Goal: Task Accomplishment & Management: Use online tool/utility

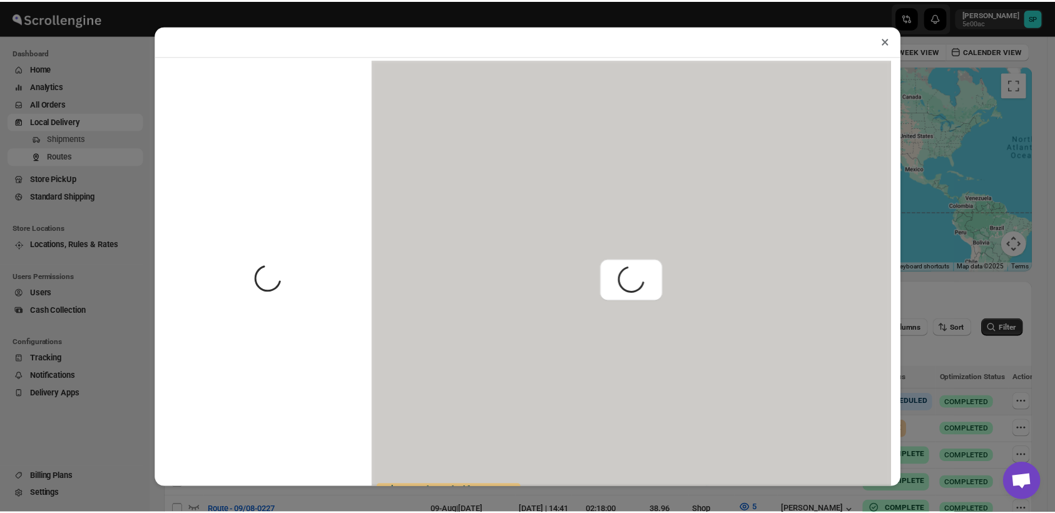
scroll to position [55, 0]
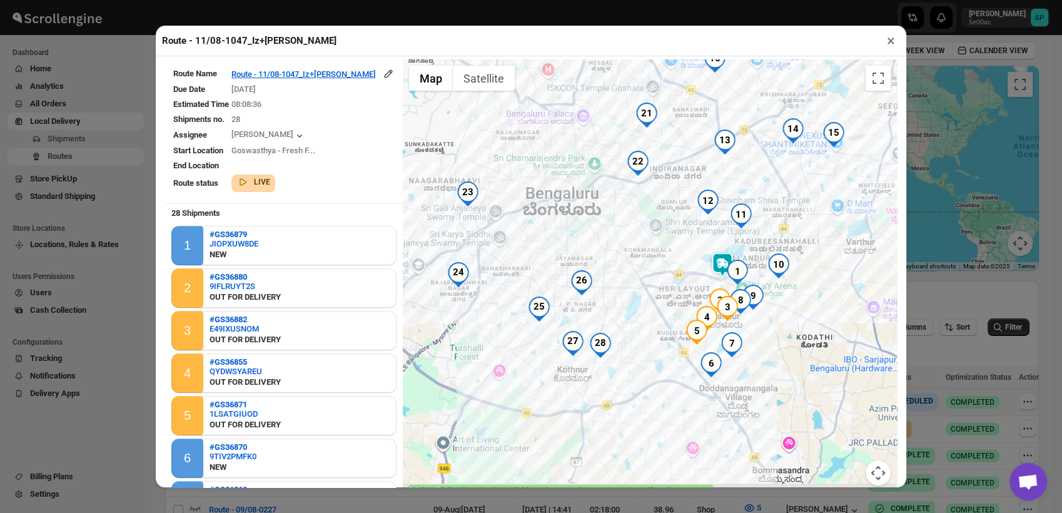
drag, startPoint x: 760, startPoint y: 418, endPoint x: 754, endPoint y: 314, distance: 104.0
click at [754, 314] on div at bounding box center [650, 279] width 494 height 441
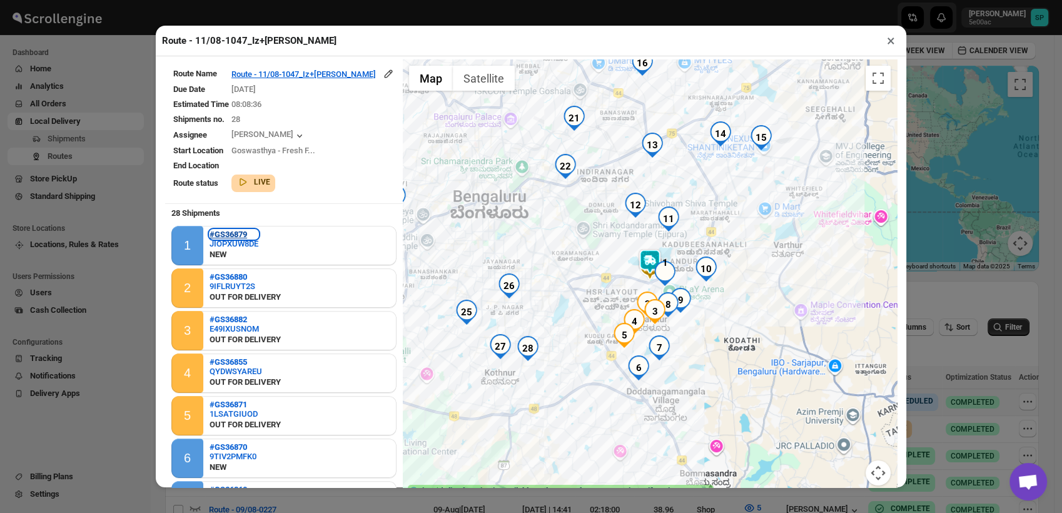
click at [235, 230] on b "#GS36879" at bounding box center [229, 234] width 38 height 9
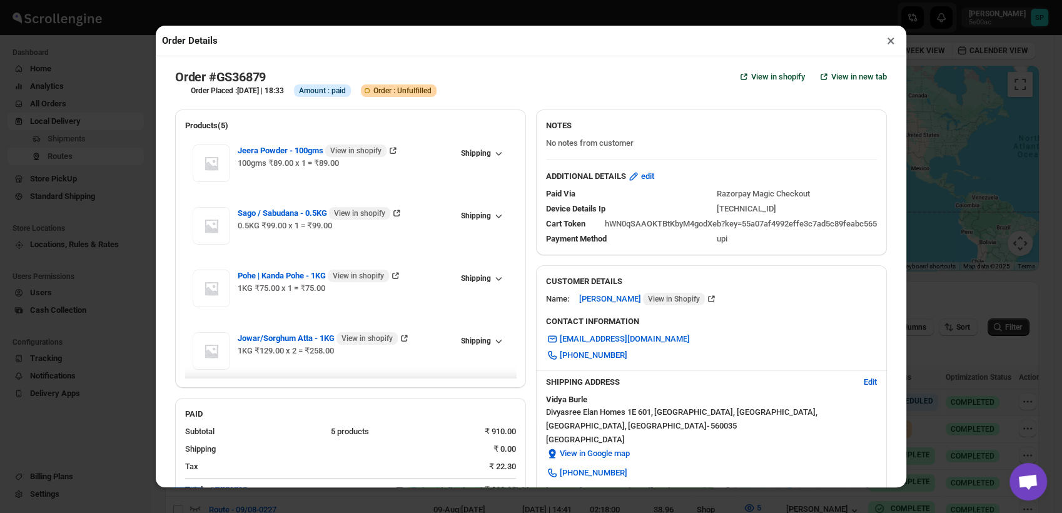
click at [891, 46] on button "×" at bounding box center [891, 41] width 18 height 18
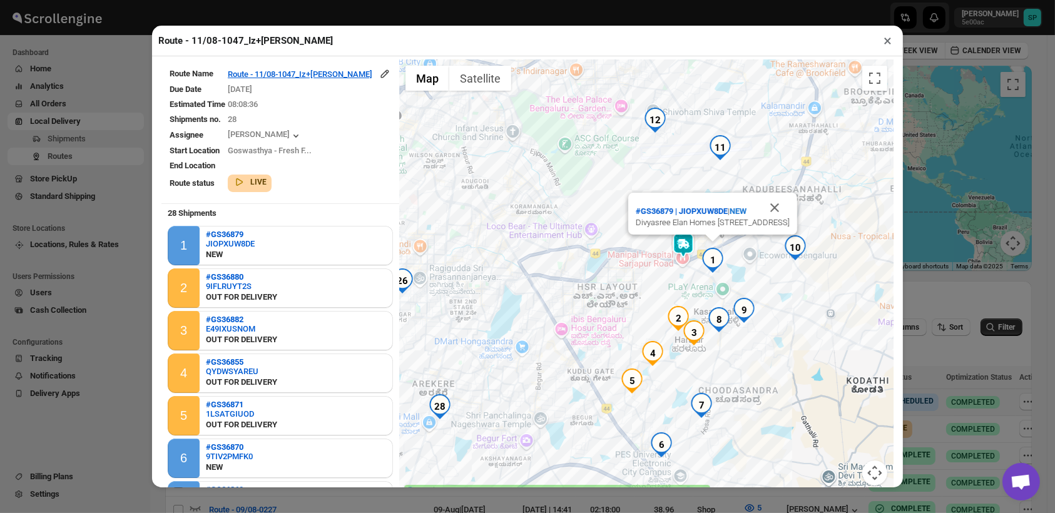
drag, startPoint x: 723, startPoint y: 375, endPoint x: 759, endPoint y: 348, distance: 44.3
click at [759, 348] on div "#GS36879 | JIOPXUW8DE | NEW Divyasree Elan Homes 1E 601, Sarjapur Main Road, Ka…" at bounding box center [646, 279] width 494 height 441
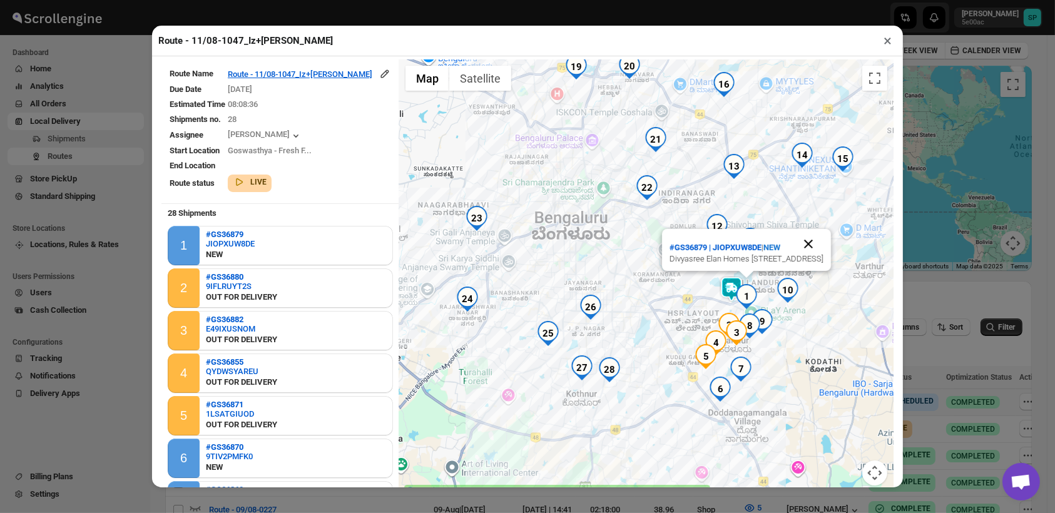
click at [805, 234] on button "Close" at bounding box center [808, 244] width 30 height 30
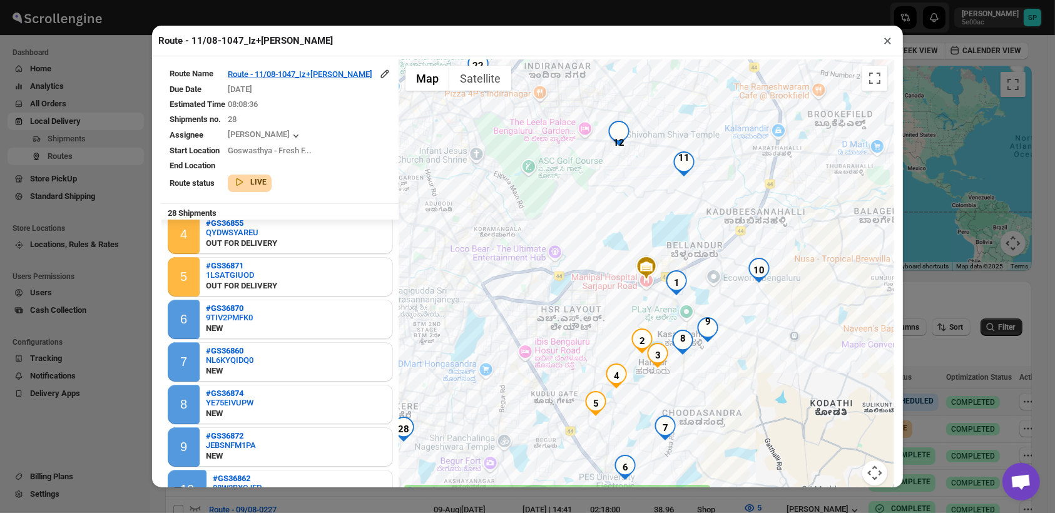
scroll to position [278, 0]
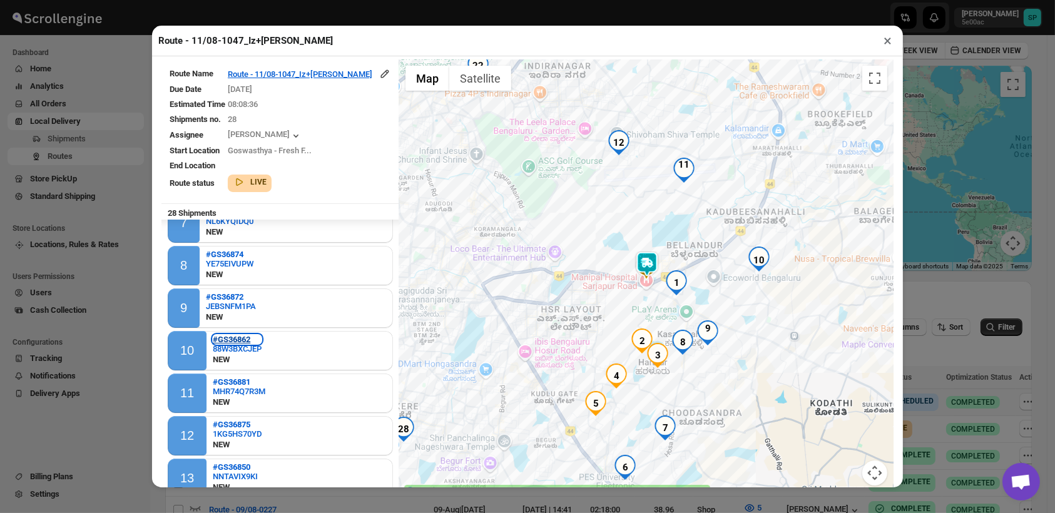
click at [235, 335] on b "#GS36862" at bounding box center [232, 339] width 38 height 9
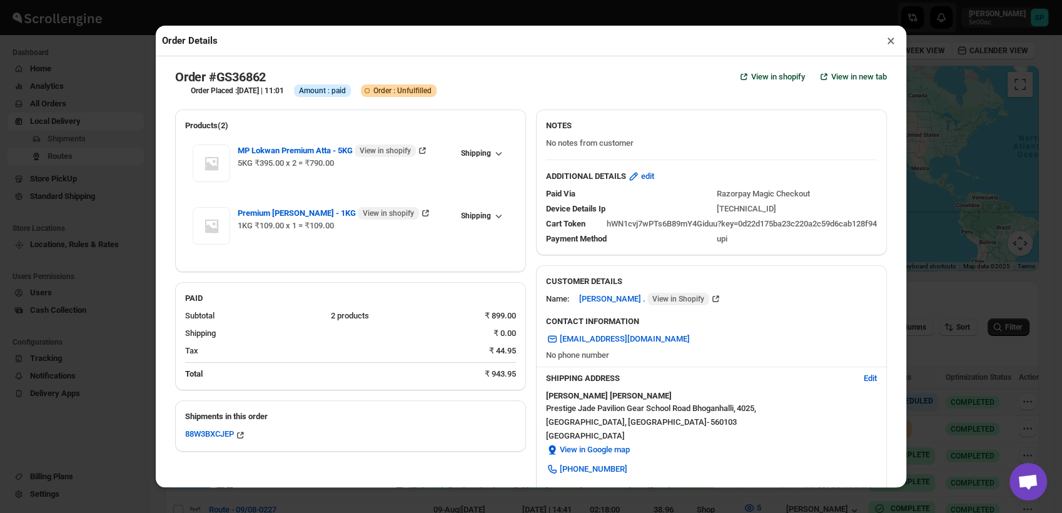
click at [888, 44] on button "×" at bounding box center [891, 41] width 18 height 18
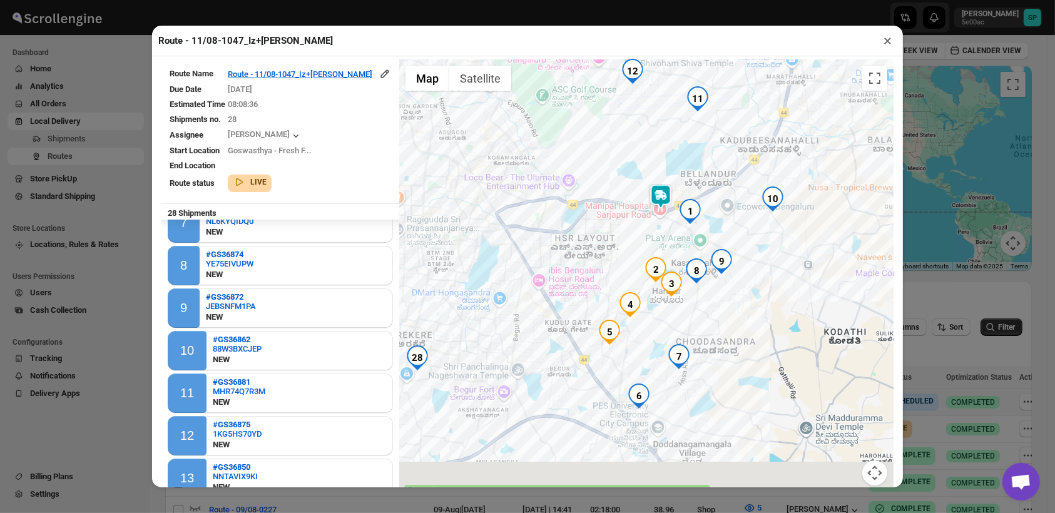
drag, startPoint x: 746, startPoint y: 311, endPoint x: 758, endPoint y: 275, distance: 37.4
click at [758, 275] on div at bounding box center [646, 279] width 494 height 441
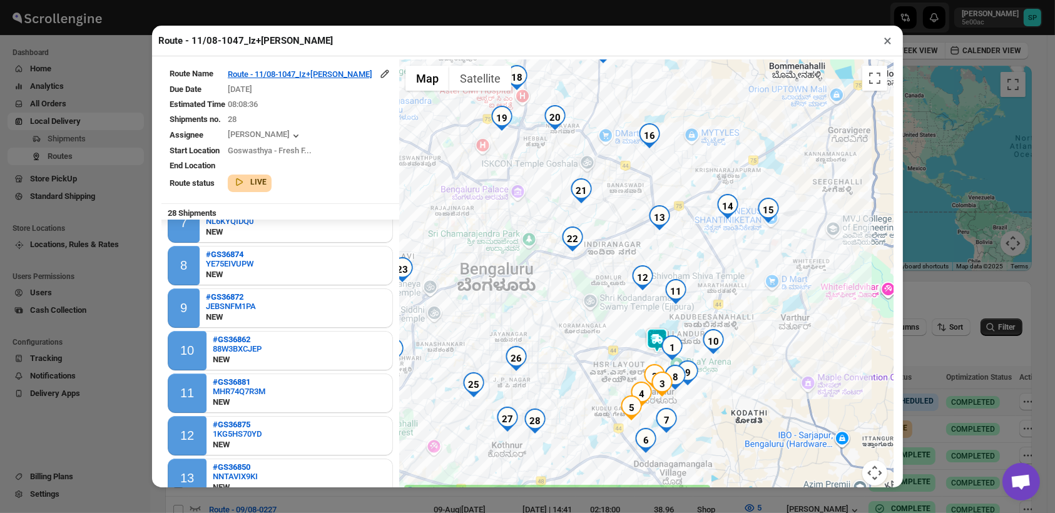
drag, startPoint x: 731, startPoint y: 308, endPoint x: 700, endPoint y: 410, distance: 107.1
click at [700, 410] on div at bounding box center [646, 279] width 494 height 441
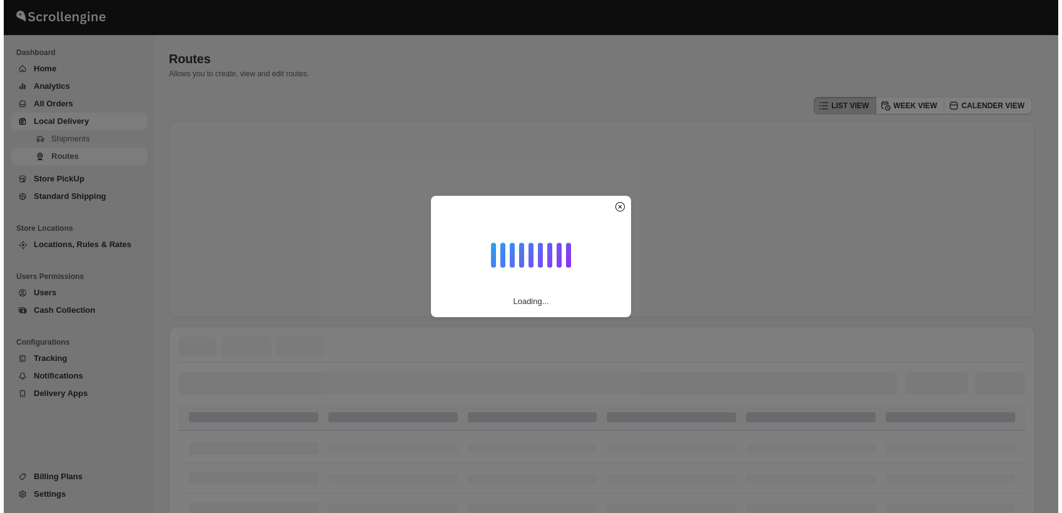
scroll to position [55, 0]
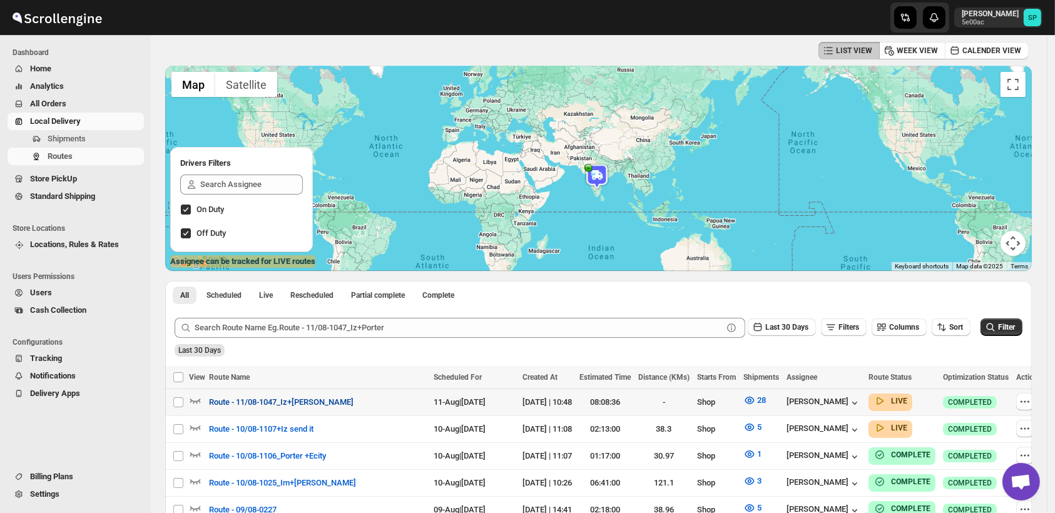
click at [263, 407] on span "Route - 11/08-1047_Iz+[PERSON_NAME]" at bounding box center [281, 402] width 145 height 13
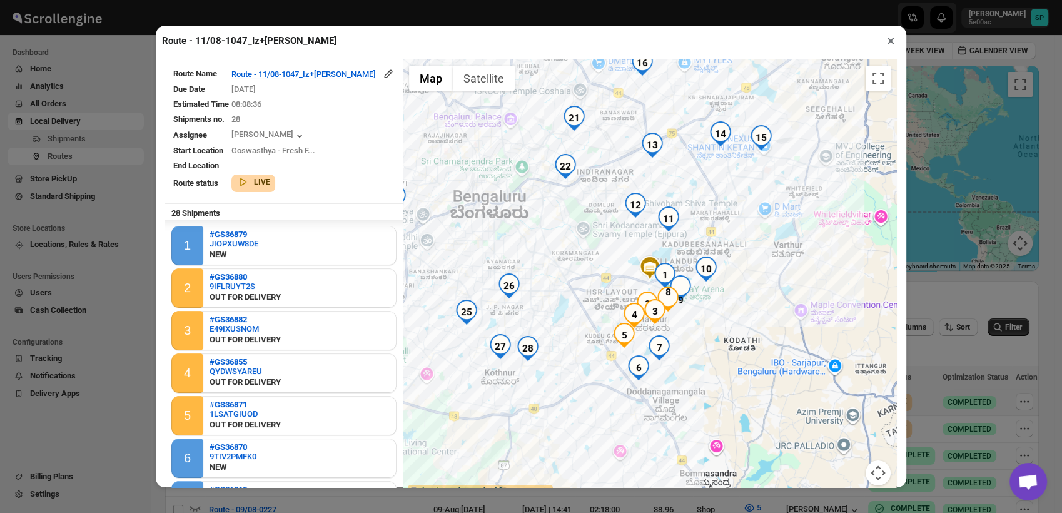
scroll to position [208, 0]
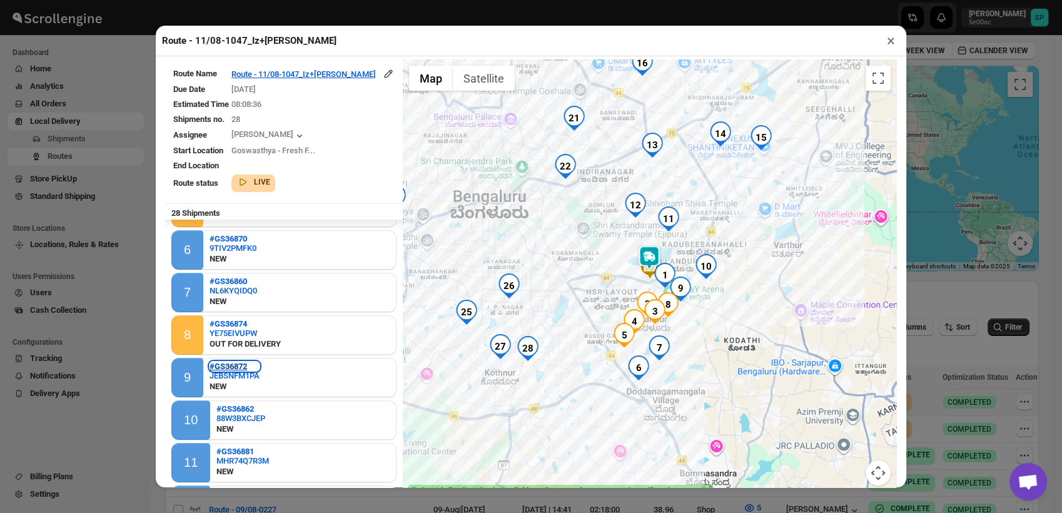
click at [228, 367] on b "#GS36872" at bounding box center [229, 366] width 38 height 9
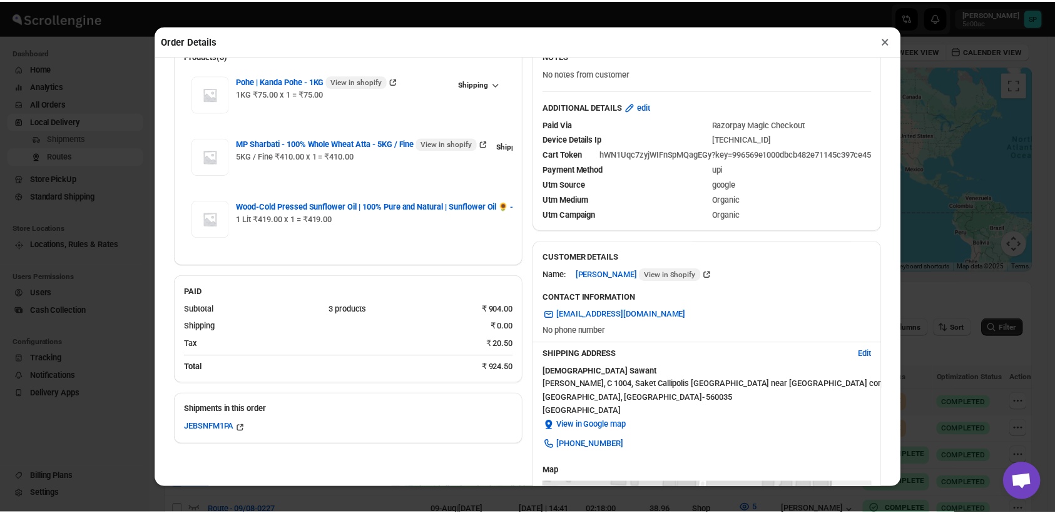
scroll to position [0, 0]
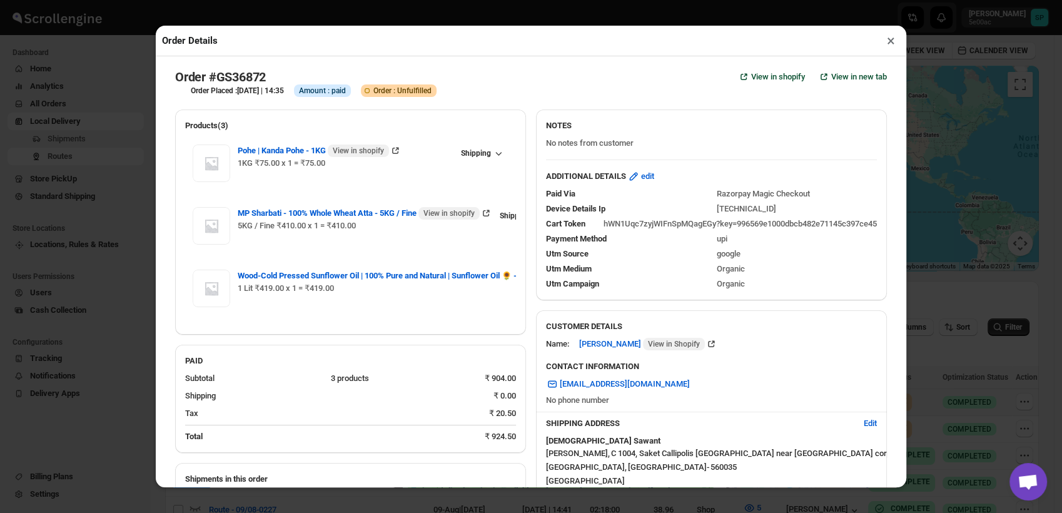
drag, startPoint x: 886, startPoint y: 39, endPoint x: 875, endPoint y: 53, distance: 18.7
click at [888, 39] on button "×" at bounding box center [891, 41] width 18 height 18
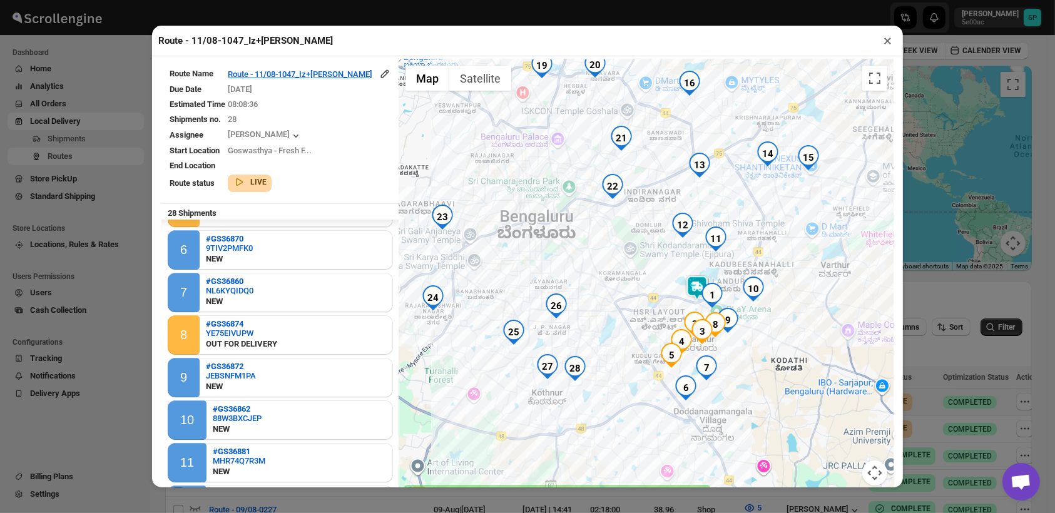
drag, startPoint x: 668, startPoint y: 347, endPoint x: 718, endPoint y: 343, distance: 50.2
click at [718, 343] on div at bounding box center [646, 279] width 494 height 441
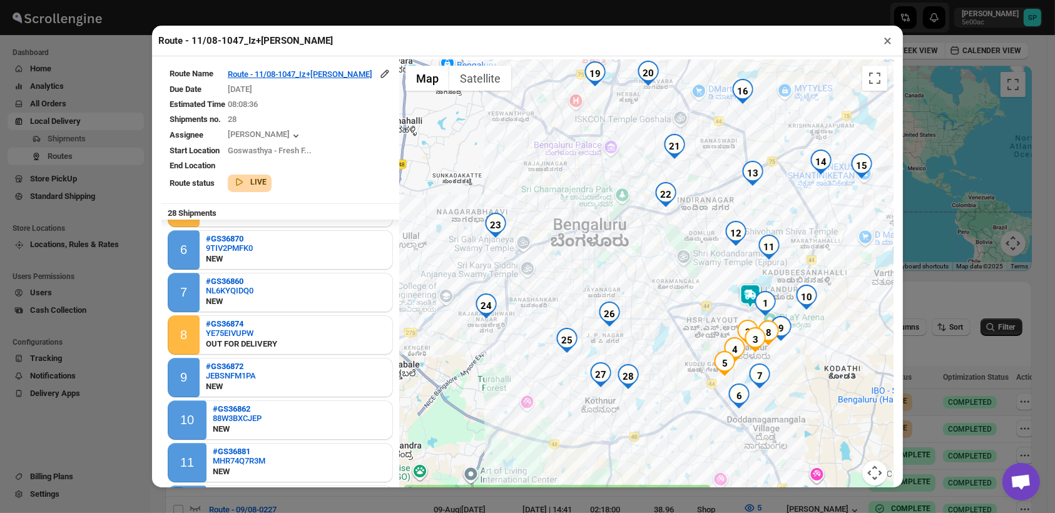
click at [629, 343] on div at bounding box center [646, 279] width 494 height 441
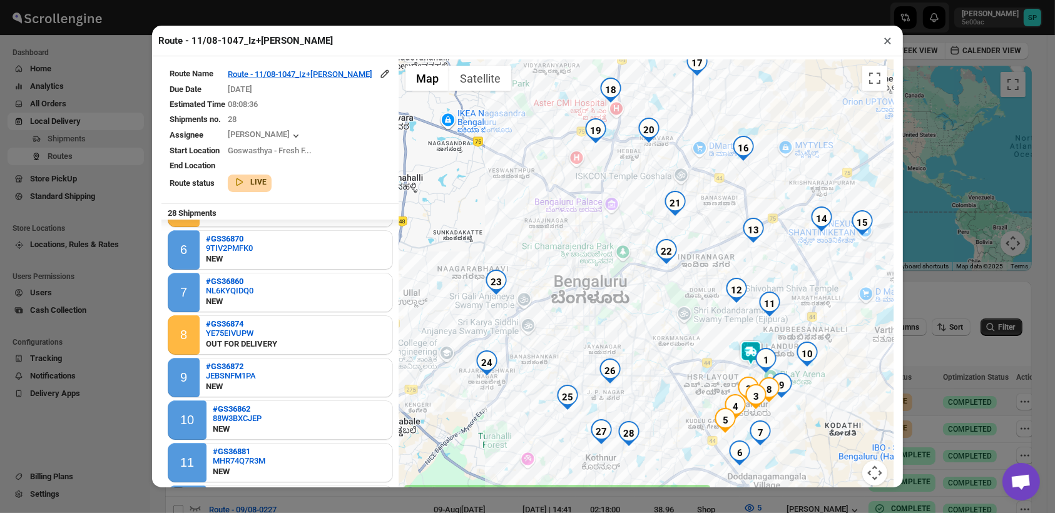
drag, startPoint x: 672, startPoint y: 216, endPoint x: 672, endPoint y: 281, distance: 64.4
click at [672, 281] on div at bounding box center [646, 279] width 494 height 441
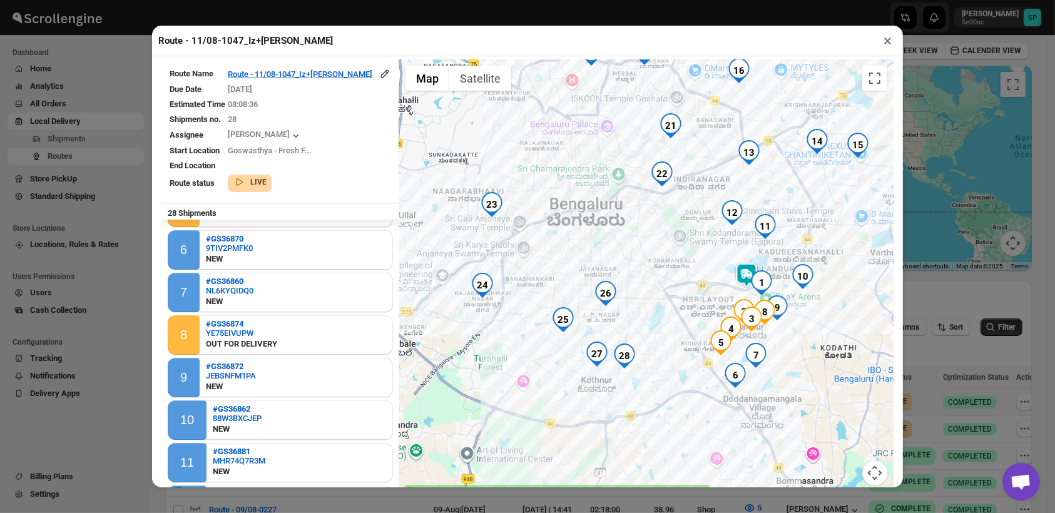
drag, startPoint x: 785, startPoint y: 421, endPoint x: 781, endPoint y: 342, distance: 78.9
click at [781, 342] on div at bounding box center [646, 279] width 494 height 441
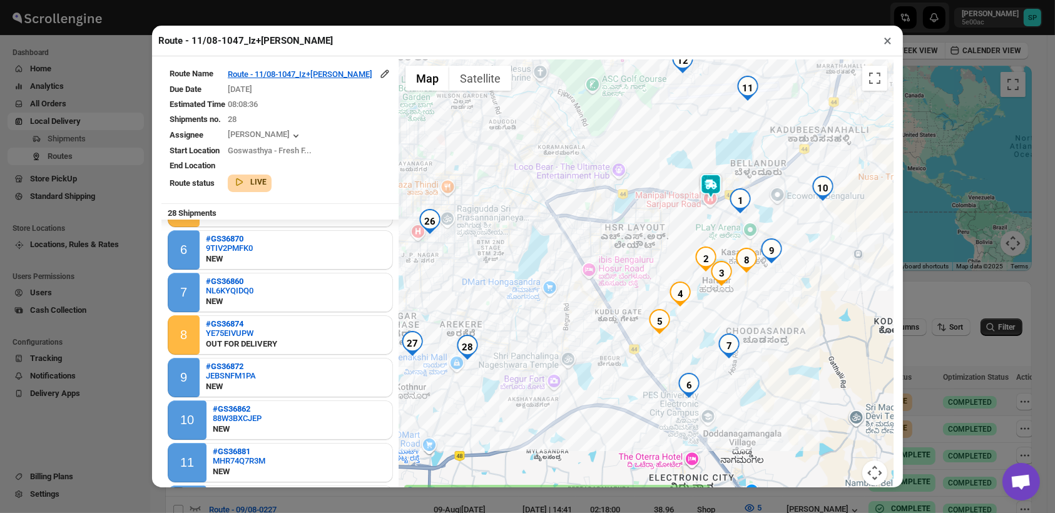
click at [676, 385] on img "6" at bounding box center [688, 385] width 25 height 25
click at [634, 332] on b "#GS36870 | 9TIV2PMFK0" at bounding box center [679, 336] width 91 height 9
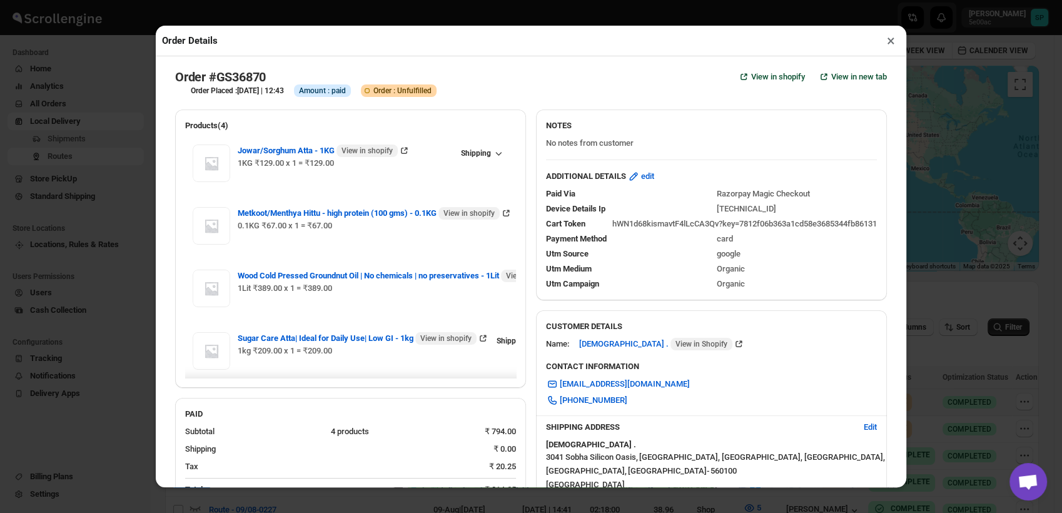
click at [886, 41] on button "×" at bounding box center [891, 41] width 18 height 18
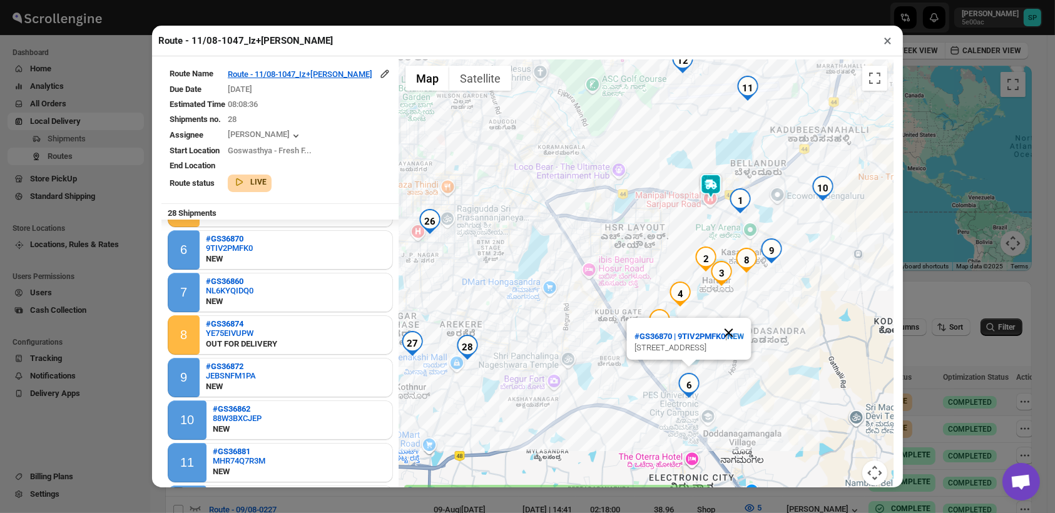
click at [744, 318] on button "Close" at bounding box center [729, 333] width 30 height 30
click at [716, 350] on img "7" at bounding box center [728, 345] width 25 height 25
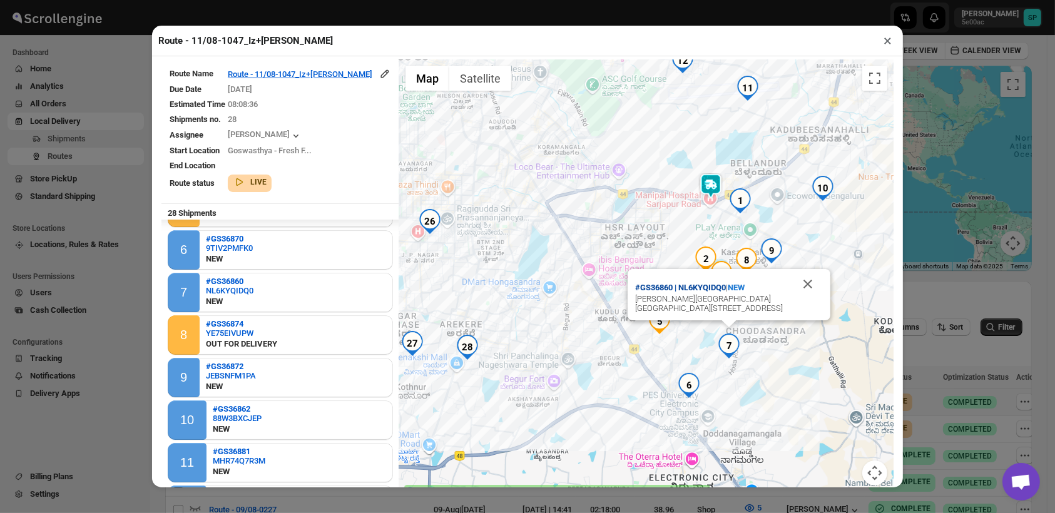
click at [671, 283] on b "#GS36860 | NL6KYQIDQ0" at bounding box center [680, 287] width 91 height 9
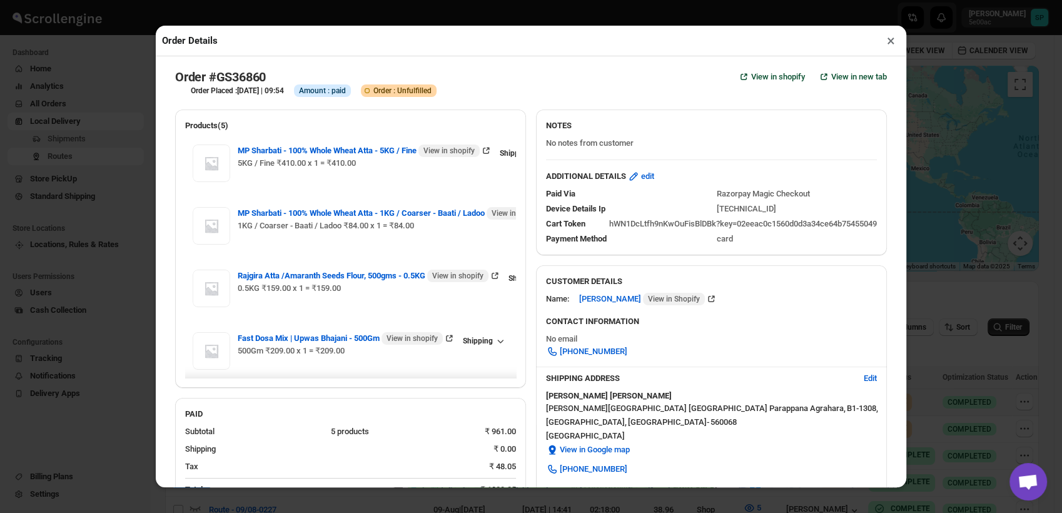
click at [894, 41] on button "×" at bounding box center [891, 41] width 18 height 18
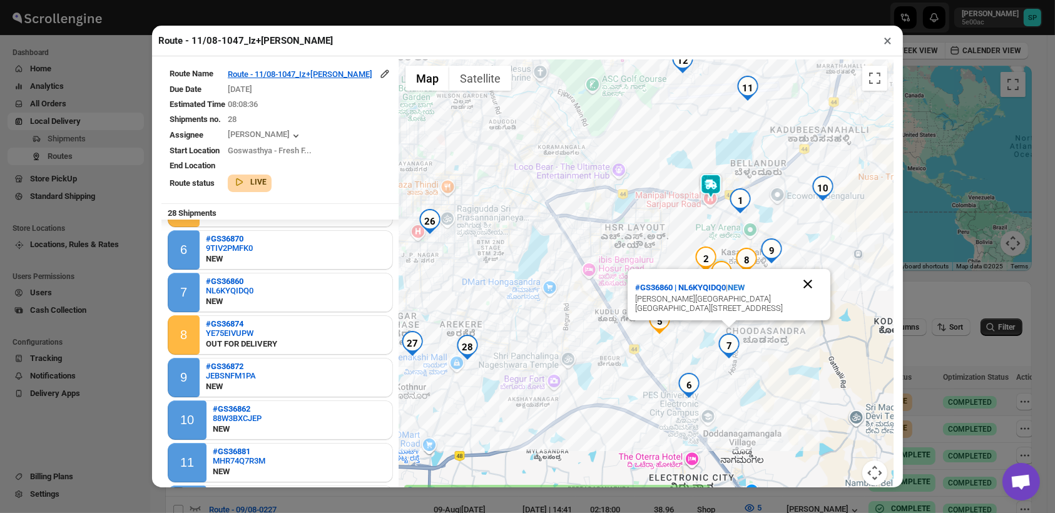
click at [793, 276] on button "Close" at bounding box center [808, 284] width 30 height 30
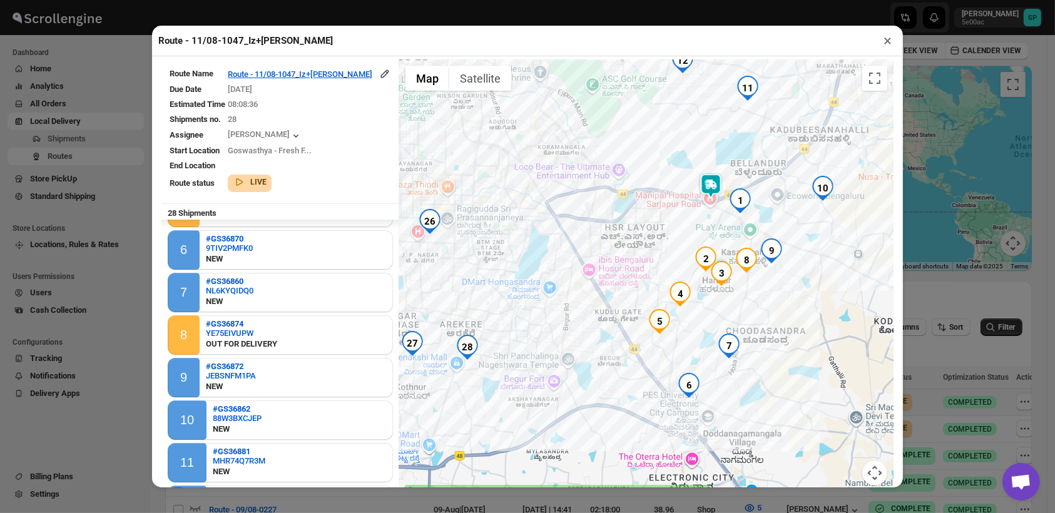
click at [887, 40] on button "×" at bounding box center [887, 41] width 18 height 18
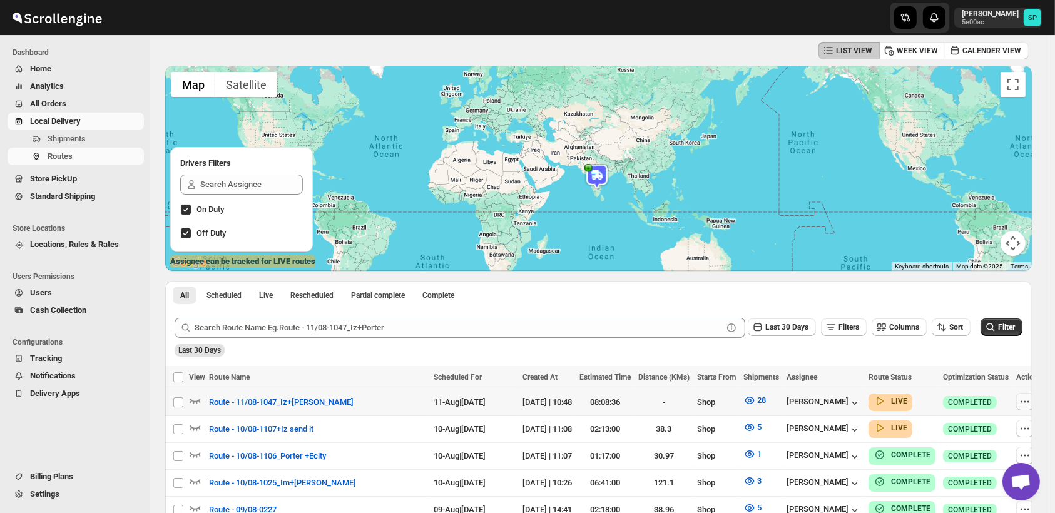
click at [1021, 400] on icon "button" at bounding box center [1024, 401] width 13 height 13
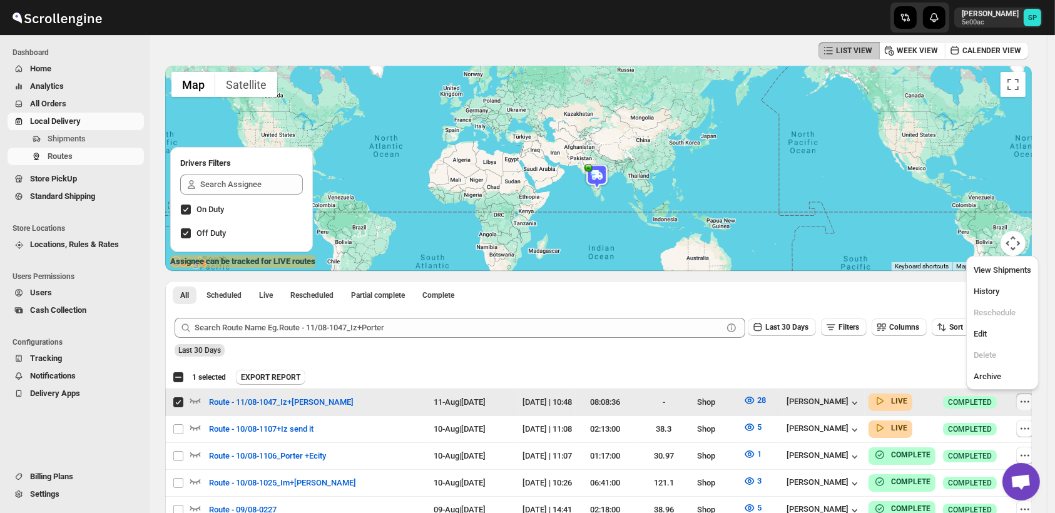
click at [173, 400] on input "Select route" at bounding box center [178, 402] width 10 height 10
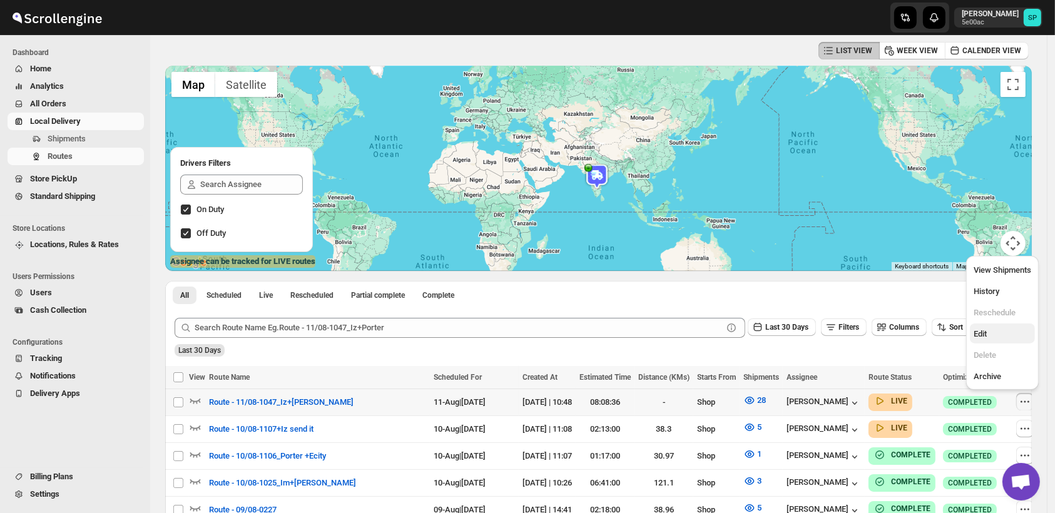
click at [991, 338] on span "Edit" at bounding box center [1002, 334] width 58 height 13
checkbox input "true"
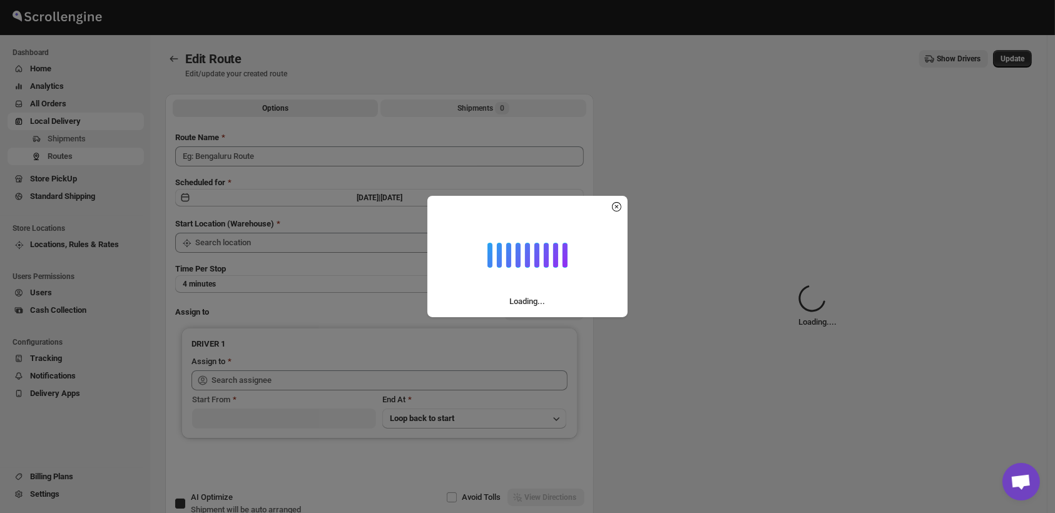
type input "Route - 11/08-1047_Iz+[PERSON_NAME]"
checkbox input "true"
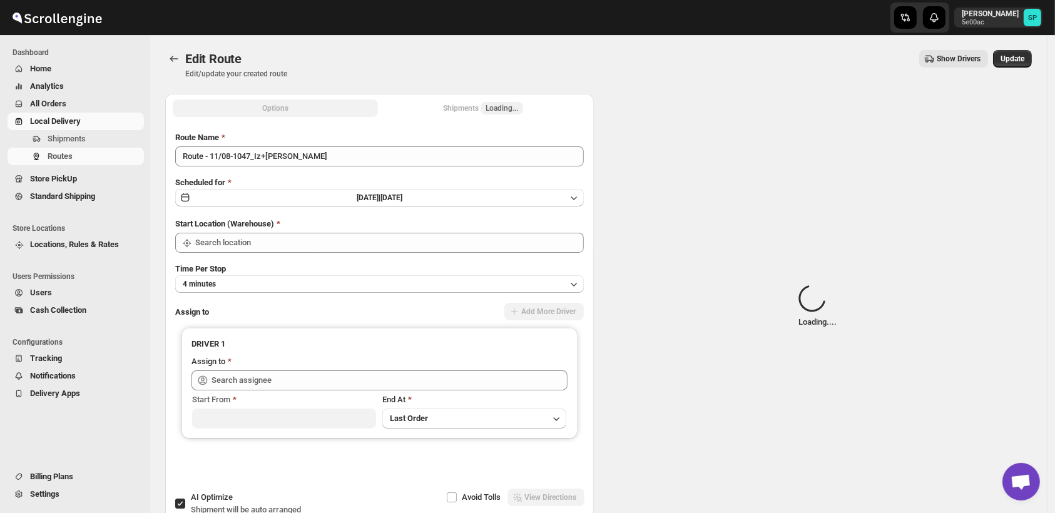
type input "Shop"
type input "[PERSON_NAME] ([EMAIL_ADDRESS][DOMAIN_NAME])"
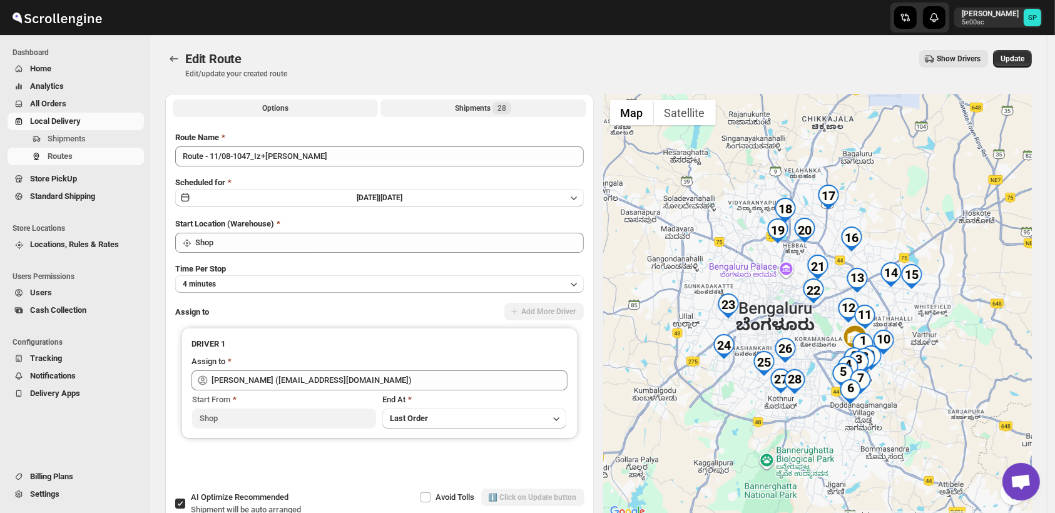
click at [478, 108] on div "Shipments 28" at bounding box center [483, 108] width 56 height 13
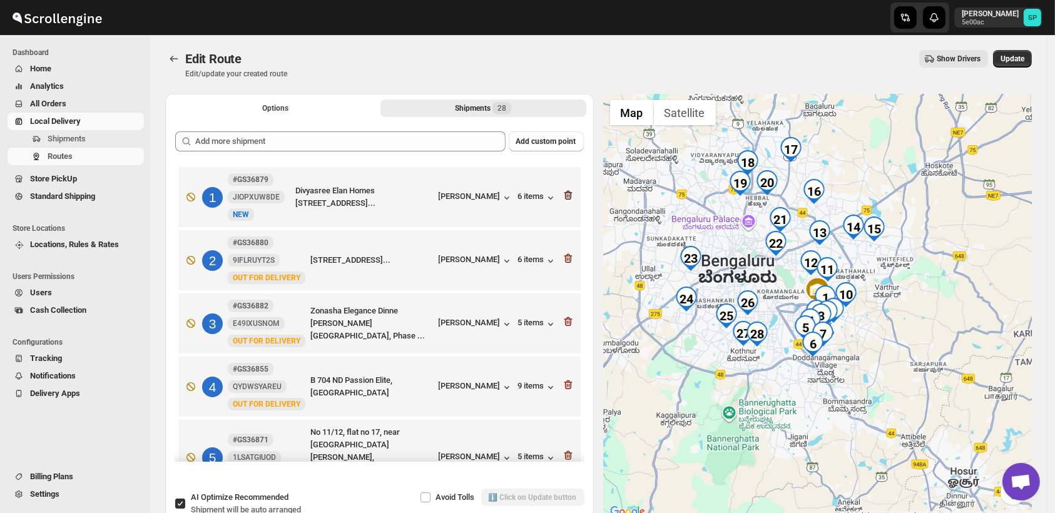
click at [564, 193] on icon "button" at bounding box center [568, 195] width 8 height 9
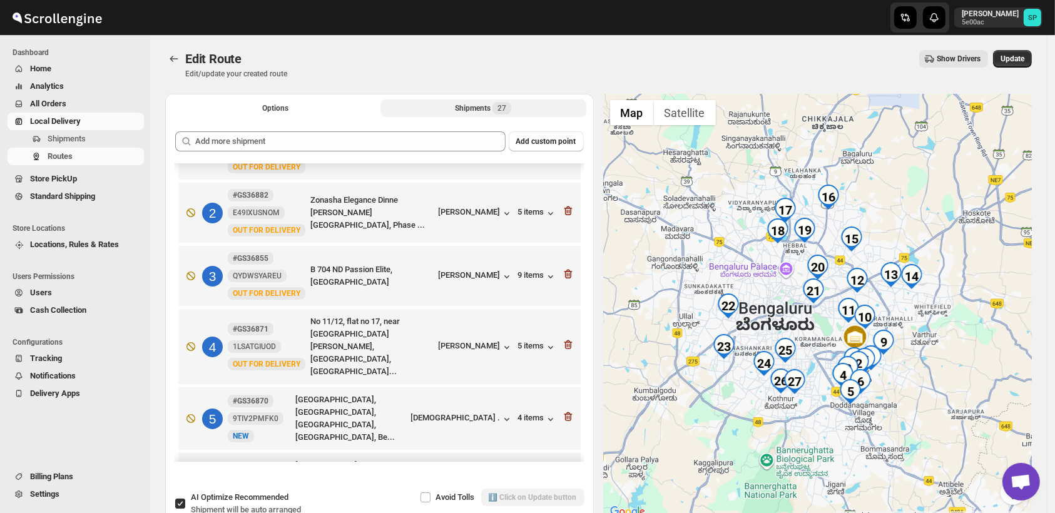
scroll to position [69, 0]
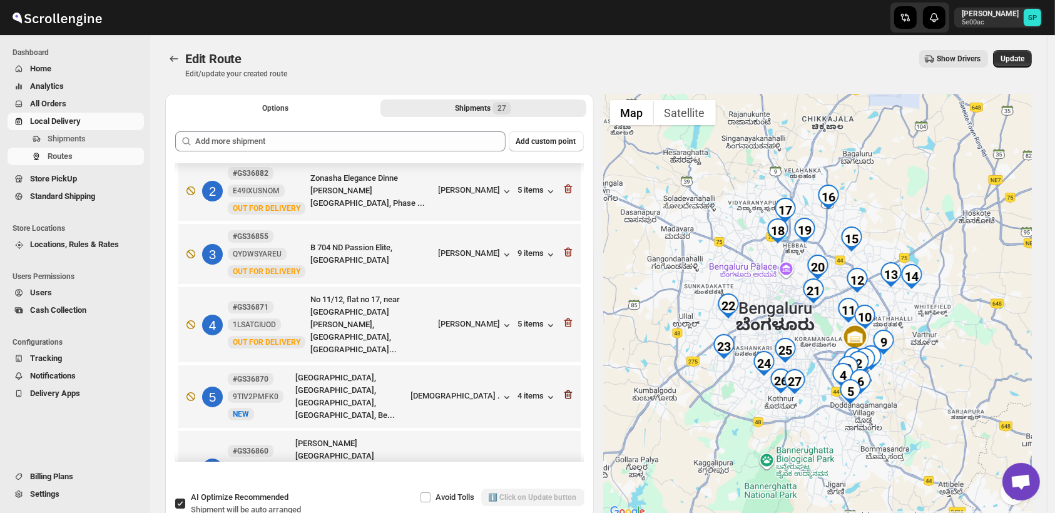
click at [565, 388] on icon "button" at bounding box center [568, 394] width 13 height 13
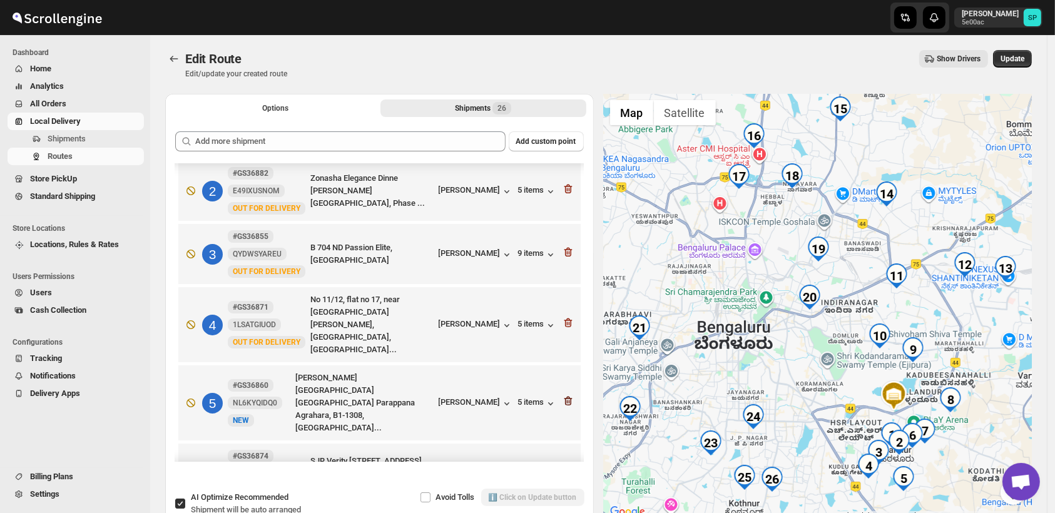
click at [565, 397] on icon "button" at bounding box center [568, 401] width 8 height 9
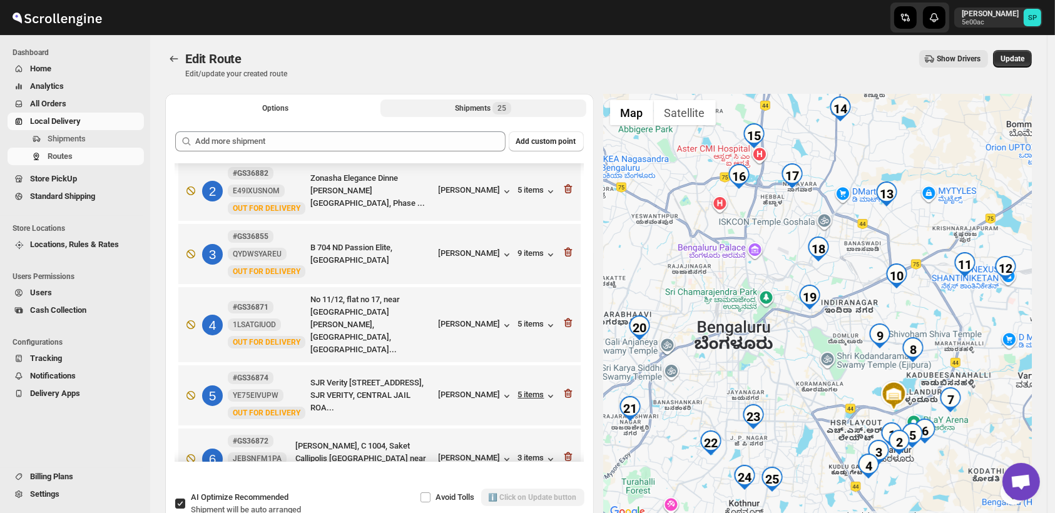
scroll to position [208, 0]
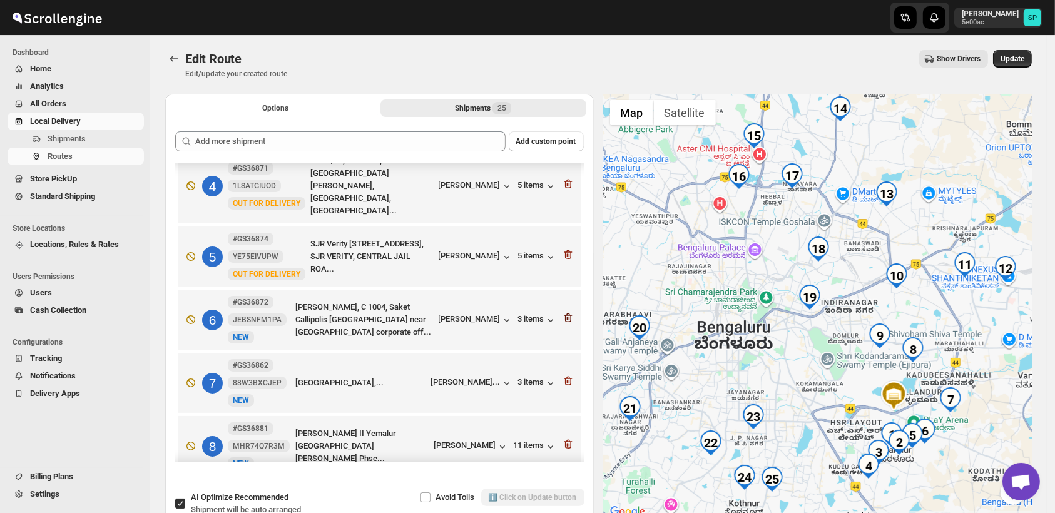
click at [564, 313] on icon "button" at bounding box center [568, 317] width 8 height 9
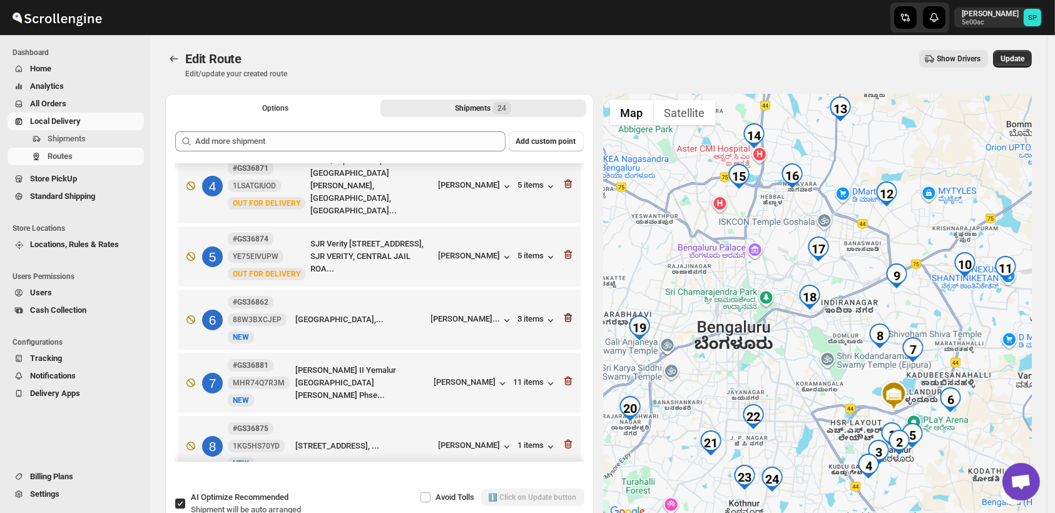
click at [562, 312] on icon "button" at bounding box center [568, 318] width 13 height 13
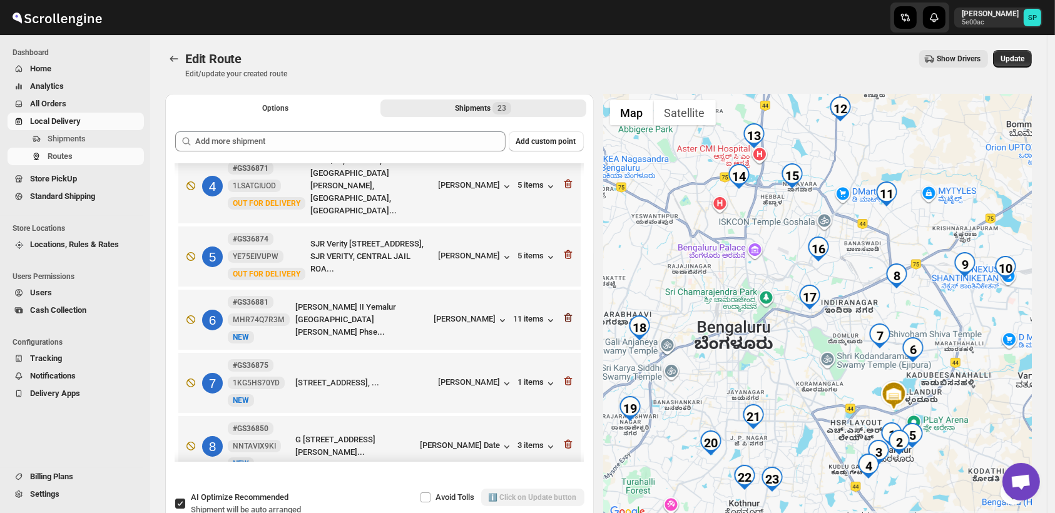
click at [562, 312] on icon "button" at bounding box center [568, 318] width 13 height 13
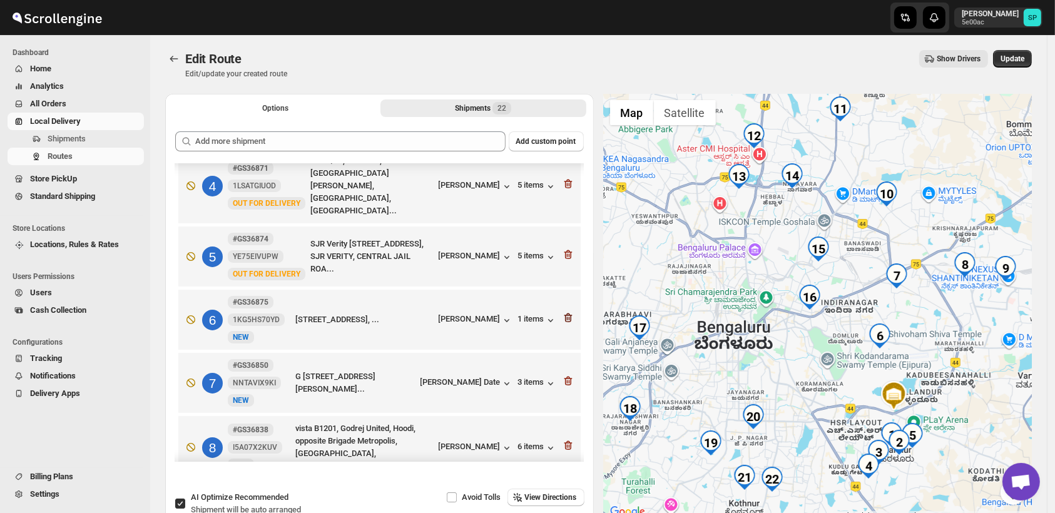
click at [562, 312] on icon "button" at bounding box center [568, 318] width 13 height 13
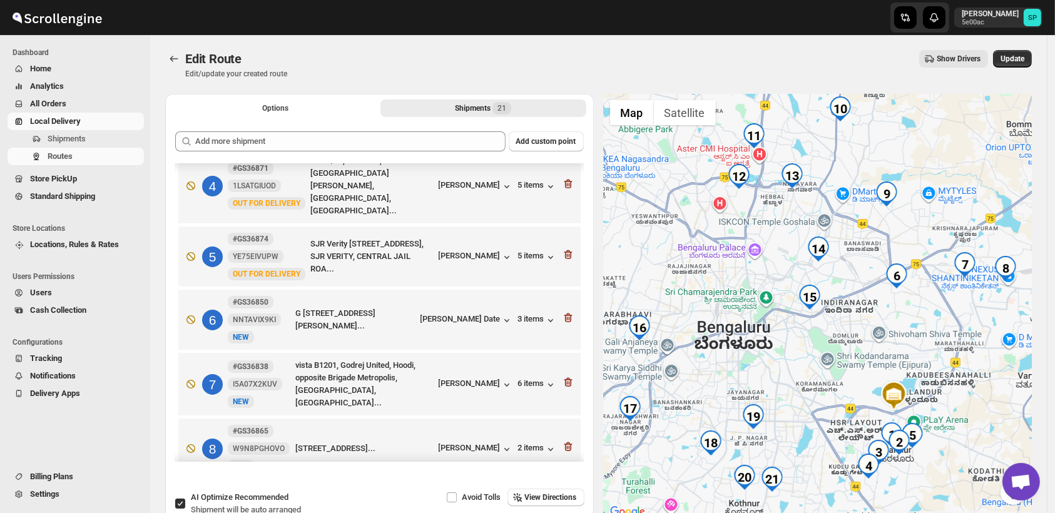
click at [562, 312] on icon "button" at bounding box center [568, 318] width 13 height 13
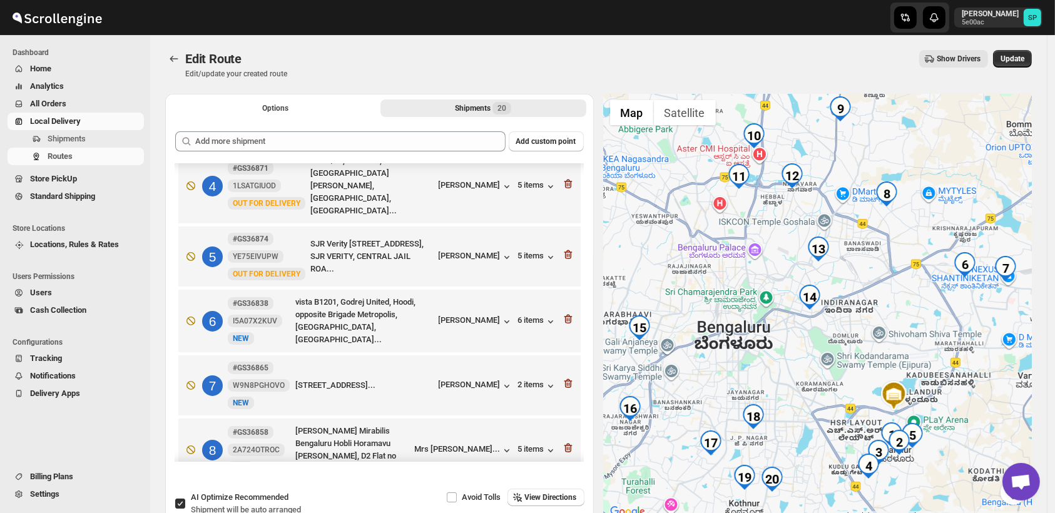
click at [562, 313] on icon "button" at bounding box center [568, 319] width 13 height 13
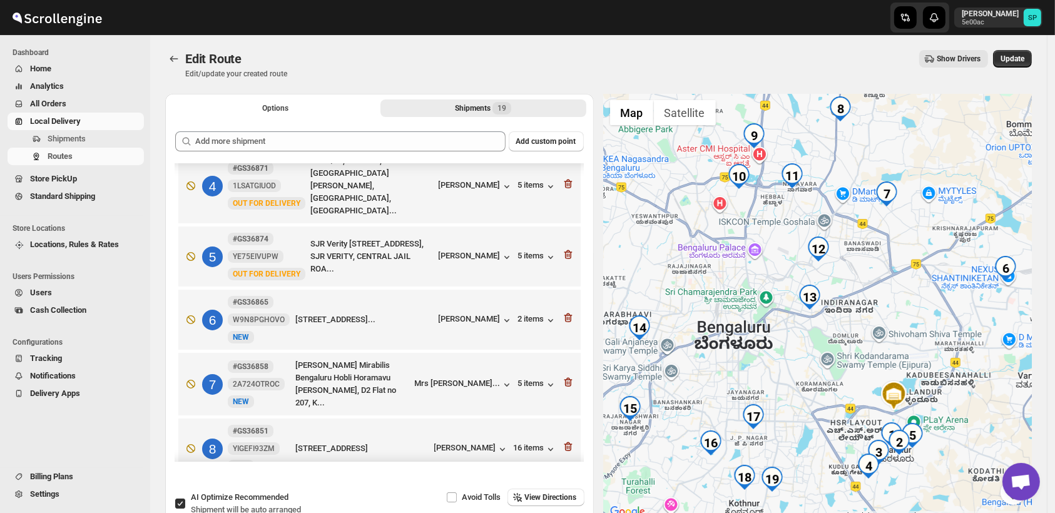
click at [562, 312] on icon "button" at bounding box center [568, 318] width 13 height 13
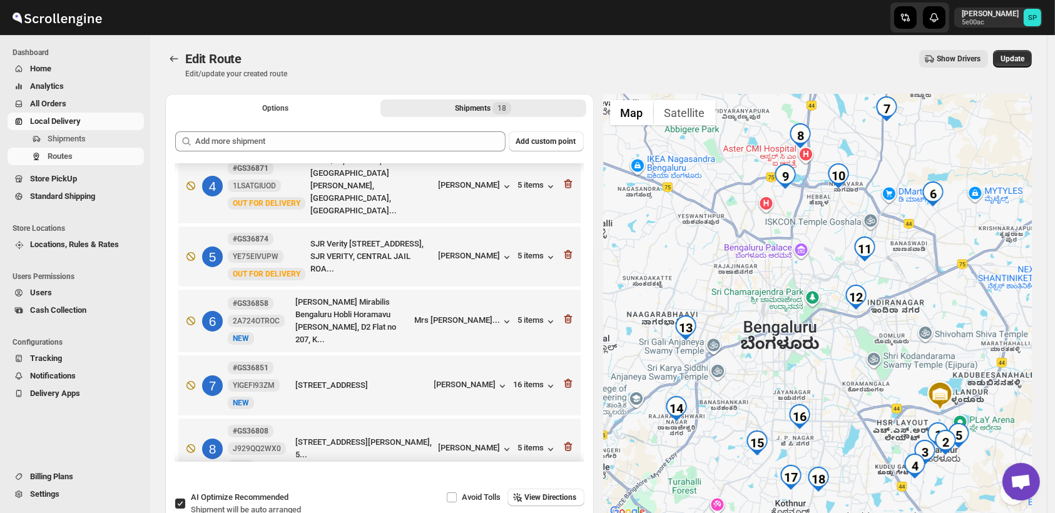
click at [562, 313] on icon "button" at bounding box center [568, 319] width 13 height 13
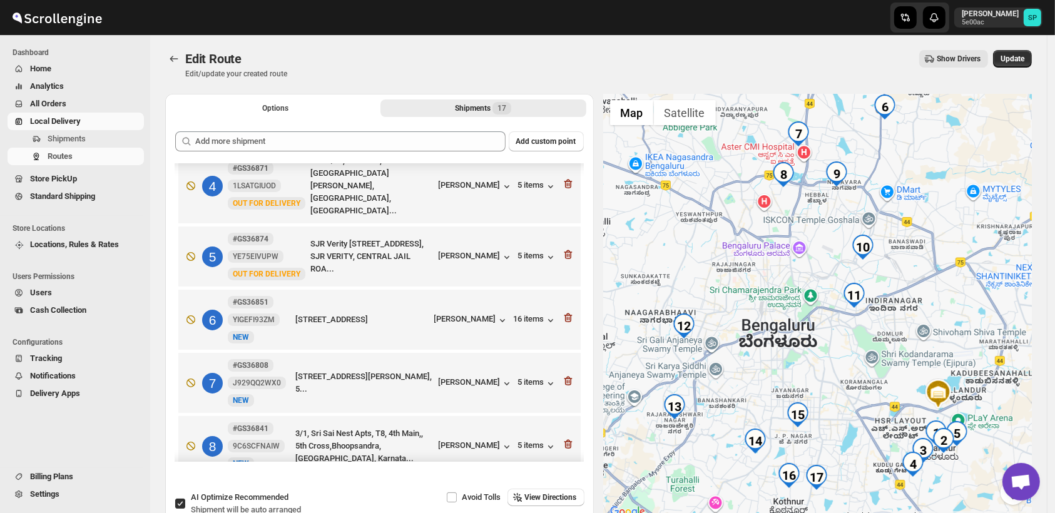
click at [562, 312] on icon "button" at bounding box center [568, 318] width 13 height 13
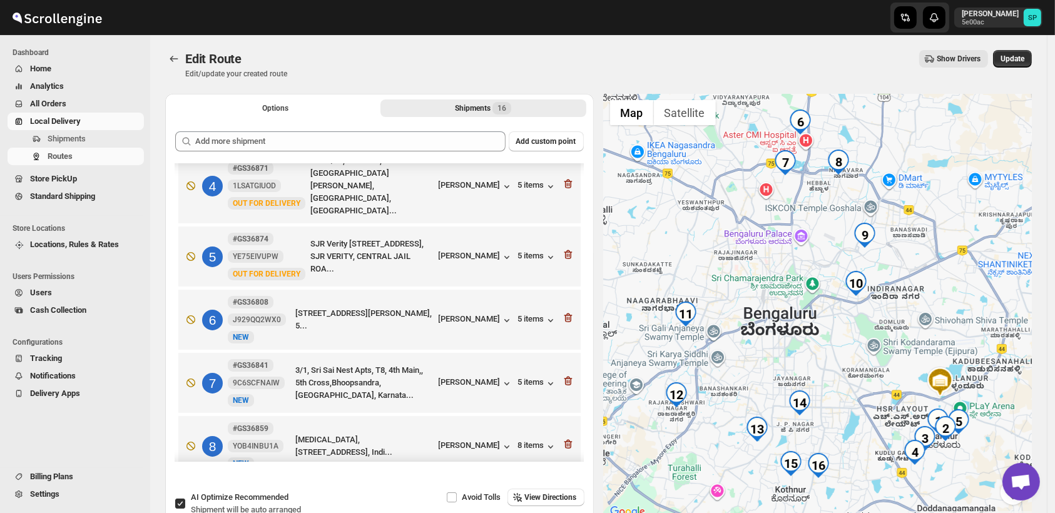
click at [562, 312] on icon "button" at bounding box center [568, 318] width 13 height 13
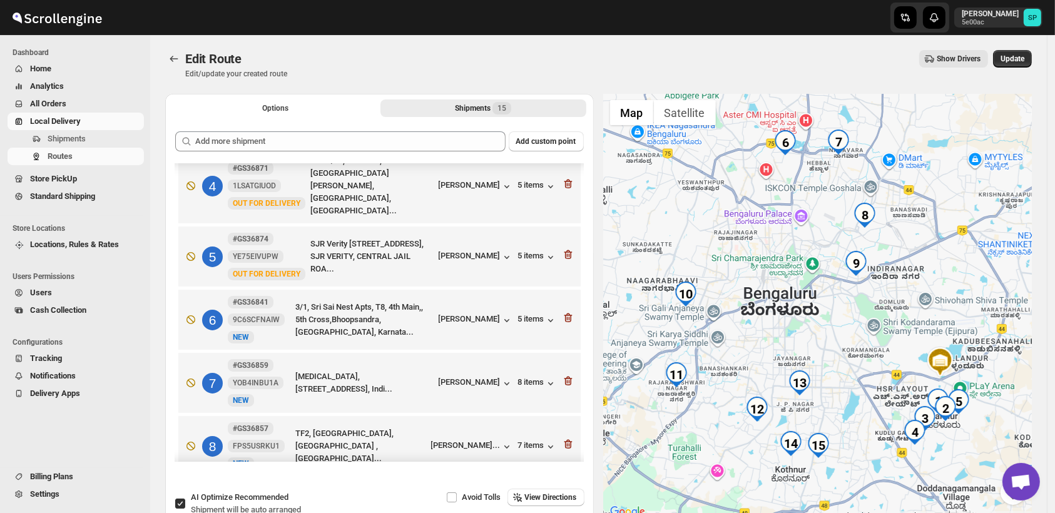
click at [562, 312] on icon "button" at bounding box center [568, 318] width 13 height 13
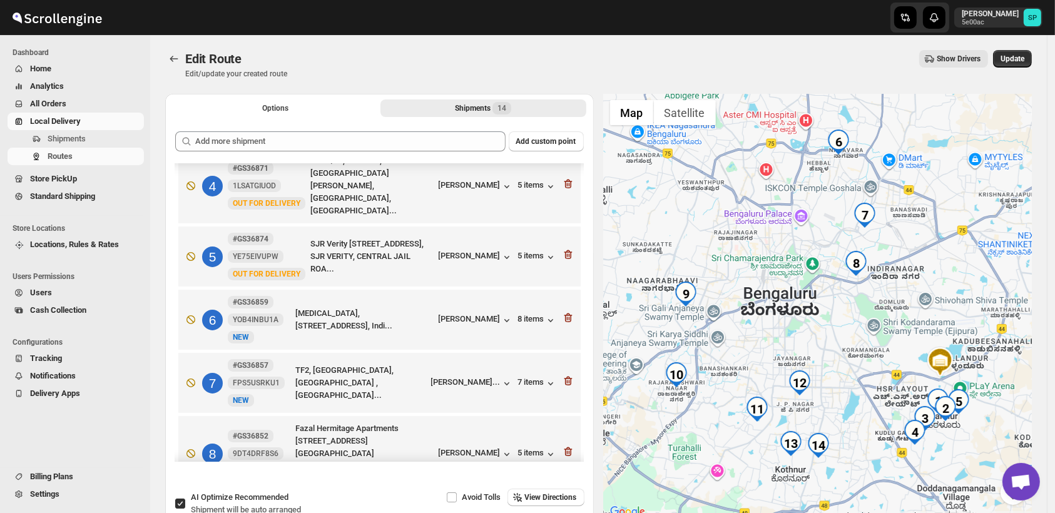
click at [562, 312] on icon "button" at bounding box center [568, 318] width 13 height 13
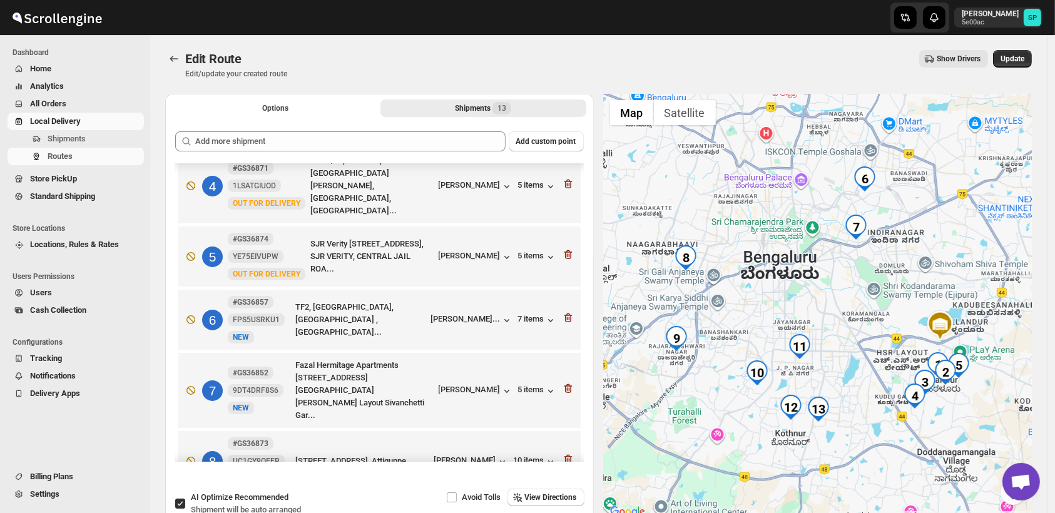
click at [562, 312] on icon "button" at bounding box center [568, 318] width 13 height 13
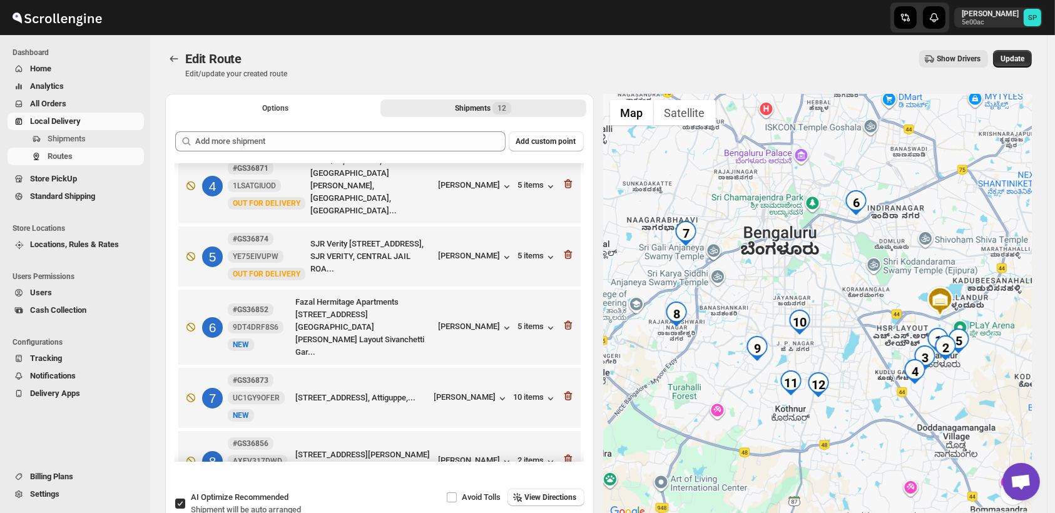
click at [562, 319] on icon "button" at bounding box center [568, 325] width 13 height 13
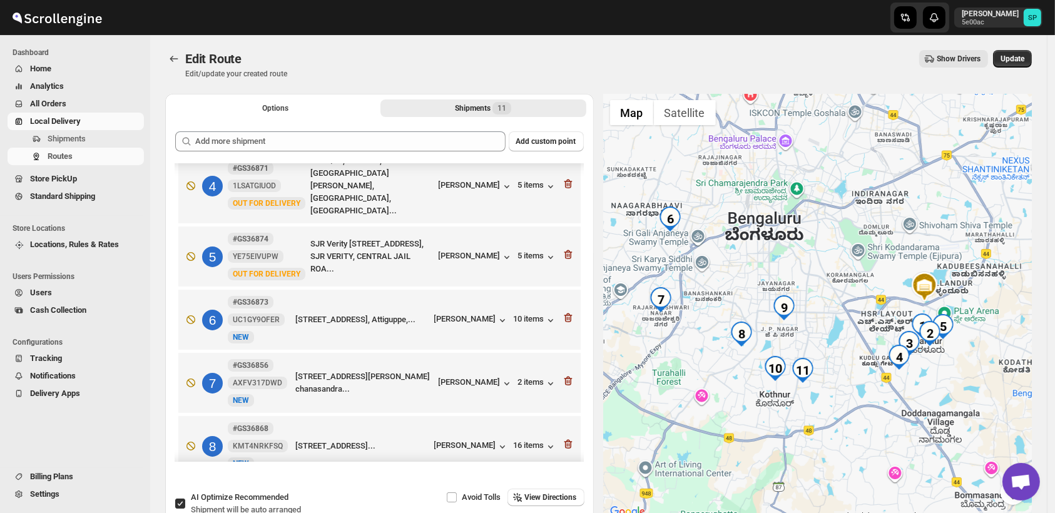
click at [562, 312] on icon "button" at bounding box center [568, 318] width 13 height 13
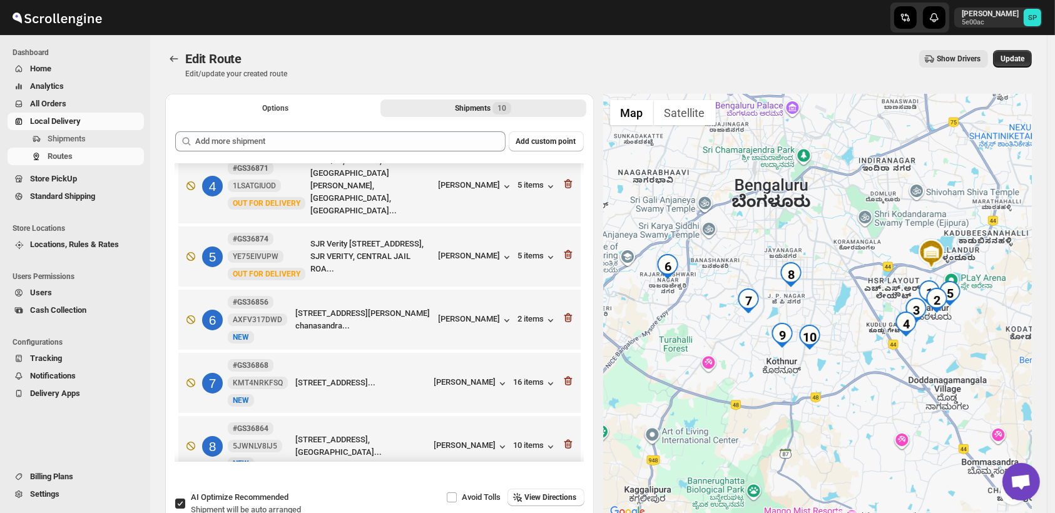
click at [562, 312] on icon "button" at bounding box center [568, 318] width 13 height 13
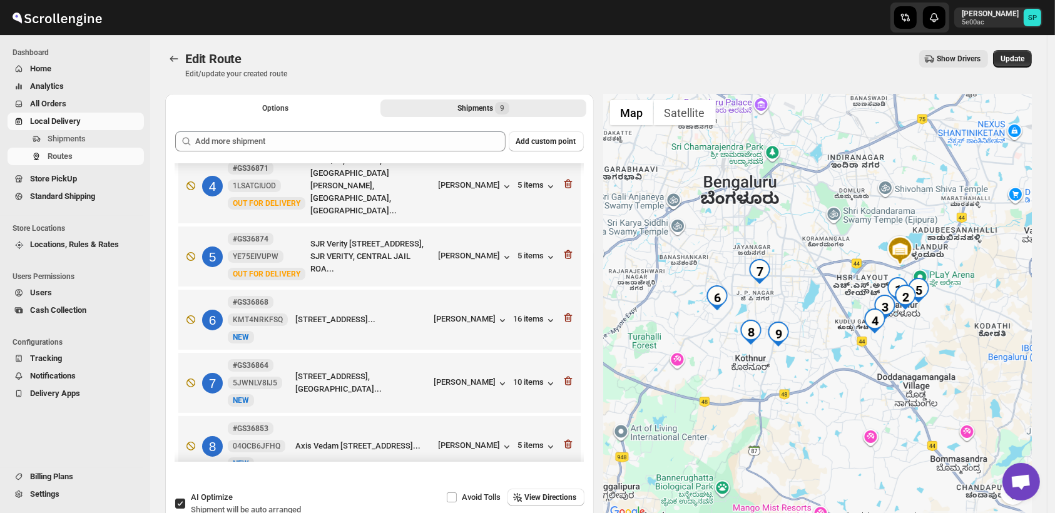
click at [562, 312] on icon "button" at bounding box center [568, 318] width 13 height 13
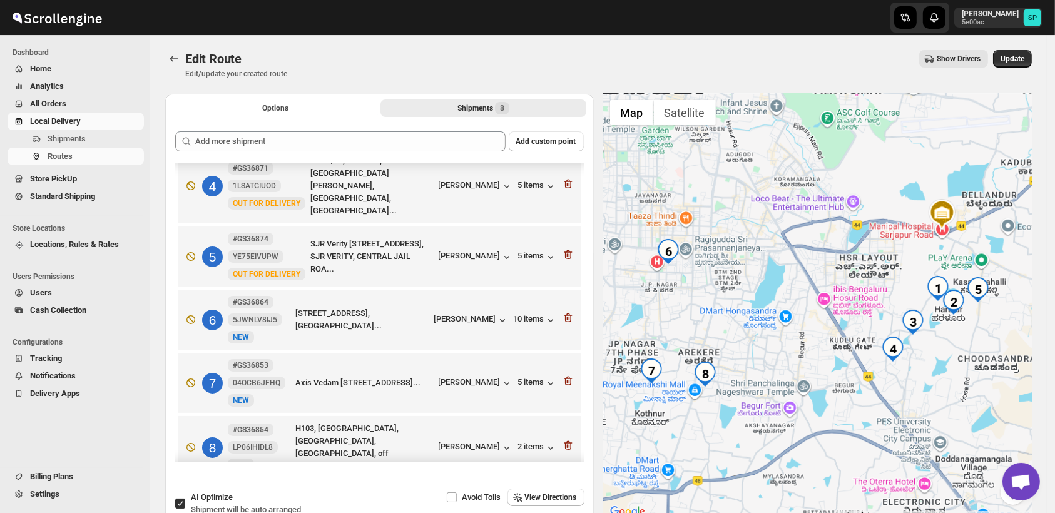
click at [562, 312] on icon "button" at bounding box center [568, 318] width 13 height 13
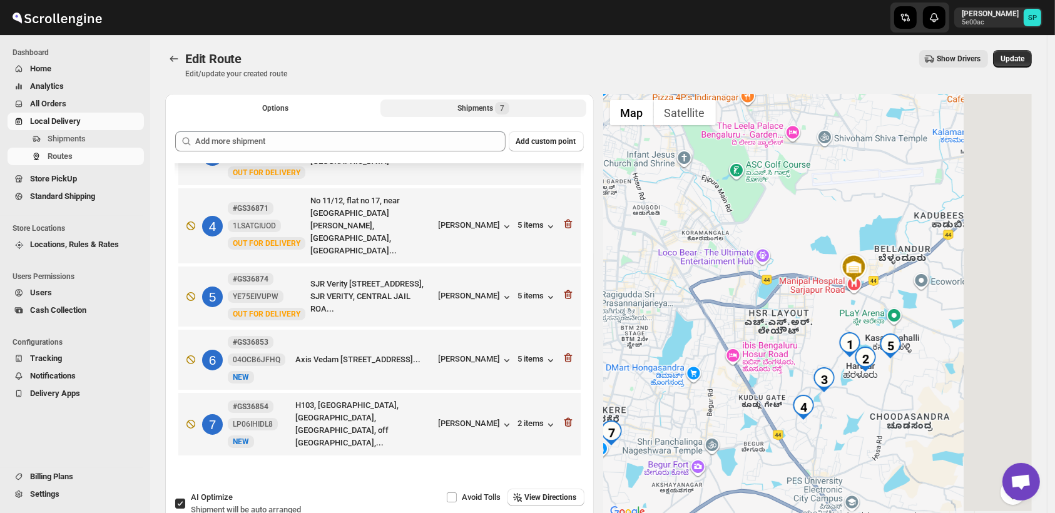
scroll to position [154, 0]
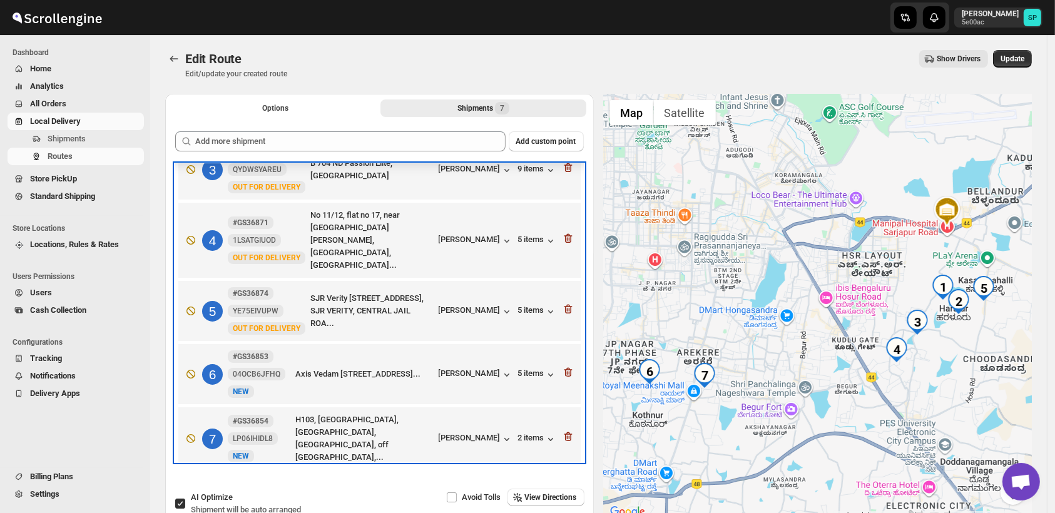
click at [560, 308] on div "5 #GS36874 YE75EIVUPW New OUT FOR DELIVERY SJR Verity 1 Hosa Road Eastwood Town…" at bounding box center [377, 308] width 395 height 53
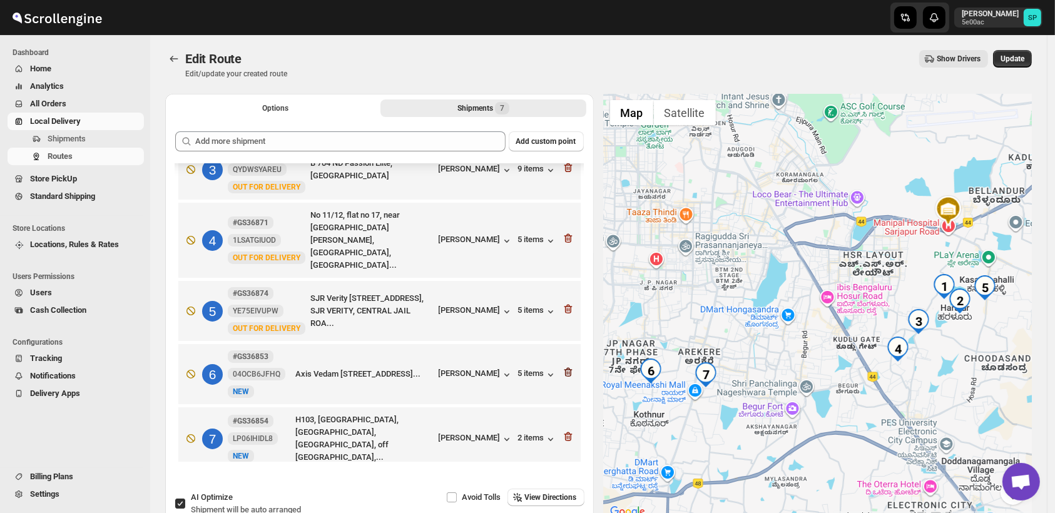
click at [562, 366] on icon "button" at bounding box center [568, 372] width 13 height 13
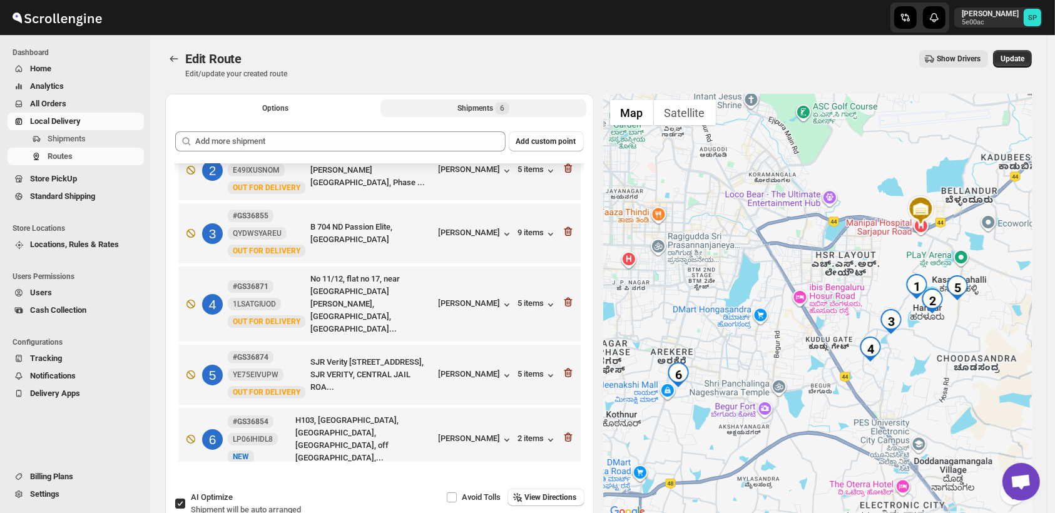
scroll to position [90, 0]
click at [562, 431] on icon "button" at bounding box center [568, 437] width 13 height 13
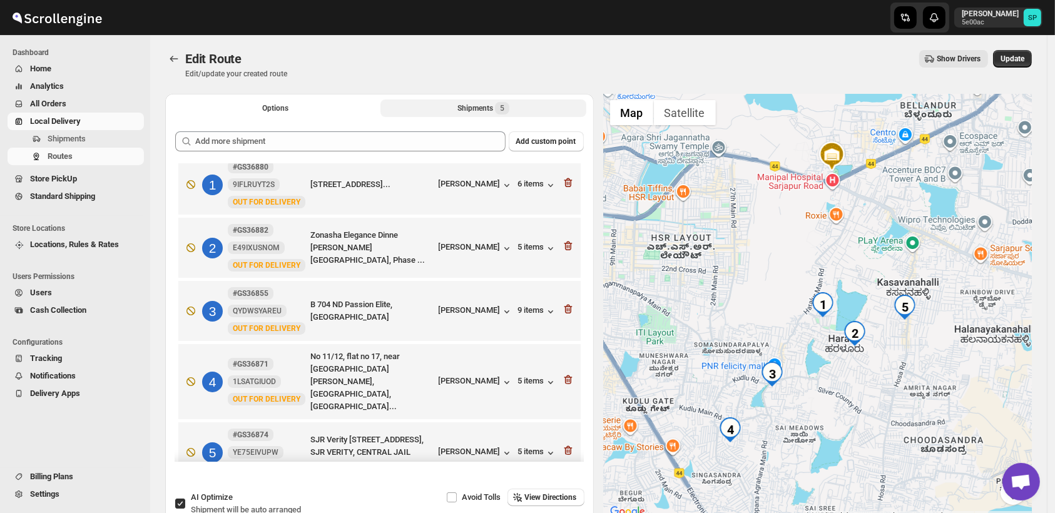
scroll to position [0, 0]
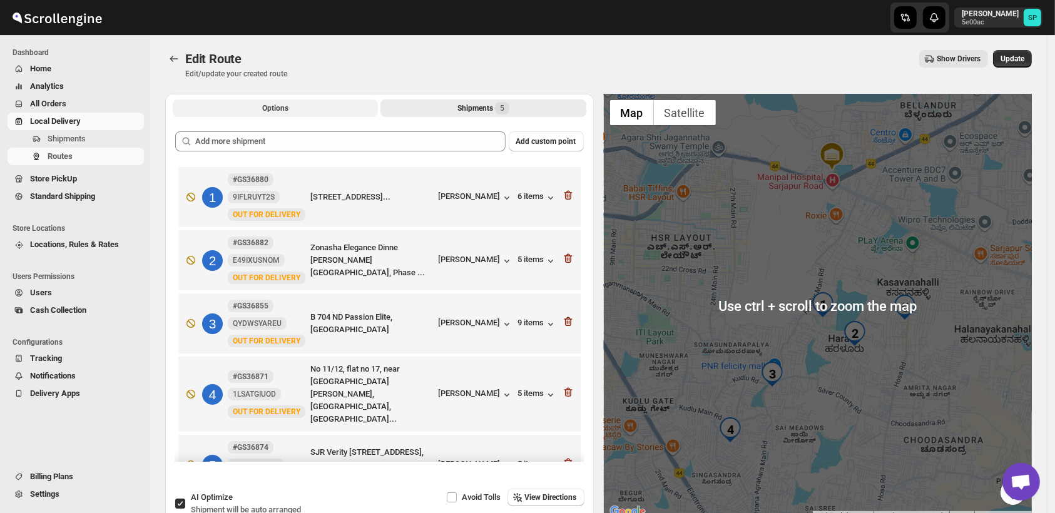
click at [295, 109] on button "Options" at bounding box center [275, 108] width 205 height 18
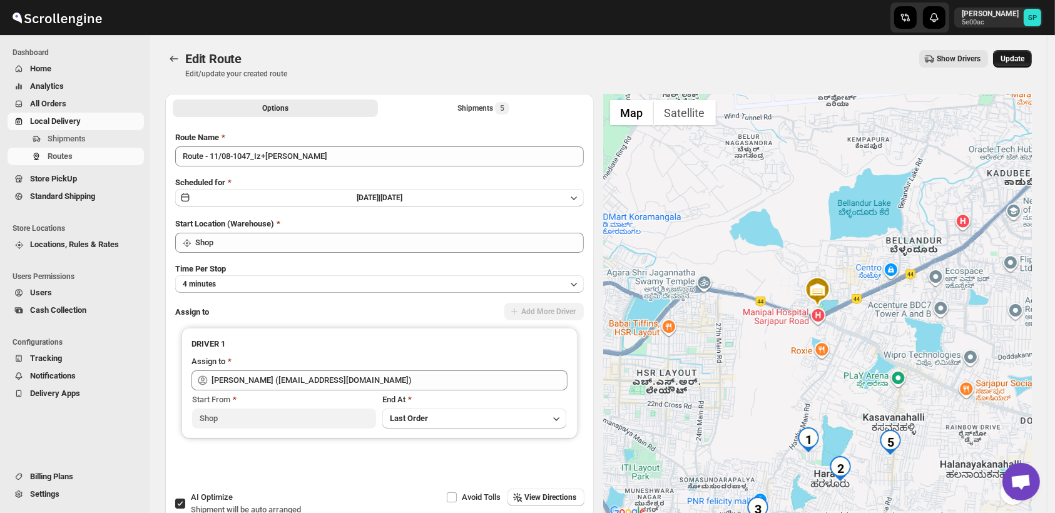
click at [1008, 58] on span "Update" at bounding box center [1012, 59] width 24 height 10
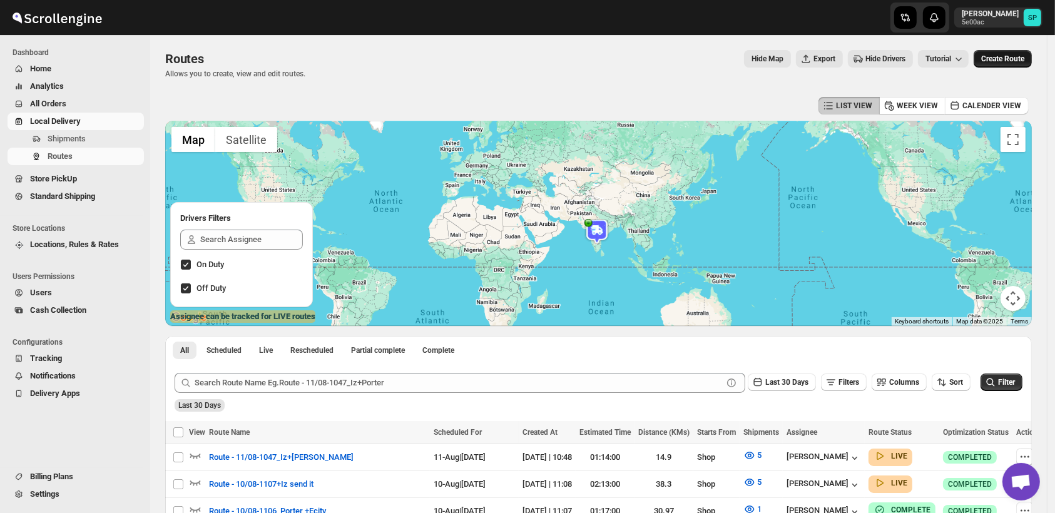
click at [1004, 54] on span "Create Route" at bounding box center [1002, 59] width 43 height 10
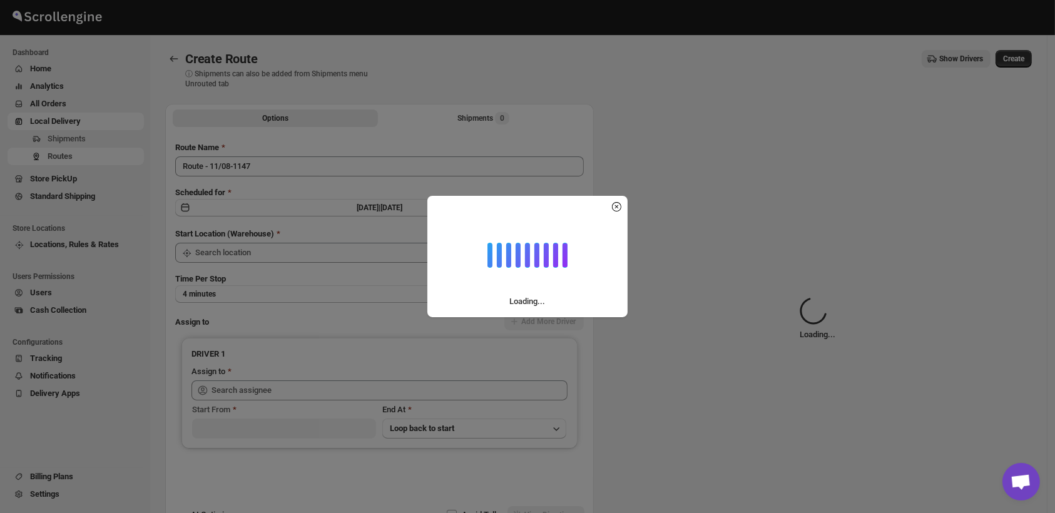
type input "Shop"
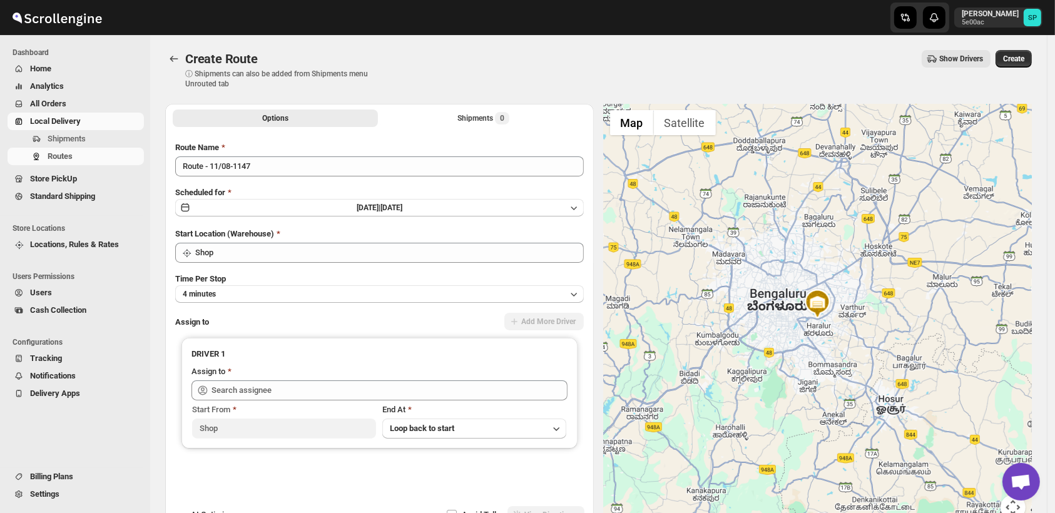
click at [519, 104] on div "Options Shipments 0 More views Options Shipments 0 More views" at bounding box center [379, 118] width 428 height 28
click at [485, 115] on div "Shipments 0" at bounding box center [483, 118] width 52 height 13
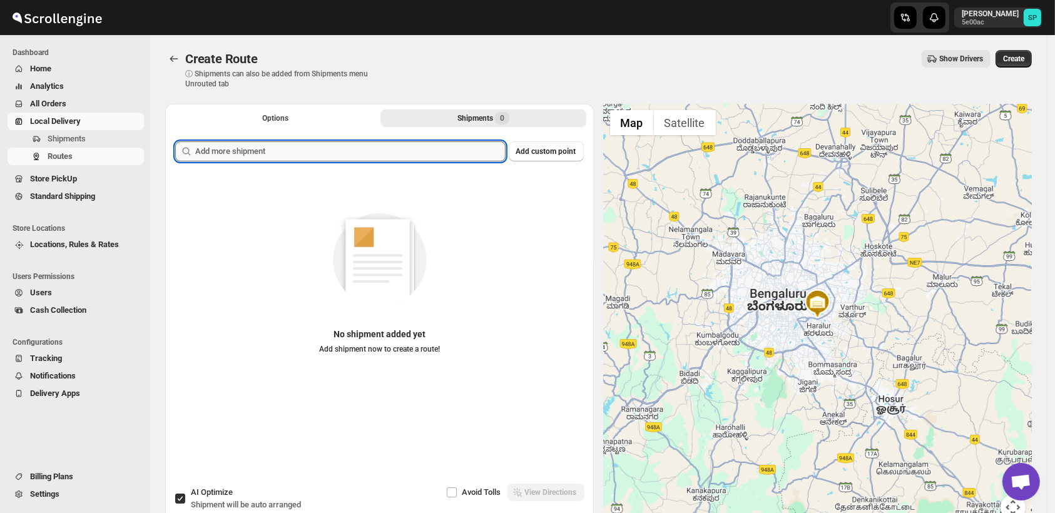
click at [331, 147] on input "text" at bounding box center [350, 151] width 310 height 20
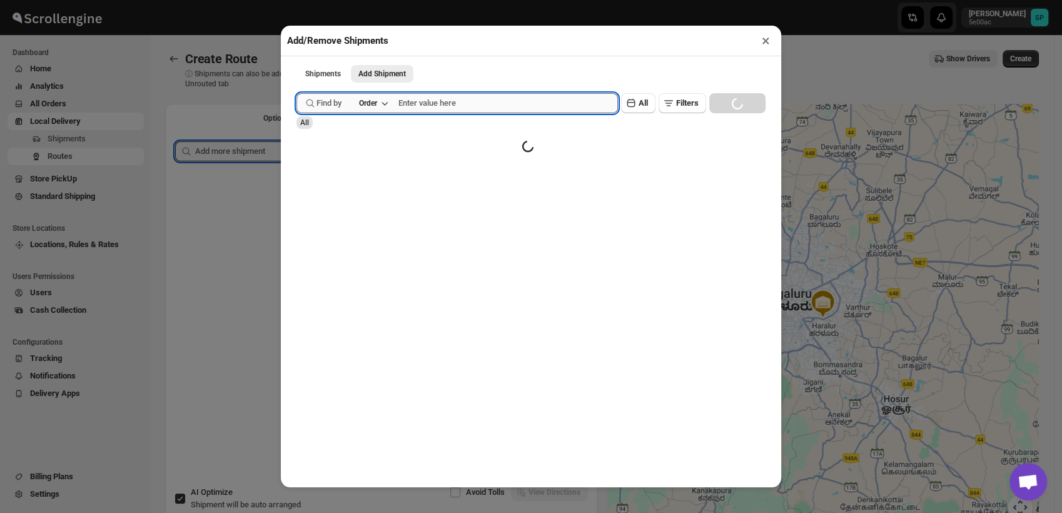
click at [462, 111] on input "text" at bounding box center [508, 103] width 220 height 20
paste input "36873"
type input "36873"
click at [717, 97] on div "Find by Order 36873 Clear All Filters Loading SEARCH" at bounding box center [531, 103] width 469 height 20
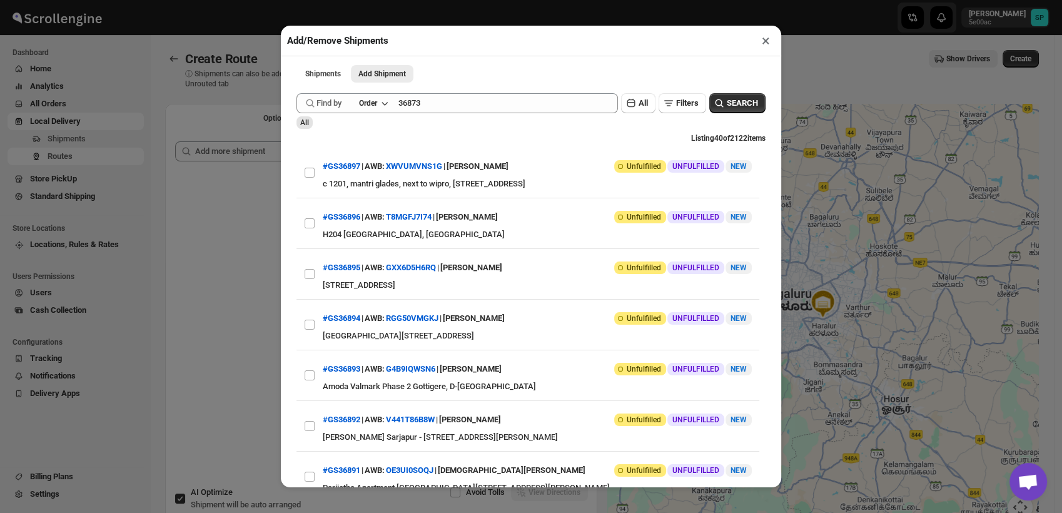
click at [474, 91] on div "Submit Find by Order 36873 Clear All Filters SEARCH All Listing 40 of 2122 item…" at bounding box center [531, 299] width 469 height 425
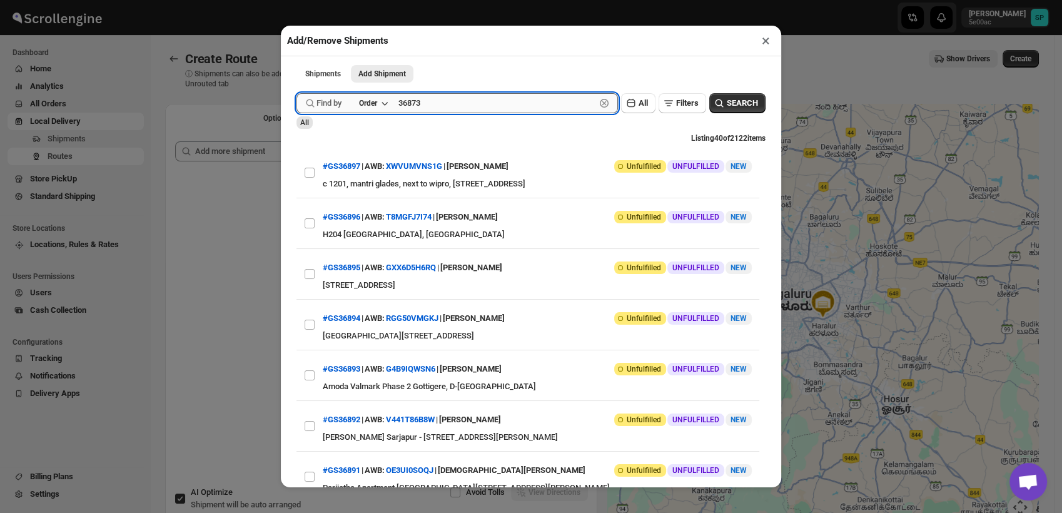
click at [510, 108] on input "36873" at bounding box center [496, 103] width 197 height 20
click at [730, 109] on span "SEARCH" at bounding box center [742, 103] width 31 height 13
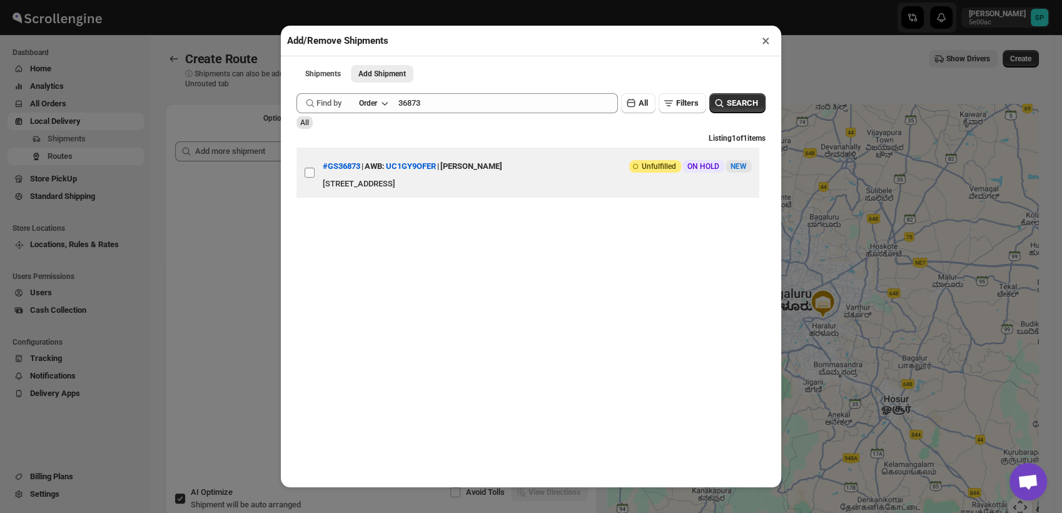
click at [305, 178] on input "View details for 68986391f7cd3703b5a9b0bf" at bounding box center [310, 173] width 10 height 10
checkbox input "true"
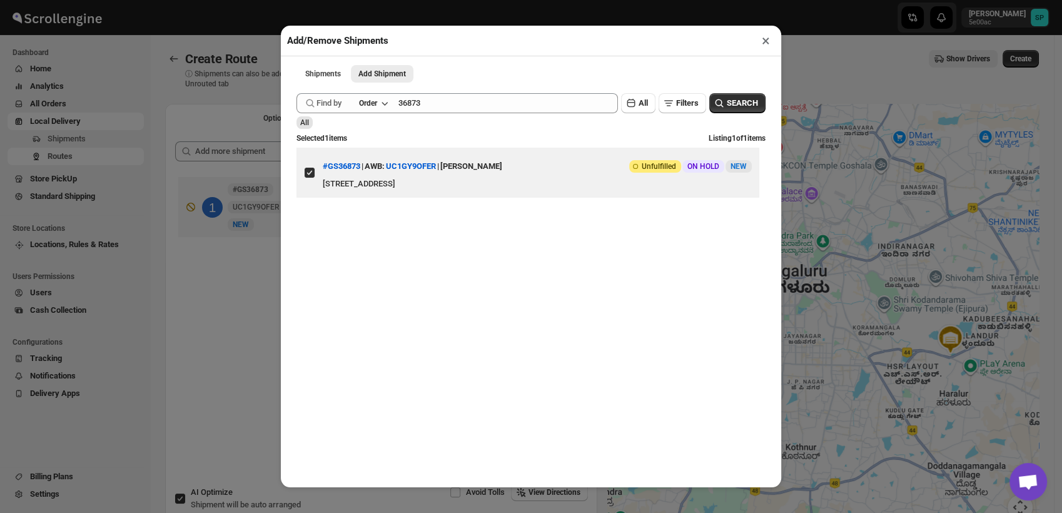
click at [765, 37] on button "×" at bounding box center [766, 41] width 18 height 18
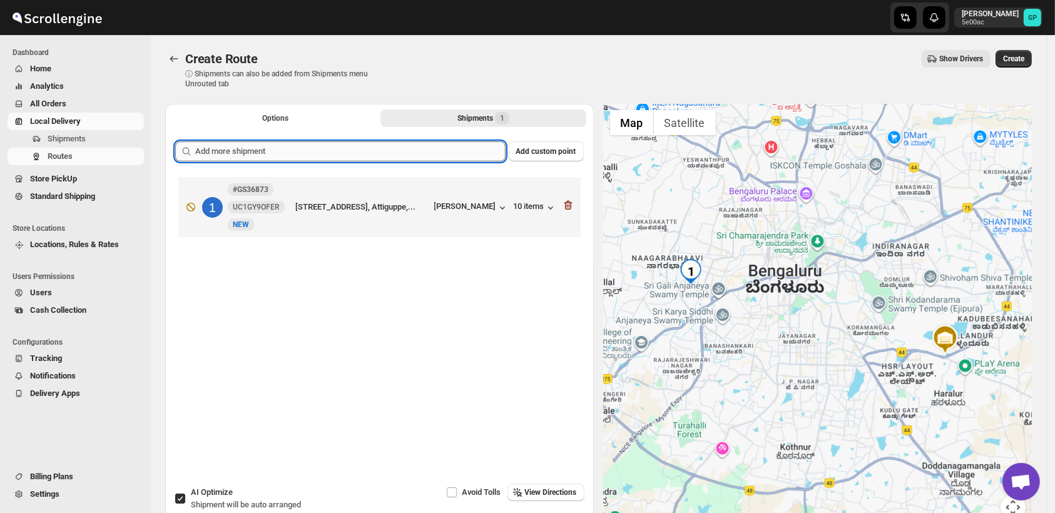
click at [344, 150] on input "text" at bounding box center [350, 151] width 310 height 20
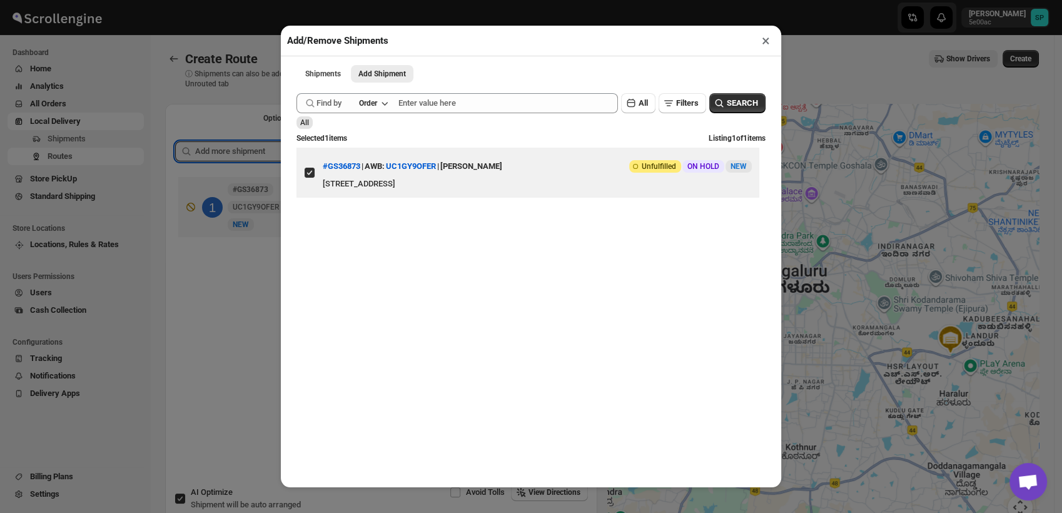
click at [255, 113] on div "Add/Remove Shipments × Shipments Add Shipment More views Shipments Add Shipment…" at bounding box center [531, 256] width 1062 height 513
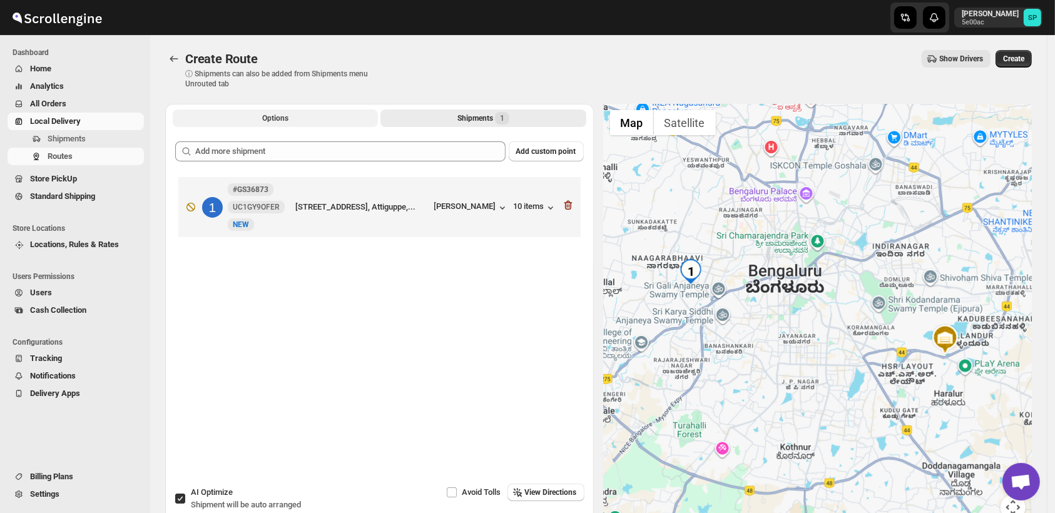
click at [256, 117] on button "Options" at bounding box center [275, 118] width 205 height 18
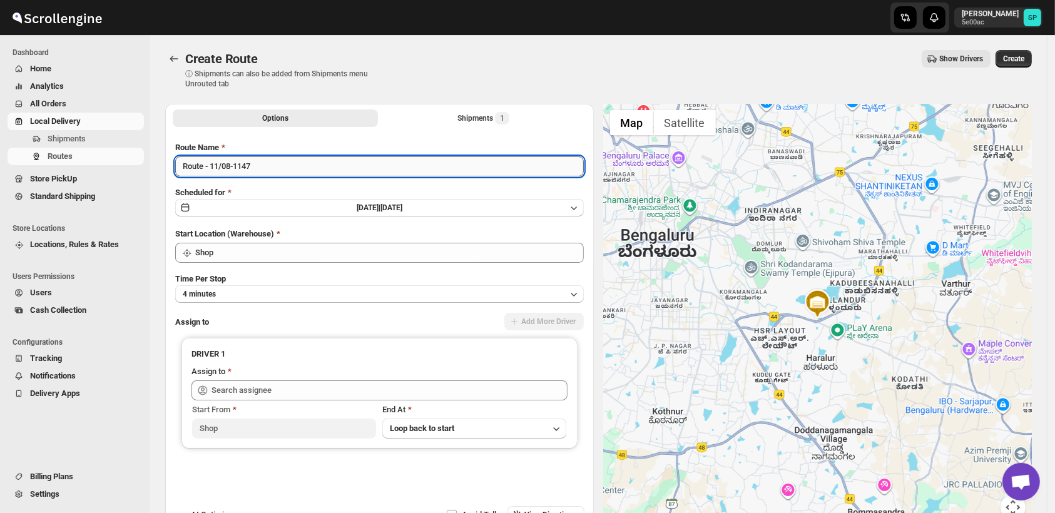
click at [310, 168] on input "Route - 11/08-1147" at bounding box center [379, 166] width 408 height 20
type input "Route - 11/08-1147_Iz_Porter"
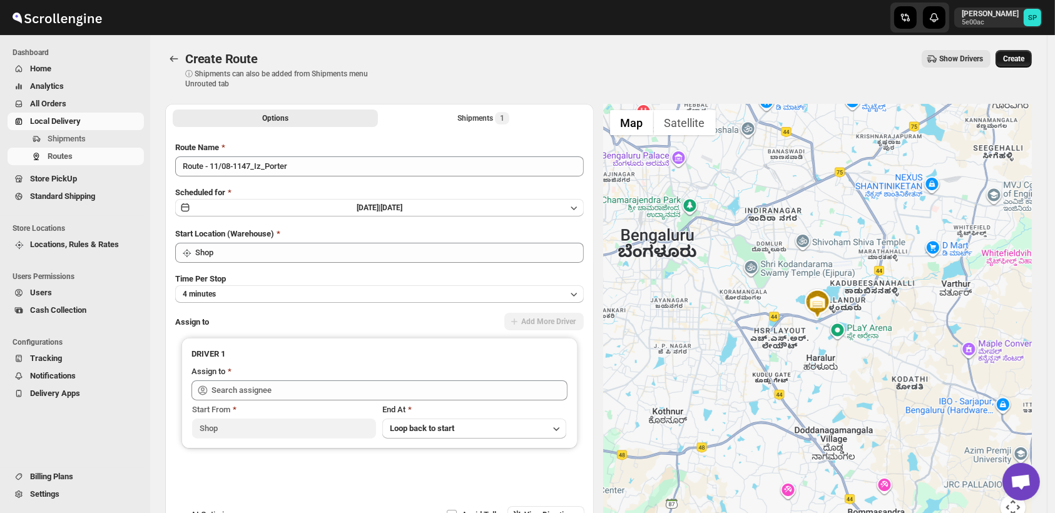
click at [1015, 52] on button "Create" at bounding box center [1013, 59] width 36 height 18
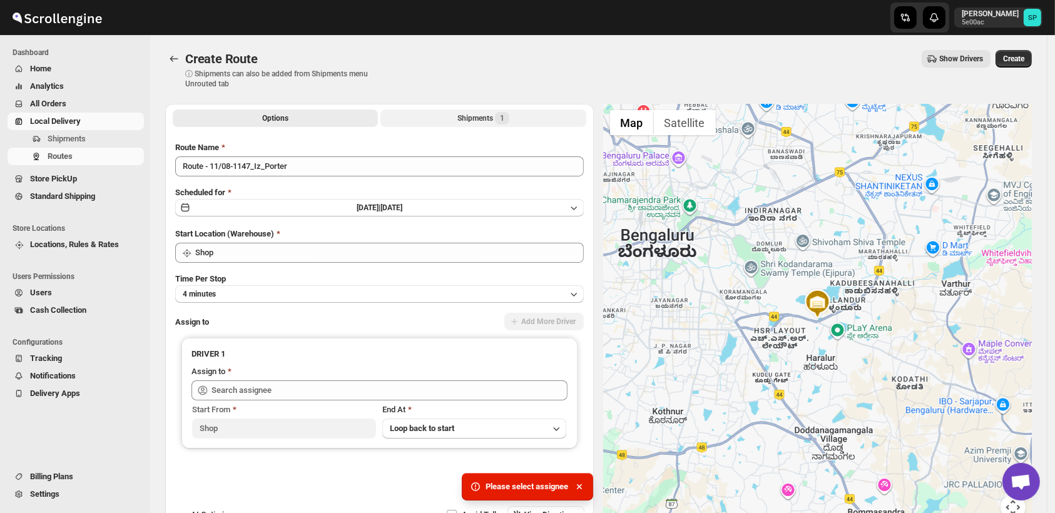
click at [485, 121] on div "Shipments 1" at bounding box center [483, 118] width 52 height 13
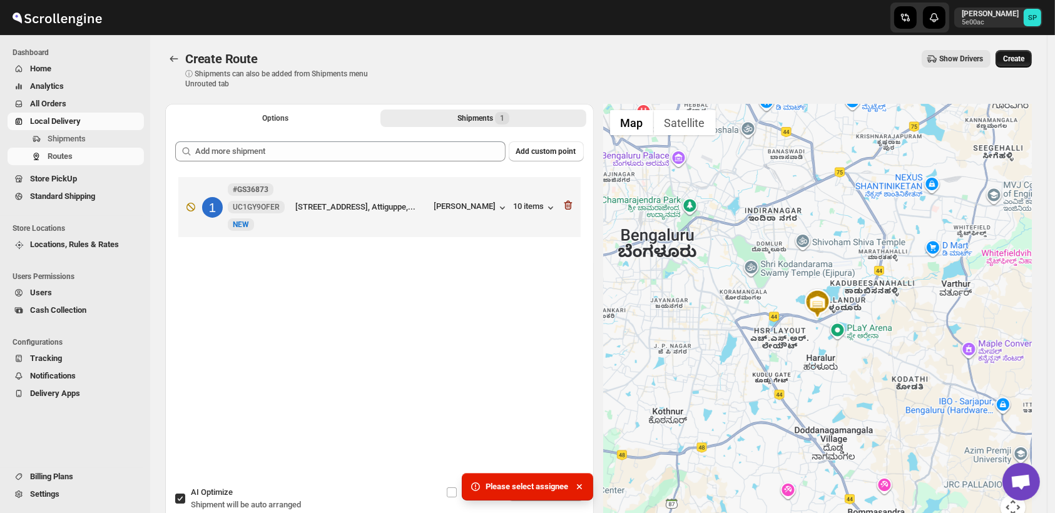
click at [1015, 57] on span "Create" at bounding box center [1013, 59] width 21 height 10
click at [1012, 58] on span "Create" at bounding box center [1013, 59] width 21 height 10
click at [310, 123] on button "Options" at bounding box center [275, 118] width 205 height 18
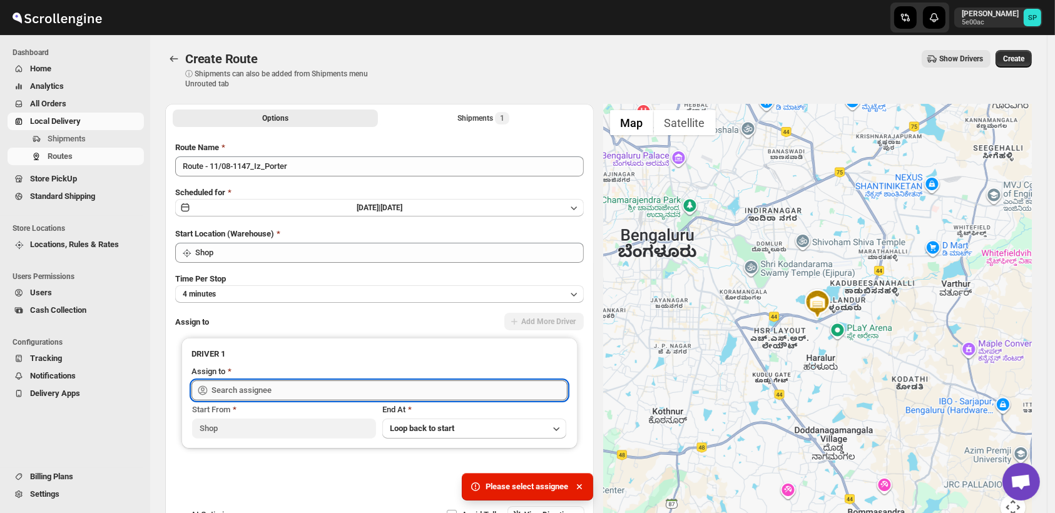
click at [348, 394] on input "text" at bounding box center [389, 390] width 356 height 20
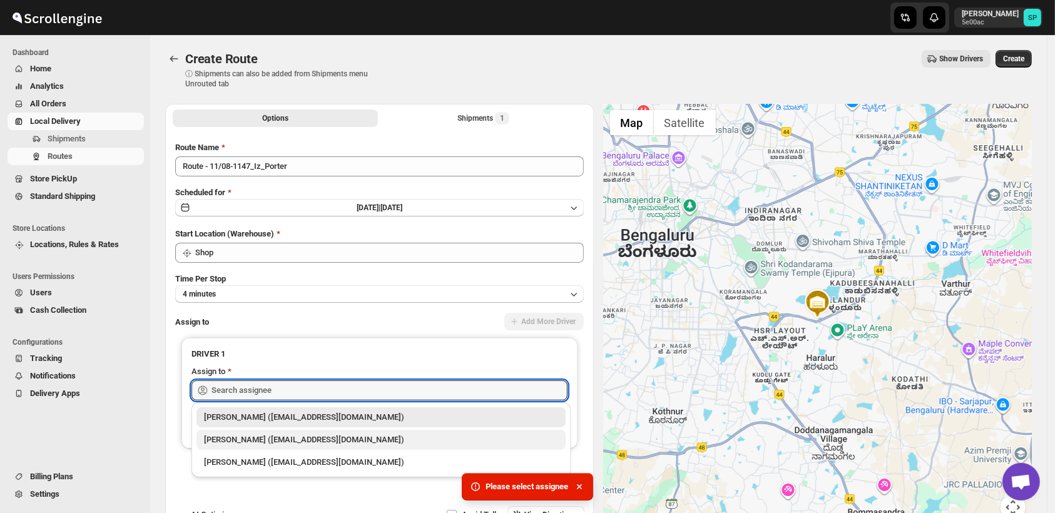
click at [344, 445] on div "[PERSON_NAME] ([EMAIL_ADDRESS][DOMAIN_NAME])" at bounding box center [381, 440] width 354 height 13
type input "[PERSON_NAME] ([EMAIL_ADDRESS][DOMAIN_NAME])"
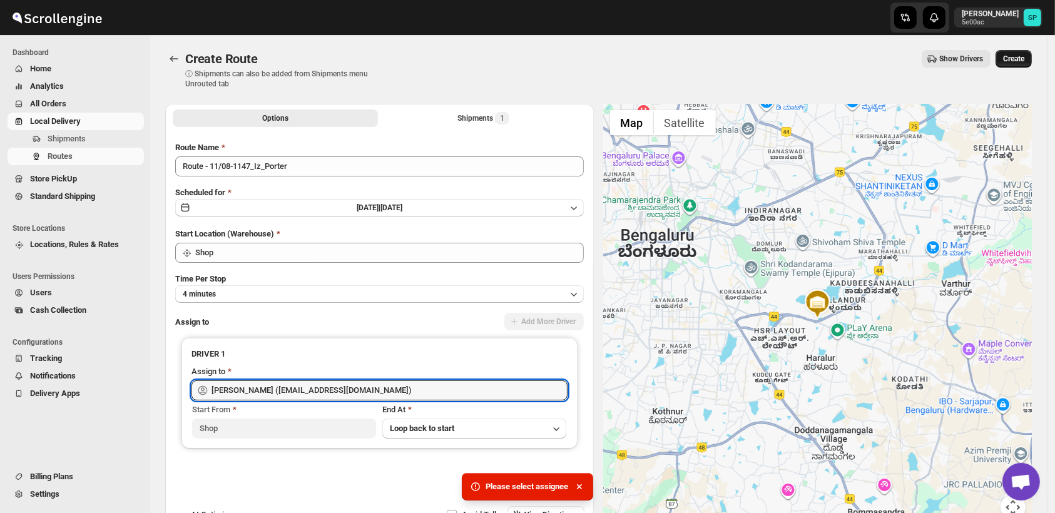
click at [1015, 50] on button "Create" at bounding box center [1013, 59] width 36 height 18
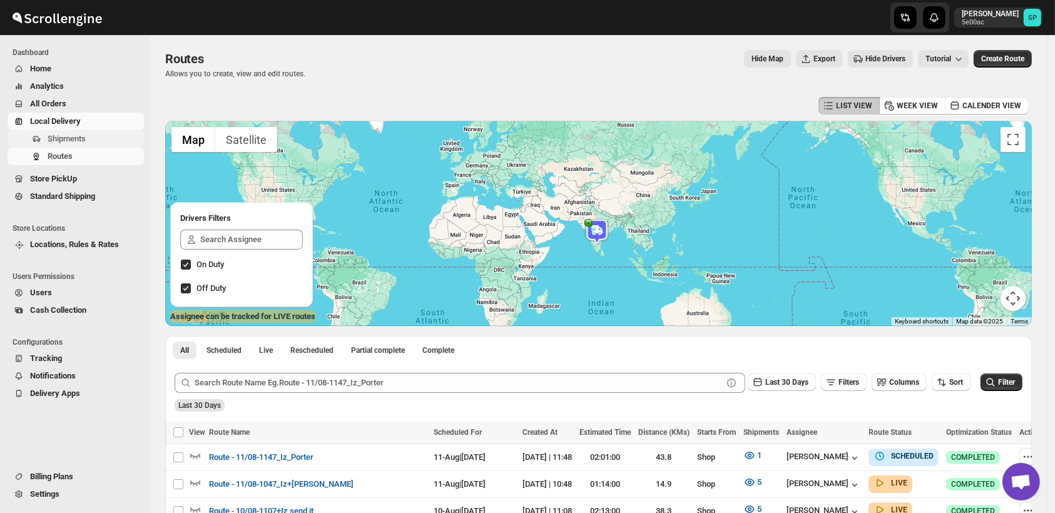
click at [54, 138] on span "Shipments" at bounding box center [67, 138] width 38 height 9
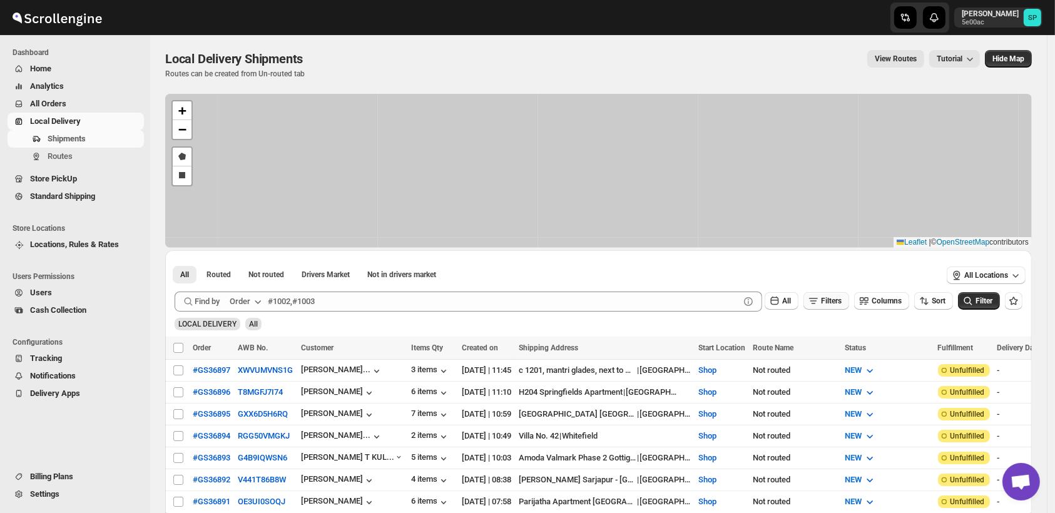
click at [833, 300] on span "Filters" at bounding box center [831, 301] width 21 height 9
click at [841, 348] on span "Add Filter" at bounding box center [837, 350] width 33 height 10
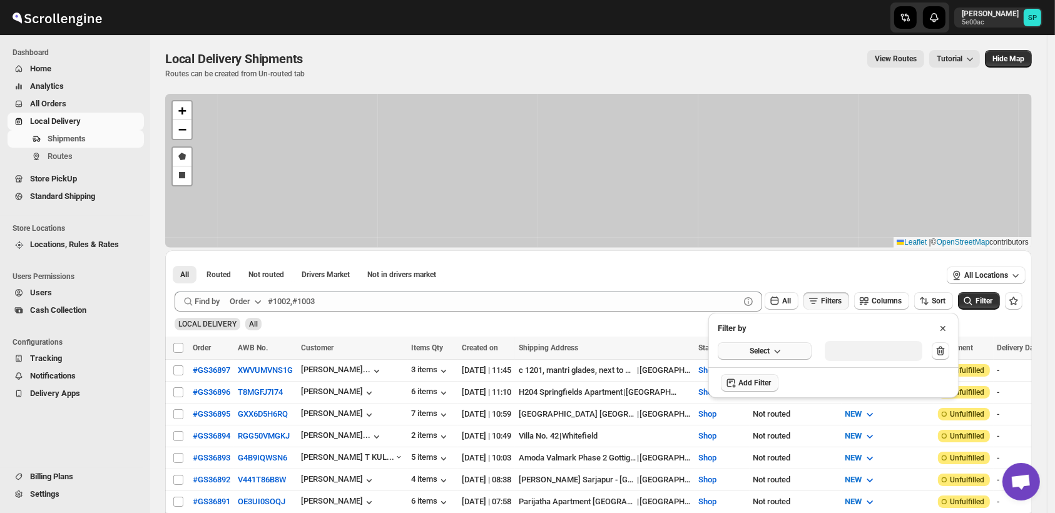
click at [747, 350] on button "Select" at bounding box center [764, 351] width 94 height 18
click at [768, 468] on div "Fulfillment Status" at bounding box center [756, 466] width 62 height 13
click at [889, 338] on div "Fulfillment Status Select value" at bounding box center [833, 350] width 230 height 30
click at [886, 347] on div "Select value" at bounding box center [863, 350] width 63 height 10
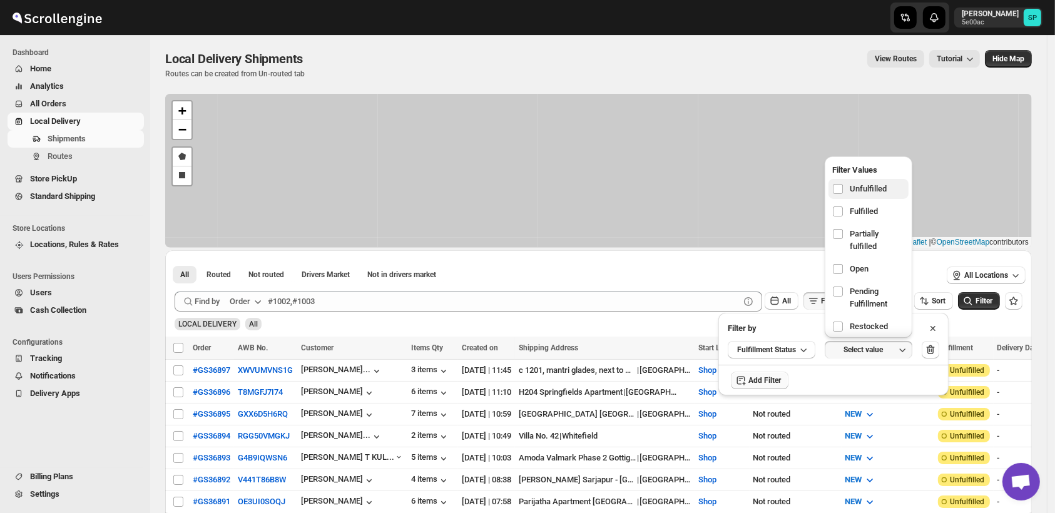
click at [868, 184] on span "Unfulfilled" at bounding box center [867, 189] width 37 height 13
click at [843, 184] on input "checkbox" at bounding box center [838, 189] width 10 height 10
checkbox input "true"
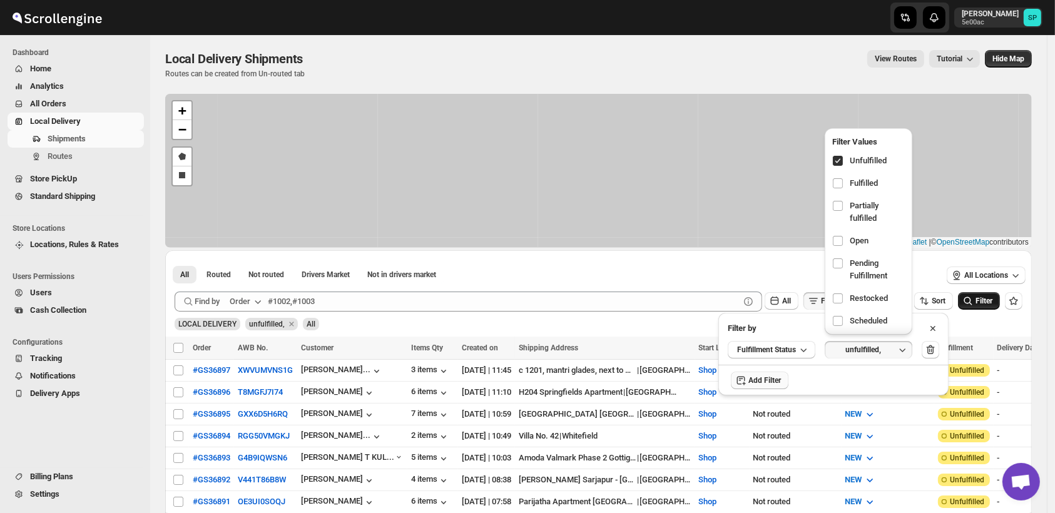
click at [986, 302] on span "Filter" at bounding box center [983, 301] width 17 height 9
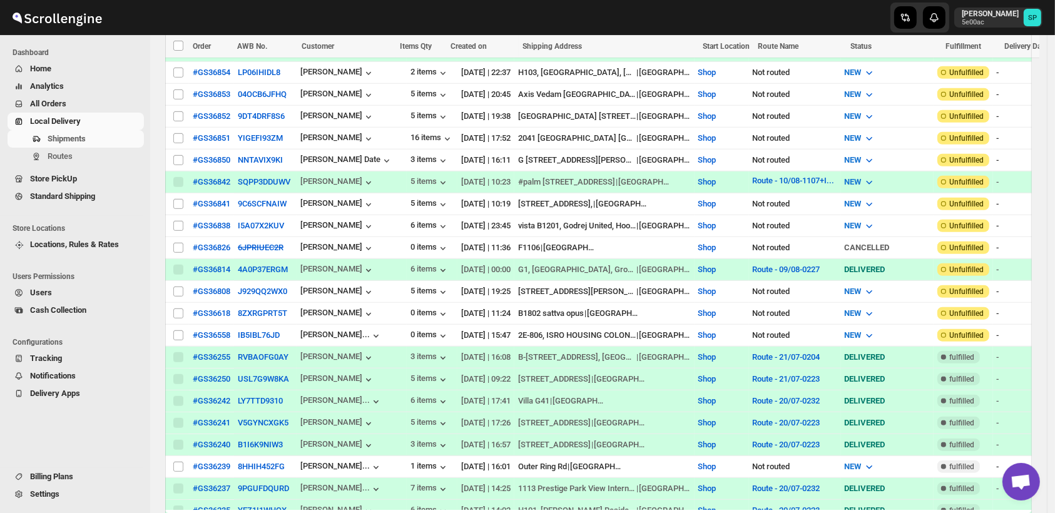
scroll to position [973, 0]
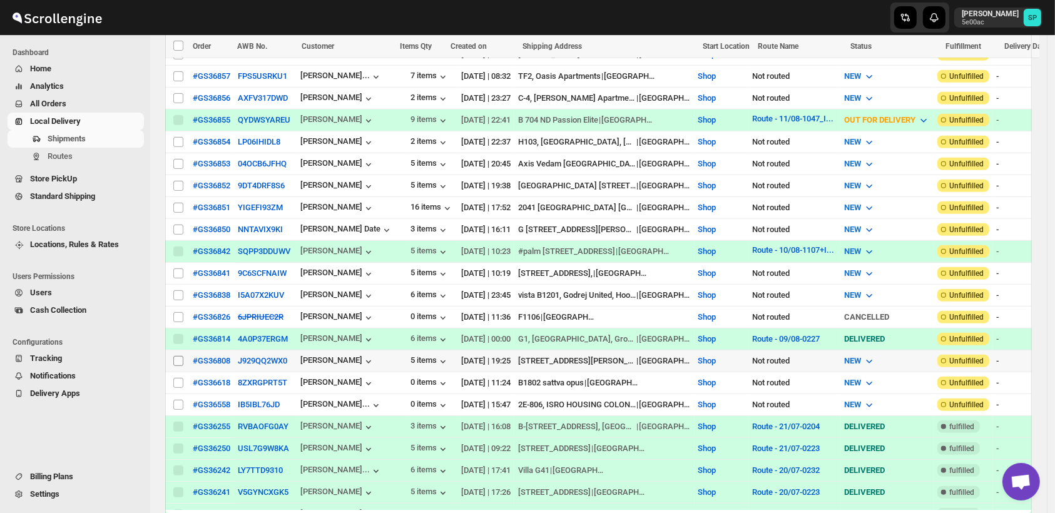
click at [176, 356] on input "Select shipment" at bounding box center [178, 361] width 10 height 10
checkbox input "true"
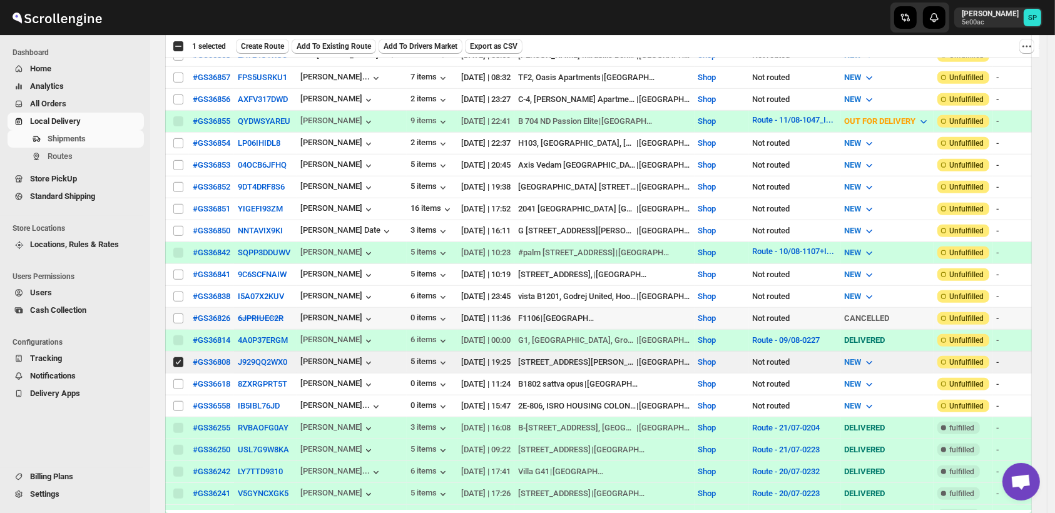
scroll to position [903, 0]
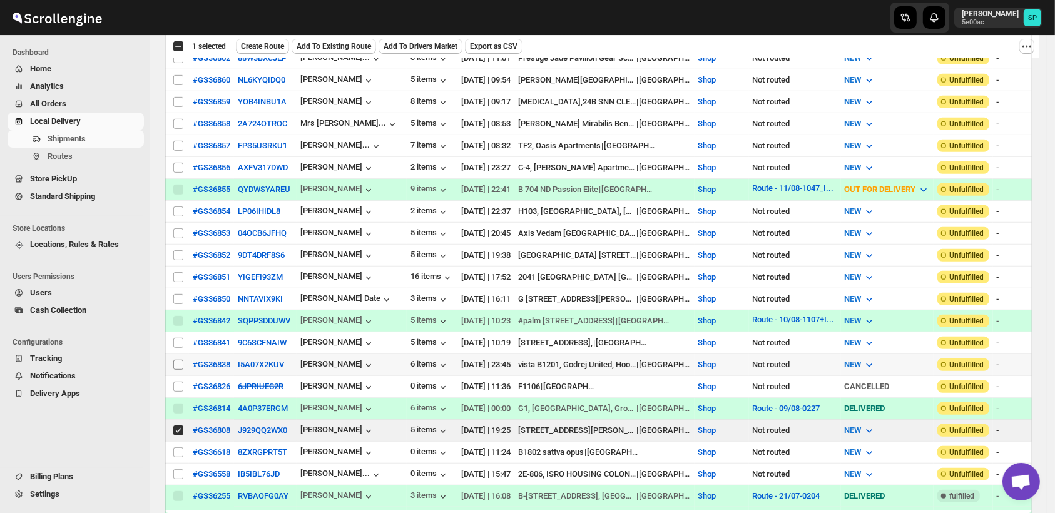
click at [180, 360] on input "Select shipment" at bounding box center [178, 365] width 10 height 10
checkbox input "true"
click at [176, 338] on input "Select shipment" at bounding box center [178, 343] width 10 height 10
checkbox input "true"
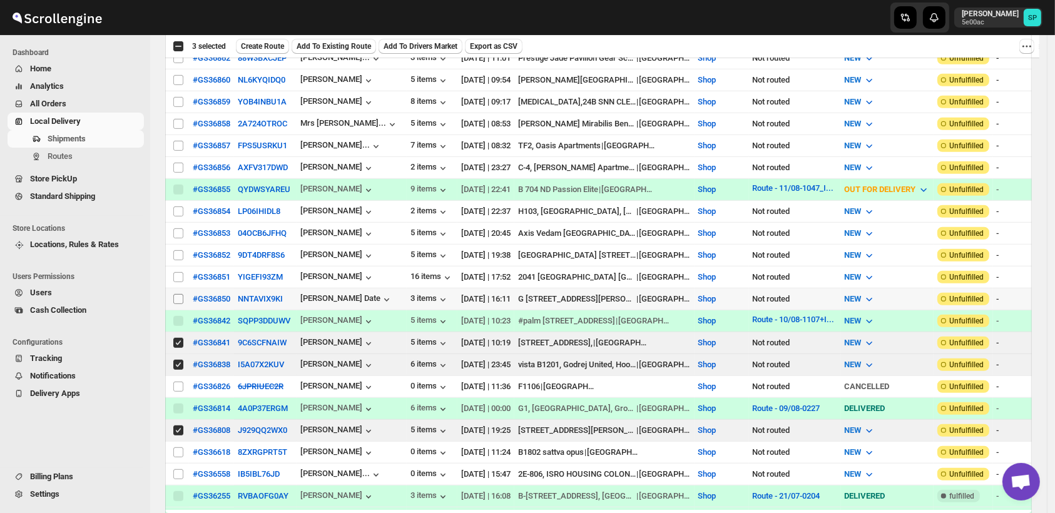
click at [175, 294] on input "Select shipment" at bounding box center [178, 299] width 10 height 10
checkbox input "true"
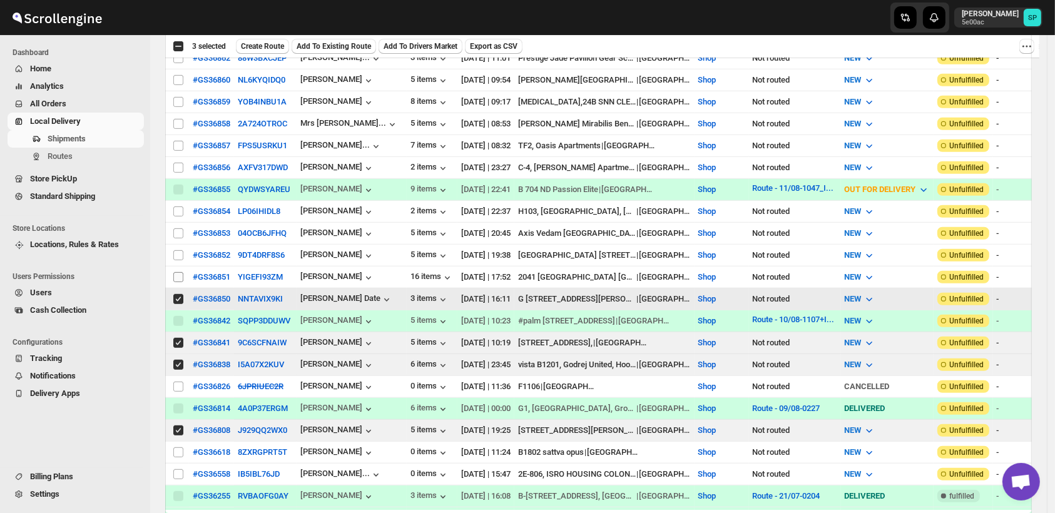
click at [179, 272] on input "Select shipment" at bounding box center [178, 277] width 10 height 10
checkbox input "true"
click at [178, 250] on input "Select shipment" at bounding box center [178, 255] width 10 height 10
checkbox input "true"
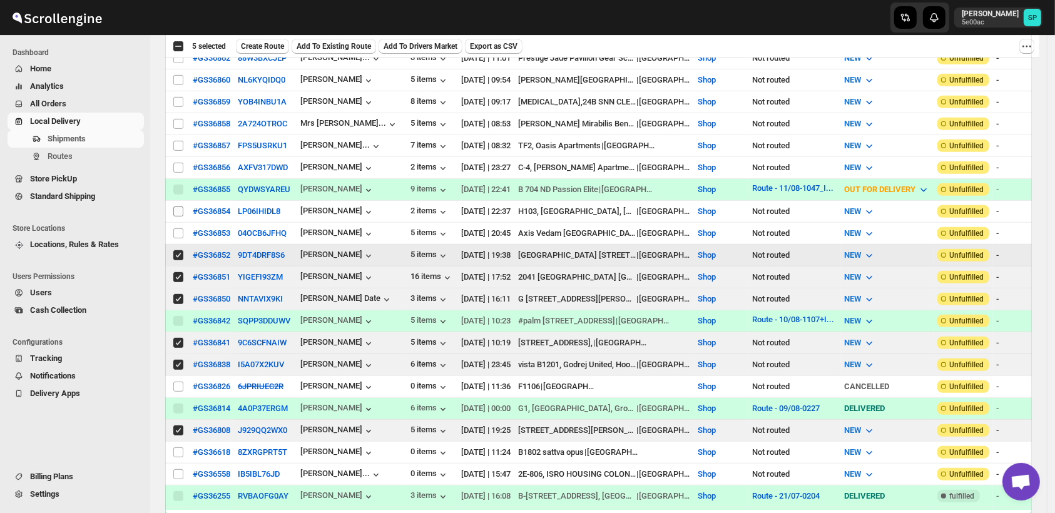
click at [173, 228] on span at bounding box center [178, 233] width 11 height 11
click at [173, 228] on input "Select shipment" at bounding box center [178, 233] width 10 height 10
checkbox input "false"
click at [179, 206] on input "Select shipment" at bounding box center [178, 211] width 10 height 10
checkbox input "true"
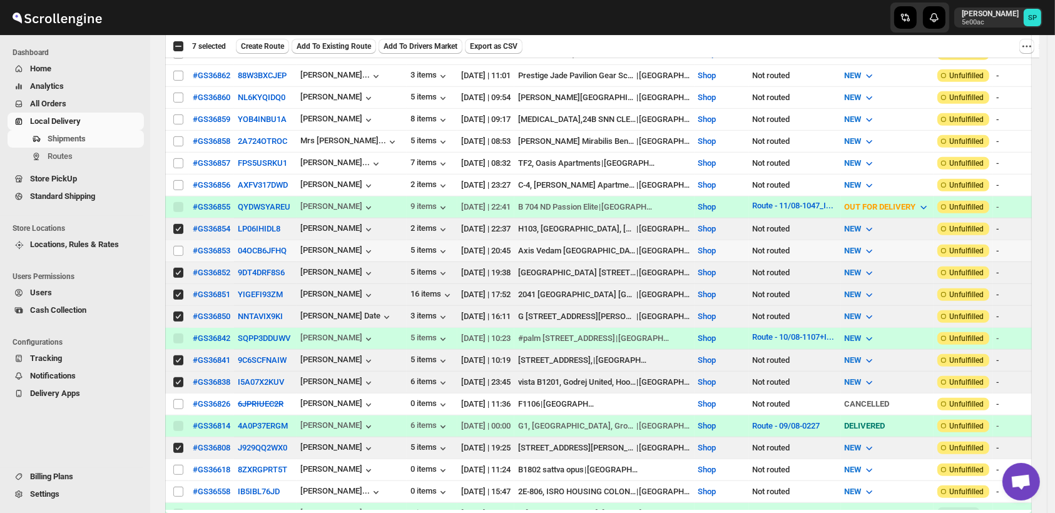
scroll to position [764, 0]
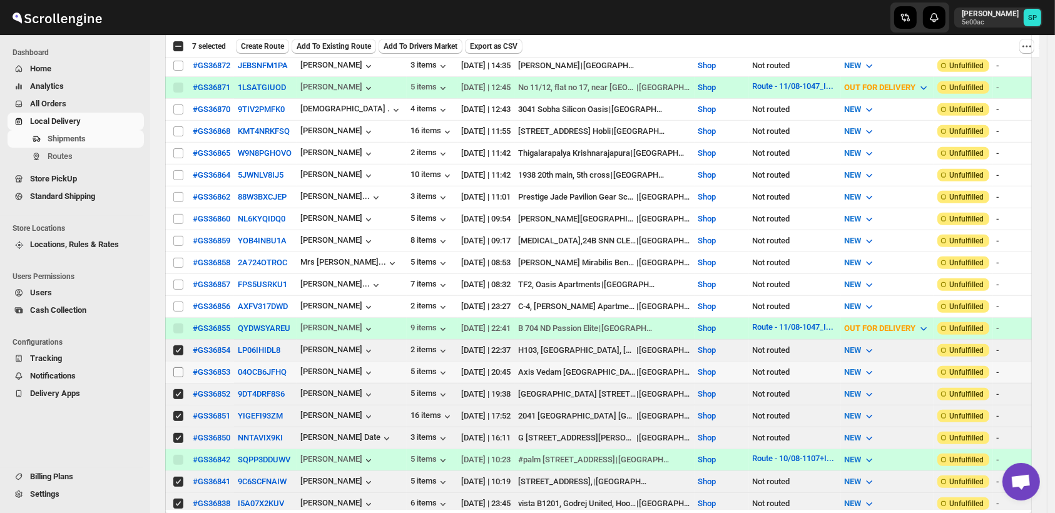
click at [178, 367] on input "Select shipment" at bounding box center [178, 372] width 10 height 10
checkbox input "true"
click at [180, 302] on input "Select shipment" at bounding box center [178, 307] width 10 height 10
checkbox input "true"
click at [181, 280] on input "Select shipment" at bounding box center [178, 285] width 10 height 10
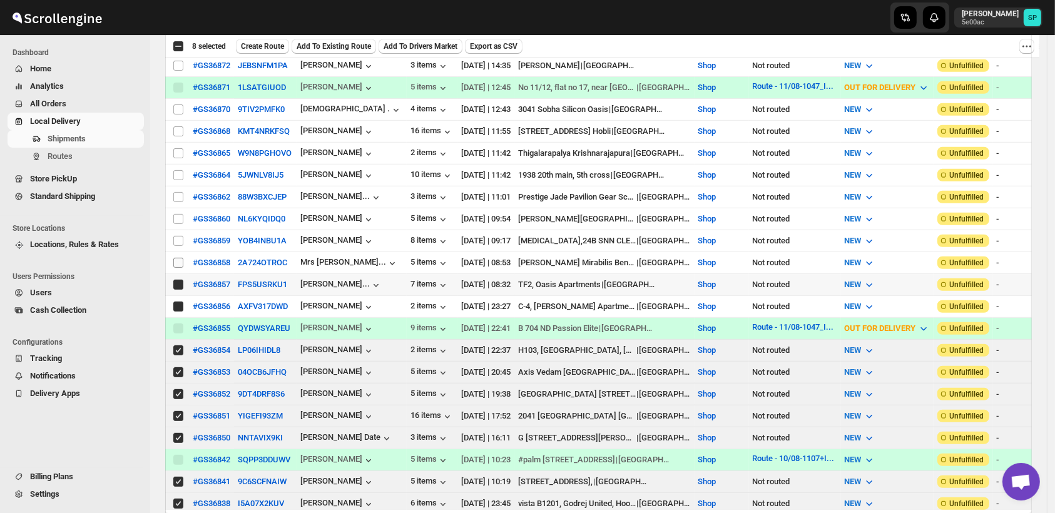
checkbox input "true"
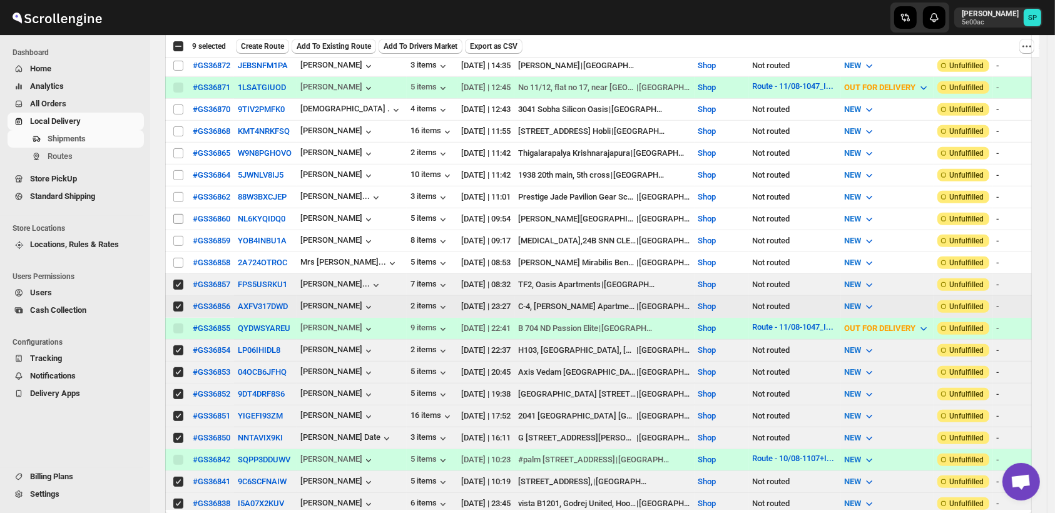
click at [183, 252] on td "Select shipment" at bounding box center [177, 263] width 24 height 22
click at [179, 230] on td "Select shipment" at bounding box center [177, 241] width 24 height 22
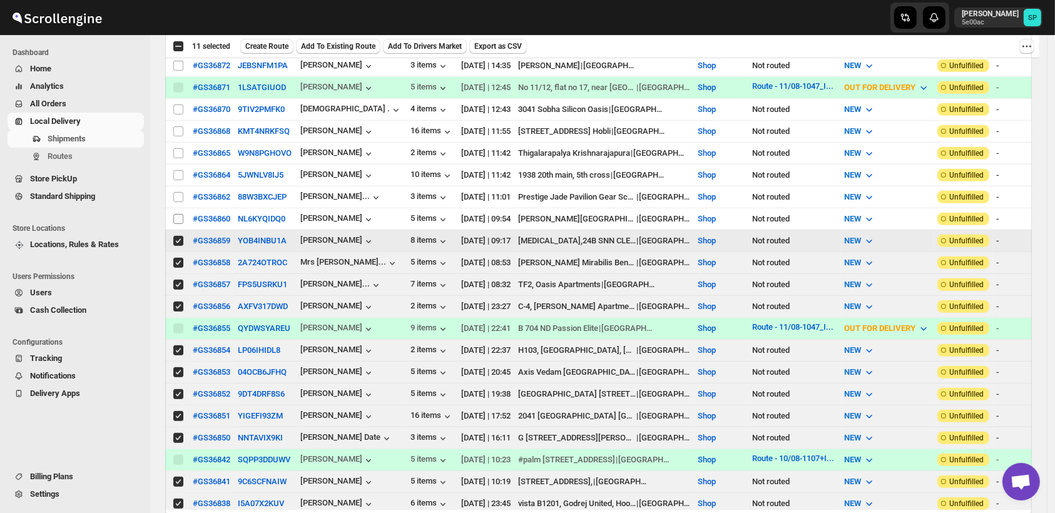
checkbox input "true"
click at [180, 214] on input "Select shipment" at bounding box center [178, 219] width 10 height 10
checkbox input "true"
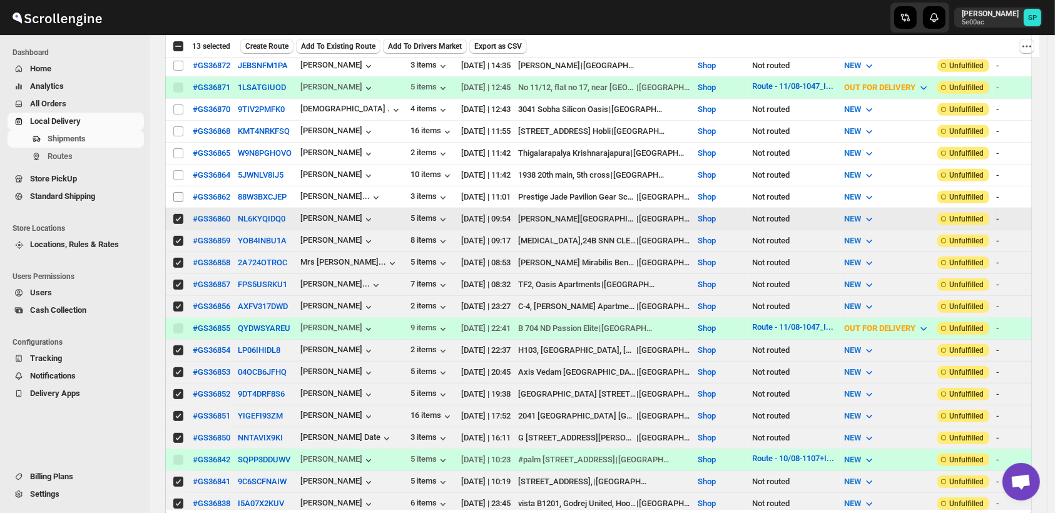
click at [177, 192] on input "Select shipment" at bounding box center [178, 197] width 10 height 10
checkbox input "true"
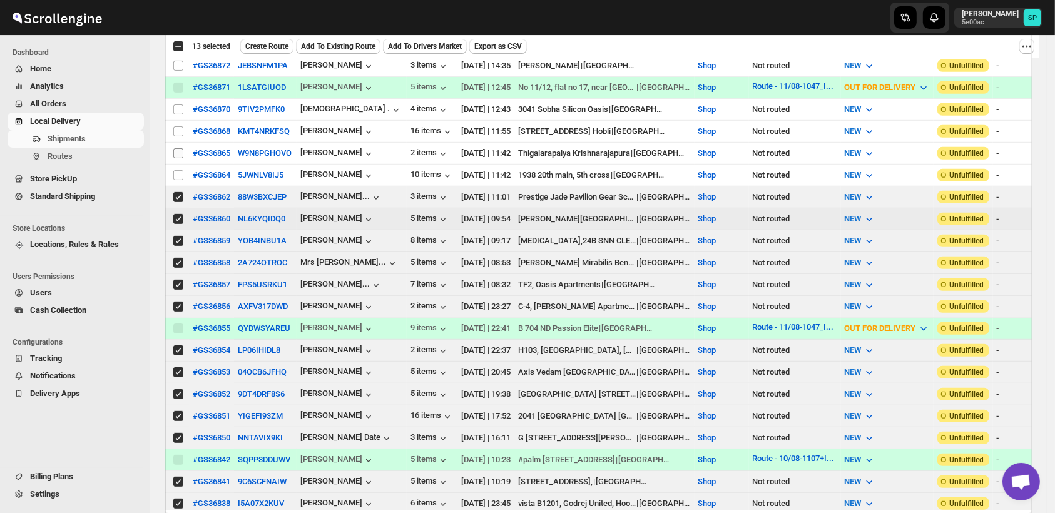
click at [176, 170] on input "Select shipment" at bounding box center [178, 175] width 10 height 10
checkbox input "true"
click at [175, 148] on input "Select shipment" at bounding box center [178, 153] width 10 height 10
checkbox input "true"
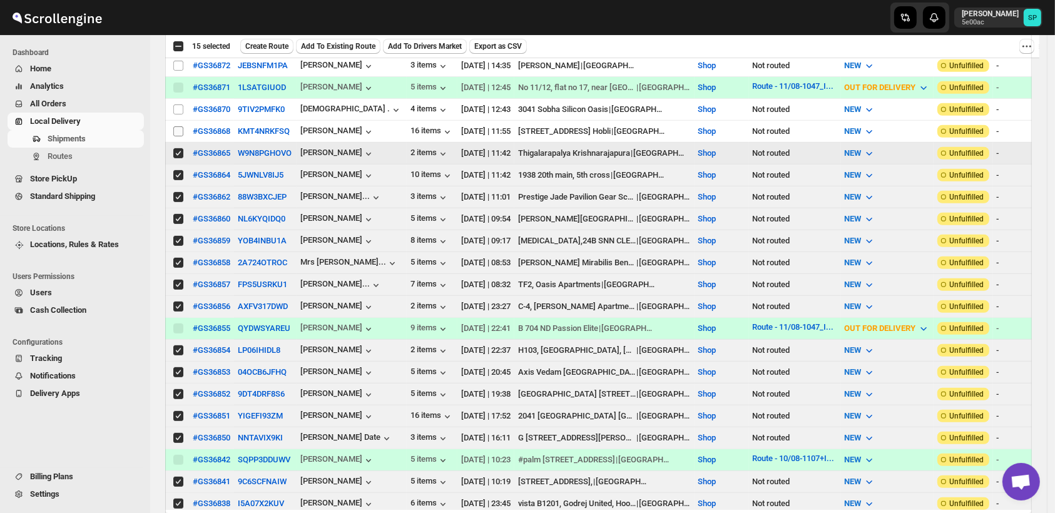
click at [178, 126] on input "Select shipment" at bounding box center [178, 131] width 10 height 10
checkbox input "true"
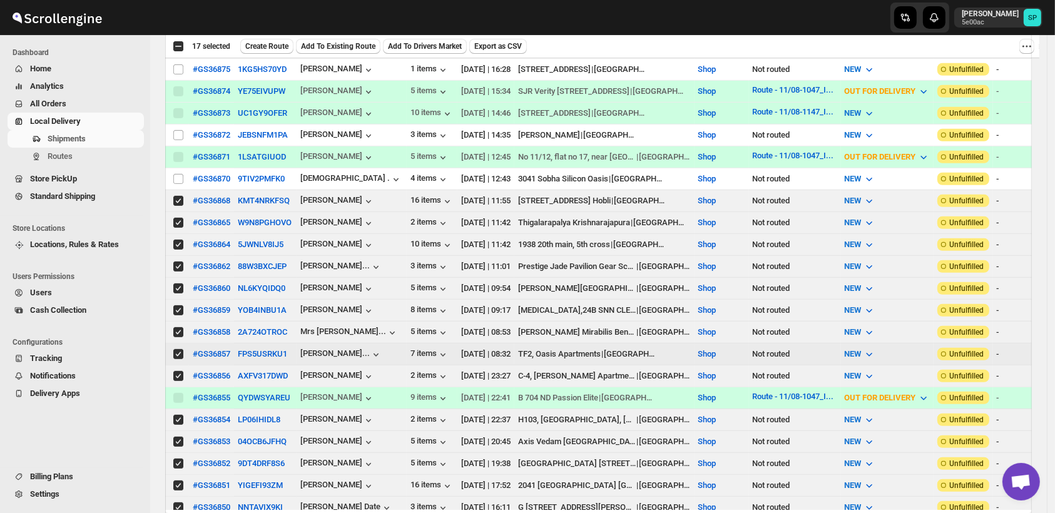
scroll to position [626, 0]
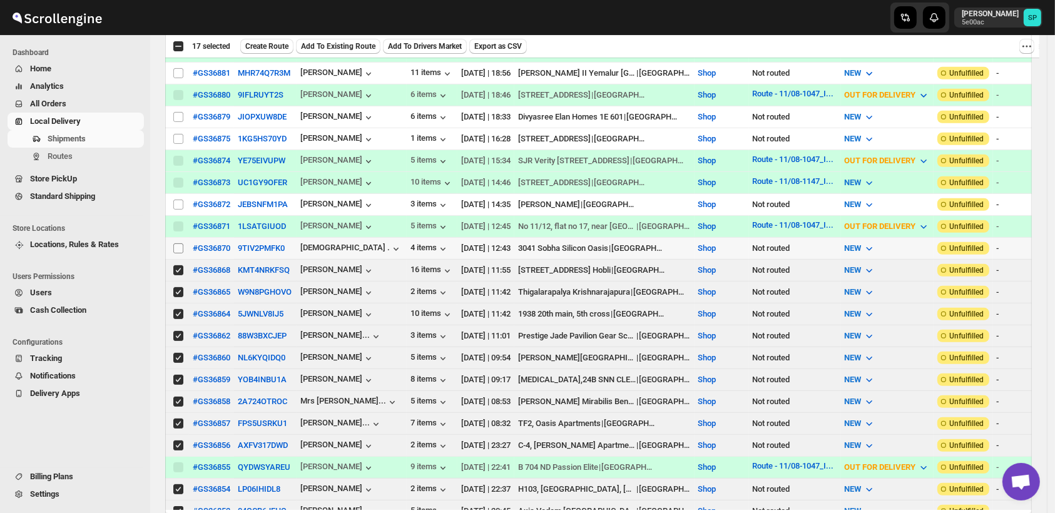
click at [176, 243] on input "Select shipment" at bounding box center [178, 248] width 10 height 10
checkbox input "true"
click at [174, 200] on input "Select shipment" at bounding box center [178, 205] width 10 height 10
checkbox input "true"
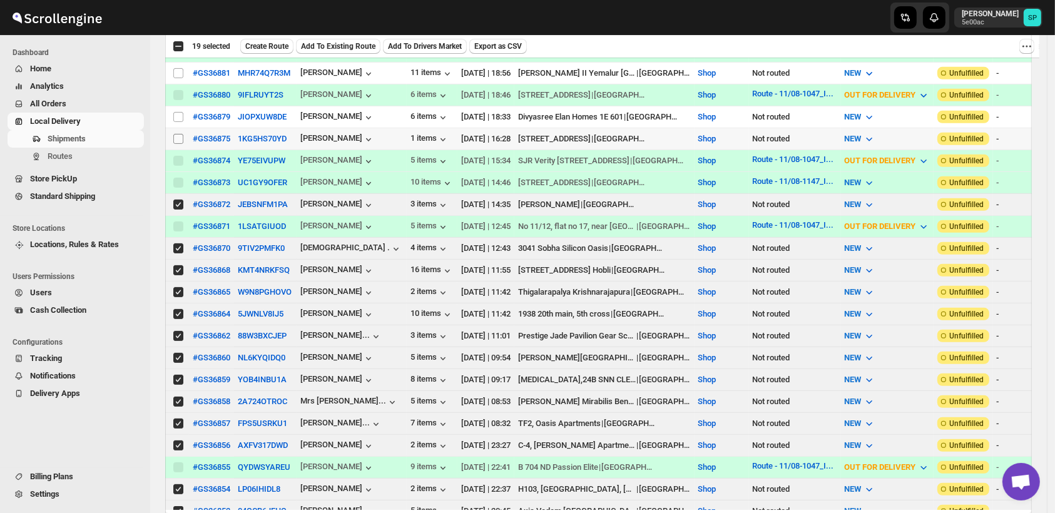
click at [182, 134] on input "Select shipment" at bounding box center [178, 139] width 10 height 10
checkbox input "true"
click at [175, 112] on input "Select shipment" at bounding box center [178, 117] width 10 height 10
checkbox input "true"
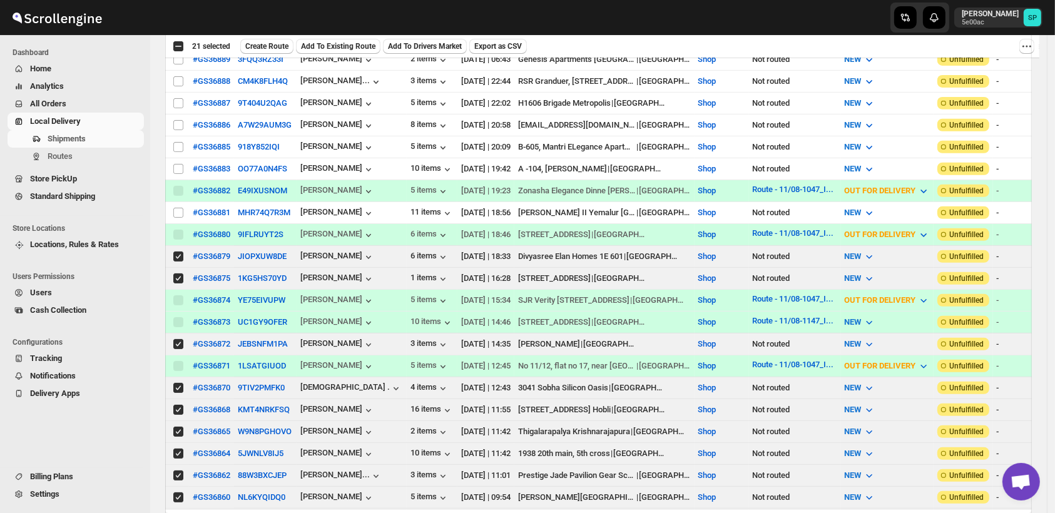
scroll to position [417, 0]
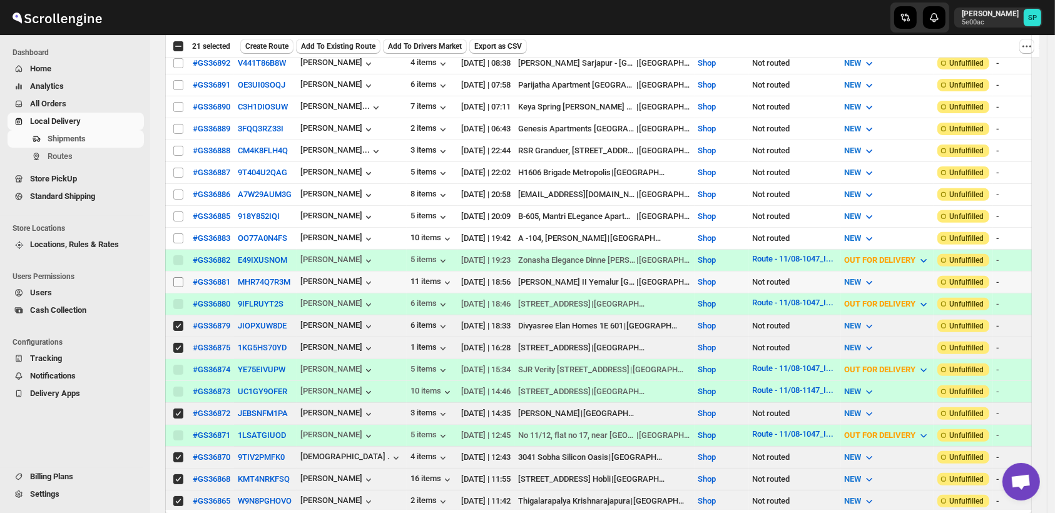
click at [178, 277] on input "Select shipment" at bounding box center [178, 282] width 10 height 10
checkbox input "true"
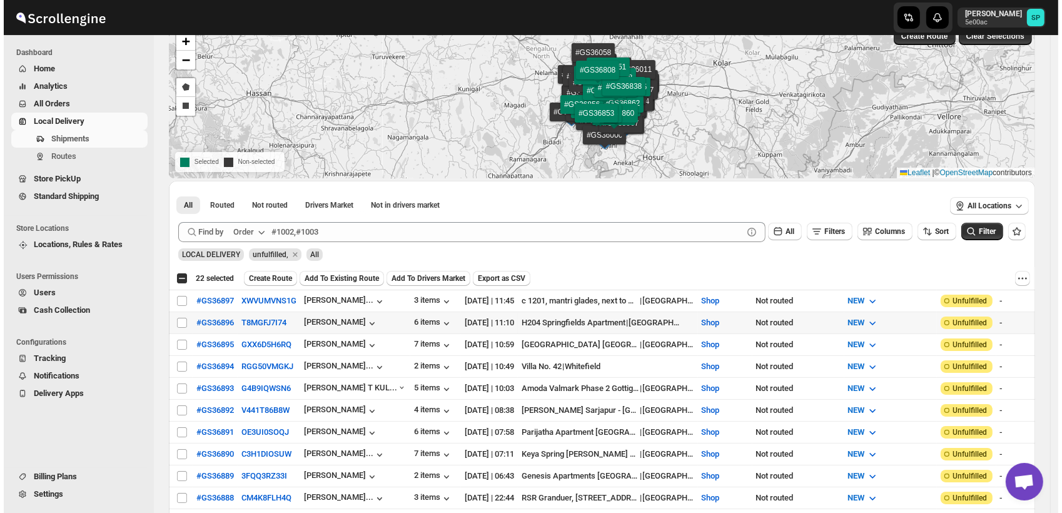
scroll to position [0, 0]
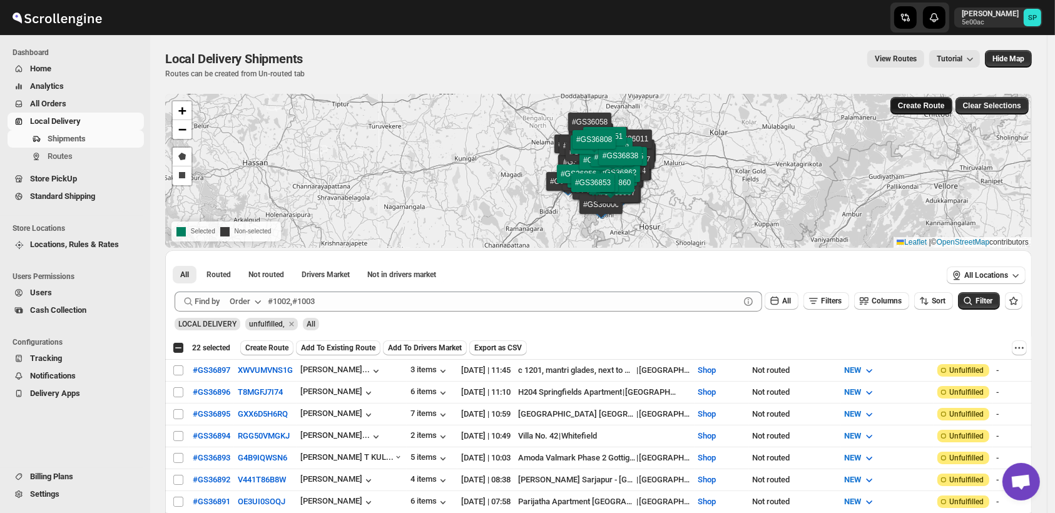
click at [916, 108] on span "Create Route" at bounding box center [921, 106] width 47 height 10
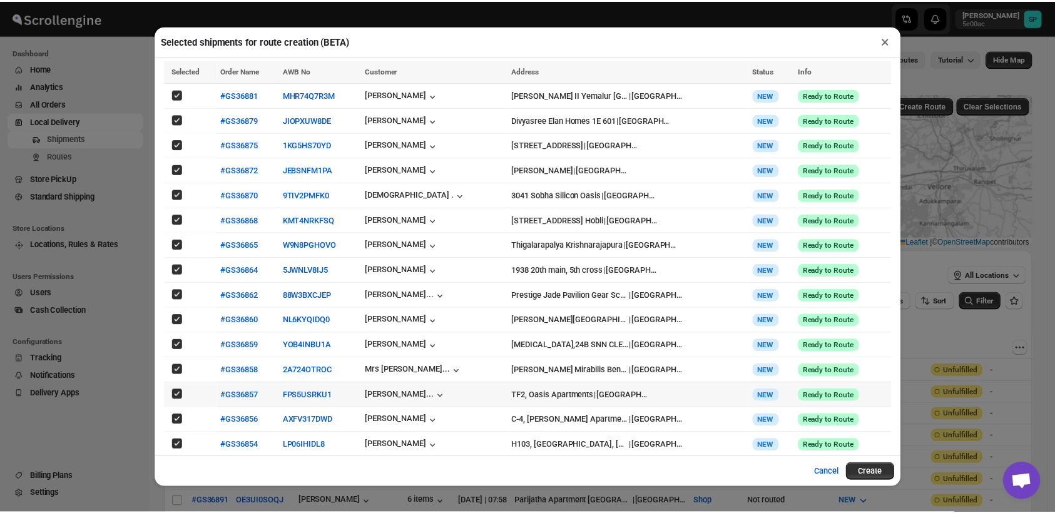
scroll to position [171, 0]
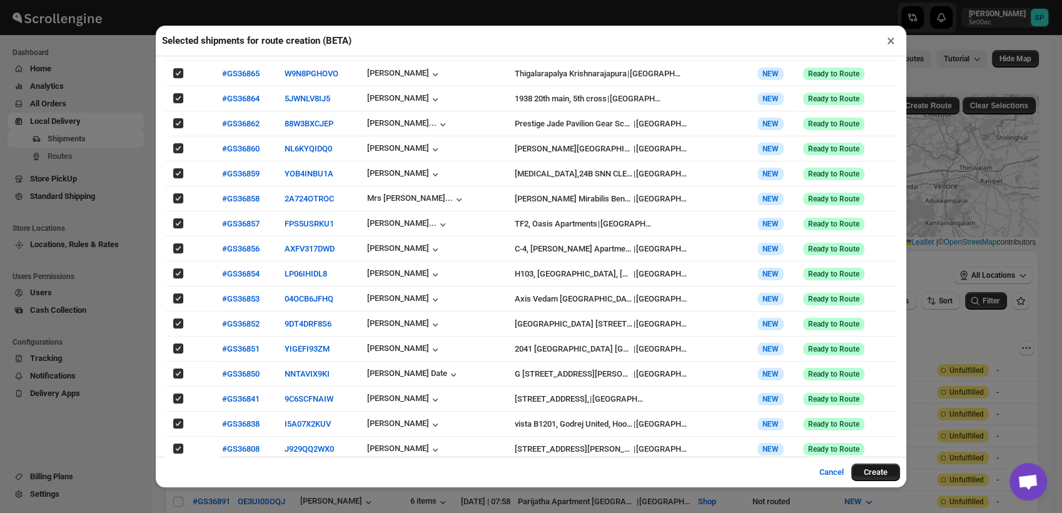
click at [871, 472] on button "Create" at bounding box center [875, 473] width 49 height 18
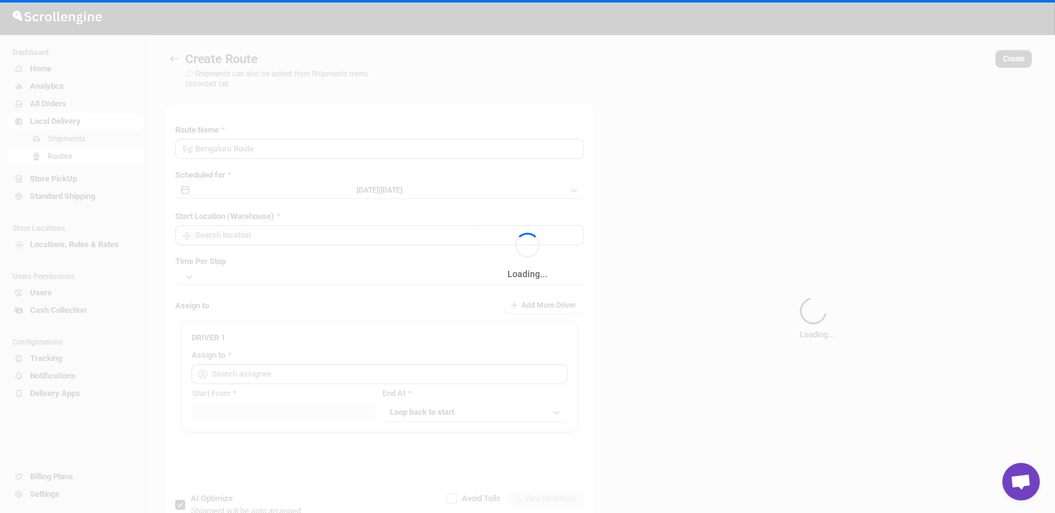
type input "Route - 11/08-1152"
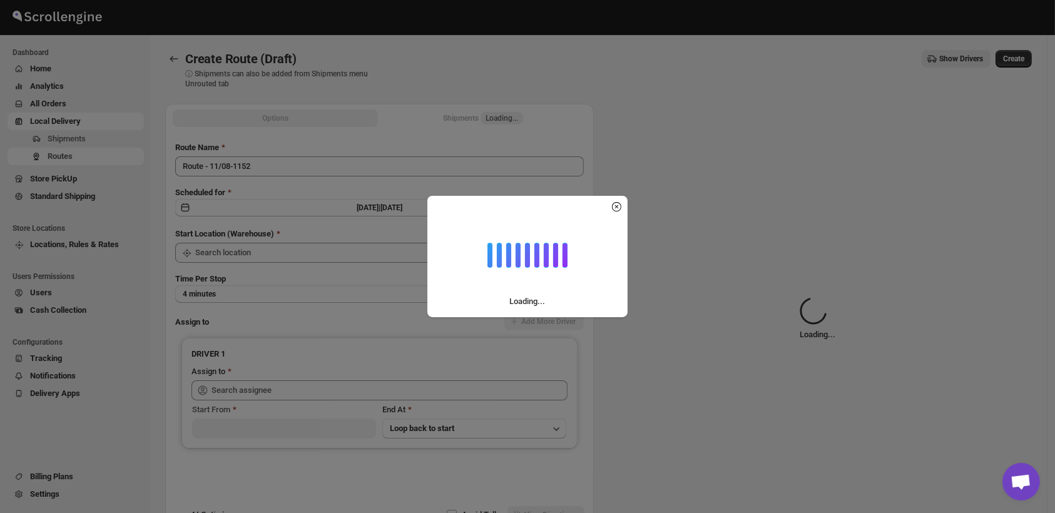
type input "Shop"
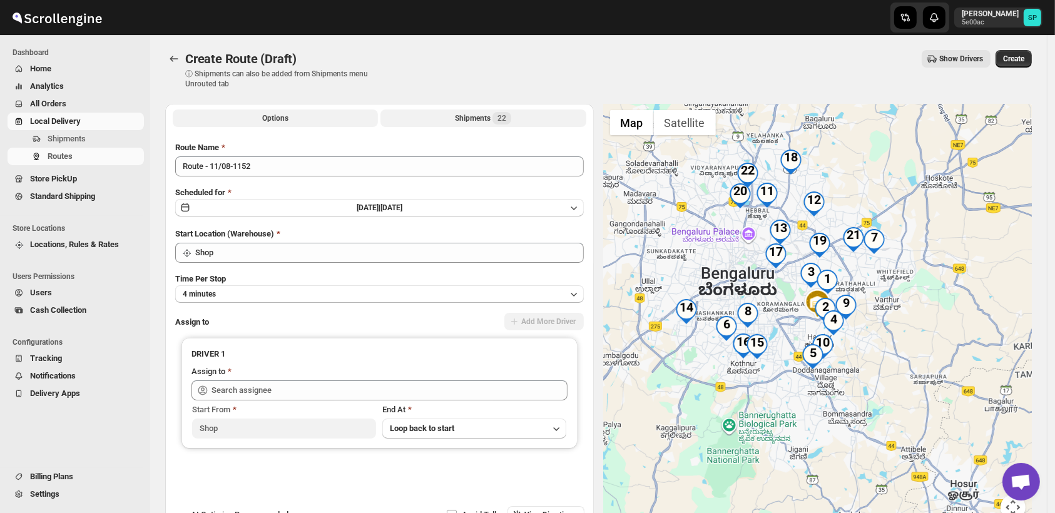
click at [467, 118] on div "Shipments 22" at bounding box center [483, 118] width 56 height 13
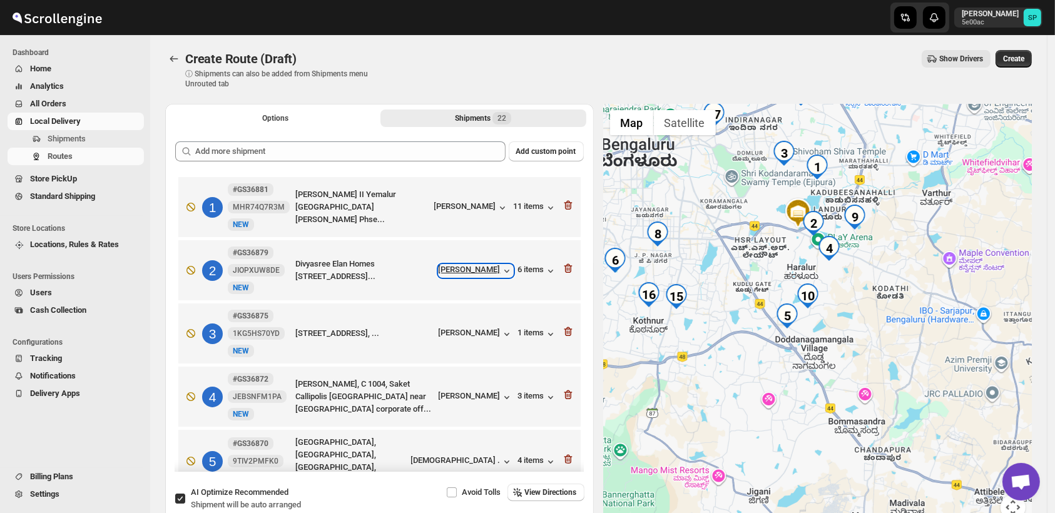
click at [504, 271] on icon "button" at bounding box center [506, 271] width 5 height 3
click at [503, 268] on icon "button" at bounding box center [506, 271] width 13 height 13
click at [487, 395] on div "[PERSON_NAME]" at bounding box center [476, 397] width 74 height 13
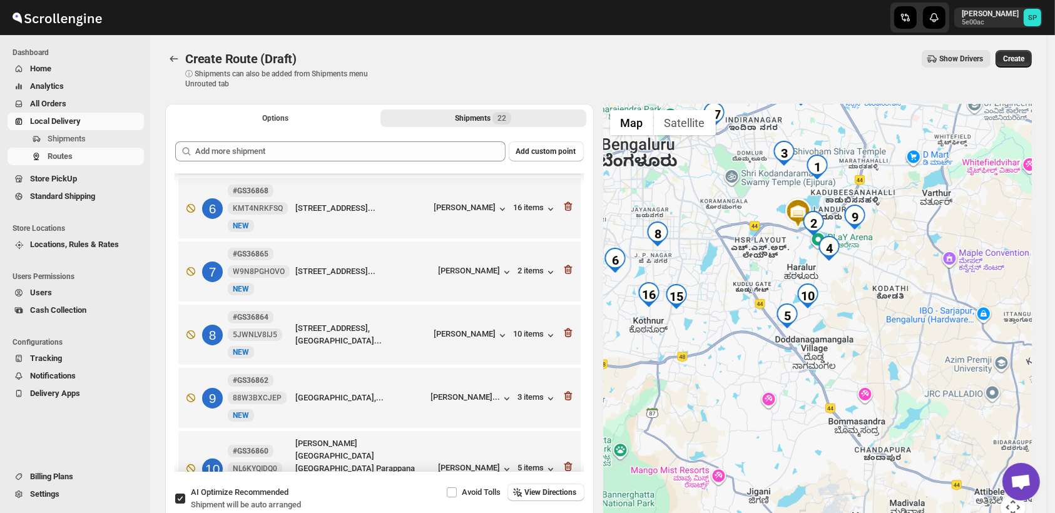
scroll to position [347, 0]
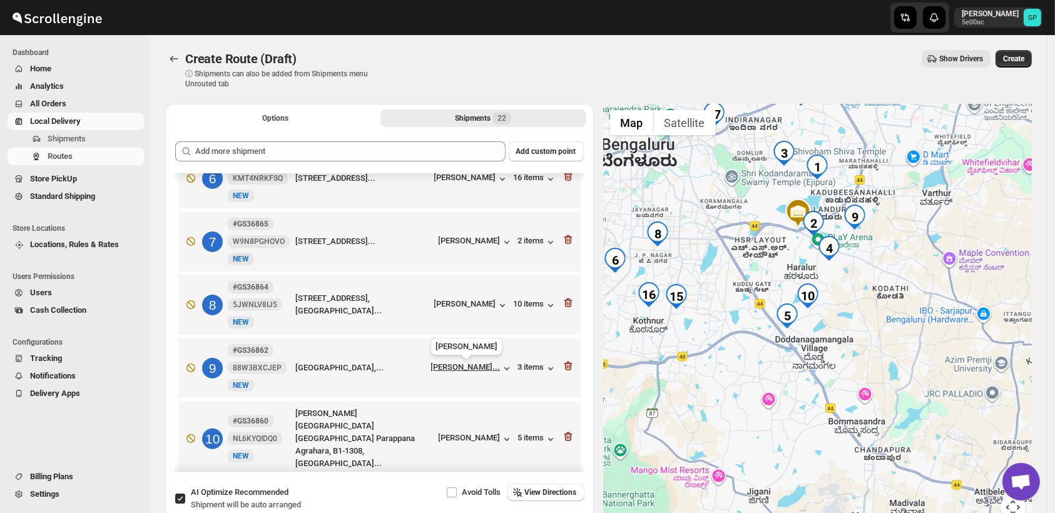
click at [481, 372] on div "[PERSON_NAME]..." at bounding box center [465, 366] width 69 height 9
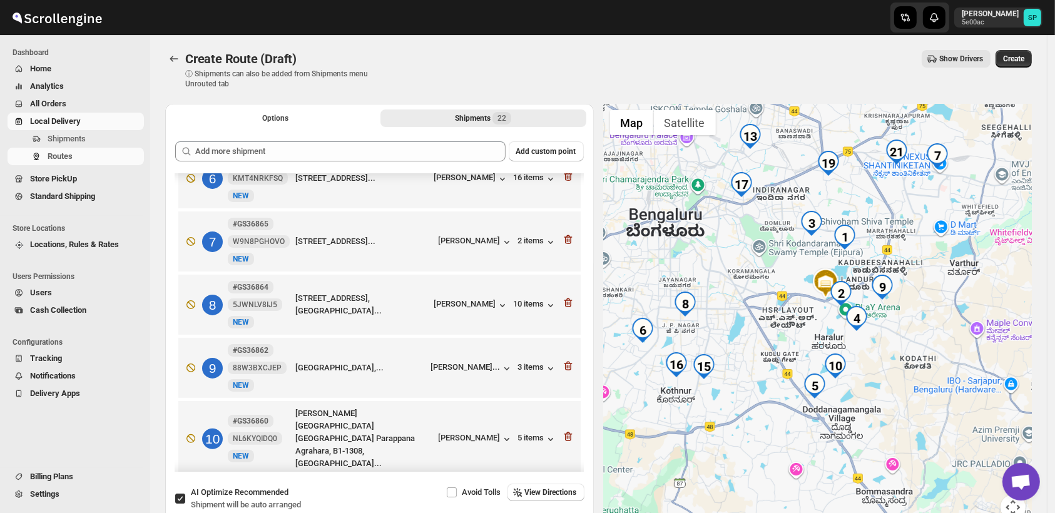
drag, startPoint x: 905, startPoint y: 378, endPoint x: 938, endPoint y: 449, distance: 78.1
click at [938, 449] on div at bounding box center [818, 319] width 428 height 431
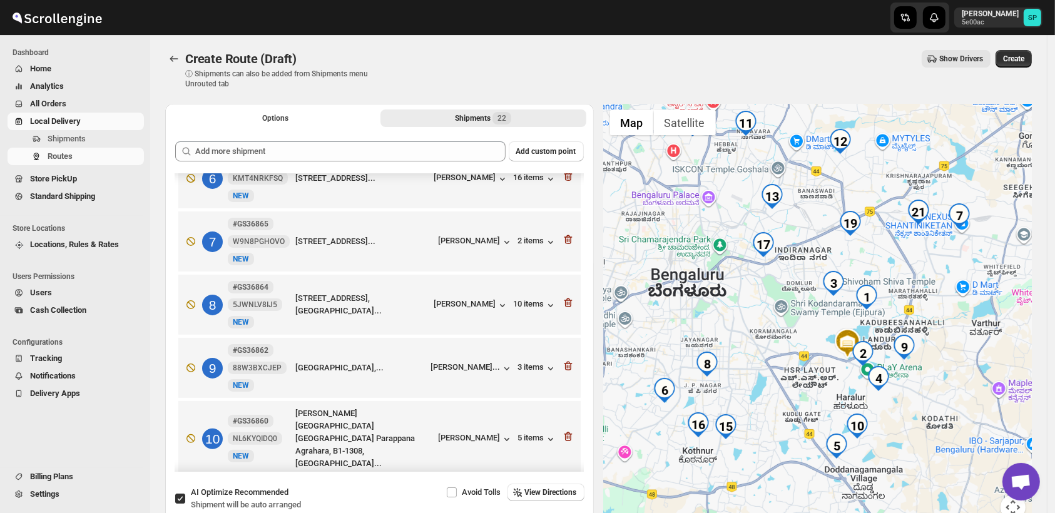
drag, startPoint x: 929, startPoint y: 405, endPoint x: 950, endPoint y: 467, distance: 64.9
click at [950, 467] on div at bounding box center [818, 319] width 428 height 431
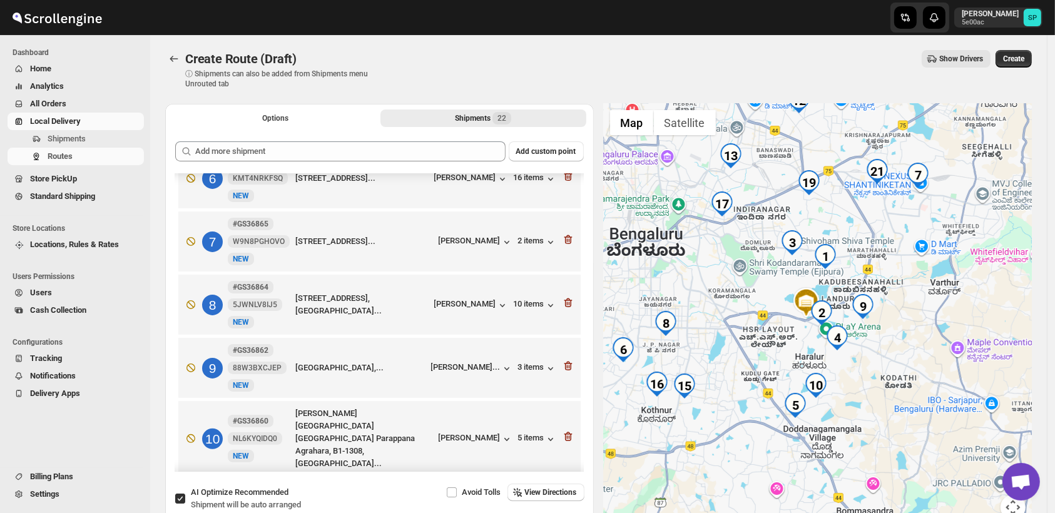
drag, startPoint x: 973, startPoint y: 393, endPoint x: 932, endPoint y: 357, distance: 55.0
click at [932, 357] on div at bounding box center [818, 319] width 428 height 431
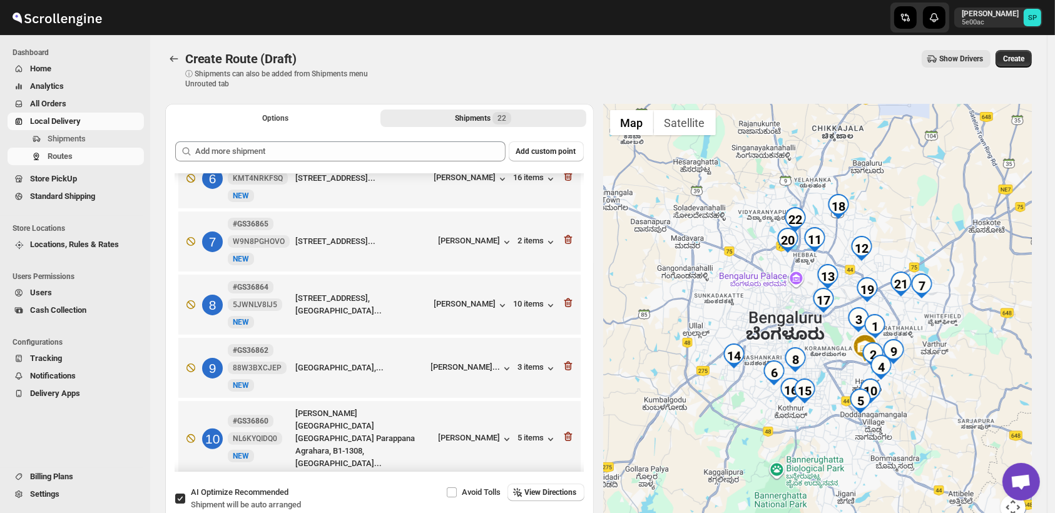
drag, startPoint x: 931, startPoint y: 358, endPoint x: 931, endPoint y: 385, distance: 26.9
click at [931, 385] on div at bounding box center [818, 319] width 428 height 431
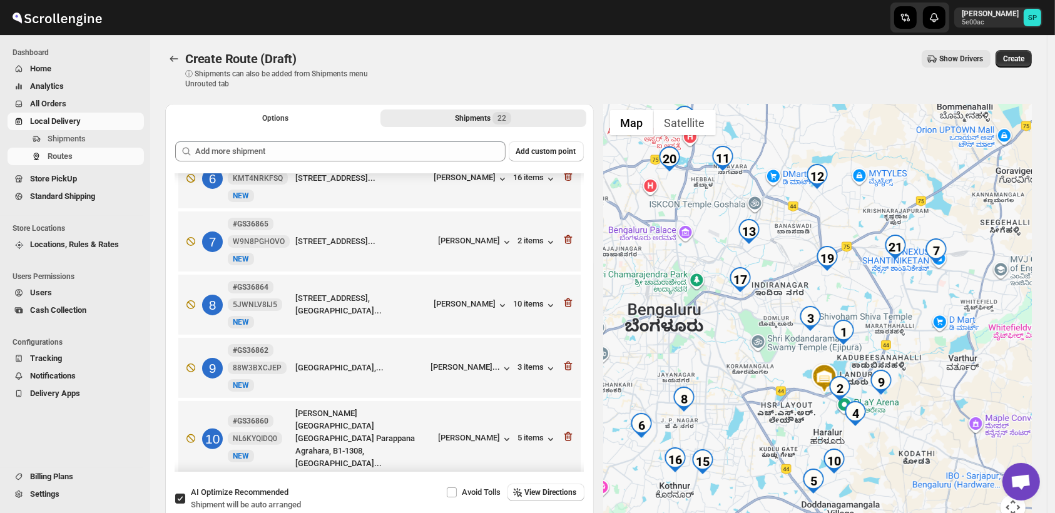
drag, startPoint x: 915, startPoint y: 303, endPoint x: 937, endPoint y: 352, distance: 53.7
click at [937, 352] on div at bounding box center [818, 319] width 428 height 431
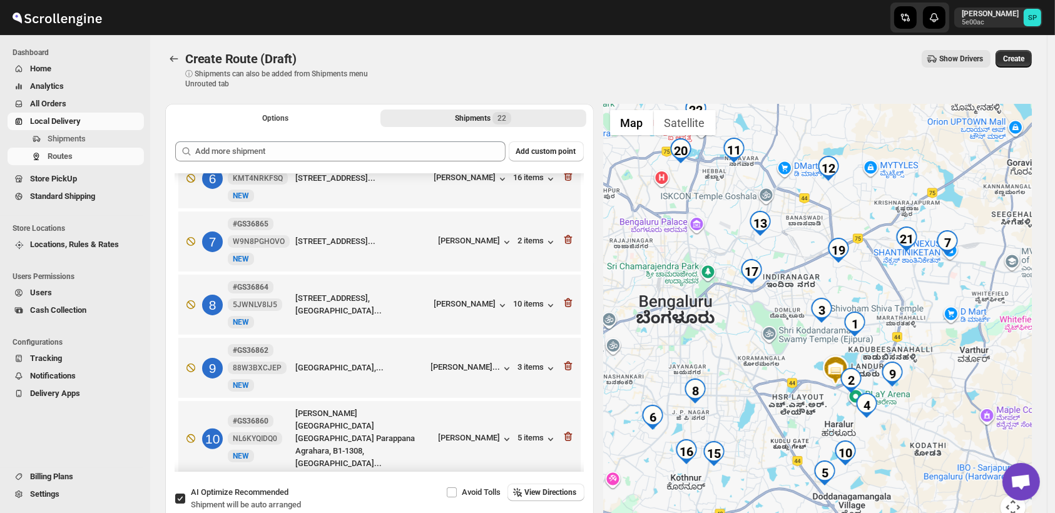
drag, startPoint x: 931, startPoint y: 349, endPoint x: 940, endPoint y: 333, distance: 18.8
click at [940, 333] on div at bounding box center [818, 319] width 428 height 431
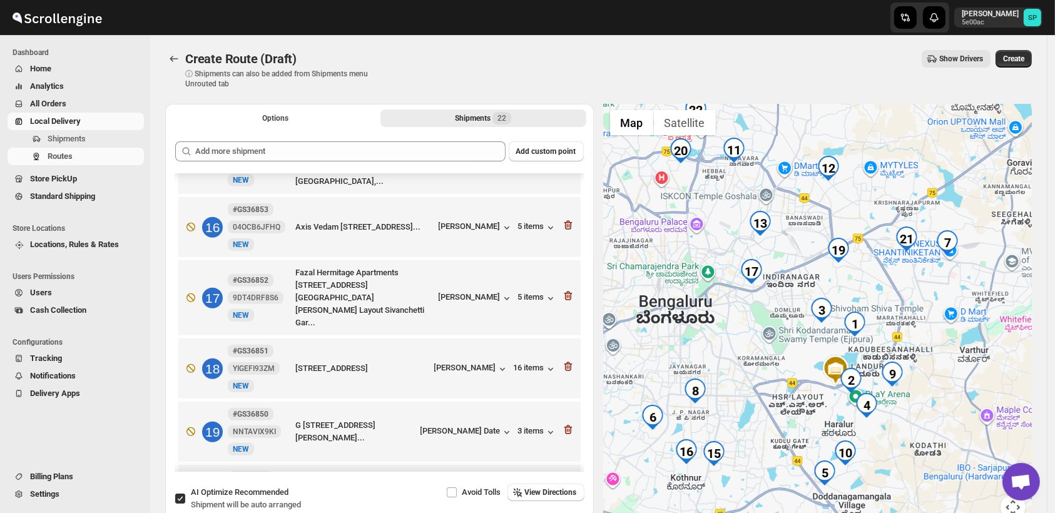
scroll to position [973, 0]
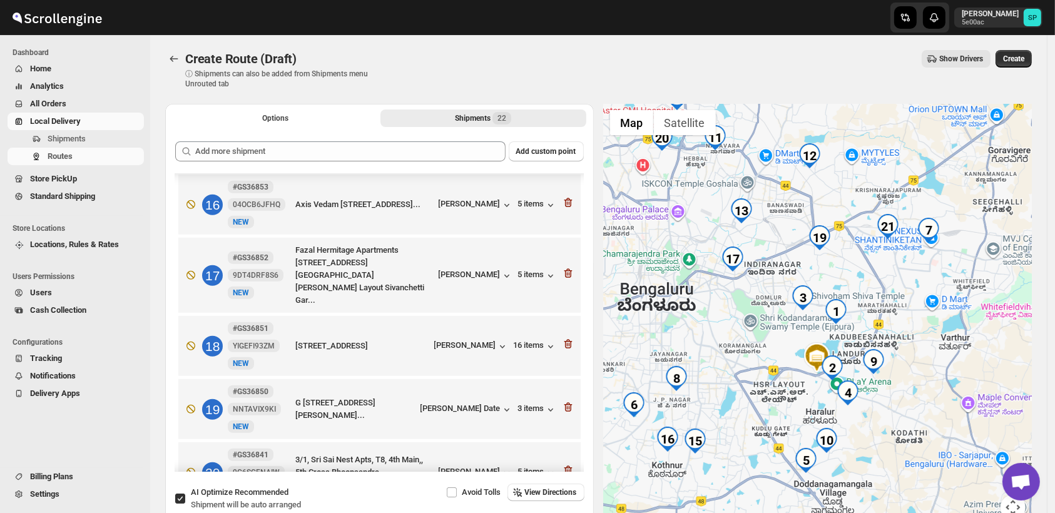
drag, startPoint x: 864, startPoint y: 391, endPoint x: 786, endPoint y: 391, distance: 78.2
click at [786, 391] on div at bounding box center [818, 319] width 428 height 431
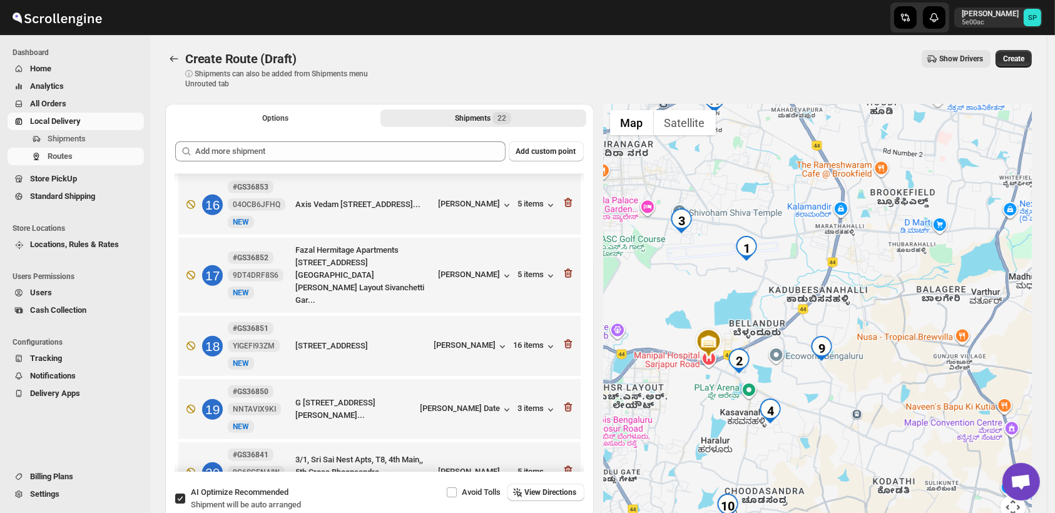
drag, startPoint x: 816, startPoint y: 405, endPoint x: 876, endPoint y: 370, distance: 69.2
click at [876, 370] on div at bounding box center [818, 319] width 428 height 431
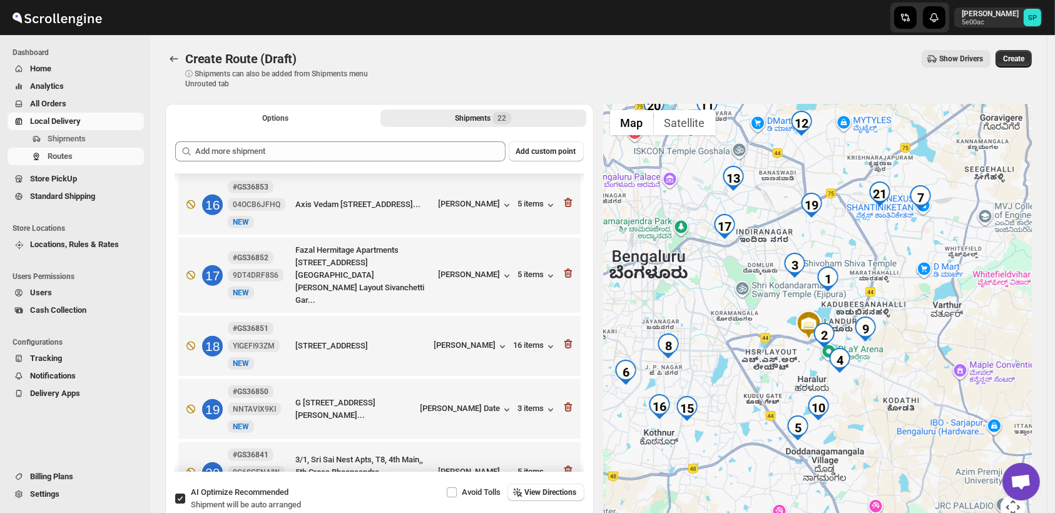
drag, startPoint x: 866, startPoint y: 430, endPoint x: 885, endPoint y: 368, distance: 64.5
click at [885, 368] on div at bounding box center [818, 319] width 428 height 431
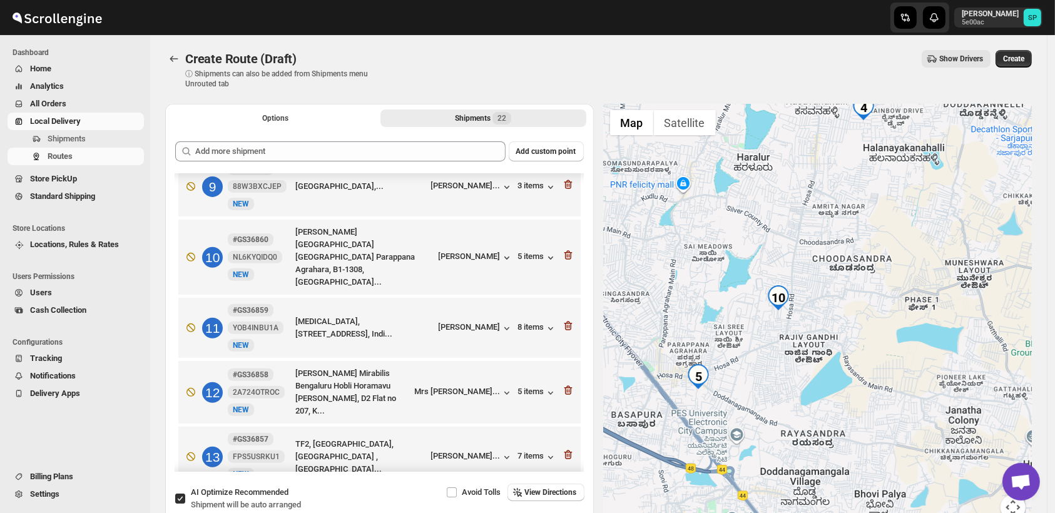
scroll to position [417, 0]
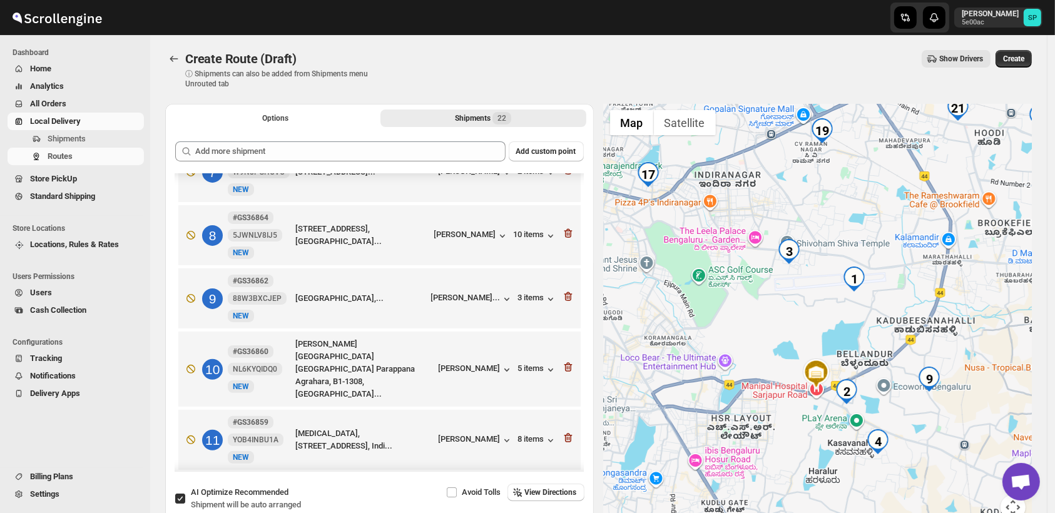
drag, startPoint x: 846, startPoint y: 299, endPoint x: 898, endPoint y: 481, distance: 189.3
click at [898, 481] on div at bounding box center [818, 319] width 428 height 431
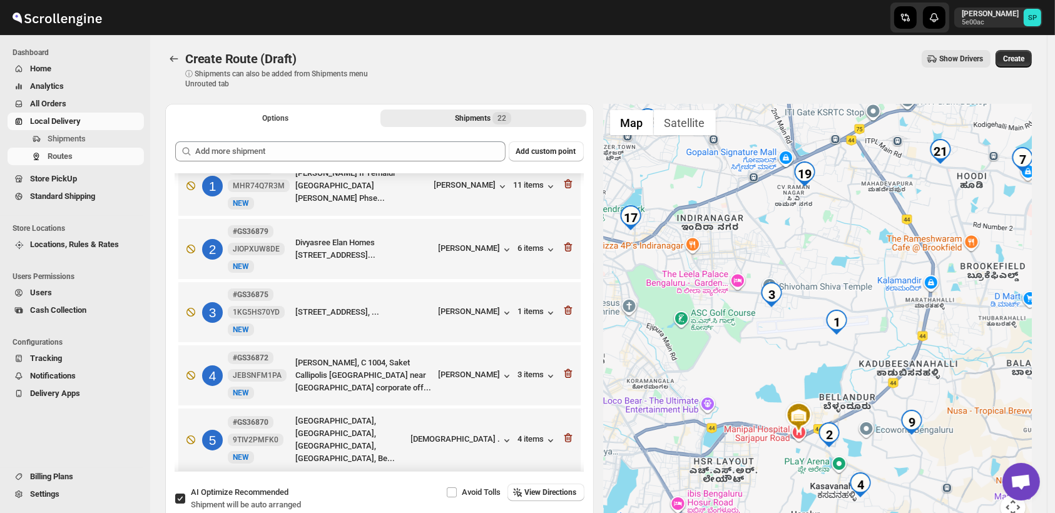
scroll to position [0, 0]
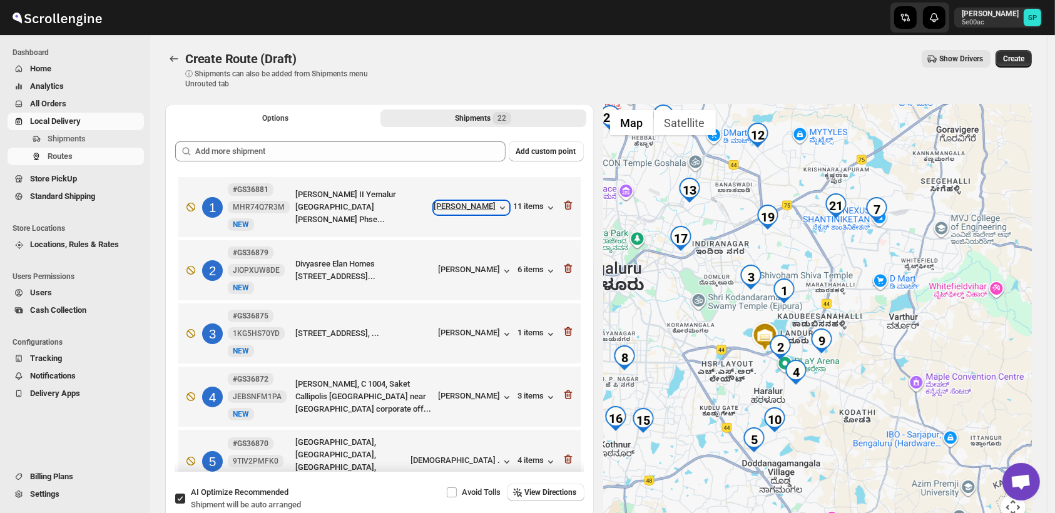
click at [490, 208] on div "[PERSON_NAME]" at bounding box center [471, 207] width 74 height 13
click at [490, 333] on div "[PERSON_NAME]" at bounding box center [476, 334] width 74 height 13
click at [465, 337] on div "[PERSON_NAME]" at bounding box center [476, 334] width 74 height 13
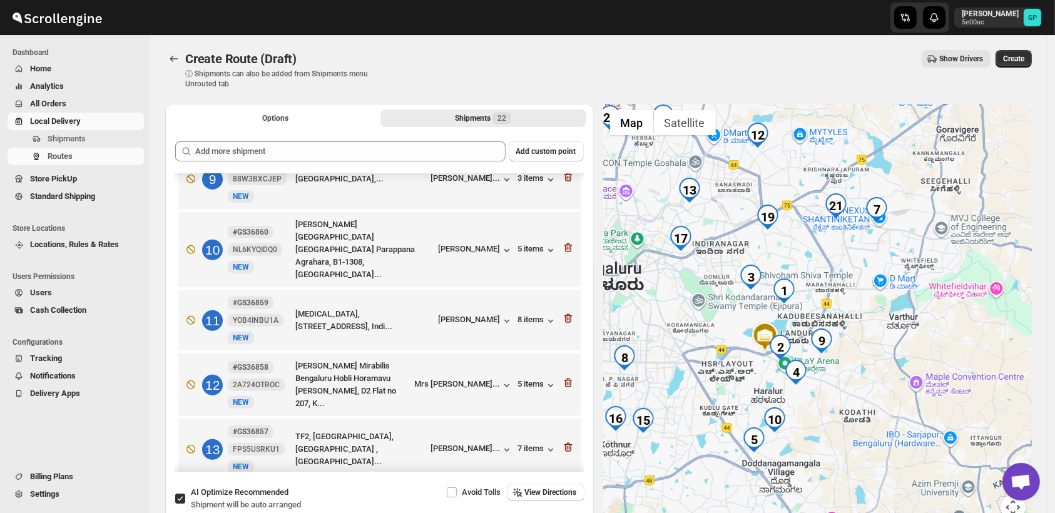
scroll to position [551, 0]
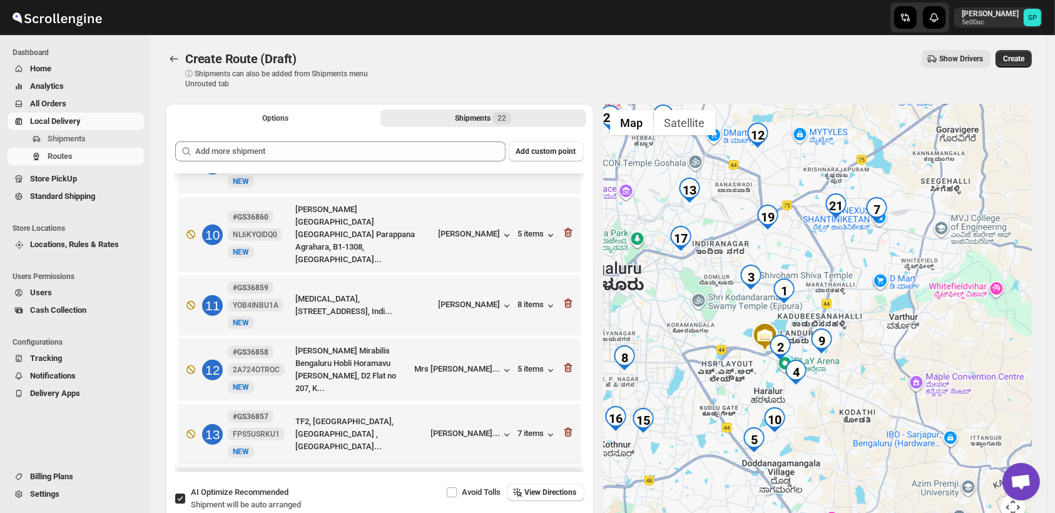
click at [800, 372] on img "4" at bounding box center [795, 372] width 25 height 25
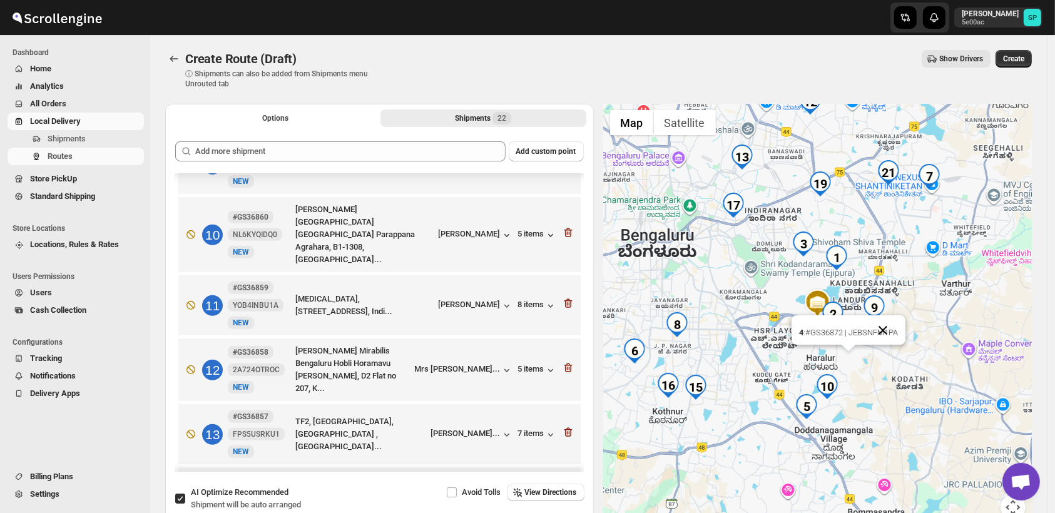
click at [893, 328] on button "Close" at bounding box center [883, 330] width 30 height 30
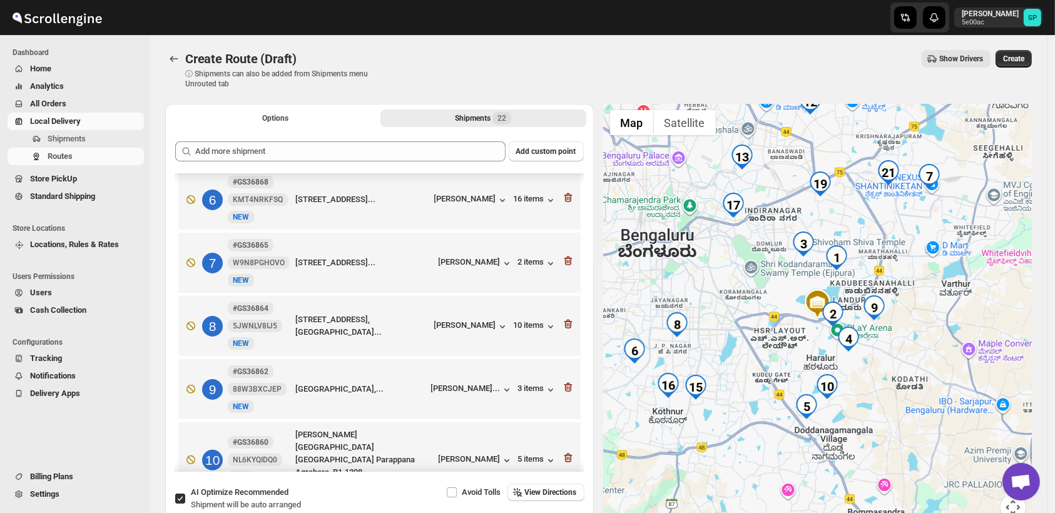
scroll to position [347, 0]
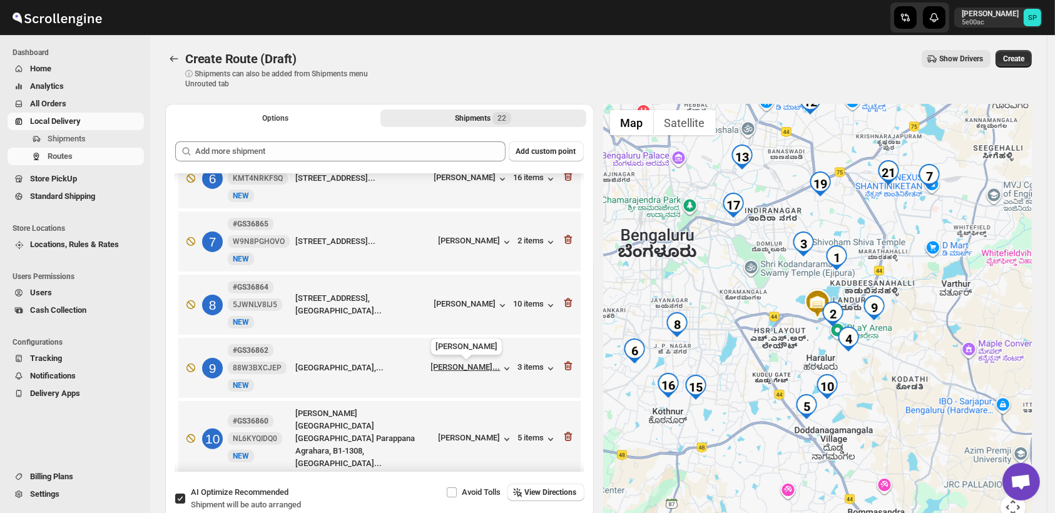
click at [467, 365] on div "[PERSON_NAME]..." at bounding box center [465, 366] width 69 height 9
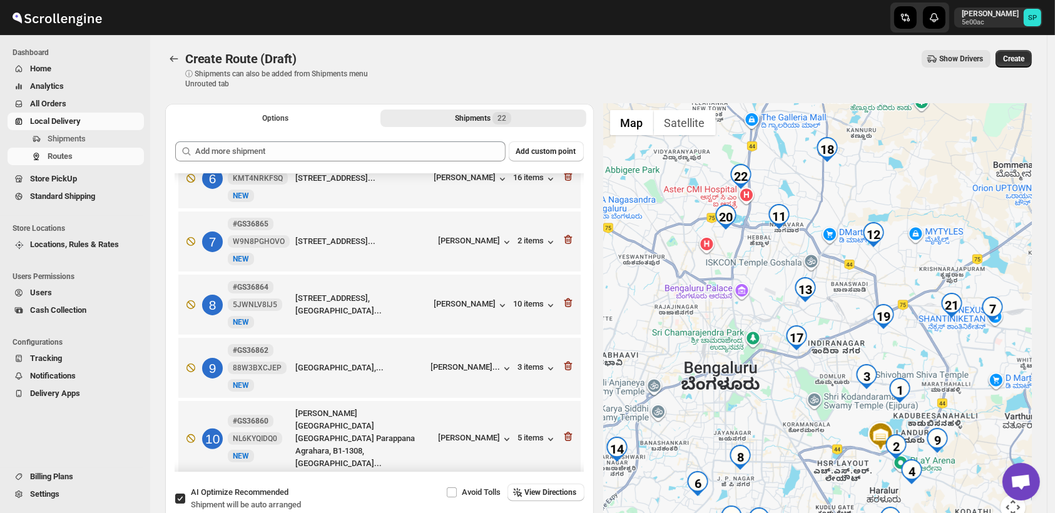
drag, startPoint x: 761, startPoint y: 193, endPoint x: 786, endPoint y: 263, distance: 74.4
click at [786, 263] on div at bounding box center [818, 319] width 428 height 431
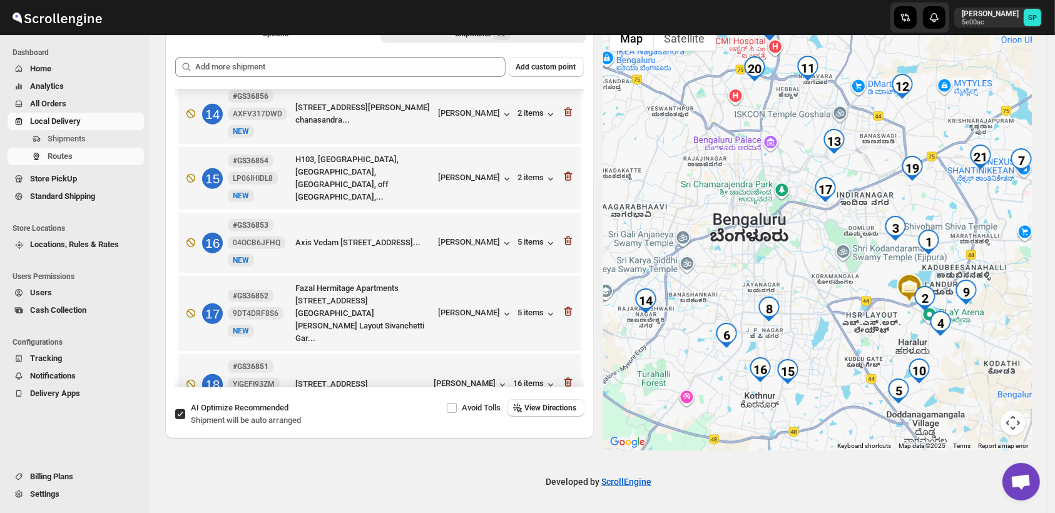
scroll to position [829, 0]
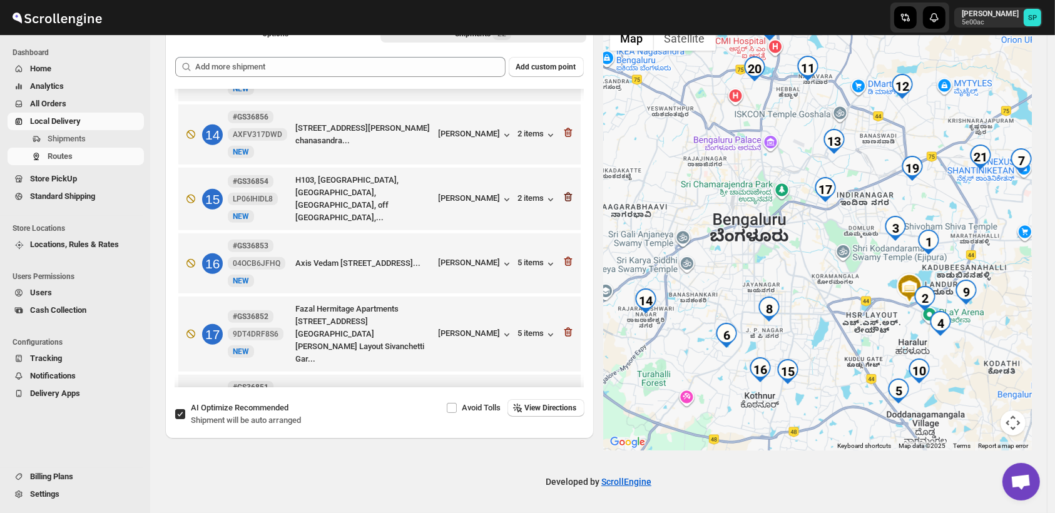
click at [564, 191] on icon "button" at bounding box center [568, 197] width 13 height 13
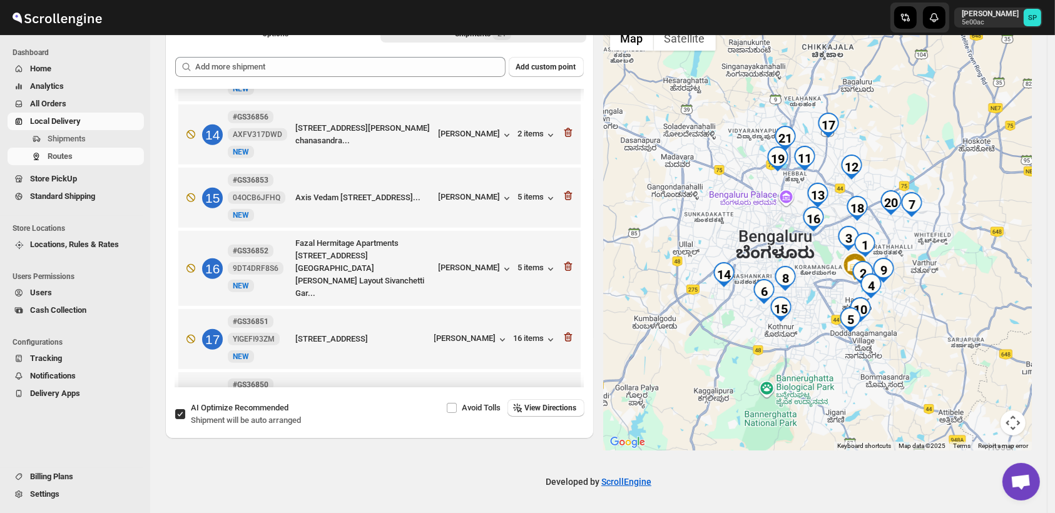
click at [564, 190] on icon "button" at bounding box center [568, 196] width 13 height 13
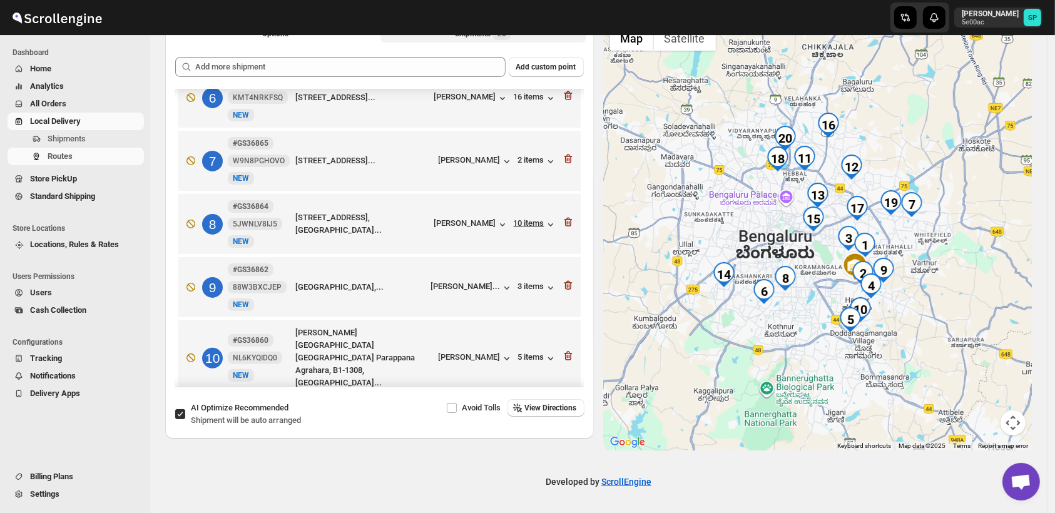
scroll to position [343, 0]
click at [568, 223] on icon "button" at bounding box center [568, 223] width 1 height 4
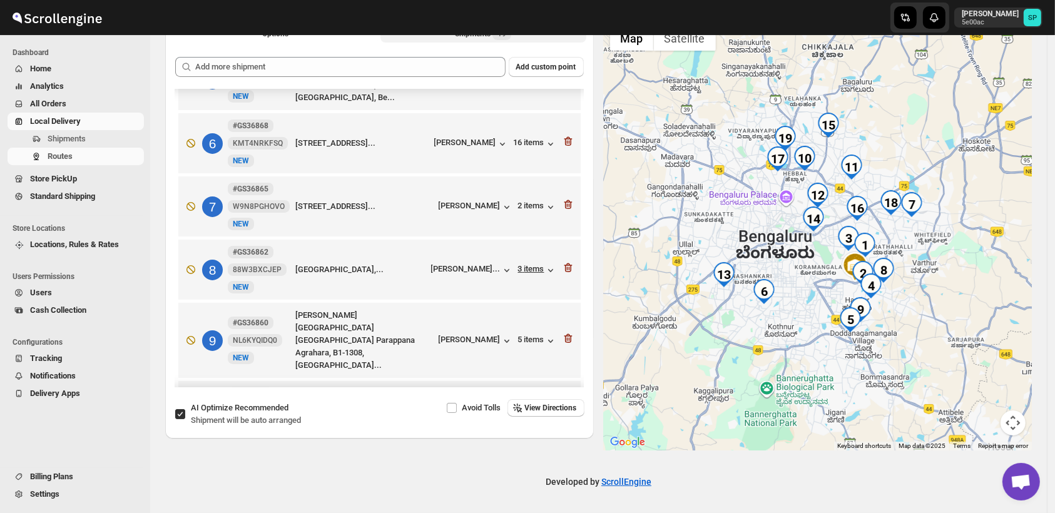
scroll to position [204, 0]
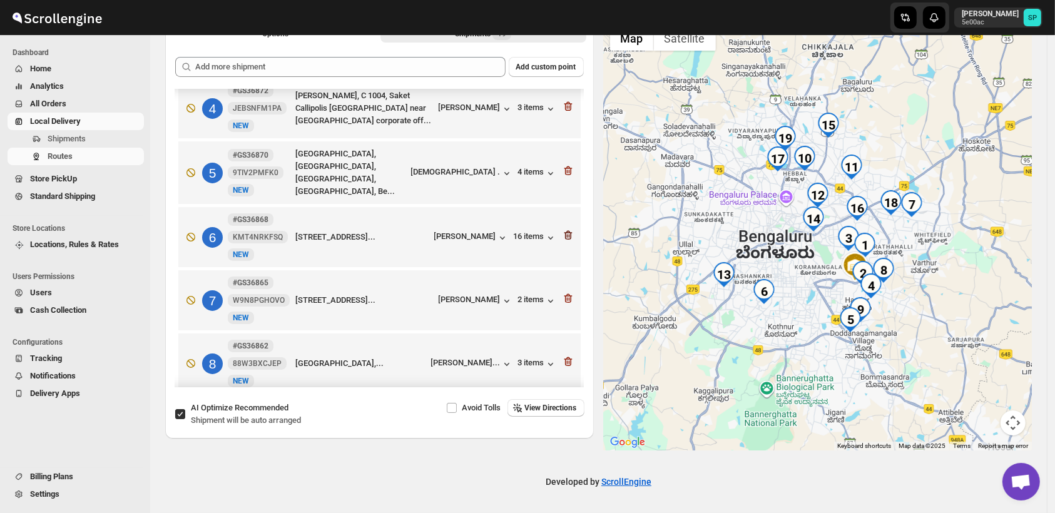
click at [562, 234] on icon "button" at bounding box center [568, 235] width 13 height 13
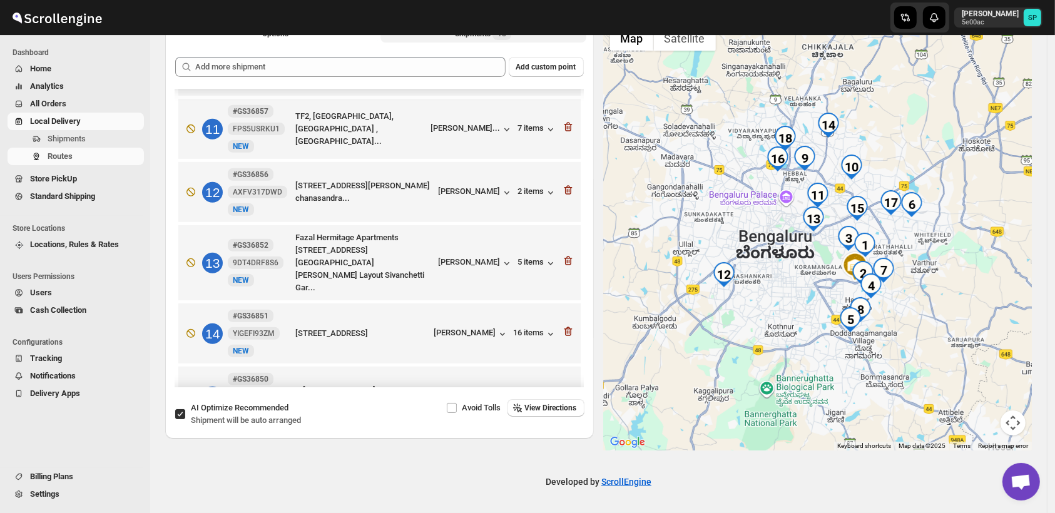
scroll to position [645, 0]
click at [565, 257] on icon "button" at bounding box center [568, 261] width 8 height 9
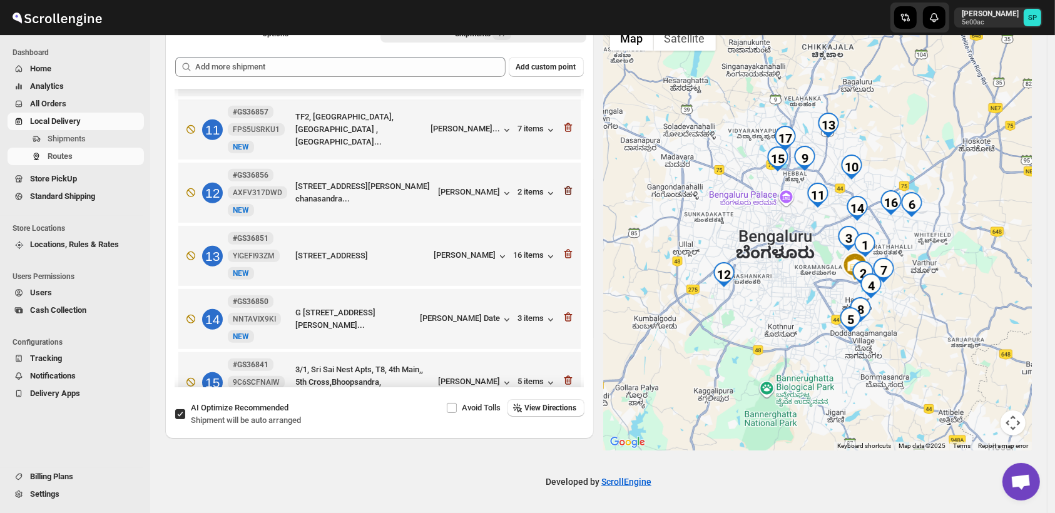
click at [566, 190] on icon "button" at bounding box center [566, 192] width 1 height 4
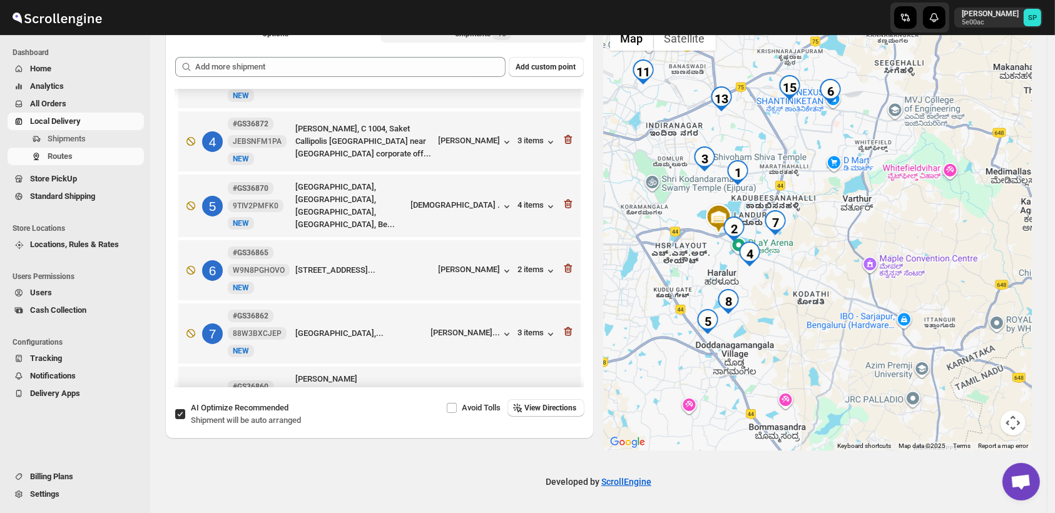
scroll to position [170, 0]
click at [564, 204] on icon "button" at bounding box center [568, 204] width 13 height 13
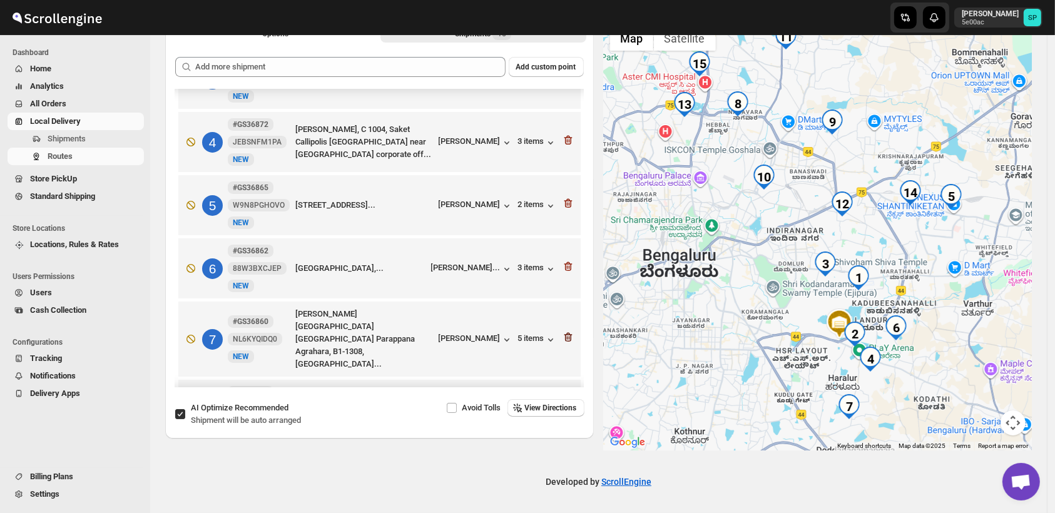
click at [564, 334] on icon "button" at bounding box center [568, 337] width 13 height 13
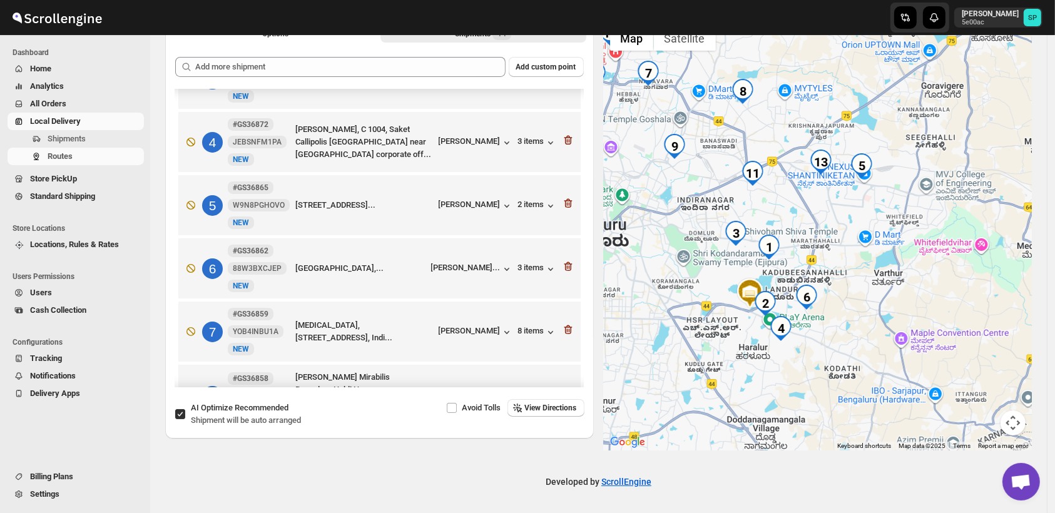
drag, startPoint x: 897, startPoint y: 378, endPoint x: 867, endPoint y: 353, distance: 38.7
click at [867, 353] on div at bounding box center [818, 234] width 428 height 431
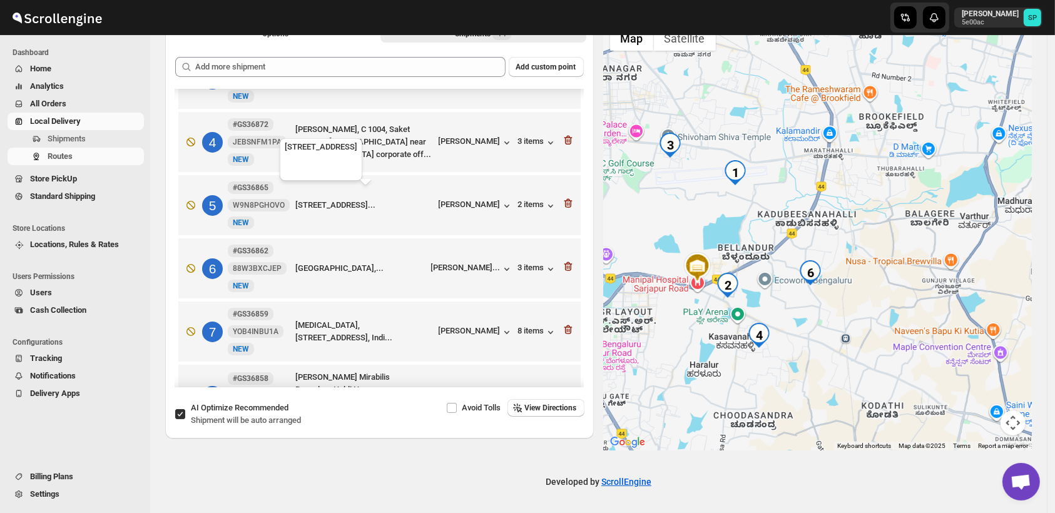
scroll to position [0, 0]
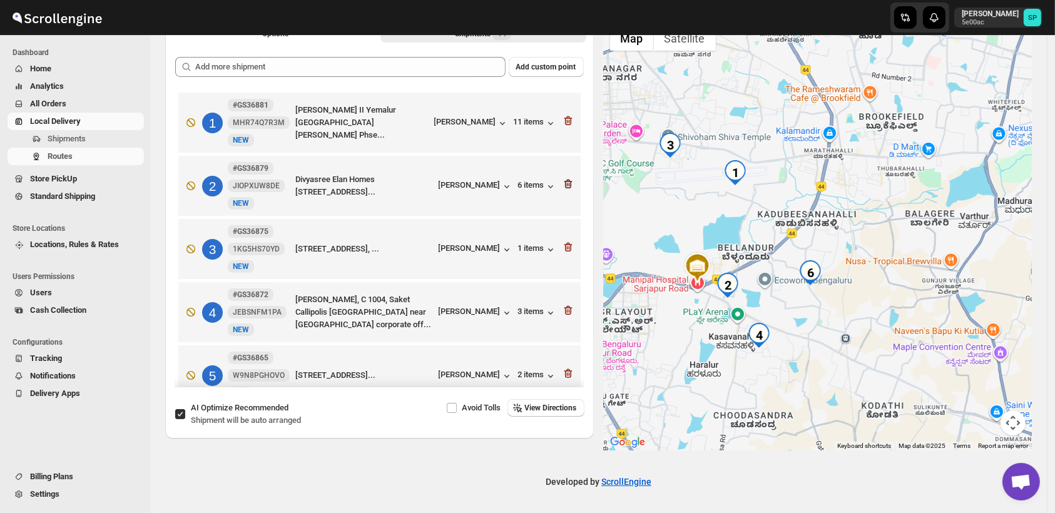
click at [562, 183] on icon "button" at bounding box center [568, 184] width 13 height 13
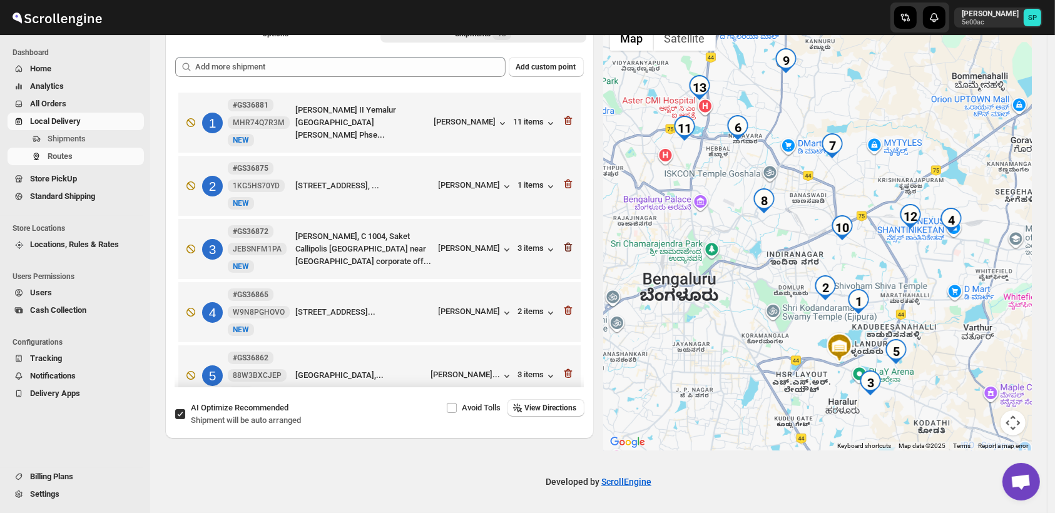
click at [562, 243] on icon "button" at bounding box center [568, 247] width 13 height 13
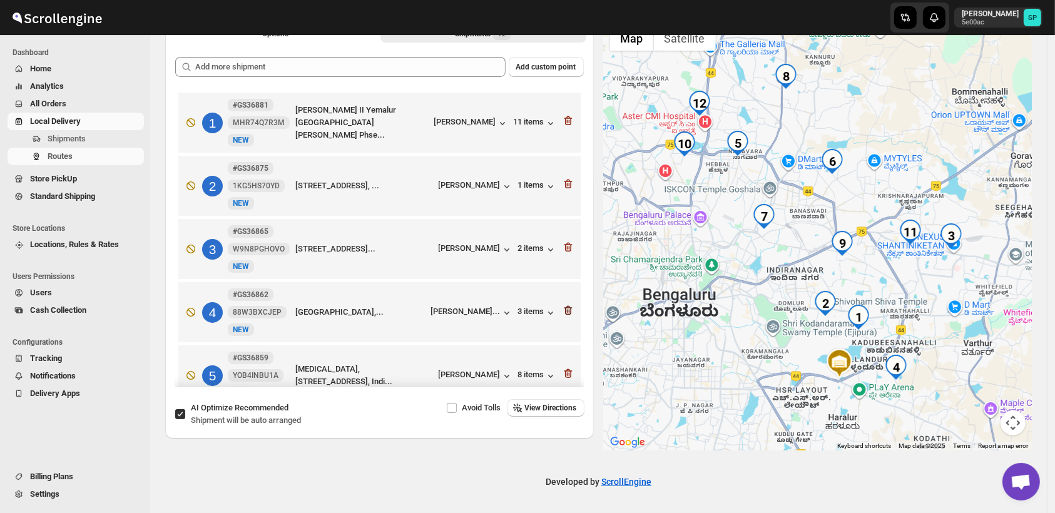
click at [567, 311] on icon "button" at bounding box center [568, 310] width 8 height 9
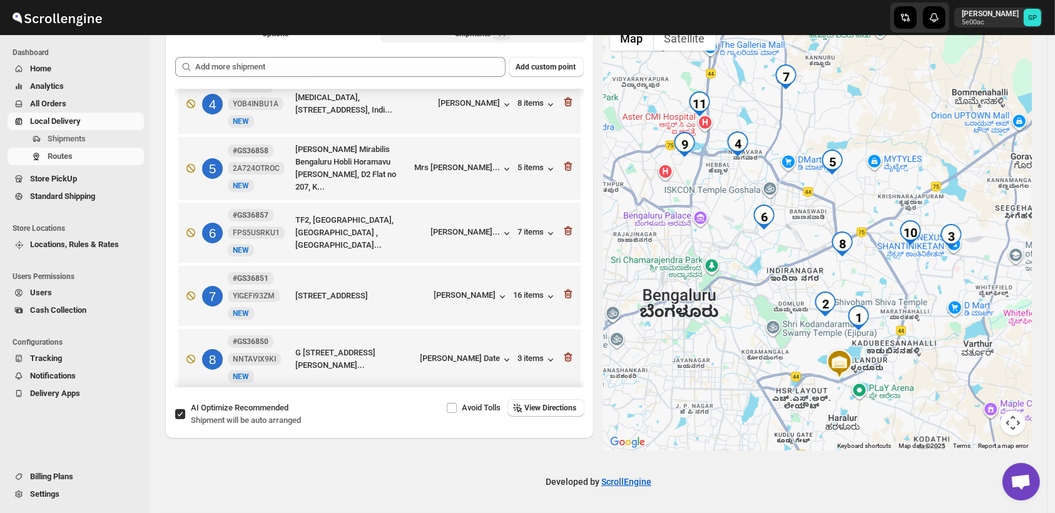
scroll to position [278, 0]
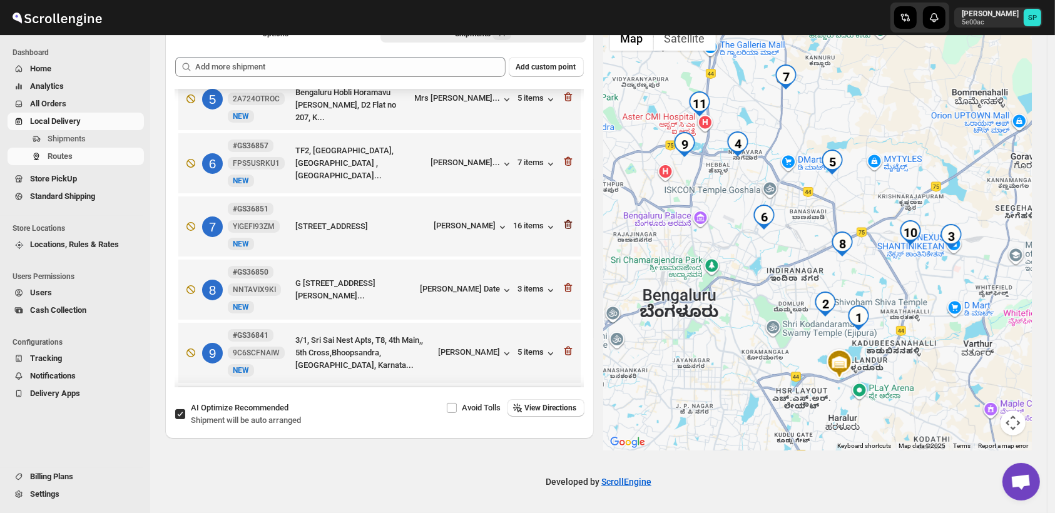
click at [568, 226] on icon "button" at bounding box center [568, 225] width 1 height 4
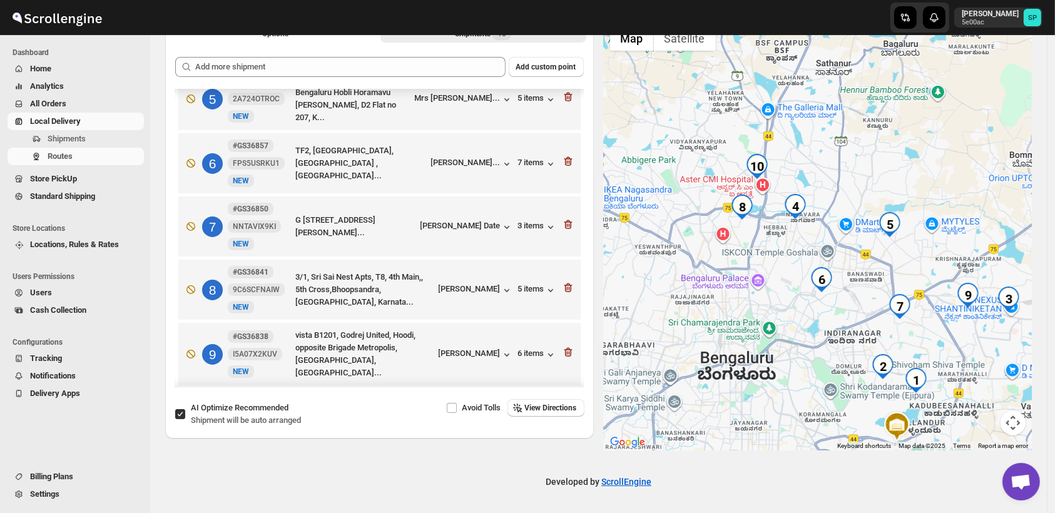
drag, startPoint x: 702, startPoint y: 220, endPoint x: 759, endPoint y: 297, distance: 96.1
click at [759, 297] on div at bounding box center [818, 234] width 428 height 431
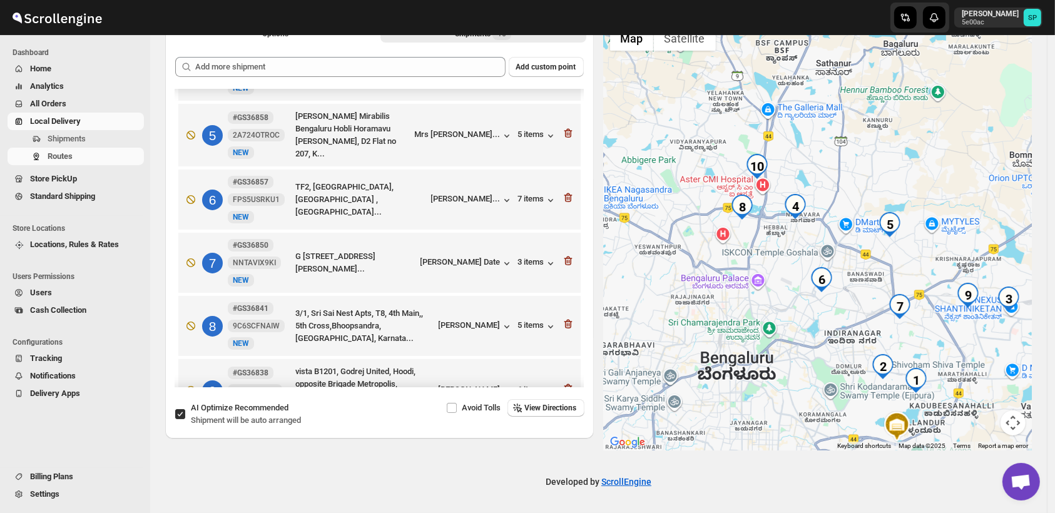
scroll to position [208, 0]
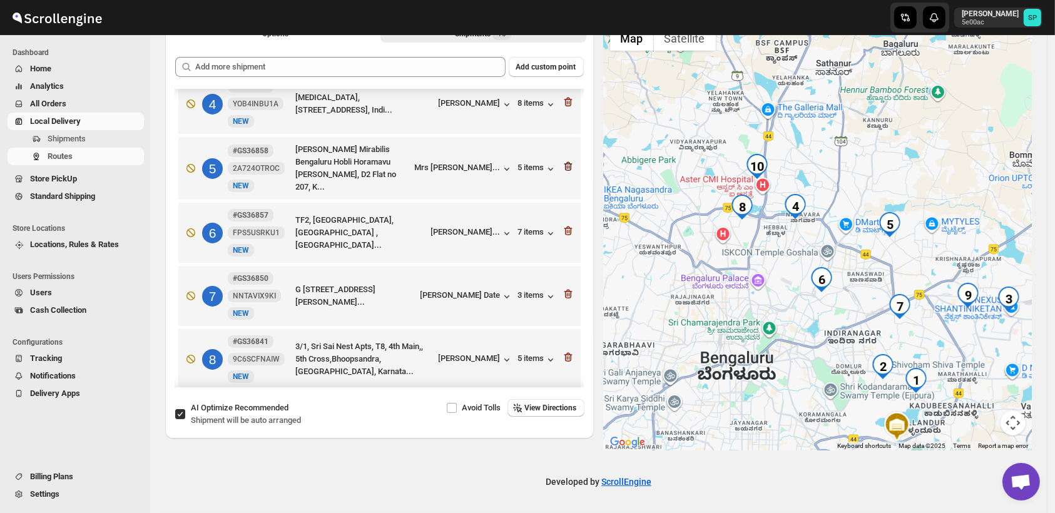
click at [562, 166] on icon "button" at bounding box center [568, 166] width 13 height 13
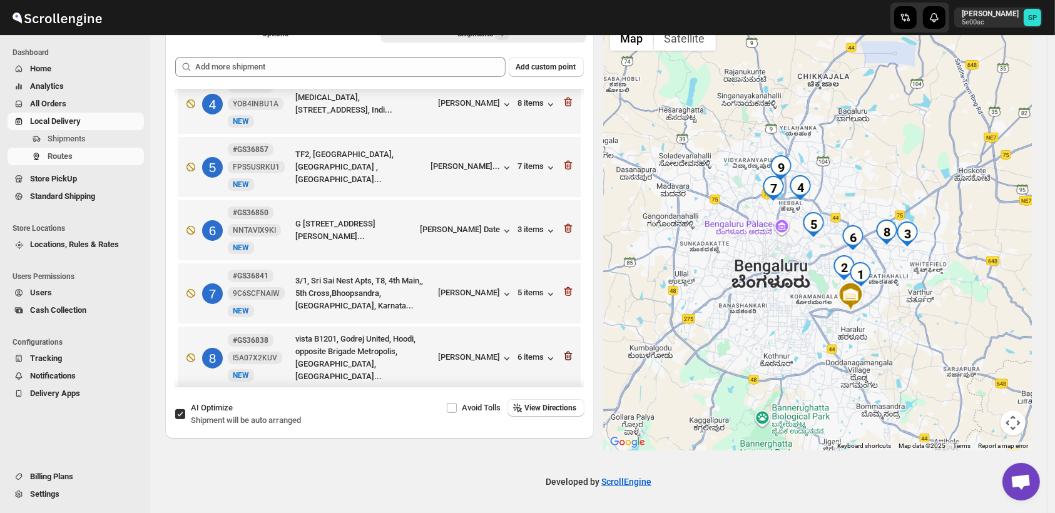
click at [564, 355] on icon "button" at bounding box center [568, 356] width 8 height 9
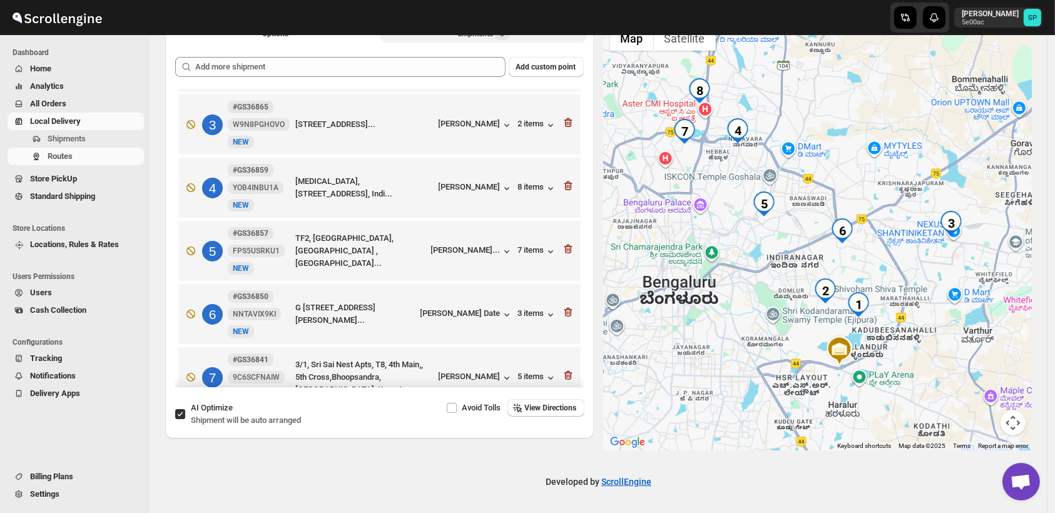
scroll to position [0, 0]
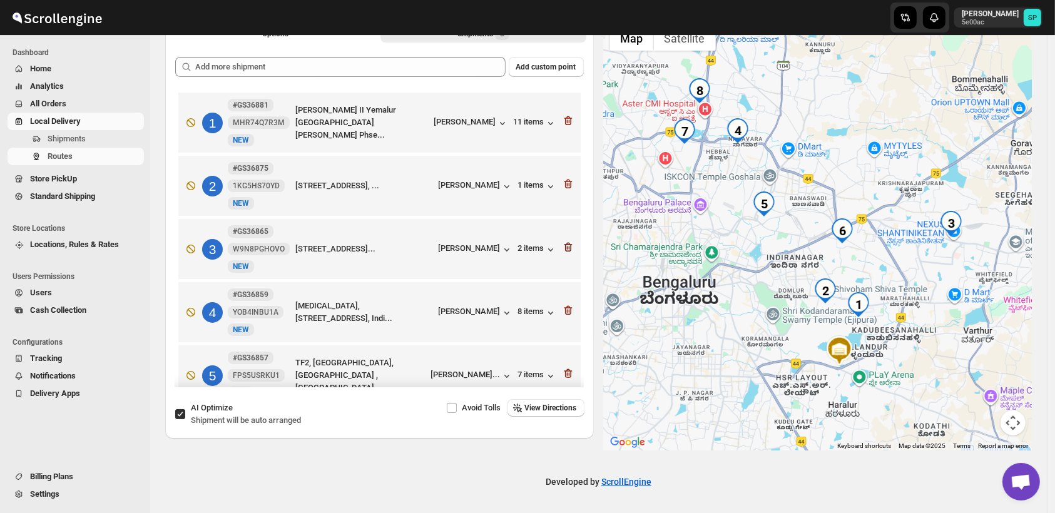
click at [566, 247] on icon "button" at bounding box center [568, 247] width 8 height 9
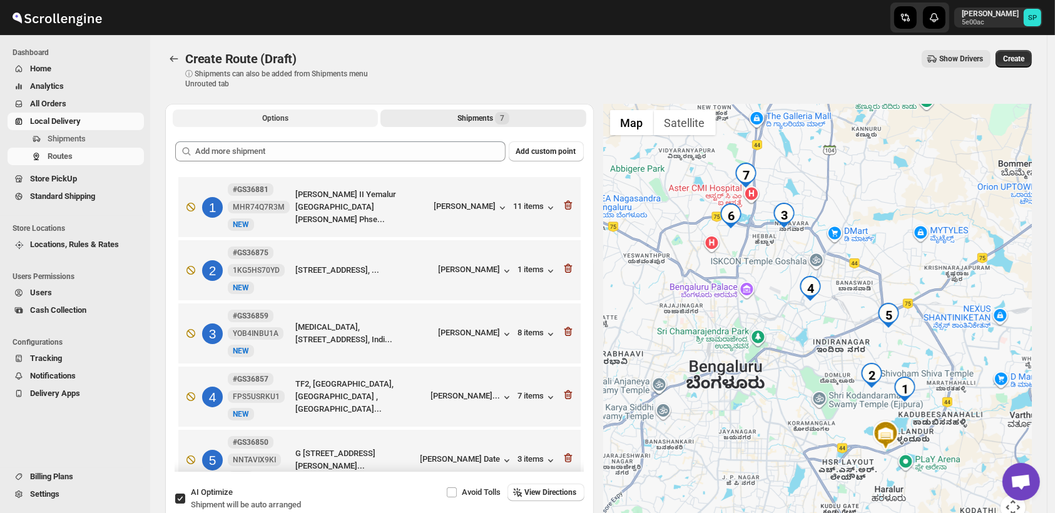
click at [290, 119] on button "Options" at bounding box center [275, 118] width 205 height 18
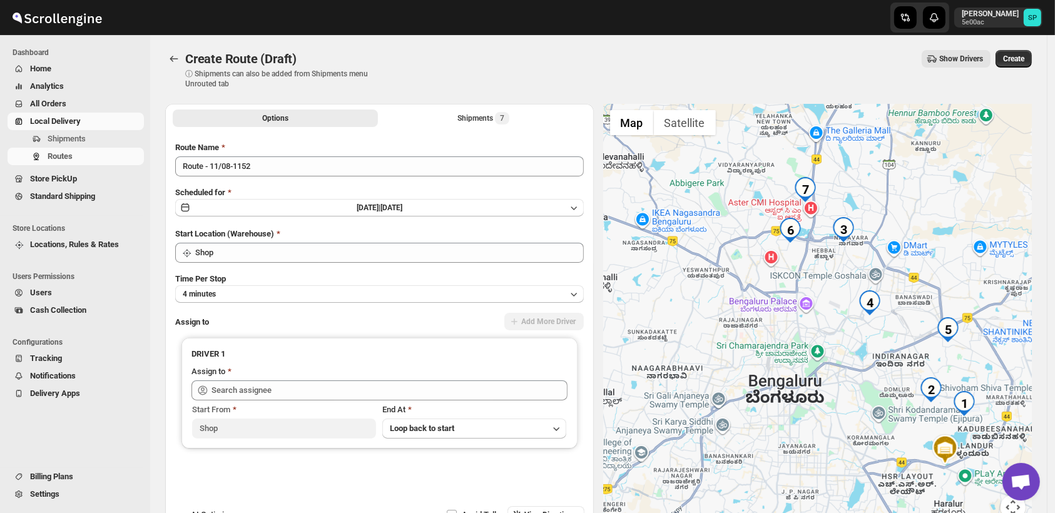
drag, startPoint x: 716, startPoint y: 278, endPoint x: 841, endPoint y: 411, distance: 182.8
click at [841, 411] on div at bounding box center [818, 319] width 428 height 431
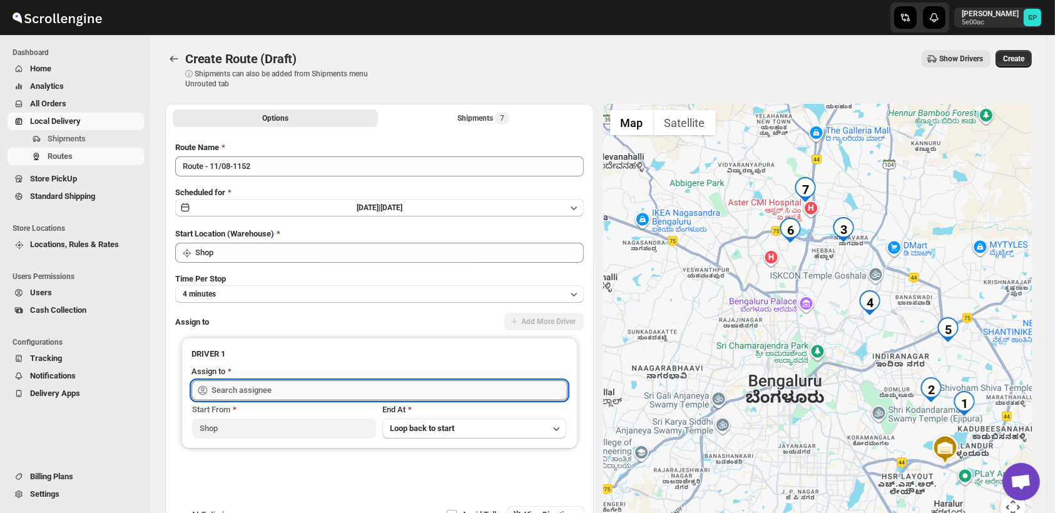
click at [309, 395] on input "text" at bounding box center [389, 390] width 356 height 20
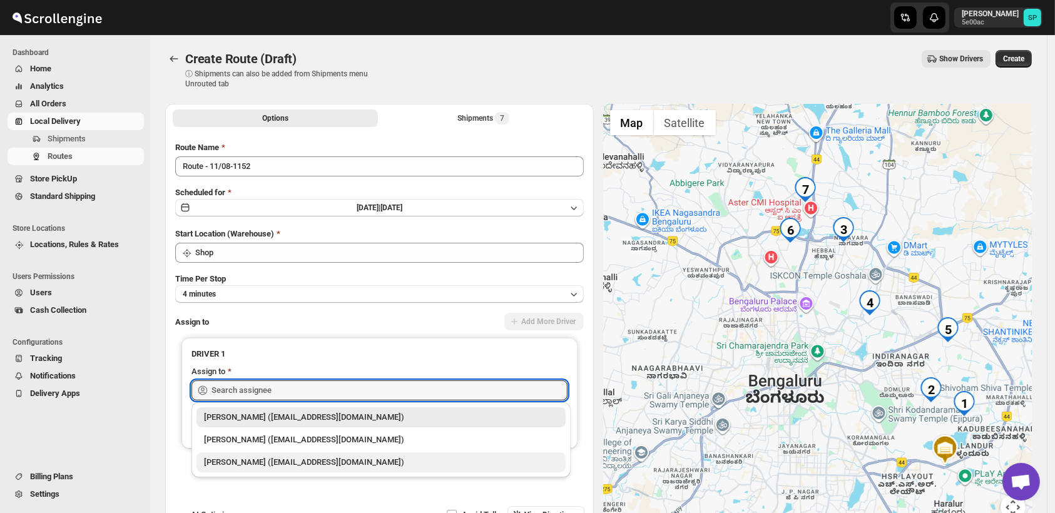
click at [317, 461] on div "nizar nizar (nnizar9001@gmail.com)" at bounding box center [381, 462] width 354 height 13
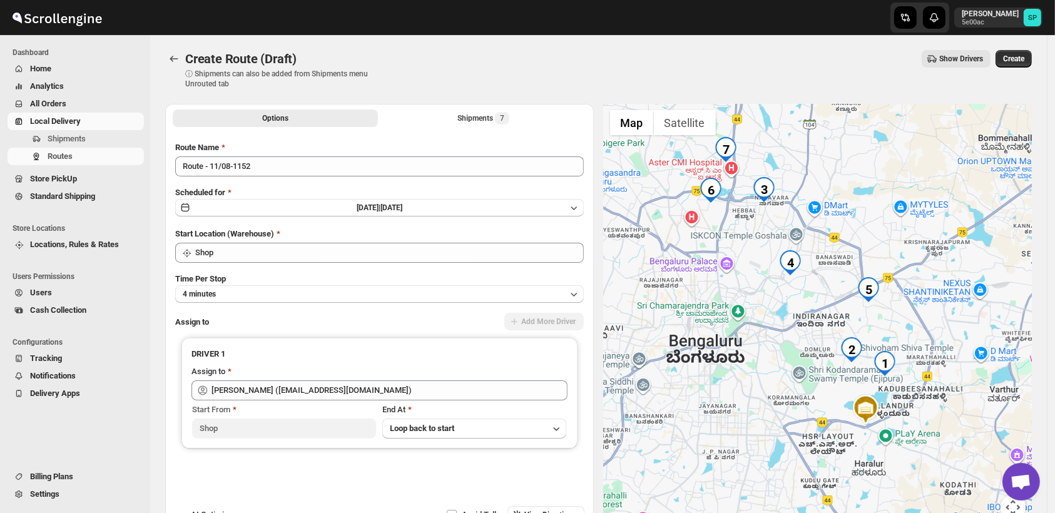
drag, startPoint x: 748, startPoint y: 328, endPoint x: 803, endPoint y: 442, distance: 126.5
click at [803, 442] on div at bounding box center [818, 319] width 428 height 431
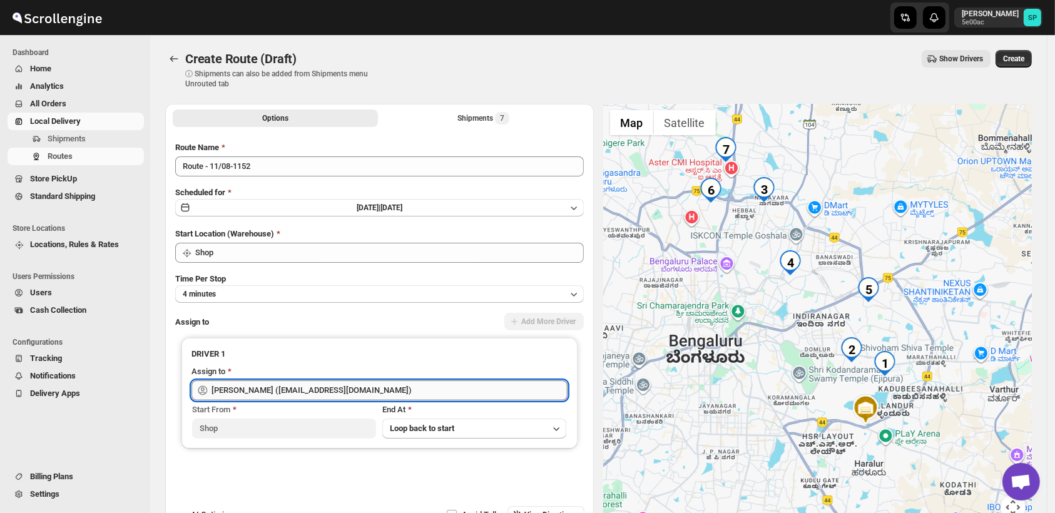
click at [297, 392] on input "nizar nizar (nnizar9001@gmail.com)" at bounding box center [389, 390] width 356 height 20
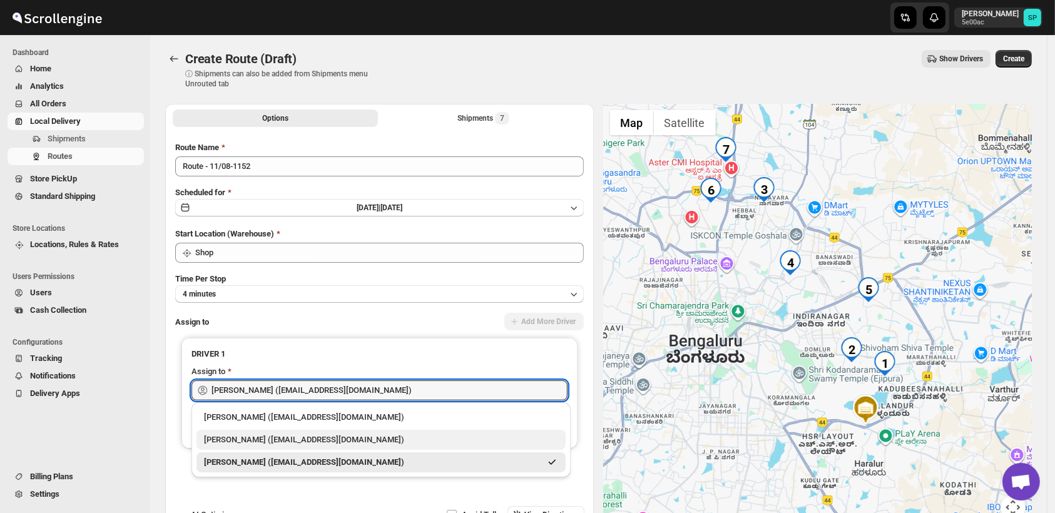
click at [307, 438] on div "[PERSON_NAME] ([EMAIL_ADDRESS][DOMAIN_NAME])" at bounding box center [381, 440] width 354 height 13
type input "[PERSON_NAME] ([EMAIL_ADDRESS][DOMAIN_NAME])"
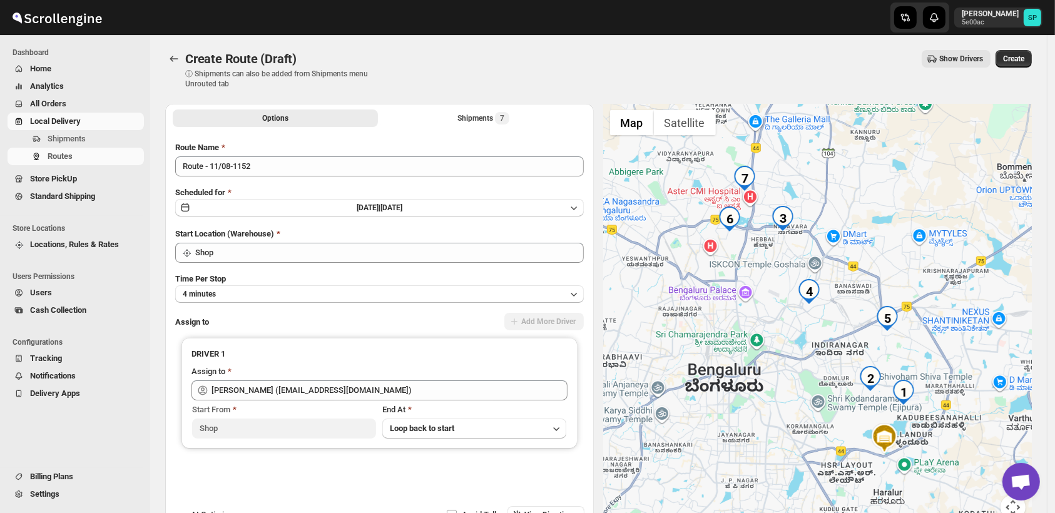
drag, startPoint x: 711, startPoint y: 280, endPoint x: 781, endPoint y: 420, distance: 157.5
click at [781, 420] on div at bounding box center [818, 319] width 428 height 431
click at [1019, 61] on span "Create" at bounding box center [1013, 59] width 21 height 10
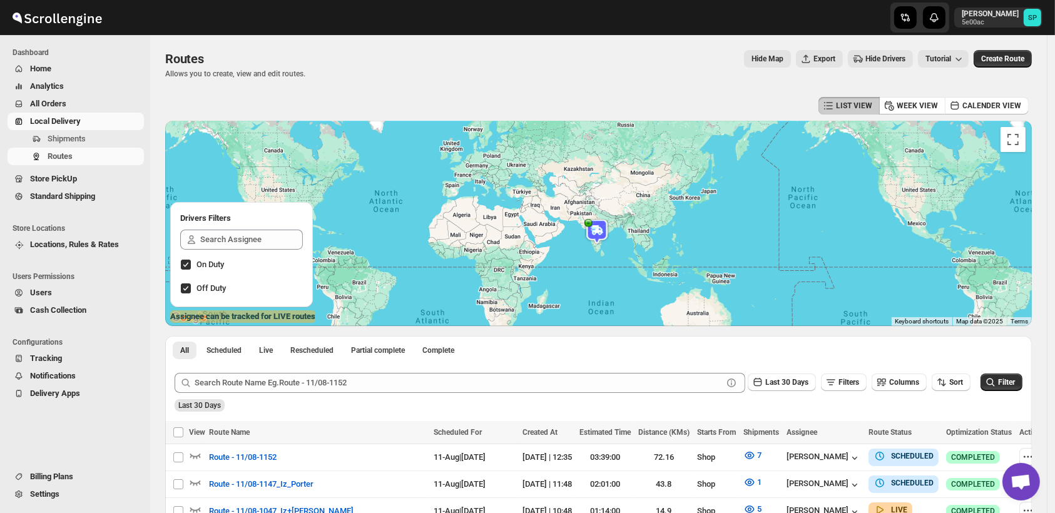
scroll to position [139, 0]
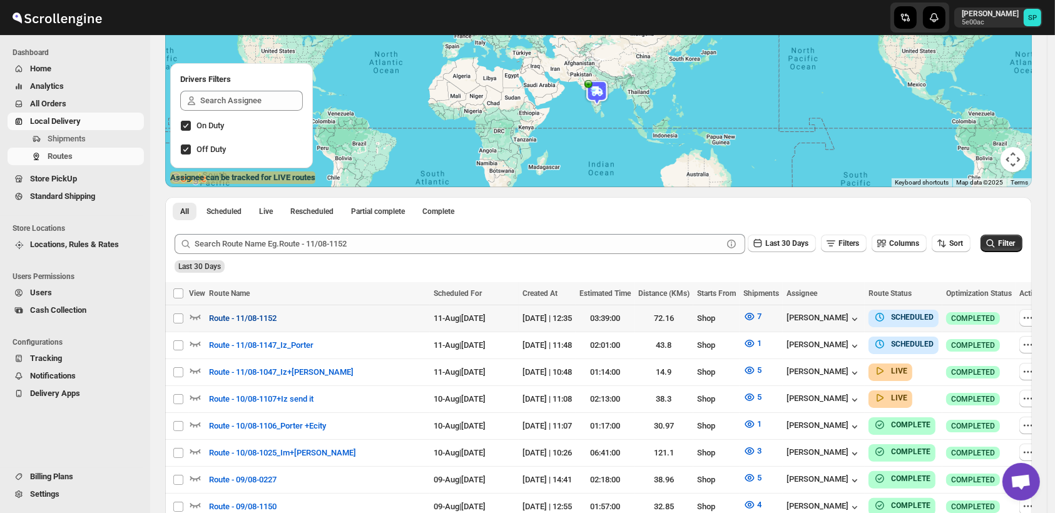
click at [250, 318] on span "Route - 11/08-1152" at bounding box center [243, 318] width 68 height 13
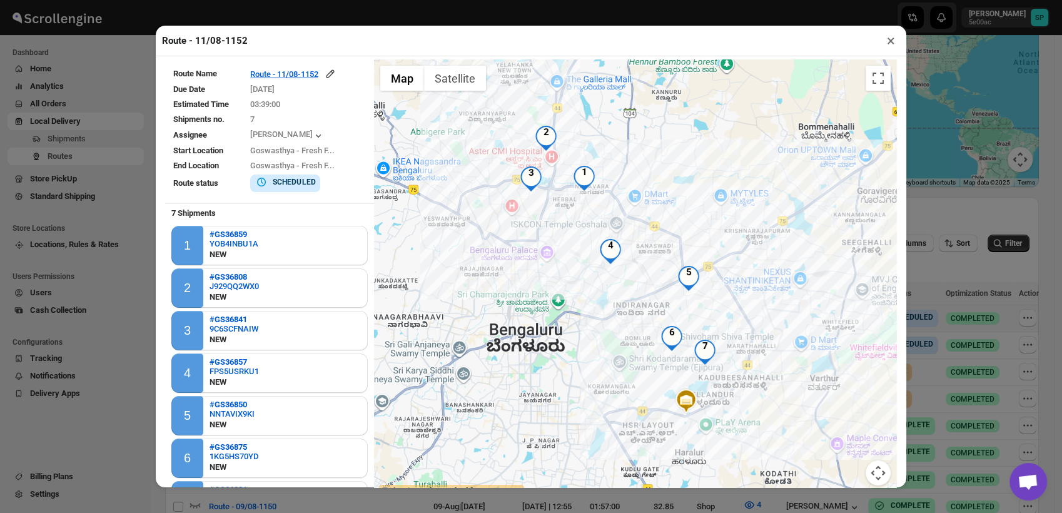
click at [891, 48] on button "×" at bounding box center [891, 41] width 18 height 18
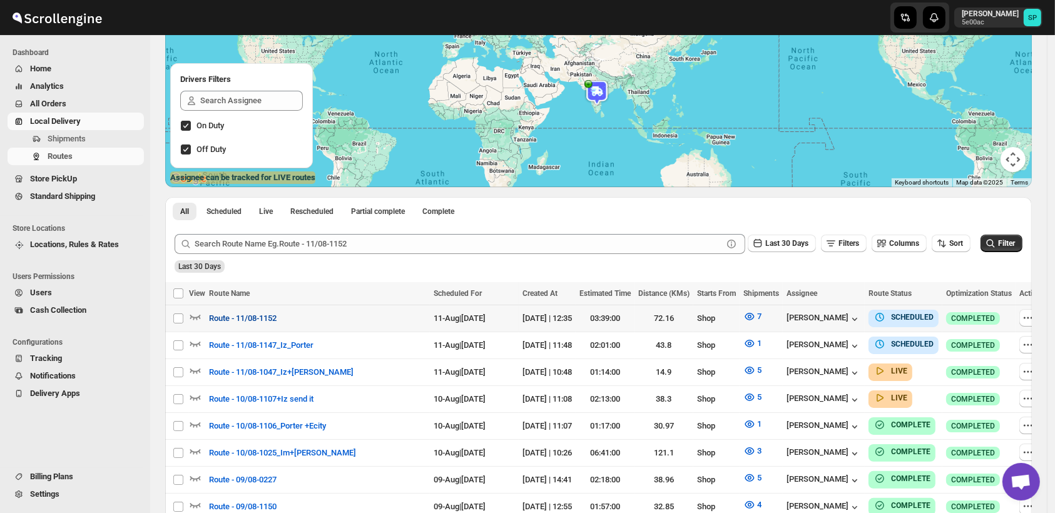
click at [228, 312] on span "Route - 11/08-1152" at bounding box center [243, 318] width 68 height 13
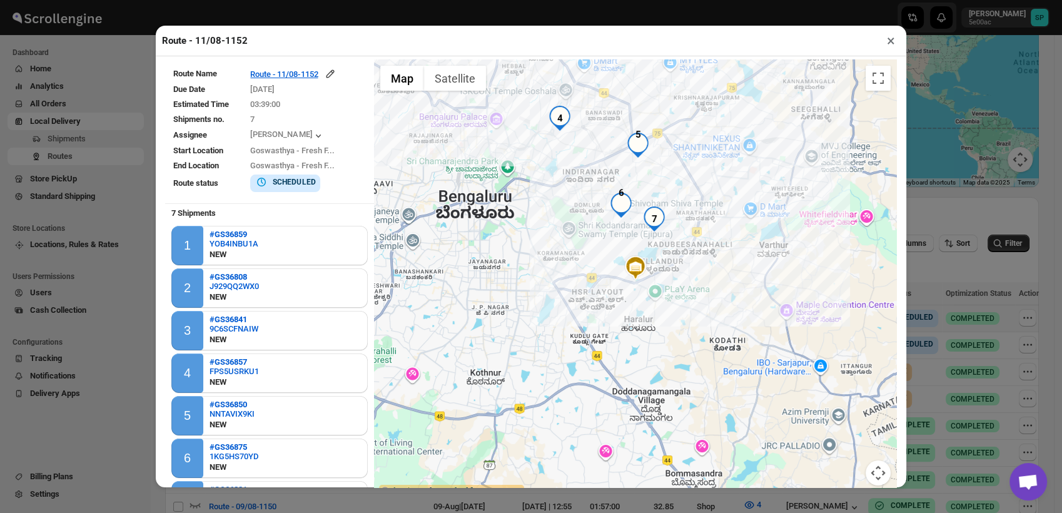
click at [890, 38] on button "×" at bounding box center [891, 41] width 18 height 18
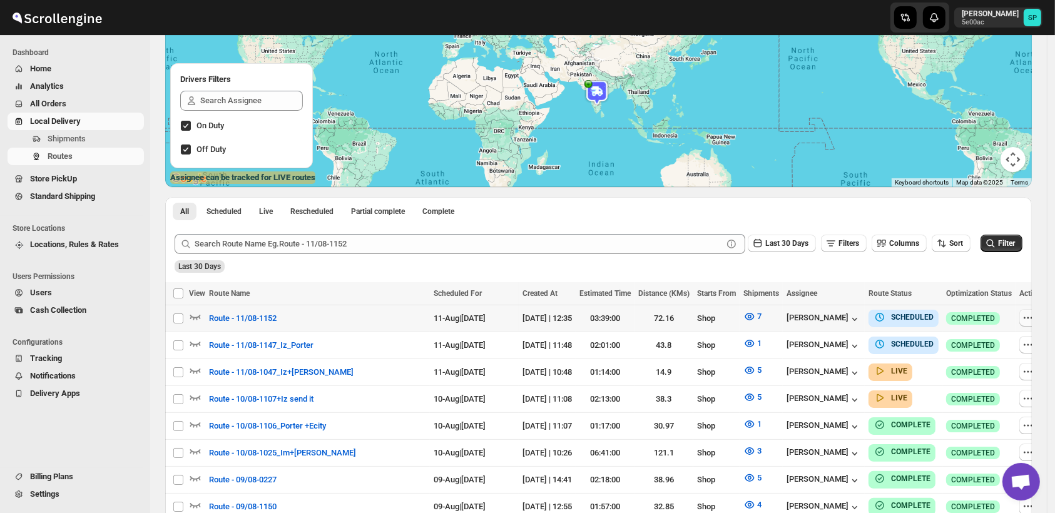
click at [1022, 319] on icon "button" at bounding box center [1028, 318] width 13 height 13
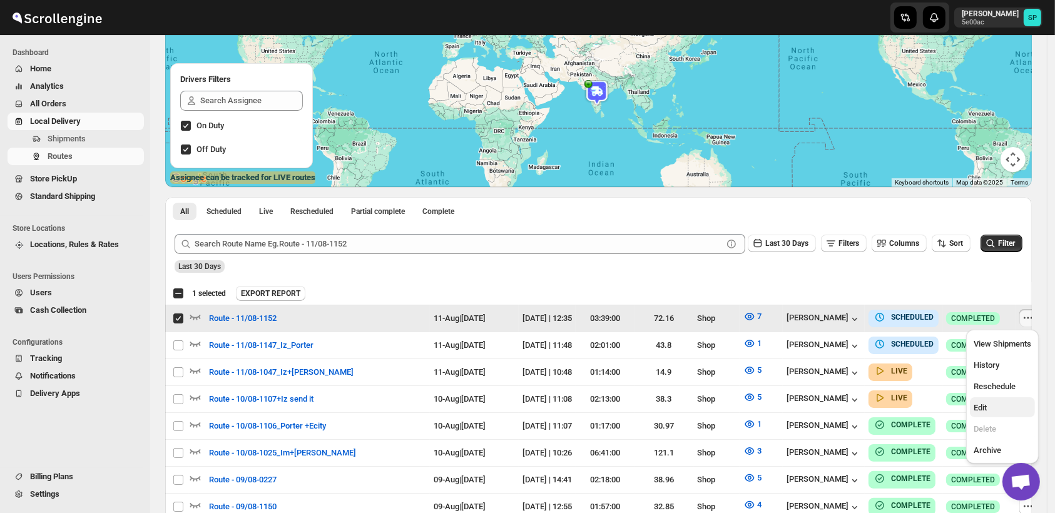
click at [986, 410] on span "Edit" at bounding box center [979, 407] width 13 height 9
checkbox input "false"
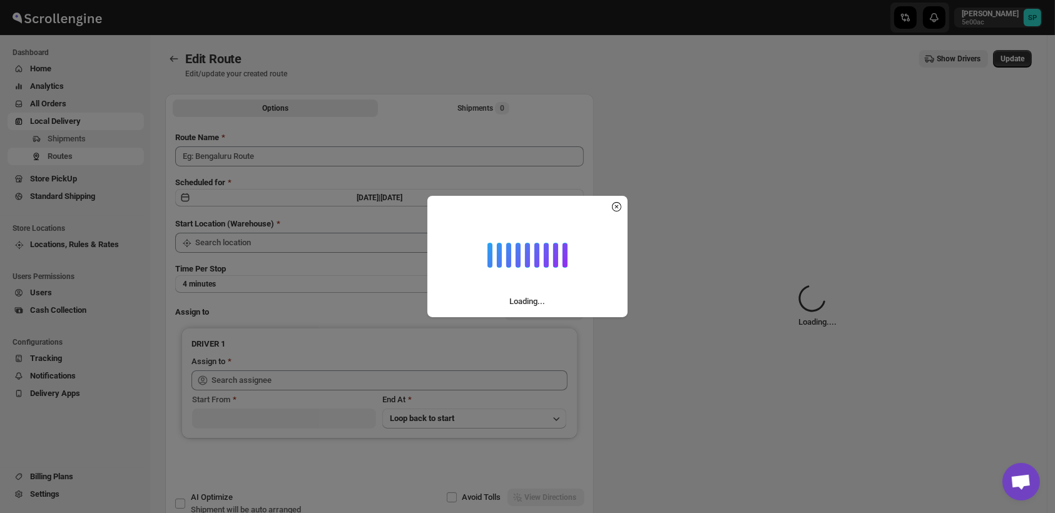
type input "Route - 11/08-1152"
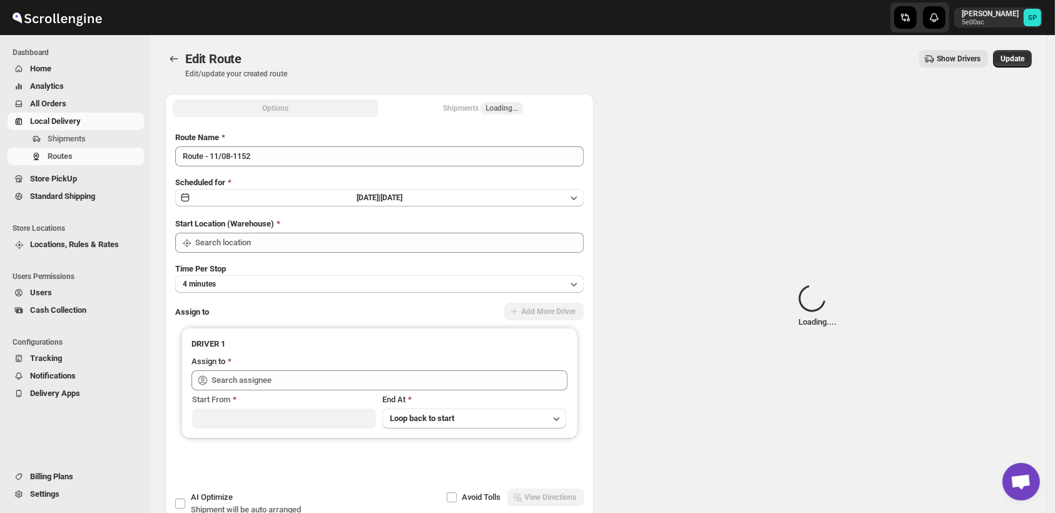
type input "Shop"
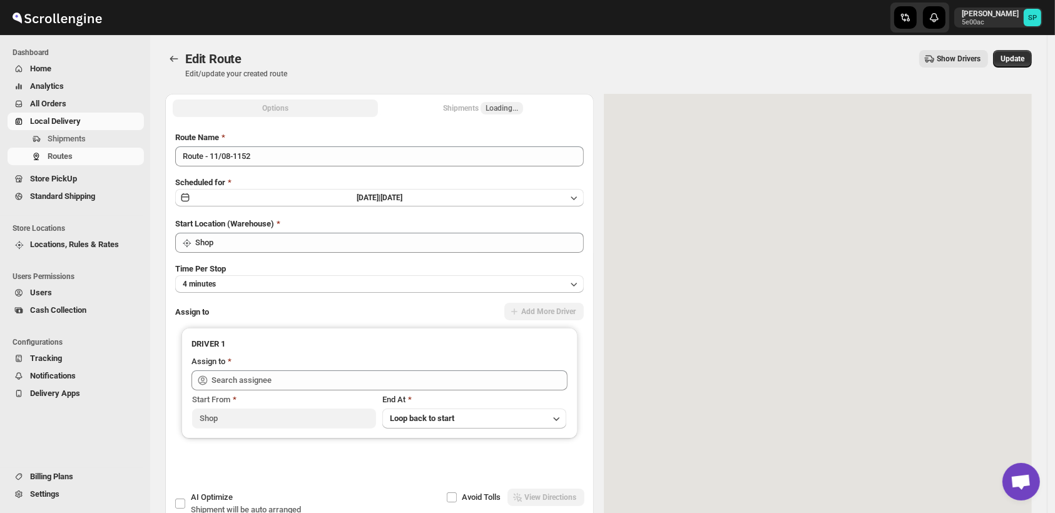
type input "[PERSON_NAME] ([EMAIL_ADDRESS][DOMAIN_NAME])"
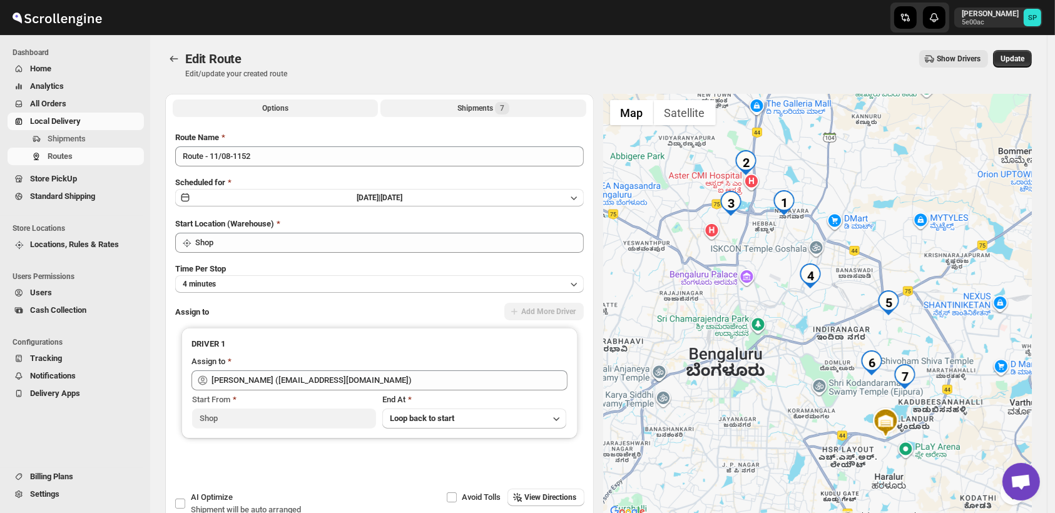
click at [475, 108] on div "Shipments 7" at bounding box center [483, 108] width 52 height 13
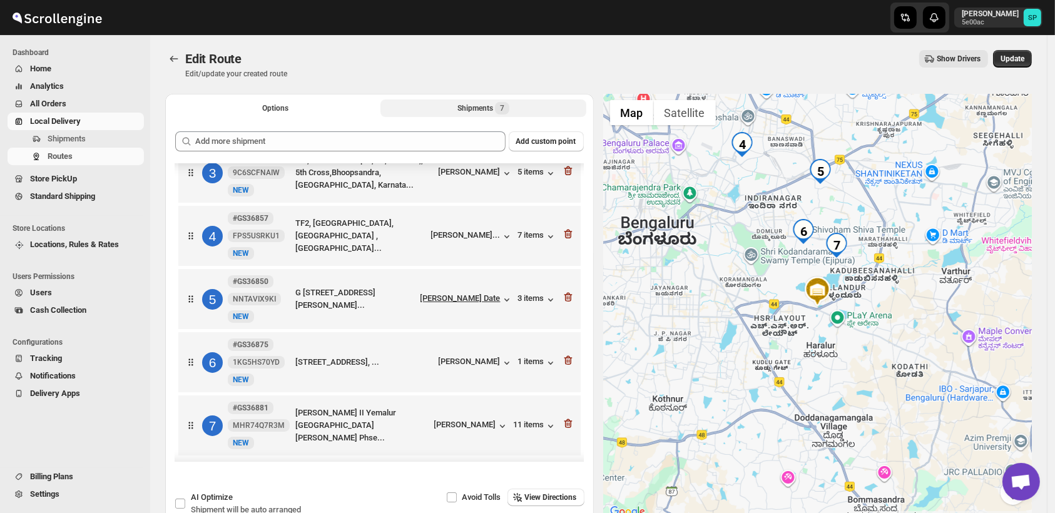
scroll to position [154, 0]
click at [496, 425] on icon "button" at bounding box center [502, 426] width 13 height 13
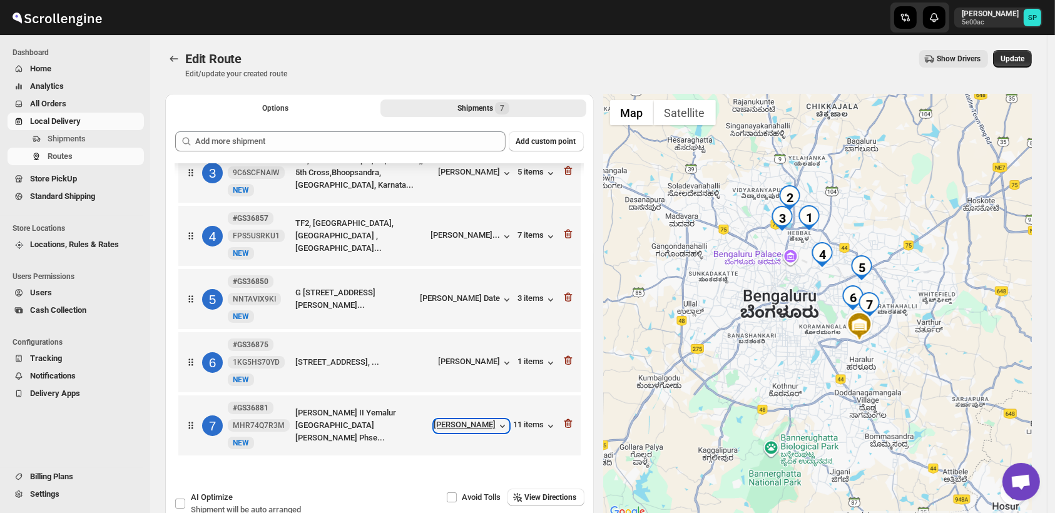
click at [467, 426] on div "[PERSON_NAME]" at bounding box center [471, 426] width 74 height 13
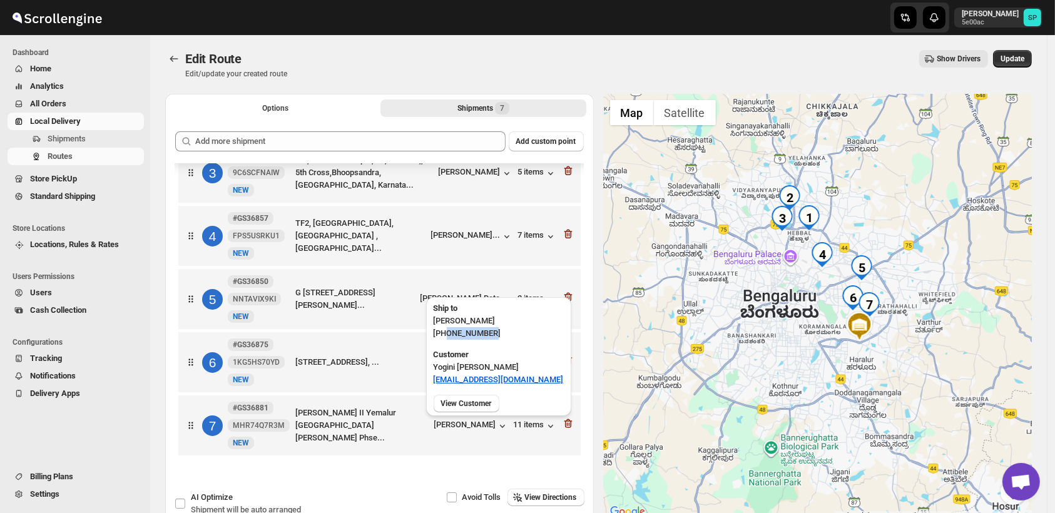
drag, startPoint x: 479, startPoint y: 335, endPoint x: 447, endPoint y: 333, distance: 31.4
click at [447, 333] on p "+919986508791" at bounding box center [499, 333] width 130 height 13
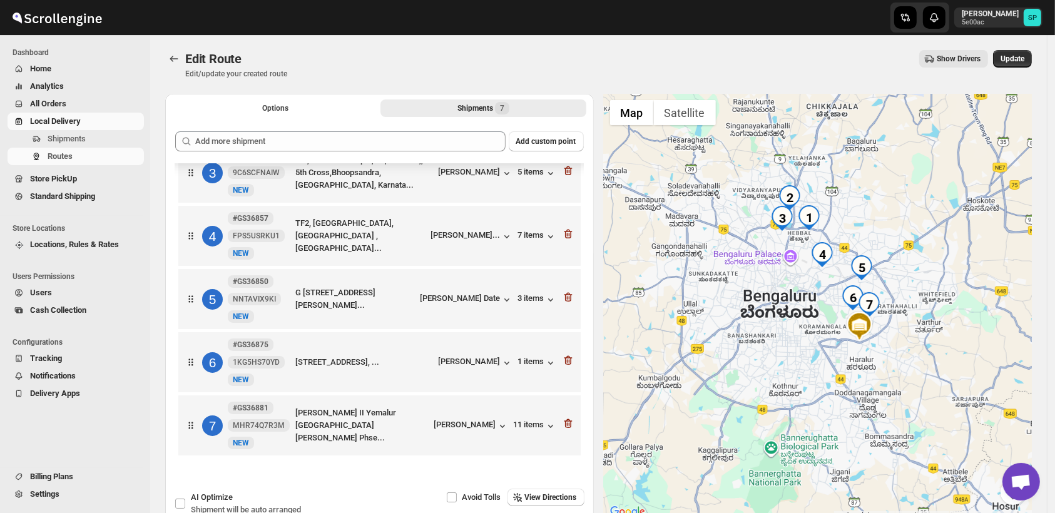
drag, startPoint x: 447, startPoint y: 333, endPoint x: 493, endPoint y: 415, distance: 93.8
click at [493, 415] on div "7 #GS36881 MHR74Q7R3M New NEW Rohan Jharoka II Yemalur Main Road Kempapura Bell…" at bounding box center [377, 423] width 395 height 53
click at [490, 423] on div "[PERSON_NAME]" at bounding box center [471, 426] width 74 height 13
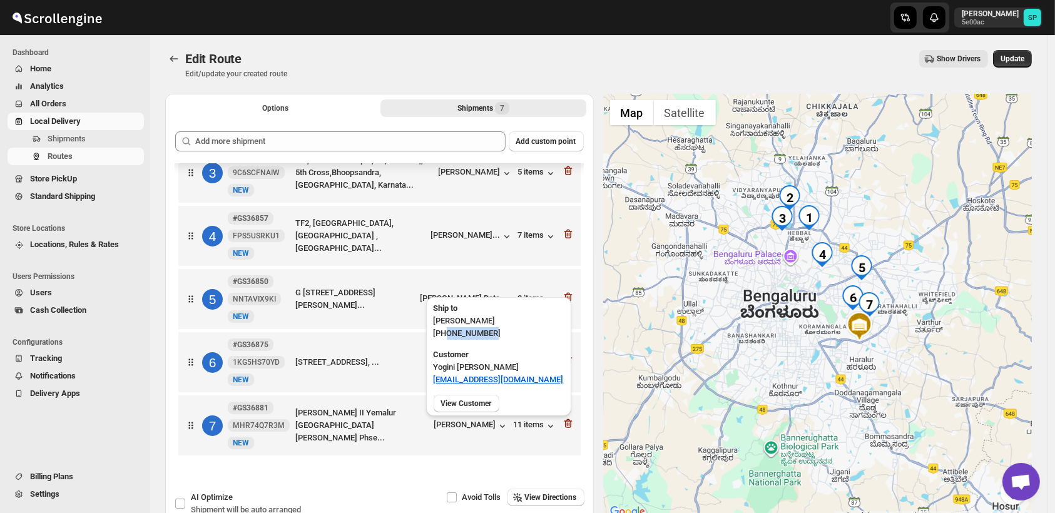
copy p "9986508791"
drag, startPoint x: 447, startPoint y: 333, endPoint x: 491, endPoint y: 337, distance: 44.5
click at [491, 337] on p "+919986508791" at bounding box center [499, 333] width 130 height 13
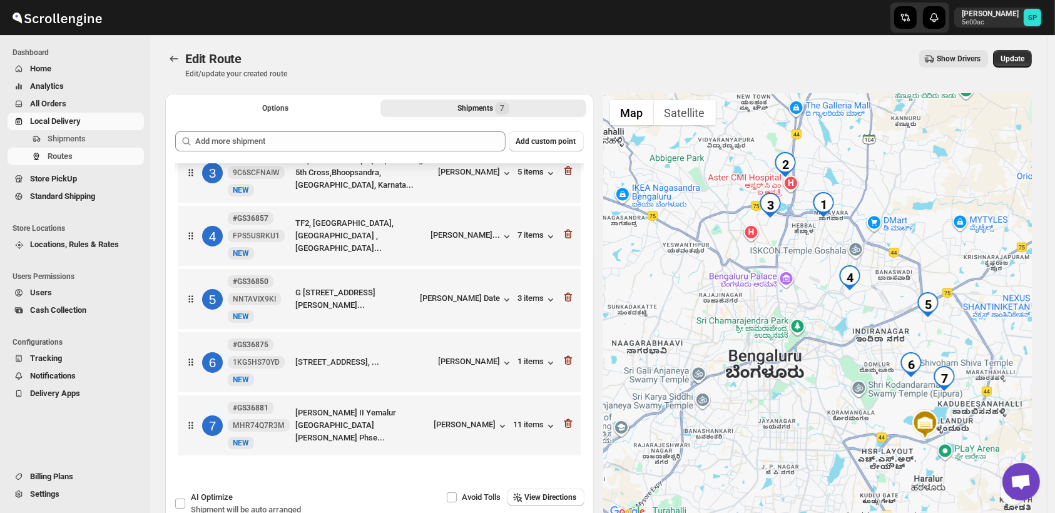
drag, startPoint x: 850, startPoint y: 277, endPoint x: 943, endPoint y: 337, distance: 110.5
click at [943, 337] on div at bounding box center [818, 307] width 428 height 426
click at [562, 361] on icon "button" at bounding box center [568, 360] width 13 height 13
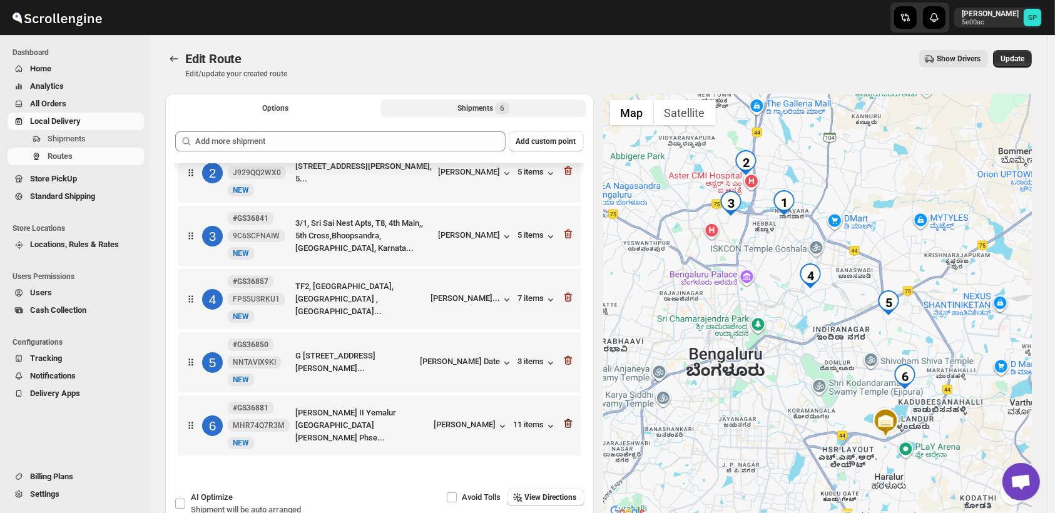
click at [562, 420] on icon "button" at bounding box center [568, 423] width 13 height 13
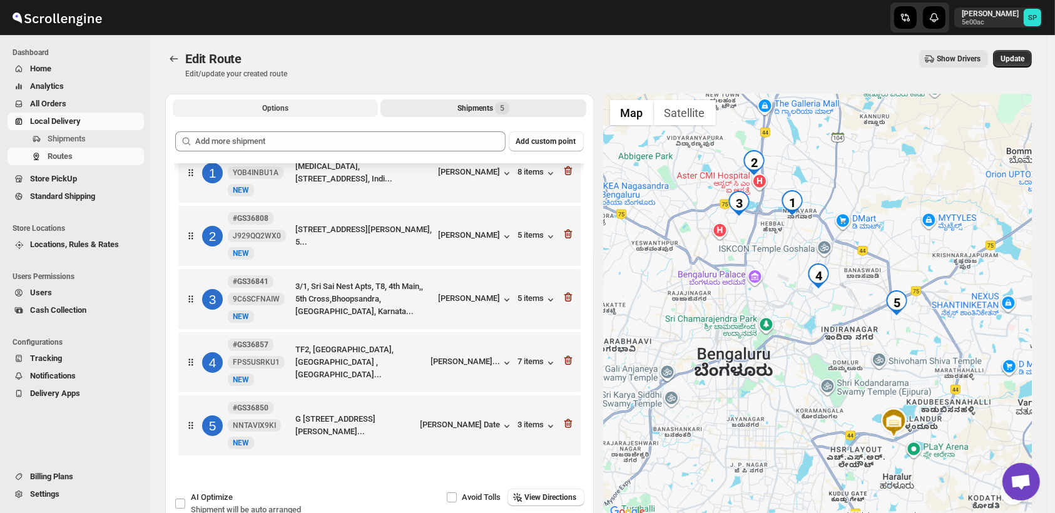
click at [251, 109] on button "Options" at bounding box center [275, 108] width 205 height 18
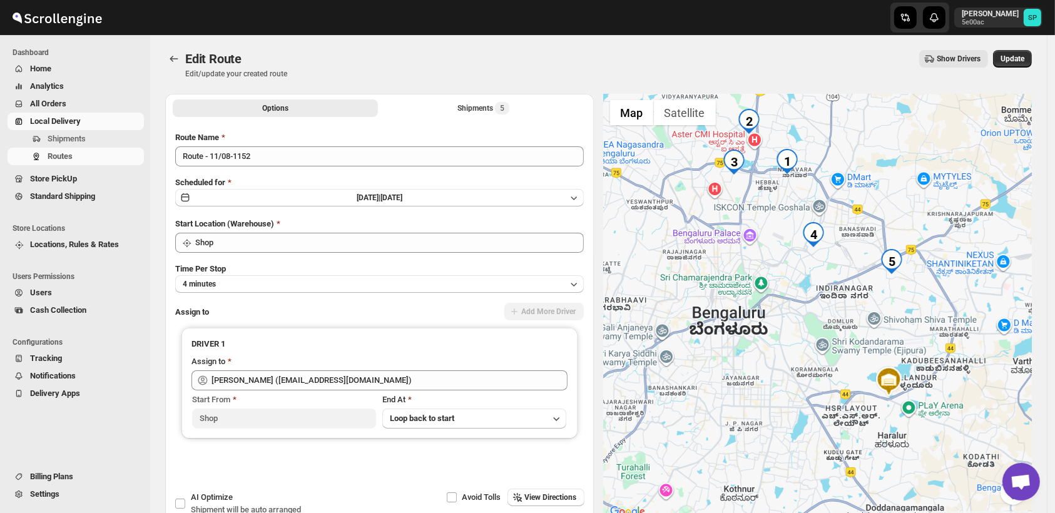
drag, startPoint x: 767, startPoint y: 289, endPoint x: 836, endPoint y: 383, distance: 116.4
click at [836, 382] on div at bounding box center [818, 307] width 428 height 426
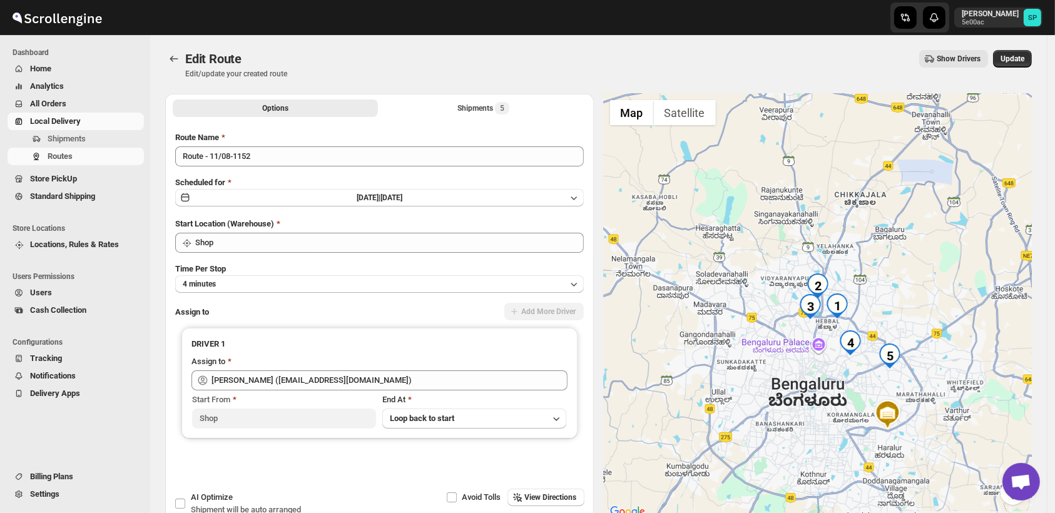
drag, startPoint x: 803, startPoint y: 343, endPoint x: 834, endPoint y: 392, distance: 58.2
click at [834, 392] on div at bounding box center [818, 307] width 428 height 426
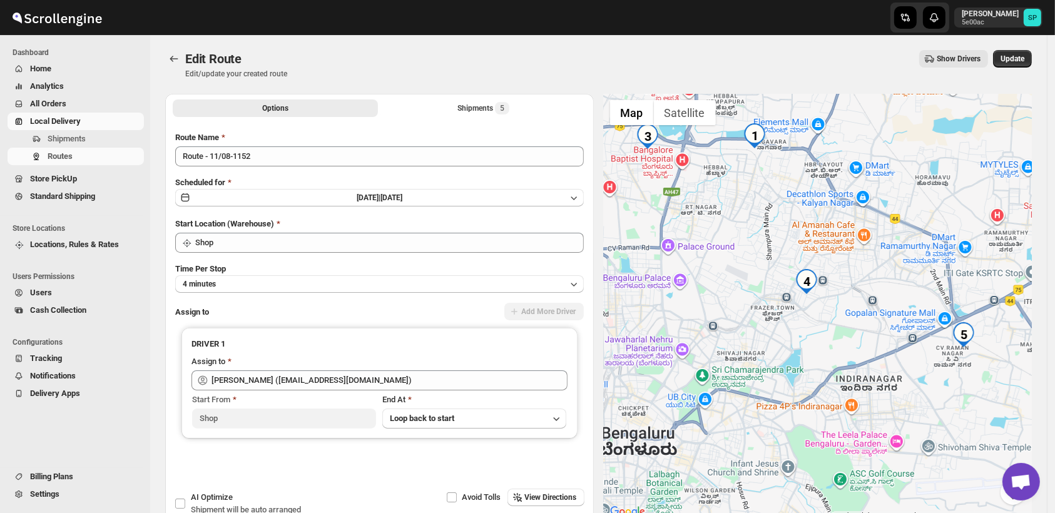
click at [866, 373] on div at bounding box center [818, 307] width 428 height 426
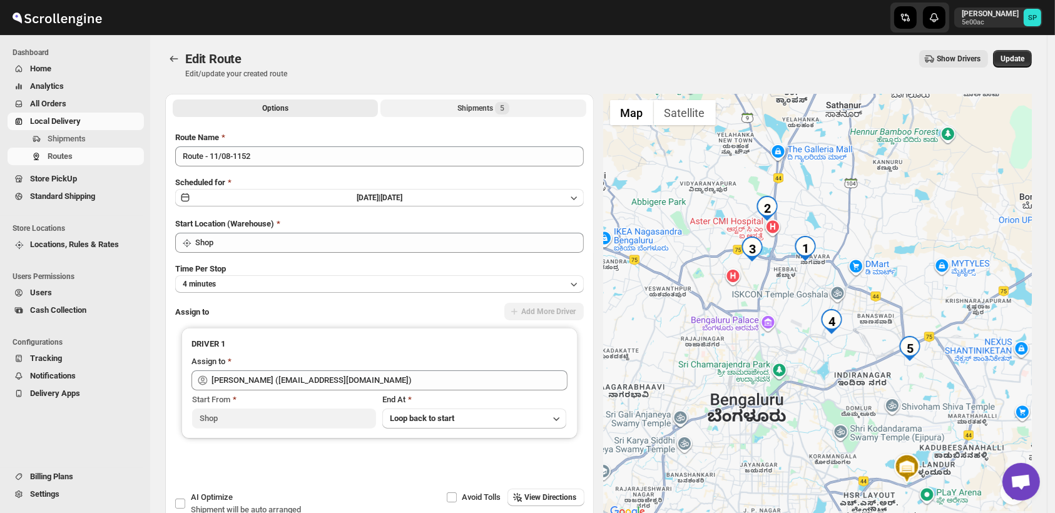
click at [447, 106] on button "Shipments 5" at bounding box center [482, 108] width 205 height 18
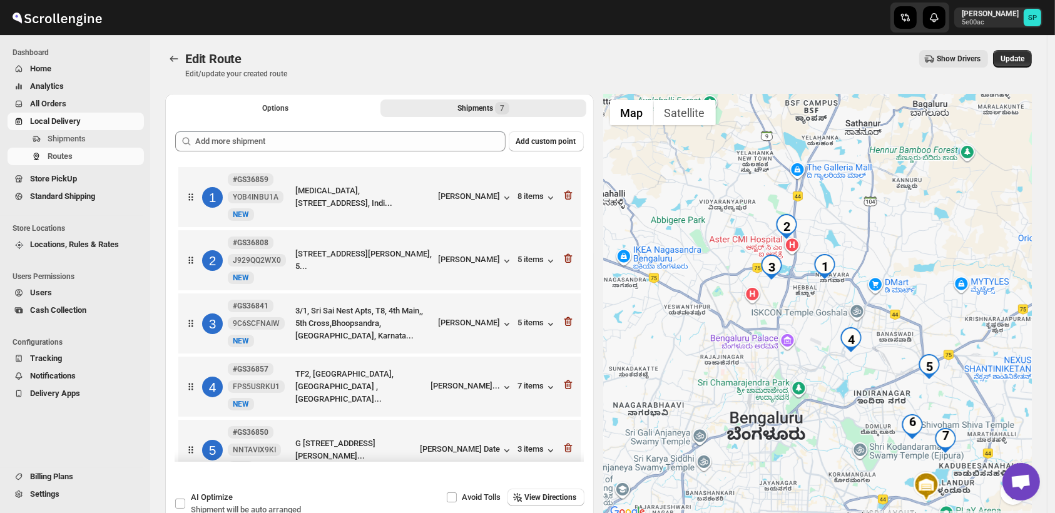
drag, startPoint x: 748, startPoint y: 305, endPoint x: 788, endPoint y: 371, distance: 77.2
click at [788, 371] on div at bounding box center [818, 307] width 428 height 426
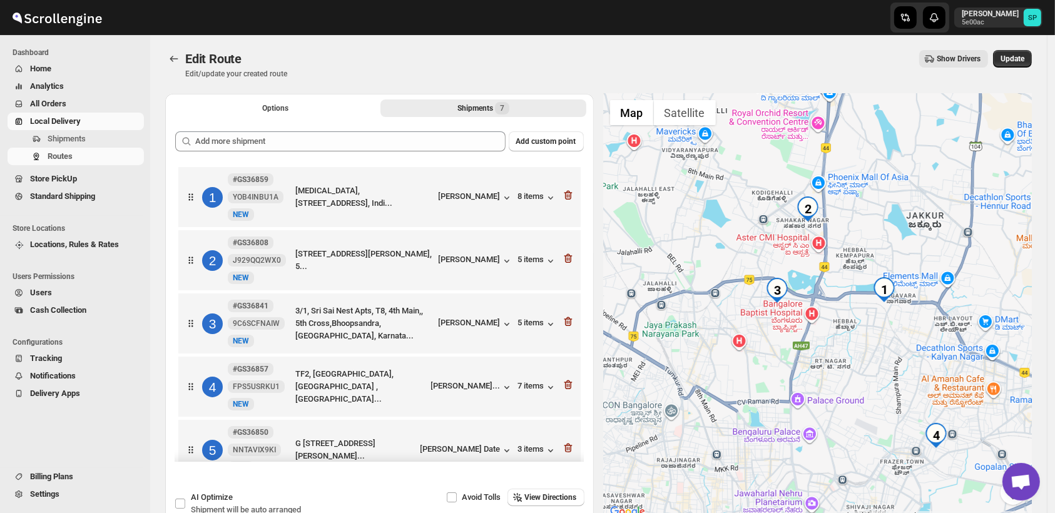
drag, startPoint x: 761, startPoint y: 300, endPoint x: 822, endPoint y: 353, distance: 81.1
click at [822, 353] on div at bounding box center [818, 307] width 428 height 426
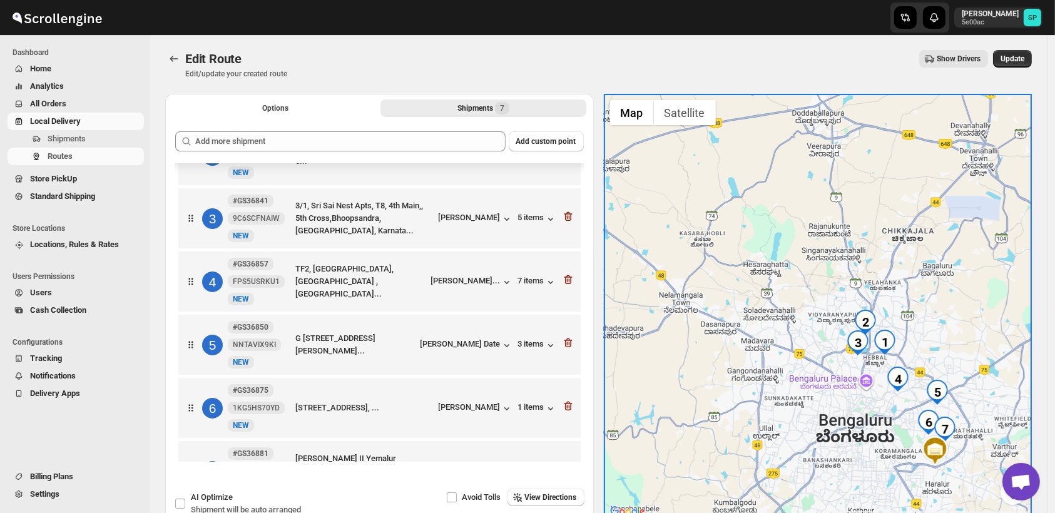
scroll to position [154, 0]
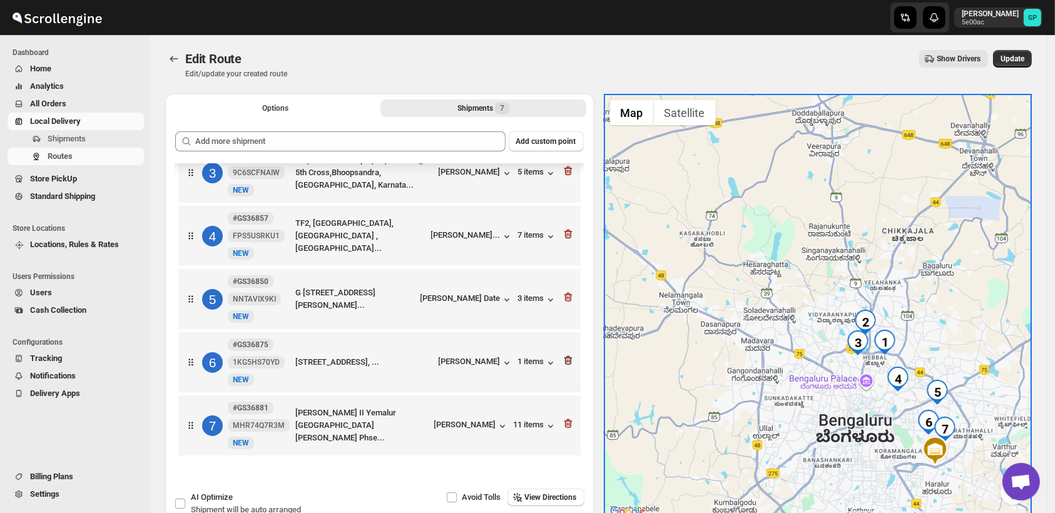
click at [568, 363] on icon "button" at bounding box center [568, 360] width 13 height 13
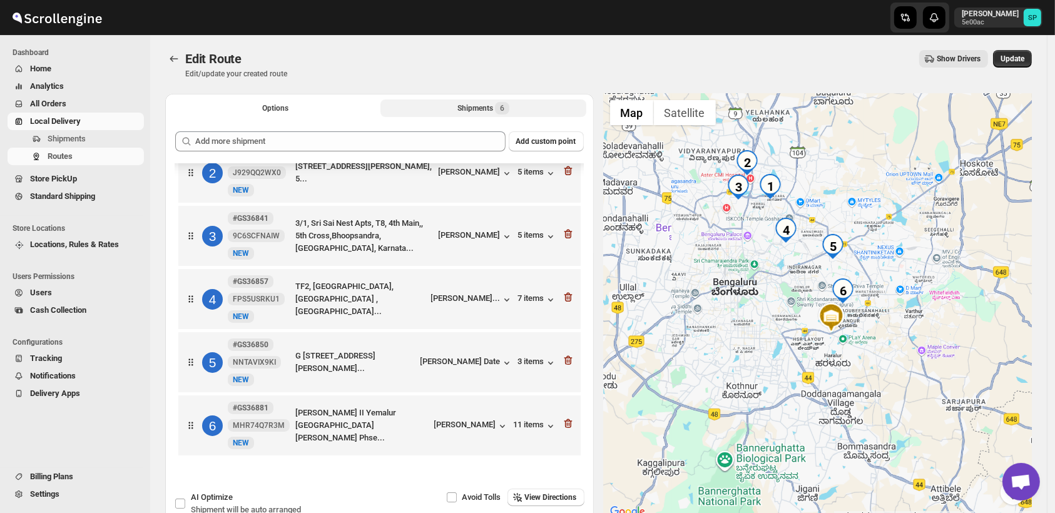
scroll to position [90, 0]
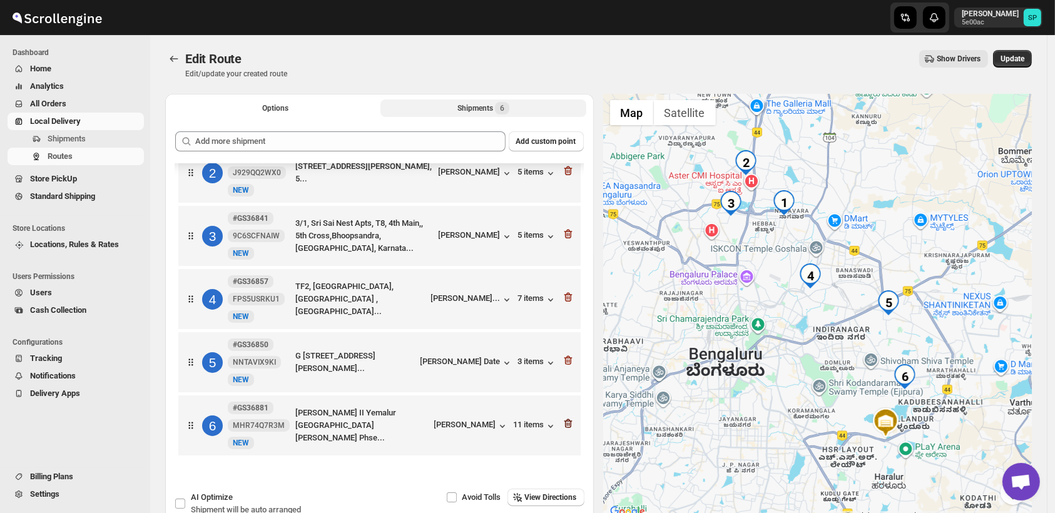
click at [564, 425] on icon "button" at bounding box center [568, 423] width 8 height 9
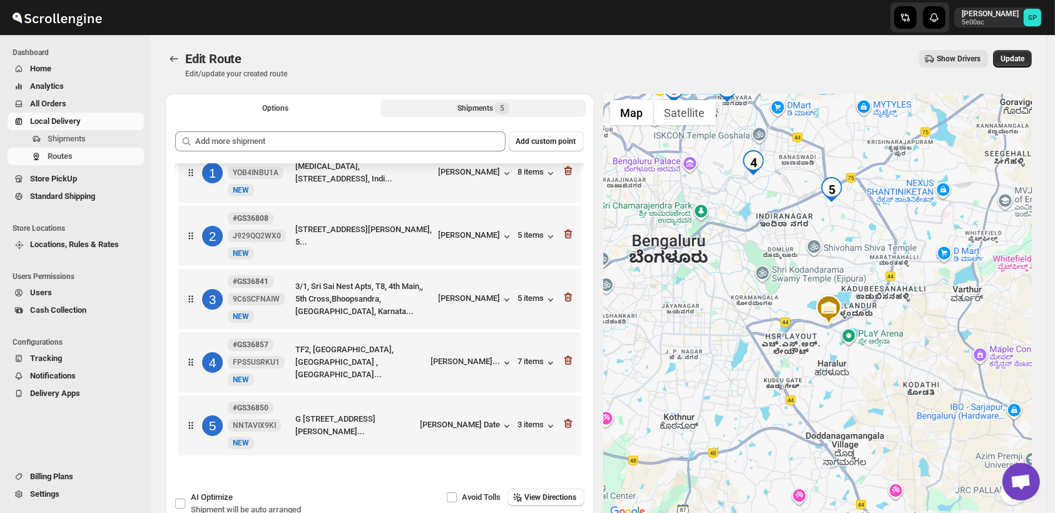
scroll to position [26, 0]
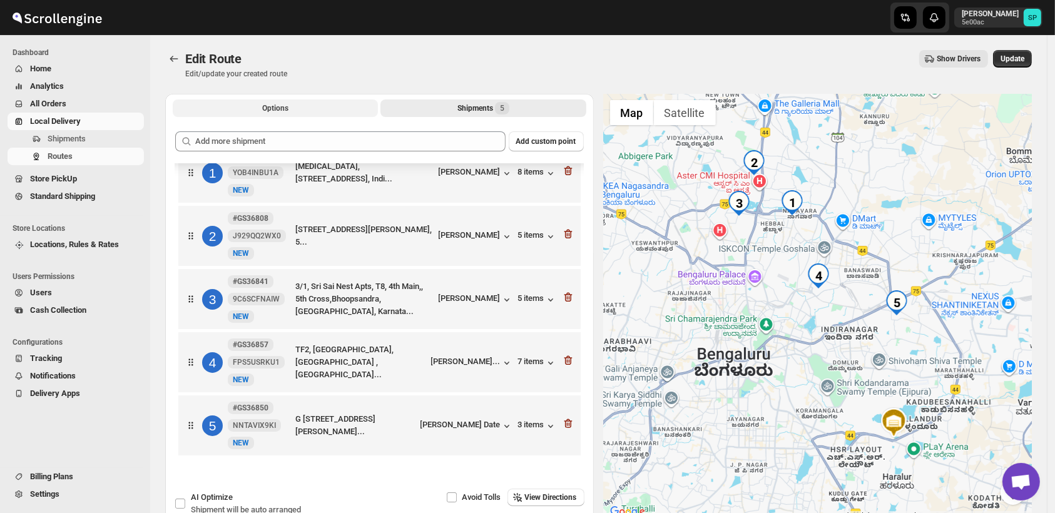
click at [318, 114] on button "Options" at bounding box center [275, 108] width 205 height 18
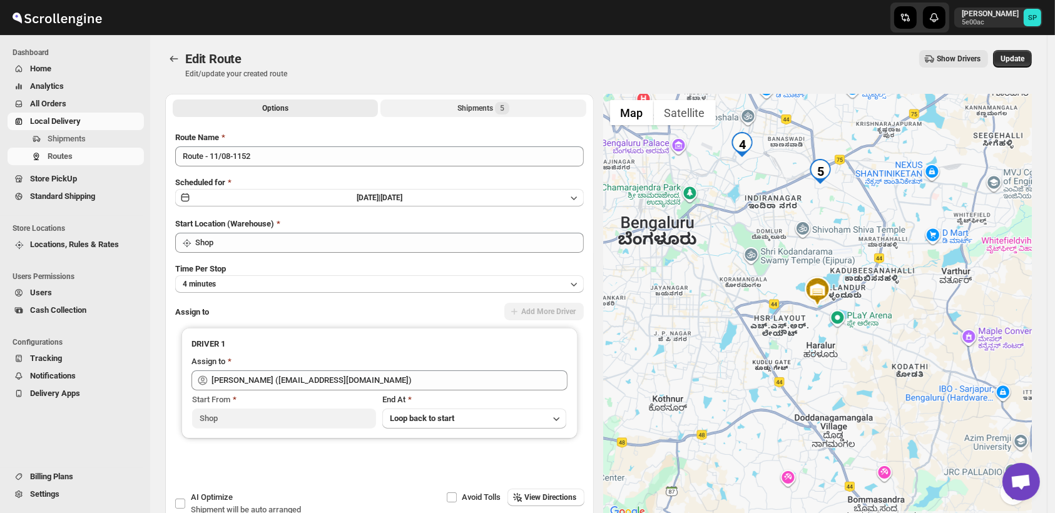
click at [465, 109] on div "Shipments 5" at bounding box center [483, 108] width 52 height 13
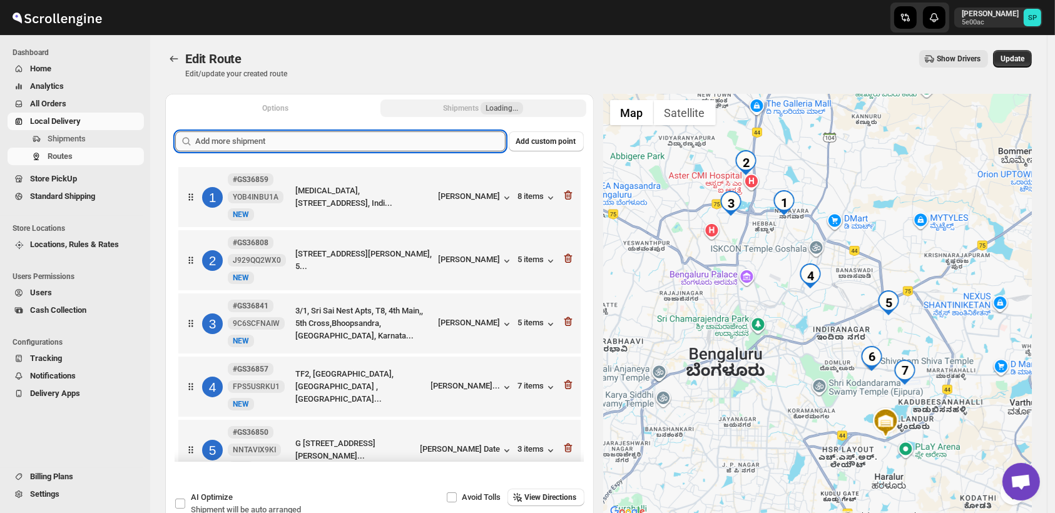
click at [378, 143] on input "text" at bounding box center [350, 141] width 310 height 20
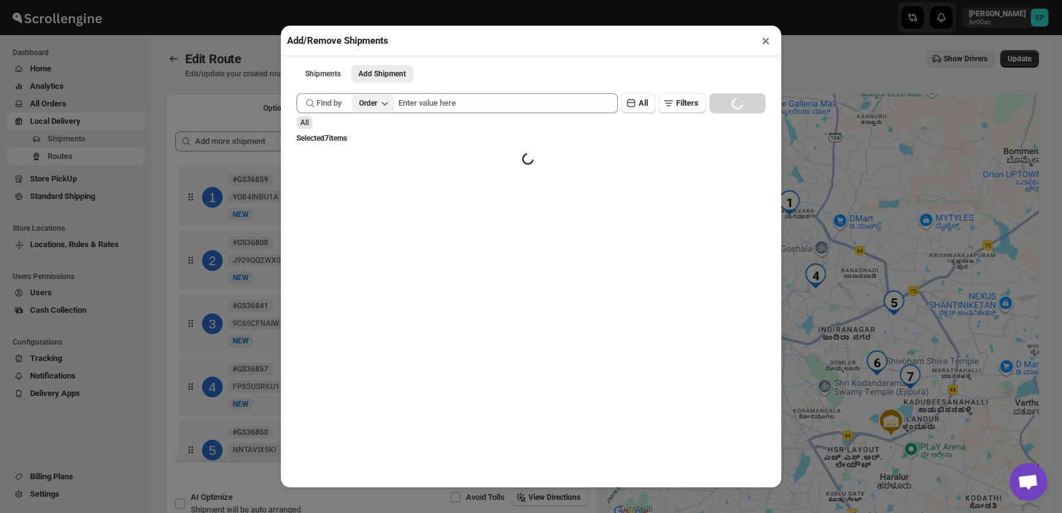
click at [371, 106] on div "Order" at bounding box center [368, 103] width 18 height 10
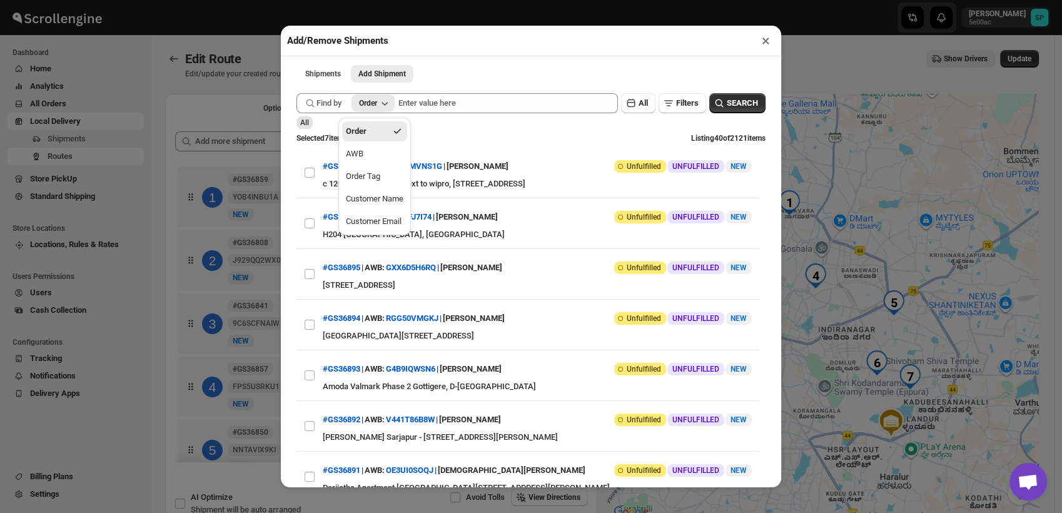
click at [678, 94] on div "Submit Find by Order All Filters SEARCH All Selected 7 items Listing 40 of 2121…" at bounding box center [531, 299] width 469 height 425
click at [677, 104] on span "Filters" at bounding box center [687, 102] width 23 height 9
click at [665, 161] on span "Add Filter" at bounding box center [678, 164] width 33 height 10
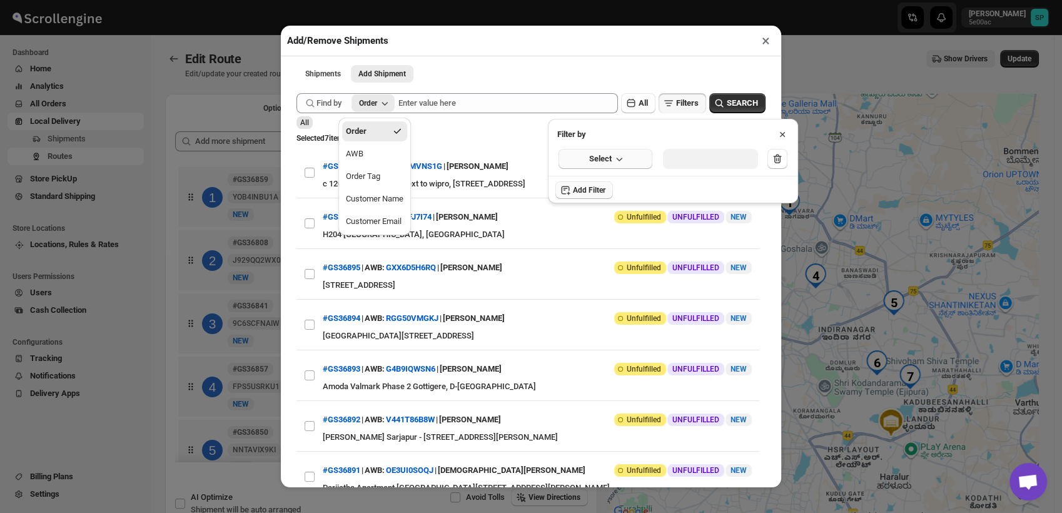
click at [599, 164] on span "Select" at bounding box center [600, 159] width 23 height 13
click at [604, 273] on div "Fulfillment Status" at bounding box center [597, 276] width 62 height 13
click at [714, 161] on div "Select value" at bounding box center [700, 159] width 63 height 13
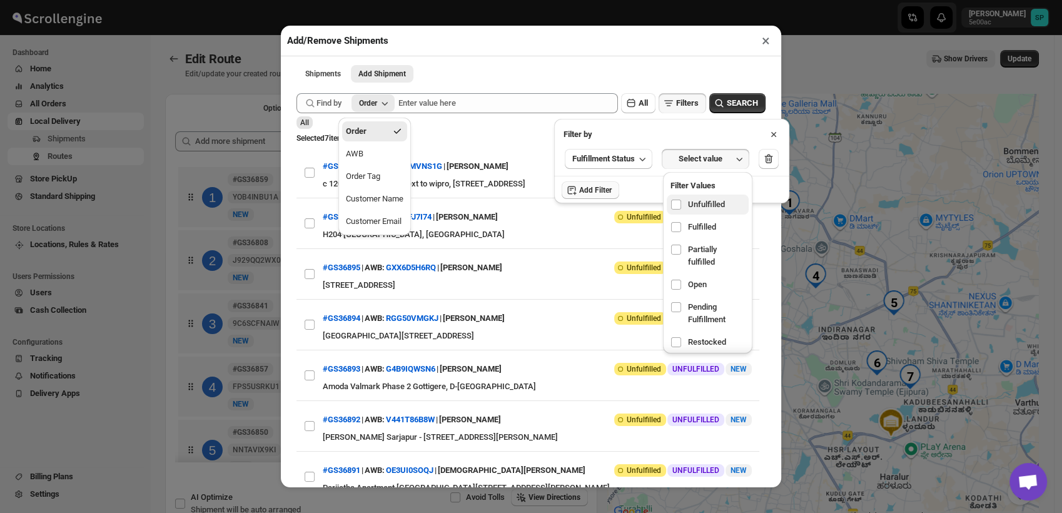
click at [701, 205] on span "Unfulfilled" at bounding box center [706, 204] width 37 height 13
click at [681, 205] on input "checkbox" at bounding box center [676, 205] width 10 height 10
checkbox input "true"
click at [731, 105] on span "SEARCH" at bounding box center [742, 103] width 31 height 13
click at [489, 71] on ul "Shipments Add Shipment More views" at bounding box center [531, 73] width 472 height 18
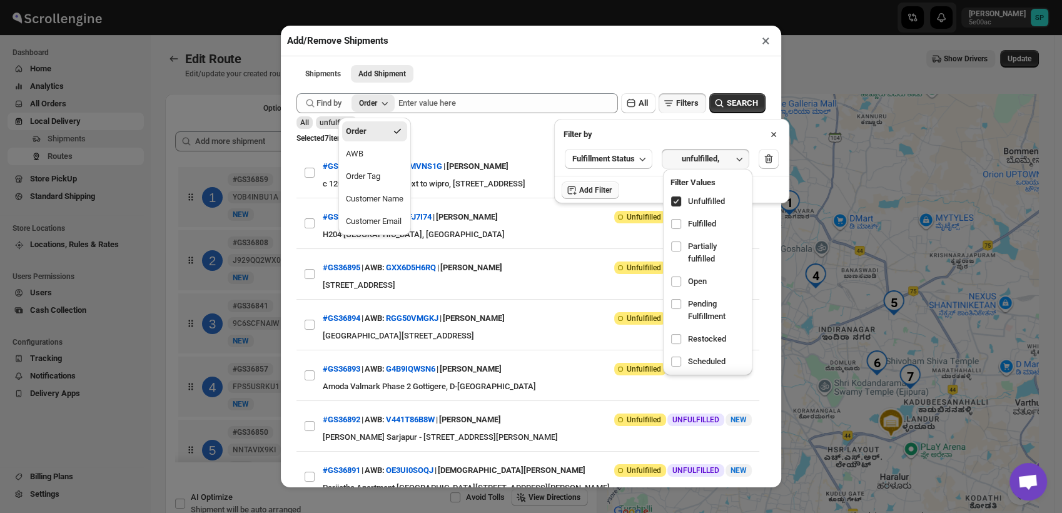
click at [377, 129] on button "Order" at bounding box center [374, 131] width 65 height 20
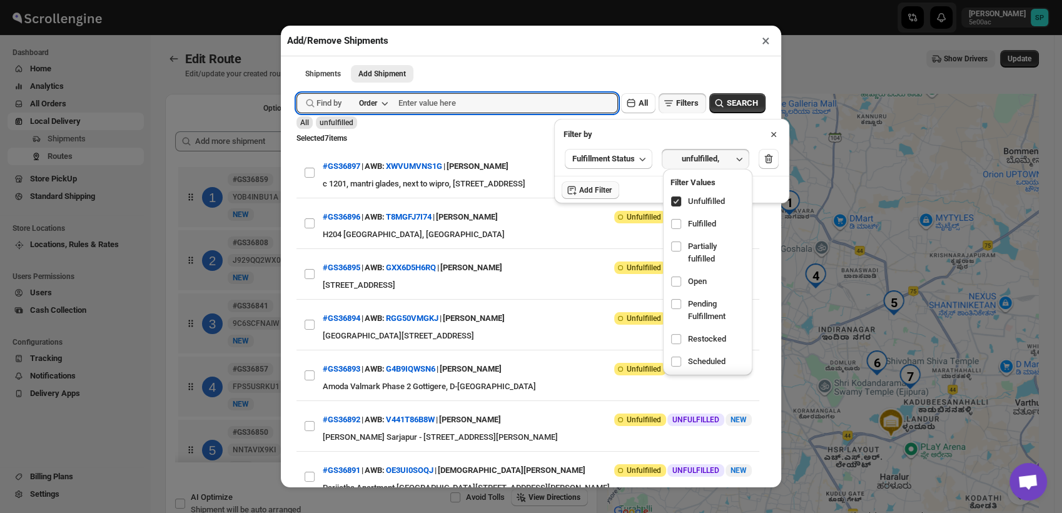
click at [771, 132] on icon at bounding box center [774, 134] width 13 height 13
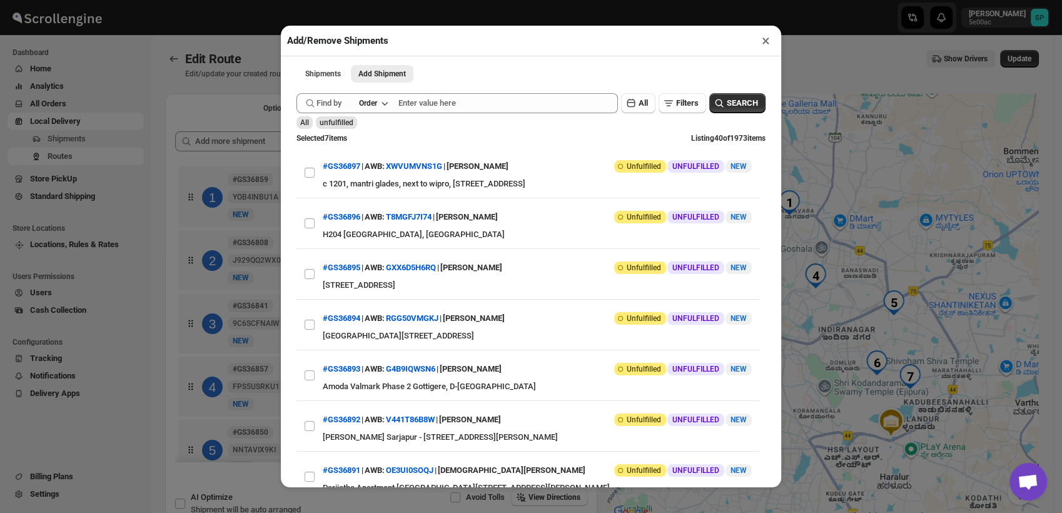
click at [764, 41] on button "×" at bounding box center [766, 41] width 18 height 18
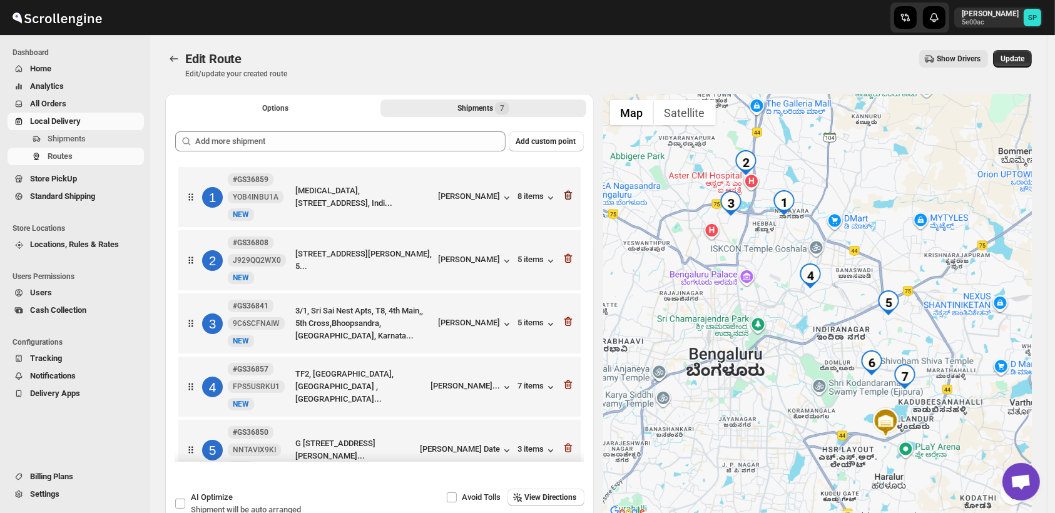
click at [562, 191] on icon "button" at bounding box center [568, 195] width 13 height 13
click at [562, 252] on icon "button" at bounding box center [568, 258] width 13 height 13
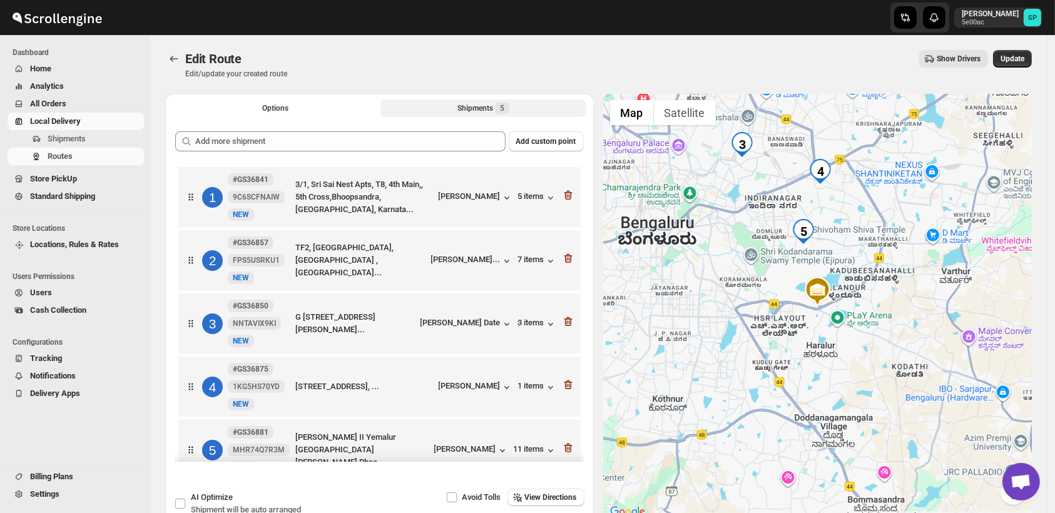
click at [562, 191] on icon "button" at bounding box center [568, 195] width 13 height 13
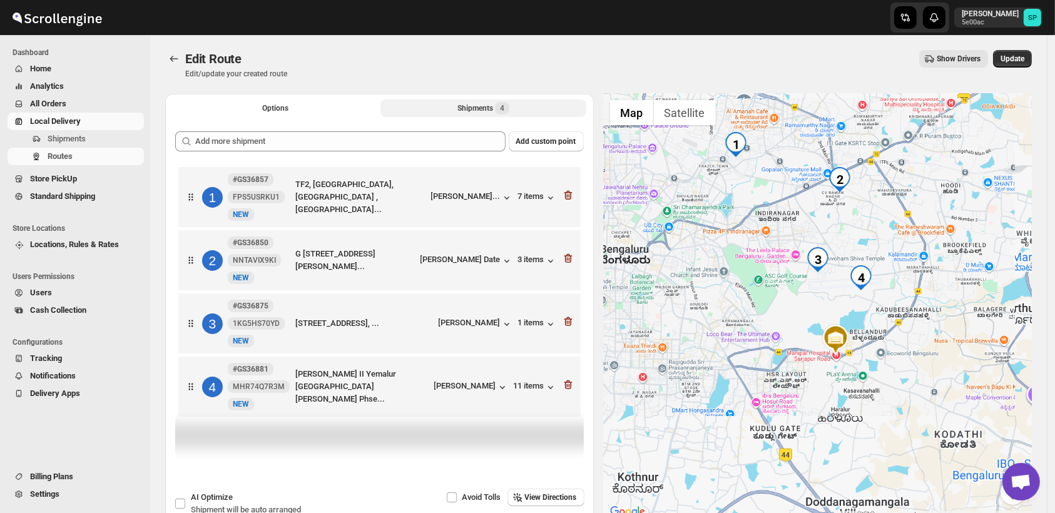
click at [561, 191] on div "1 #GS36857 FPS5USRKU1 New NEW TF2, Oasis Apartments, Oasis Apartment ,flat no T…" at bounding box center [377, 194] width 395 height 53
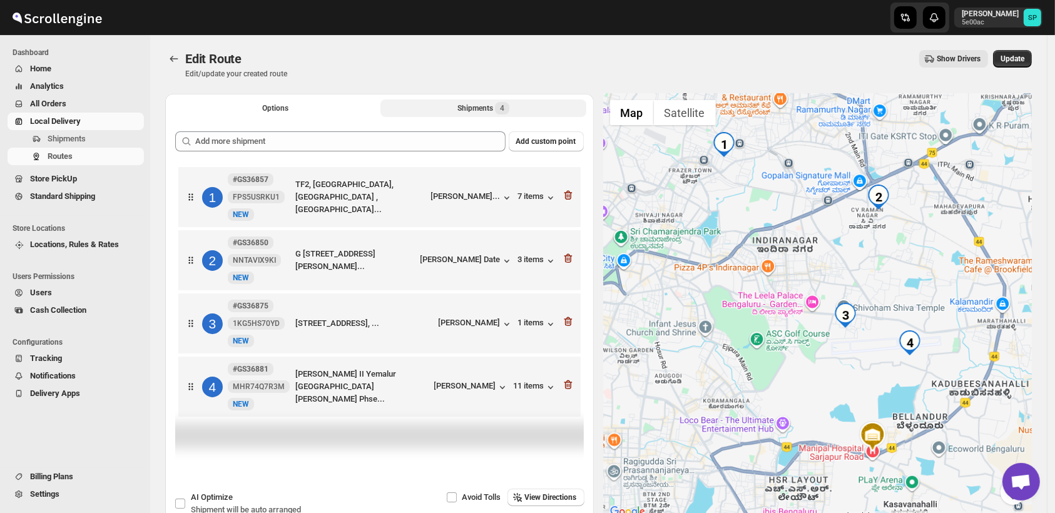
click at [561, 191] on div "1 #GS36857 FPS5USRKU1 New NEW TF2, Oasis Apartments, Oasis Apartment ,flat no T…" at bounding box center [377, 194] width 395 height 53
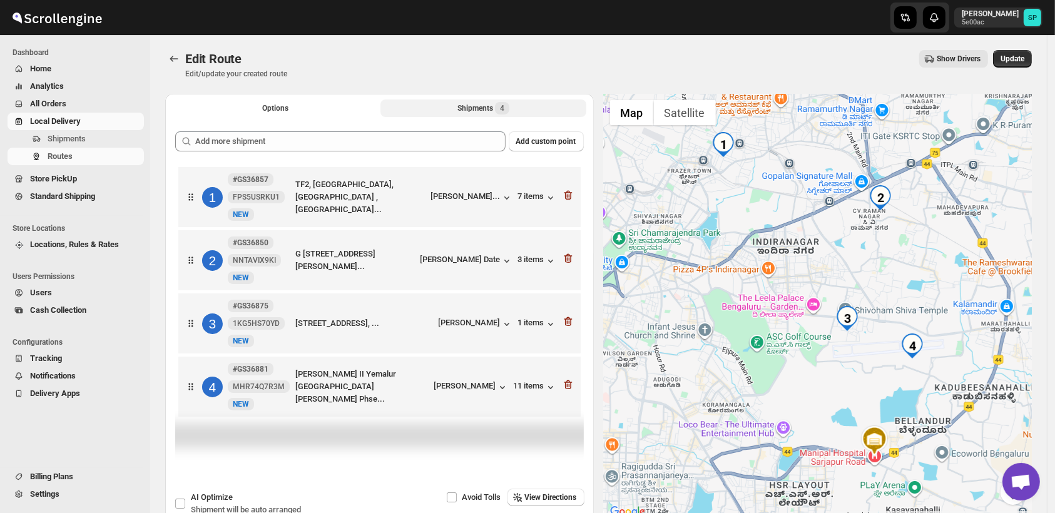
click at [561, 191] on div "1 #GS36857 FPS5USRKU1 New NEW TF2, Oasis Apartments, Oasis Apartment ,flat no T…" at bounding box center [377, 194] width 395 height 53
click at [565, 196] on icon "button" at bounding box center [568, 195] width 13 height 13
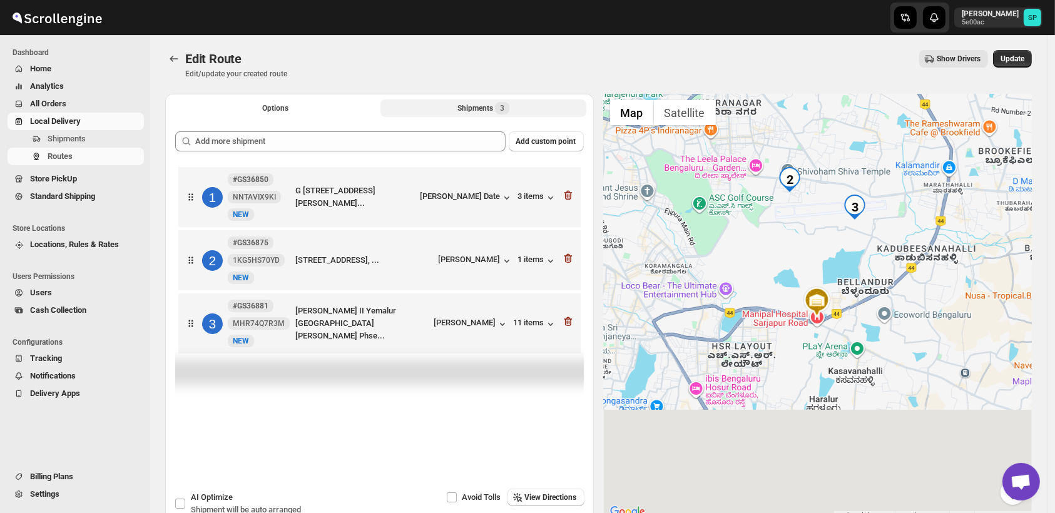
click at [565, 196] on icon "button" at bounding box center [568, 195] width 13 height 13
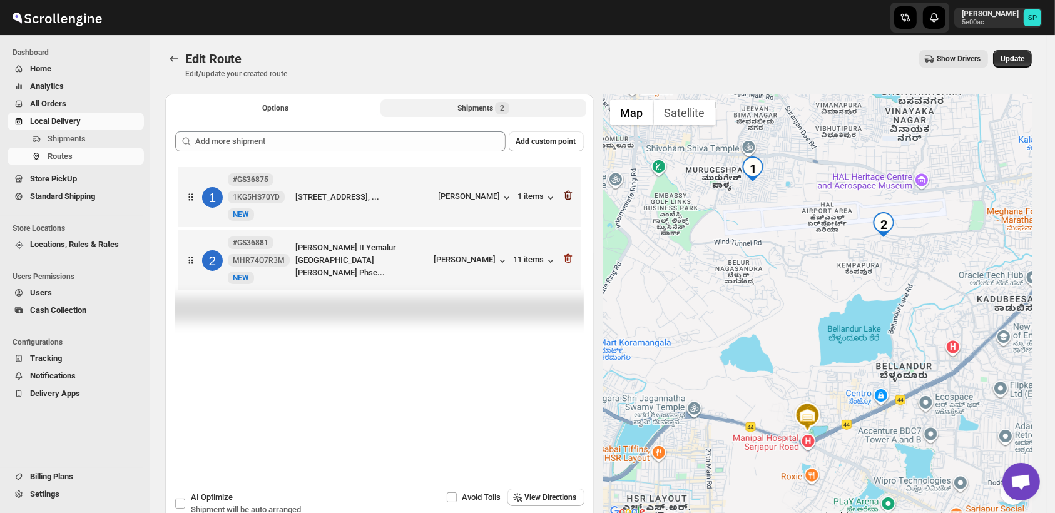
click at [566, 194] on icon "button" at bounding box center [568, 195] width 13 height 13
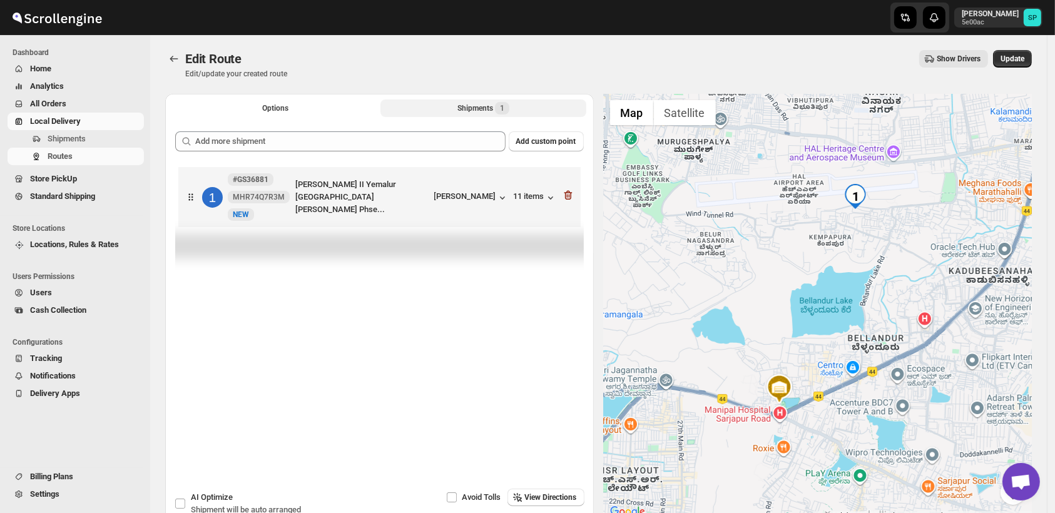
click at [566, 194] on icon "button" at bounding box center [568, 195] width 13 height 13
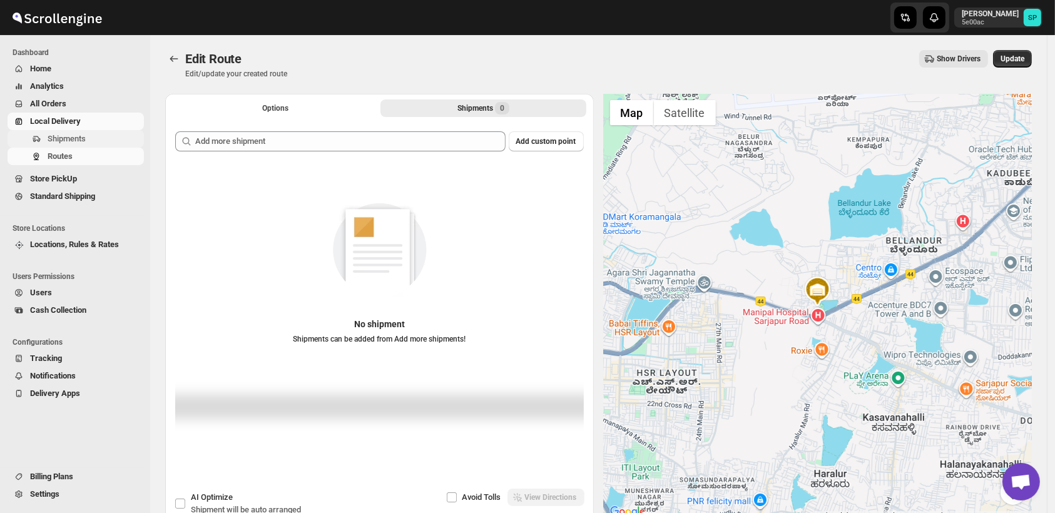
click at [71, 137] on span "Shipments" at bounding box center [67, 138] width 38 height 9
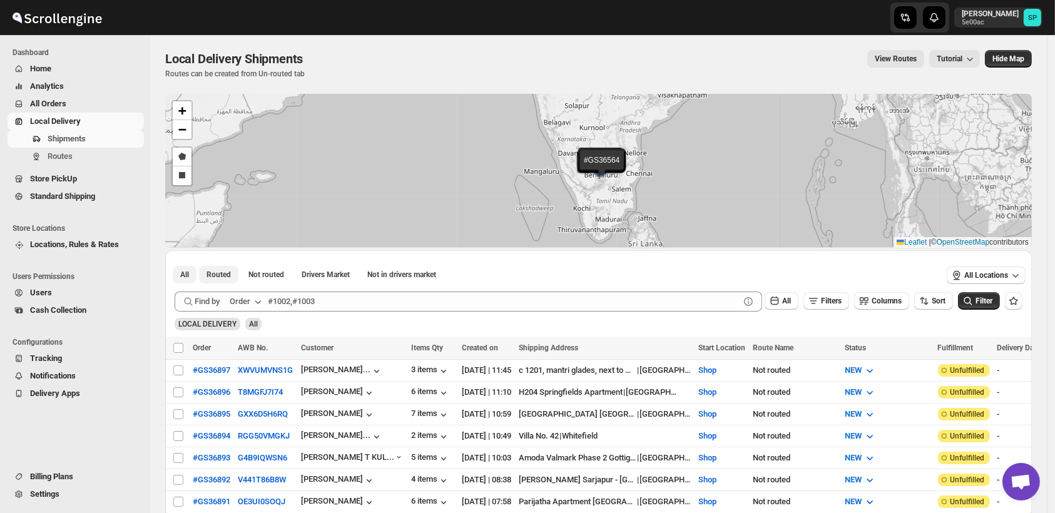
click at [220, 272] on span "Routed" at bounding box center [218, 275] width 24 height 10
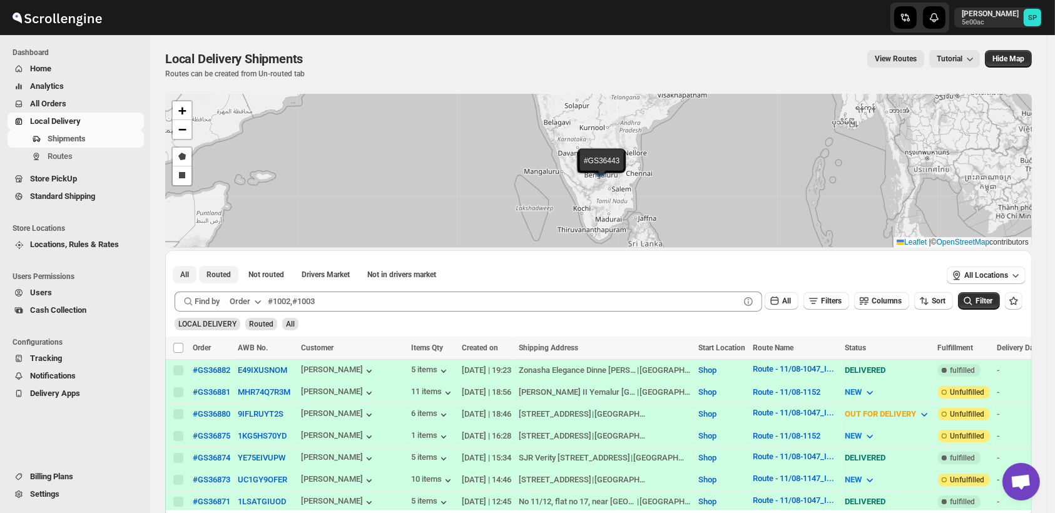
click at [186, 272] on span "All" at bounding box center [184, 275] width 9 height 10
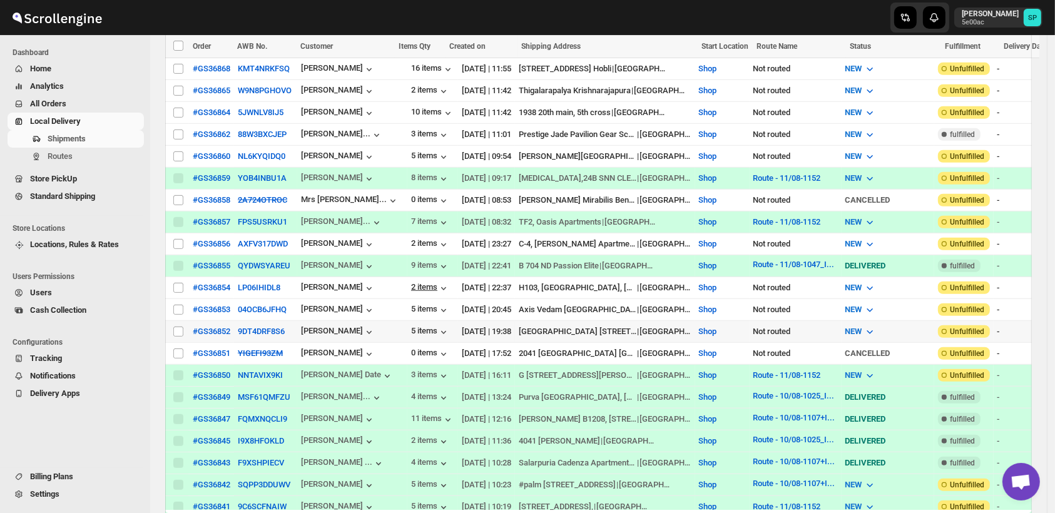
scroll to position [834, 0]
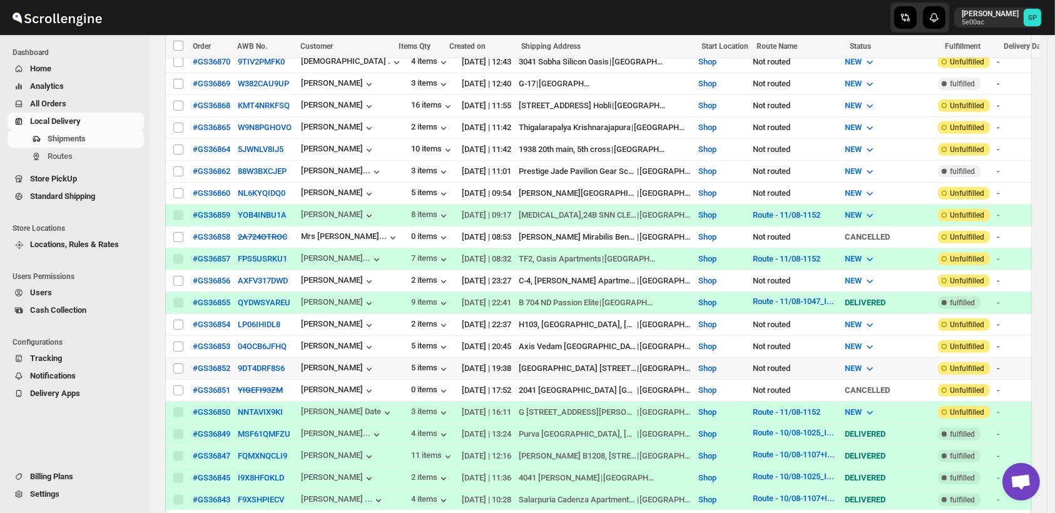
drag, startPoint x: 176, startPoint y: 342, endPoint x: 180, endPoint y: 317, distance: 24.7
click at [177, 363] on input "Select shipment" at bounding box center [178, 368] width 10 height 10
checkbox input "true"
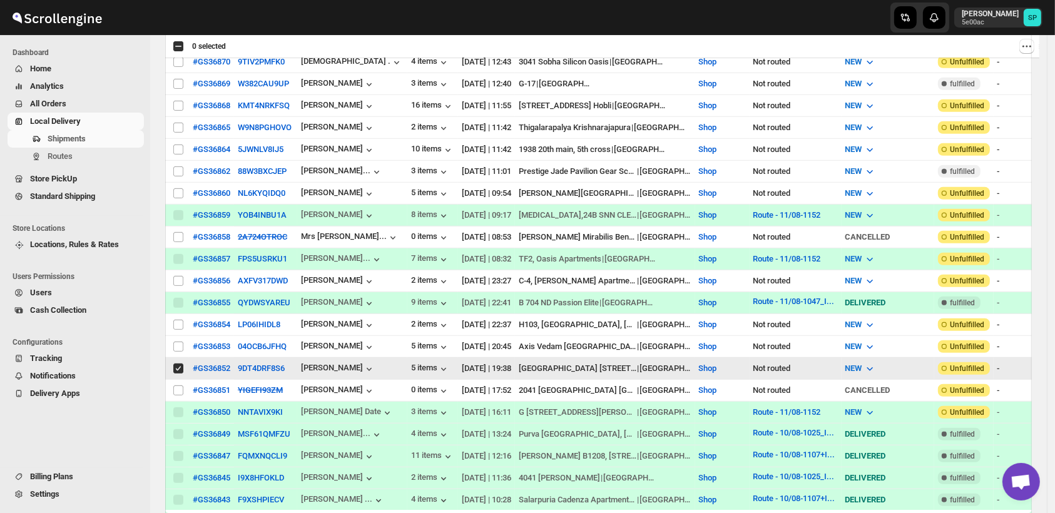
click at [180, 336] on td "Select shipment" at bounding box center [177, 347] width 24 height 22
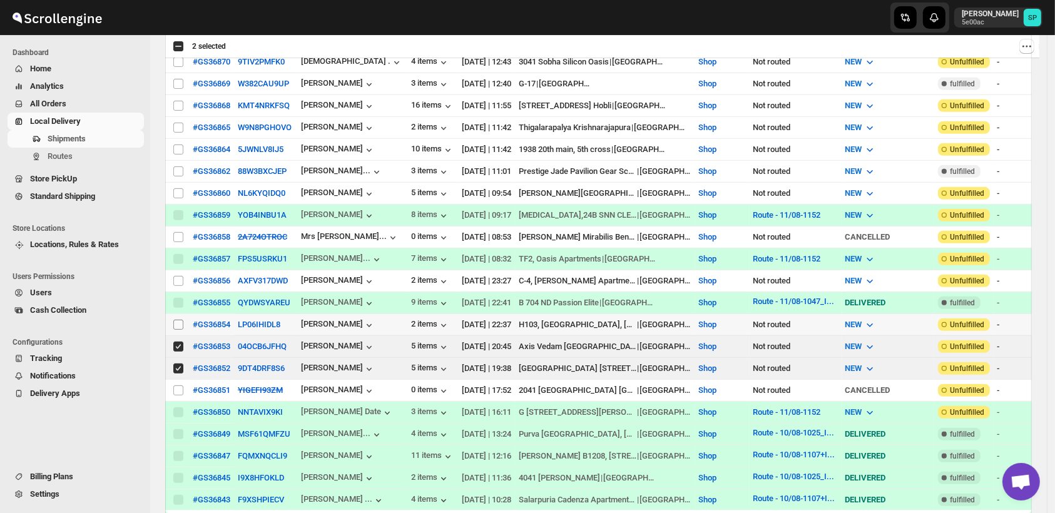
checkbox input "true"
click at [177, 320] on input "Select shipment" at bounding box center [178, 325] width 10 height 10
checkbox input "true"
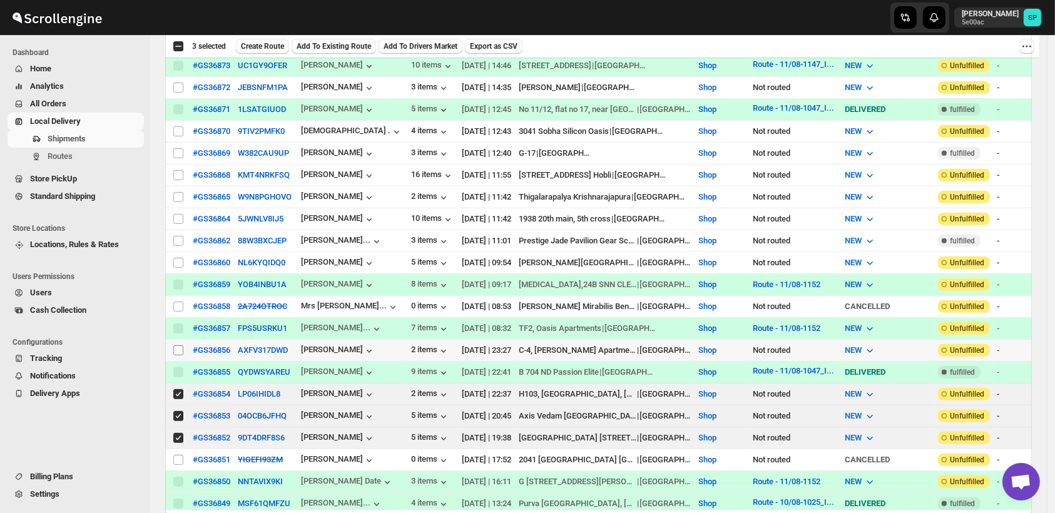
click at [176, 345] on input "Select shipment" at bounding box center [178, 350] width 10 height 10
checkbox input "true"
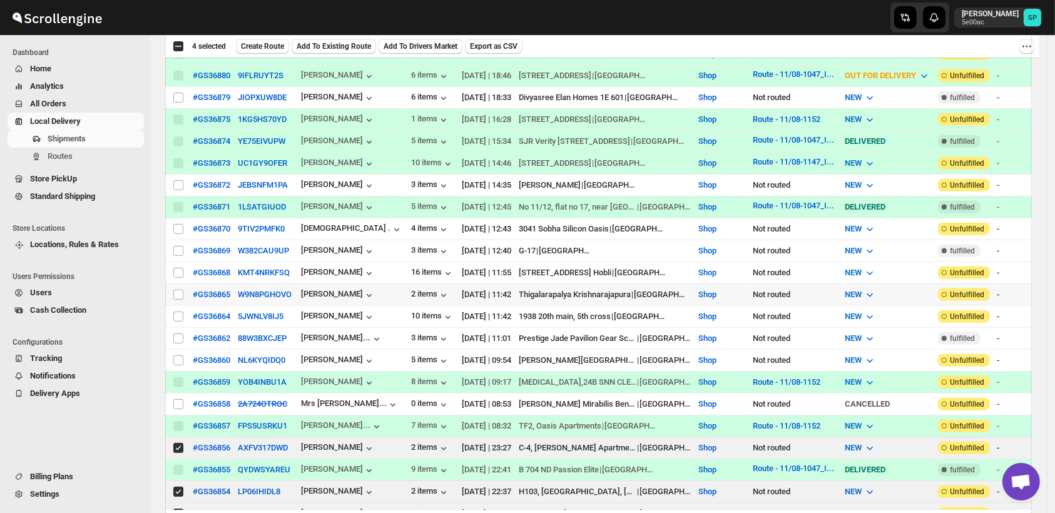
scroll to position [626, 0]
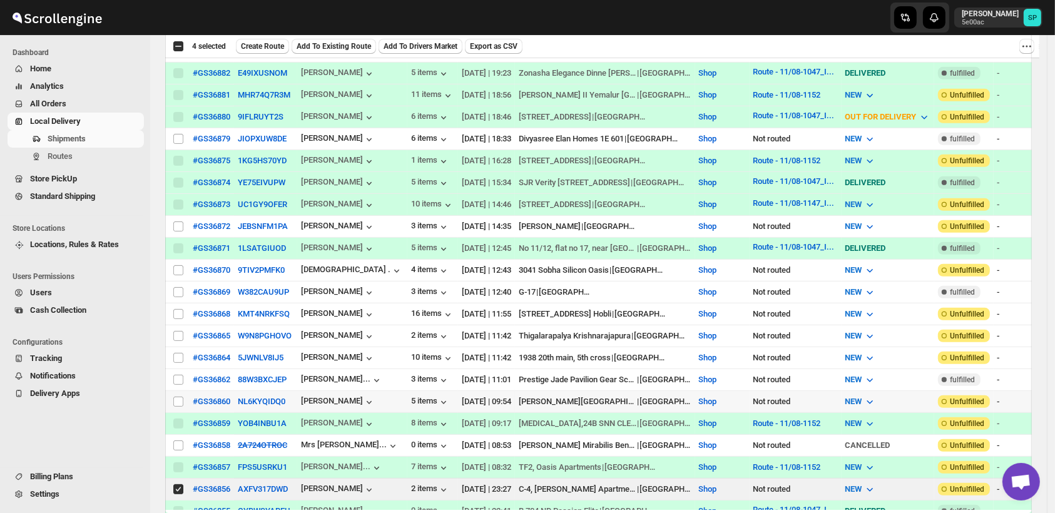
click at [183, 396] on span at bounding box center [178, 401] width 11 height 11
click at [183, 397] on input "Select shipment" at bounding box center [178, 402] width 10 height 10
checkbox input "false"
click at [180, 375] on input "Select shipment" at bounding box center [178, 380] width 10 height 10
checkbox input "true"
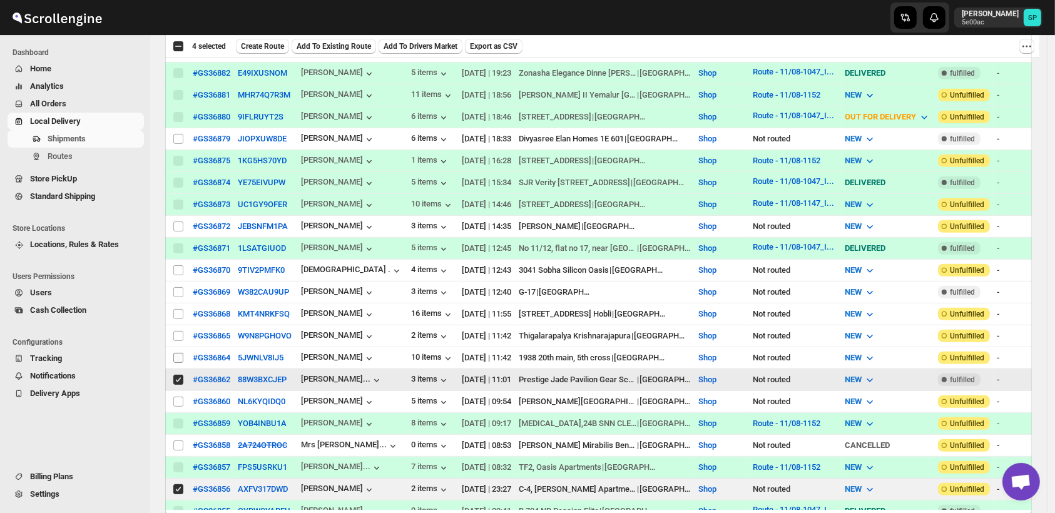
click at [178, 353] on input "Select shipment" at bounding box center [178, 358] width 10 height 10
checkbox input "true"
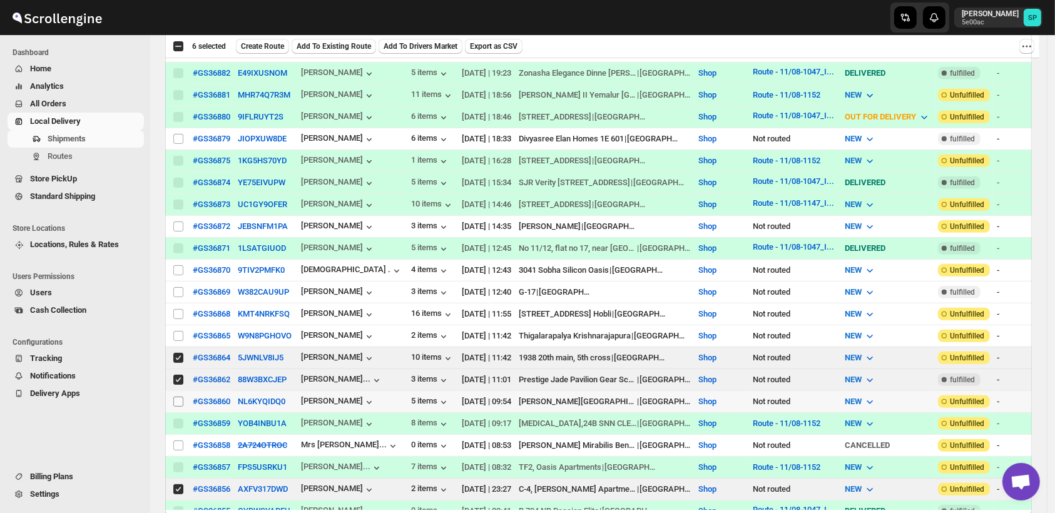
click at [176, 397] on input "Select shipment" at bounding box center [178, 402] width 10 height 10
checkbox input "true"
click at [180, 331] on input "Select shipment" at bounding box center [178, 336] width 10 height 10
checkbox input "true"
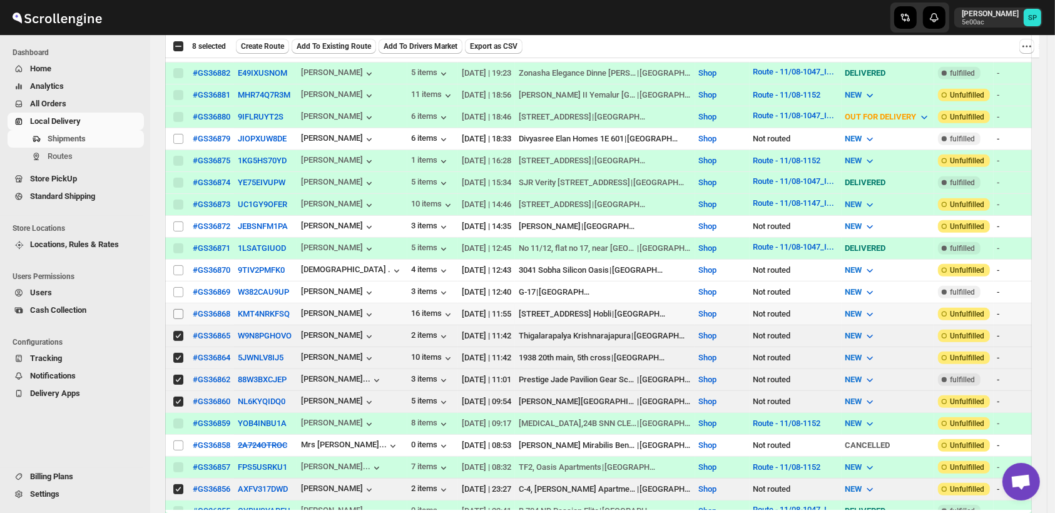
click at [180, 309] on input "Select shipment" at bounding box center [178, 314] width 10 height 10
checkbox input "true"
click at [183, 287] on input "Select shipment" at bounding box center [178, 292] width 10 height 10
checkbox input "true"
click at [178, 265] on input "Select shipment" at bounding box center [178, 270] width 10 height 10
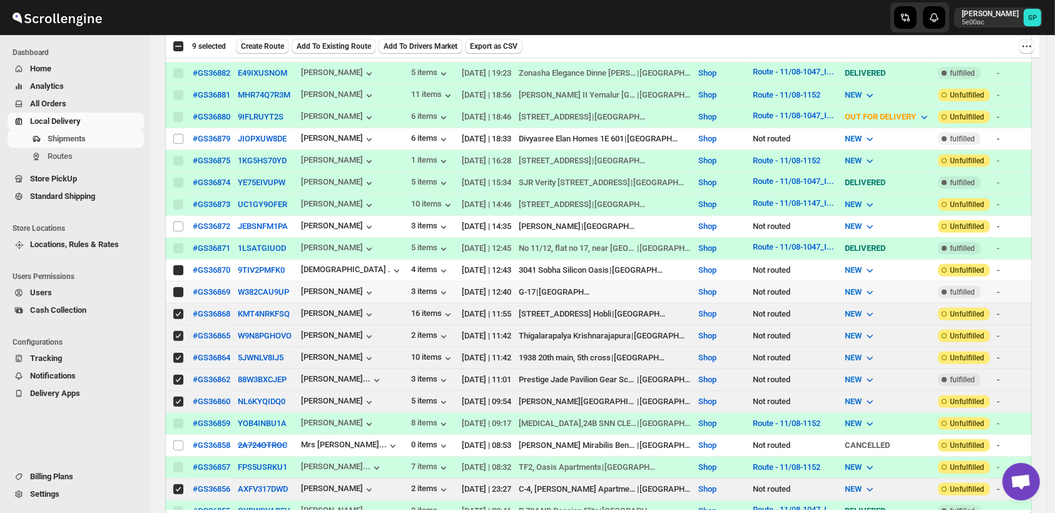
checkbox input "true"
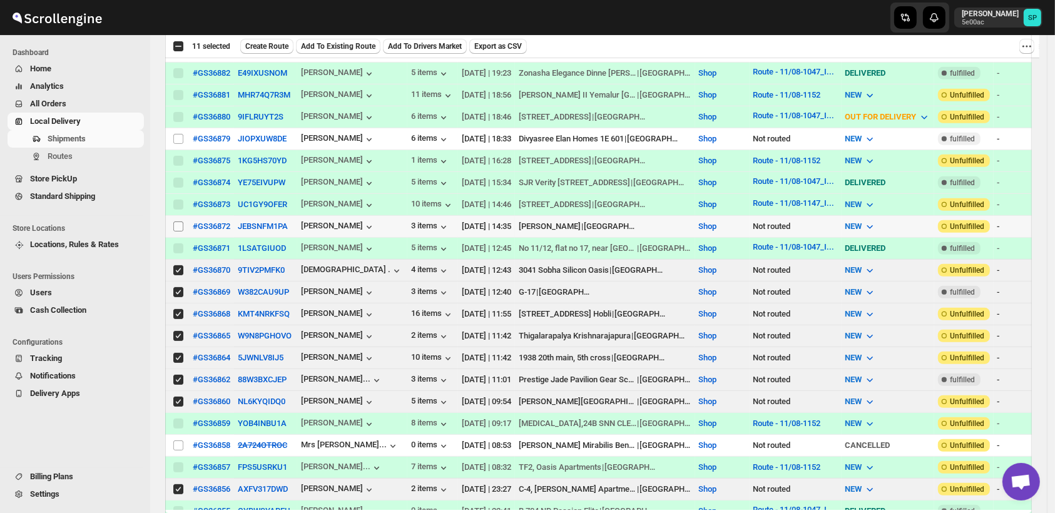
click at [177, 221] on span at bounding box center [178, 226] width 11 height 11
click at [177, 221] on input "Select shipment" at bounding box center [178, 226] width 10 height 10
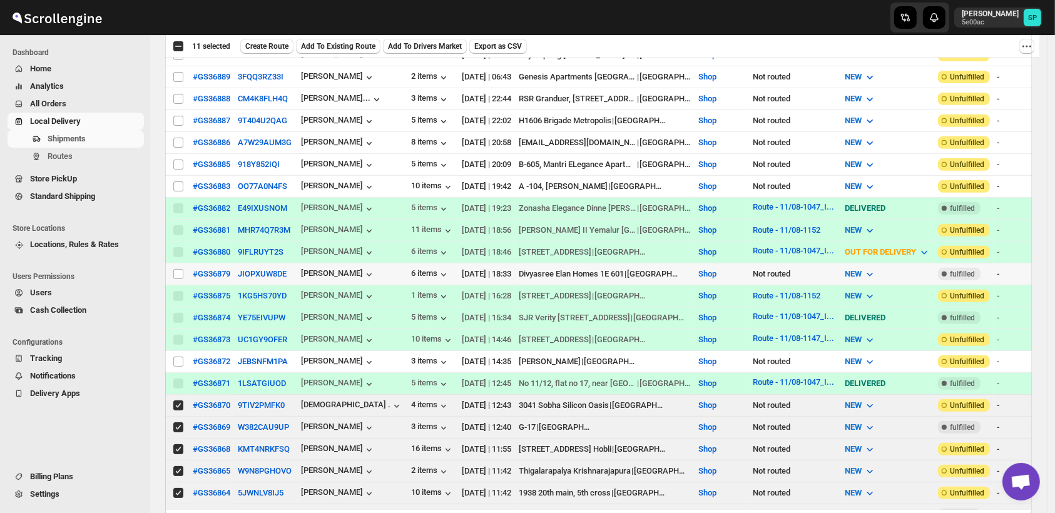
scroll to position [417, 0]
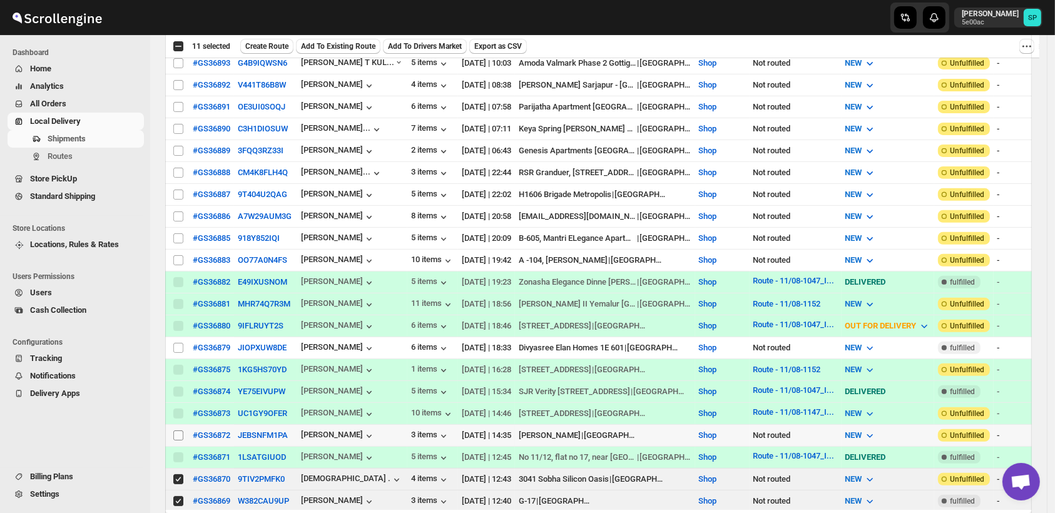
click at [175, 430] on input "Select shipment" at bounding box center [178, 435] width 10 height 10
checkbox input "true"
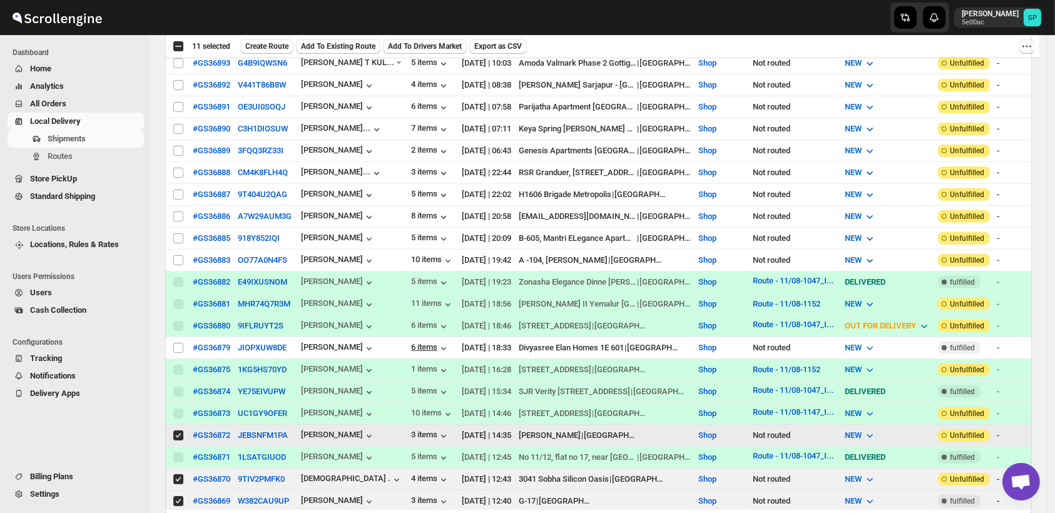
click at [182, 343] on input "Select shipment" at bounding box center [178, 348] width 10 height 10
checkbox input "true"
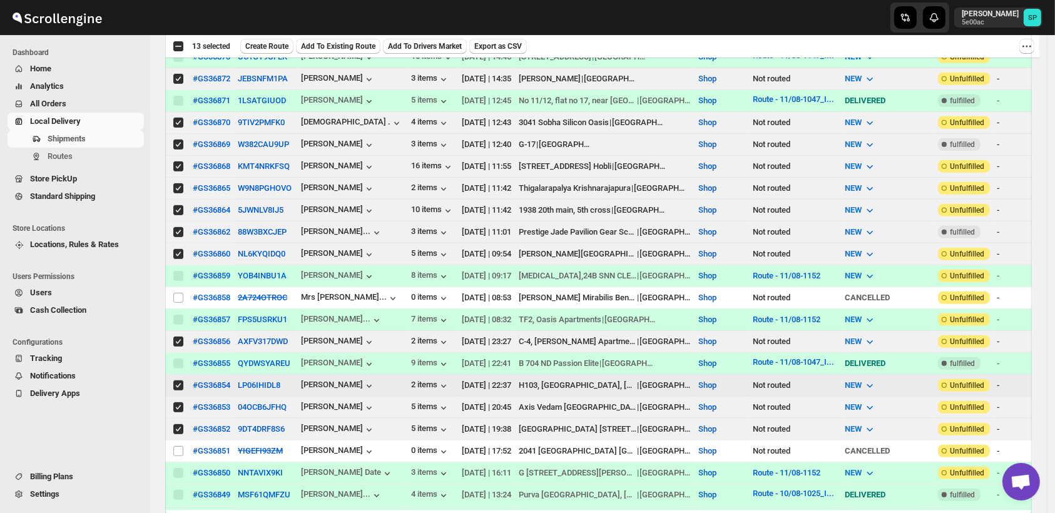
scroll to position [834, 0]
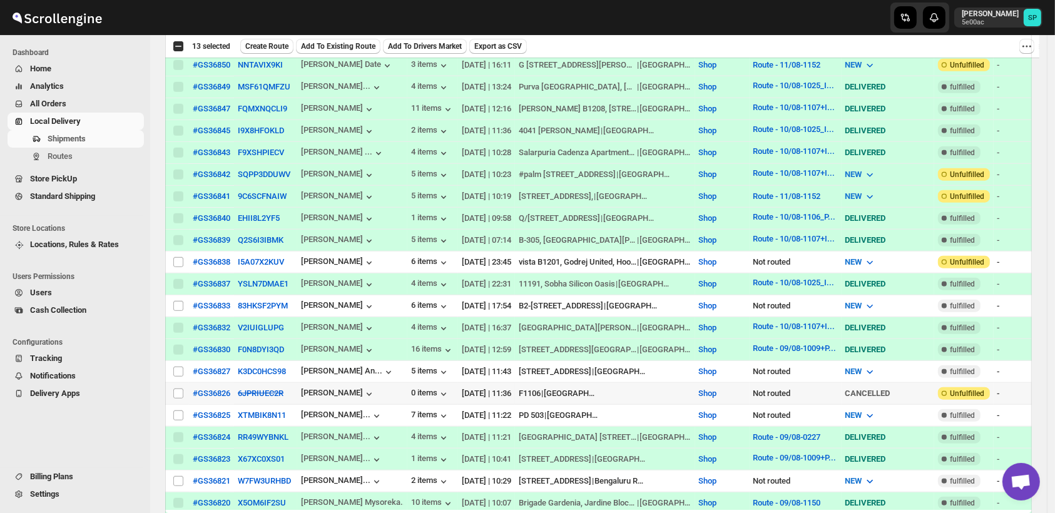
scroll to position [1181, 0]
click at [175, 257] on input "Select shipment" at bounding box center [178, 262] width 10 height 10
checkbox input "true"
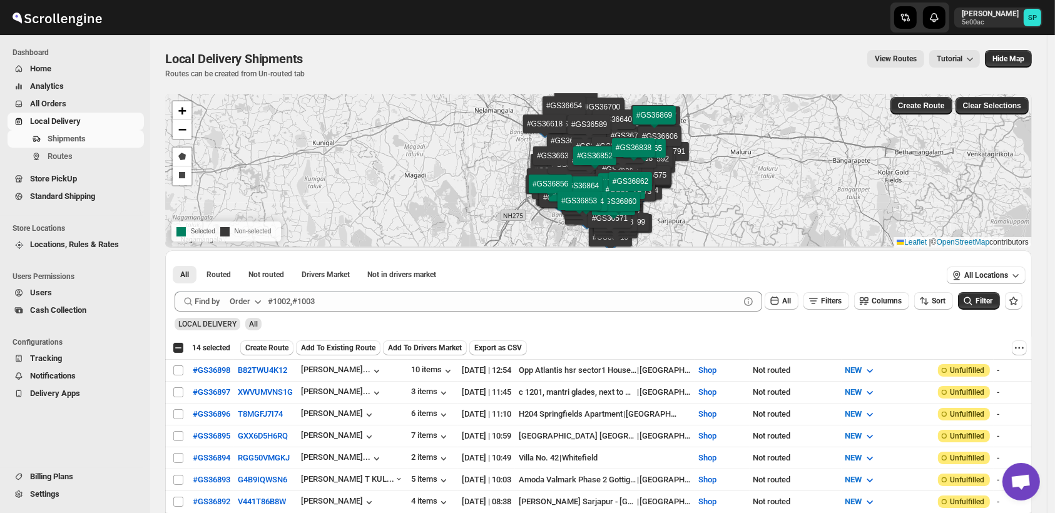
scroll to position [0, 0]
click at [833, 302] on span "Filters" at bounding box center [831, 301] width 21 height 9
click at [834, 350] on span "Add Filter" at bounding box center [837, 350] width 33 height 10
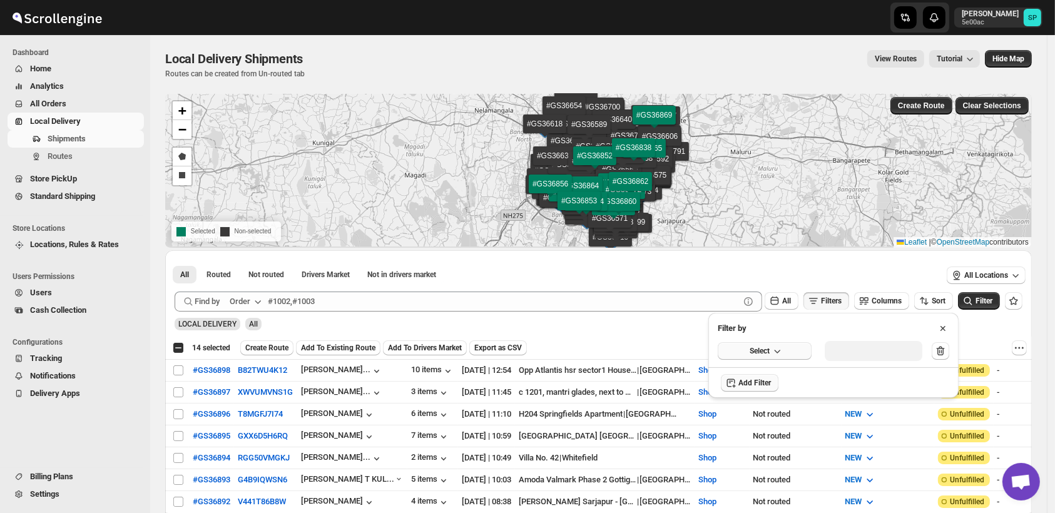
click at [742, 358] on button "Select" at bounding box center [764, 351] width 94 height 18
click at [761, 473] on button "Fulfillment Status" at bounding box center [764, 467] width 86 height 20
click at [860, 357] on button "Select value" at bounding box center [868, 350] width 88 height 18
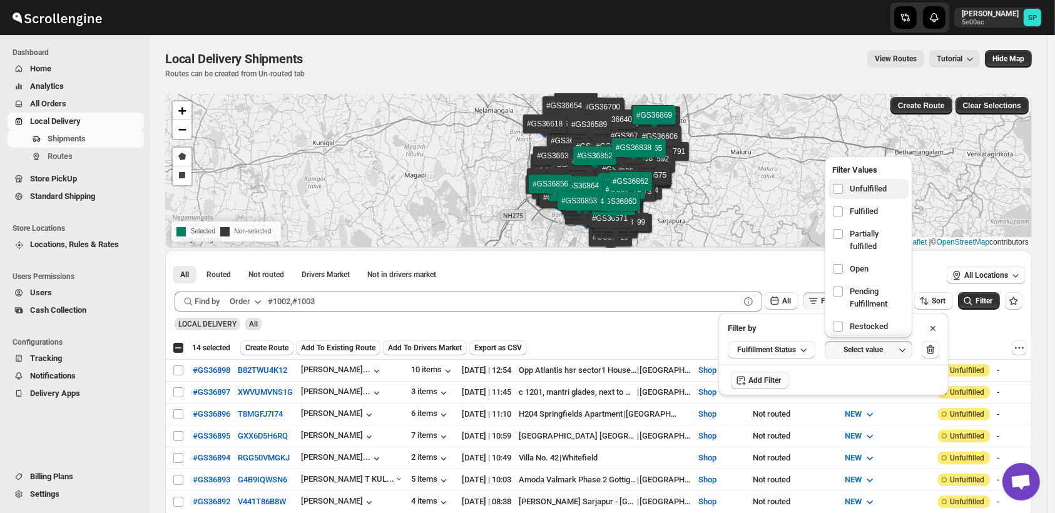
click at [849, 193] on span "Unfulfilled" at bounding box center [867, 189] width 37 height 13
click at [843, 193] on input "checkbox" at bounding box center [838, 189] width 10 height 10
checkbox input "true"
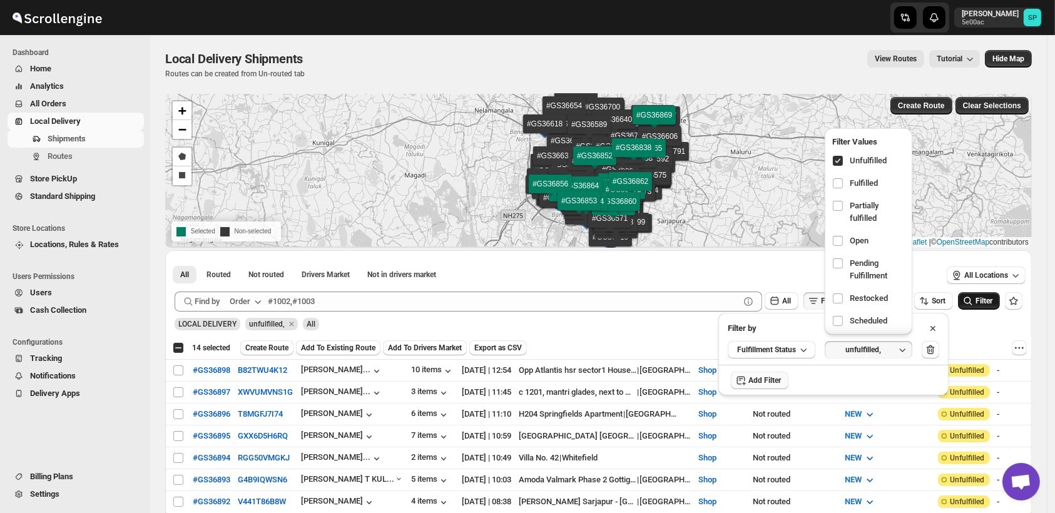
click at [974, 300] on icon "submit" at bounding box center [967, 301] width 13 height 13
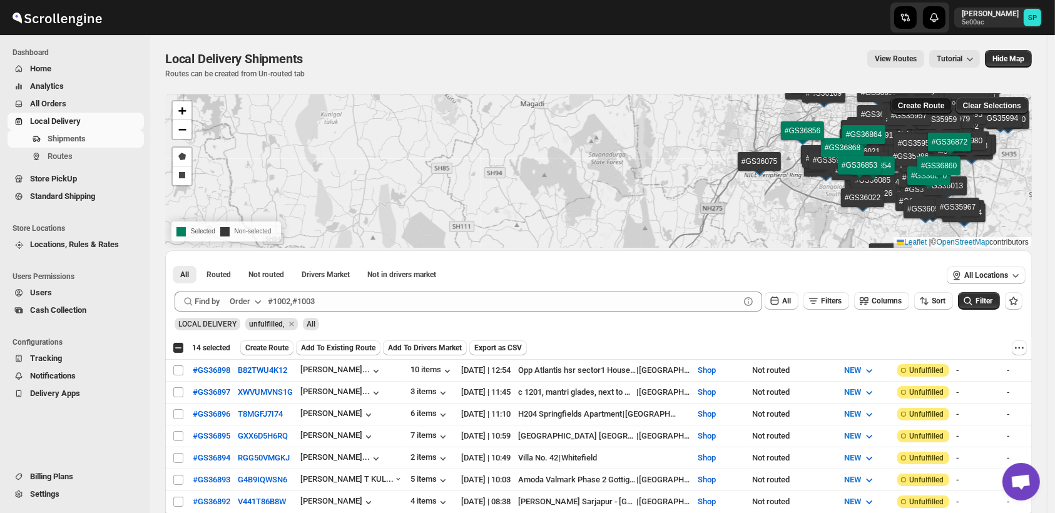
click at [933, 103] on span "Create Route" at bounding box center [921, 106] width 47 height 10
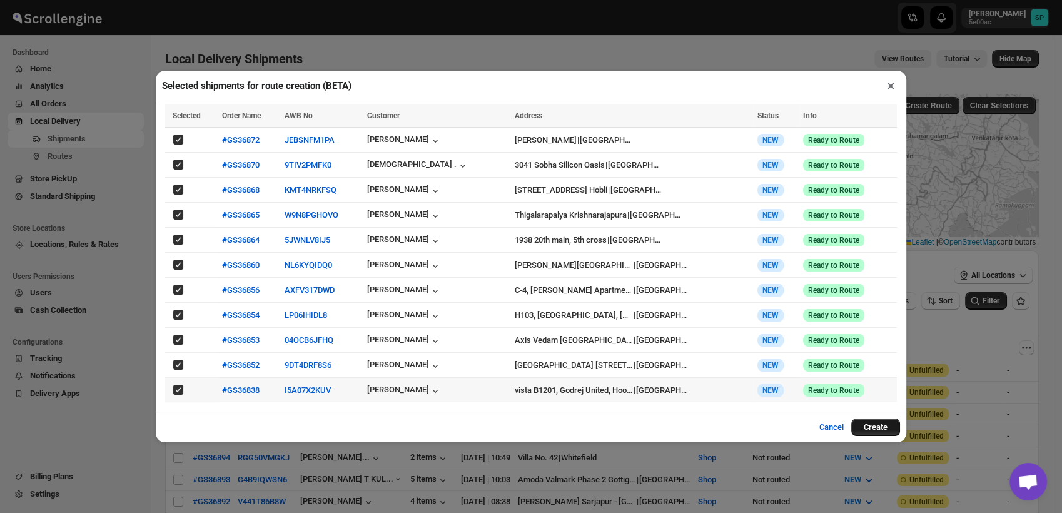
click at [888, 421] on button "Create" at bounding box center [875, 427] width 49 height 18
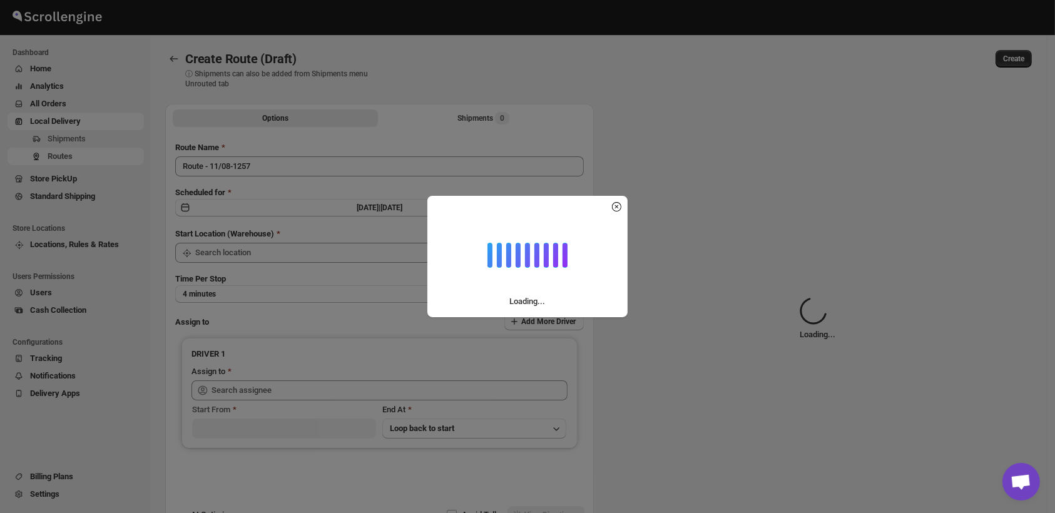
type input "Route - 11/08-1257"
type input "Shop"
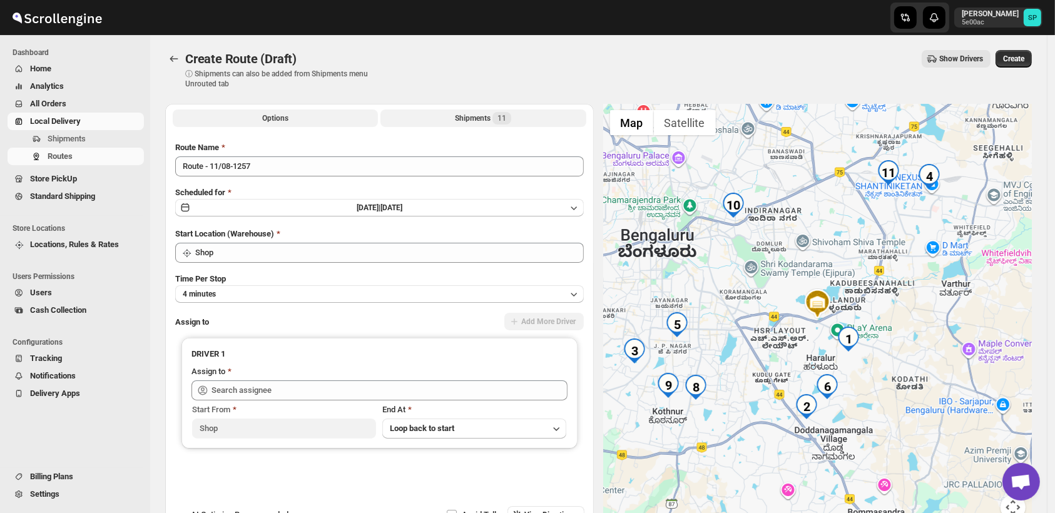
click at [460, 121] on div "Shipments 11" at bounding box center [483, 118] width 56 height 13
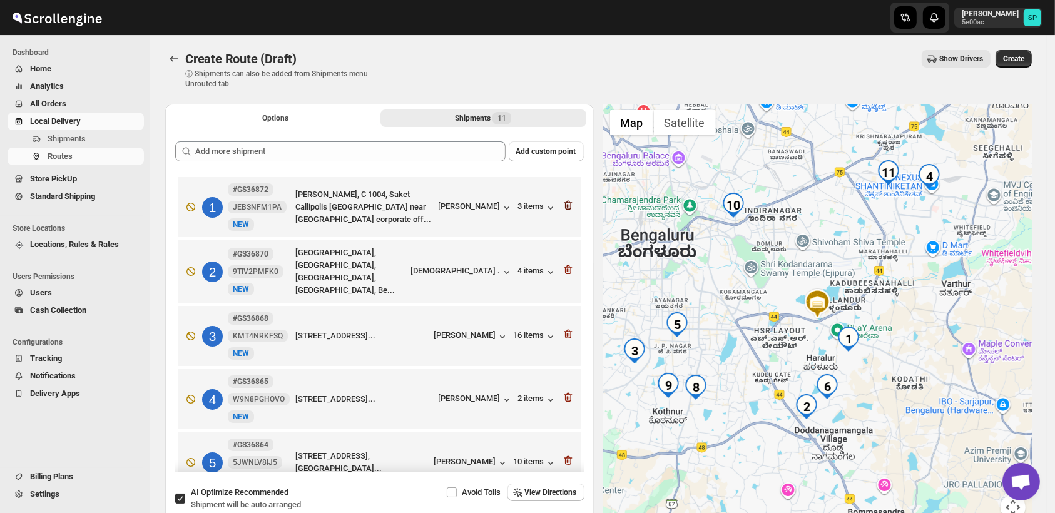
click at [562, 203] on icon "button" at bounding box center [568, 205] width 13 height 13
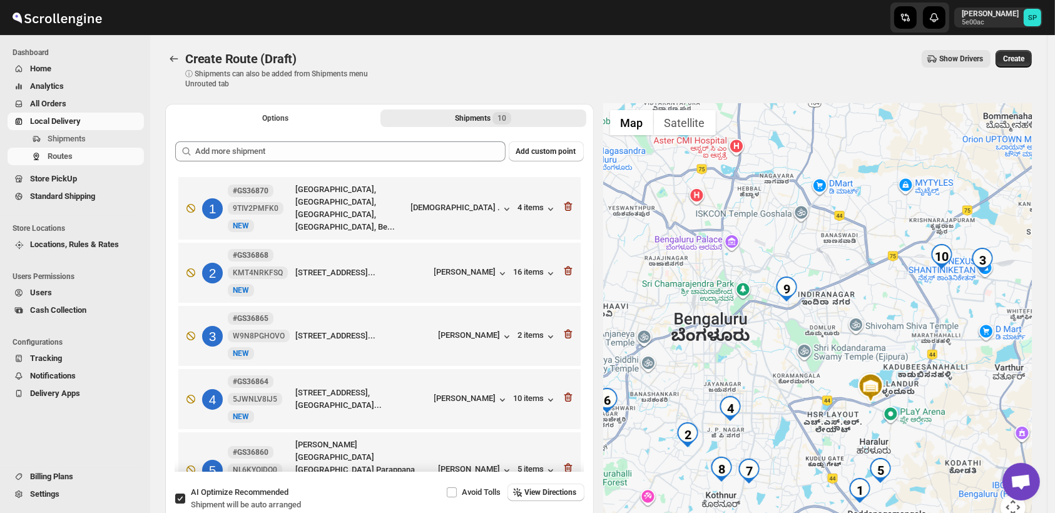
drag, startPoint x: 878, startPoint y: 300, endPoint x: 853, endPoint y: 368, distance: 73.4
click at [853, 368] on div at bounding box center [818, 319] width 428 height 431
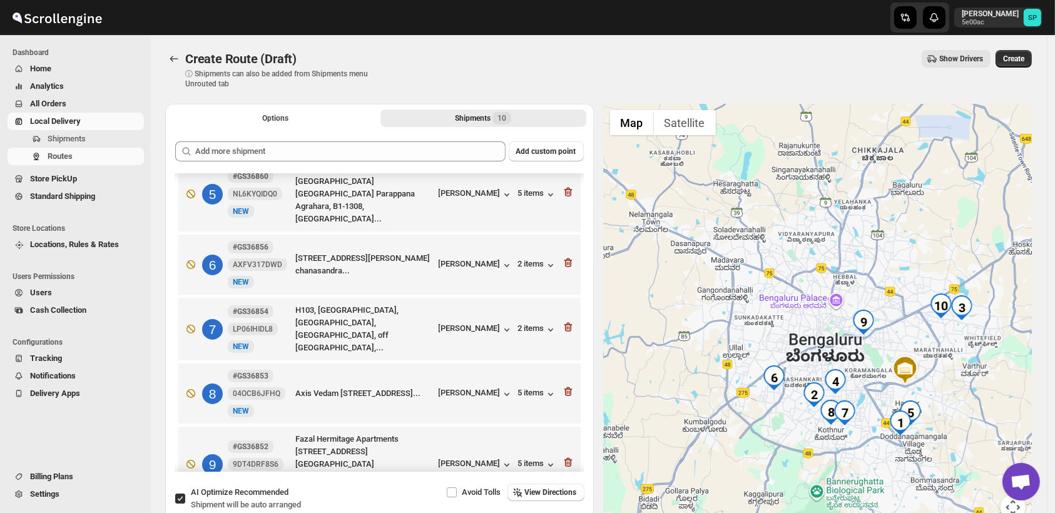
scroll to position [278, 0]
click at [564, 184] on icon "button" at bounding box center [568, 190] width 13 height 13
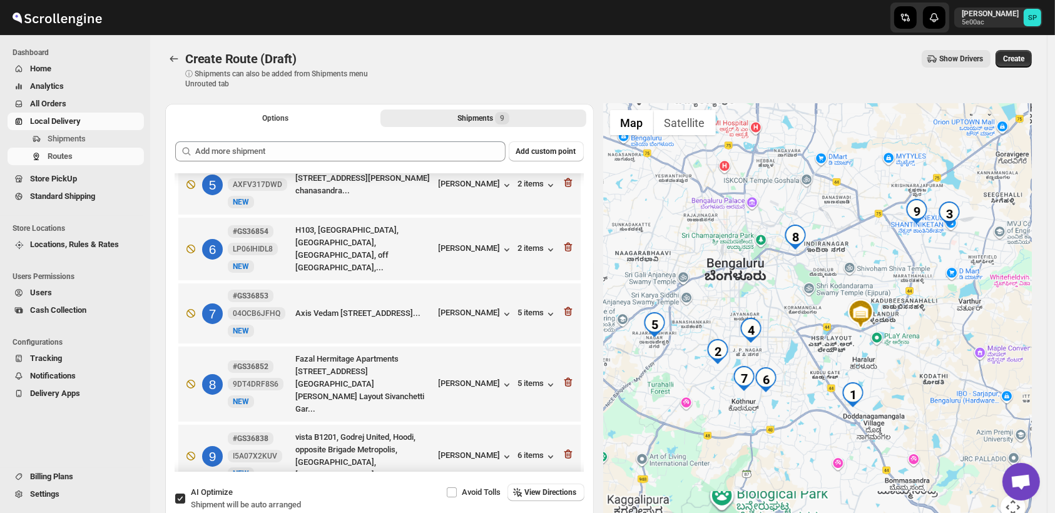
click at [564, 183] on icon "button" at bounding box center [568, 182] width 13 height 13
click at [564, 124] on icon "button" at bounding box center [568, 119] width 8 height 9
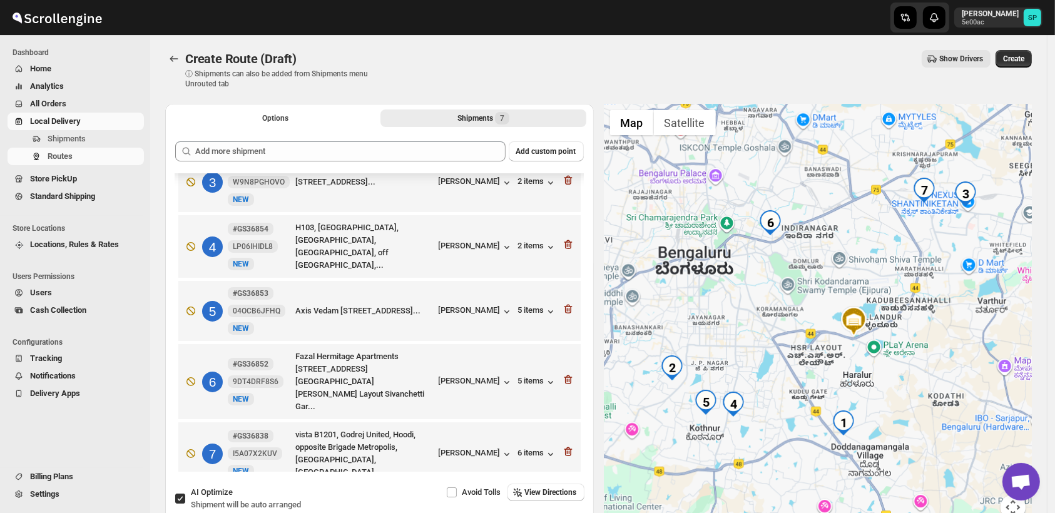
click at [564, 183] on icon "button" at bounding box center [568, 180] width 8 height 9
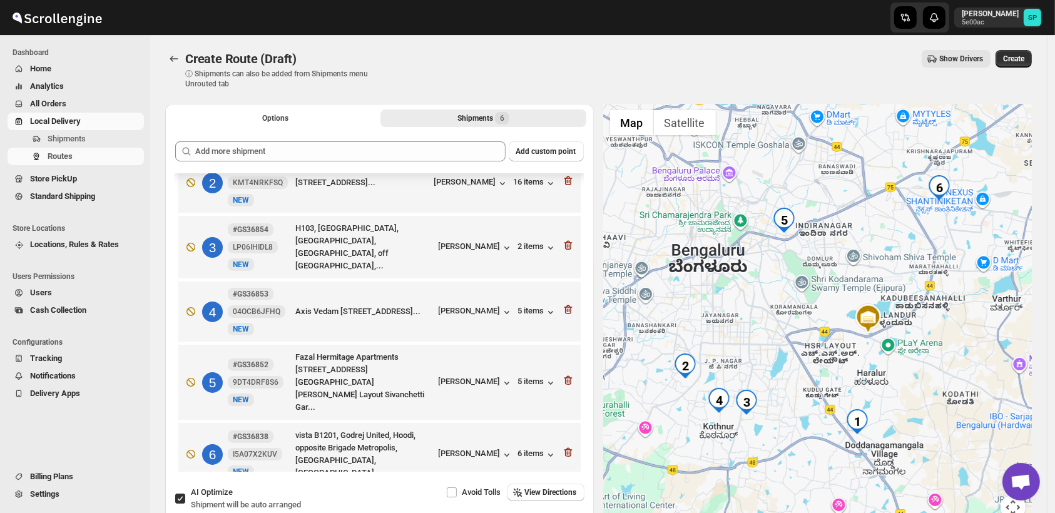
click at [564, 183] on icon "button" at bounding box center [568, 180] width 8 height 9
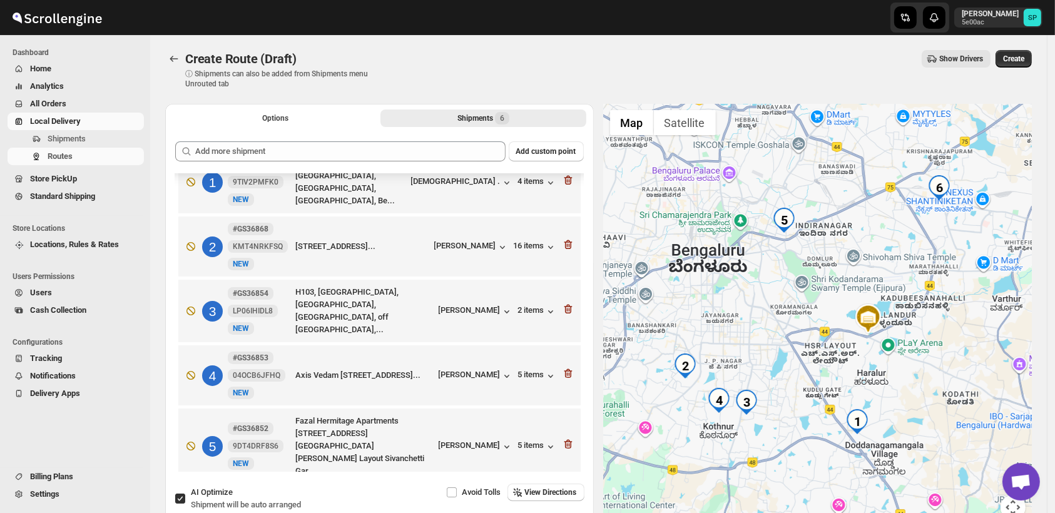
click at [564, 183] on icon "button" at bounding box center [568, 180] width 8 height 9
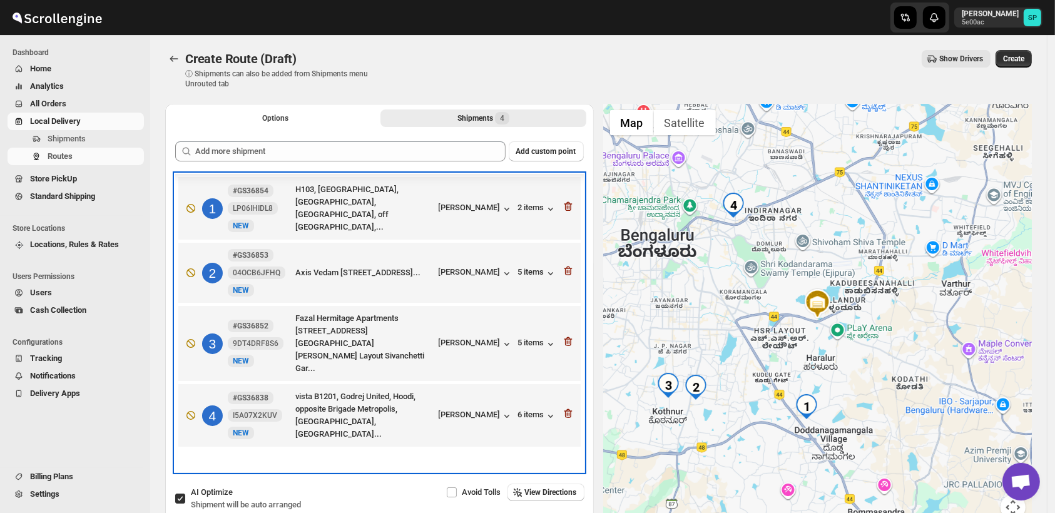
scroll to position [0, 0]
click at [564, 183] on div "1 #GS36854 LP06IHIDL8 New NEW H103, Nandi citadel, nobel residency road, doddak…" at bounding box center [377, 205] width 395 height 55
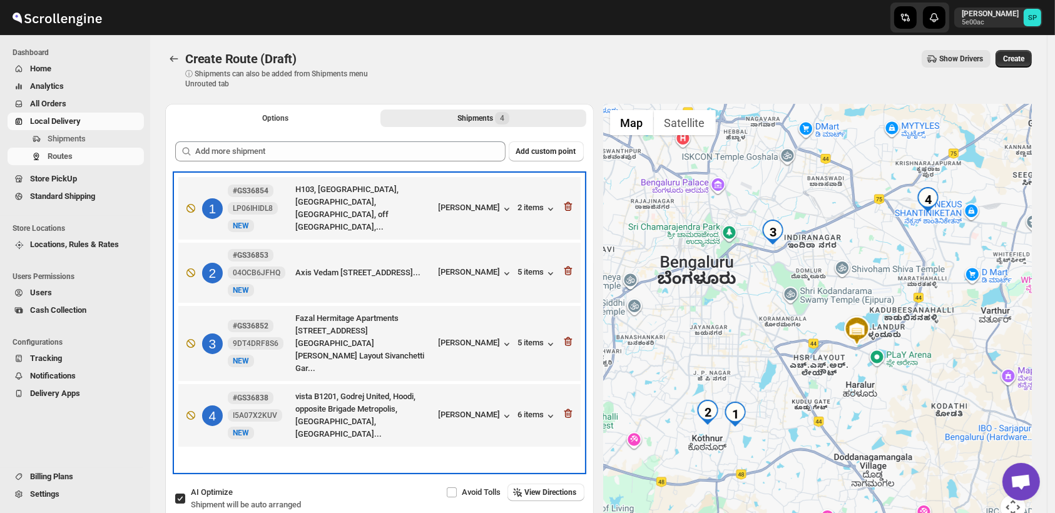
click at [564, 183] on div "1 #GS36854 LP06IHIDL8 New NEW H103, Nandi citadel, nobel residency road, doddak…" at bounding box center [377, 205] width 395 height 55
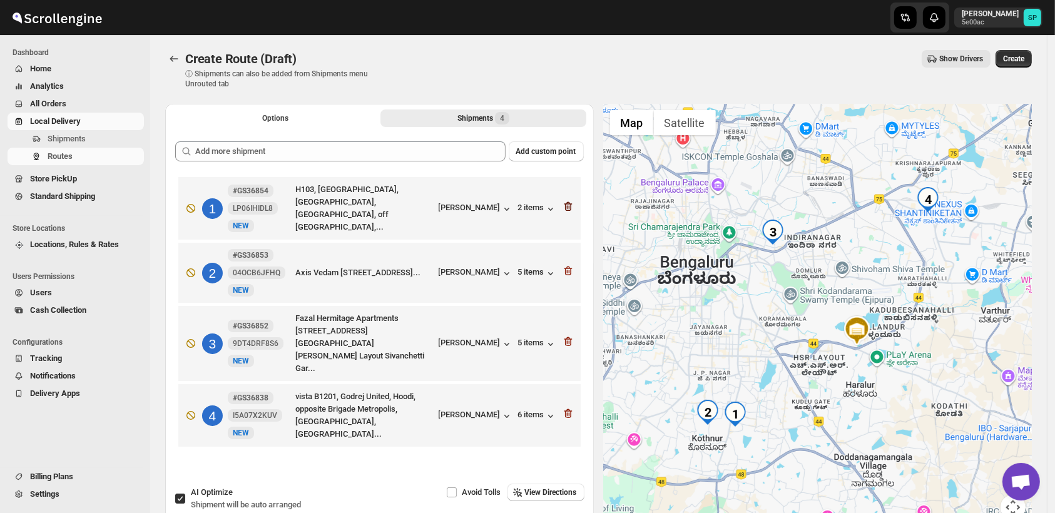
click at [570, 204] on icon "button" at bounding box center [568, 206] width 13 height 13
click at [570, 265] on icon "button" at bounding box center [568, 271] width 13 height 13
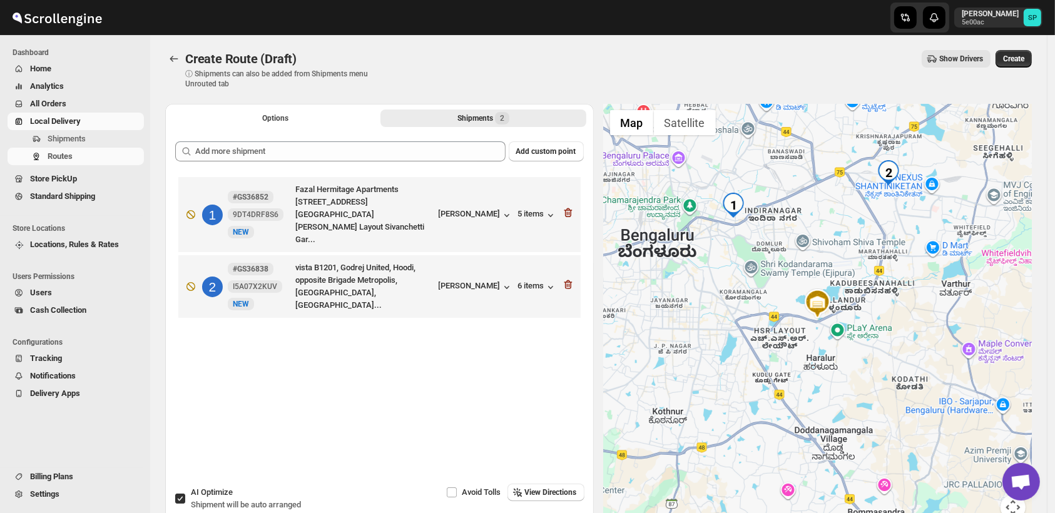
click at [570, 206] on icon "button" at bounding box center [568, 212] width 13 height 13
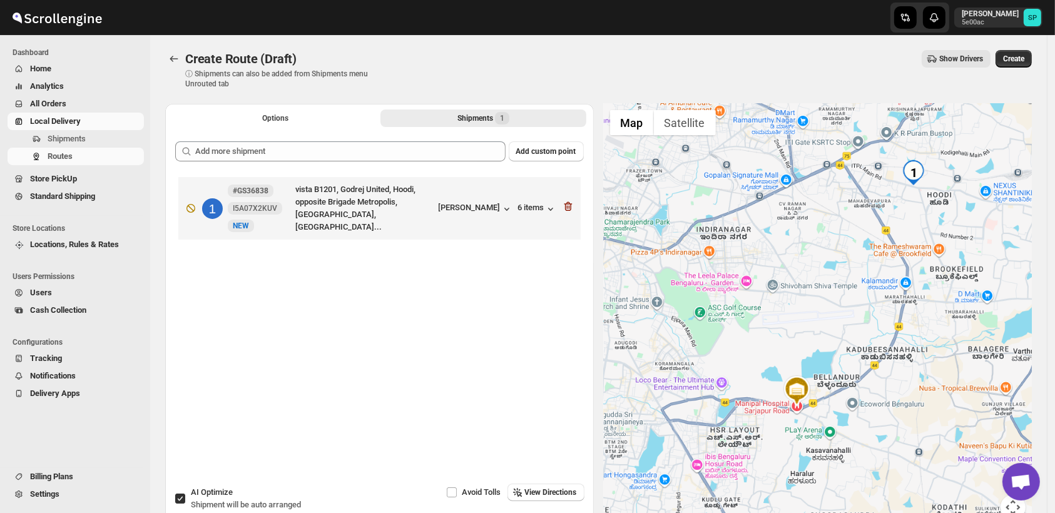
click at [570, 204] on icon "button" at bounding box center [568, 206] width 13 height 13
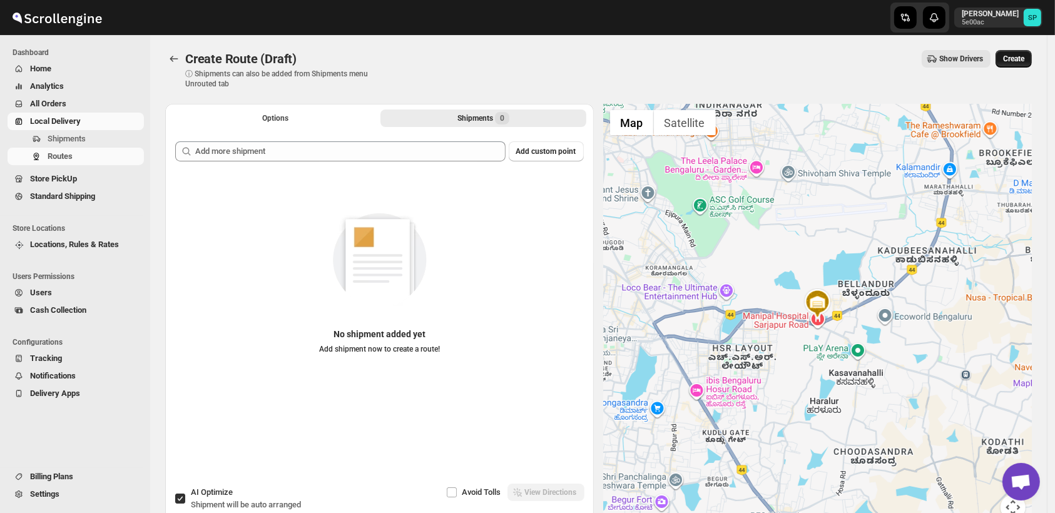
click at [1017, 57] on span "Create" at bounding box center [1013, 59] width 21 height 10
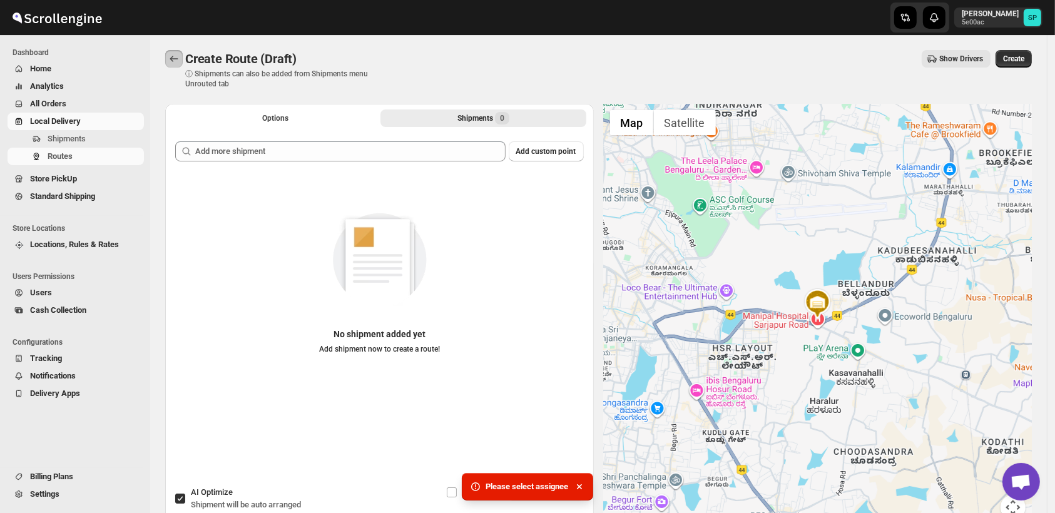
click at [170, 61] on icon "Routes" at bounding box center [174, 59] width 13 height 13
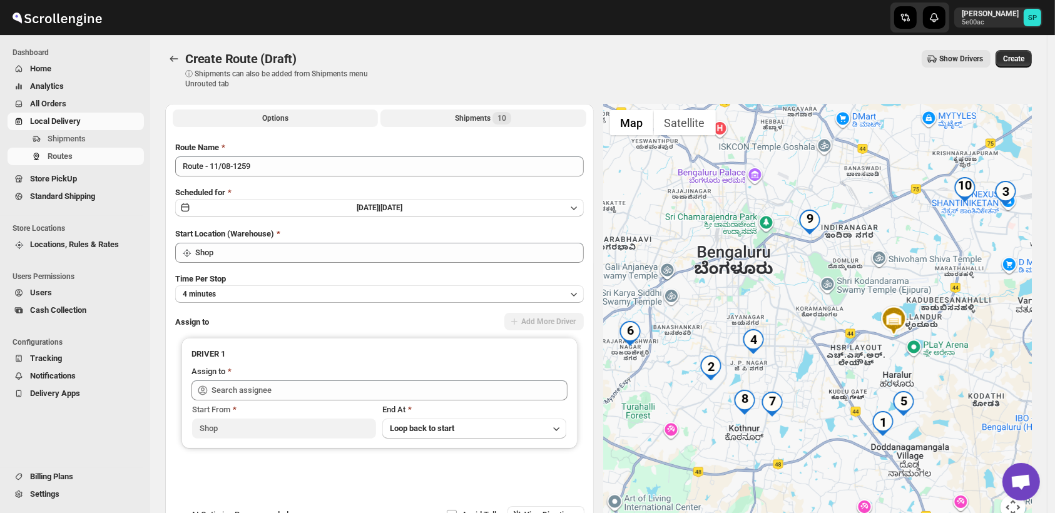
click at [480, 113] on div "Shipments 10" at bounding box center [483, 118] width 56 height 13
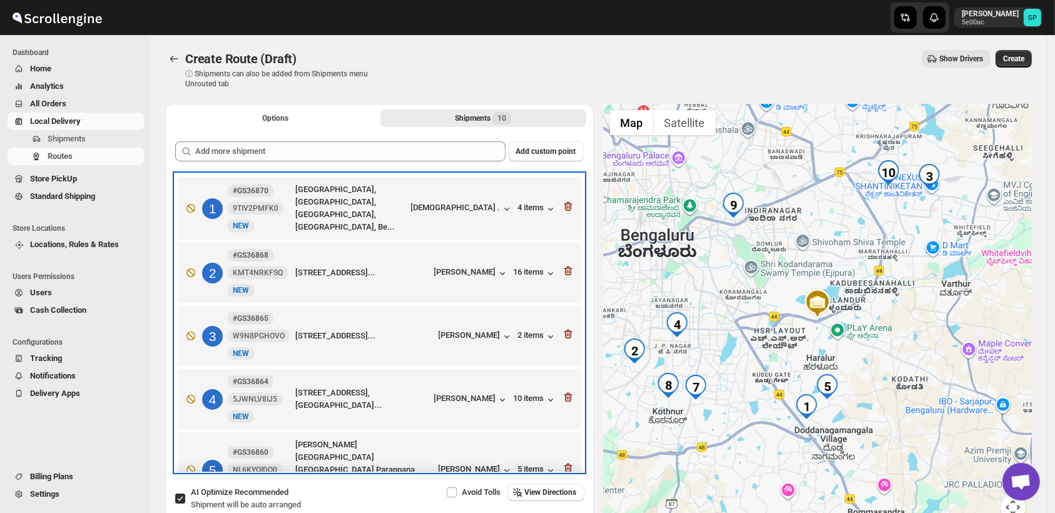
click at [557, 203] on div "1 #GS36870 9TIV2PMFK0 New NEW 3041 [GEOGRAPHIC_DATA], [GEOGRAPHIC_DATA], [GEOGR…" at bounding box center [377, 205] width 395 height 55
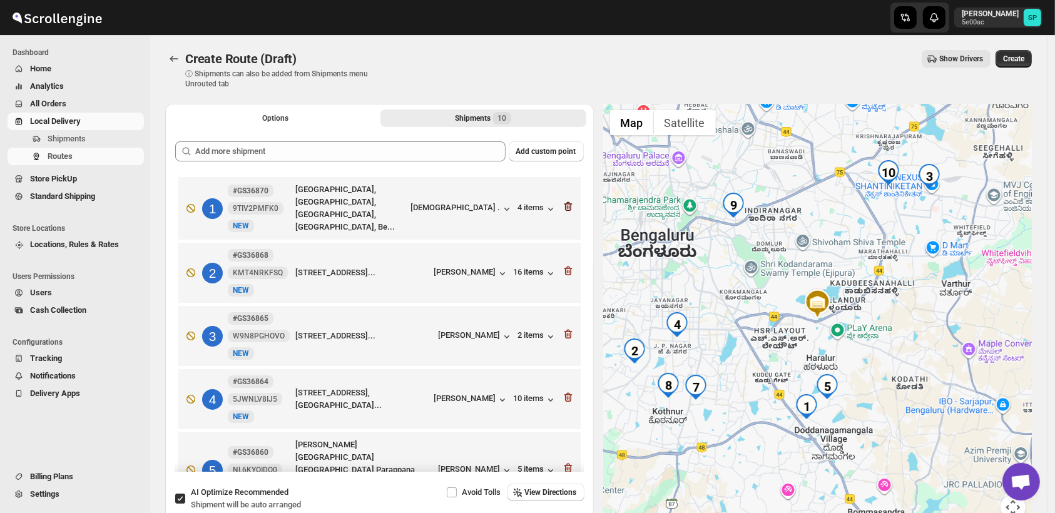
click at [564, 203] on icon "button" at bounding box center [568, 206] width 8 height 9
click at [564, 266] on icon "button" at bounding box center [568, 270] width 8 height 9
click at [564, 330] on icon "button" at bounding box center [568, 334] width 8 height 9
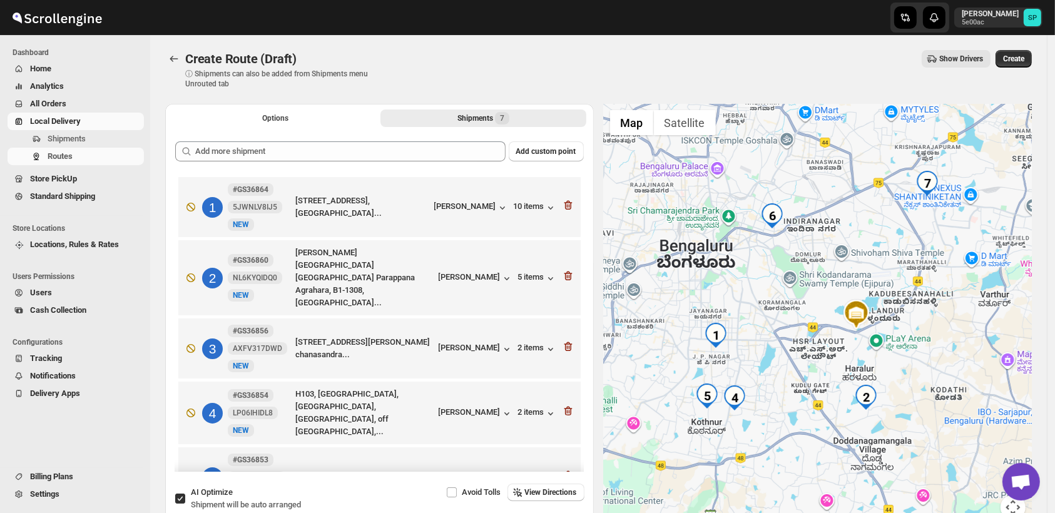
click at [564, 203] on icon "button" at bounding box center [568, 205] width 8 height 9
click at [564, 271] on icon "button" at bounding box center [568, 275] width 8 height 9
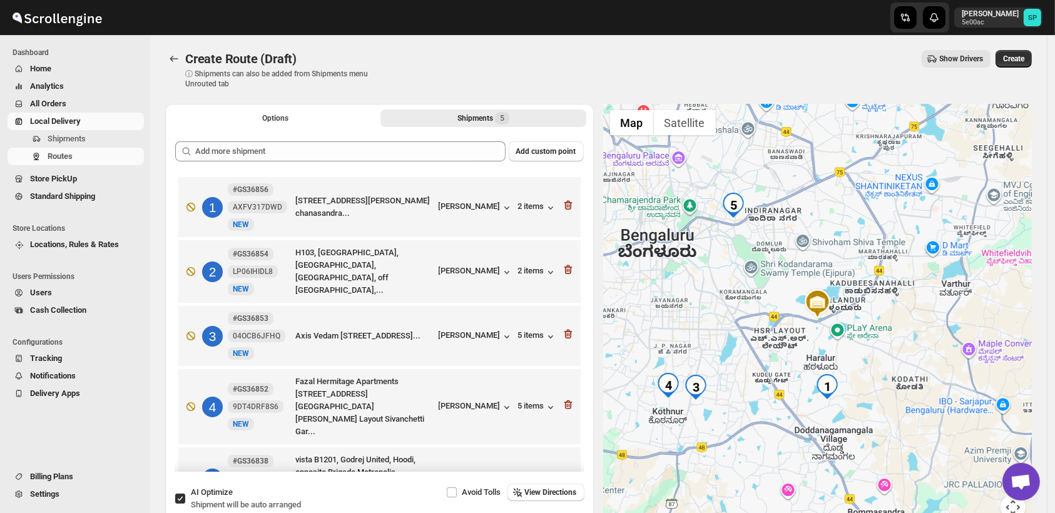
click at [564, 203] on icon "button" at bounding box center [568, 205] width 8 height 9
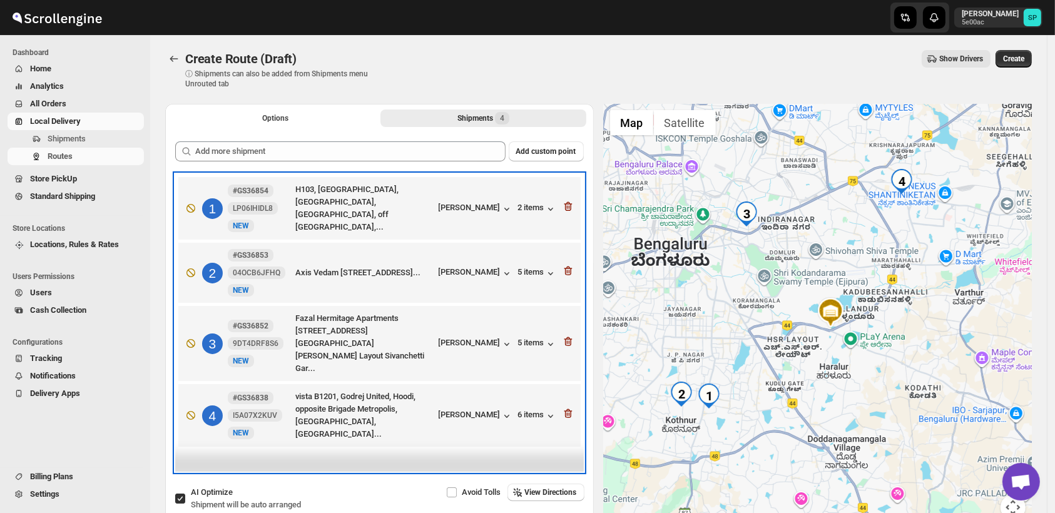
click at [564, 203] on div "1 #GS36854 LP06IHIDL8 New NEW H103, [GEOGRAPHIC_DATA], [GEOGRAPHIC_DATA], [GEOG…" at bounding box center [377, 205] width 395 height 55
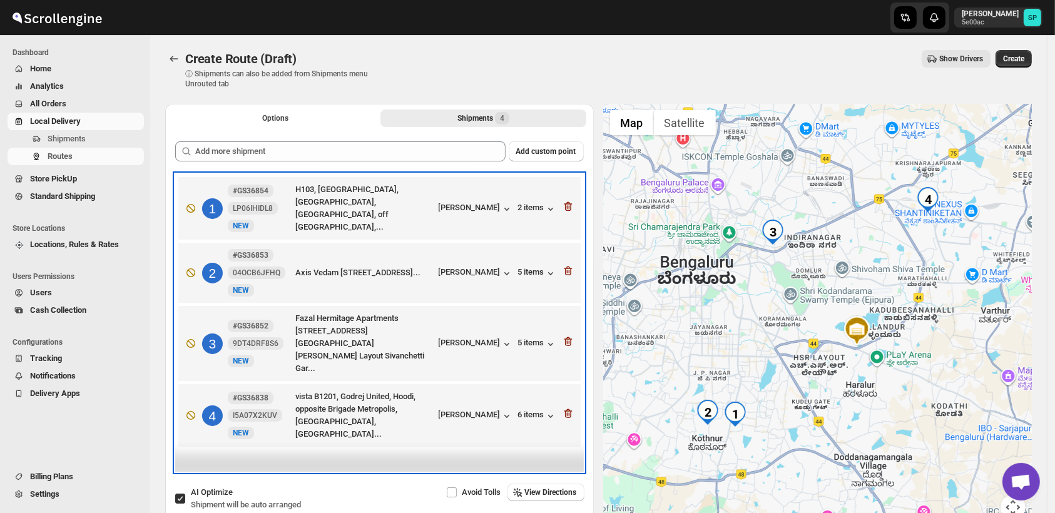
click at [564, 203] on div "1 #GS36854 LP06IHIDL8 New NEW H103, [GEOGRAPHIC_DATA], [GEOGRAPHIC_DATA], [GEOG…" at bounding box center [377, 205] width 395 height 55
click at [564, 205] on div "1 #GS36854 LP06IHIDL8 New NEW H103, [GEOGRAPHIC_DATA], [GEOGRAPHIC_DATA], [GEOG…" at bounding box center [377, 205] width 395 height 55
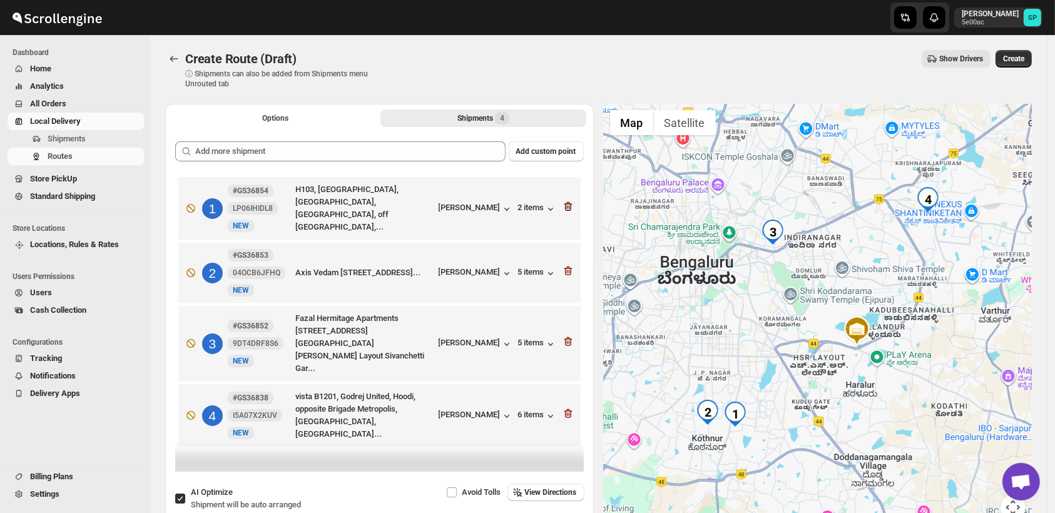
click at [569, 204] on icon "button" at bounding box center [568, 206] width 8 height 9
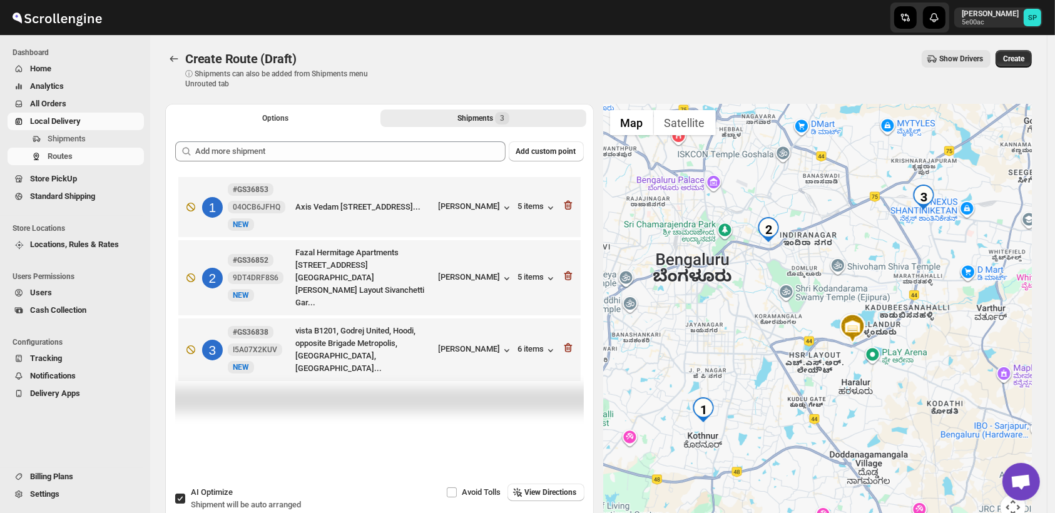
click at [569, 204] on icon "button" at bounding box center [568, 205] width 8 height 9
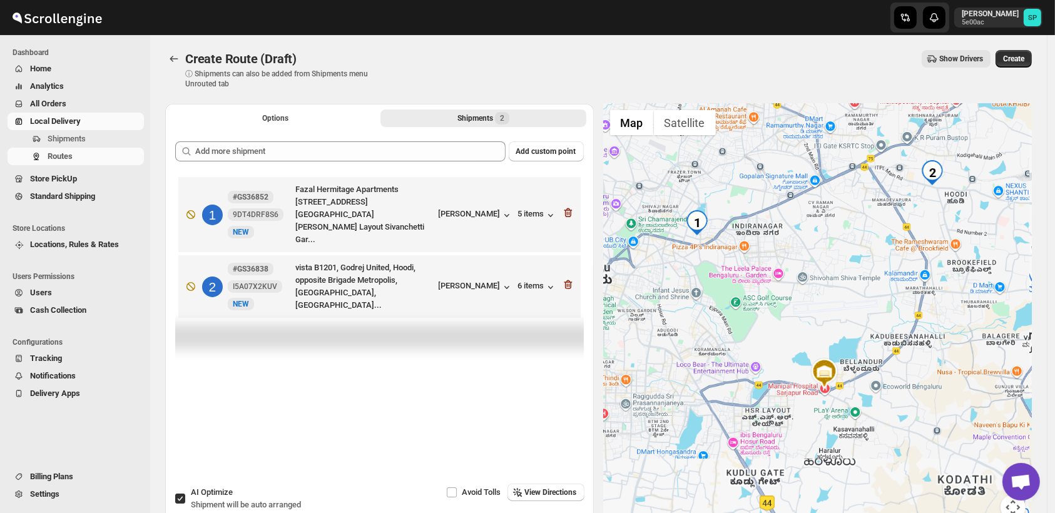
click at [569, 208] on icon "button" at bounding box center [568, 212] width 8 height 9
click at [569, 280] on icon "button" at bounding box center [568, 284] width 8 height 9
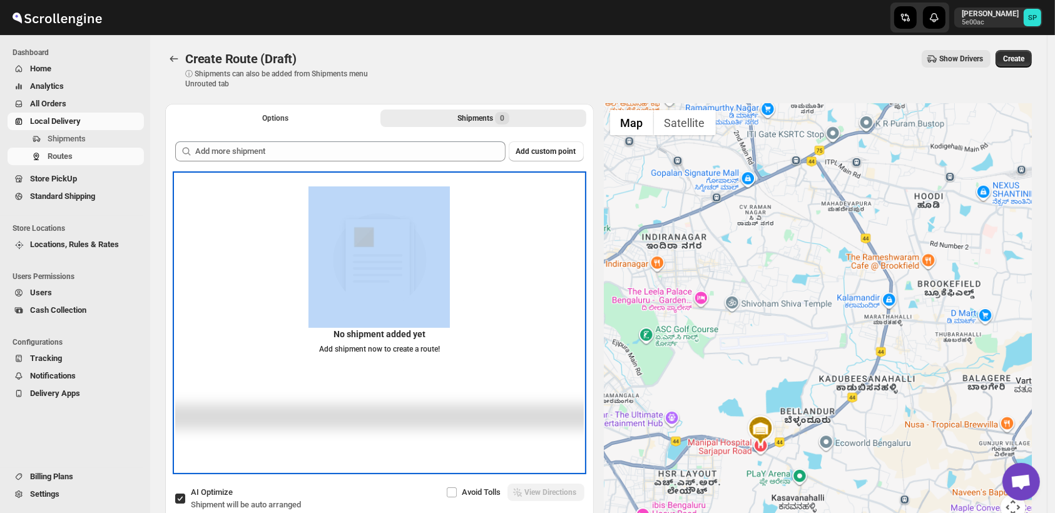
click at [569, 204] on div "No shipment added yet Add shipment now to create a route!" at bounding box center [379, 275] width 408 height 178
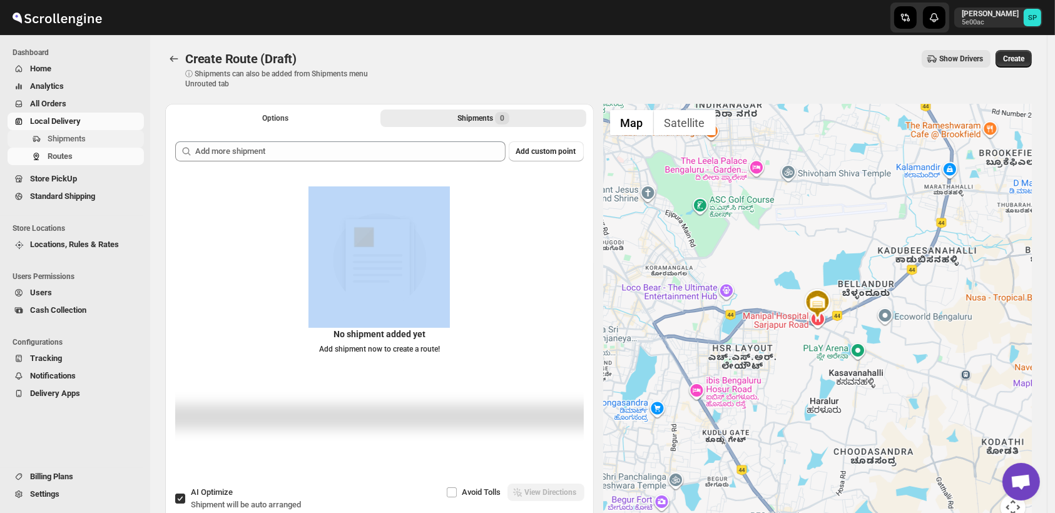
click at [36, 134] on icon "Navigation" at bounding box center [36, 139] width 10 height 10
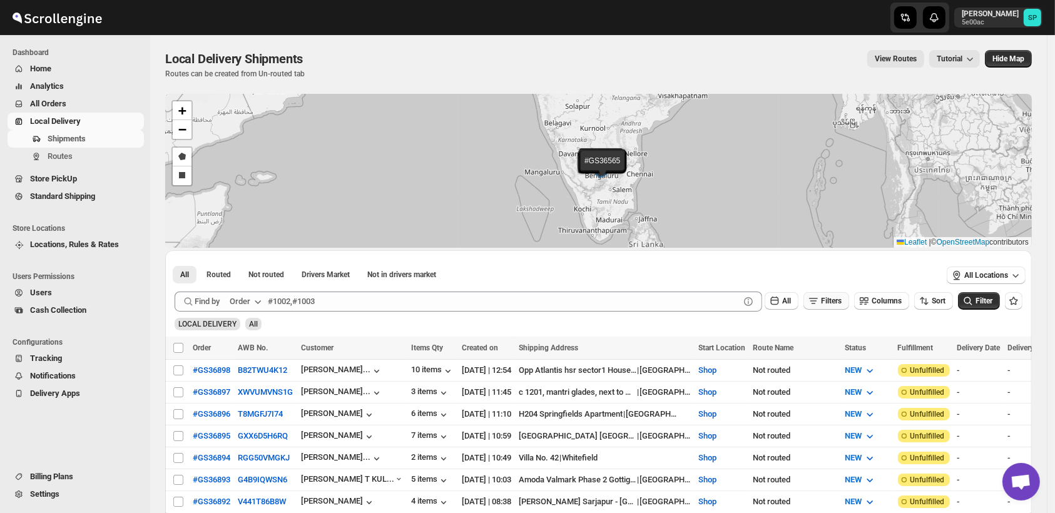
click at [834, 307] on button "Filters" at bounding box center [826, 301] width 46 height 18
click at [833, 345] on span "Add Filter" at bounding box center [837, 350] width 33 height 10
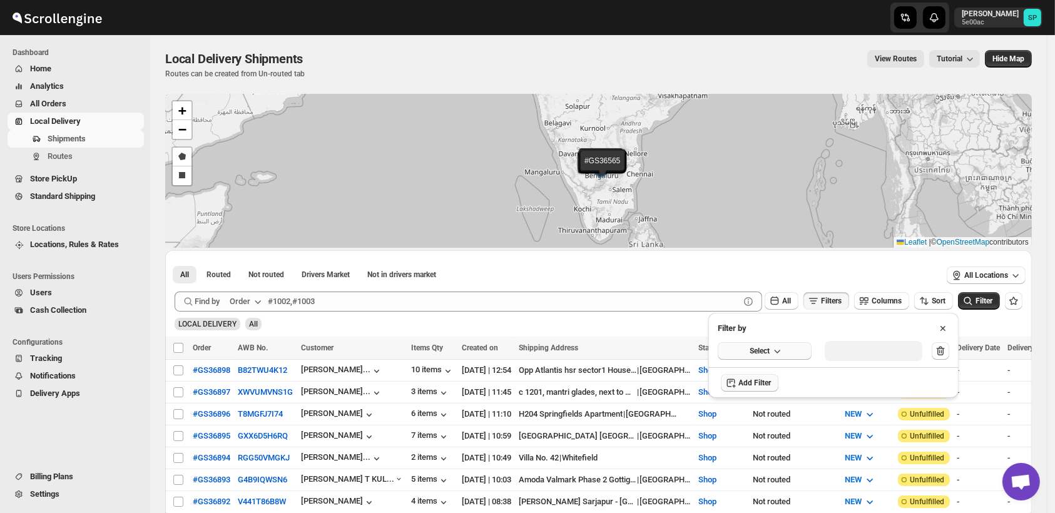
click at [784, 350] on button "Select" at bounding box center [764, 351] width 94 height 18
click at [764, 470] on div "Fulfillment Status" at bounding box center [756, 466] width 62 height 13
click at [898, 358] on button "Select value" at bounding box center [868, 350] width 88 height 18
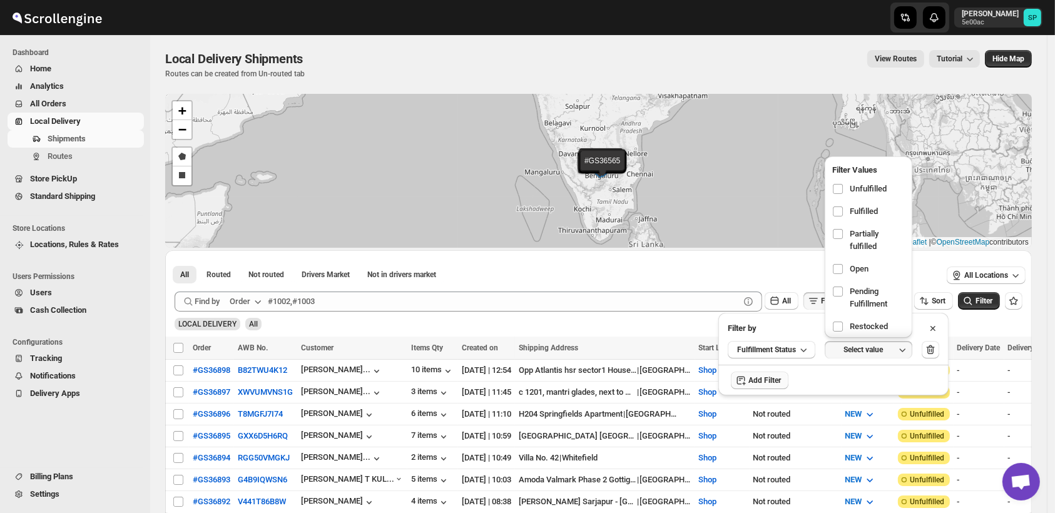
click at [894, 352] on div "Select value" at bounding box center [863, 350] width 63 height 10
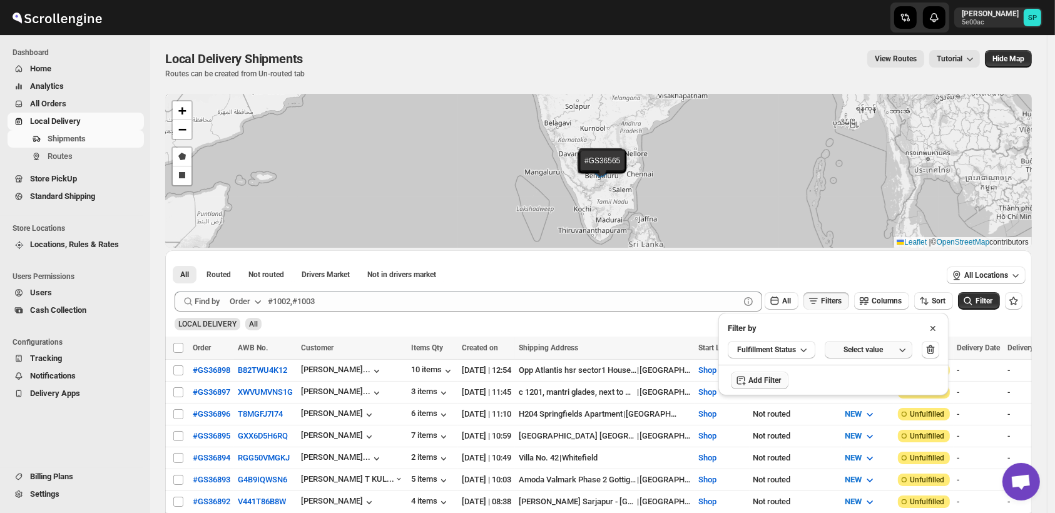
click at [894, 352] on div "Select value" at bounding box center [863, 350] width 63 height 10
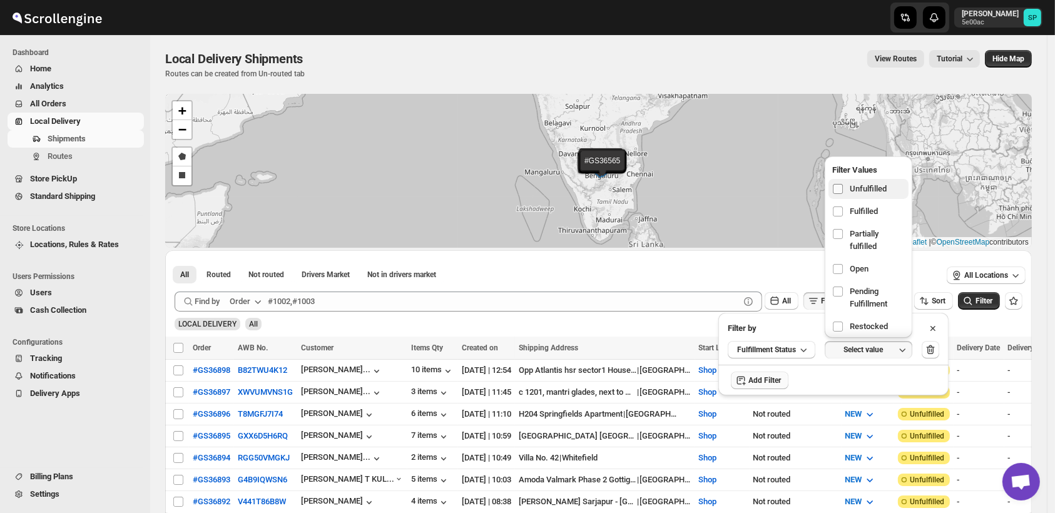
click at [845, 182] on label at bounding box center [840, 189] width 16 height 16
click at [843, 184] on input "checkbox" at bounding box center [838, 189] width 10 height 10
checkbox input "true"
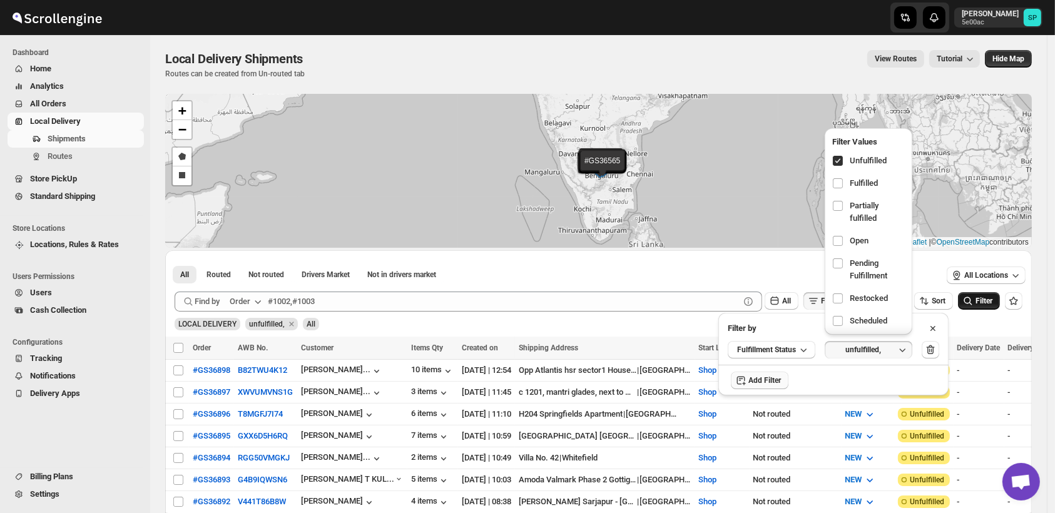
click at [987, 305] on span "Filter" at bounding box center [983, 301] width 17 height 9
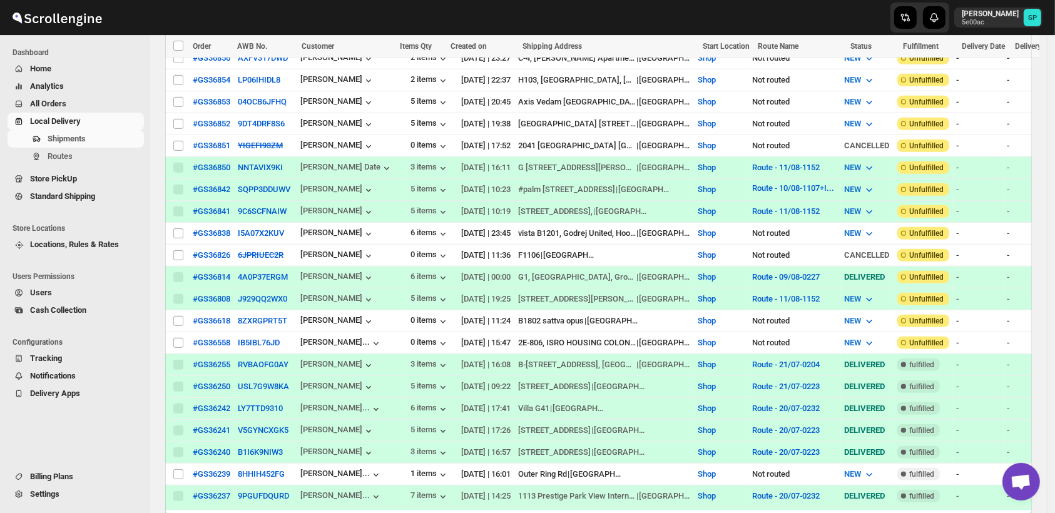
scroll to position [834, 0]
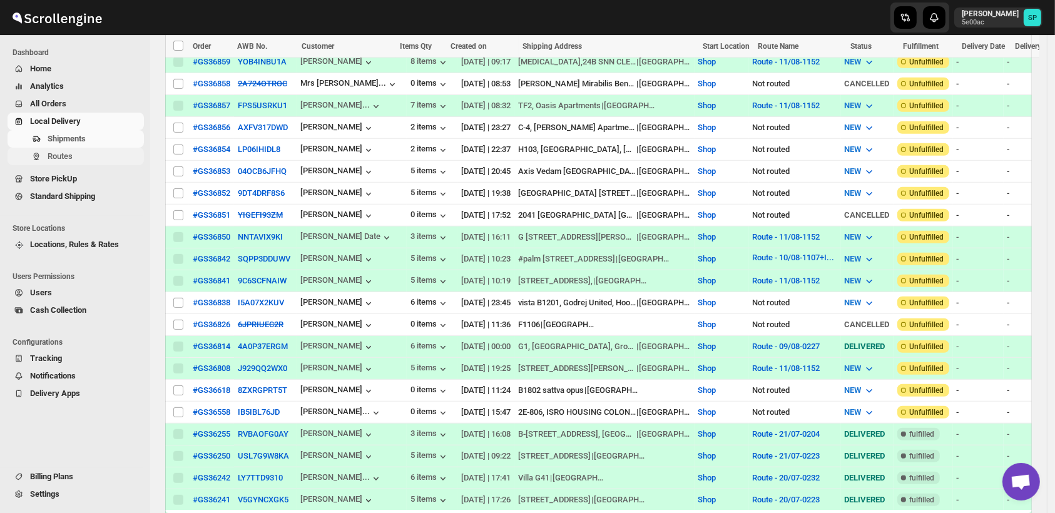
click at [65, 159] on span "Routes" at bounding box center [60, 155] width 25 height 9
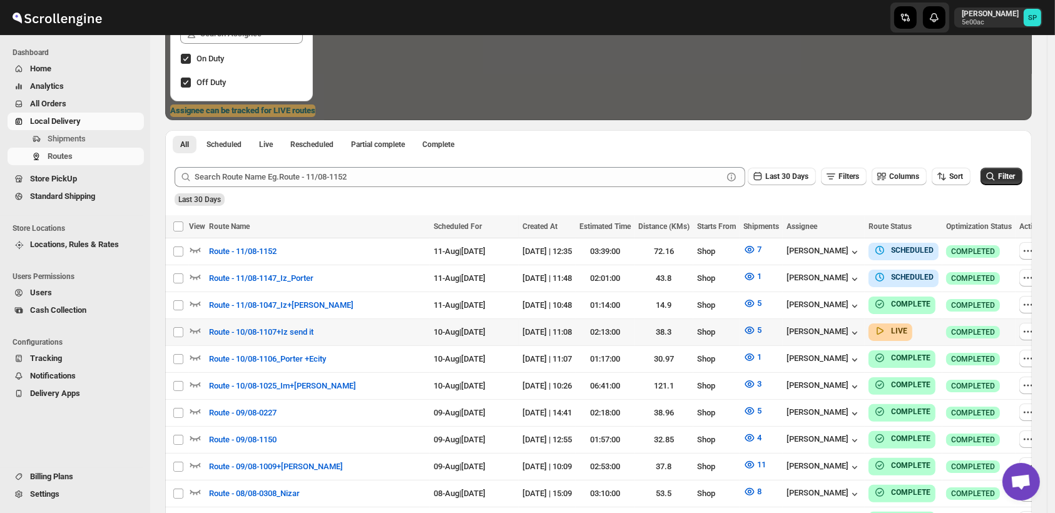
scroll to position [208, 0]
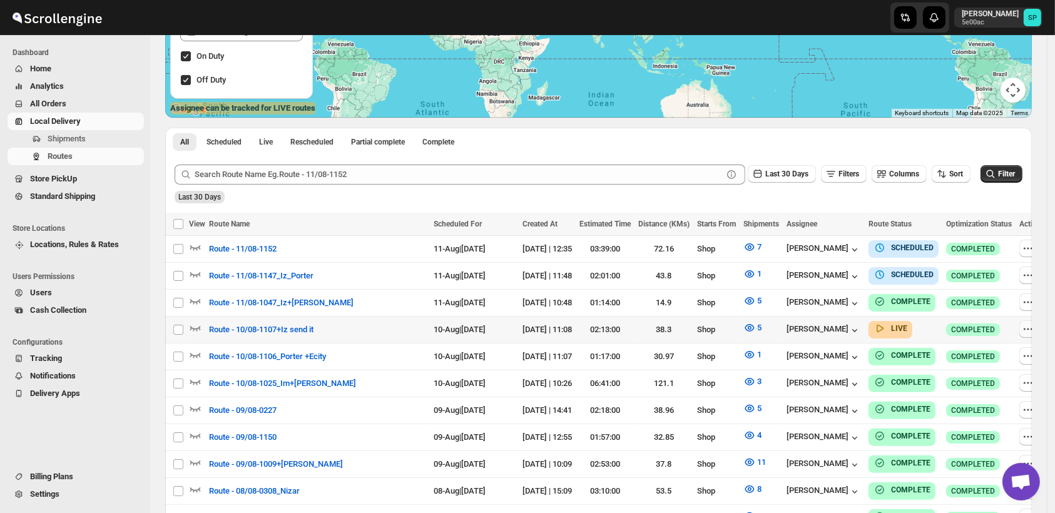
click at [1023, 328] on icon "button" at bounding box center [1024, 329] width 2 height 2
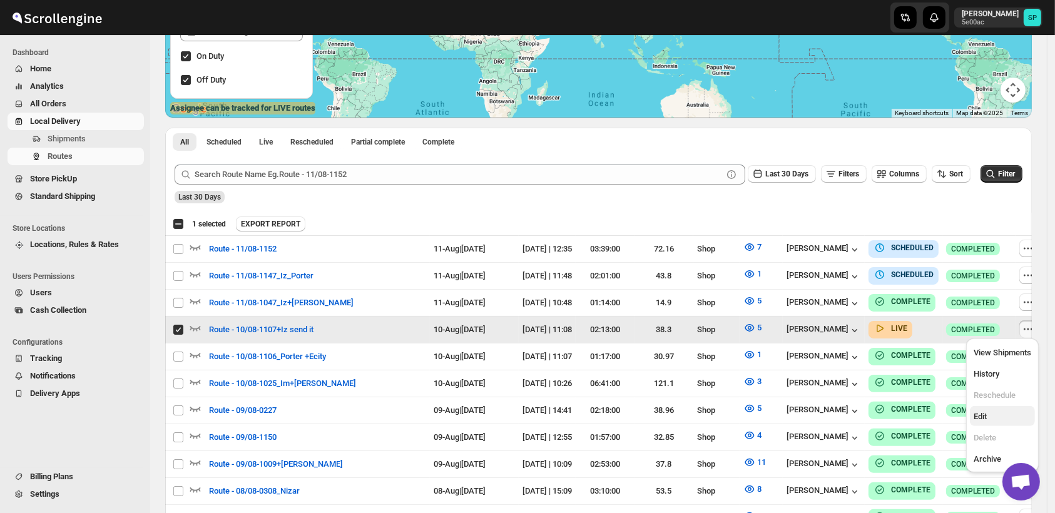
click at [991, 418] on span "Edit" at bounding box center [1002, 416] width 58 height 13
checkbox input "false"
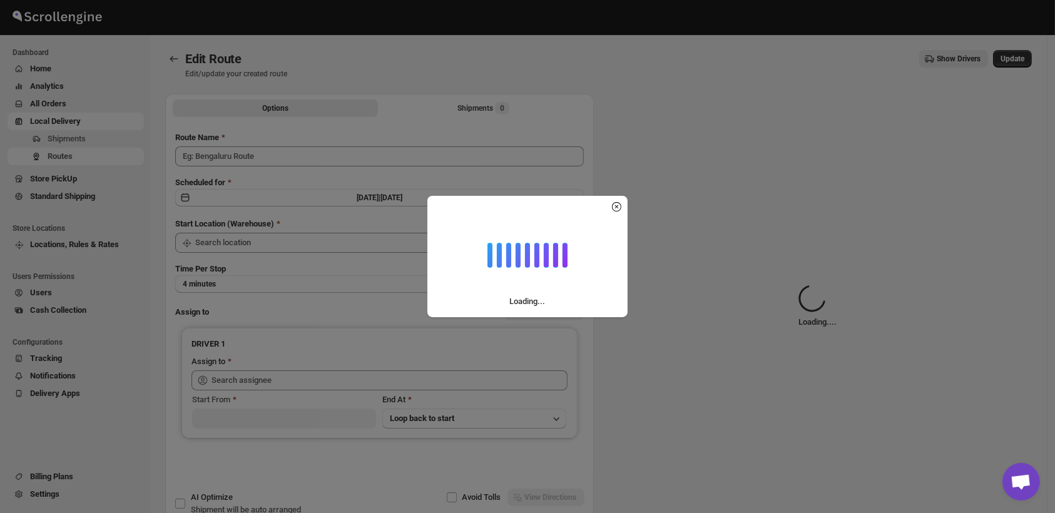
type input "Route - 10/08-1107+Iz send it"
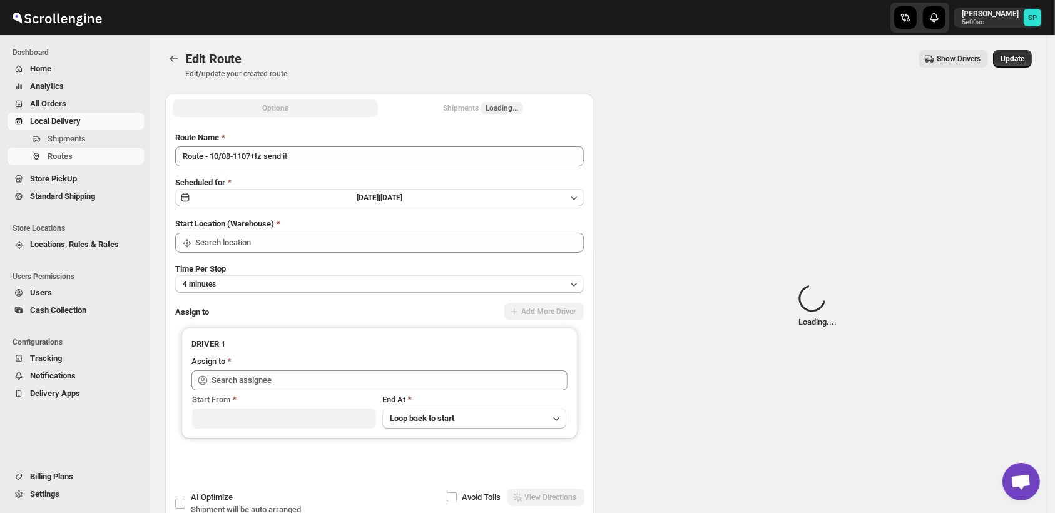
type input "Shop"
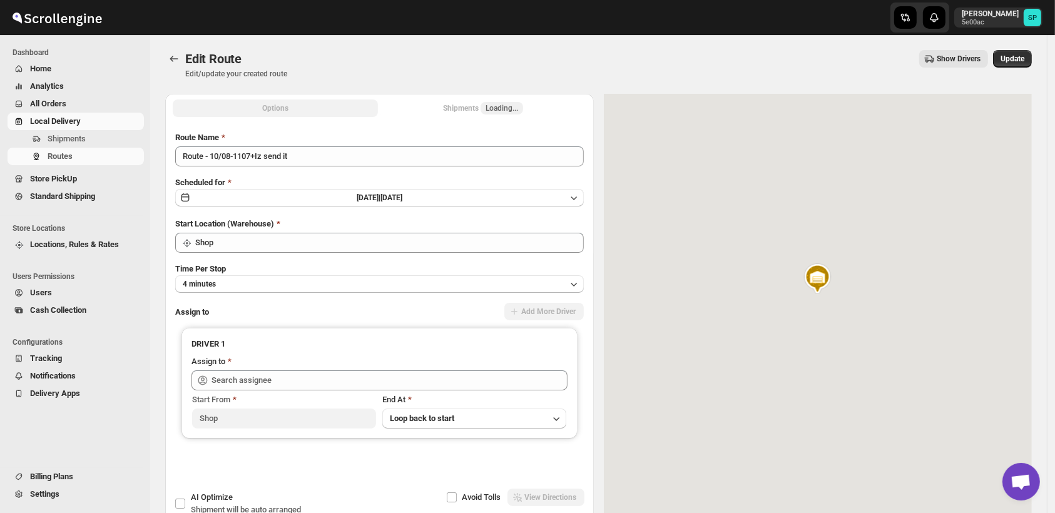
type input "[PERSON_NAME] ([EMAIL_ADDRESS][DOMAIN_NAME])"
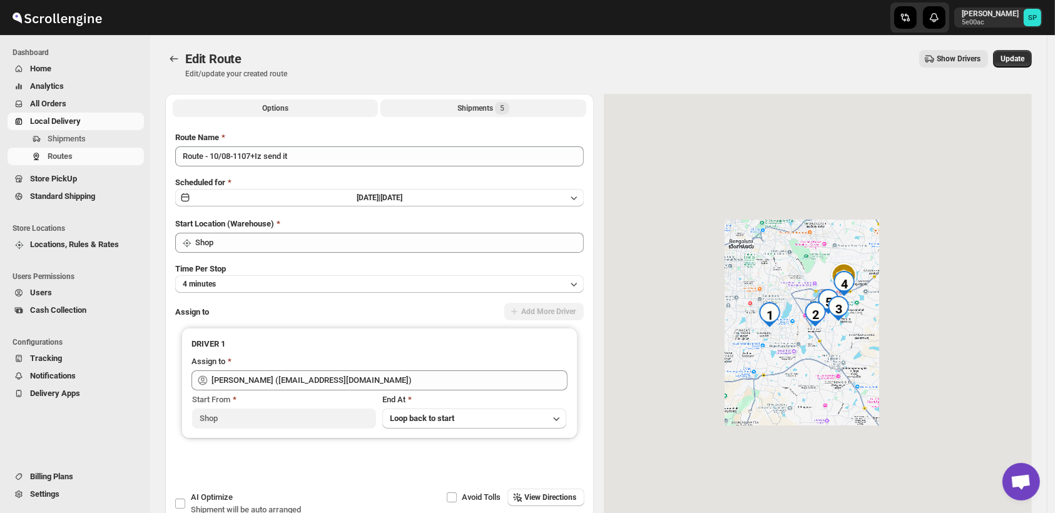
click at [469, 111] on div "Shipments 5" at bounding box center [483, 108] width 52 height 13
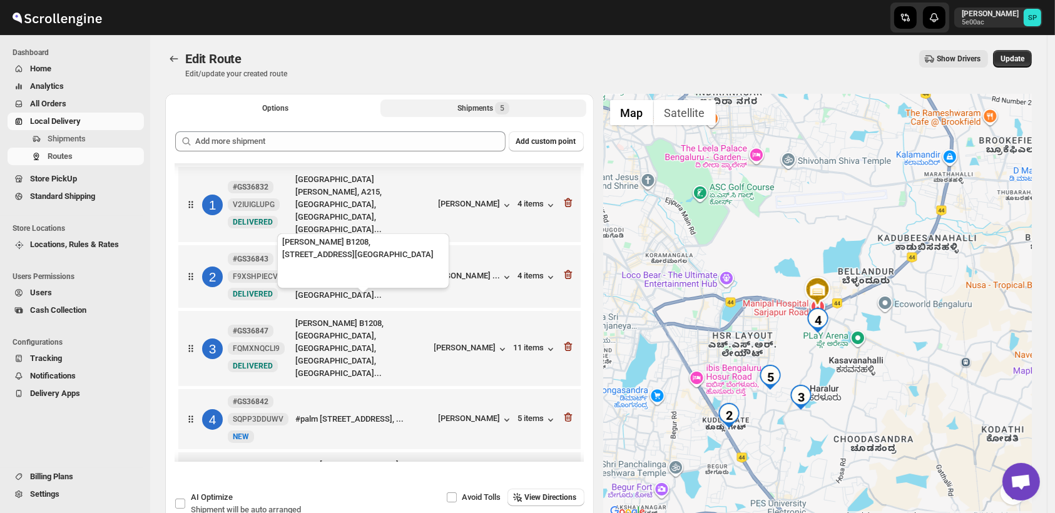
scroll to position [26, 0]
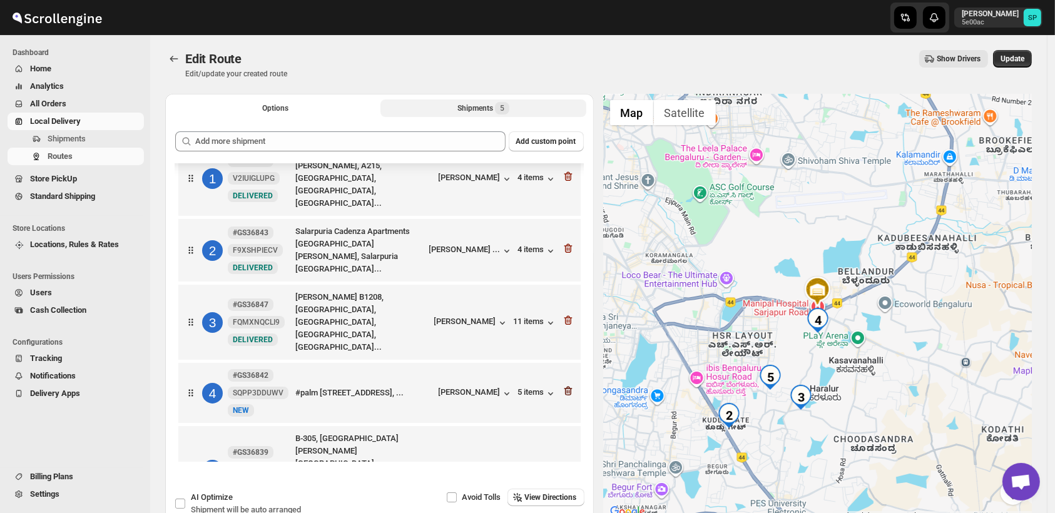
click at [563, 385] on icon "button" at bounding box center [568, 391] width 13 height 13
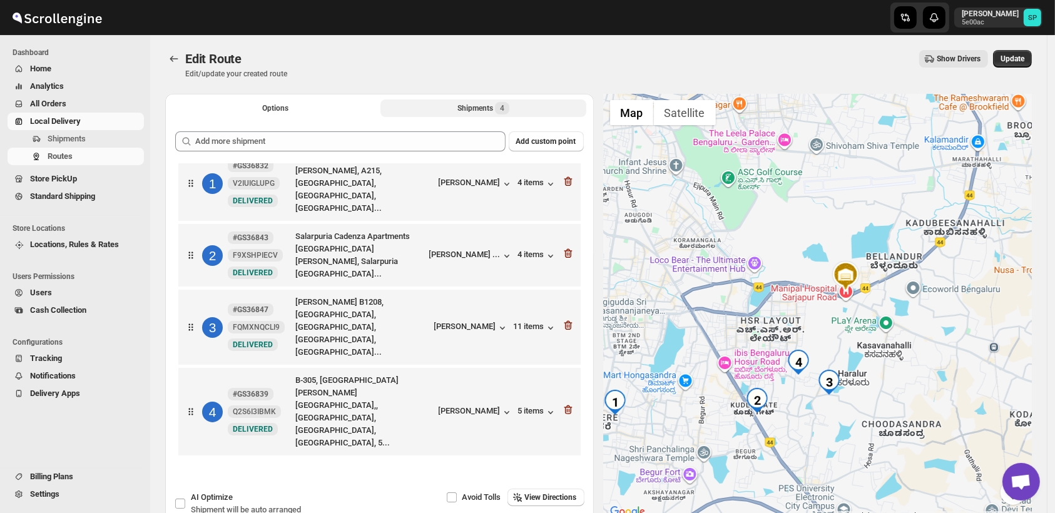
scroll to position [0, 0]
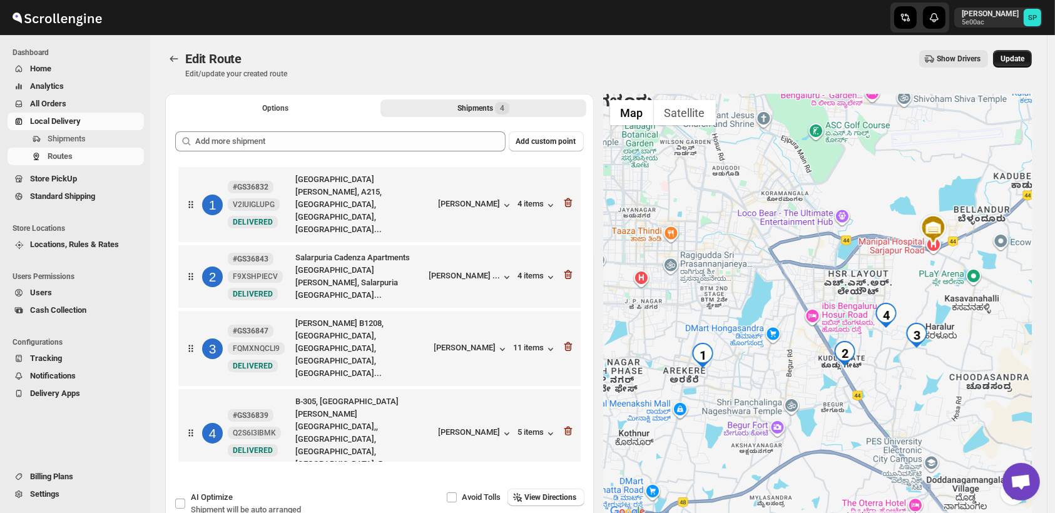
click at [1024, 54] on span "Update" at bounding box center [1012, 59] width 24 height 10
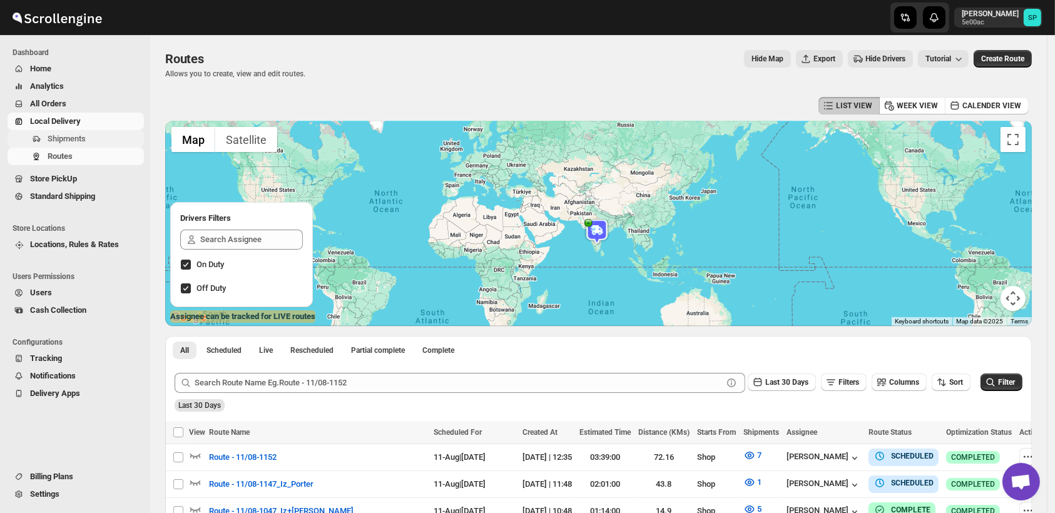
click at [76, 141] on span "Shipments" at bounding box center [67, 138] width 38 height 9
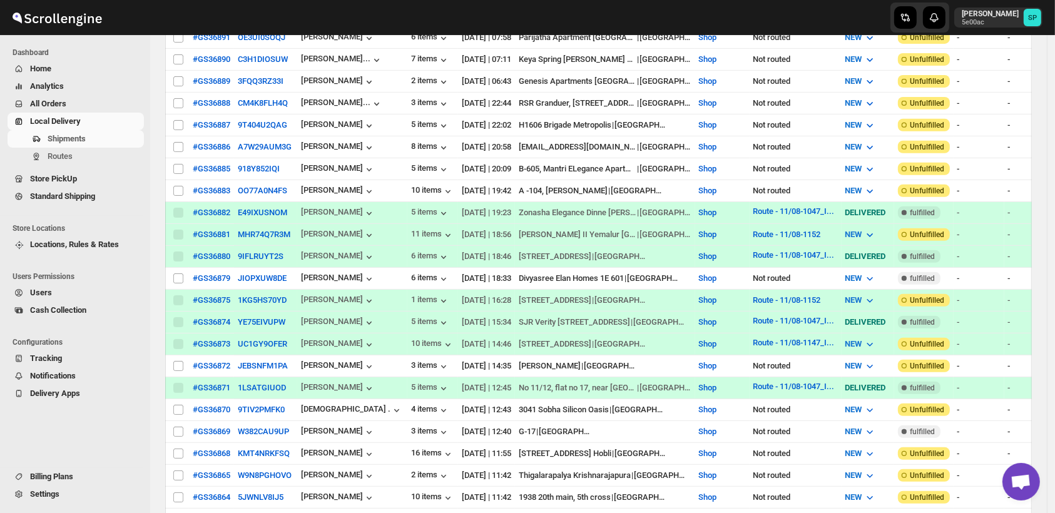
scroll to position [208, 0]
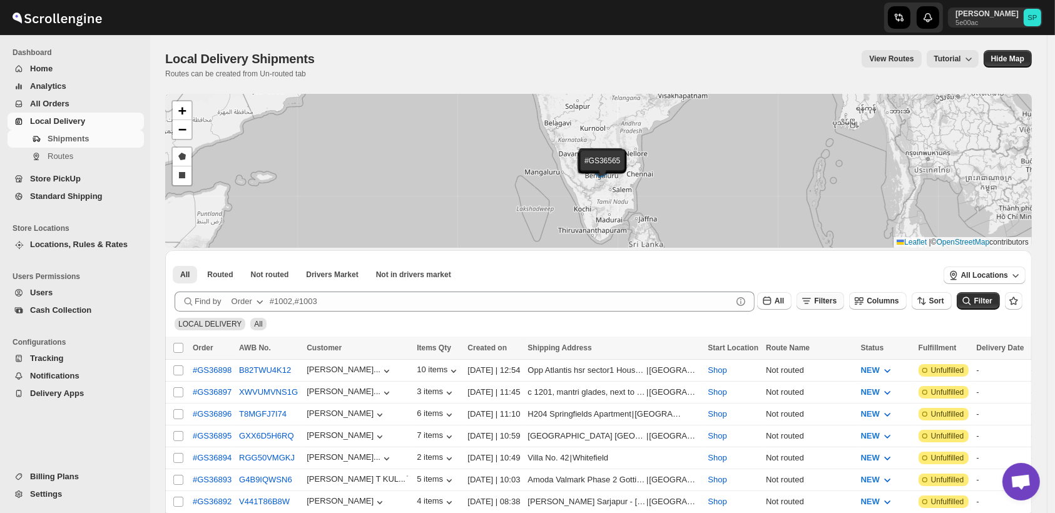
click at [813, 304] on icon "button" at bounding box center [806, 301] width 13 height 13
click at [826, 348] on span "Add Filter" at bounding box center [838, 350] width 35 height 10
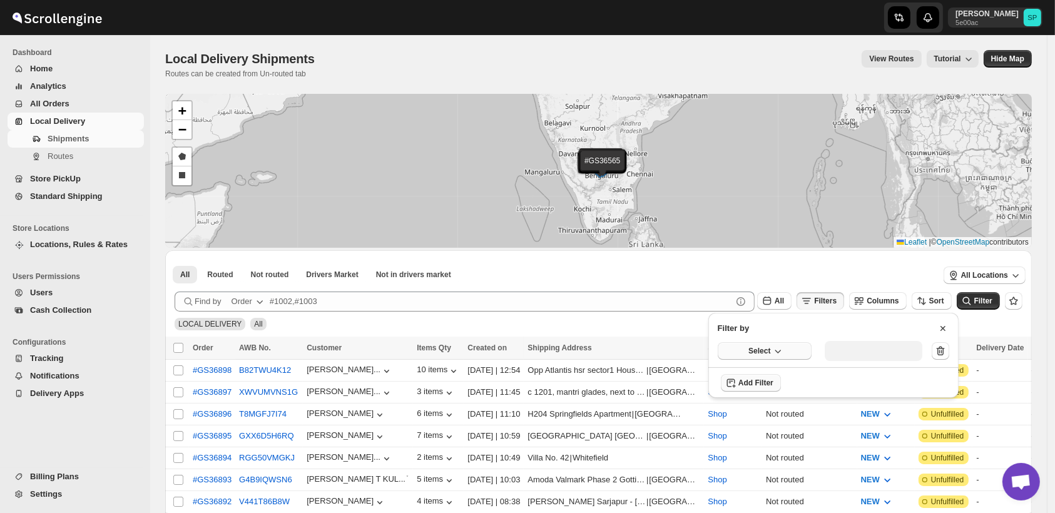
click at [773, 349] on icon "button" at bounding box center [777, 351] width 13 height 13
click at [767, 463] on div "Fulfillment Status" at bounding box center [756, 466] width 63 height 13
click at [863, 355] on button "Select value" at bounding box center [868, 350] width 88 height 18
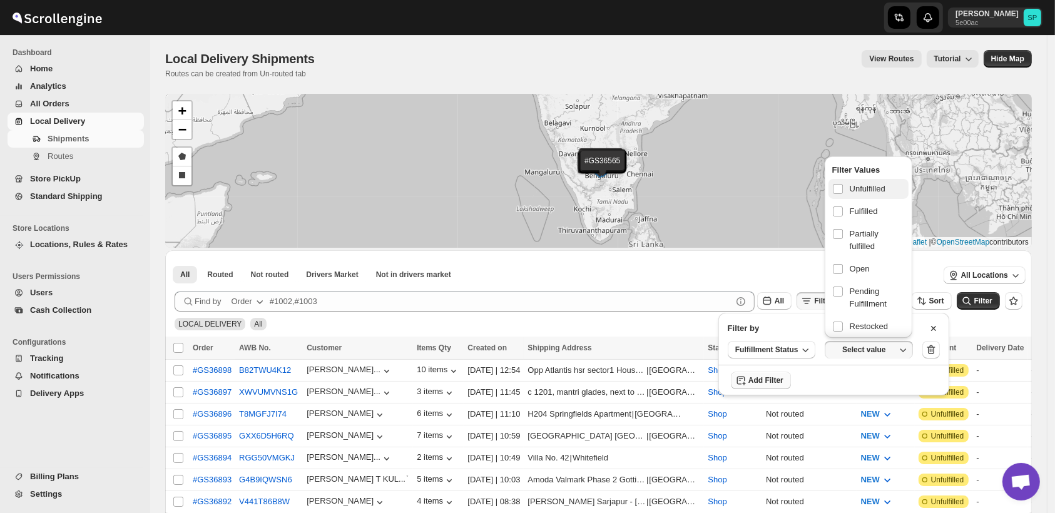
click at [861, 186] on span "Unfulfilled" at bounding box center [867, 189] width 36 height 13
click at [843, 186] on input "checkbox" at bounding box center [838, 189] width 10 height 10
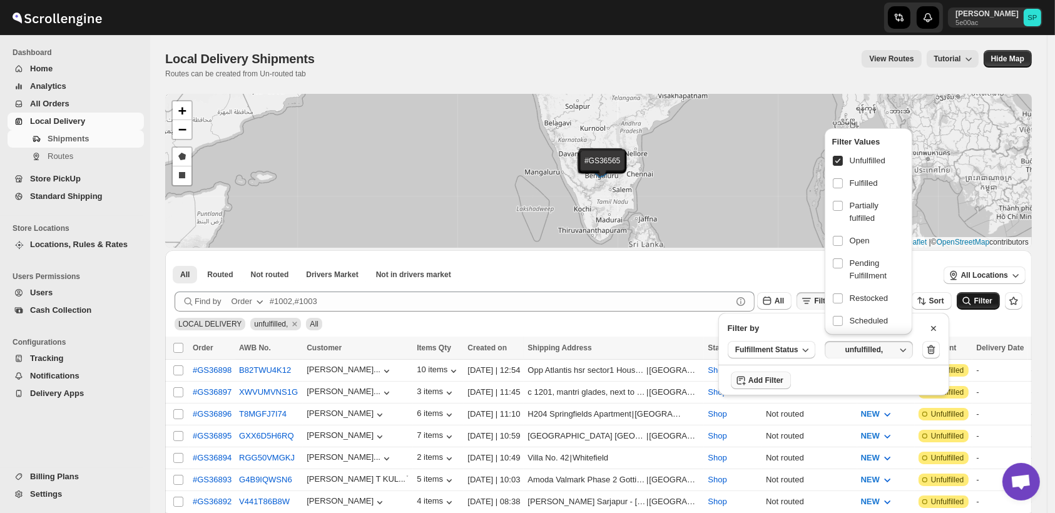
click at [991, 300] on span "Filter" at bounding box center [983, 301] width 18 height 9
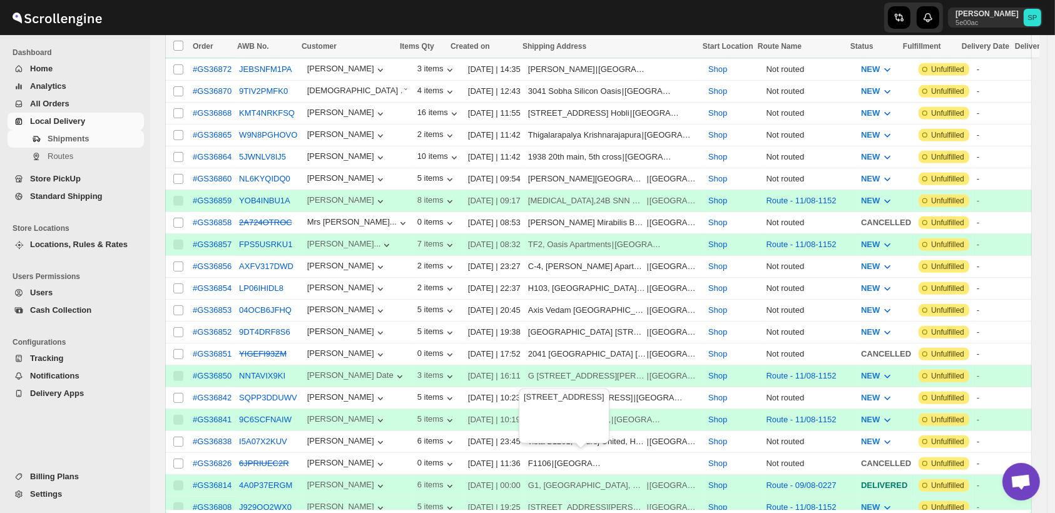
scroll to position [903, 0]
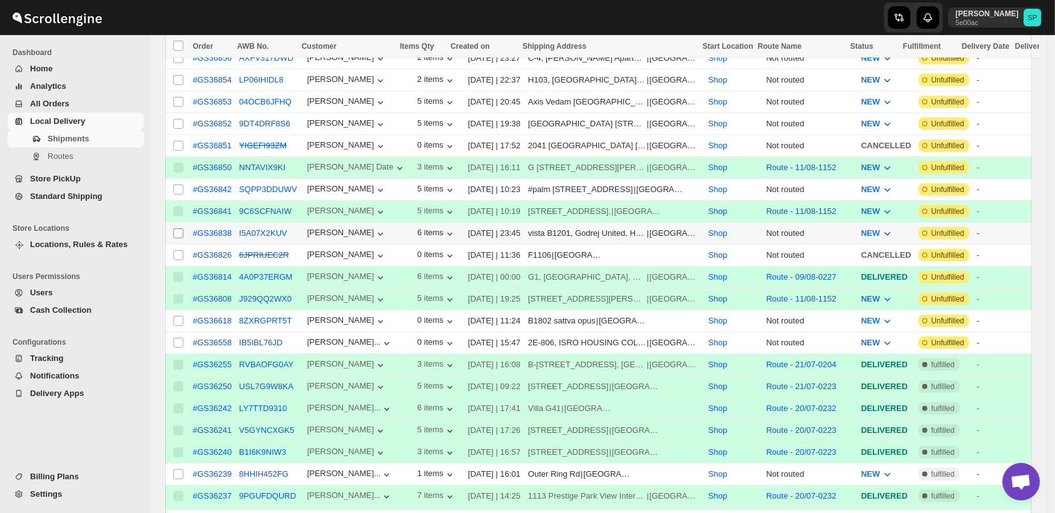
click at [180, 228] on input "Select shipment" at bounding box center [178, 233] width 10 height 10
checkbox input "true"
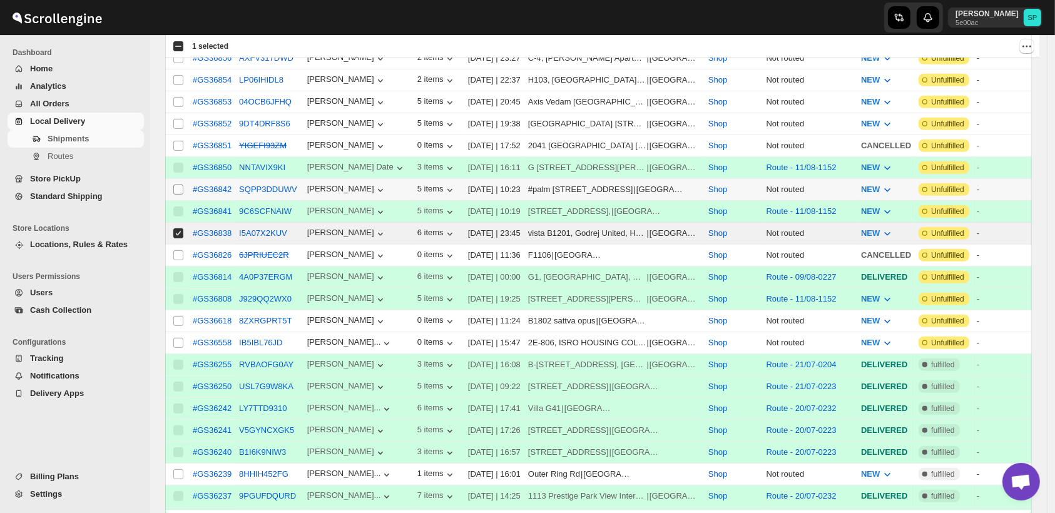
click at [178, 185] on input "Select shipment" at bounding box center [178, 190] width 10 height 10
checkbox input "true"
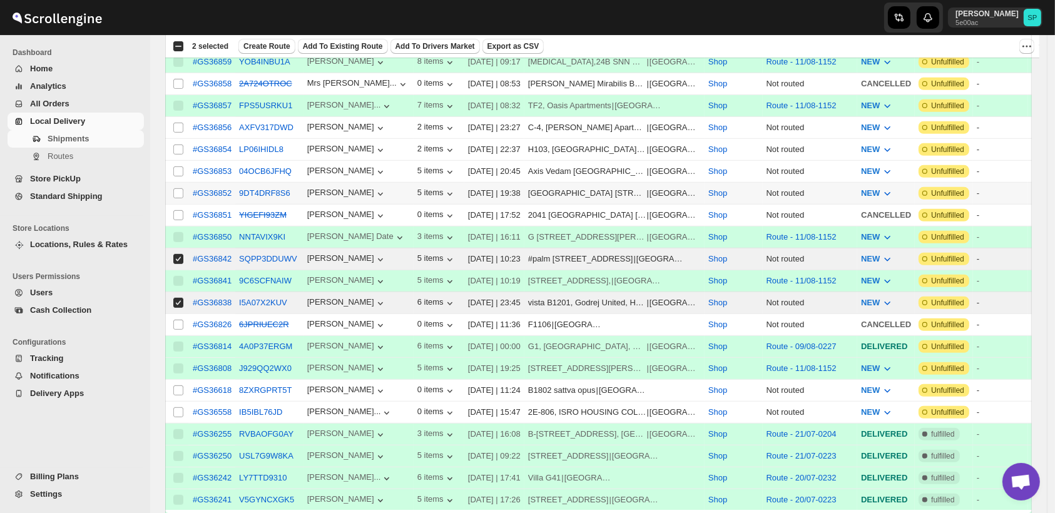
click at [183, 188] on span at bounding box center [178, 193] width 11 height 11
click at [183, 188] on input "Select shipment" at bounding box center [178, 193] width 10 height 10
checkbox input "false"
click at [180, 166] on input "Select shipment" at bounding box center [178, 171] width 10 height 10
checkbox input "true"
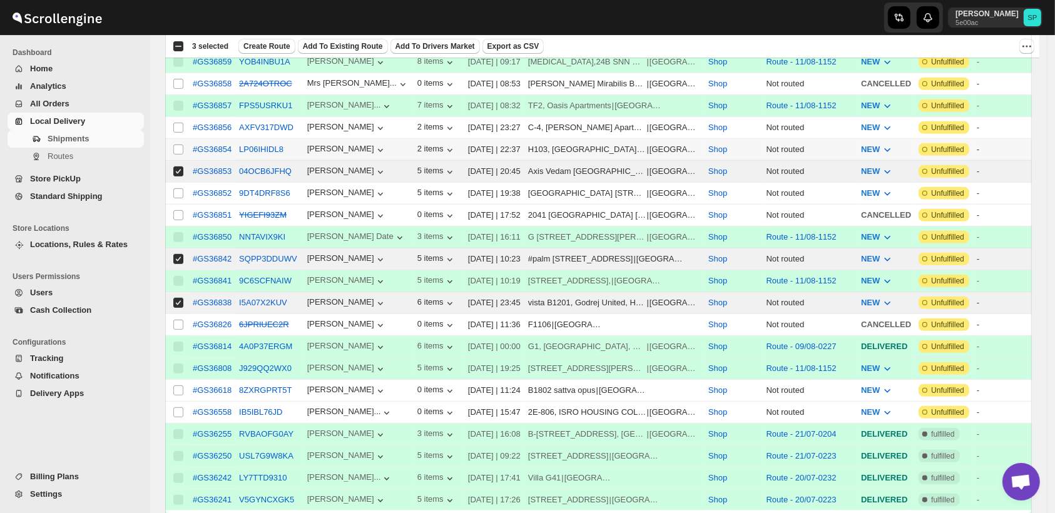
click at [175, 139] on td "Select shipment" at bounding box center [177, 150] width 24 height 22
checkbox input "true"
click at [176, 123] on input "Select shipment" at bounding box center [178, 128] width 10 height 10
checkbox input "true"
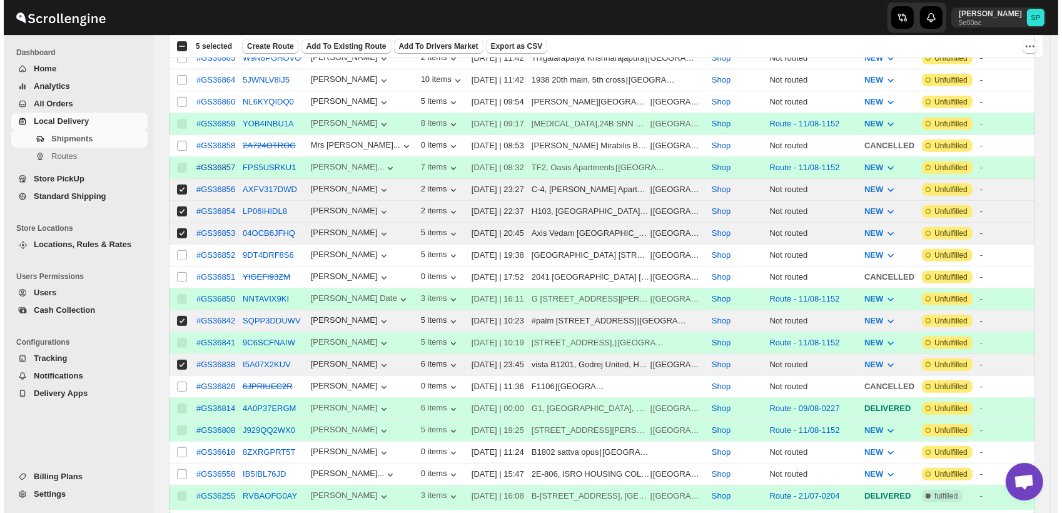
scroll to position [695, 0]
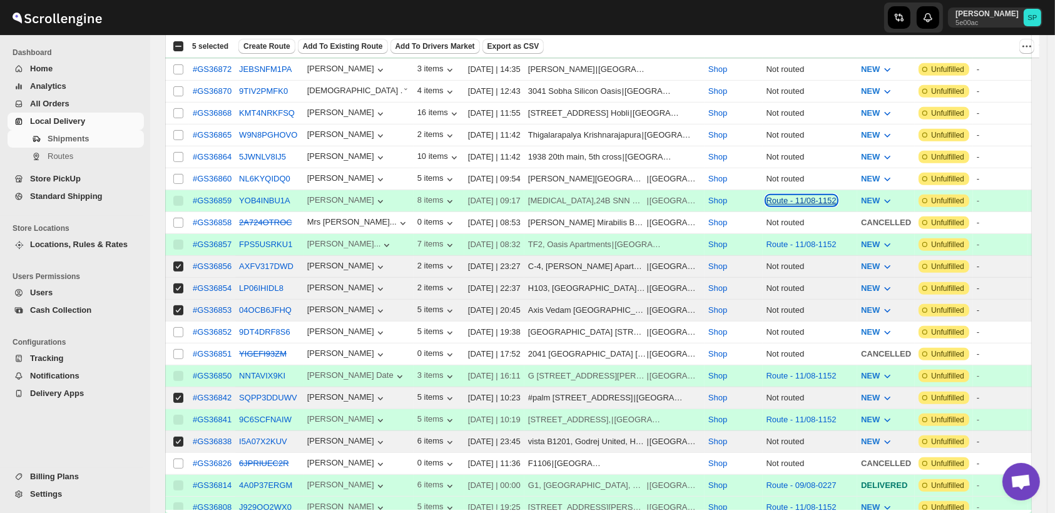
click at [815, 196] on button "Route - 11/08-1152" at bounding box center [801, 200] width 70 height 9
click at [800, 230] on span "View Route" at bounding box center [791, 225] width 41 height 9
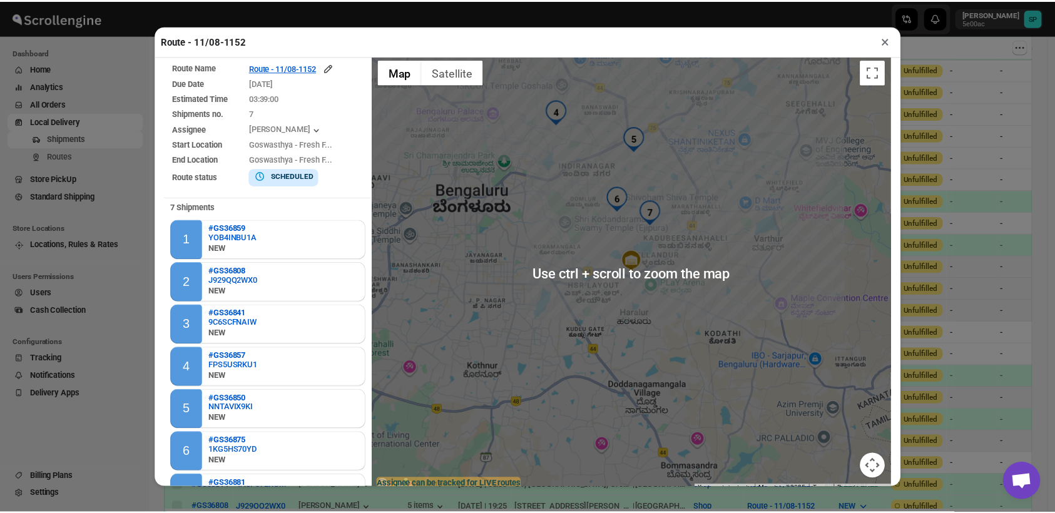
scroll to position [0, 0]
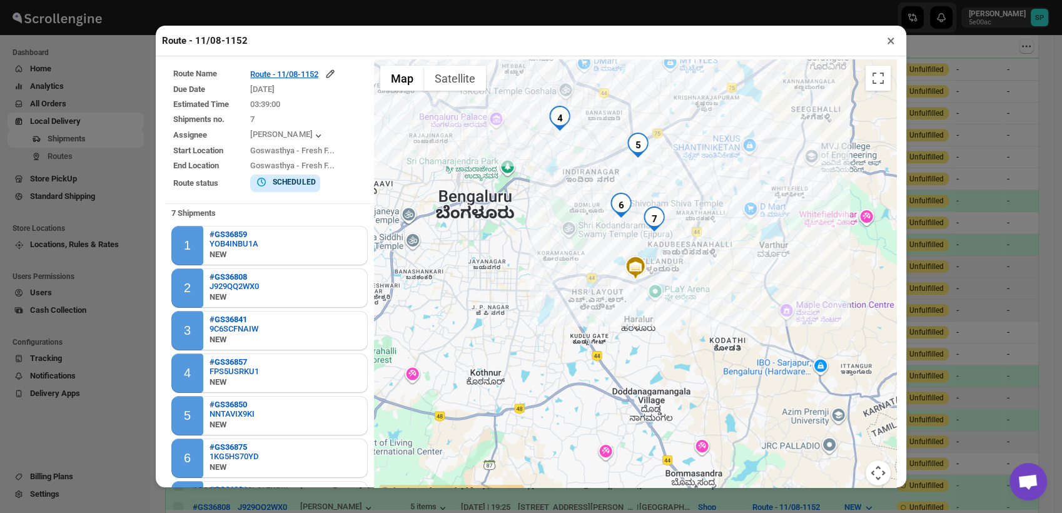
click at [891, 42] on button "×" at bounding box center [891, 41] width 18 height 18
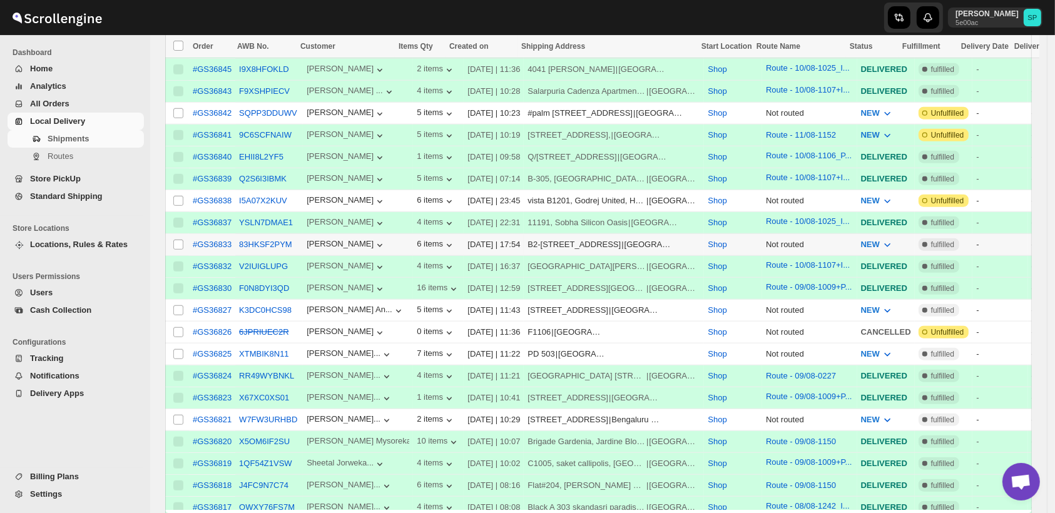
scroll to position [1175, 0]
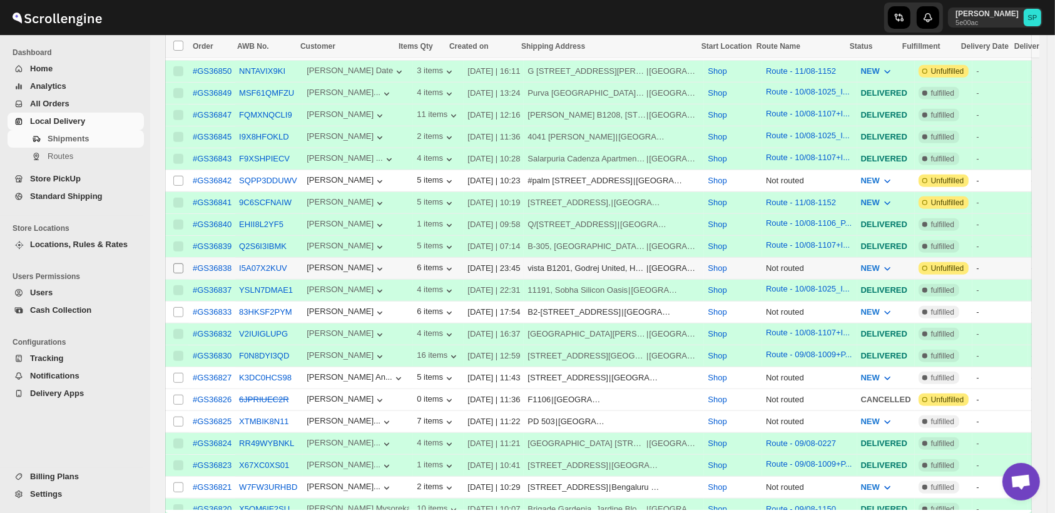
click at [176, 263] on input "Select shipment" at bounding box center [178, 268] width 10 height 10
checkbox input "true"
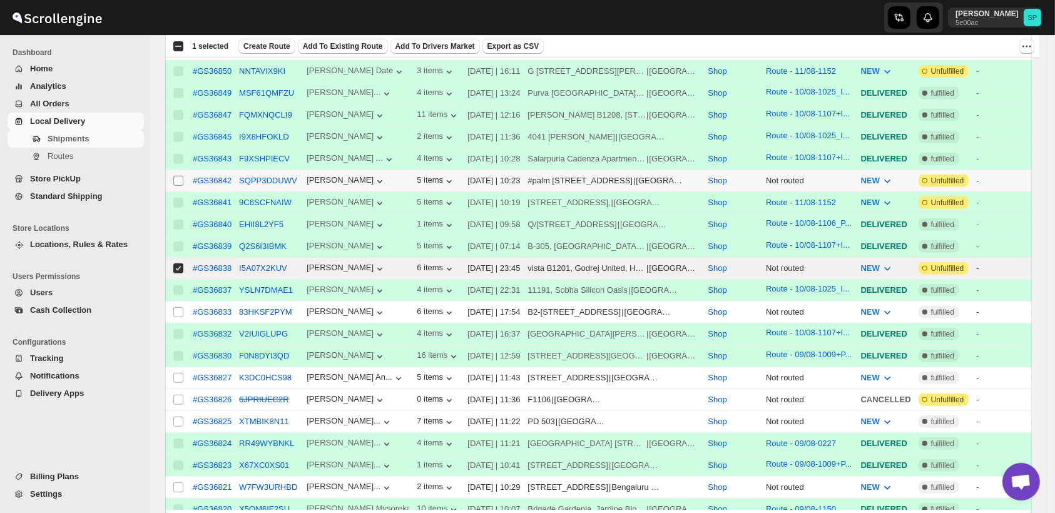
click at [180, 176] on input "Select shipment" at bounding box center [178, 181] width 10 height 10
checkbox input "true"
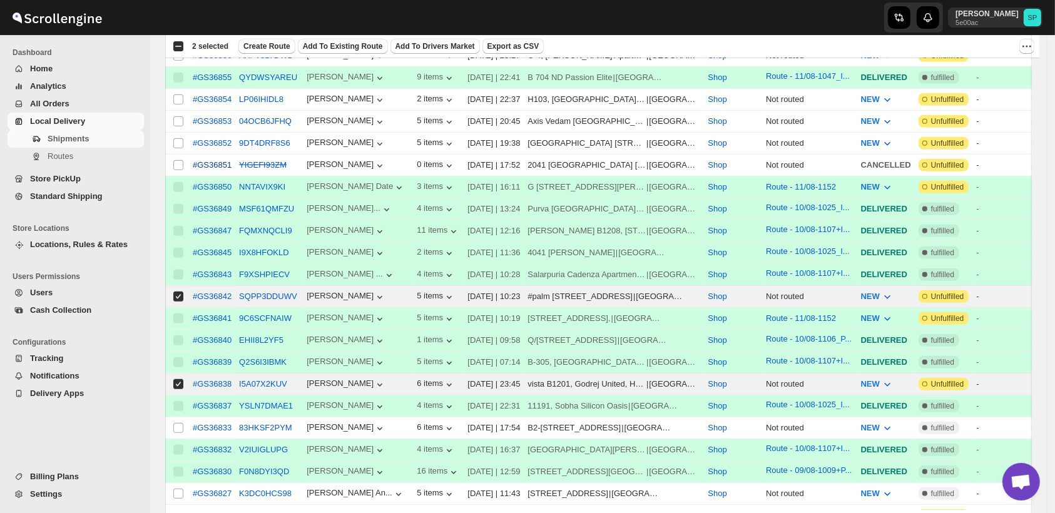
scroll to position [966, 0]
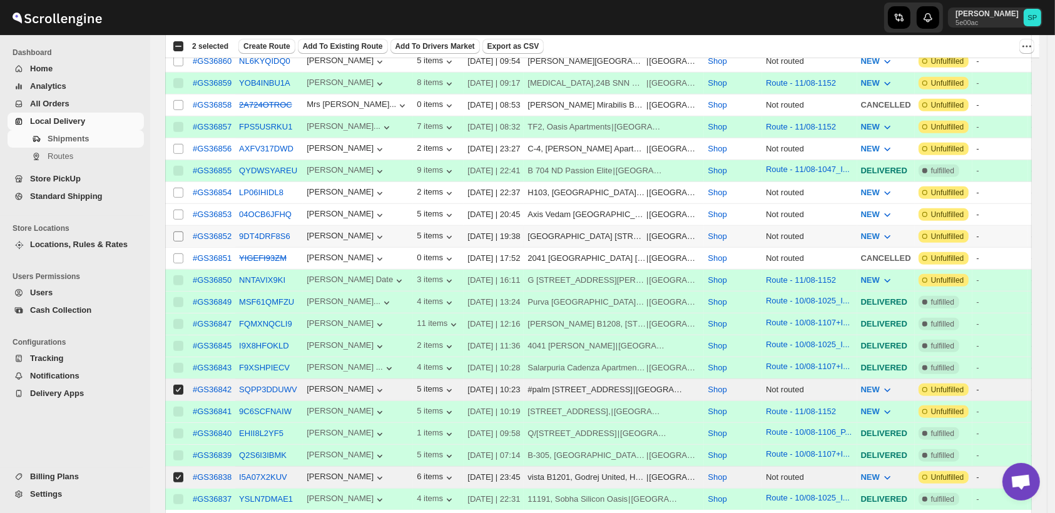
click at [178, 231] on input "Select shipment" at bounding box center [178, 236] width 10 height 10
checkbox input "true"
click at [176, 210] on input "Select shipment" at bounding box center [178, 215] width 10 height 10
checkbox input "true"
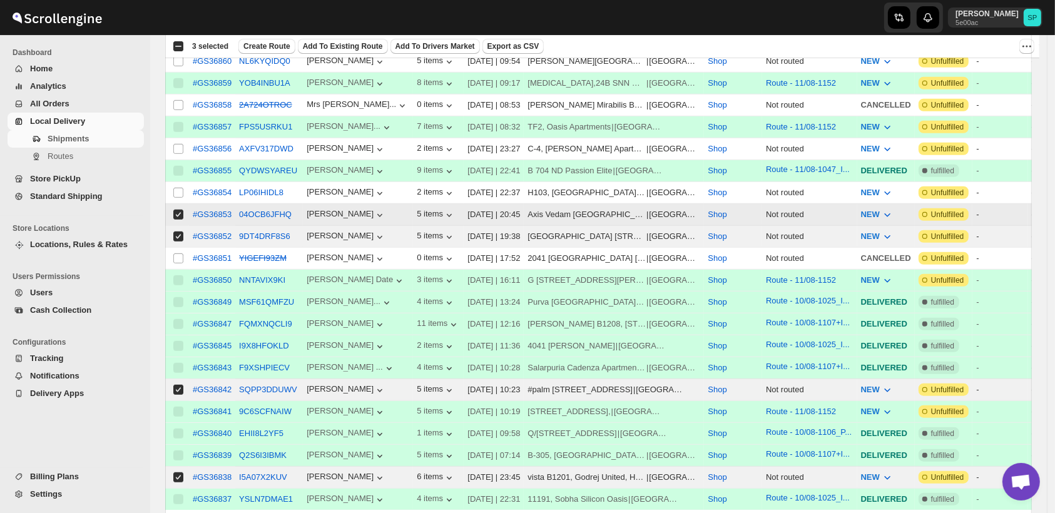
click at [180, 188] on input "Select shipment" at bounding box center [178, 193] width 10 height 10
checkbox input "true"
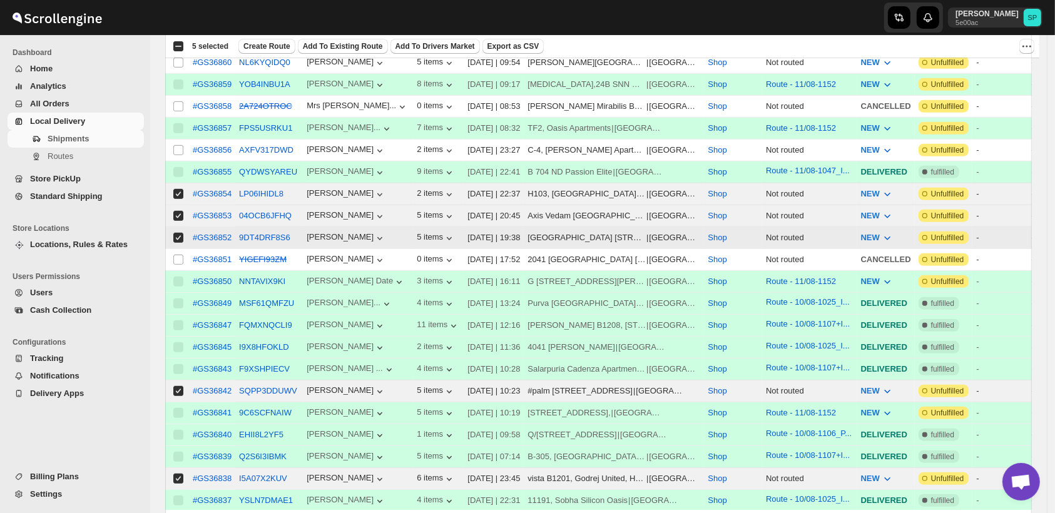
scroll to position [896, 0]
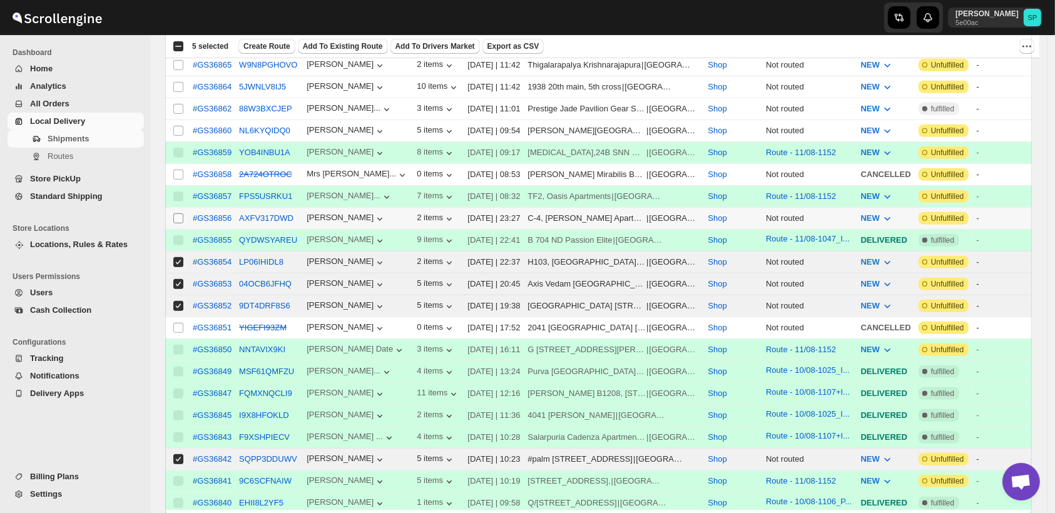
click at [177, 213] on input "Select shipment" at bounding box center [178, 218] width 10 height 10
checkbox input "true"
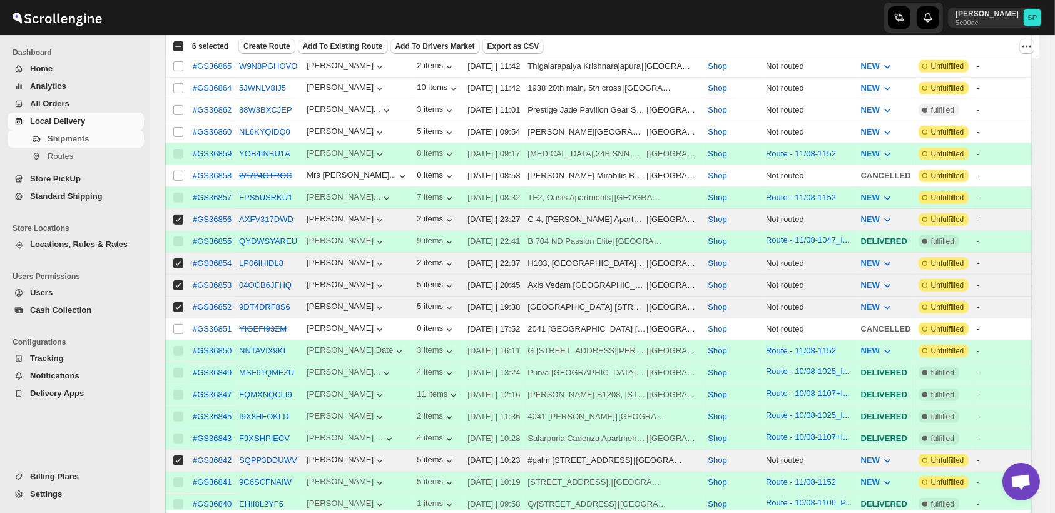
scroll to position [827, 0]
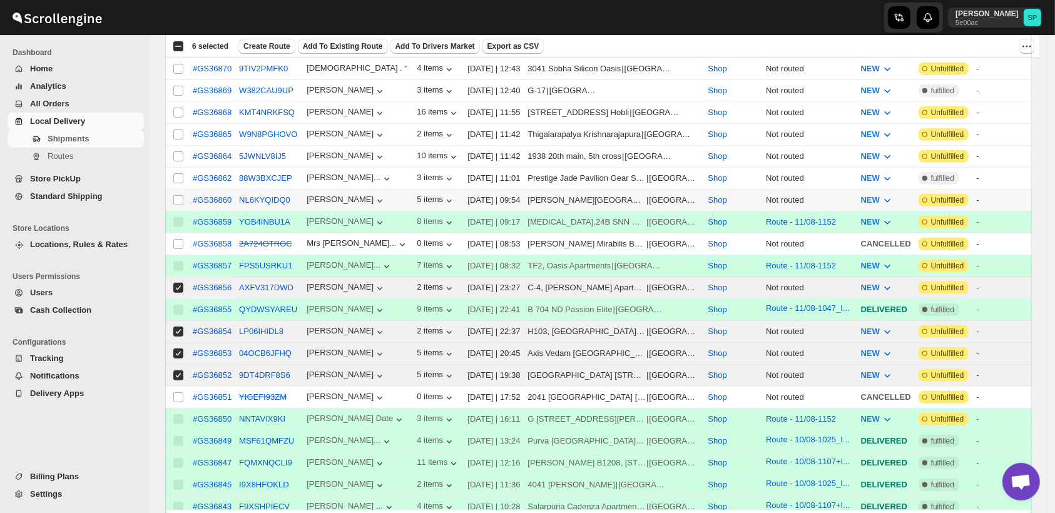
click at [171, 190] on td "Select shipment" at bounding box center [177, 201] width 24 height 22
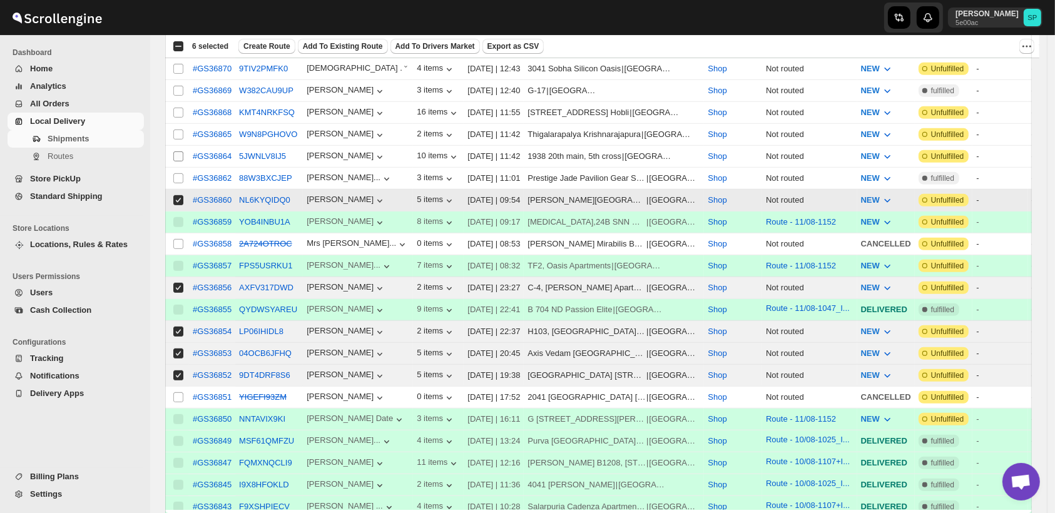
click at [176, 173] on input "Select shipment" at bounding box center [178, 178] width 10 height 10
checkbox input "true"
click at [178, 151] on input "Select shipment" at bounding box center [178, 156] width 10 height 10
checkbox input "true"
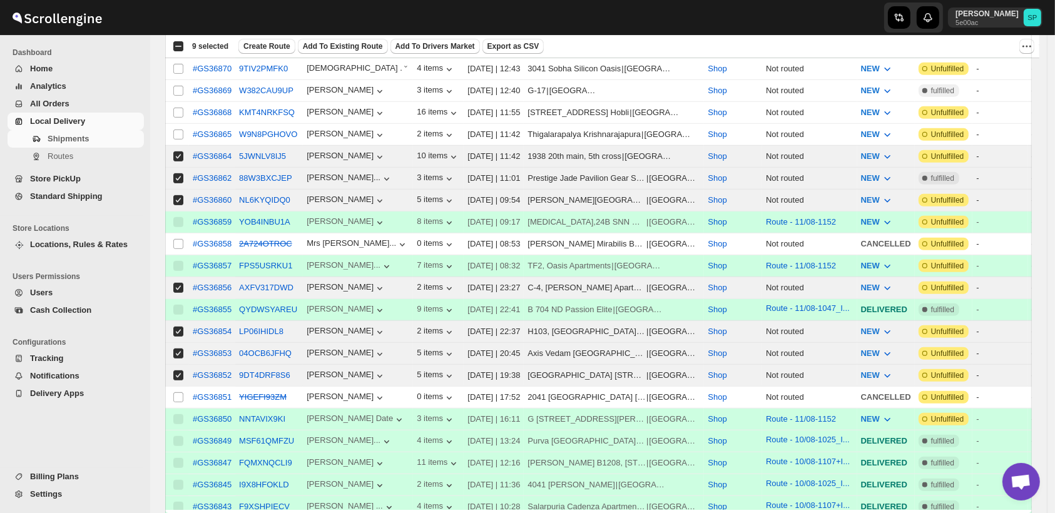
scroll to position [758, 0]
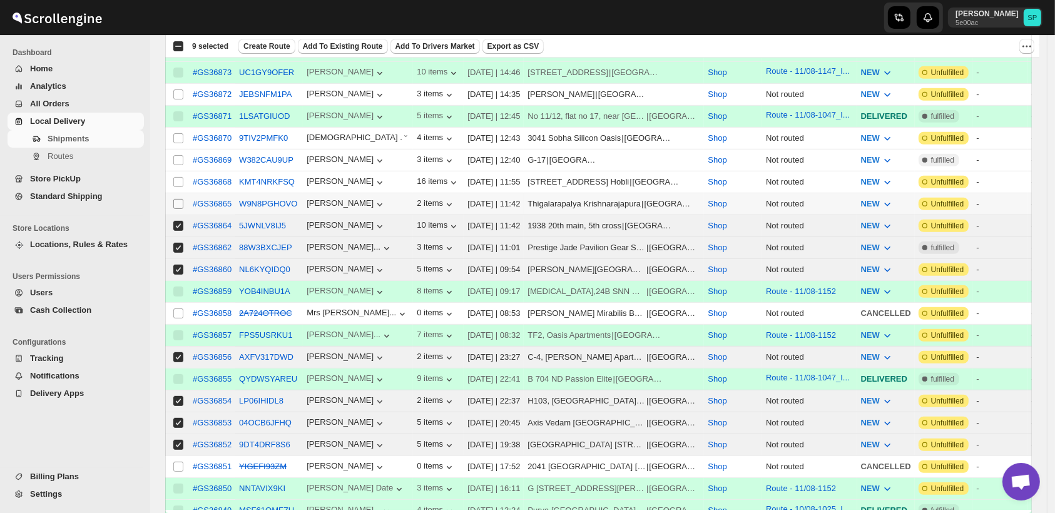
click at [177, 199] on input "Select shipment" at bounding box center [178, 204] width 10 height 10
checkbox input "true"
click at [179, 177] on input "Select shipment" at bounding box center [178, 182] width 10 height 10
checkbox input "true"
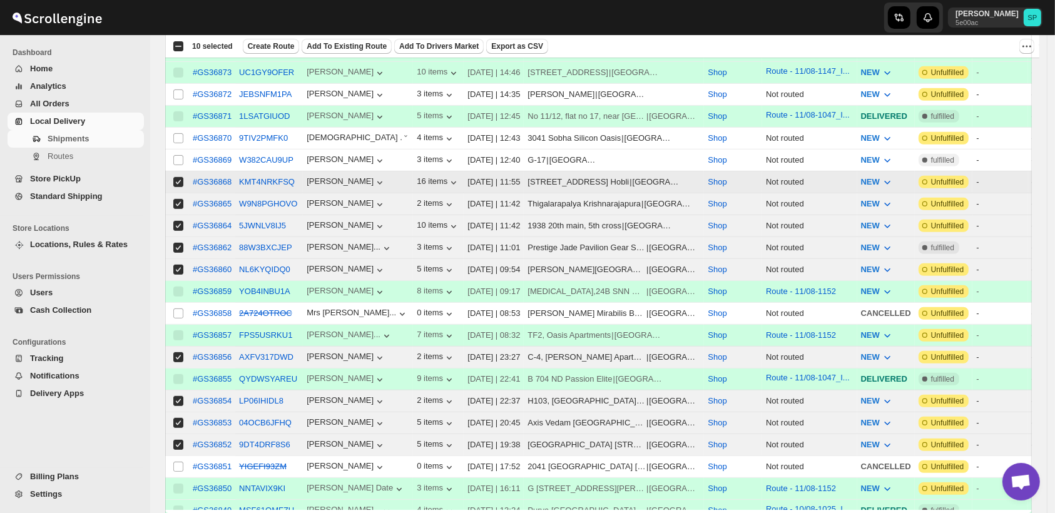
click at [181, 150] on td "Select shipment" at bounding box center [177, 161] width 24 height 22
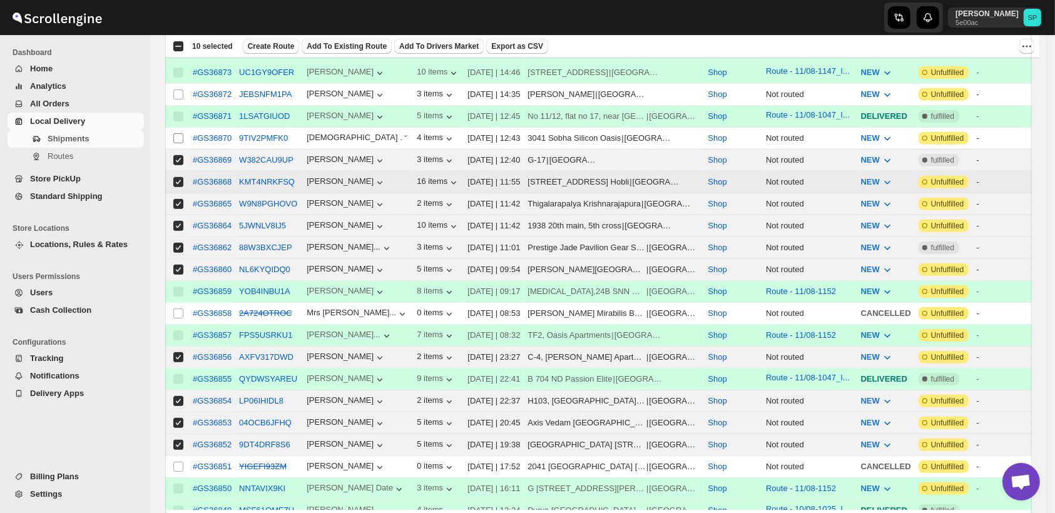
click at [179, 133] on input "Select shipment" at bounding box center [178, 138] width 10 height 10
checkbox input "true"
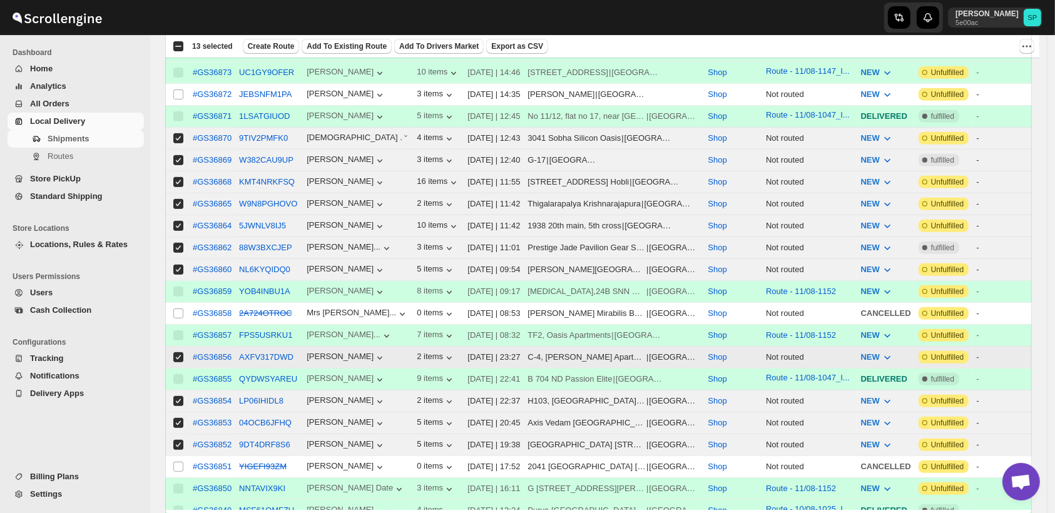
scroll to position [688, 0]
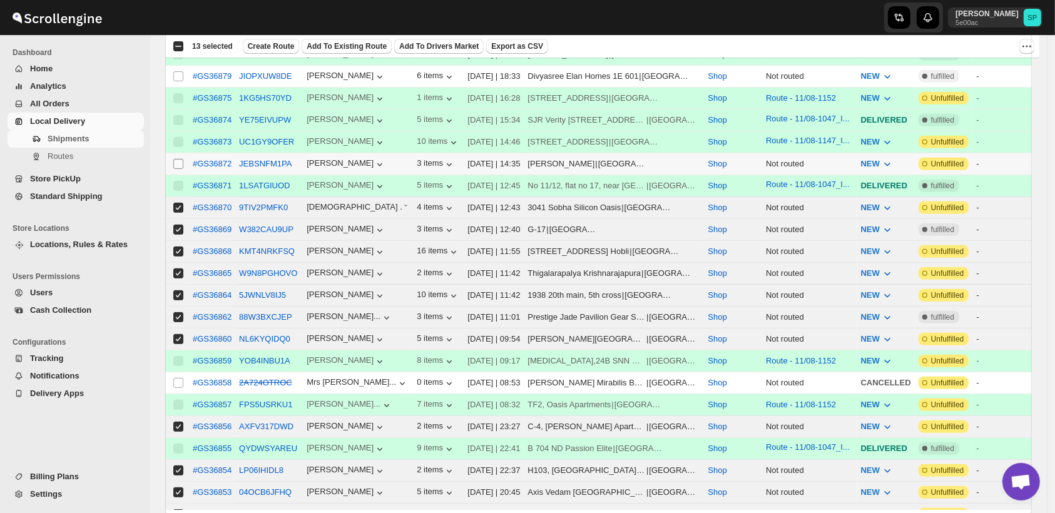
click at [178, 159] on input "Select shipment" at bounding box center [178, 164] width 10 height 10
checkbox input "true"
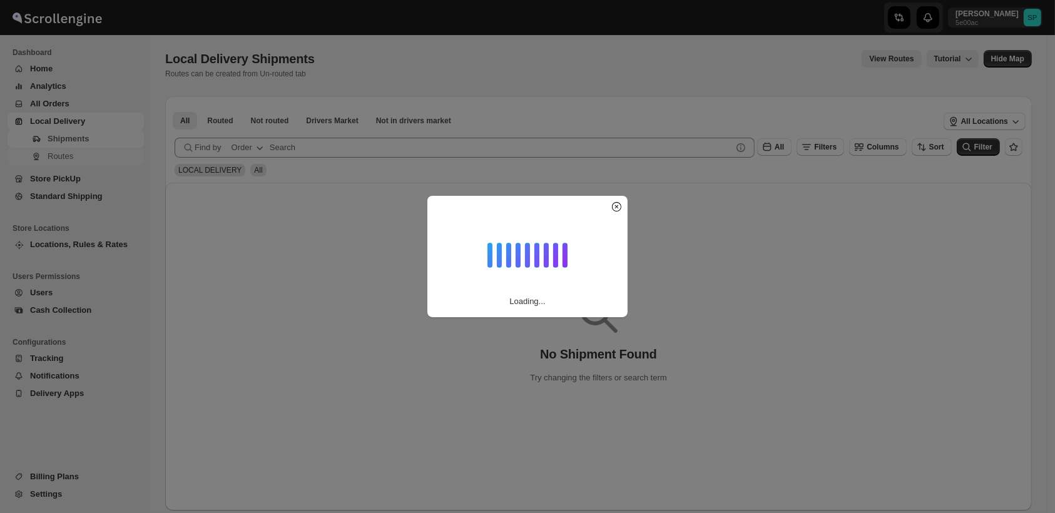
click at [72, 158] on span "Routes" at bounding box center [95, 156] width 94 height 13
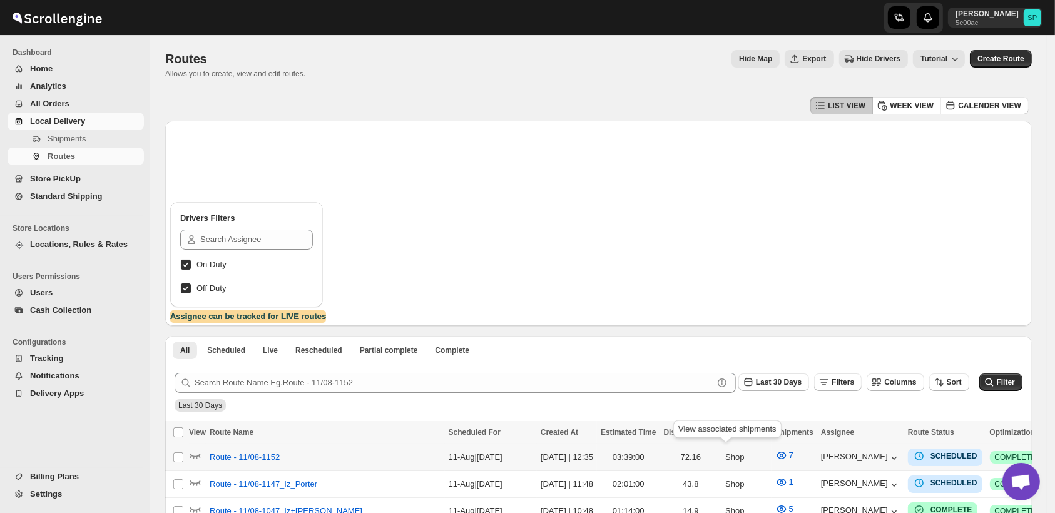
scroll to position [139, 0]
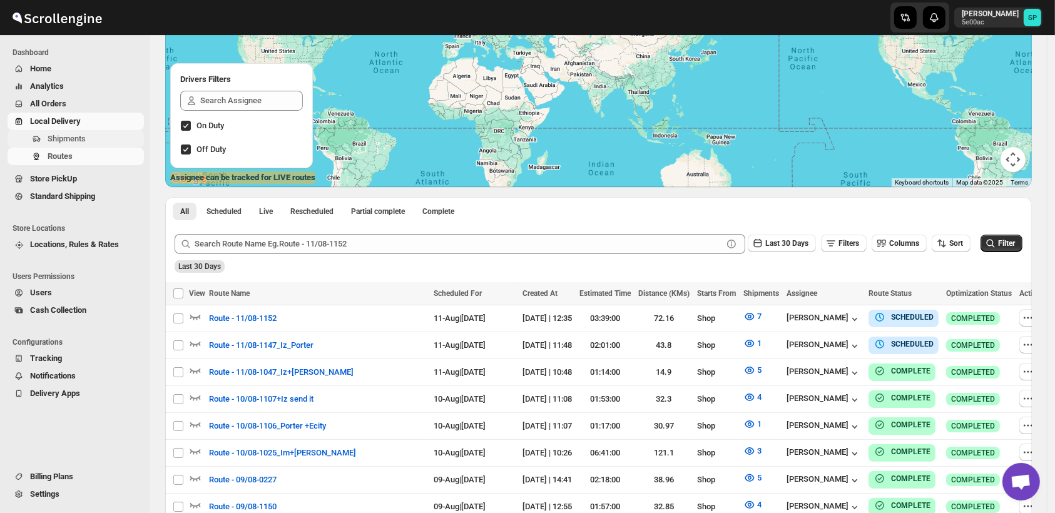
click at [81, 143] on span "Shipments" at bounding box center [67, 138] width 38 height 9
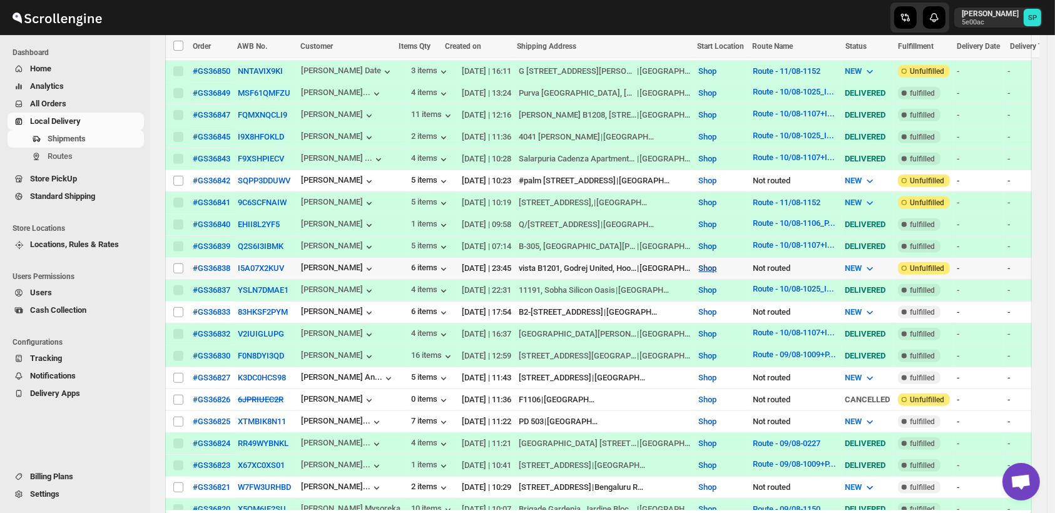
scroll to position [1105, 0]
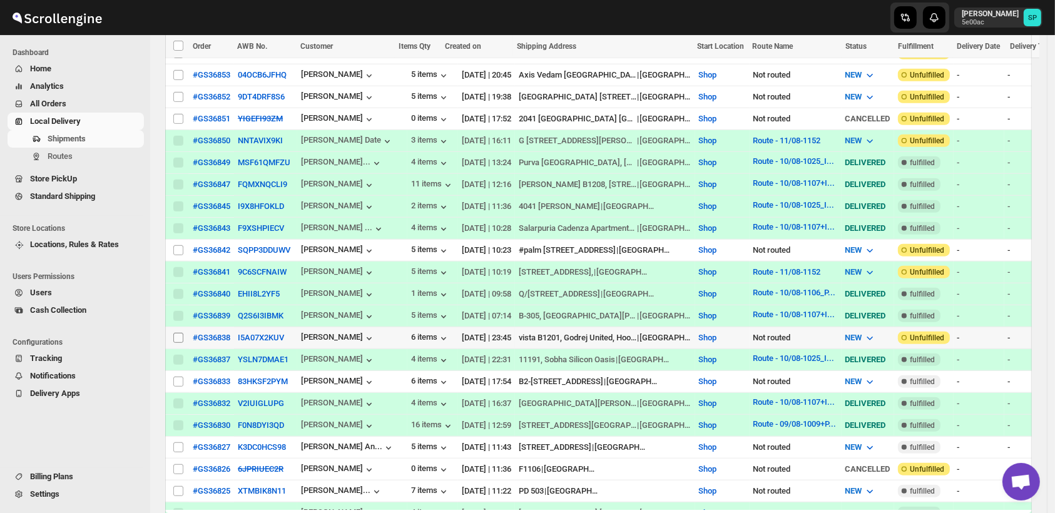
click at [178, 333] on input "Select shipment" at bounding box center [178, 338] width 10 height 10
checkbox input "true"
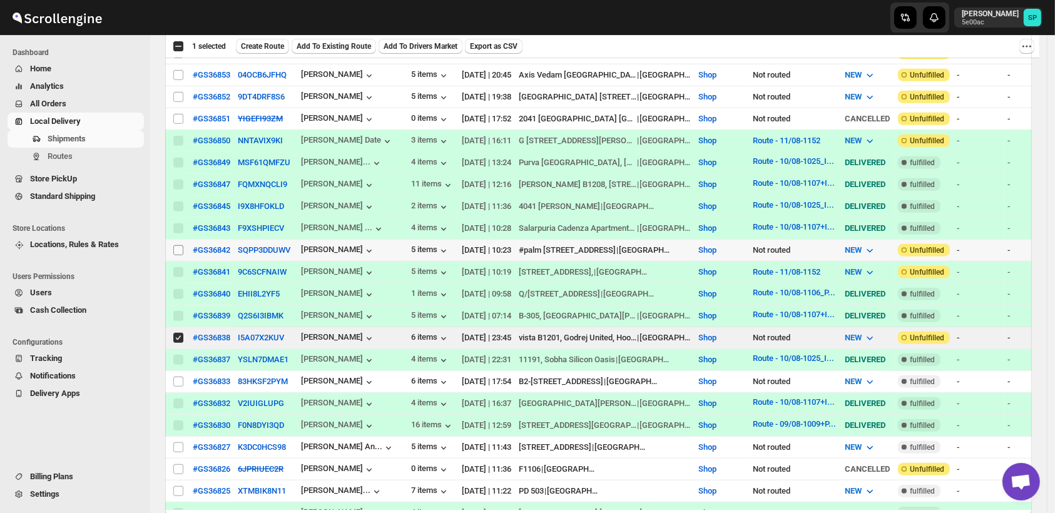
click at [180, 245] on input "Select shipment" at bounding box center [178, 250] width 10 height 10
checkbox input "true"
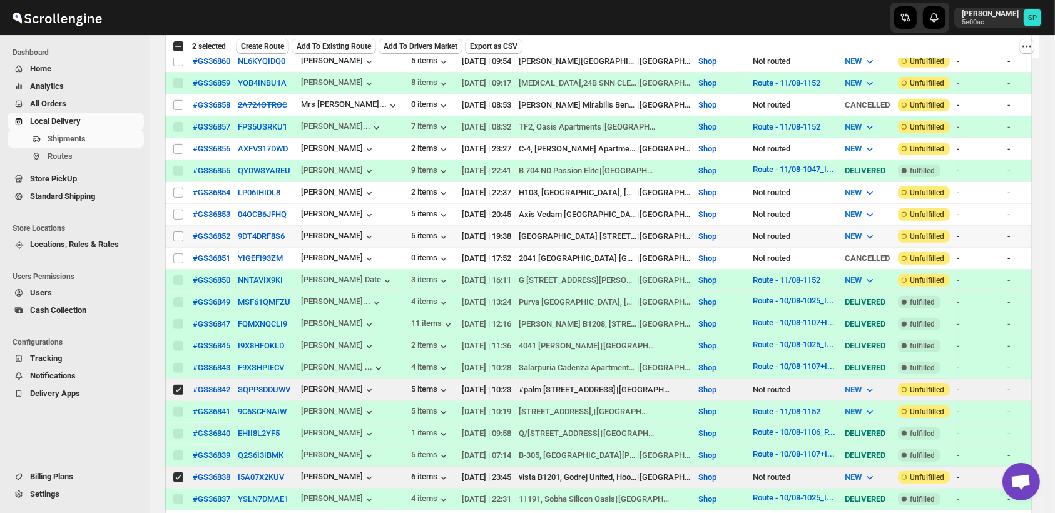
click at [188, 226] on td "Select shipment" at bounding box center [177, 237] width 24 height 22
checkbox input "true"
click at [181, 210] on input "Select shipment" at bounding box center [178, 215] width 10 height 10
checkbox input "true"
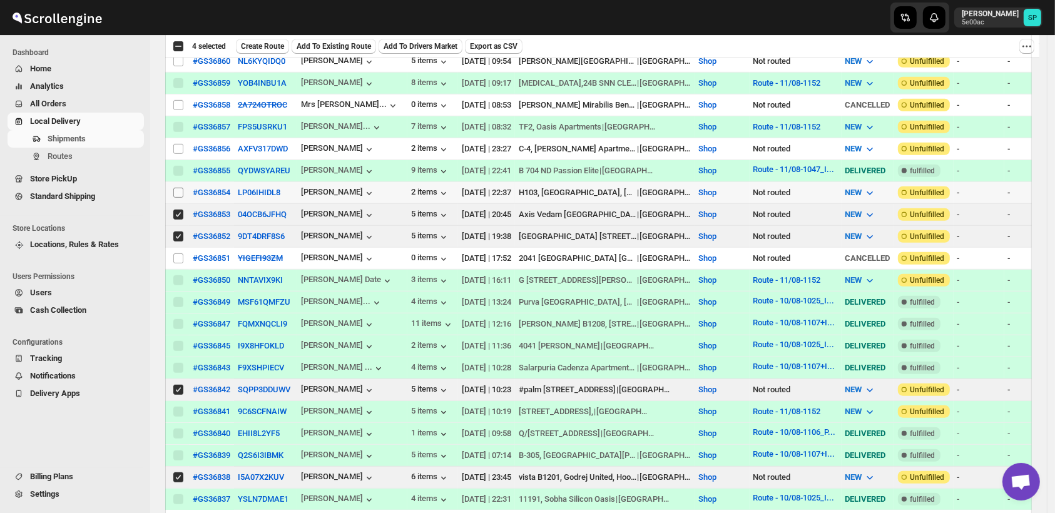
click at [181, 188] on input "Select shipment" at bounding box center [178, 193] width 10 height 10
checkbox input "true"
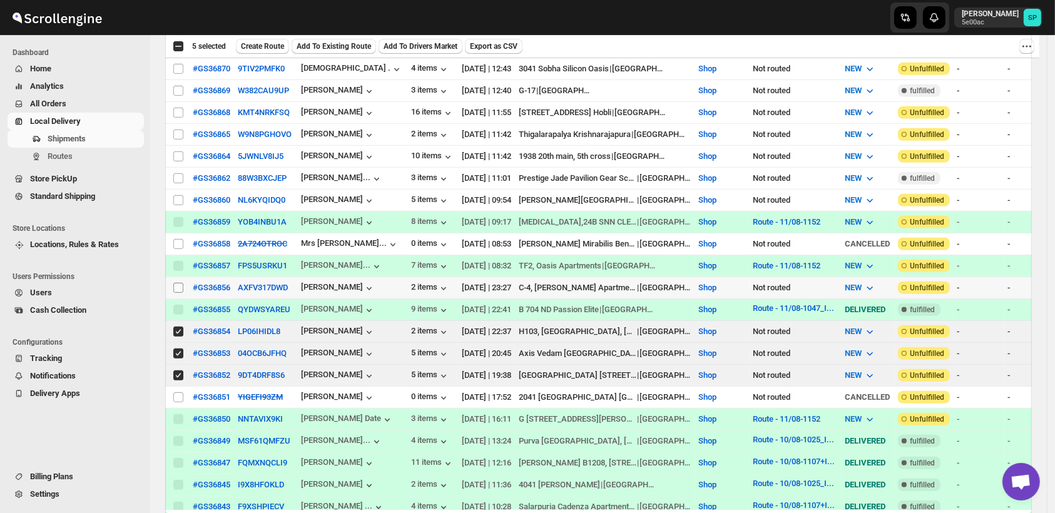
click at [178, 283] on input "Select shipment" at bounding box center [178, 288] width 10 height 10
checkbox input "true"
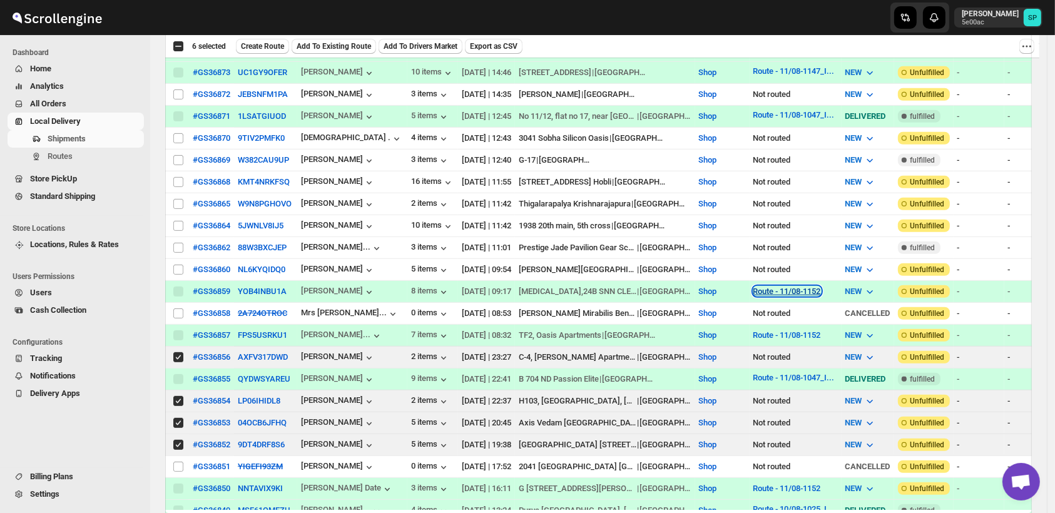
click at [809, 286] on button "Route - 11/08-1152" at bounding box center [787, 290] width 68 height 9
click at [801, 313] on span "View Route" at bounding box center [791, 316] width 40 height 9
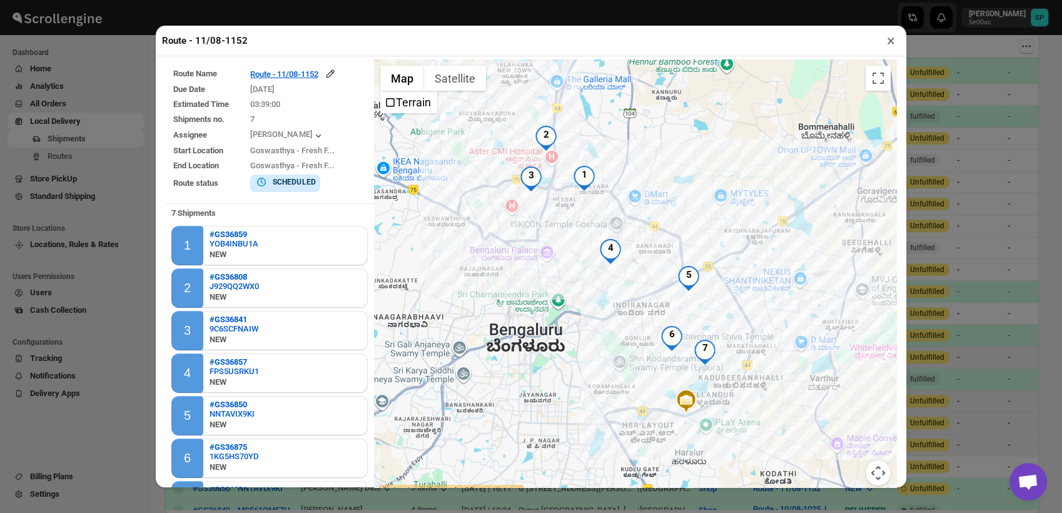
click at [890, 43] on button "×" at bounding box center [891, 41] width 18 height 18
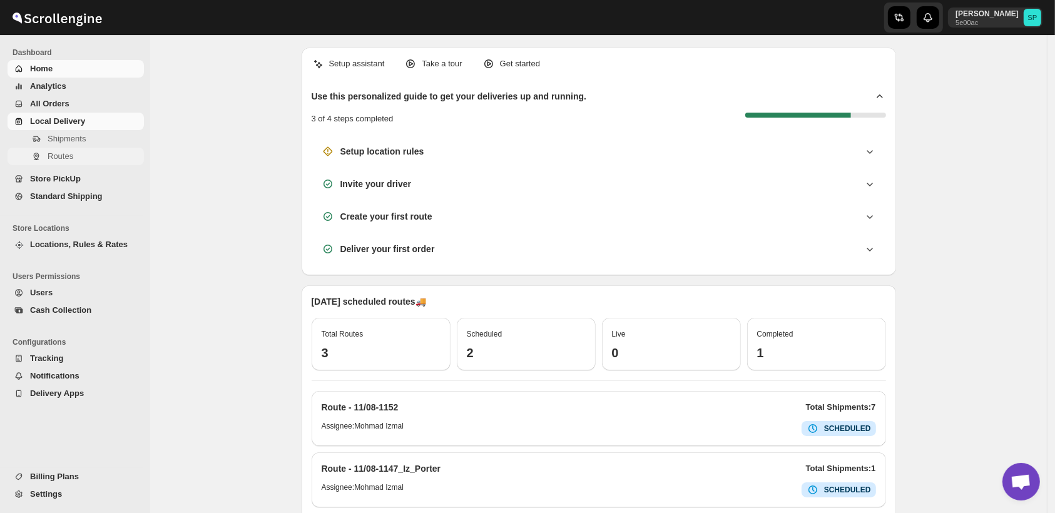
click at [55, 161] on span "Routes" at bounding box center [61, 155] width 26 height 9
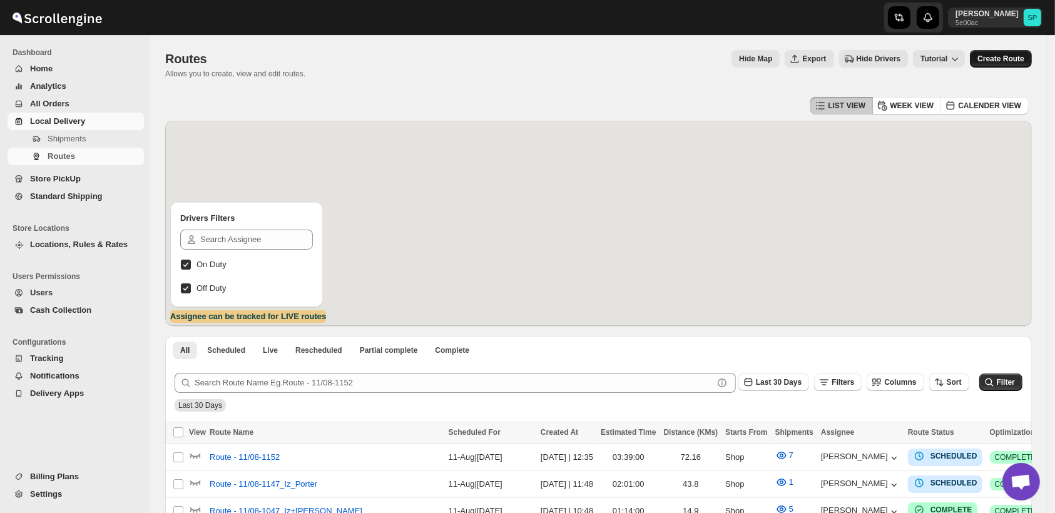
click at [995, 56] on span "Create Route" at bounding box center [1000, 59] width 47 height 10
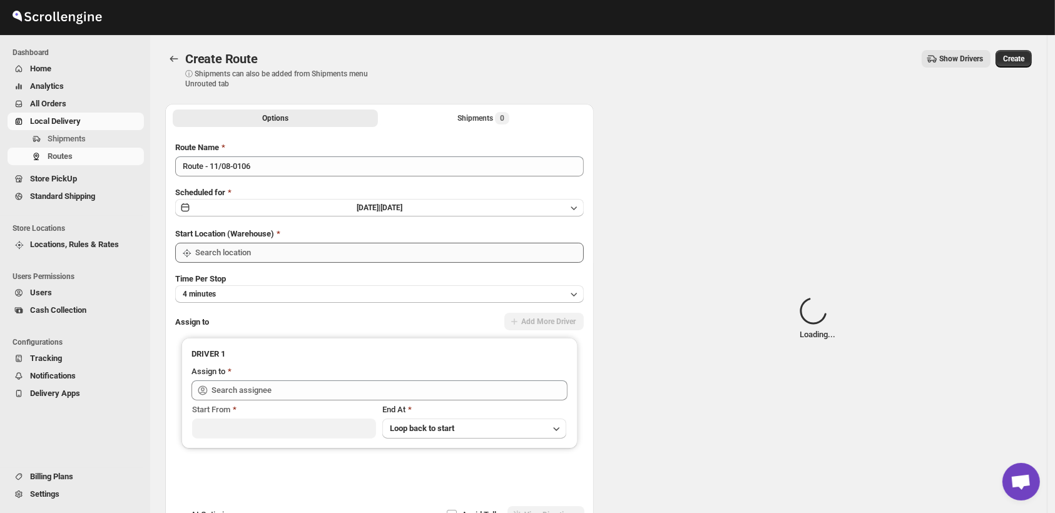
type input "Shop"
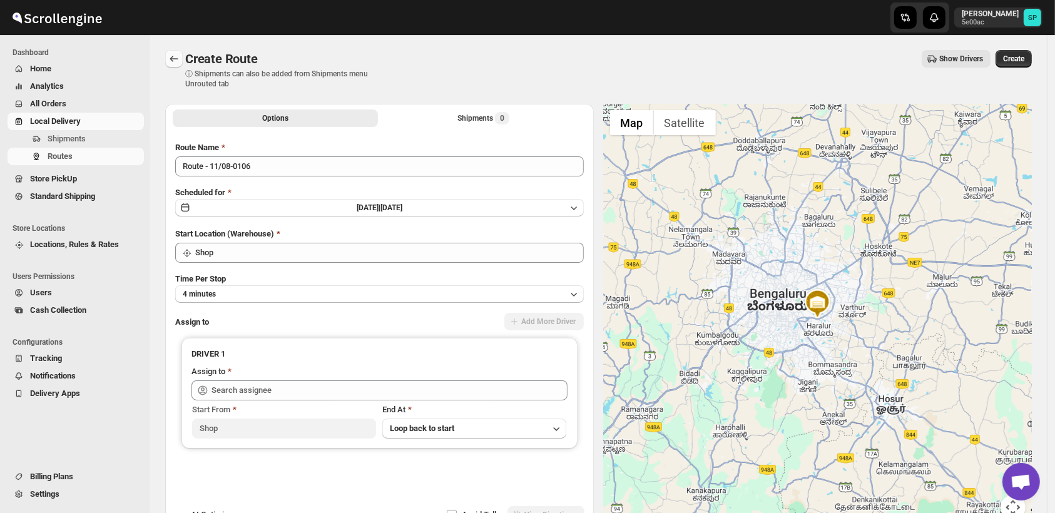
click at [179, 58] on icon "Routes" at bounding box center [174, 59] width 13 height 13
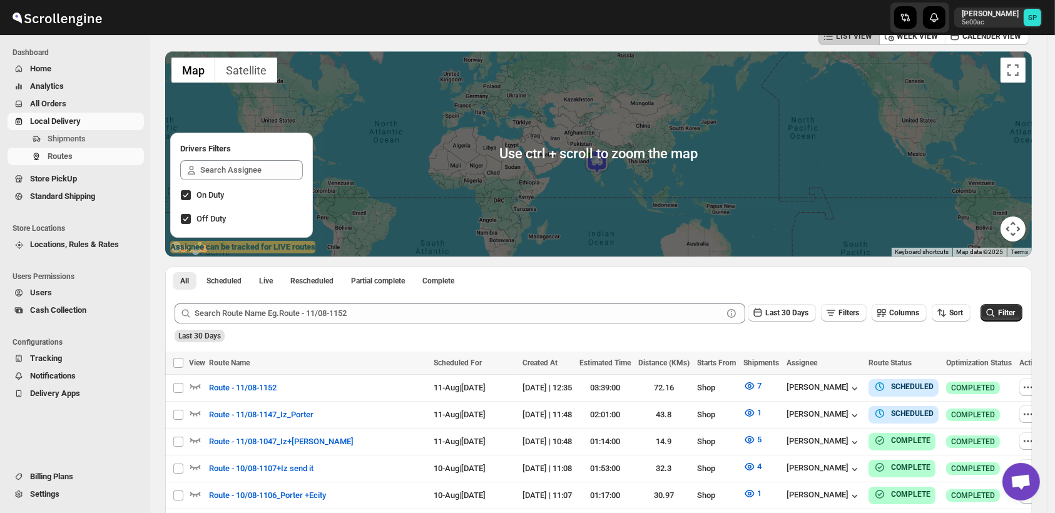
scroll to position [139, 0]
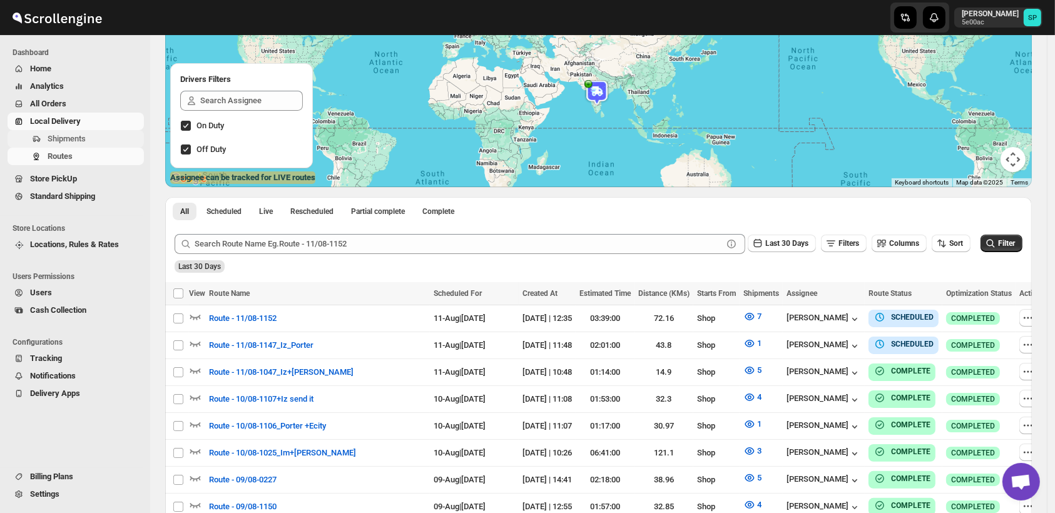
click at [77, 134] on span "Shipments" at bounding box center [67, 138] width 38 height 9
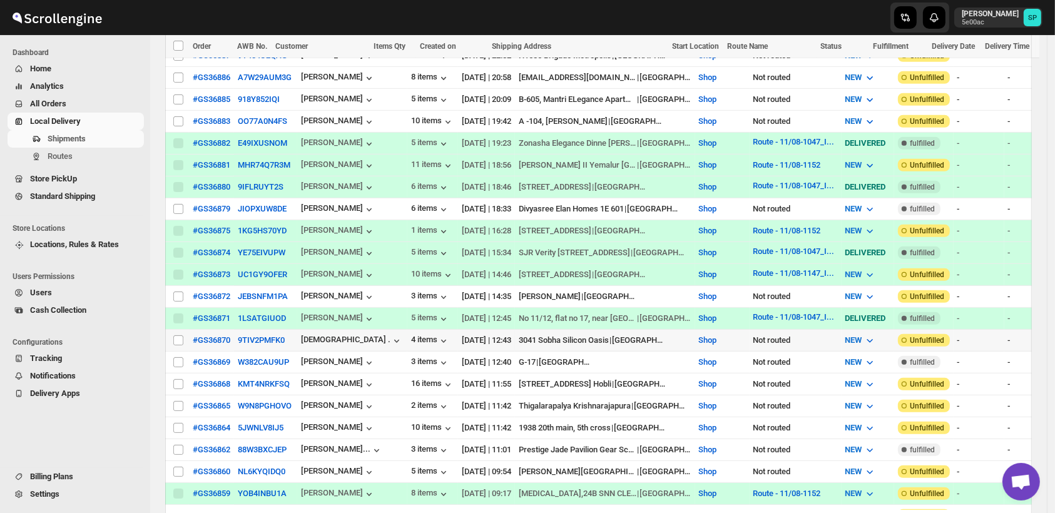
scroll to position [486, 0]
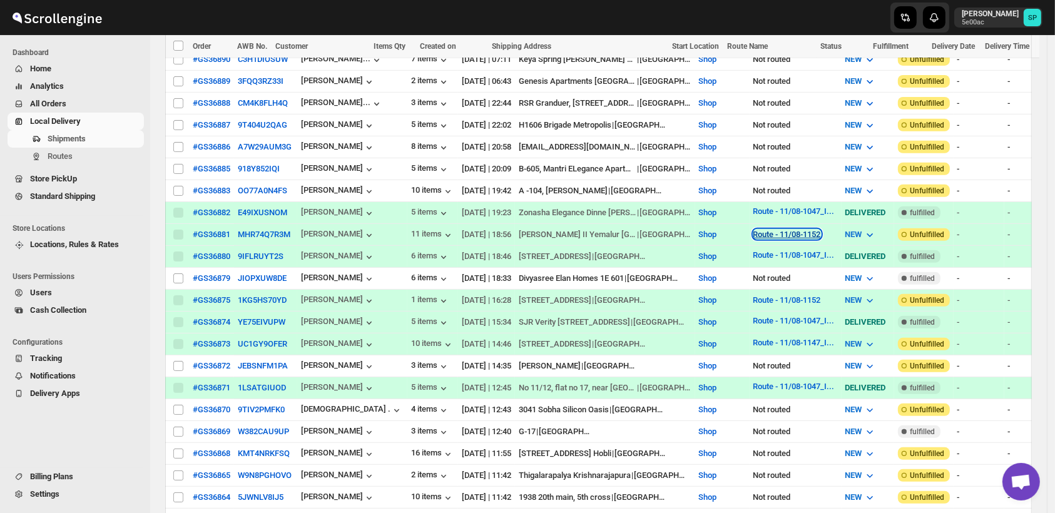
click at [816, 230] on button "Route - 11/08-1152" at bounding box center [787, 234] width 68 height 9
click at [808, 247] on span "Apply Filter" at bounding box center [791, 244] width 40 height 9
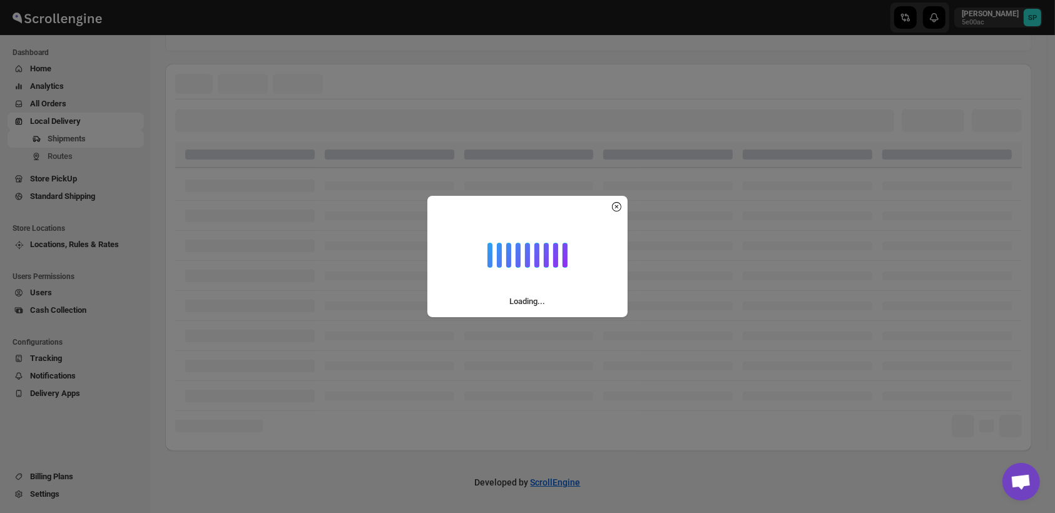
scroll to position [96, 0]
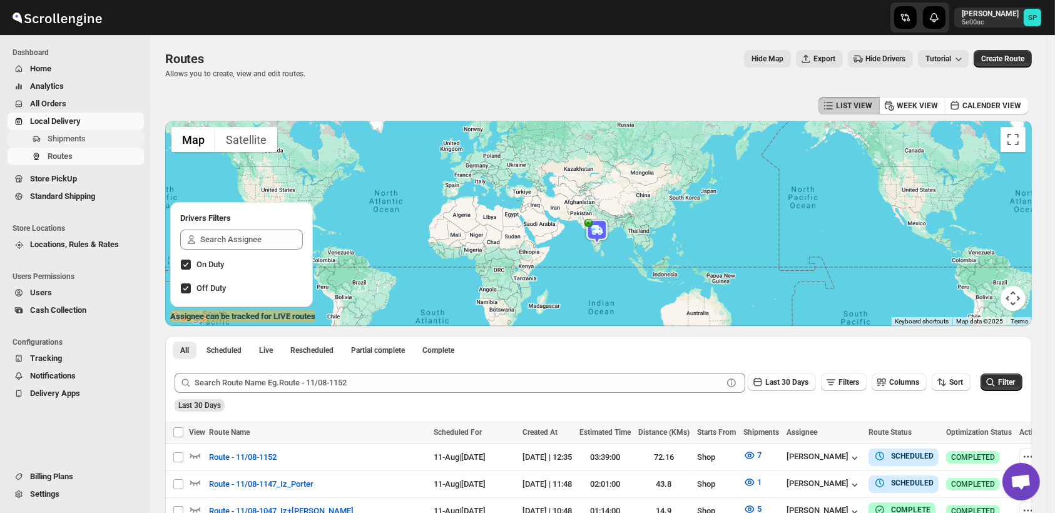
click at [42, 131] on button "Shipments" at bounding box center [76, 139] width 136 height 18
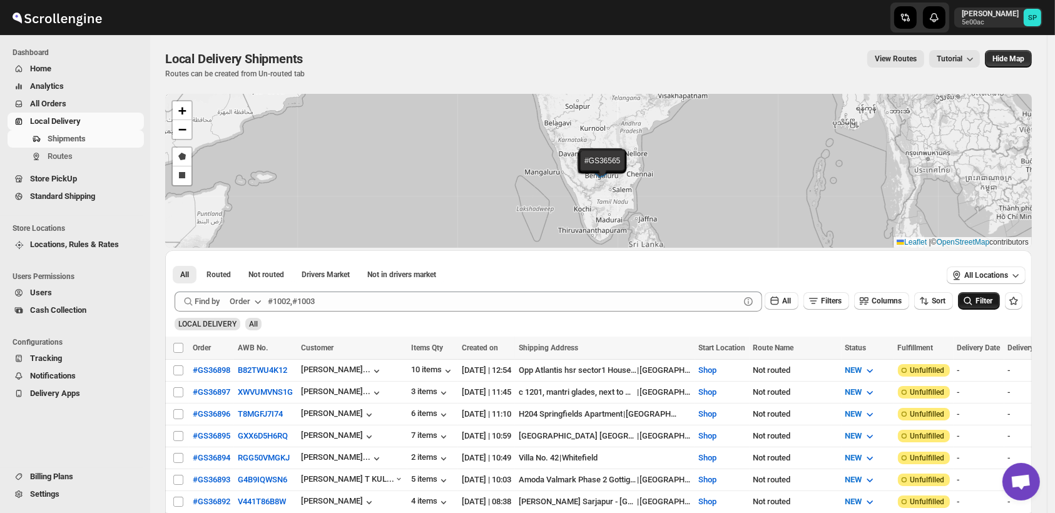
click at [974, 300] on icon "submit" at bounding box center [967, 301] width 13 height 13
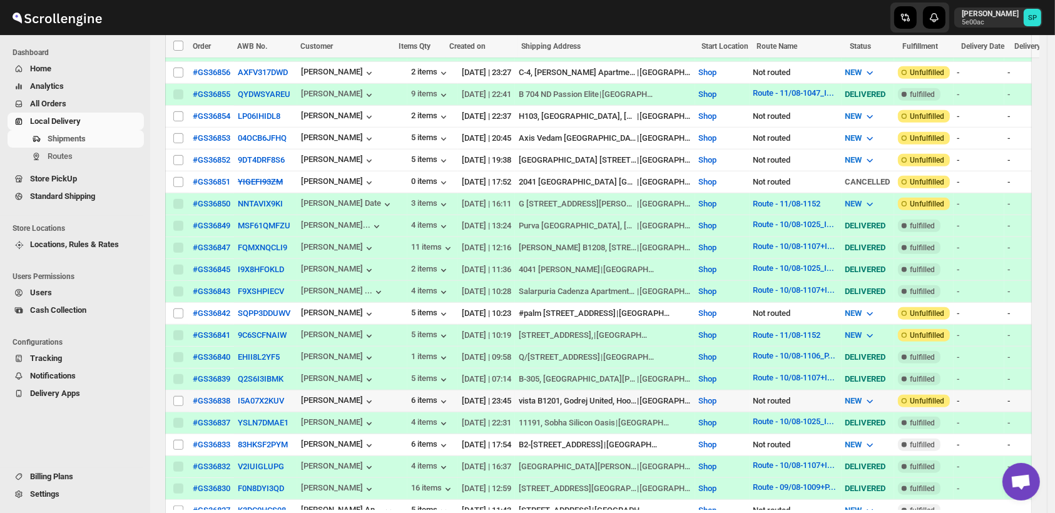
scroll to position [1112, 0]
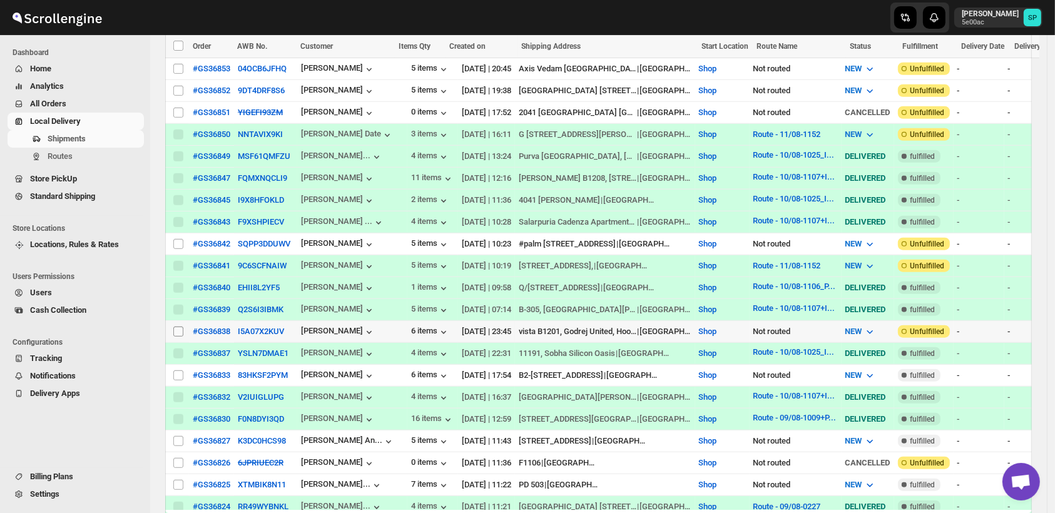
click at [181, 327] on input "Select shipment" at bounding box center [178, 332] width 10 height 10
checkbox input "true"
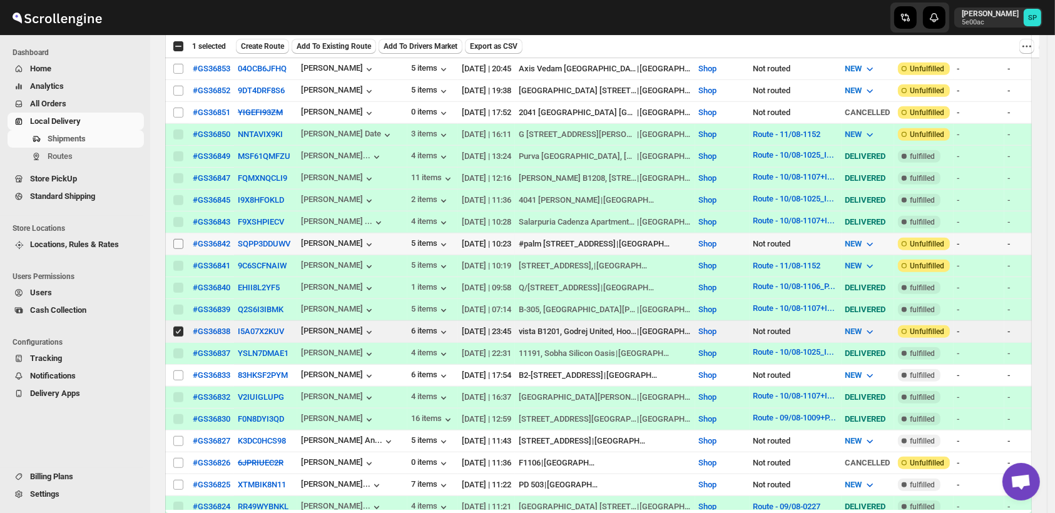
click at [176, 239] on input "Select shipment" at bounding box center [178, 244] width 10 height 10
checkbox input "true"
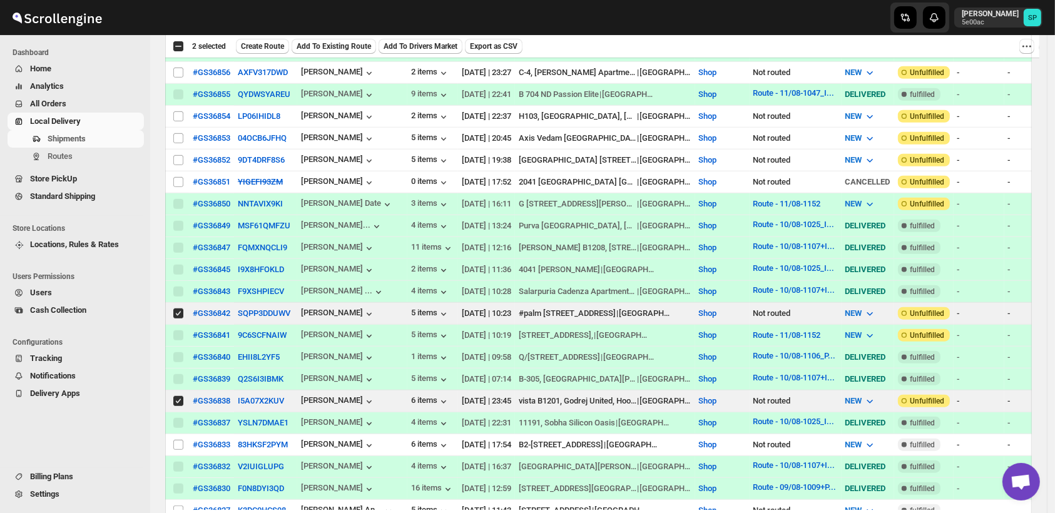
scroll to position [973, 0]
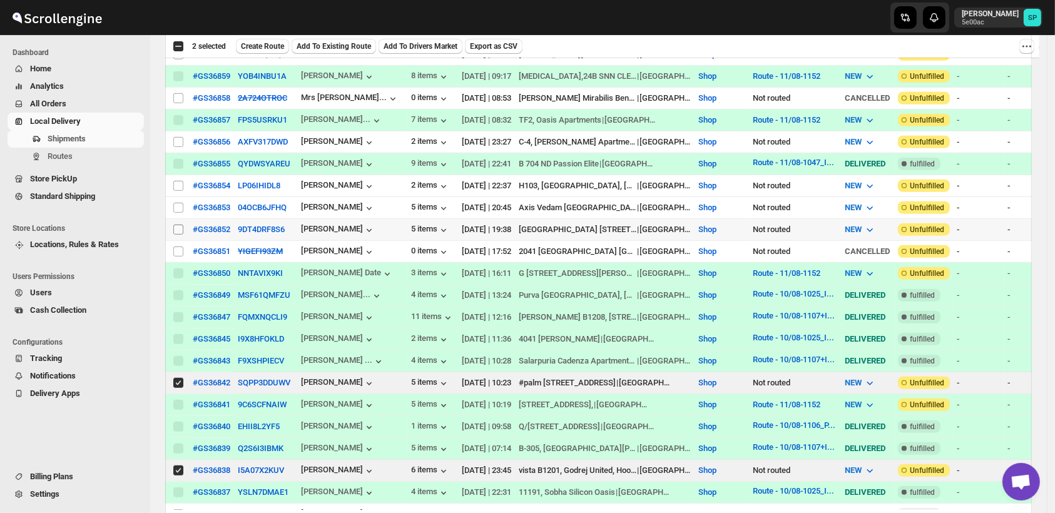
click at [183, 225] on input "Select shipment" at bounding box center [178, 230] width 10 height 10
checkbox input "true"
click at [180, 203] on input "Select shipment" at bounding box center [178, 208] width 10 height 10
checkbox input "true"
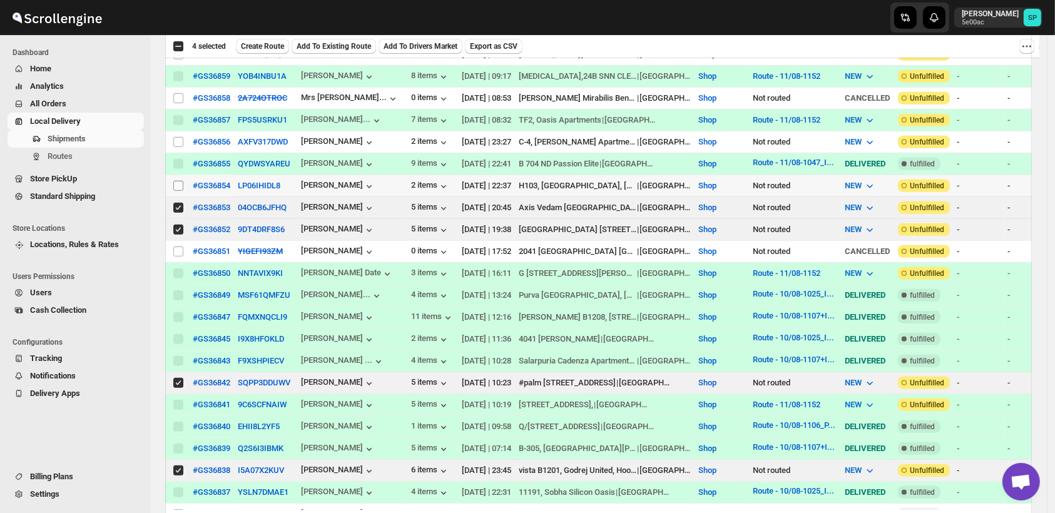
click at [178, 181] on input "Select shipment" at bounding box center [178, 186] width 10 height 10
checkbox input "true"
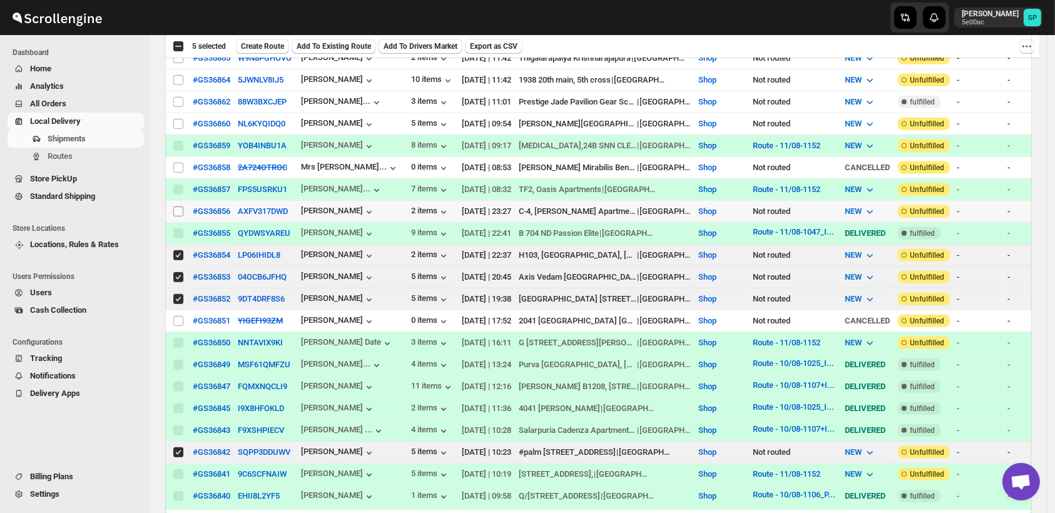
click at [181, 206] on input "Select shipment" at bounding box center [178, 211] width 10 height 10
checkbox input "true"
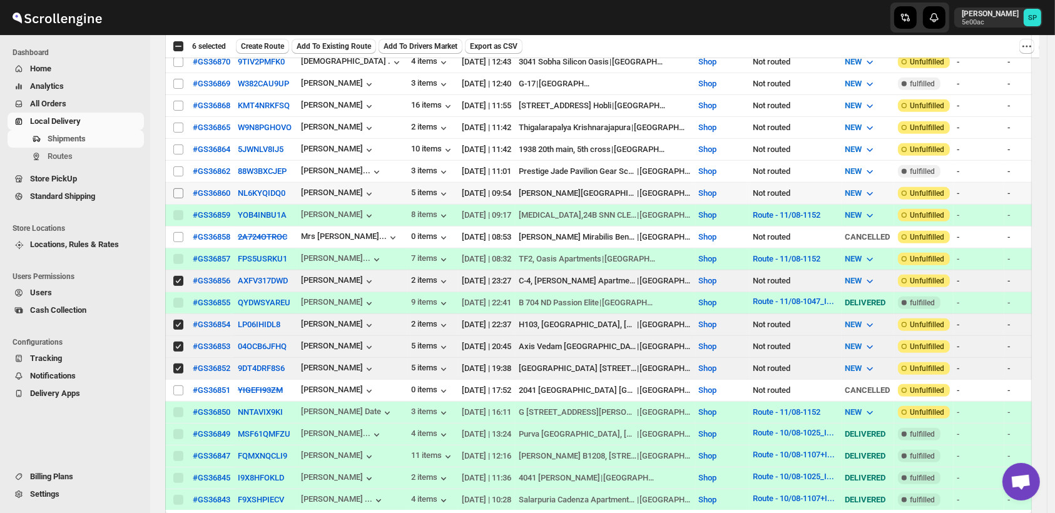
click at [176, 188] on input "Select shipment" at bounding box center [178, 193] width 10 height 10
click at [177, 183] on td "Select shipment" at bounding box center [177, 194] width 24 height 22
click at [181, 188] on input "Select shipment" at bounding box center [178, 193] width 10 height 10
checkbox input "true"
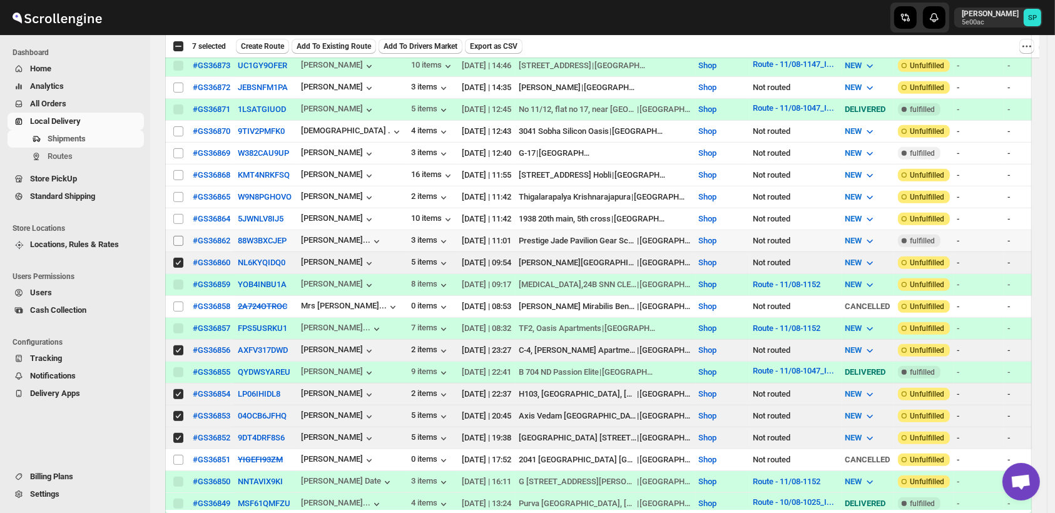
click at [177, 236] on input "Select shipment" at bounding box center [178, 241] width 10 height 10
checkbox input "true"
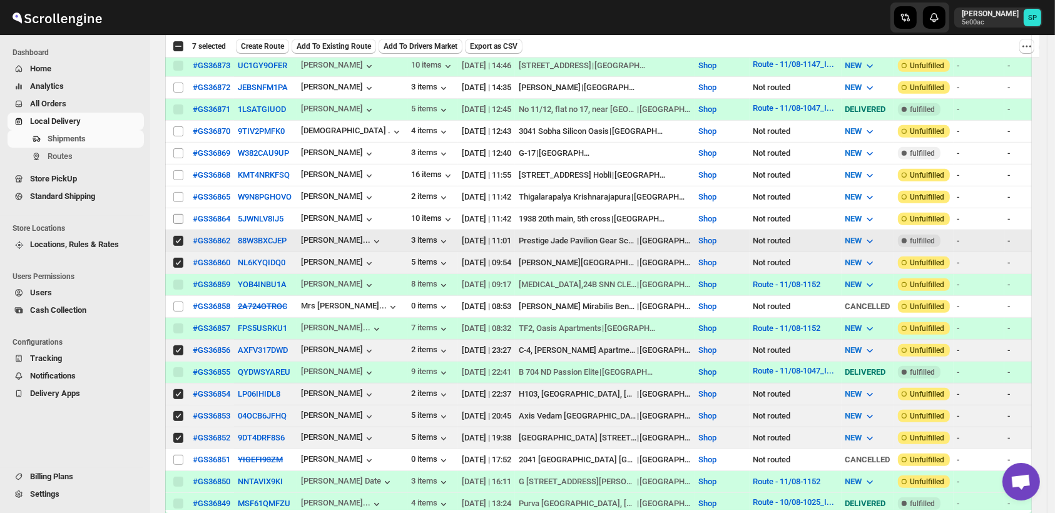
click at [180, 214] on input "Select shipment" at bounding box center [178, 219] width 10 height 10
checkbox input "true"
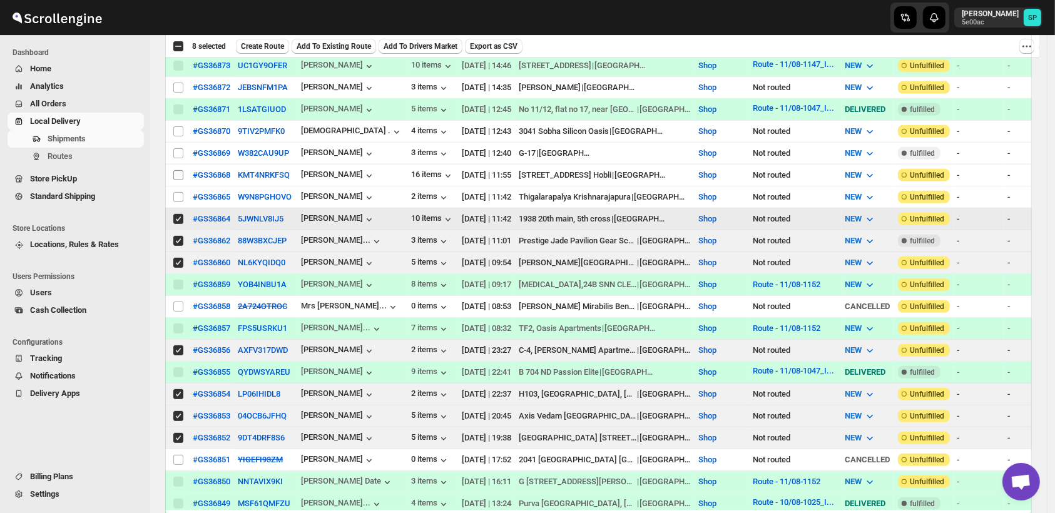
click at [178, 192] on input "Select shipment" at bounding box center [178, 197] width 10 height 10
checkbox input "true"
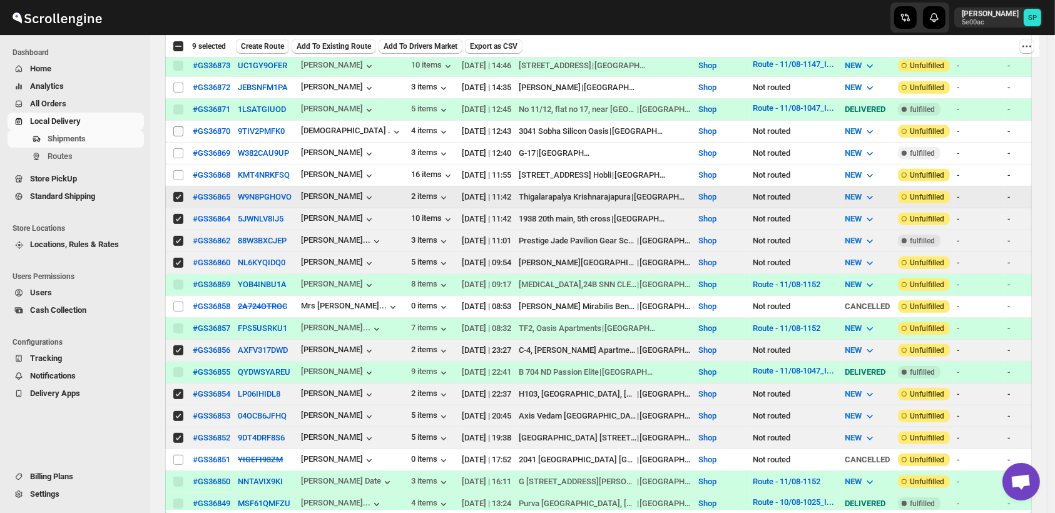
click at [177, 170] on input "Select shipment" at bounding box center [178, 175] width 10 height 10
checkbox input "true"
click at [180, 148] on input "Select shipment" at bounding box center [178, 153] width 10 height 10
checkbox input "true"
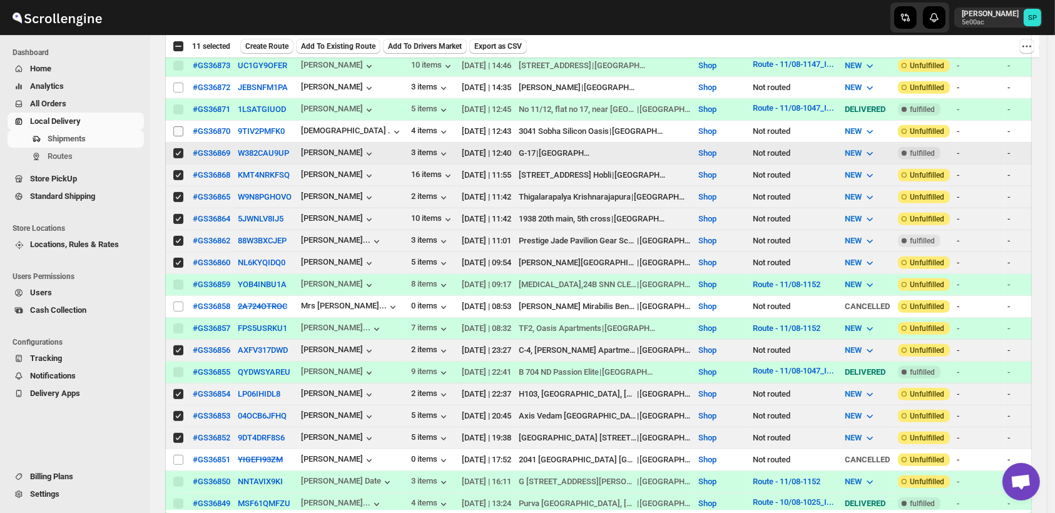
click at [180, 126] on input "Select shipment" at bounding box center [178, 131] width 10 height 10
checkbox input "true"
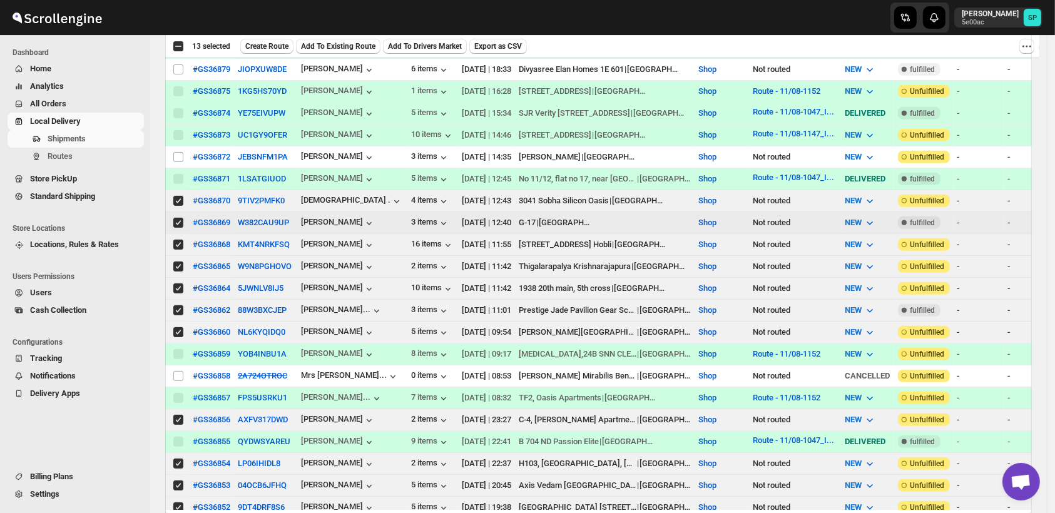
scroll to position [626, 0]
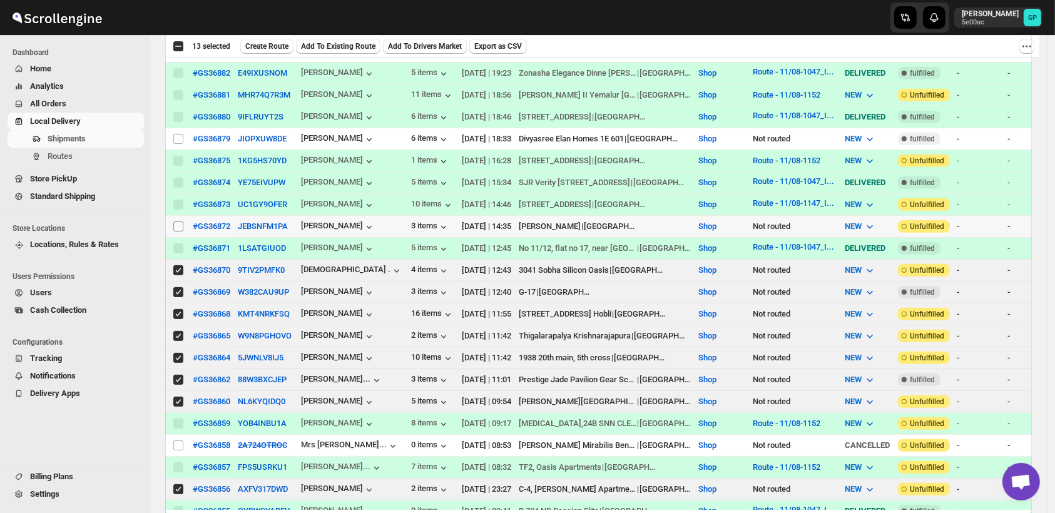
click at [176, 221] on input "Select shipment" at bounding box center [178, 226] width 10 height 10
checkbox input "true"
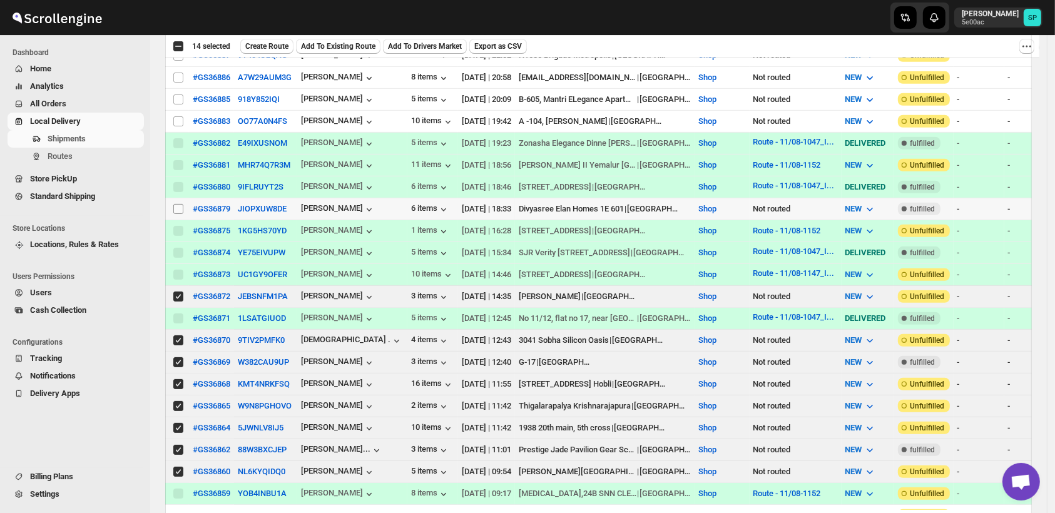
click at [177, 204] on input "Select shipment" at bounding box center [178, 209] width 10 height 10
checkbox input "true"
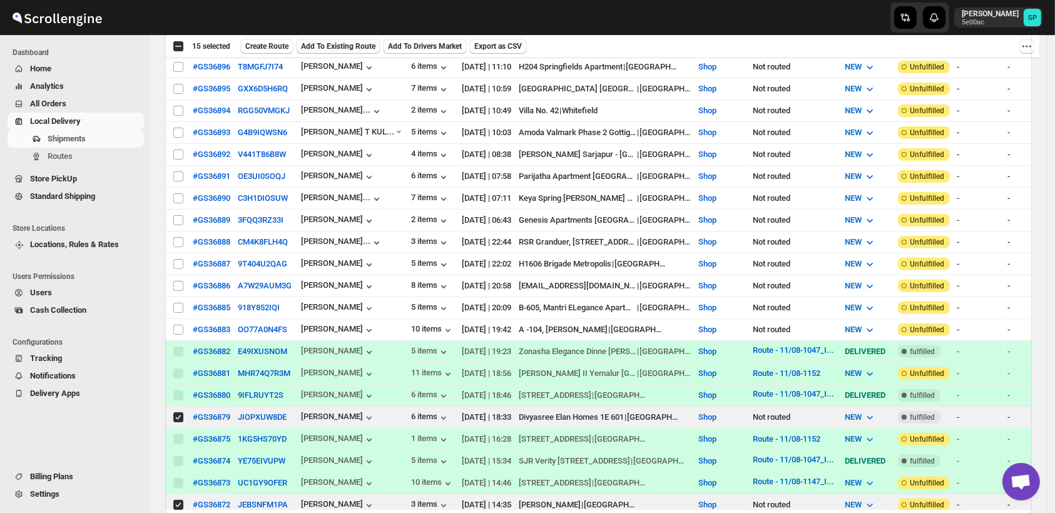
click at [345, 49] on span "Add To Existing Route" at bounding box center [338, 46] width 74 height 10
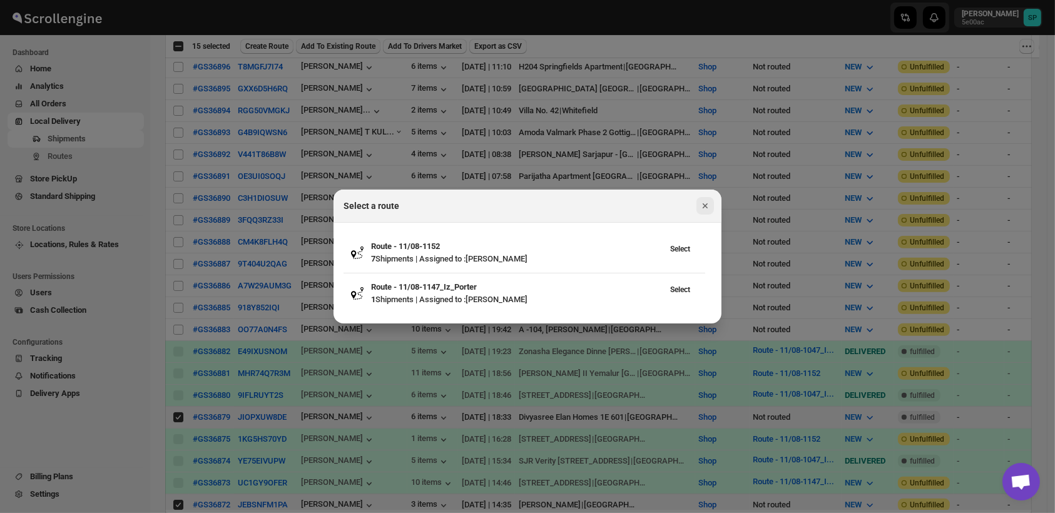
click at [701, 207] on icon "Close" at bounding box center [705, 206] width 13 height 13
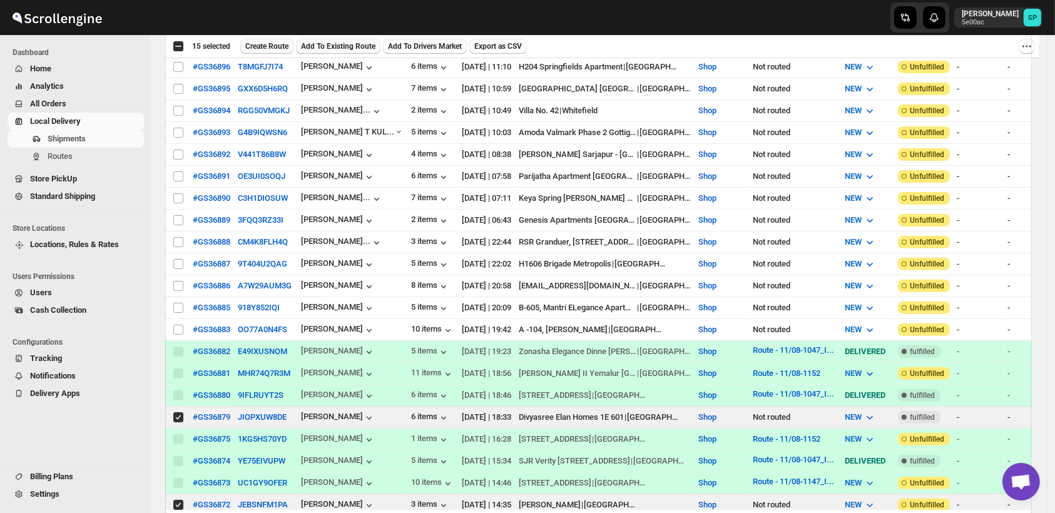
click at [269, 43] on span "Create Route" at bounding box center [266, 46] width 43 height 10
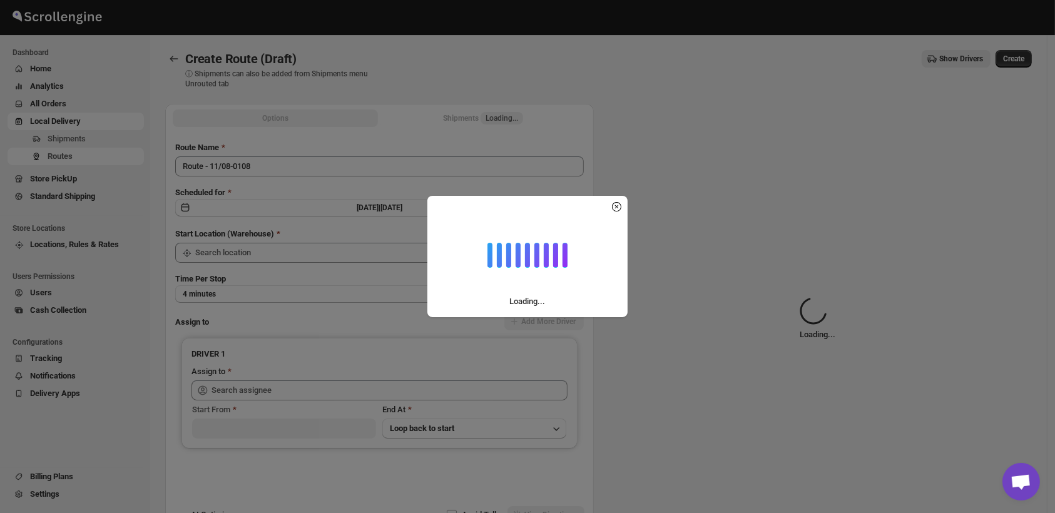
type input "Shop"
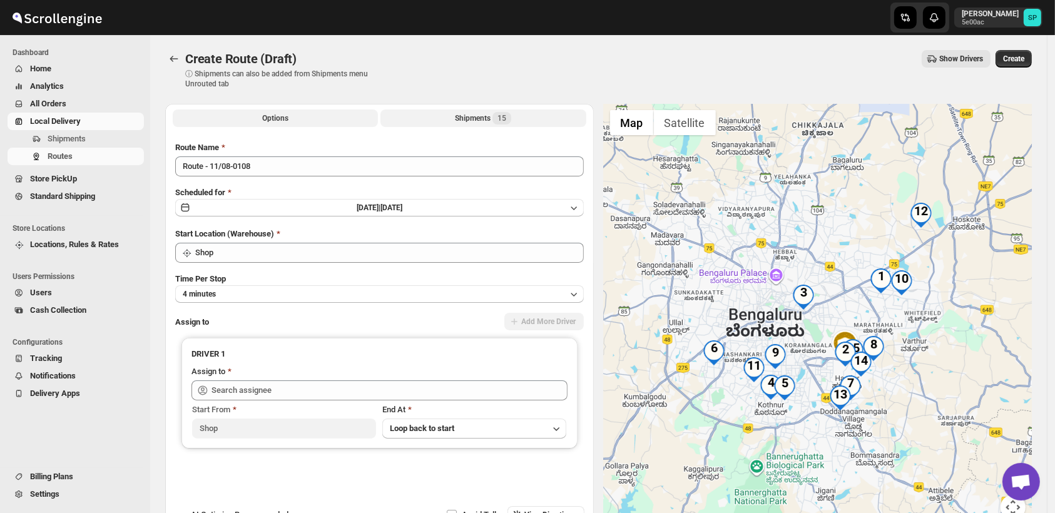
click at [482, 109] on button "Shipments 15" at bounding box center [482, 118] width 205 height 18
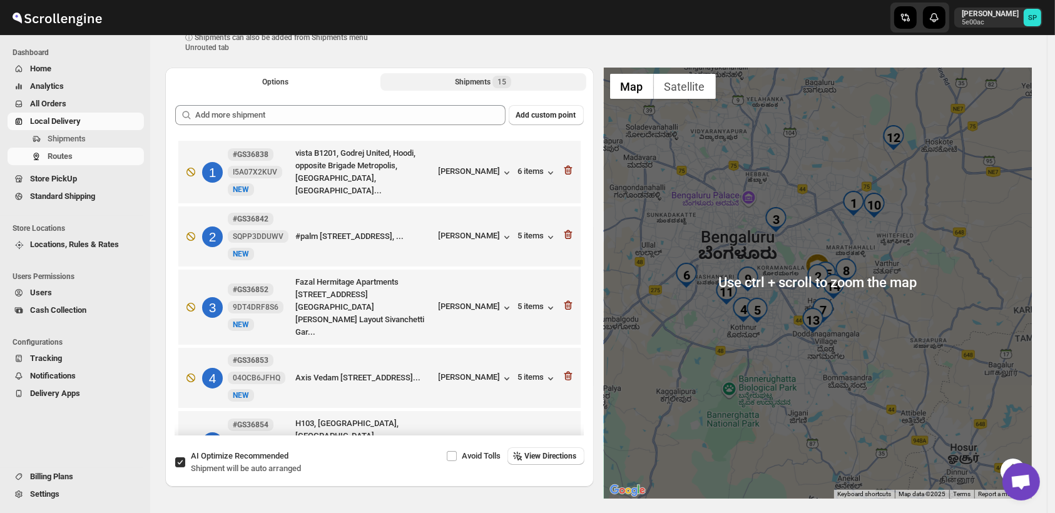
scroll to position [69, 0]
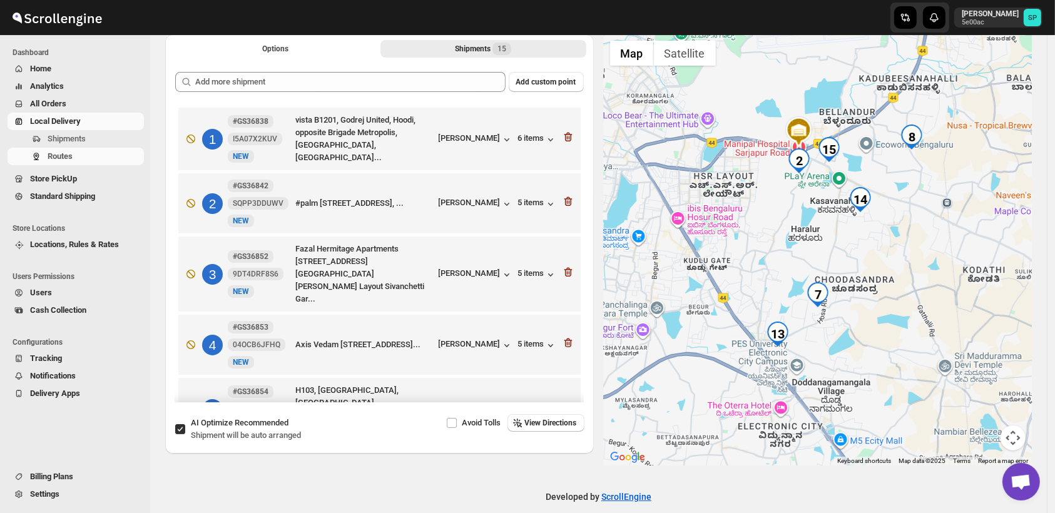
drag, startPoint x: 776, startPoint y: 287, endPoint x: 907, endPoint y: 328, distance: 137.5
click at [907, 328] on div at bounding box center [818, 249] width 428 height 431
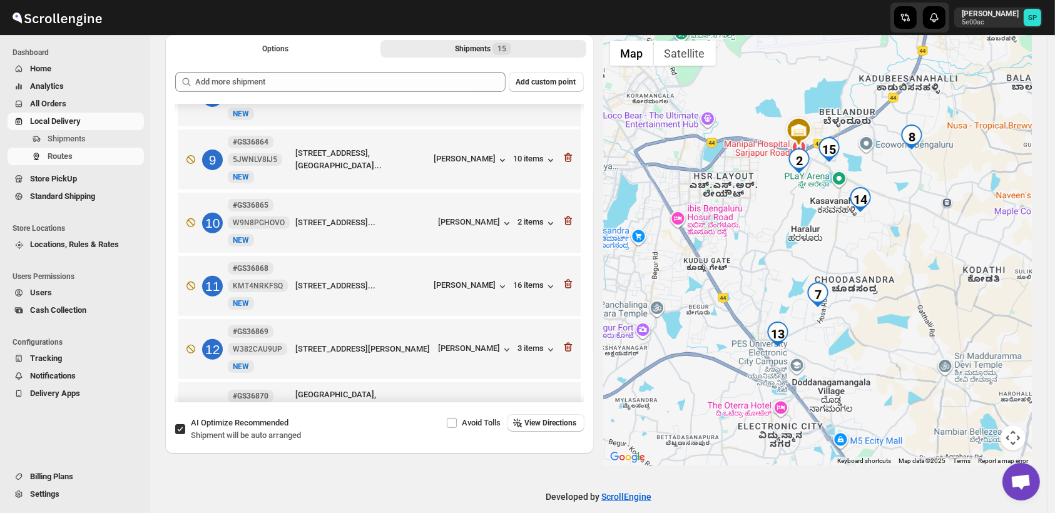
scroll to position [626, 0]
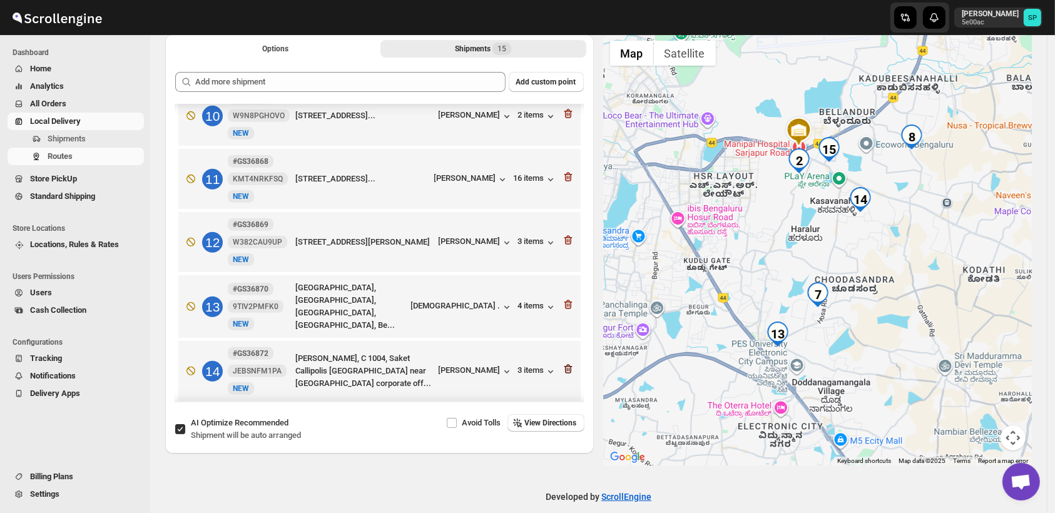
click at [564, 363] on icon "button" at bounding box center [568, 369] width 13 height 13
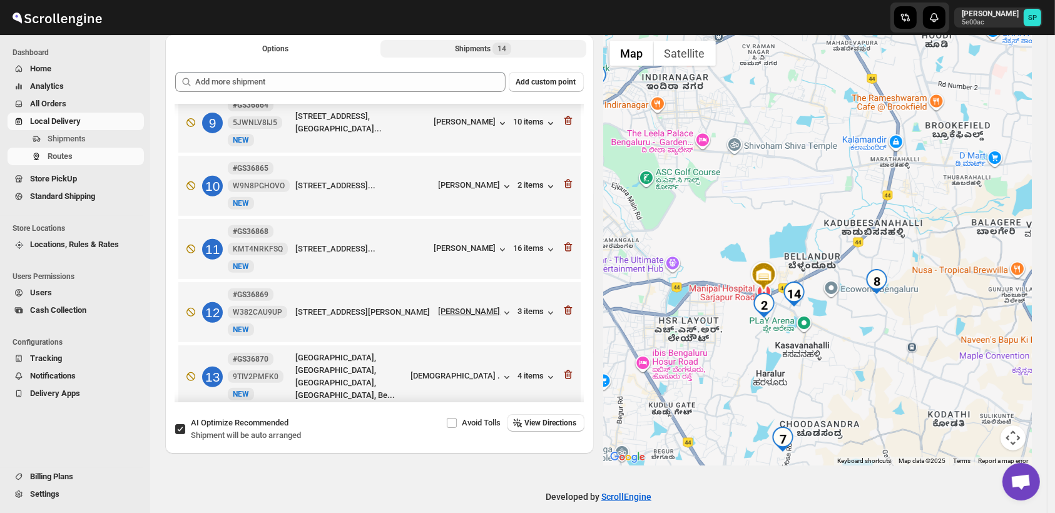
scroll to position [599, 0]
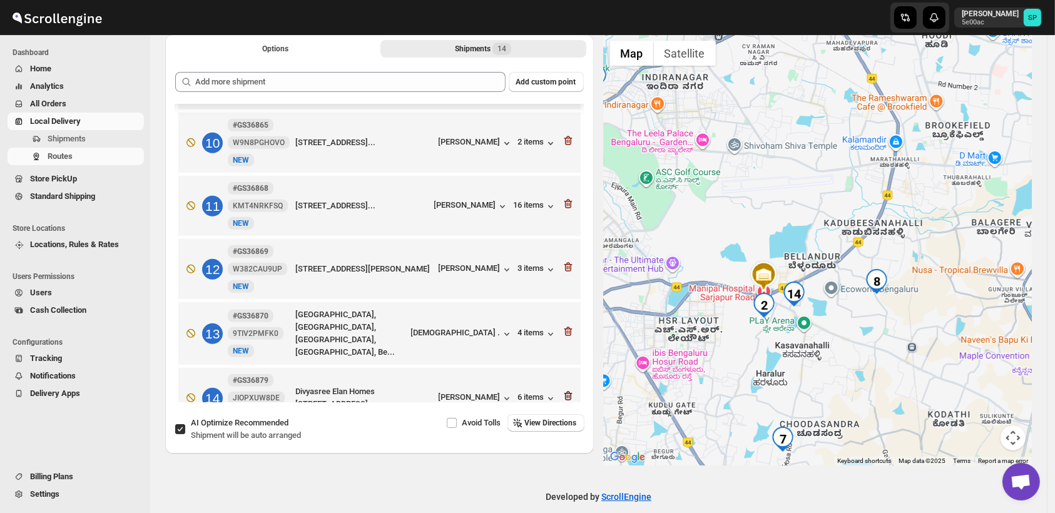
click at [565, 390] on icon "button" at bounding box center [568, 396] width 13 height 13
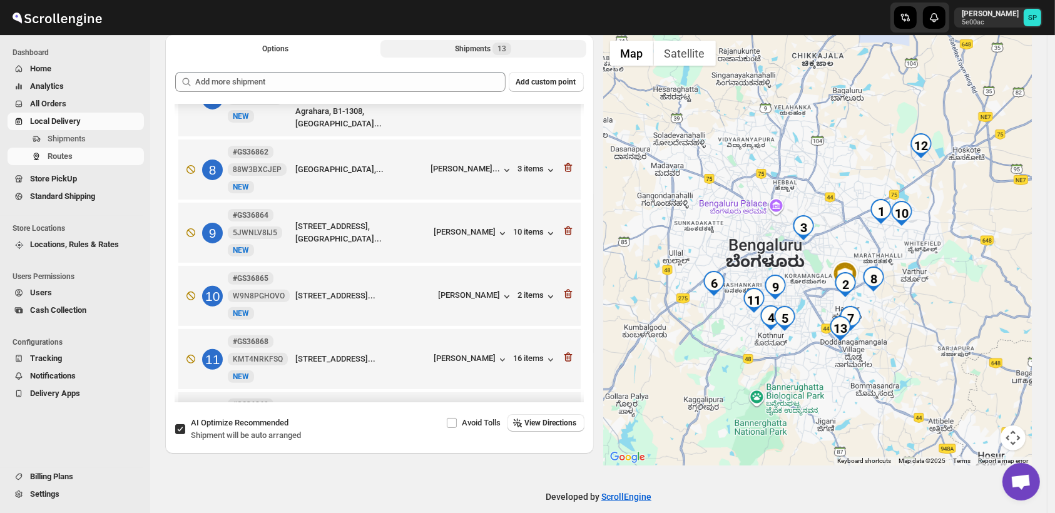
scroll to position [396, 0]
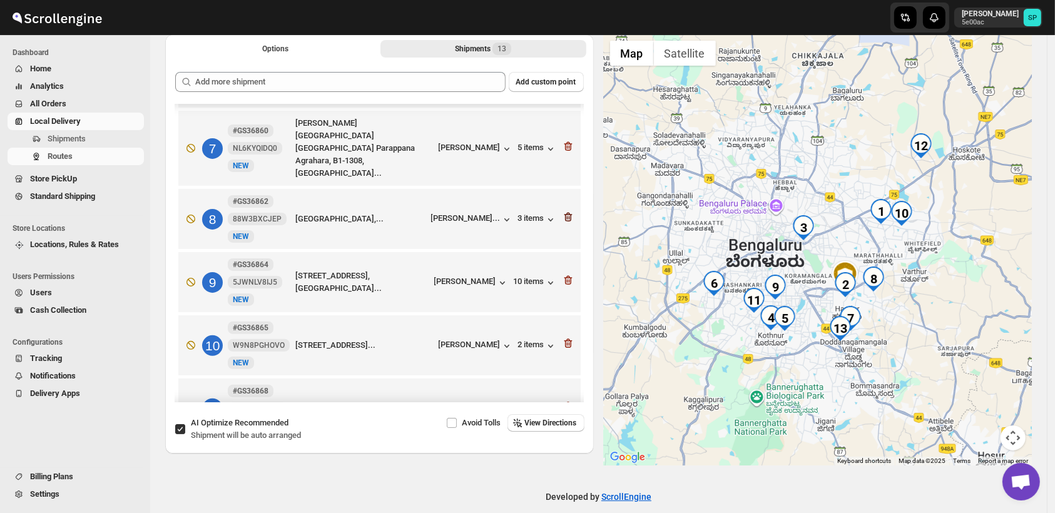
click at [567, 213] on icon "button" at bounding box center [568, 217] width 8 height 9
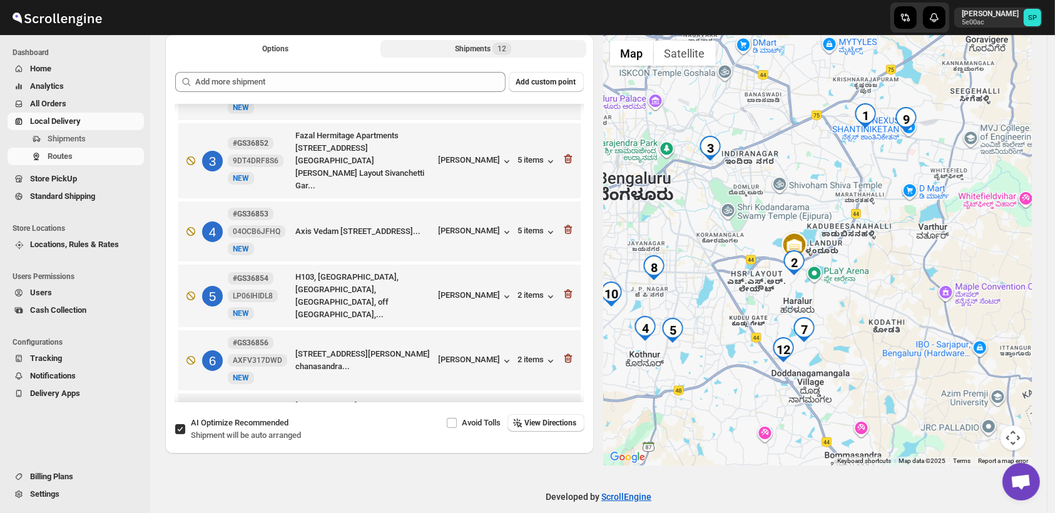
scroll to position [0, 0]
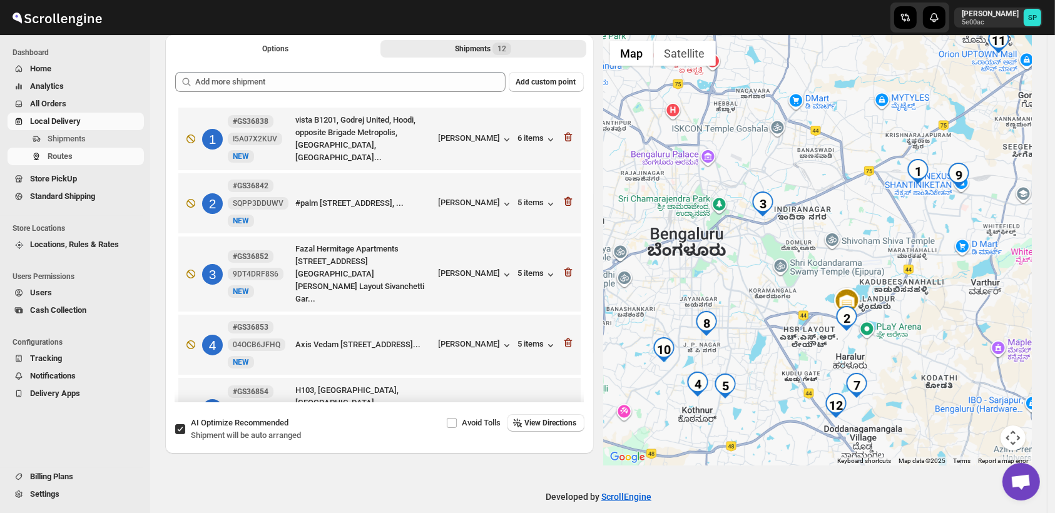
drag, startPoint x: 939, startPoint y: 301, endPoint x: 946, endPoint y: 303, distance: 7.1
click at [946, 303] on div at bounding box center [818, 249] width 428 height 431
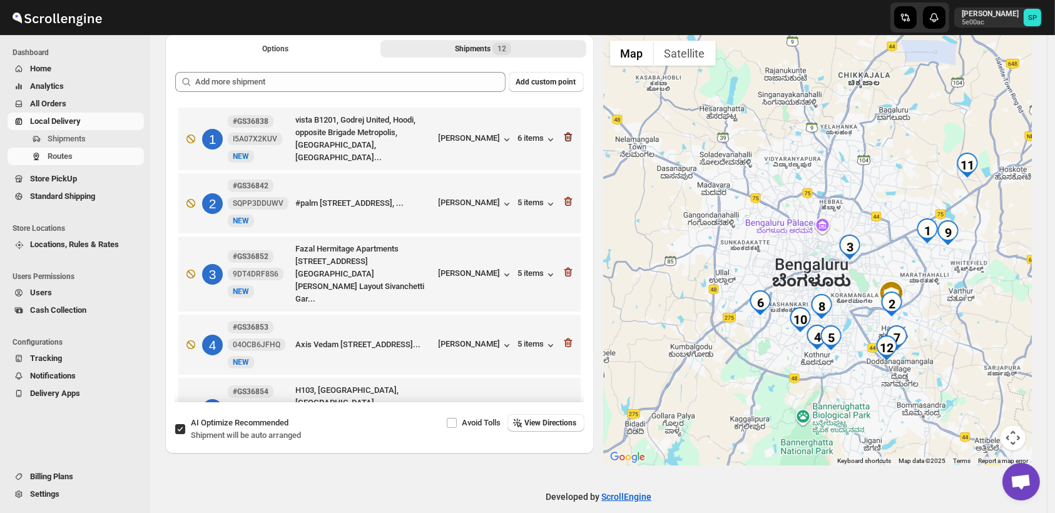
click at [567, 134] on icon "button" at bounding box center [568, 137] width 8 height 9
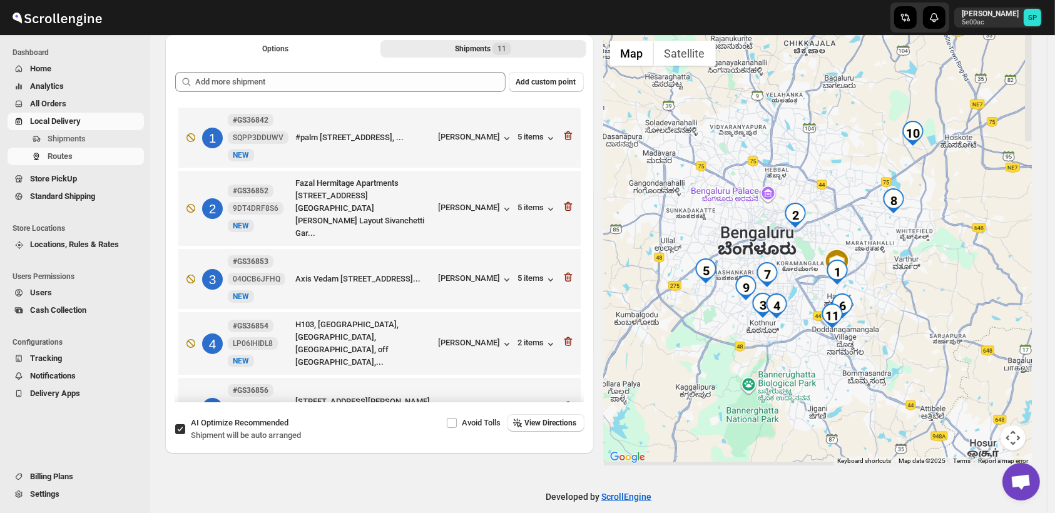
click at [567, 134] on icon "button" at bounding box center [568, 135] width 8 height 9
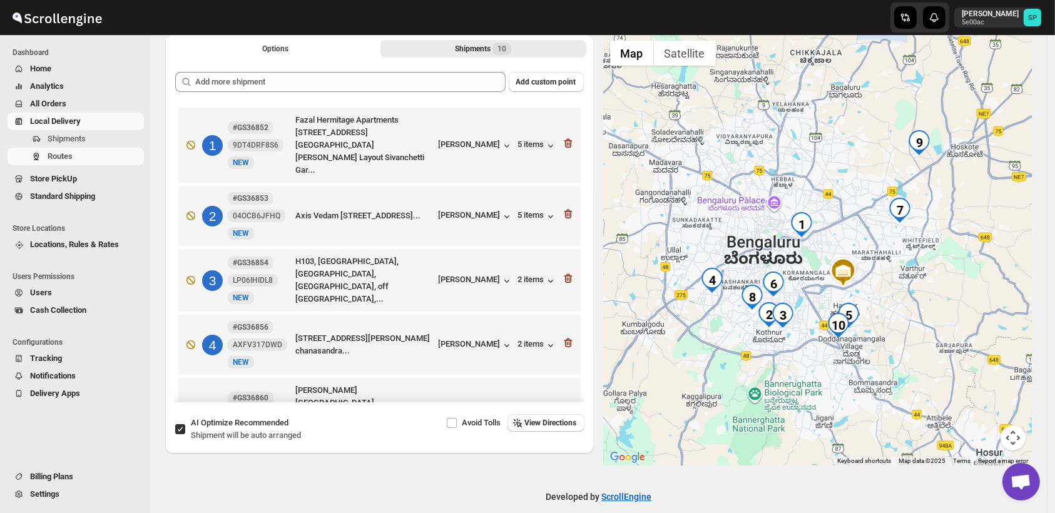
click at [567, 139] on icon "button" at bounding box center [568, 143] width 8 height 9
click at [567, 210] on icon "button" at bounding box center [568, 214] width 8 height 9
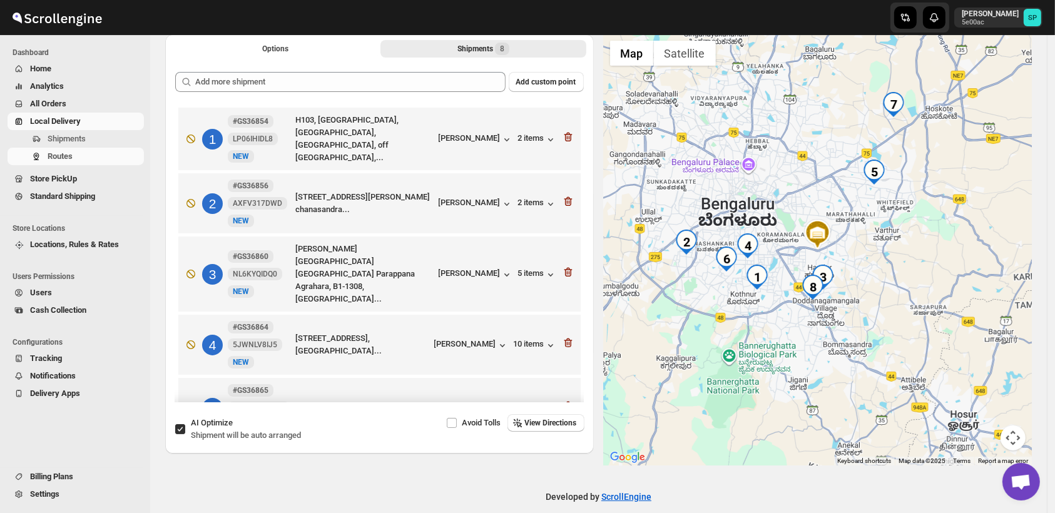
click at [567, 134] on icon "button" at bounding box center [568, 137] width 8 height 9
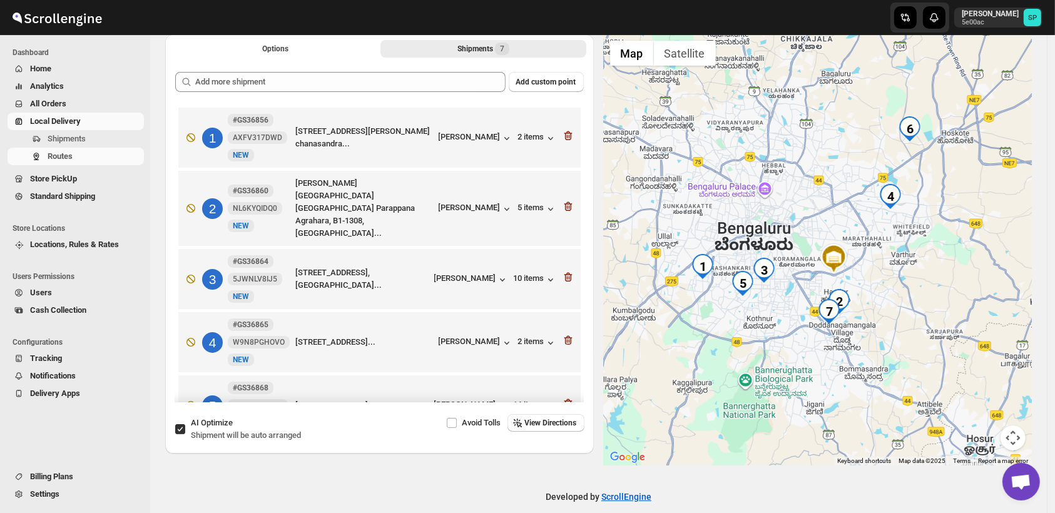
click at [567, 134] on icon "button" at bounding box center [568, 135] width 8 height 9
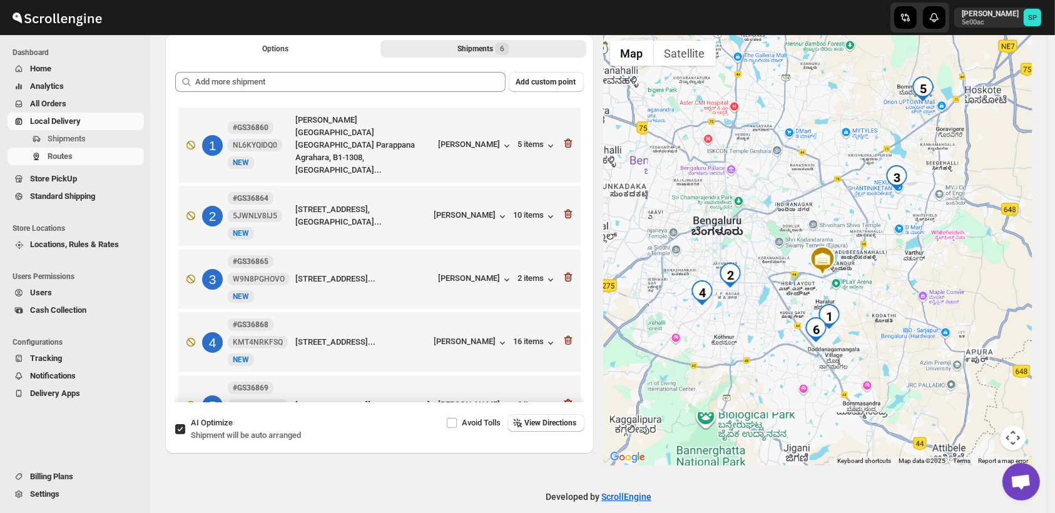
click at [567, 139] on icon "button" at bounding box center [568, 143] width 8 height 9
click at [567, 210] on icon "button" at bounding box center [568, 214] width 8 height 9
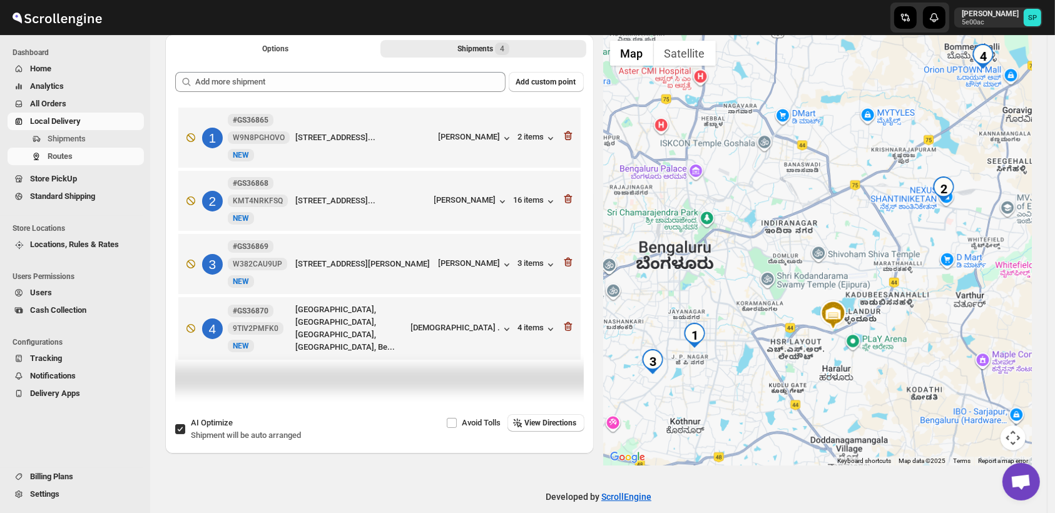
click at [567, 134] on icon "button" at bounding box center [568, 135] width 13 height 13
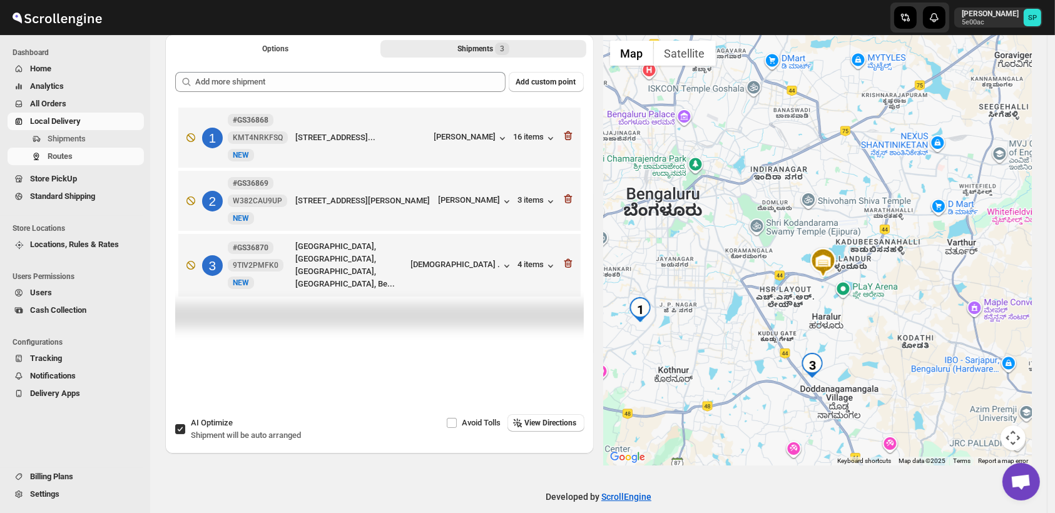
click at [567, 134] on icon "button" at bounding box center [568, 135] width 13 height 13
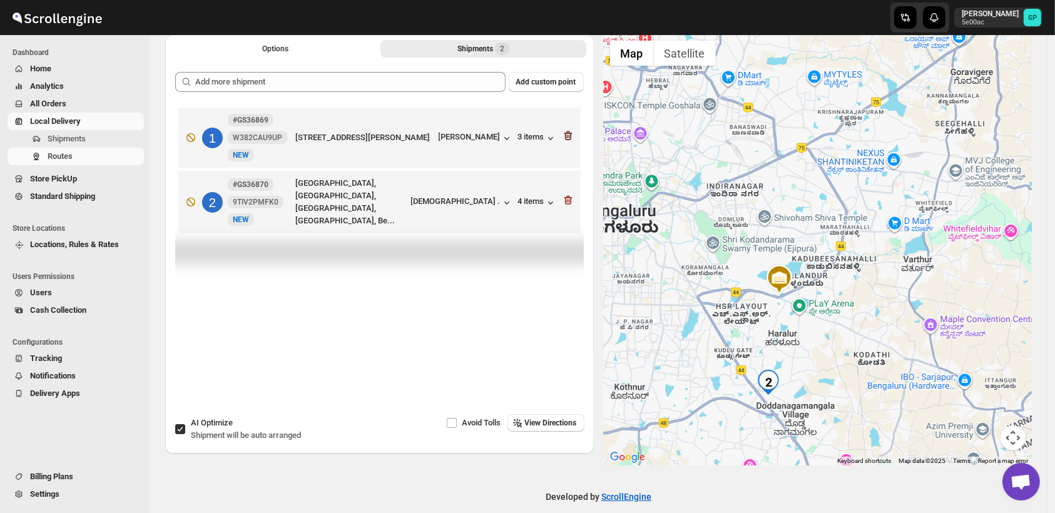
click at [566, 134] on icon "button" at bounding box center [568, 135] width 13 height 13
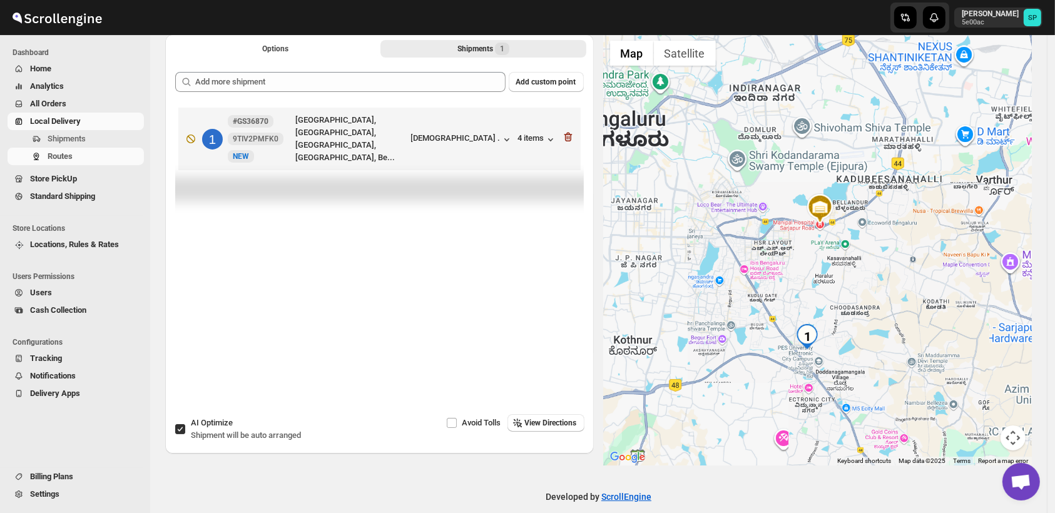
click at [566, 134] on icon "button" at bounding box center [568, 137] width 13 height 13
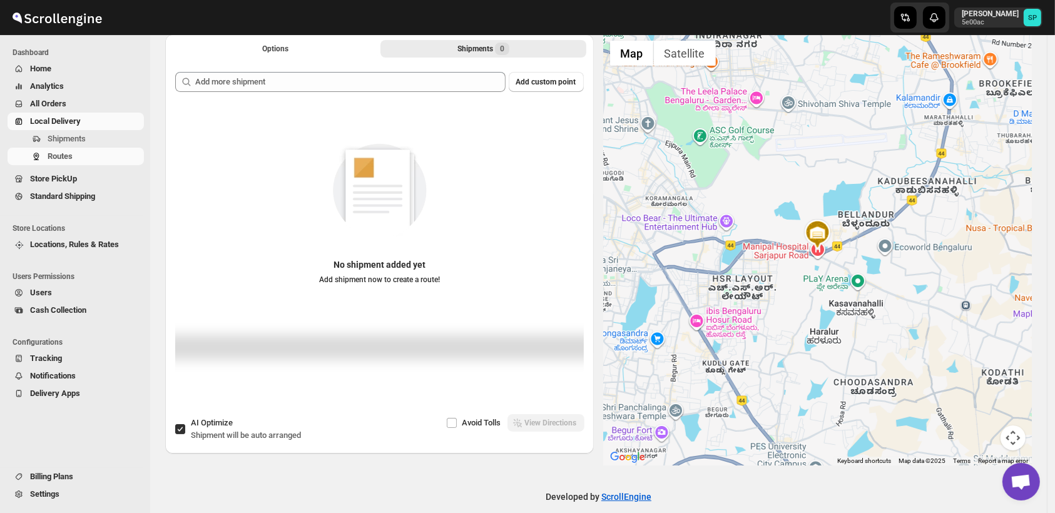
click at [180, 429] on input "AI Optimize Shipment will be auto arranged" at bounding box center [180, 429] width 10 height 10
checkbox input "false"
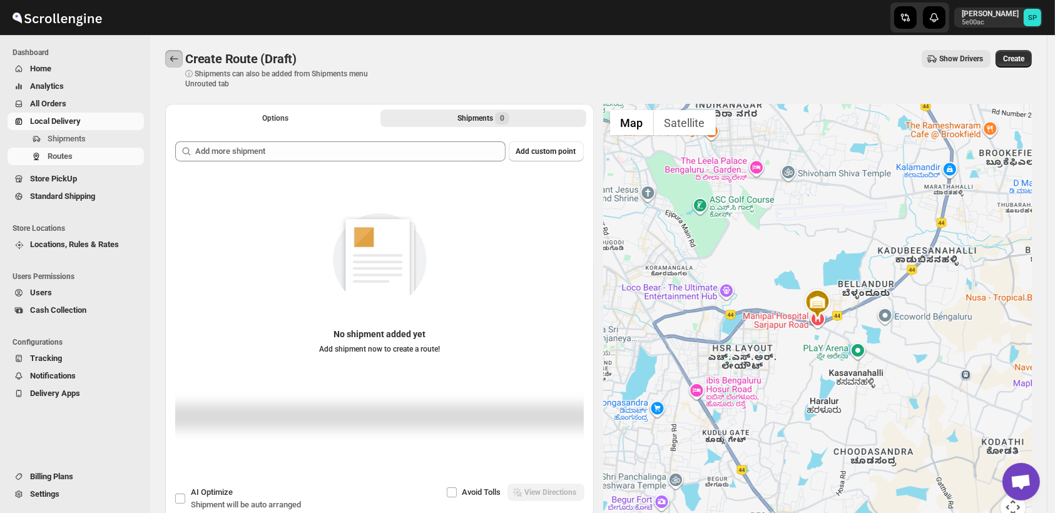
click at [180, 59] on icon "Routes" at bounding box center [174, 59] width 13 height 13
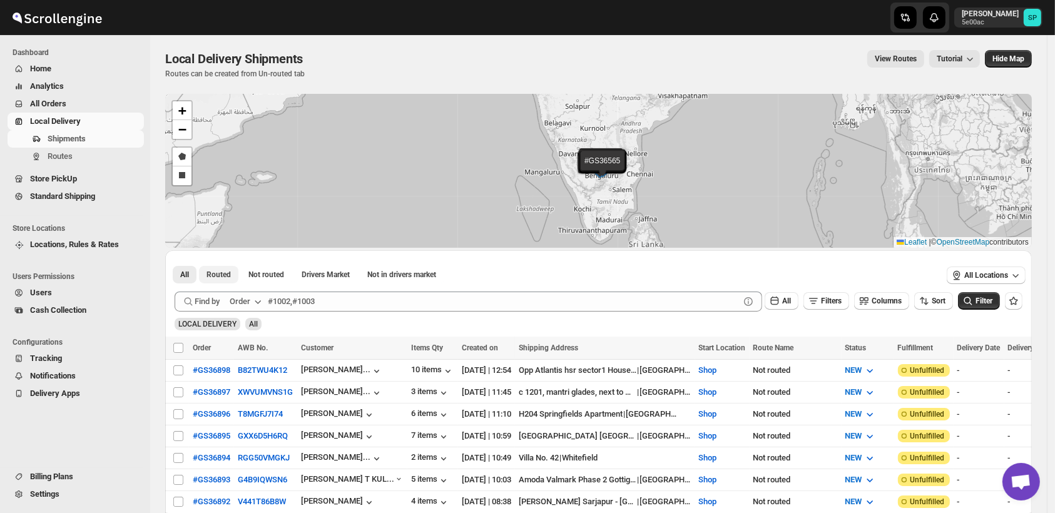
click at [225, 273] on span "Routed" at bounding box center [218, 275] width 24 height 10
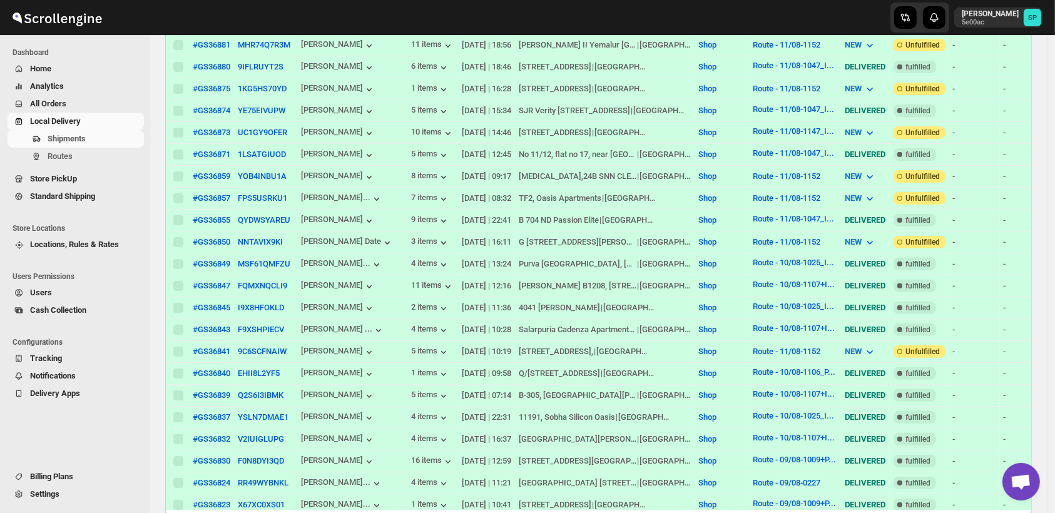
scroll to position [69, 0]
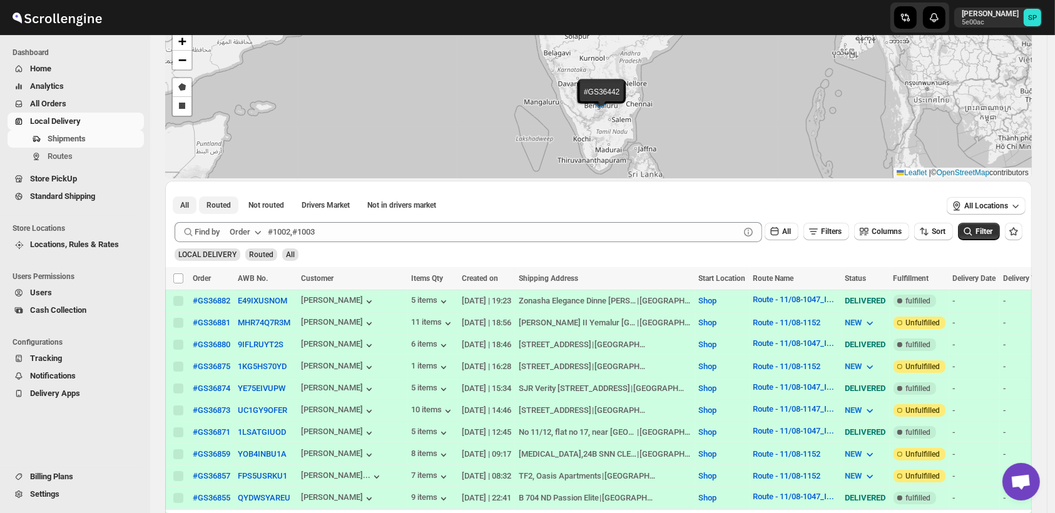
click at [182, 201] on span "All" at bounding box center [184, 205] width 9 height 10
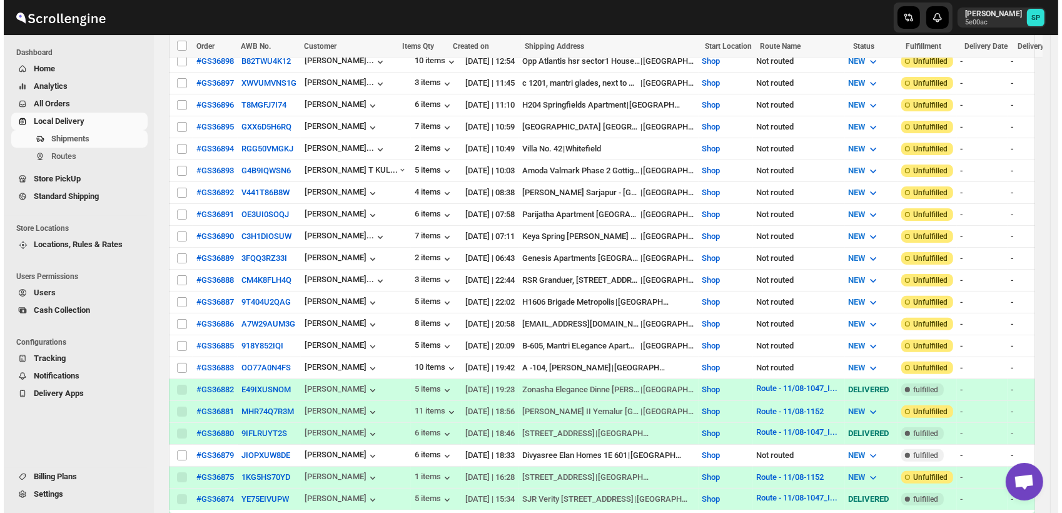
scroll to position [347, 0]
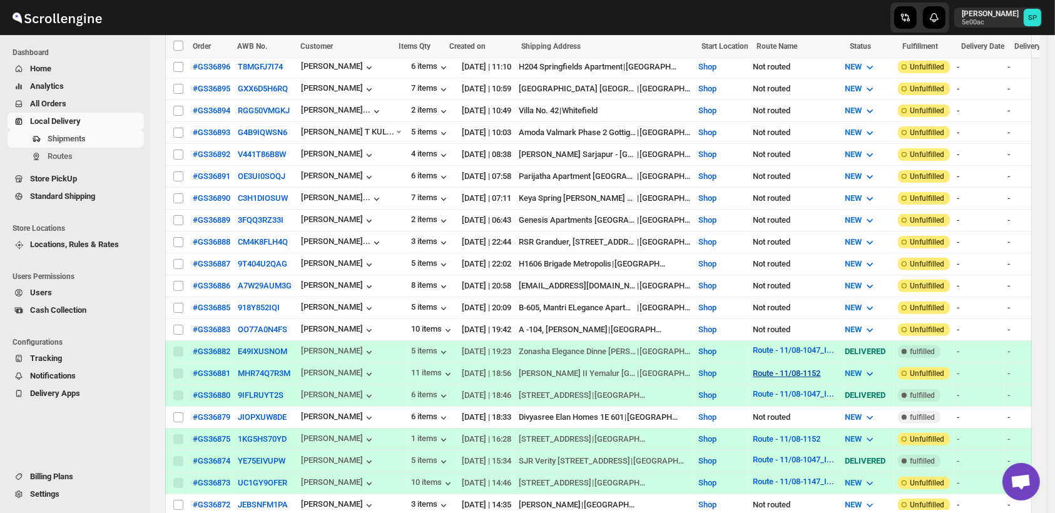
click at [806, 367] on div "Route - 11/08-1152" at bounding box center [795, 373] width 84 height 13
click at [802, 368] on button "Route - 11/08-1152" at bounding box center [787, 372] width 68 height 9
click at [790, 408] on span "View Route" at bounding box center [791, 404] width 40 height 9
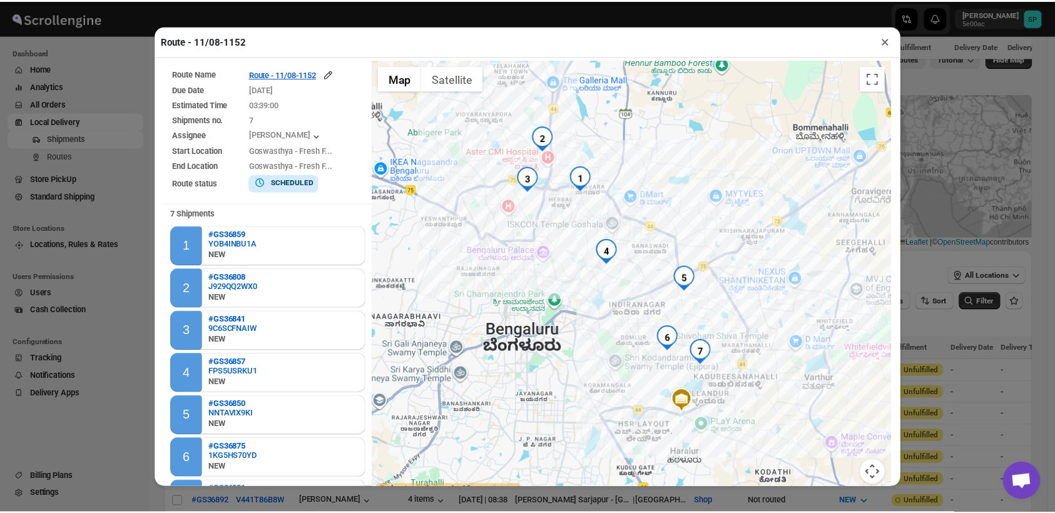
scroll to position [347, 0]
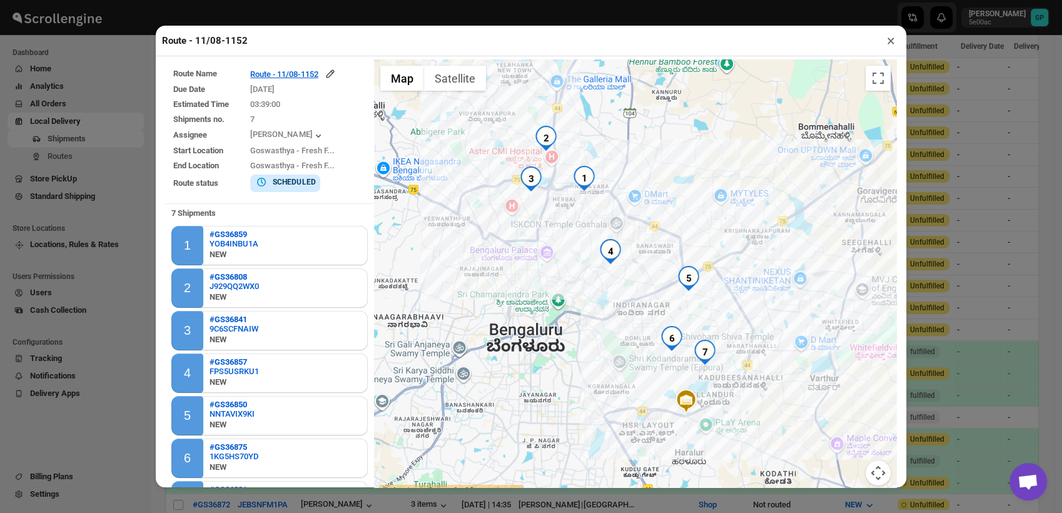
click at [894, 46] on button "×" at bounding box center [891, 41] width 18 height 18
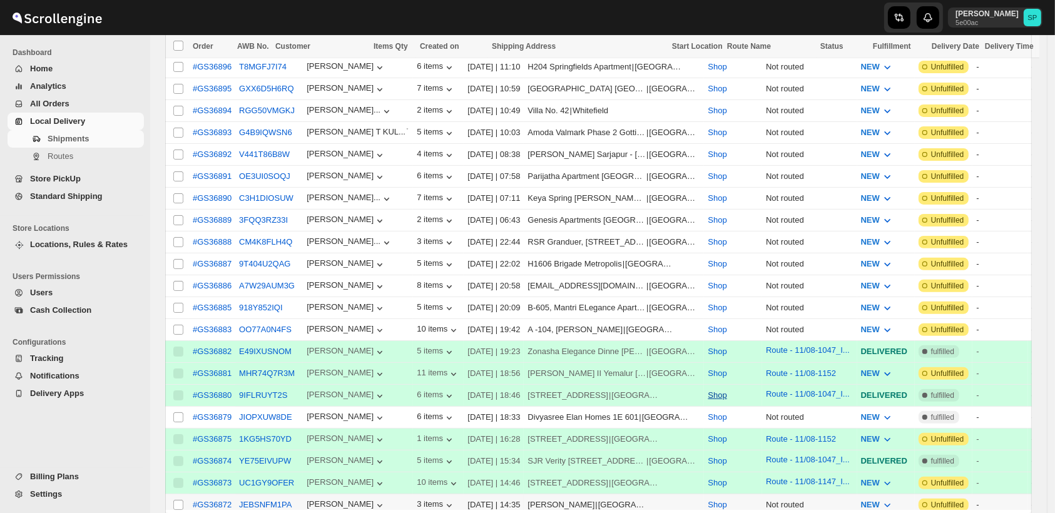
scroll to position [347, 0]
click at [231, 363] on td "#GS36881" at bounding box center [212, 374] width 46 height 22
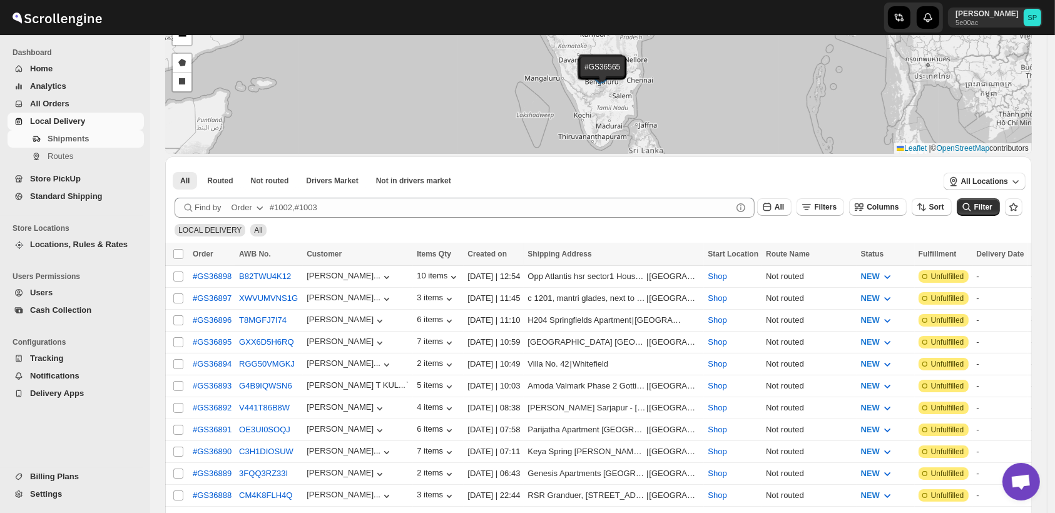
scroll to position [0, 0]
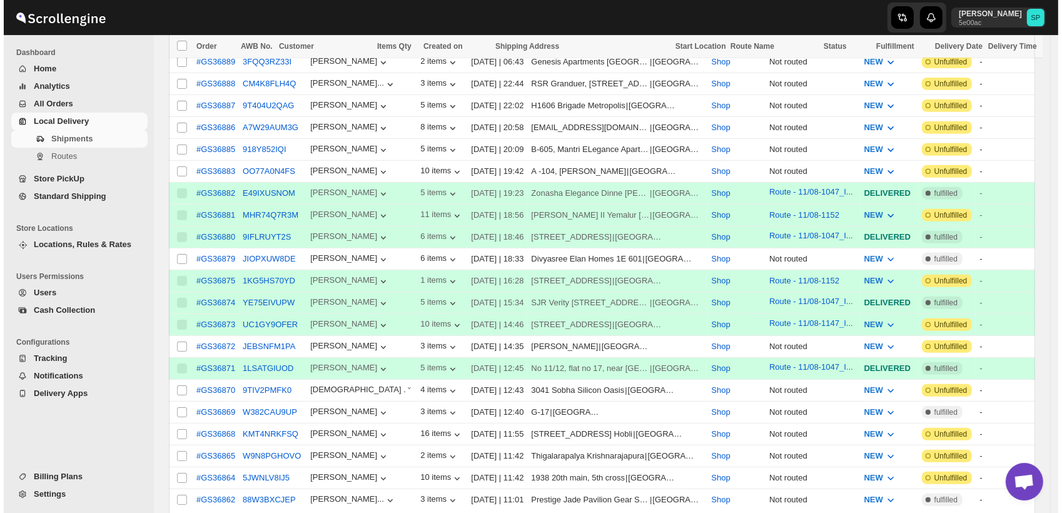
scroll to position [486, 0]
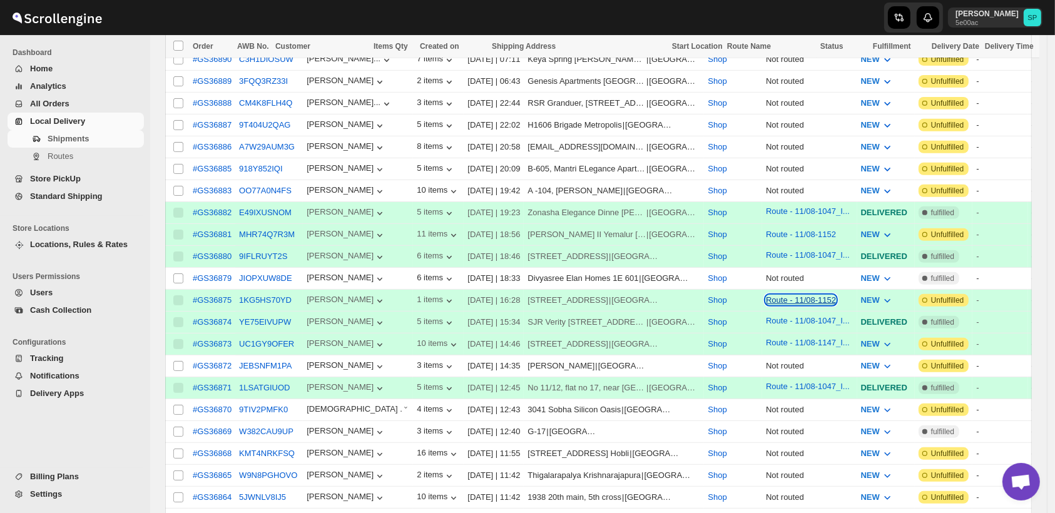
click at [789, 295] on button "Route - 11/08-1152" at bounding box center [801, 299] width 70 height 9
click at [788, 333] on span "View Route" at bounding box center [791, 330] width 41 height 9
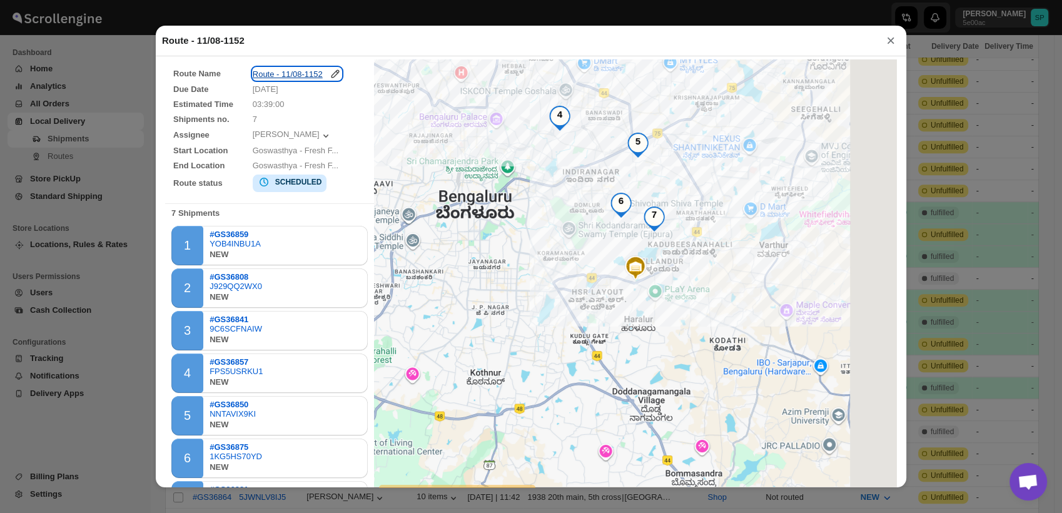
click at [333, 76] on icon "button" at bounding box center [335, 74] width 13 height 13
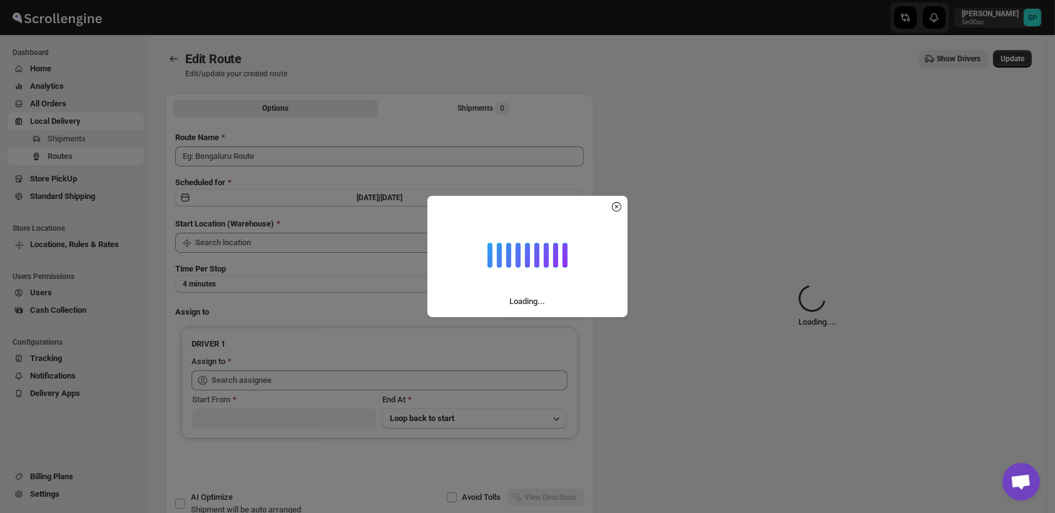
type input "Route - 11/08-1152"
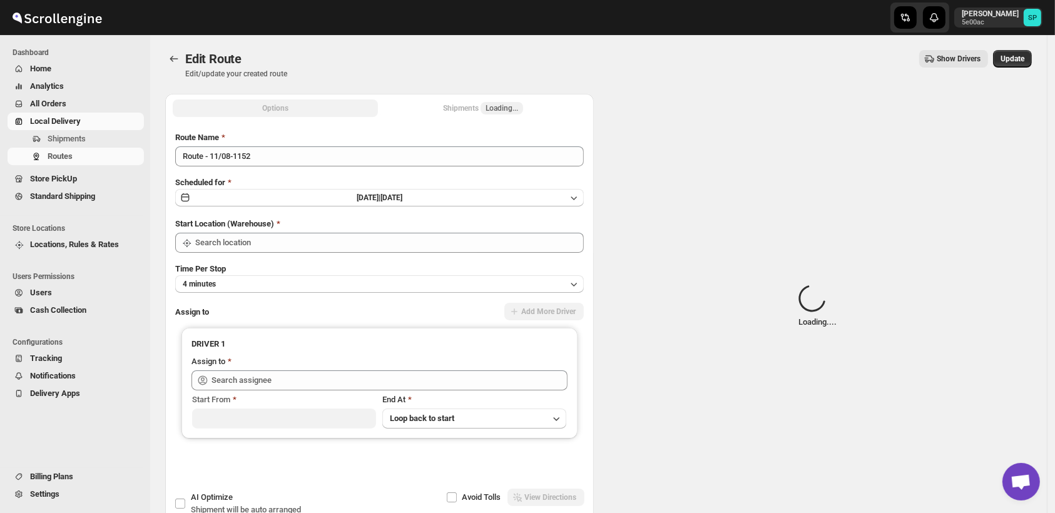
type input "Shop"
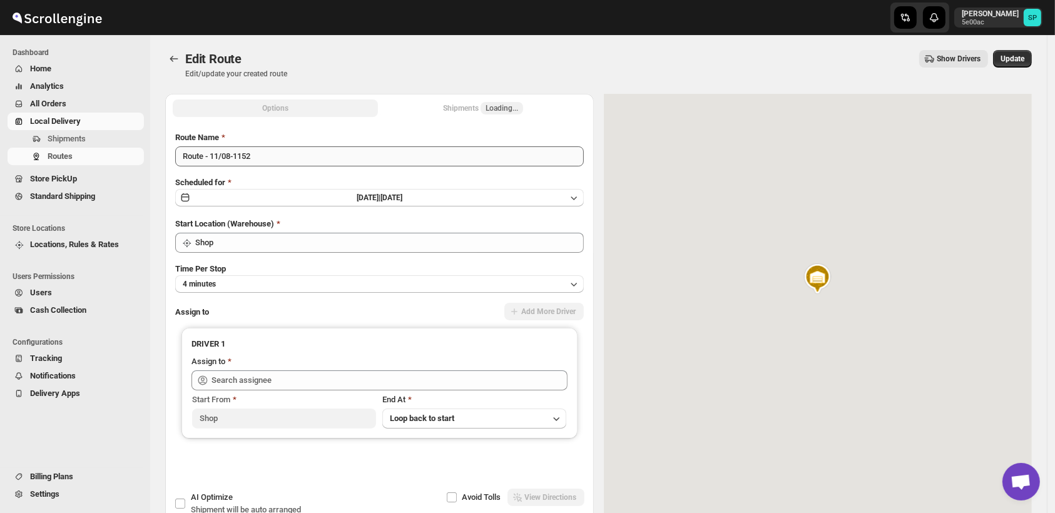
type input "[PERSON_NAME] ([EMAIL_ADDRESS][DOMAIN_NAME])"
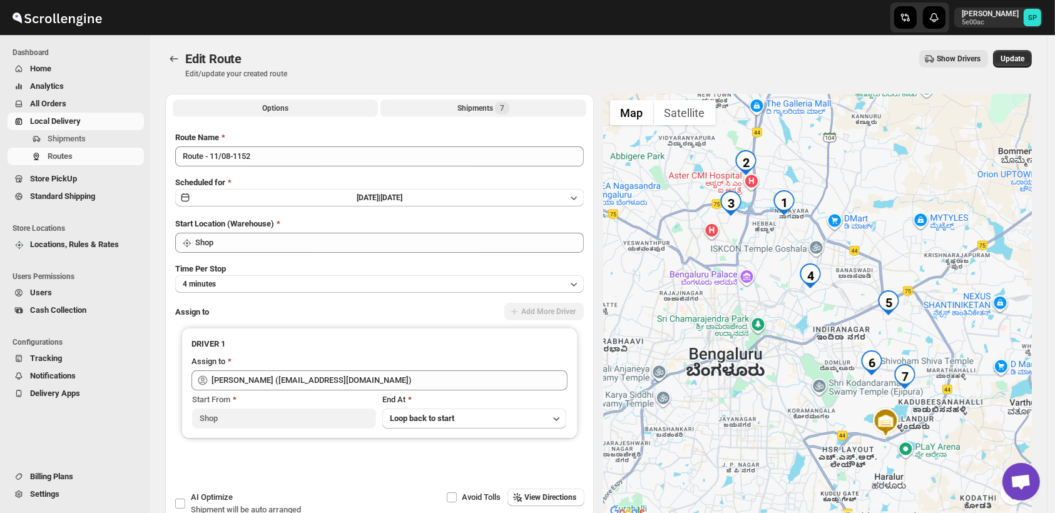
click at [469, 107] on div "Shipments 7" at bounding box center [483, 108] width 52 height 13
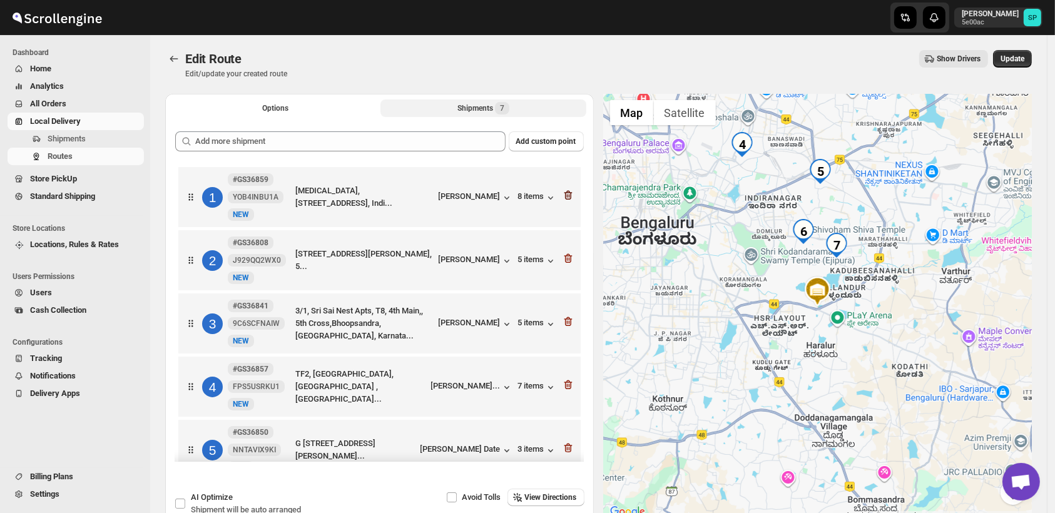
click at [564, 194] on icon "button" at bounding box center [568, 195] width 13 height 13
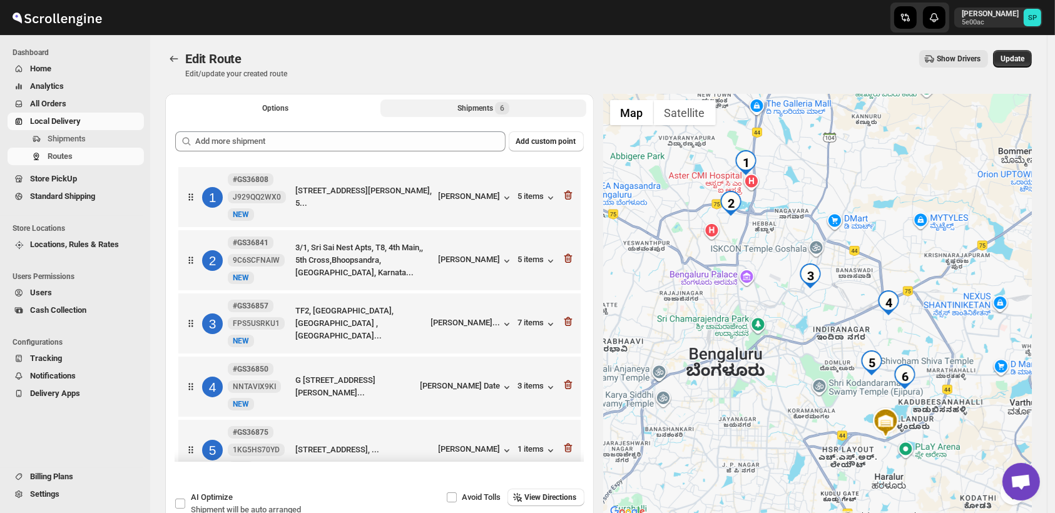
click at [564, 194] on icon "button" at bounding box center [568, 195] width 13 height 13
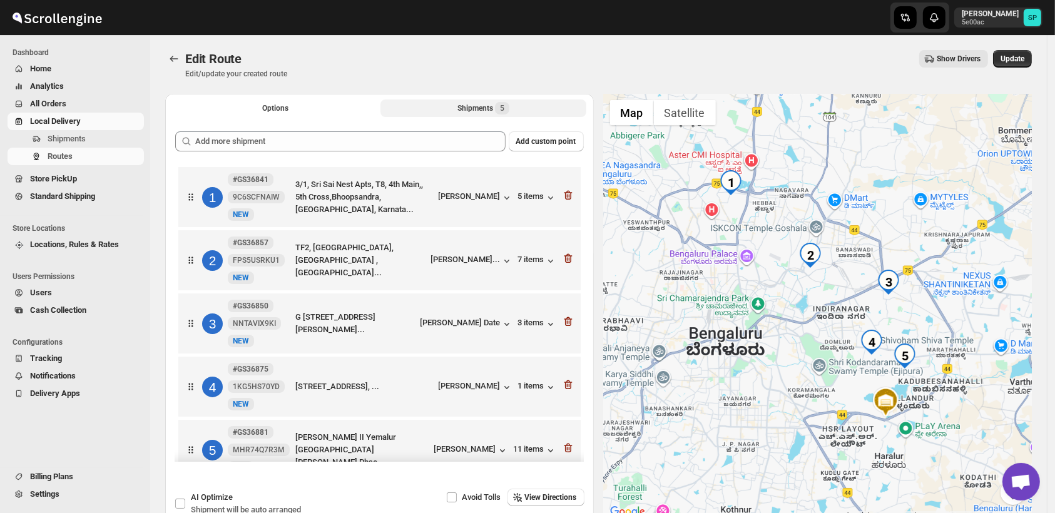
click at [564, 194] on icon "button" at bounding box center [568, 195] width 13 height 13
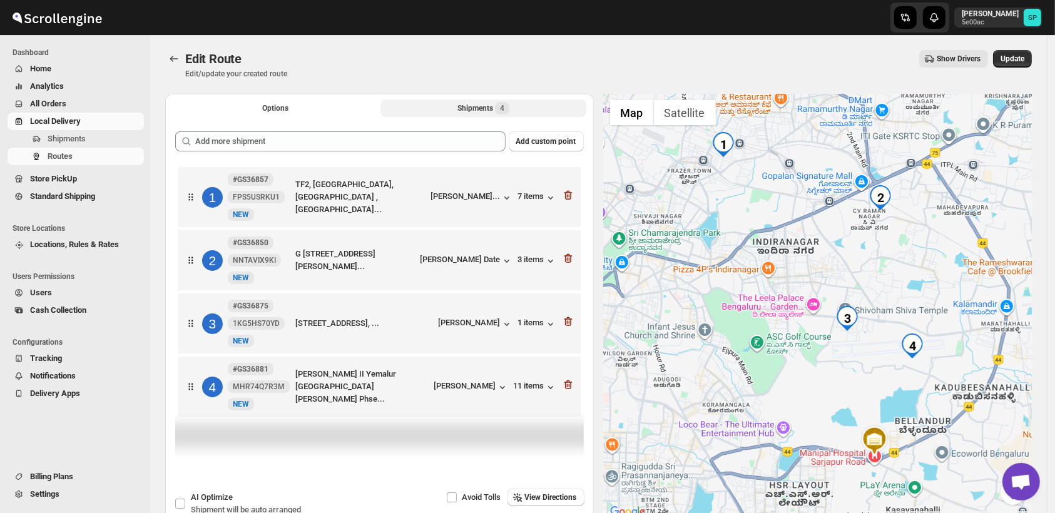
click at [564, 194] on div "1 #GS36857 FPS5USRKU1 New NEW TF2, Oasis Apartments, Oasis Apartment ,flat no T…" at bounding box center [377, 194] width 395 height 53
click at [567, 199] on icon "button" at bounding box center [568, 195] width 13 height 13
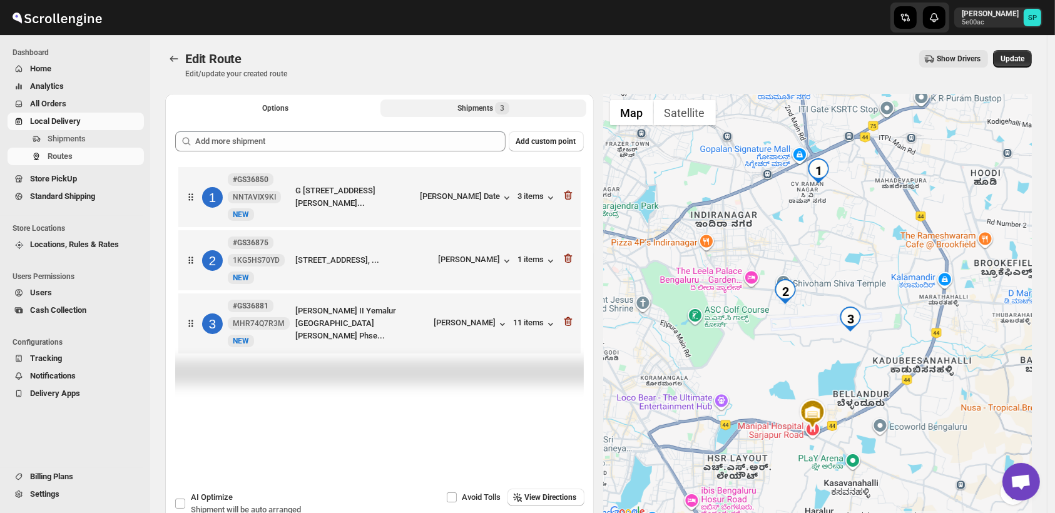
click at [567, 199] on icon "button" at bounding box center [568, 195] width 13 height 13
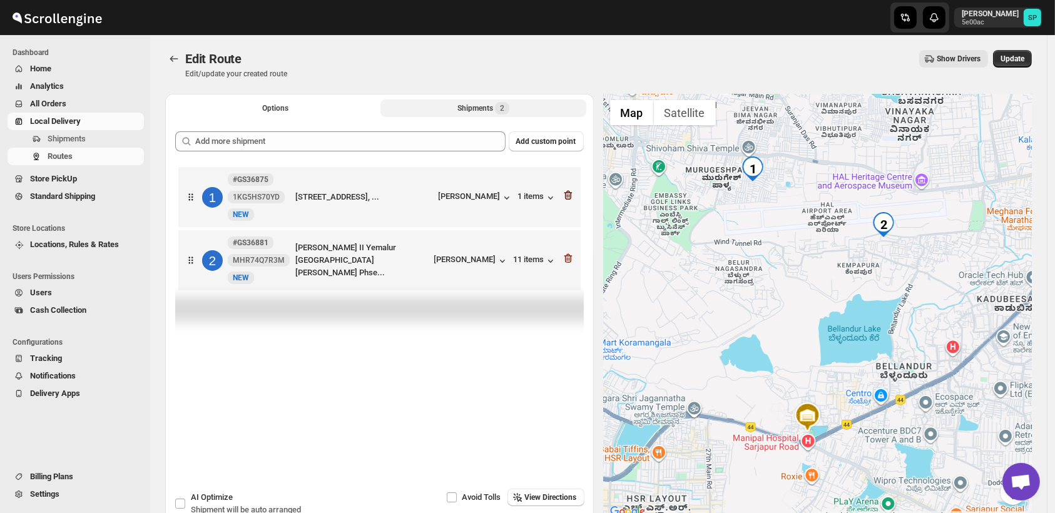
click at [567, 196] on icon "button" at bounding box center [566, 196] width 1 height 4
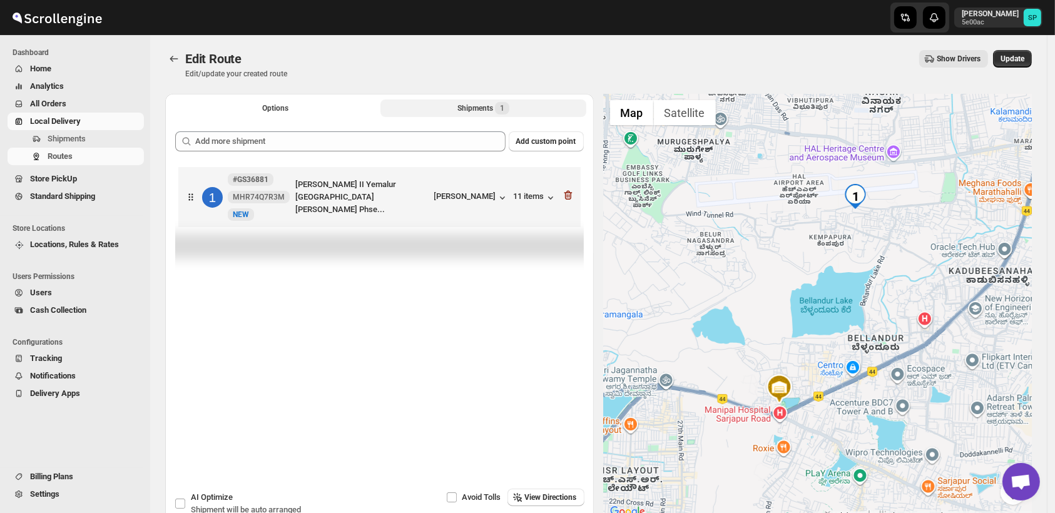
click at [567, 196] on icon "button" at bounding box center [566, 196] width 1 height 4
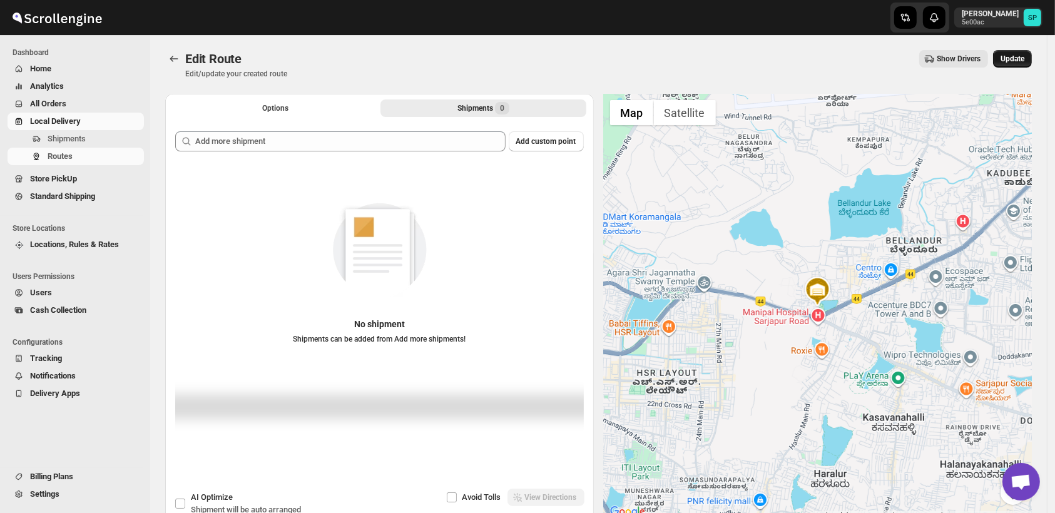
click at [1021, 58] on span "Update" at bounding box center [1012, 59] width 24 height 10
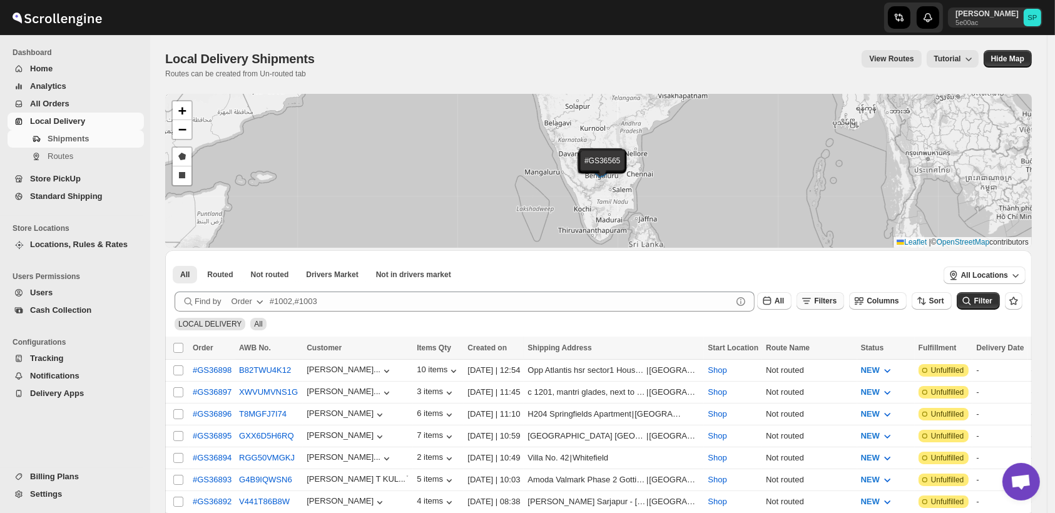
click at [836, 303] on span "Filters" at bounding box center [825, 301] width 23 height 9
click at [826, 350] on span "Add Filter" at bounding box center [838, 350] width 35 height 10
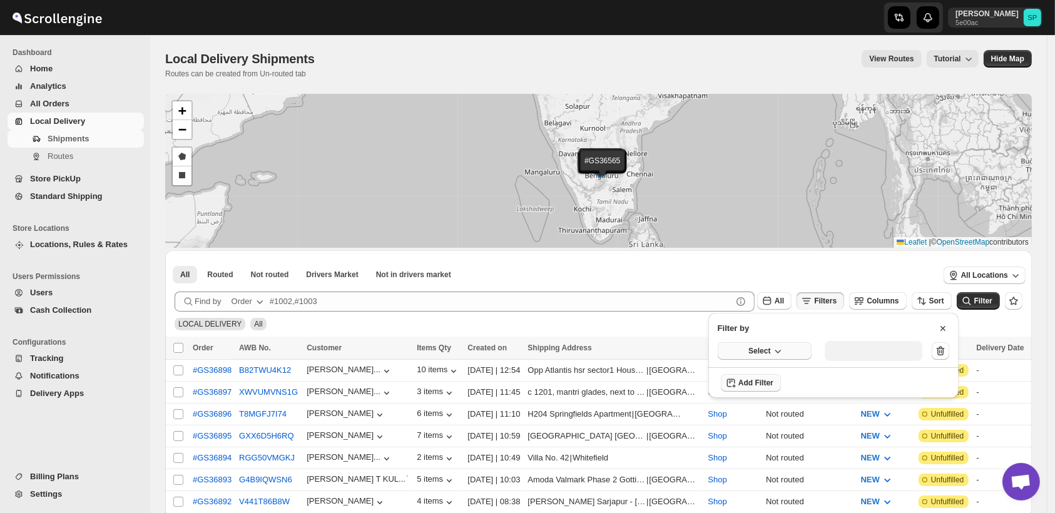
click at [766, 348] on span "Select" at bounding box center [759, 351] width 22 height 10
click at [747, 467] on div "Fulfillment Status" at bounding box center [756, 466] width 63 height 13
click at [867, 353] on div "Select value" at bounding box center [864, 350] width 63 height 10
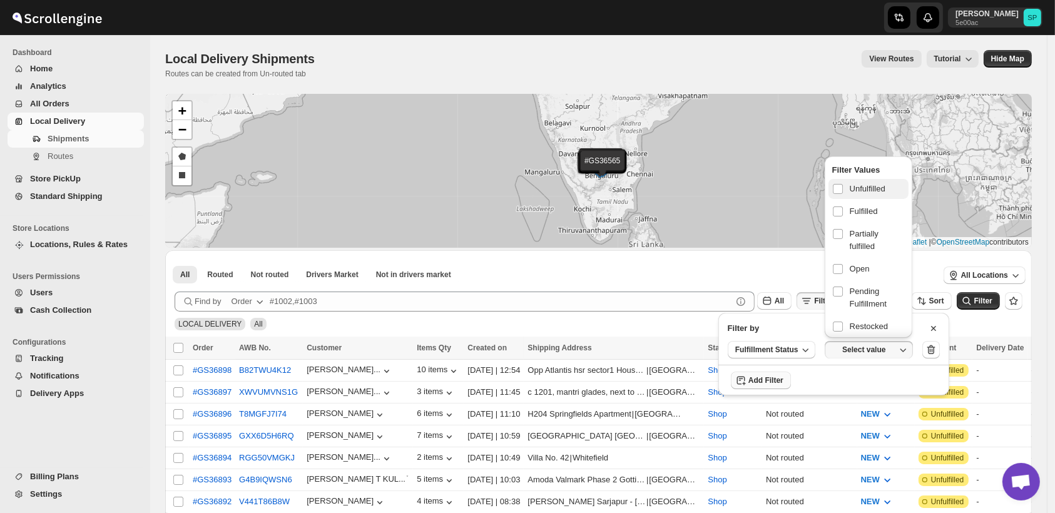
click at [855, 188] on span "Unfulfilled" at bounding box center [867, 189] width 36 height 13
click at [843, 188] on input "checkbox" at bounding box center [838, 189] width 10 height 10
checkbox input "true"
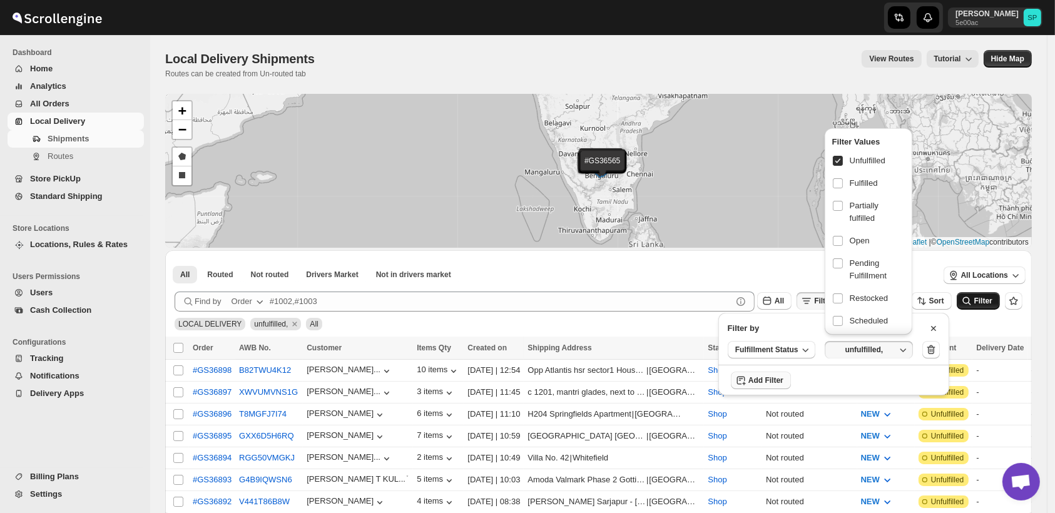
click at [991, 293] on button "Filter" at bounding box center [977, 301] width 43 height 18
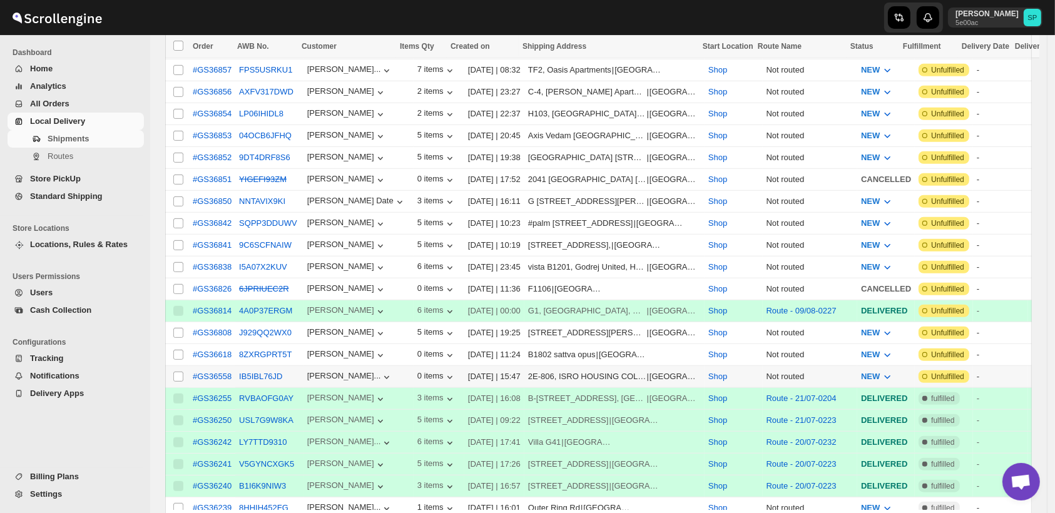
scroll to position [764, 0]
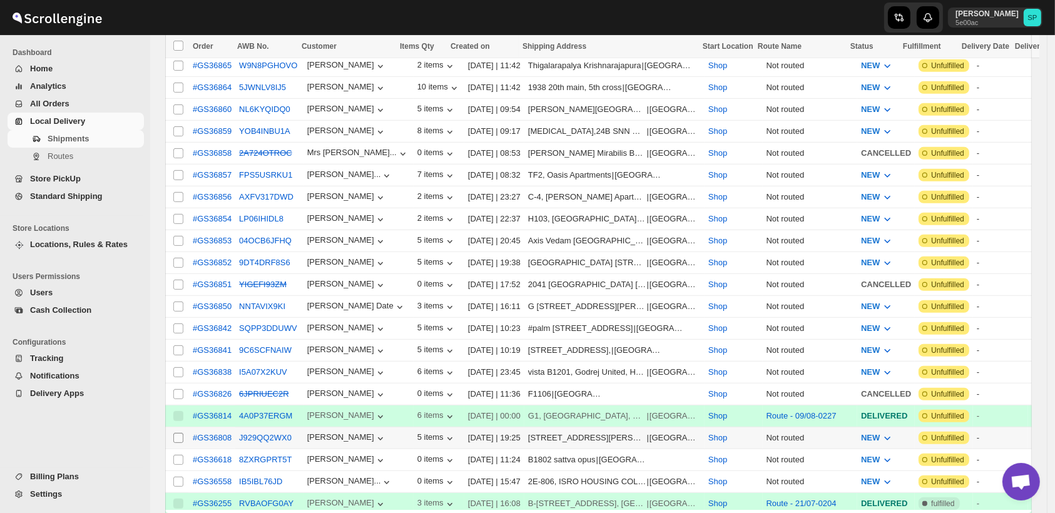
click at [180, 433] on input "Select shipment" at bounding box center [178, 438] width 10 height 10
checkbox input "true"
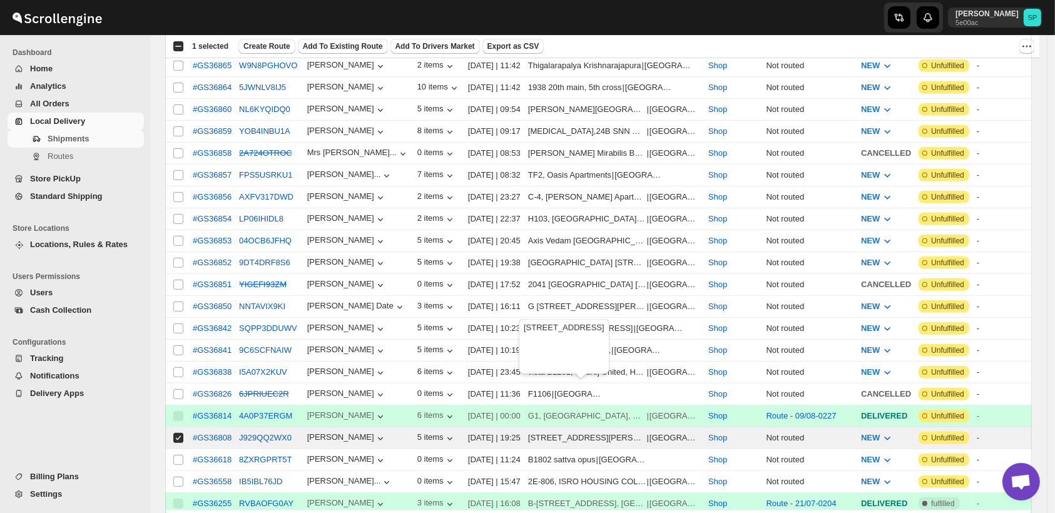
scroll to position [695, 0]
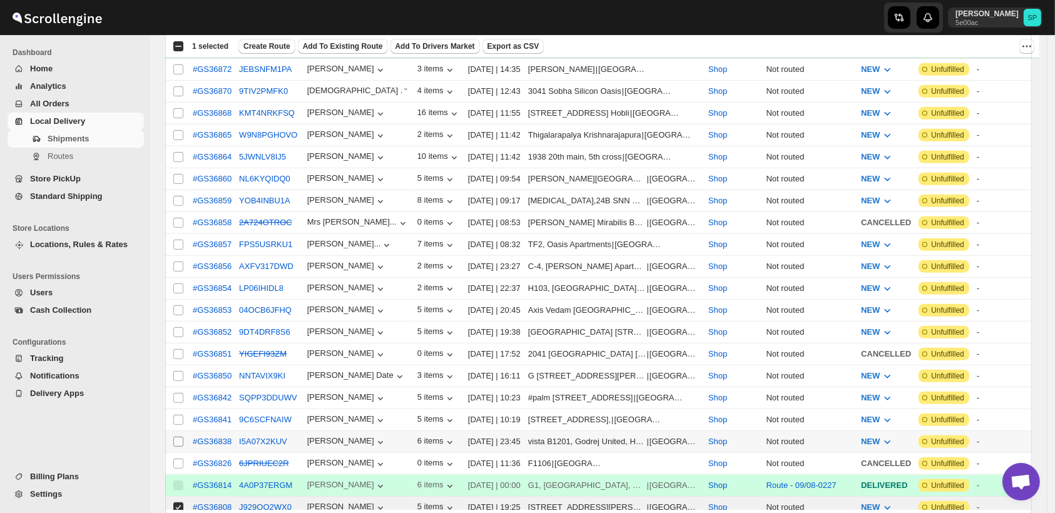
click at [180, 437] on input "Select shipment" at bounding box center [178, 442] width 10 height 10
checkbox input "true"
click at [176, 415] on input "Select shipment" at bounding box center [178, 420] width 10 height 10
checkbox input "true"
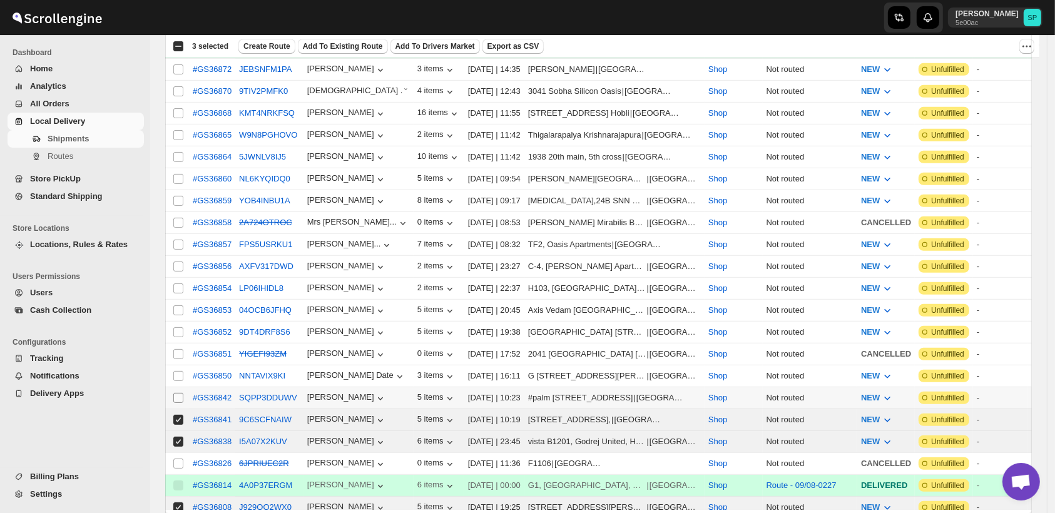
click at [178, 393] on input "Select shipment" at bounding box center [178, 398] width 10 height 10
checkbox input "true"
click at [178, 371] on input "Select shipment" at bounding box center [178, 376] width 10 height 10
checkbox input "true"
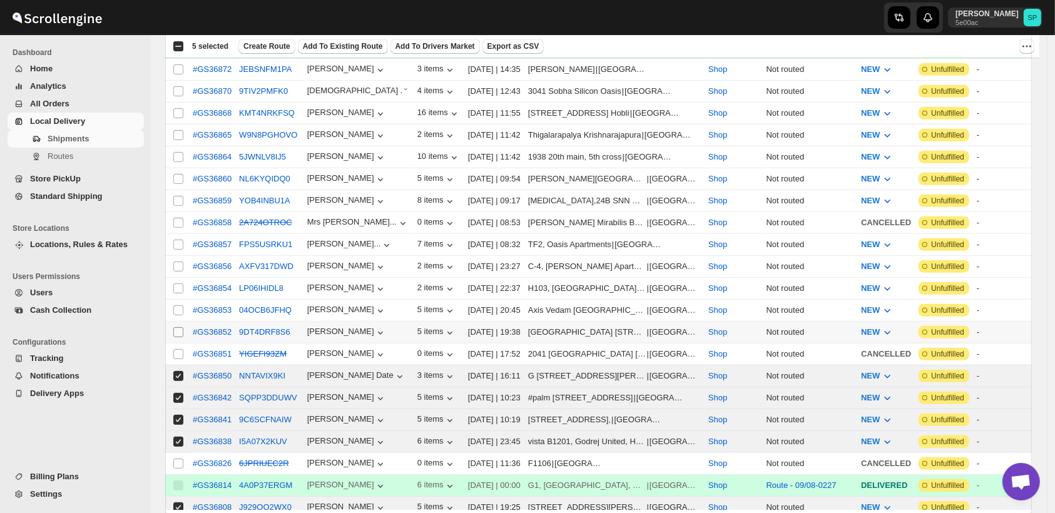
click at [181, 327] on input "Select shipment" at bounding box center [178, 332] width 10 height 10
checkbox input "true"
click at [180, 305] on input "Select shipment" at bounding box center [178, 310] width 10 height 10
checkbox input "true"
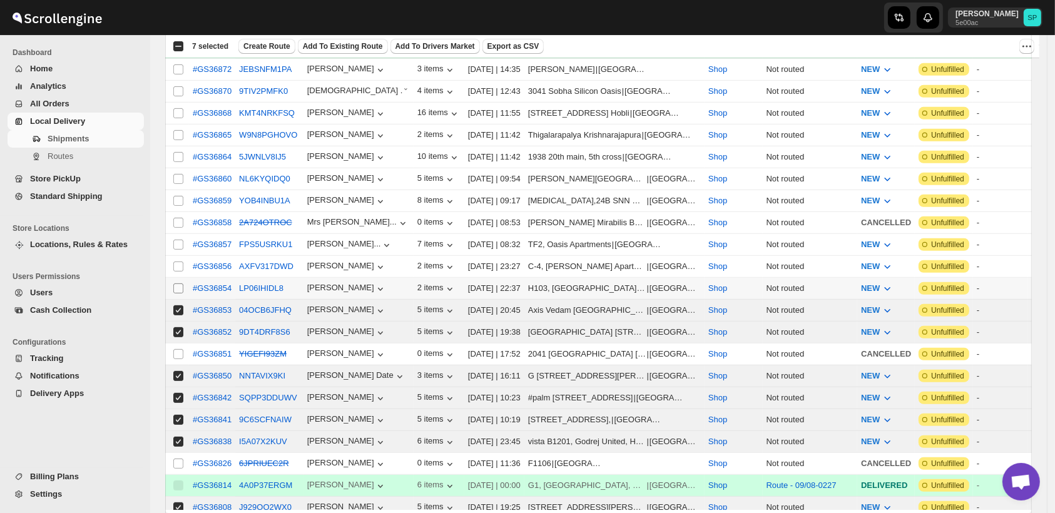
click at [177, 283] on input "Select shipment" at bounding box center [178, 288] width 10 height 10
checkbox input "true"
click at [175, 261] on input "Select shipment" at bounding box center [178, 266] width 10 height 10
checkbox input "true"
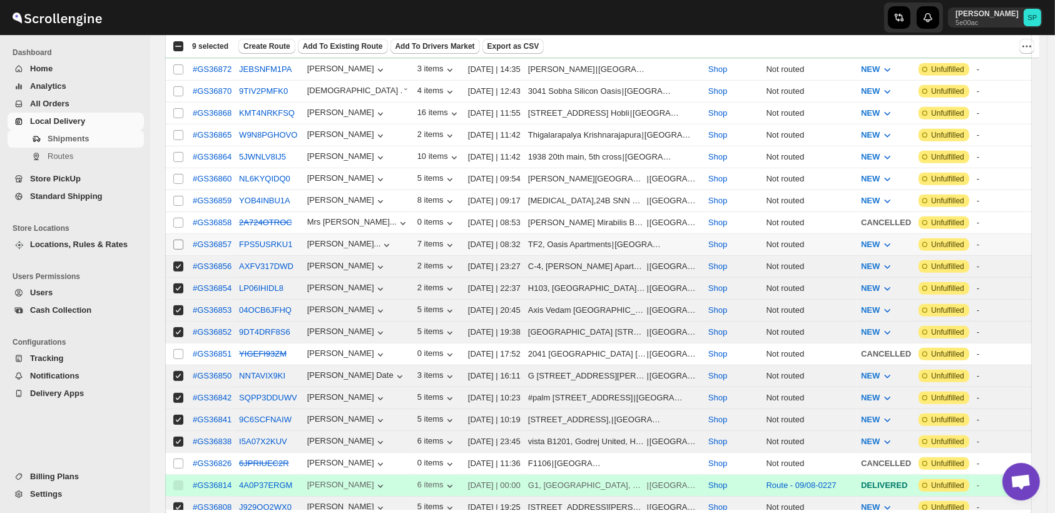
click at [178, 240] on input "Select shipment" at bounding box center [178, 245] width 10 height 10
checkbox input "true"
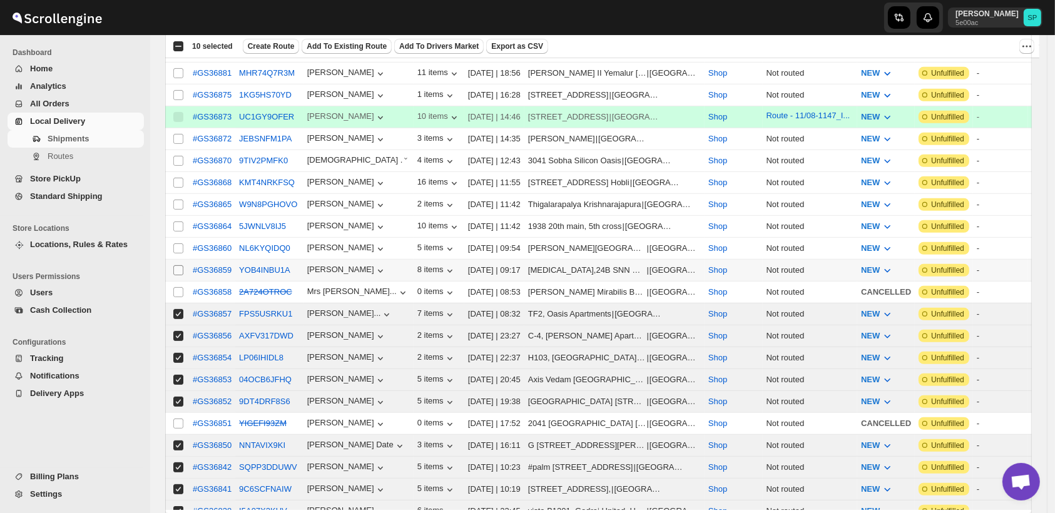
click at [176, 265] on input "Select shipment" at bounding box center [178, 270] width 10 height 10
checkbox input "true"
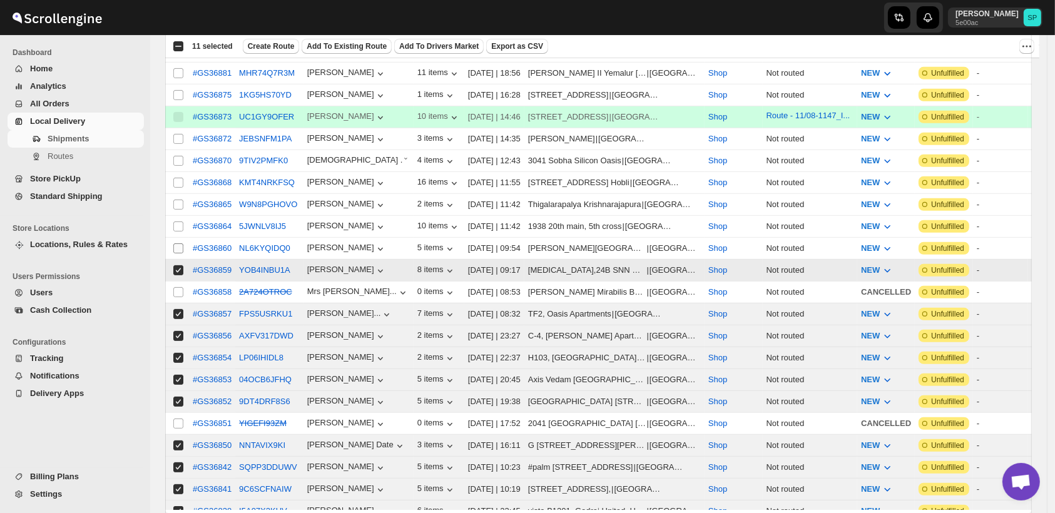
click at [178, 243] on input "Select shipment" at bounding box center [178, 248] width 10 height 10
checkbox input "true"
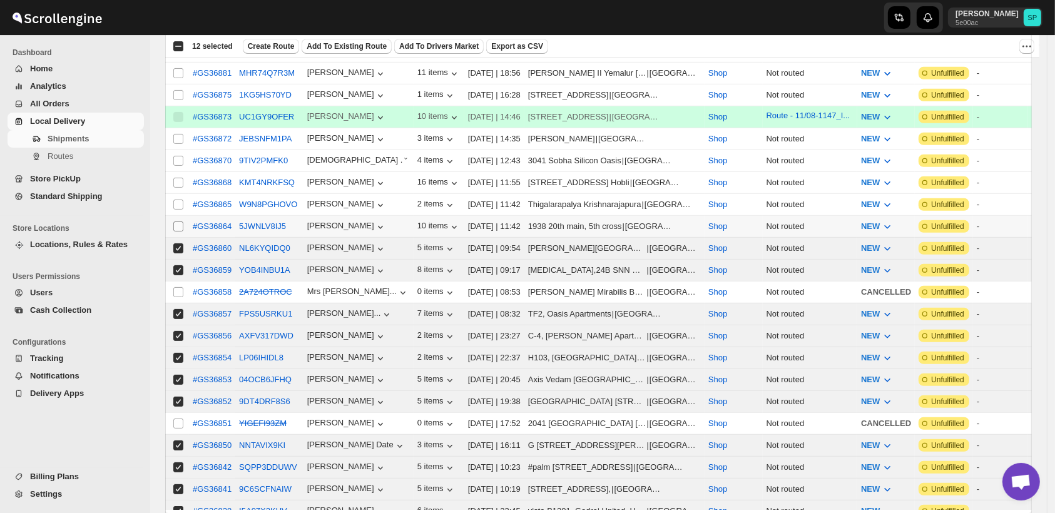
click at [175, 221] on input "Select shipment" at bounding box center [178, 226] width 10 height 10
checkbox input "true"
click at [176, 200] on input "Select shipment" at bounding box center [178, 205] width 10 height 10
checkbox input "true"
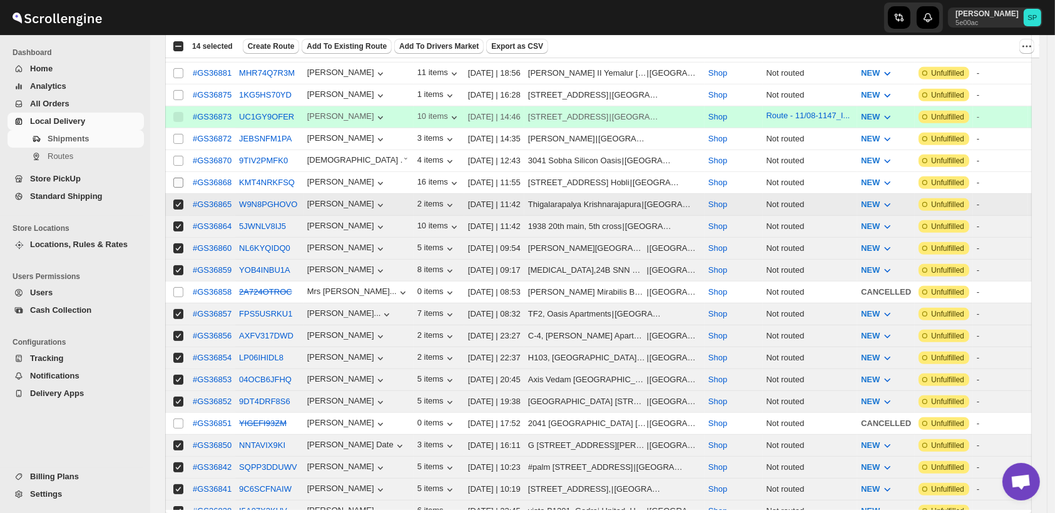
click at [175, 178] on input "Select shipment" at bounding box center [178, 183] width 10 height 10
checkbox input "true"
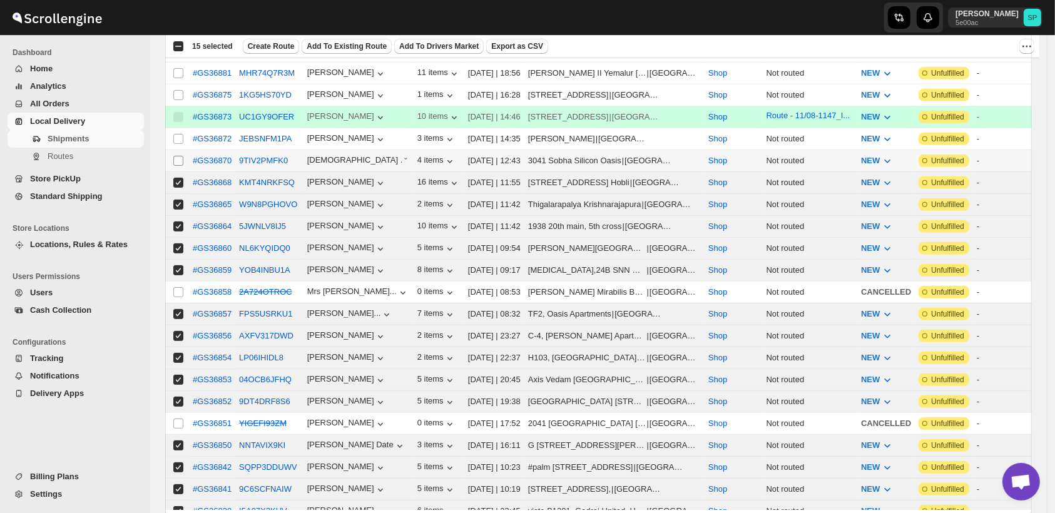
click at [176, 156] on input "Select shipment" at bounding box center [178, 161] width 10 height 10
checkbox input "true"
click at [180, 134] on input "Select shipment" at bounding box center [178, 139] width 10 height 10
checkbox input "true"
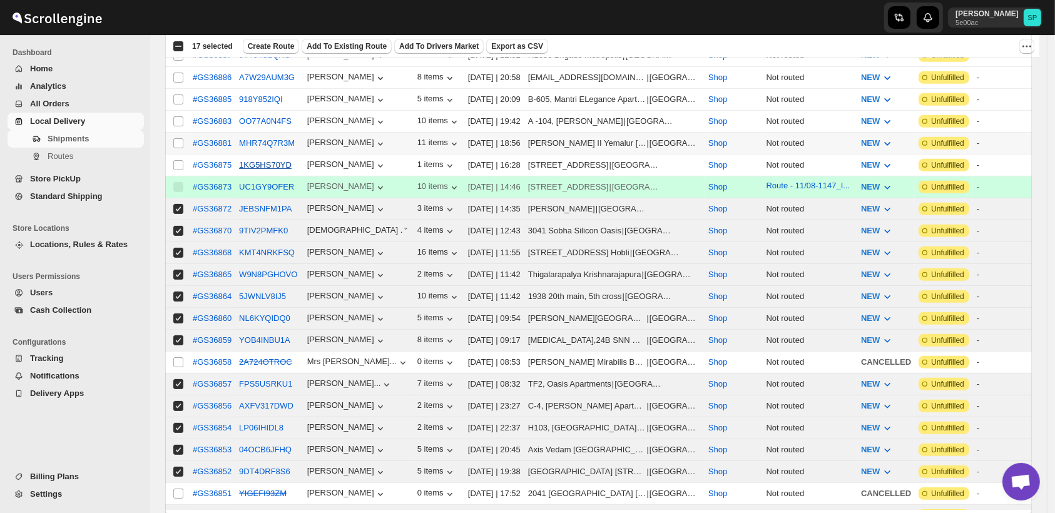
scroll to position [417, 0]
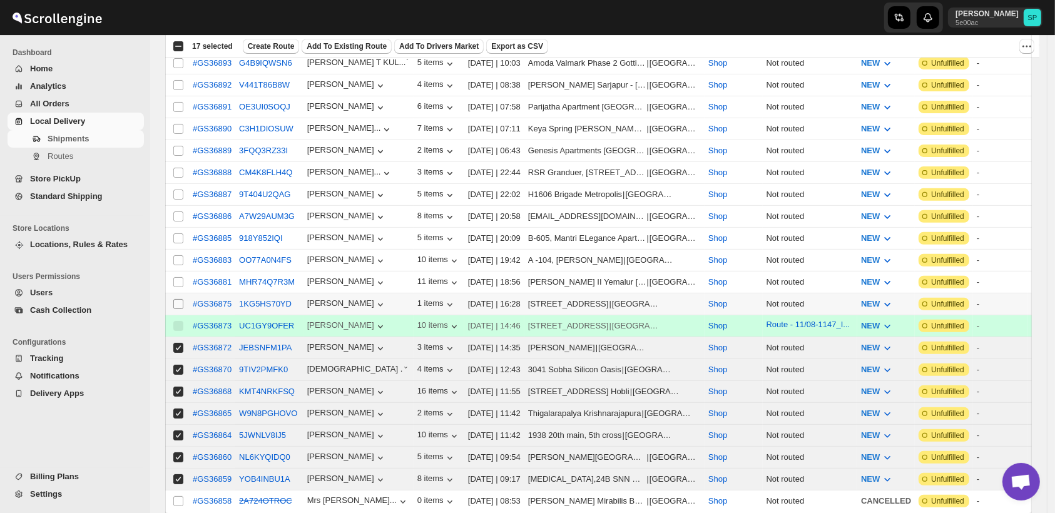
click at [180, 299] on input "Select shipment" at bounding box center [178, 304] width 10 height 10
checkbox input "true"
click at [179, 277] on input "Select shipment" at bounding box center [178, 282] width 10 height 10
checkbox input "true"
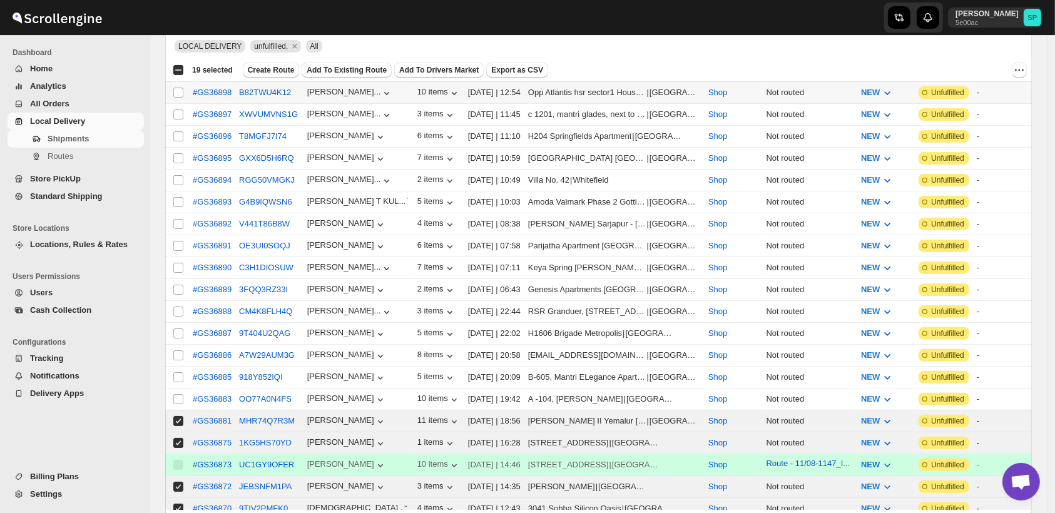
scroll to position [0, 0]
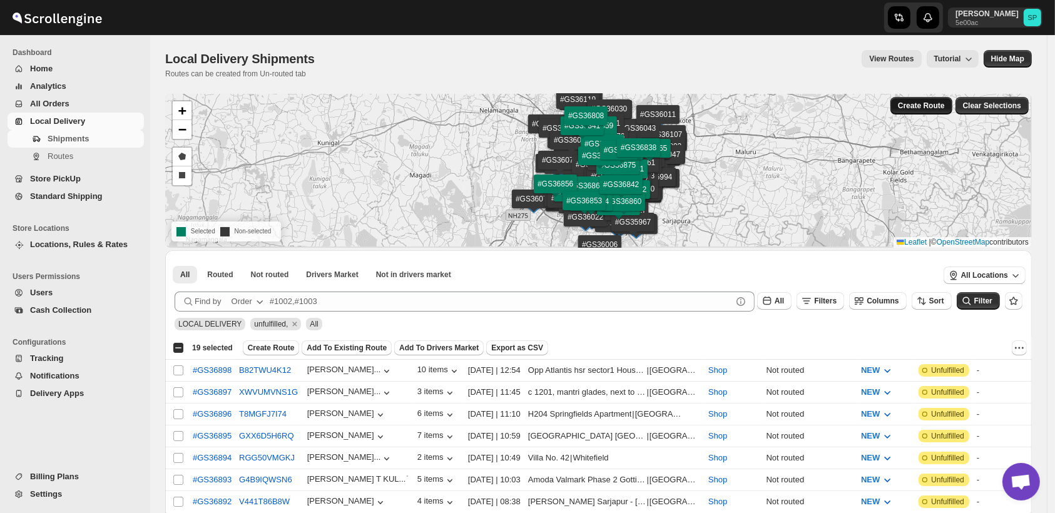
click at [926, 102] on span "Create Route" at bounding box center [921, 106] width 47 height 10
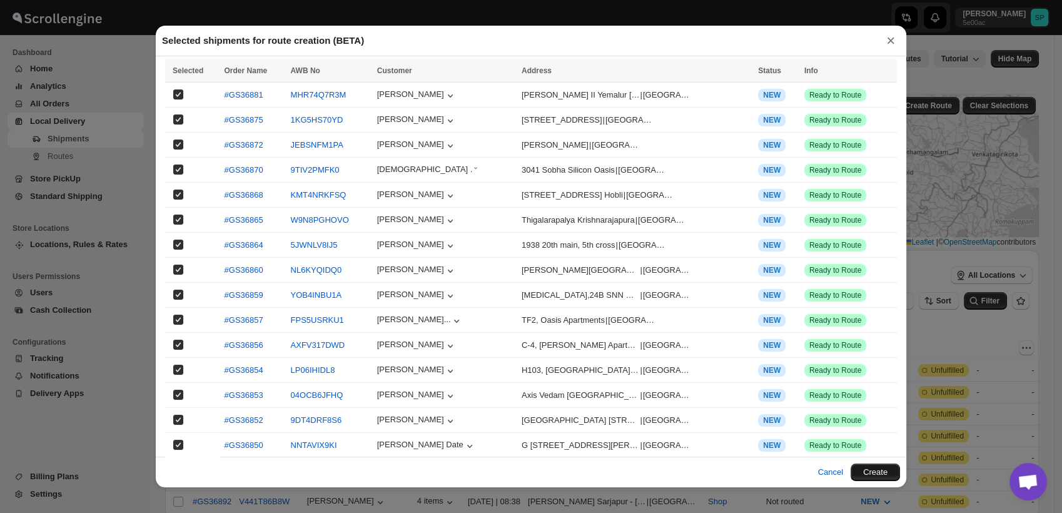
click at [868, 474] on button "Create" at bounding box center [875, 473] width 49 height 18
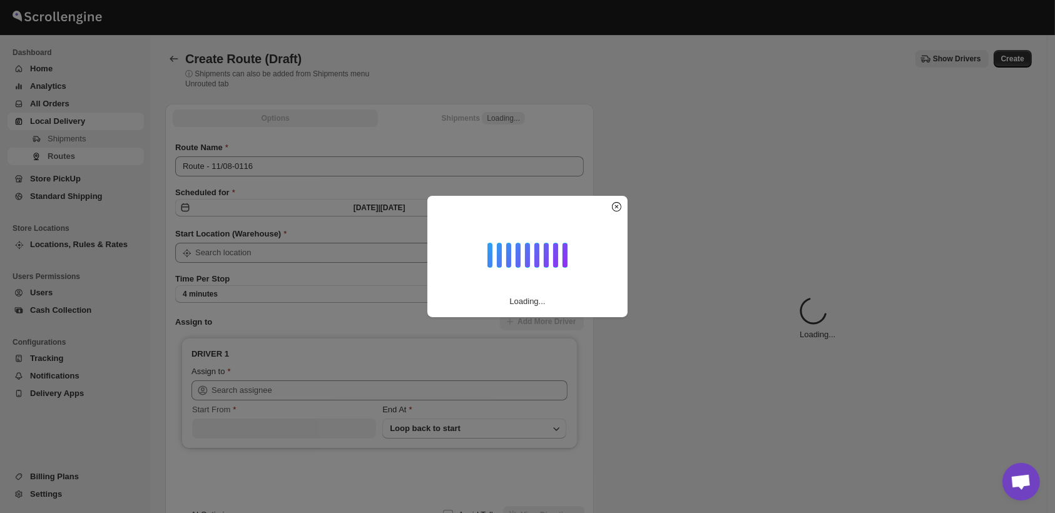
type input "Shop"
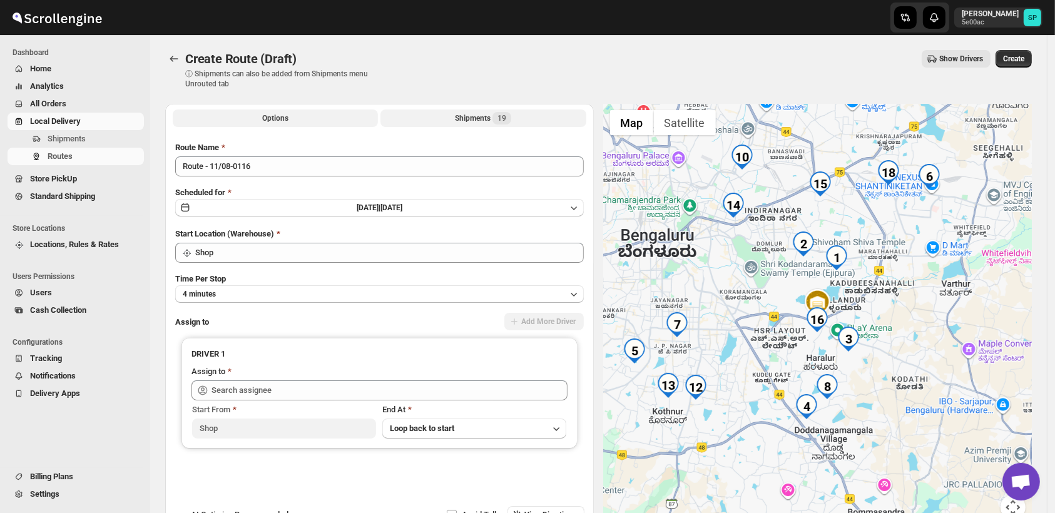
click at [470, 118] on div "Shipments 19" at bounding box center [483, 118] width 56 height 13
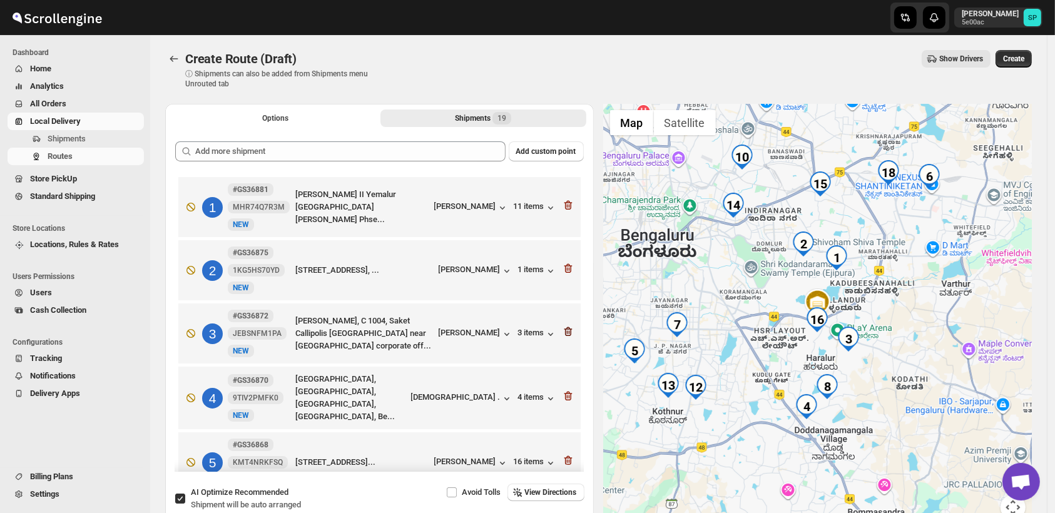
click at [564, 330] on icon "button" at bounding box center [568, 331] width 8 height 9
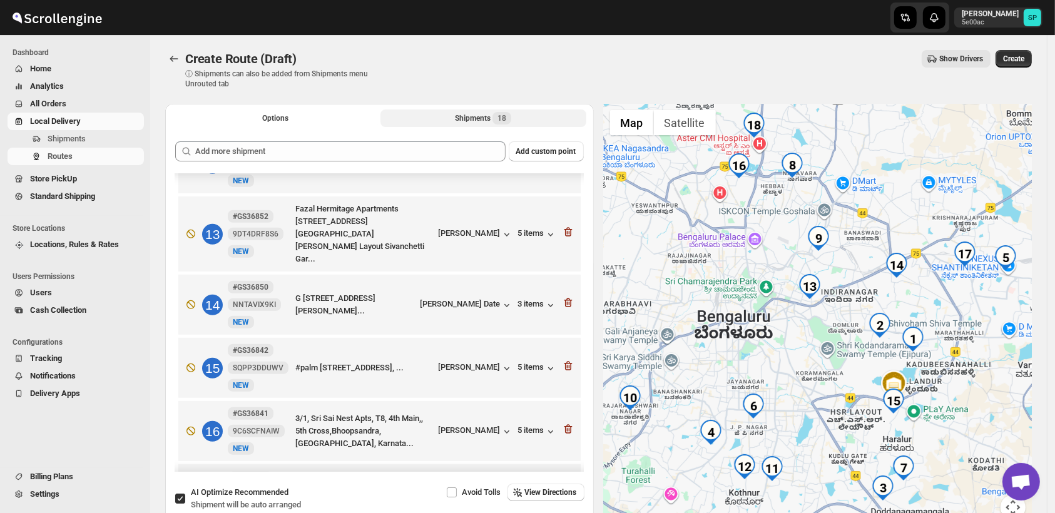
scroll to position [853, 0]
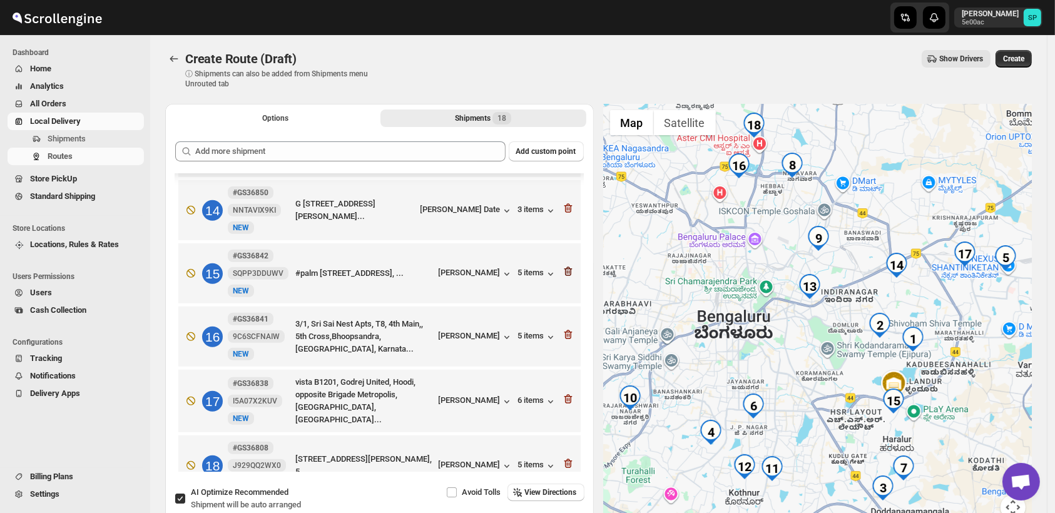
click at [565, 265] on icon "button" at bounding box center [568, 271] width 13 height 13
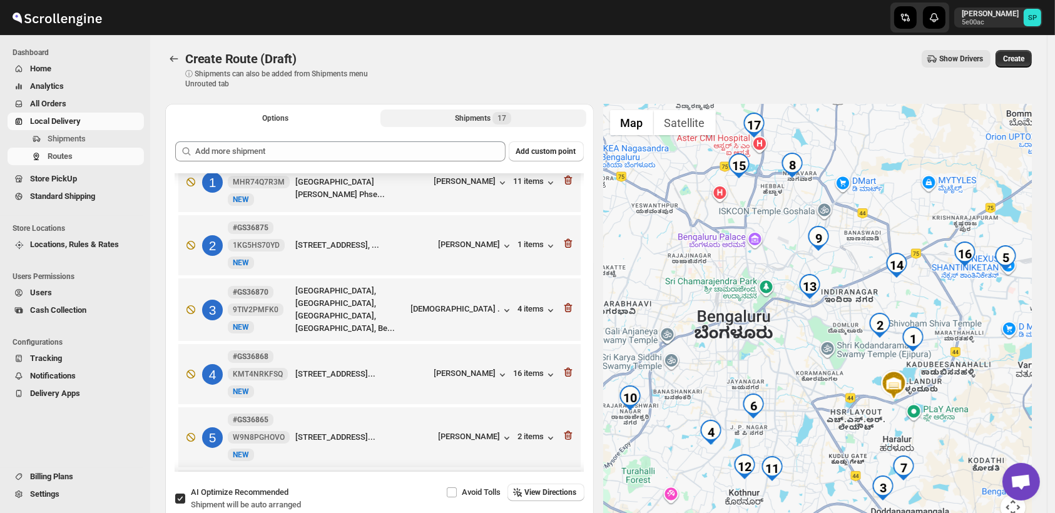
scroll to position [0, 0]
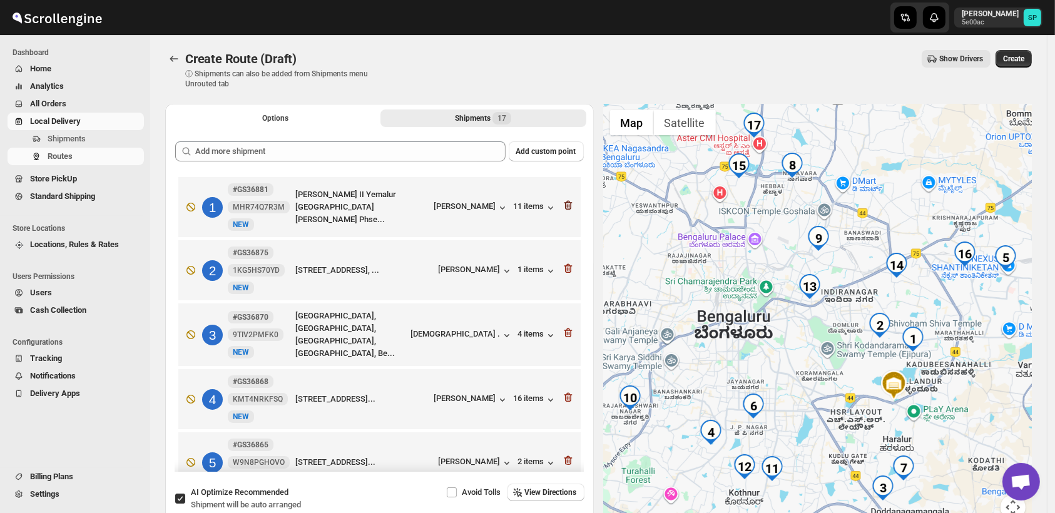
click at [568, 201] on icon "button" at bounding box center [568, 205] width 13 height 13
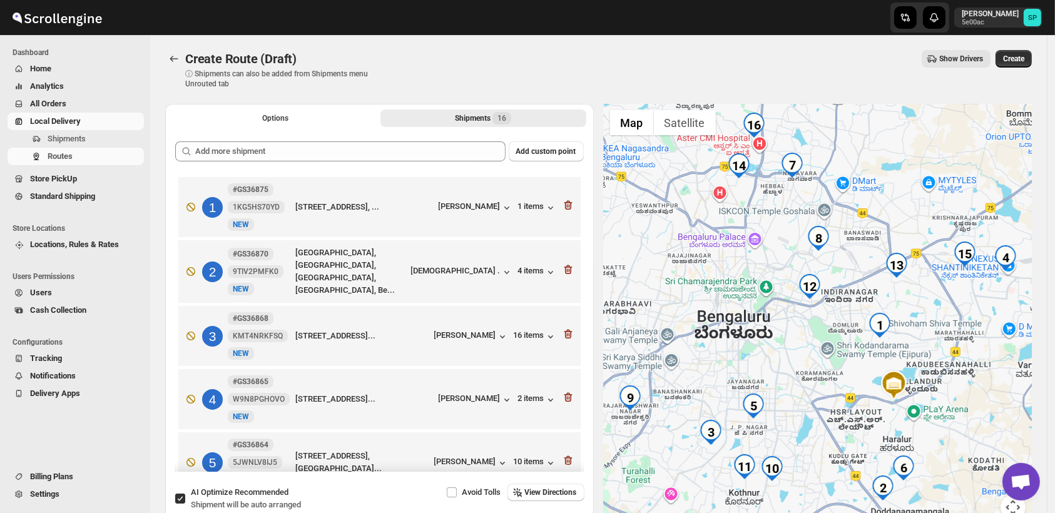
click at [568, 201] on icon "button" at bounding box center [568, 205] width 13 height 13
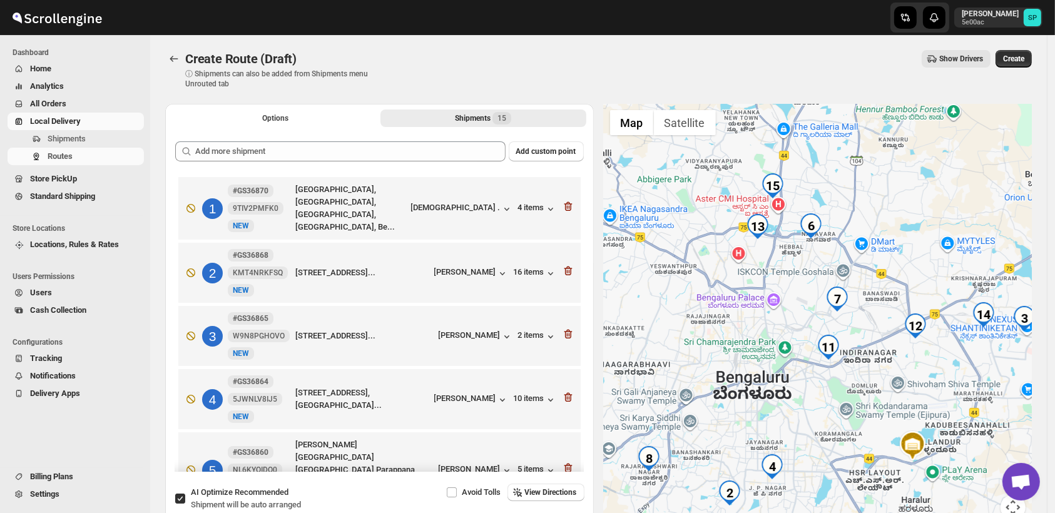
drag, startPoint x: 831, startPoint y: 428, endPoint x: 834, endPoint y: 442, distance: 14.1
click at [834, 442] on div at bounding box center [818, 319] width 428 height 431
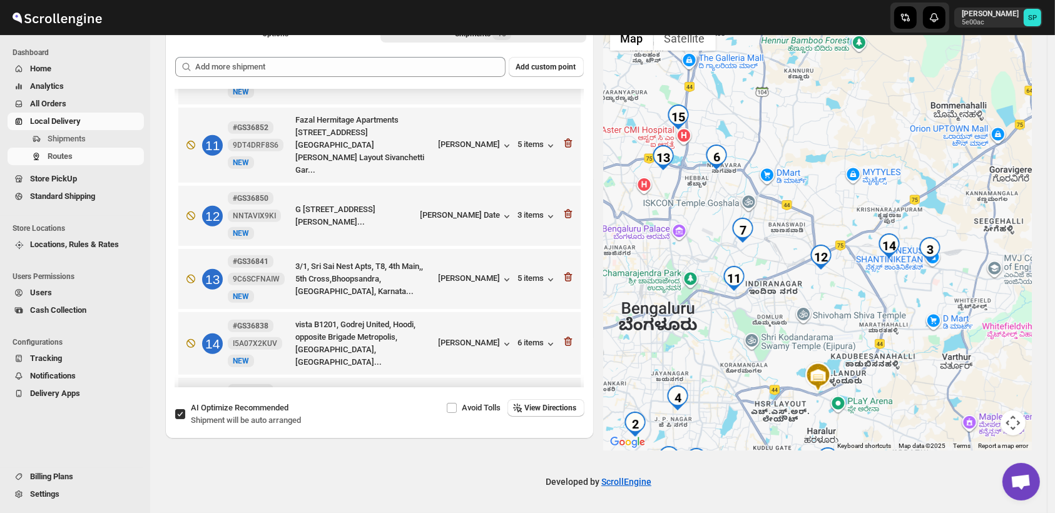
scroll to position [662, 0]
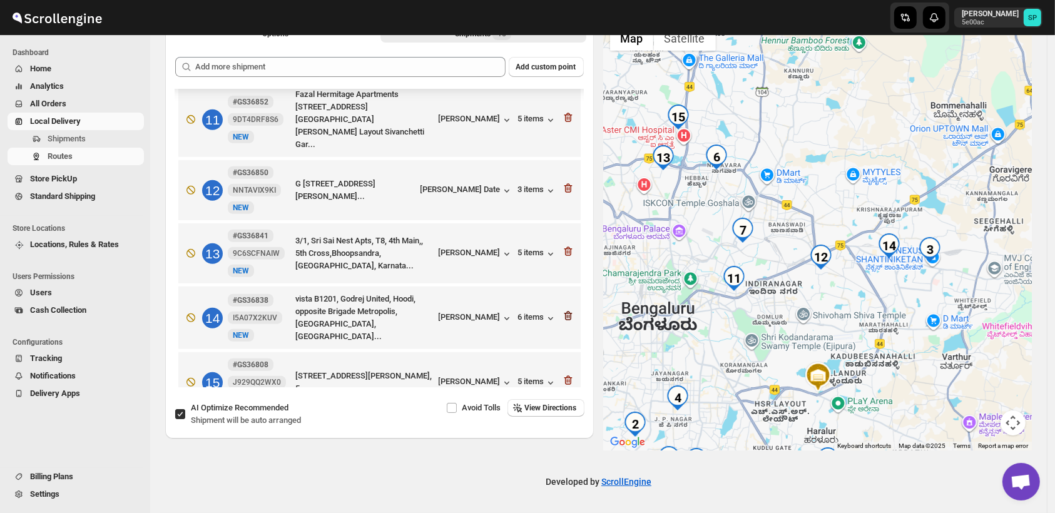
click at [562, 310] on icon "button" at bounding box center [568, 316] width 13 height 13
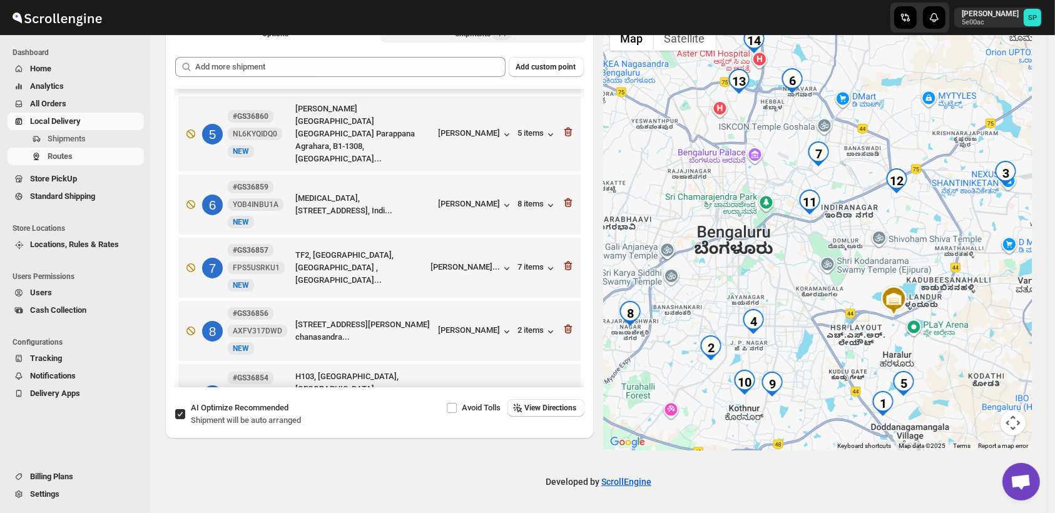
scroll to position [0, 0]
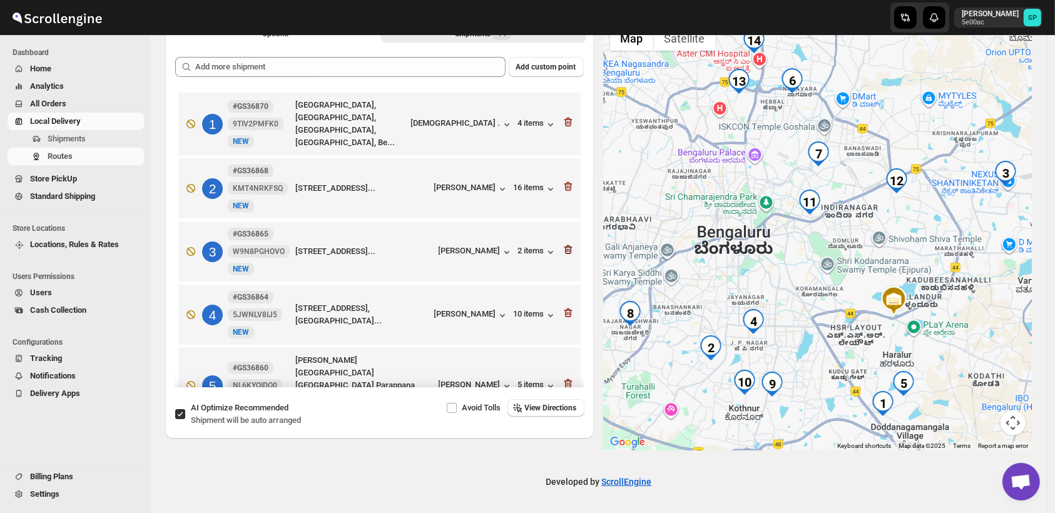
click at [568, 248] on icon "button" at bounding box center [568, 250] width 1 height 4
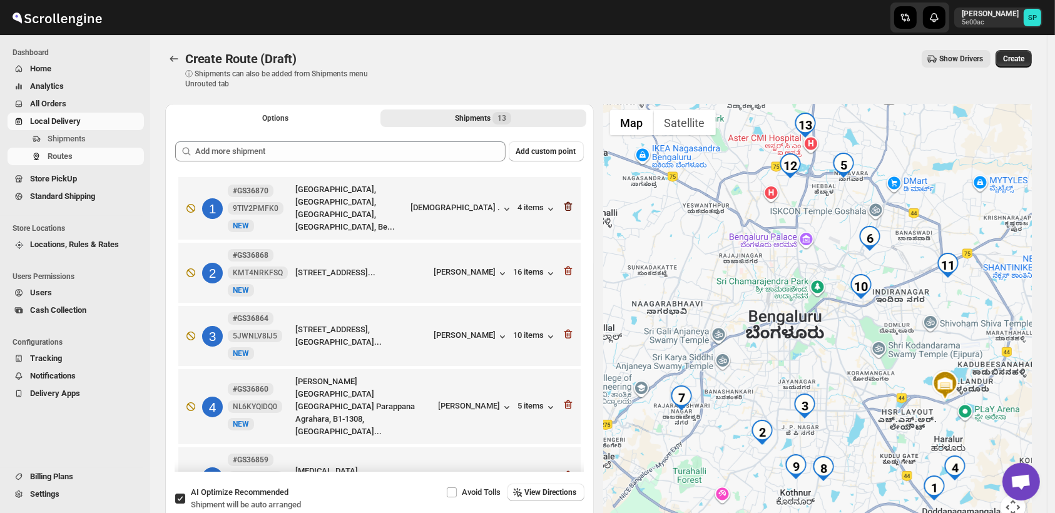
click at [563, 203] on icon "button" at bounding box center [568, 206] width 13 height 13
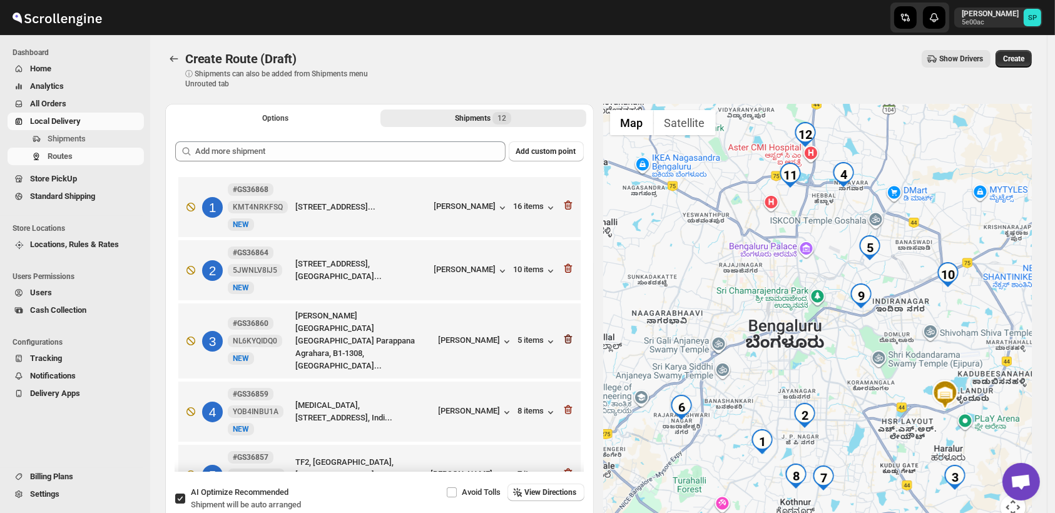
click at [562, 333] on icon "button" at bounding box center [568, 339] width 13 height 13
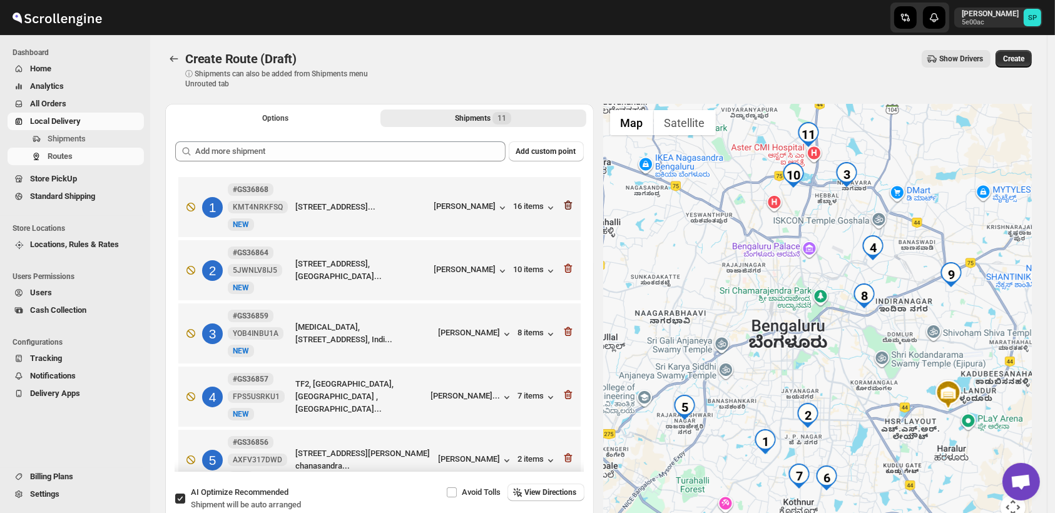
click at [564, 203] on icon "button" at bounding box center [568, 205] width 8 height 9
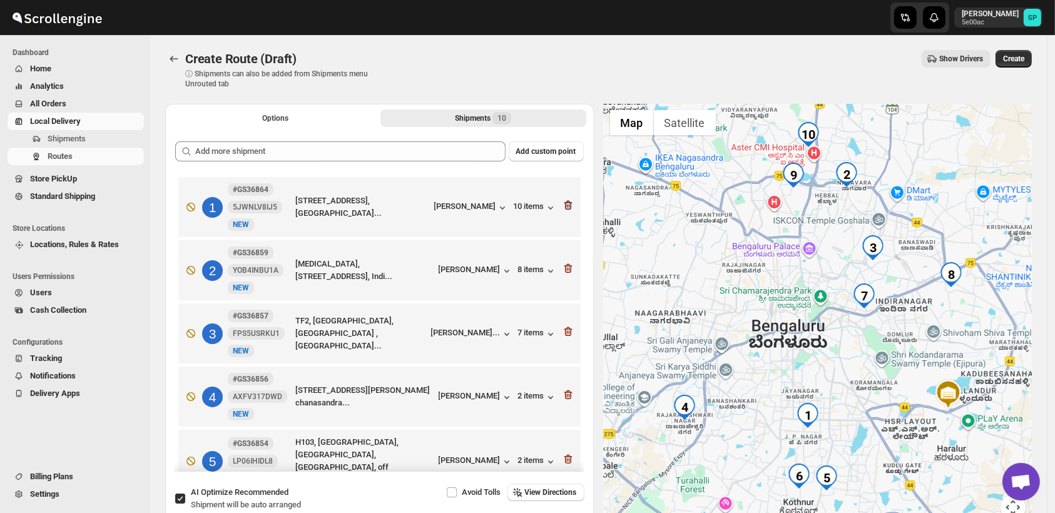
click at [564, 203] on icon "button" at bounding box center [568, 205] width 8 height 9
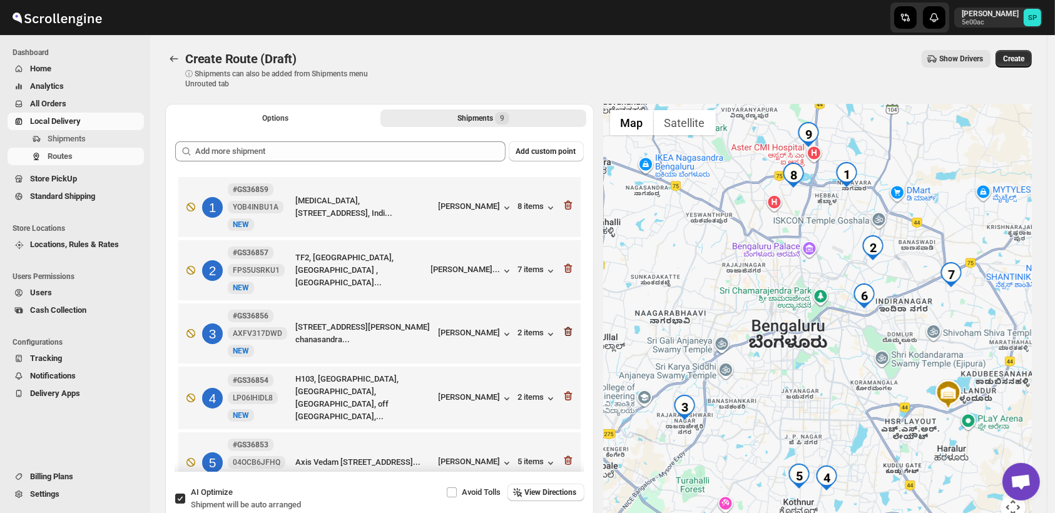
click at [562, 333] on icon "button" at bounding box center [568, 331] width 13 height 13
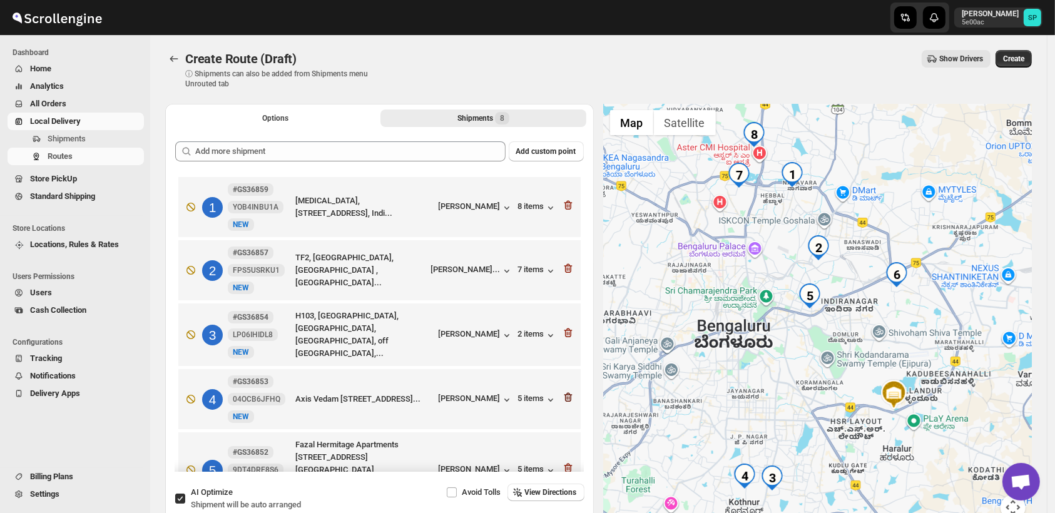
click at [562, 397] on icon "button" at bounding box center [568, 397] width 13 height 13
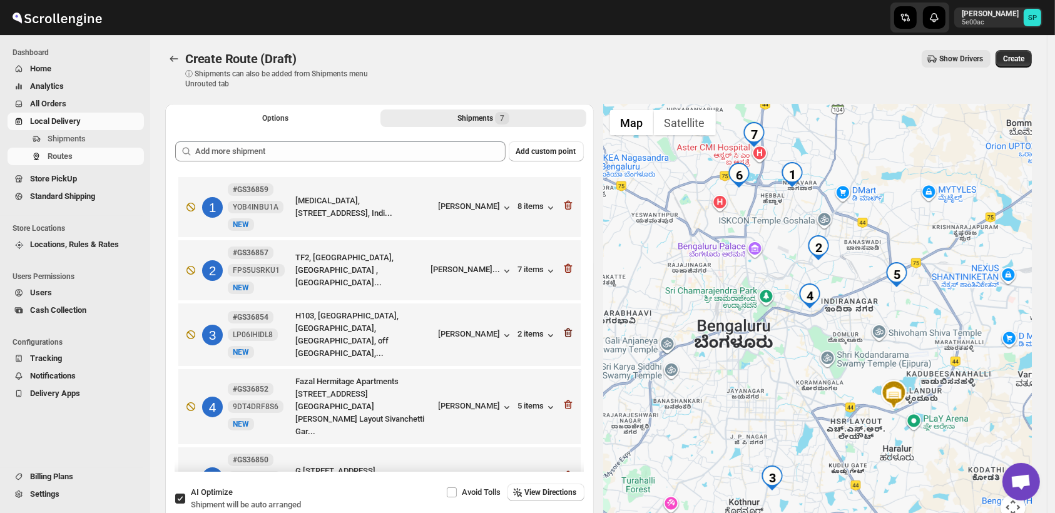
click at [562, 332] on icon "button" at bounding box center [568, 333] width 13 height 13
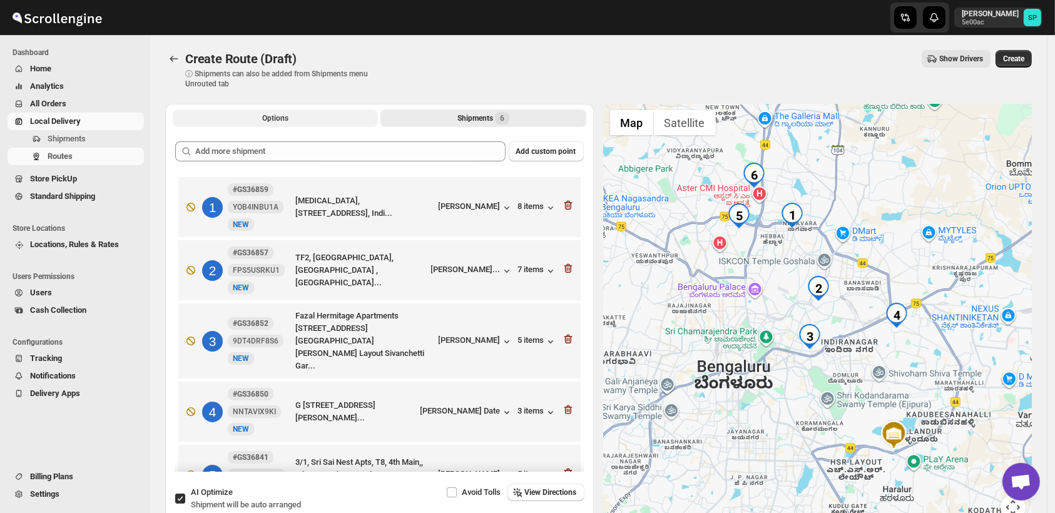
click at [313, 114] on button "Options" at bounding box center [275, 118] width 205 height 18
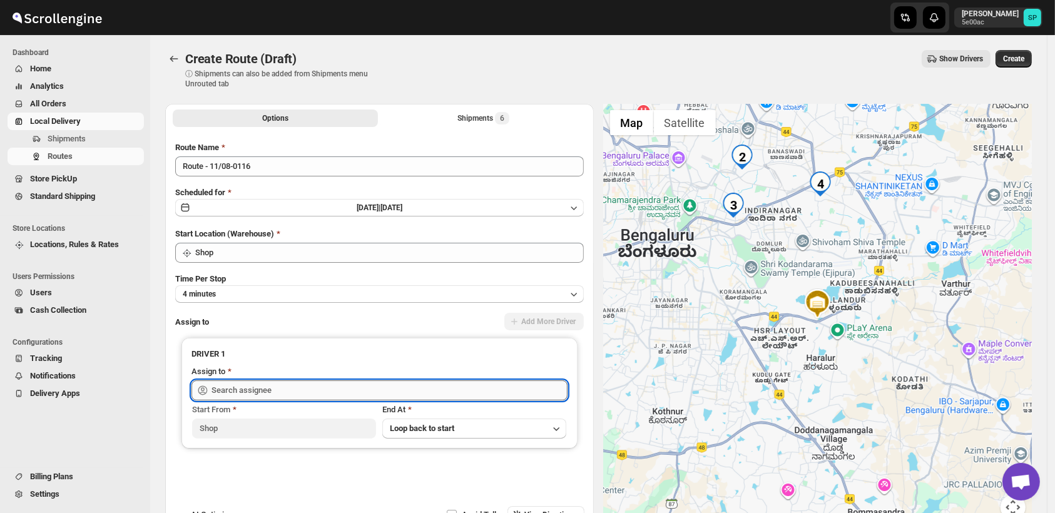
click at [364, 380] on input "text" at bounding box center [389, 390] width 356 height 20
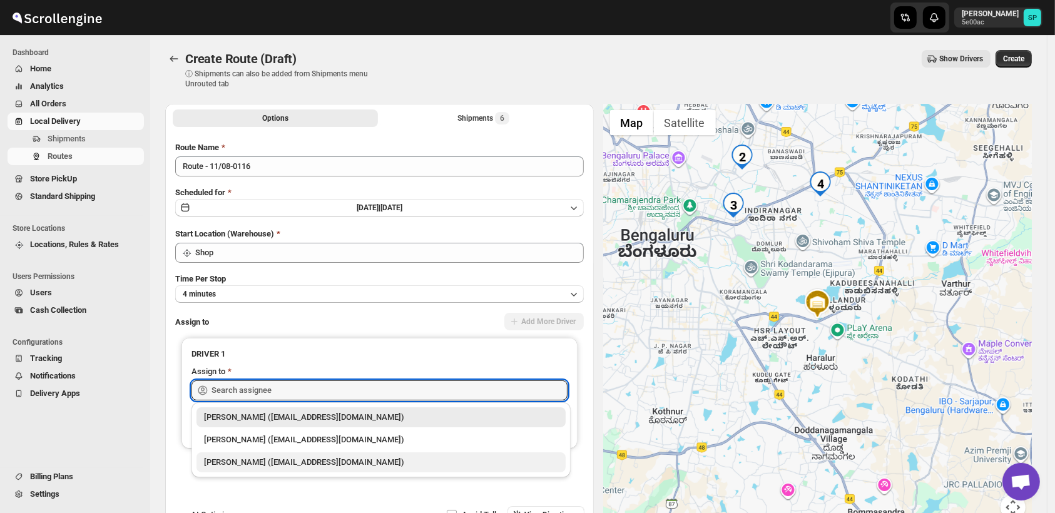
click at [335, 462] on div "[PERSON_NAME] ([EMAIL_ADDRESS][DOMAIN_NAME])" at bounding box center [381, 462] width 354 height 13
type input "[PERSON_NAME] ([EMAIL_ADDRESS][DOMAIN_NAME])"
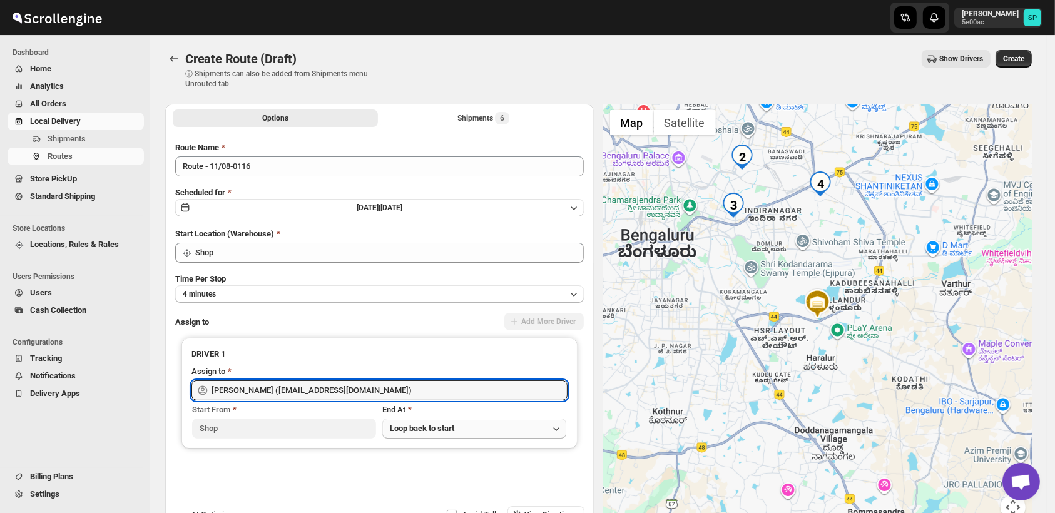
click at [454, 432] on span "Loop back to start" at bounding box center [422, 427] width 64 height 9
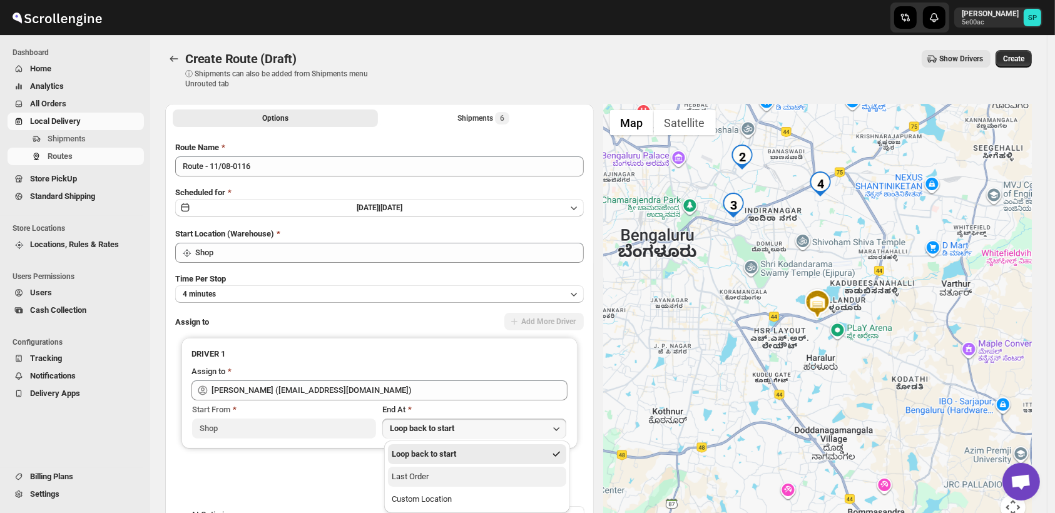
click at [439, 482] on button "Last Order" at bounding box center [477, 477] width 178 height 20
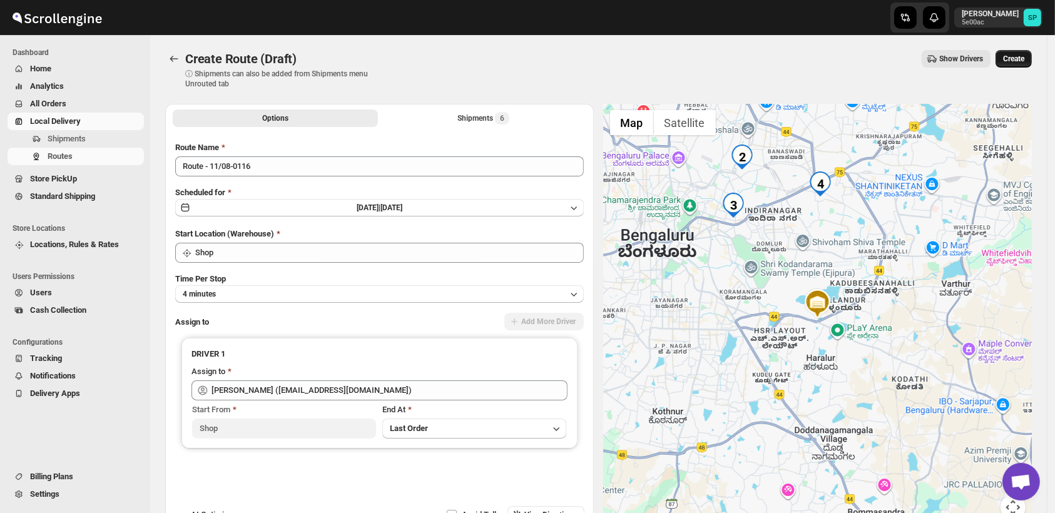
click at [1023, 58] on span "Create" at bounding box center [1013, 59] width 21 height 10
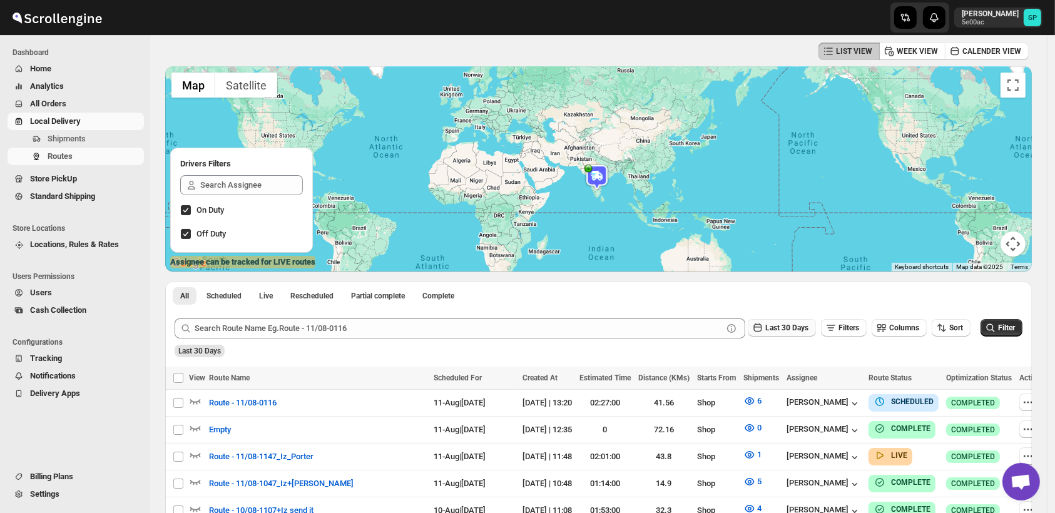
scroll to position [69, 0]
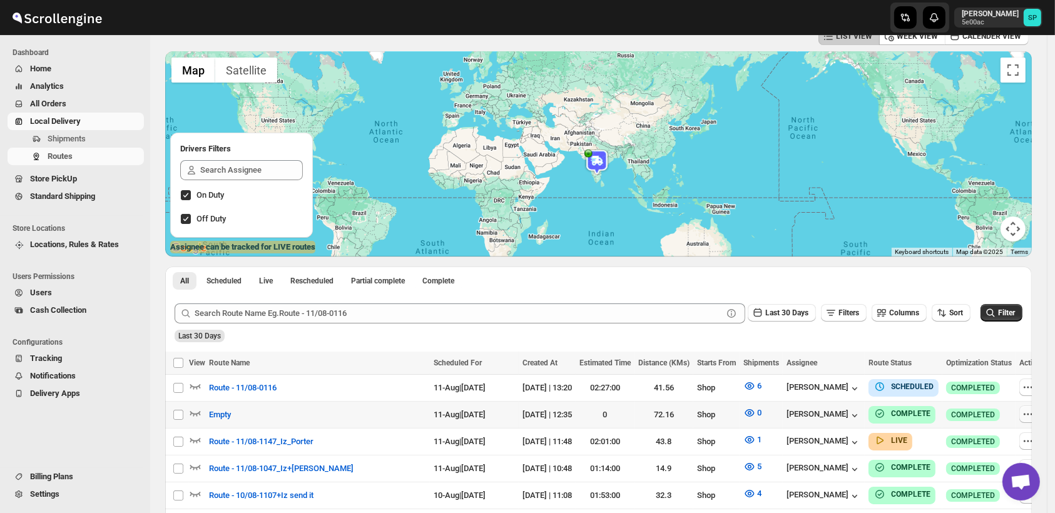
click at [1022, 413] on icon "button" at bounding box center [1028, 414] width 13 height 13
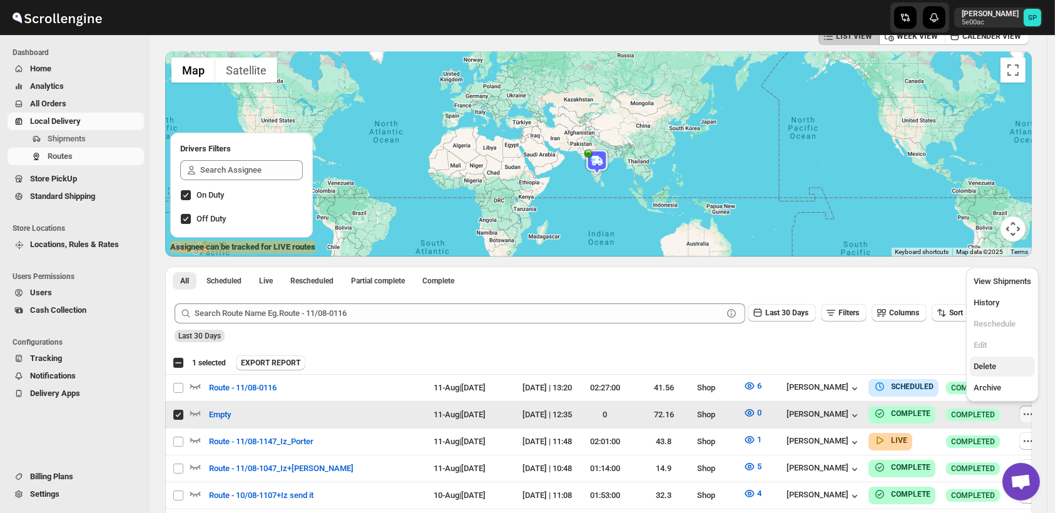
click at [996, 369] on span "Delete" at bounding box center [984, 366] width 23 height 9
checkbox input "false"
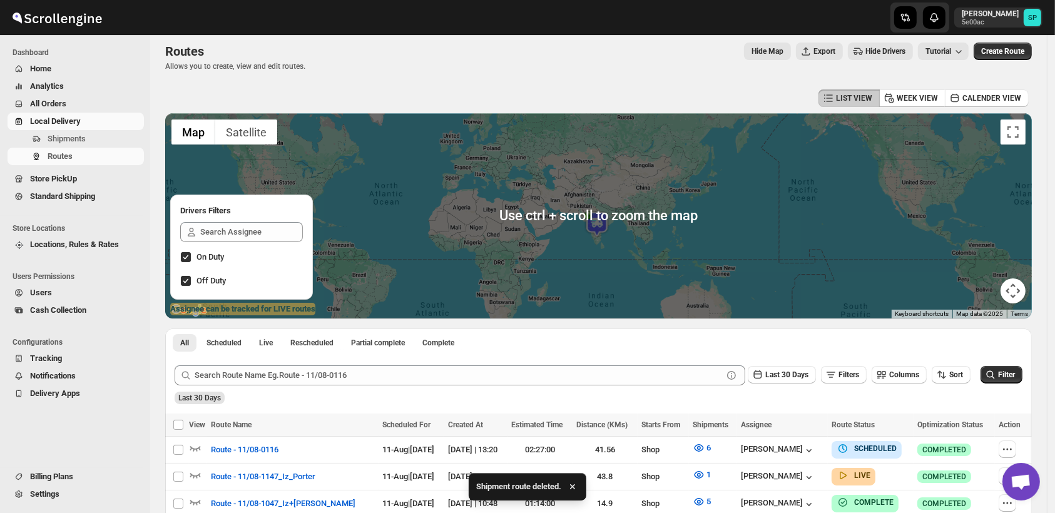
scroll to position [0, 0]
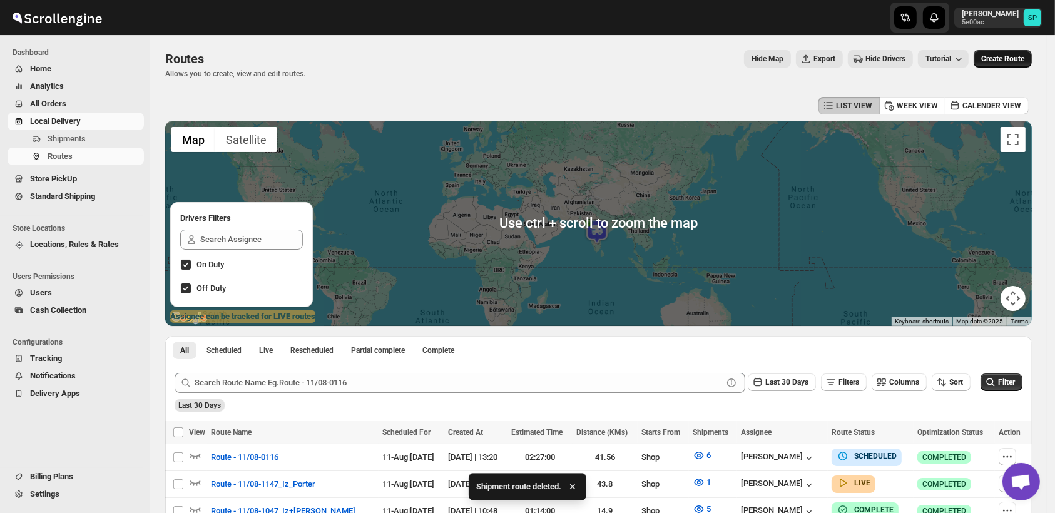
click at [1012, 61] on span "Create Route" at bounding box center [1002, 59] width 43 height 10
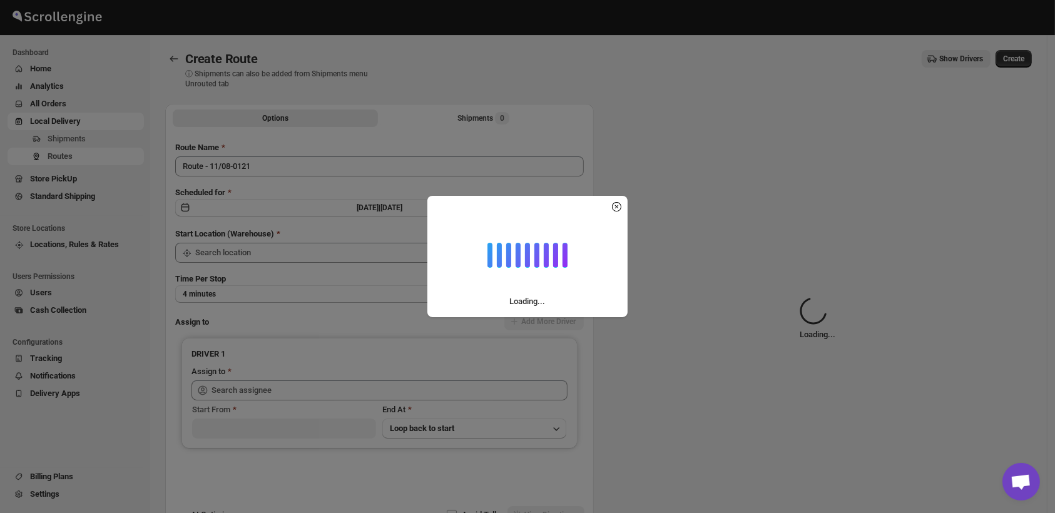
type input "Shop"
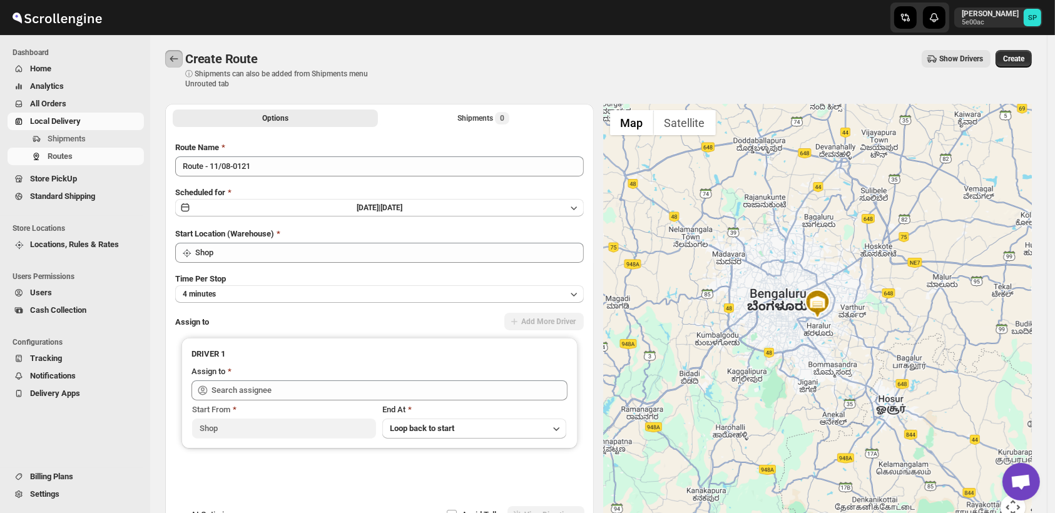
click at [168, 62] on icon "Routes" at bounding box center [174, 59] width 13 height 13
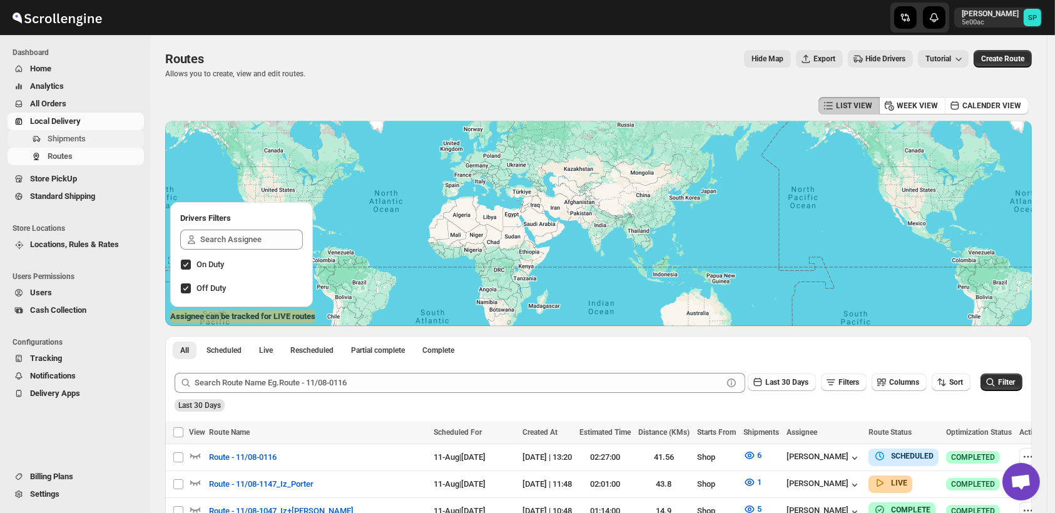
click at [66, 136] on span "Shipments" at bounding box center [67, 138] width 38 height 9
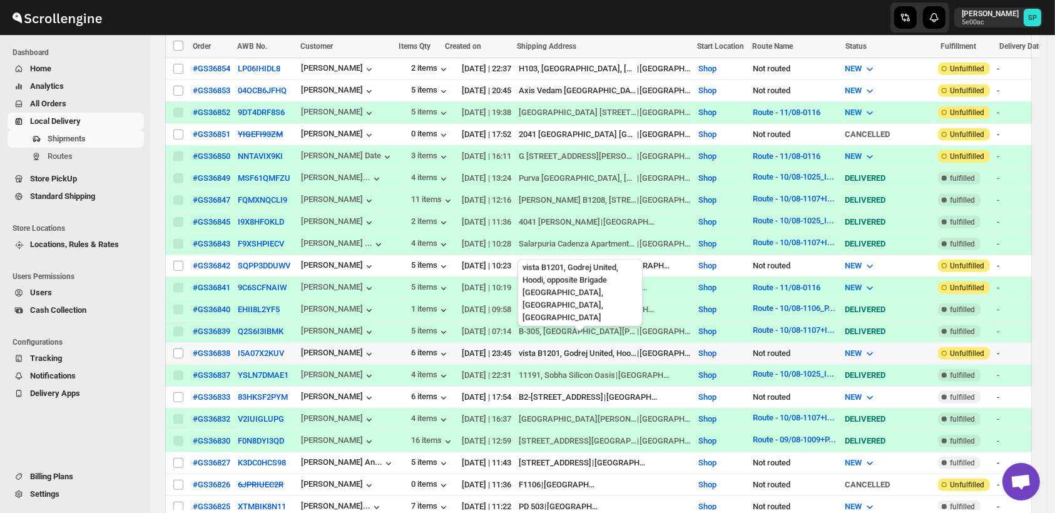
scroll to position [1042, 0]
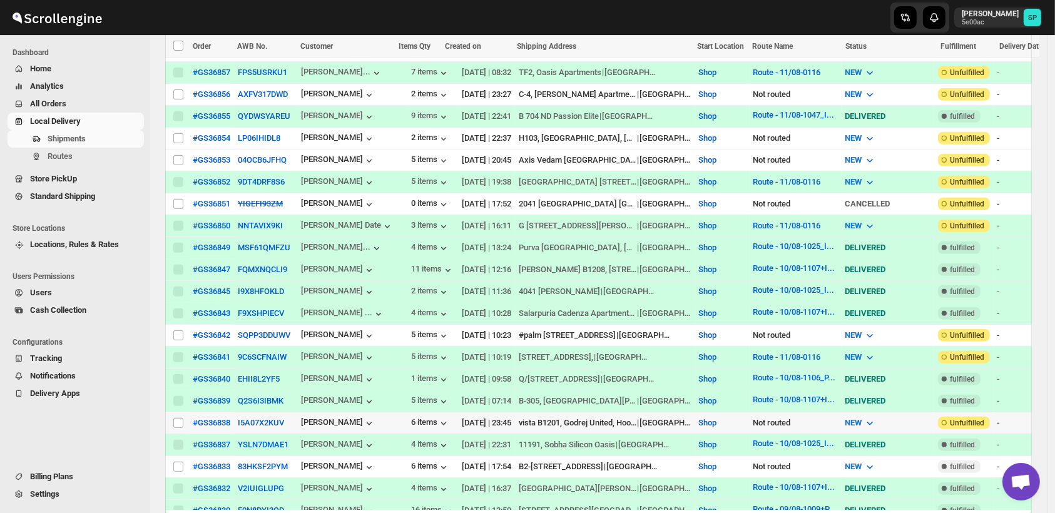
click at [171, 412] on td "Select shipment" at bounding box center [177, 423] width 24 height 22
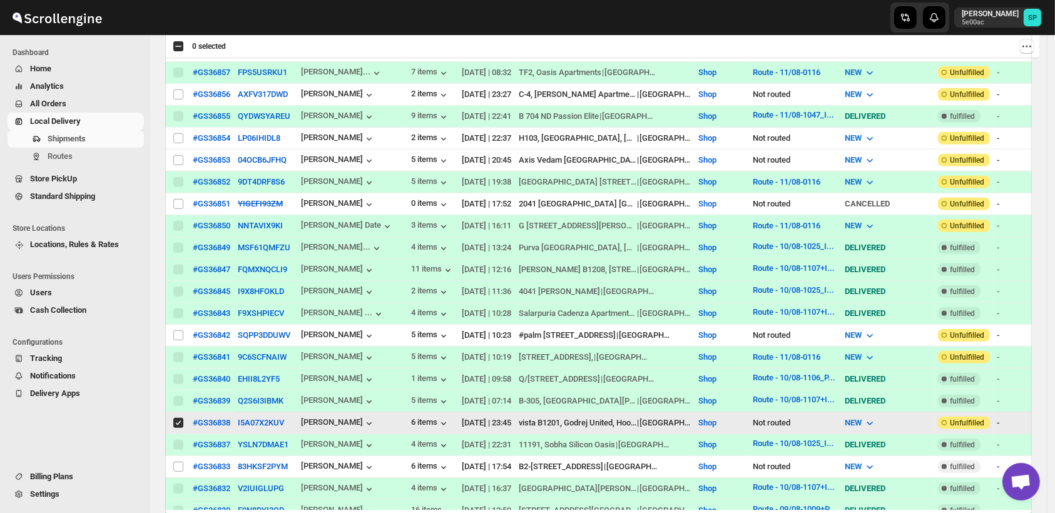
checkbox input "true"
click at [178, 330] on input "Select shipment" at bounding box center [178, 335] width 10 height 10
checkbox input "true"
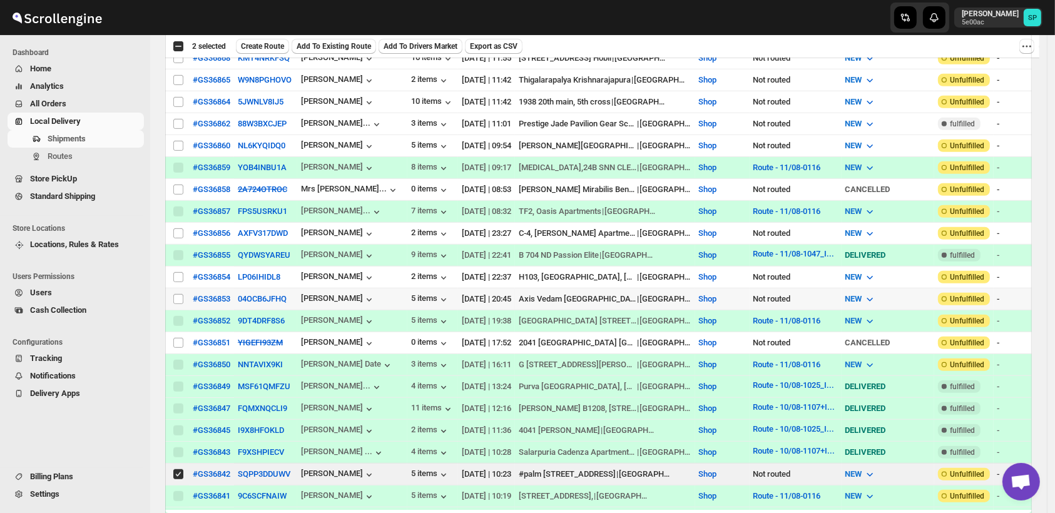
scroll to position [764, 0]
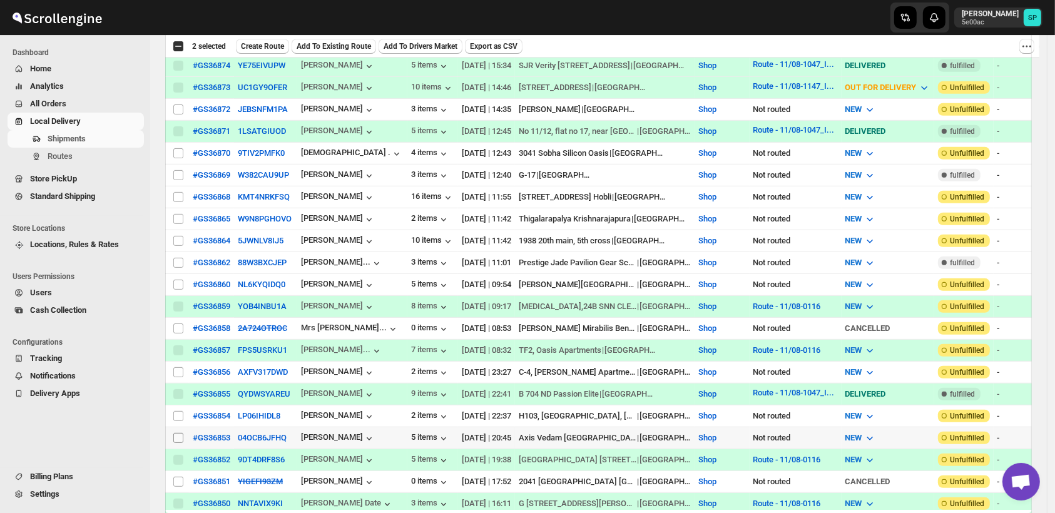
click at [176, 433] on input "Select shipment" at bounding box center [178, 438] width 10 height 10
checkbox input "true"
click at [178, 411] on input "Select shipment" at bounding box center [178, 416] width 10 height 10
checkbox input "true"
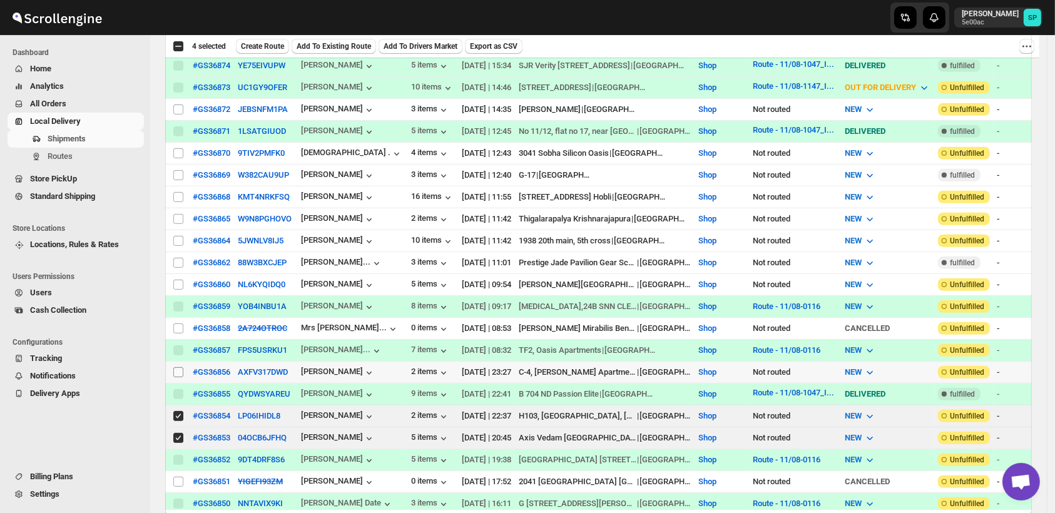
click at [180, 367] on input "Select shipment" at bounding box center [178, 372] width 10 height 10
checkbox input "true"
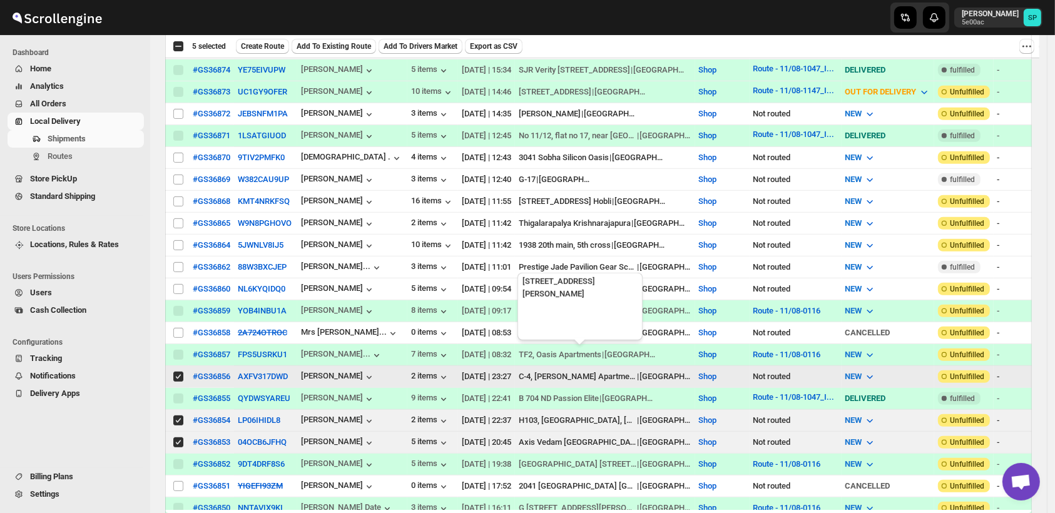
scroll to position [695, 0]
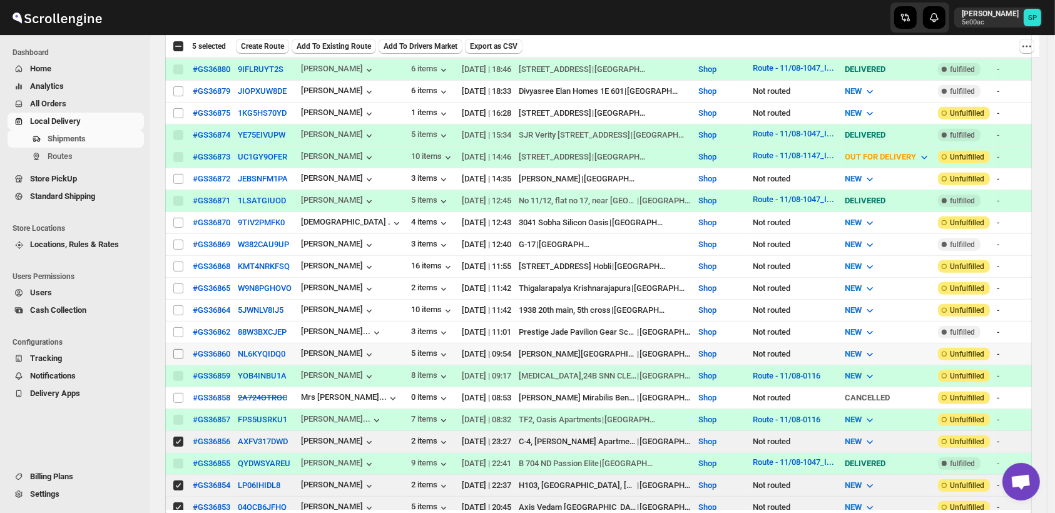
click at [175, 349] on input "Select shipment" at bounding box center [178, 354] width 10 height 10
checkbox input "true"
click at [180, 322] on td "Select shipment" at bounding box center [177, 333] width 24 height 22
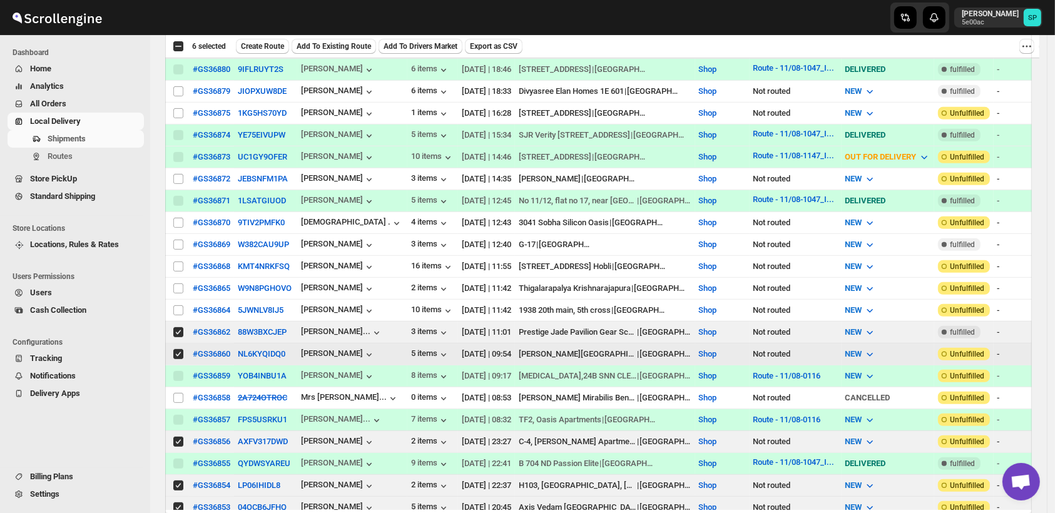
checkbox input "true"
click at [177, 305] on input "Select shipment" at bounding box center [178, 310] width 10 height 10
checkbox input "true"
click at [177, 283] on input "Select shipment" at bounding box center [178, 288] width 10 height 10
checkbox input "true"
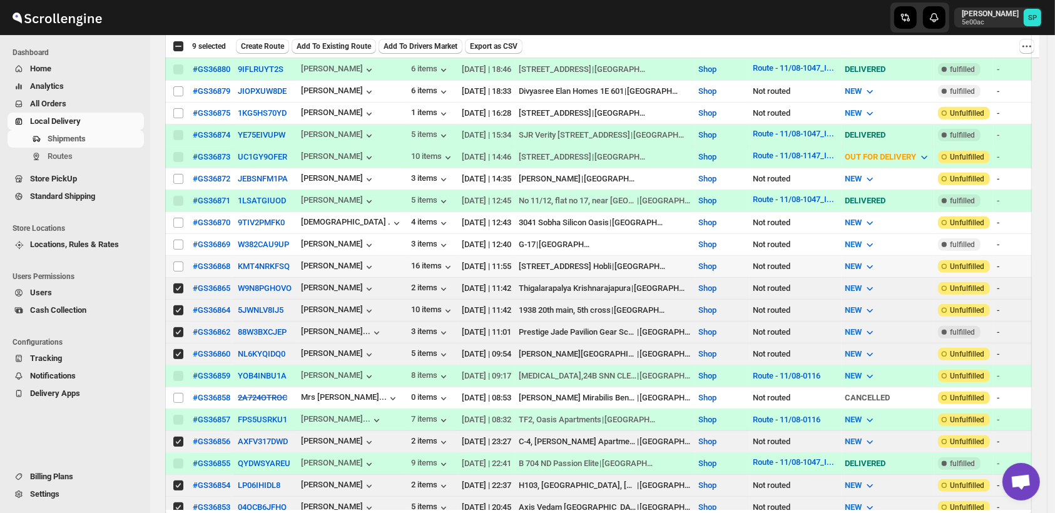
click at [176, 261] on input "Select shipment" at bounding box center [178, 266] width 10 height 10
checkbox input "true"
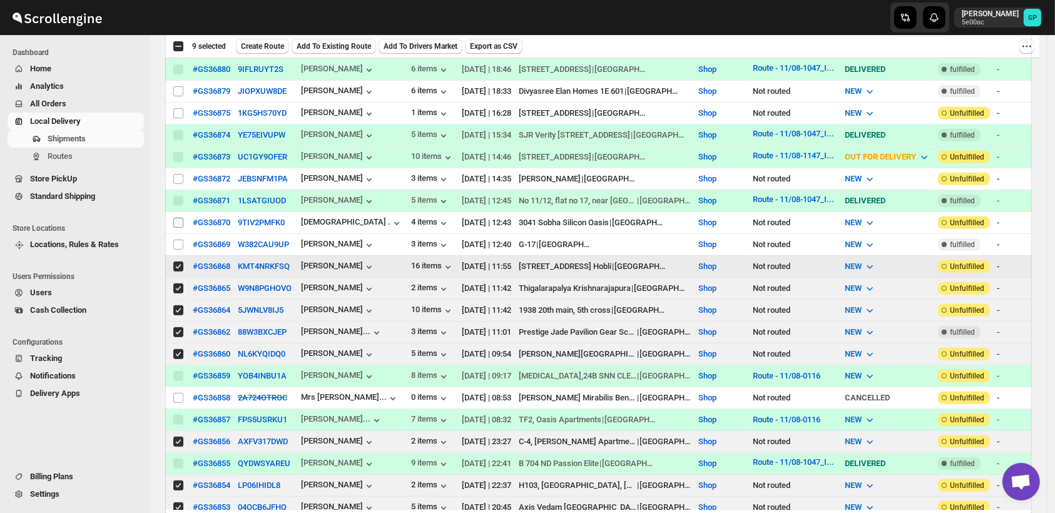
click at [177, 240] on input "Select shipment" at bounding box center [178, 245] width 10 height 10
checkbox input "true"
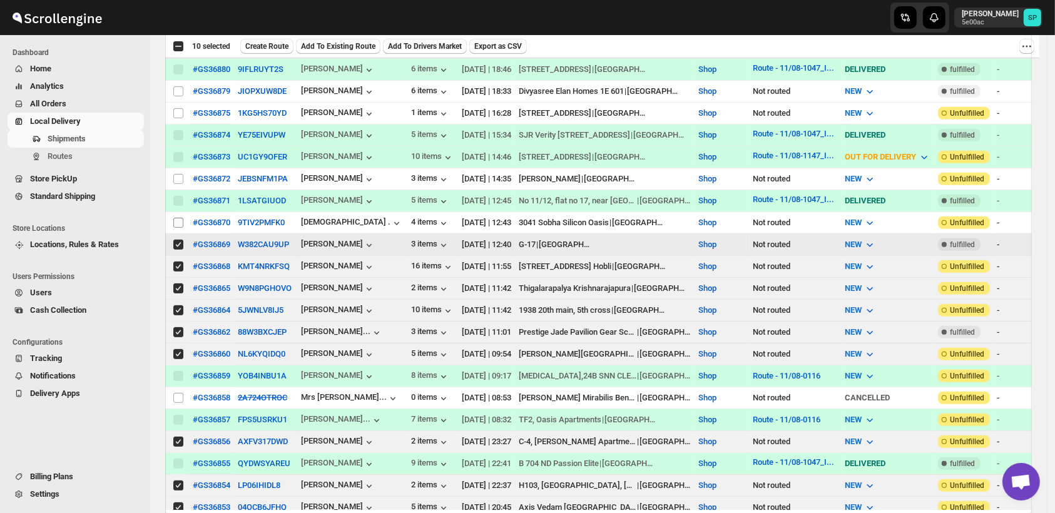
click at [180, 218] on input "Select shipment" at bounding box center [178, 223] width 10 height 10
checkbox input "true"
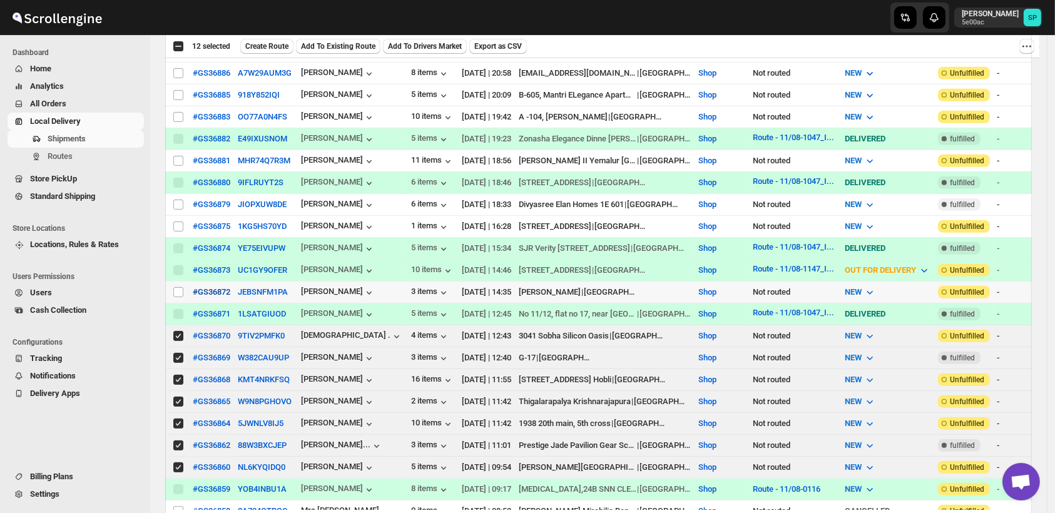
scroll to position [555, 0]
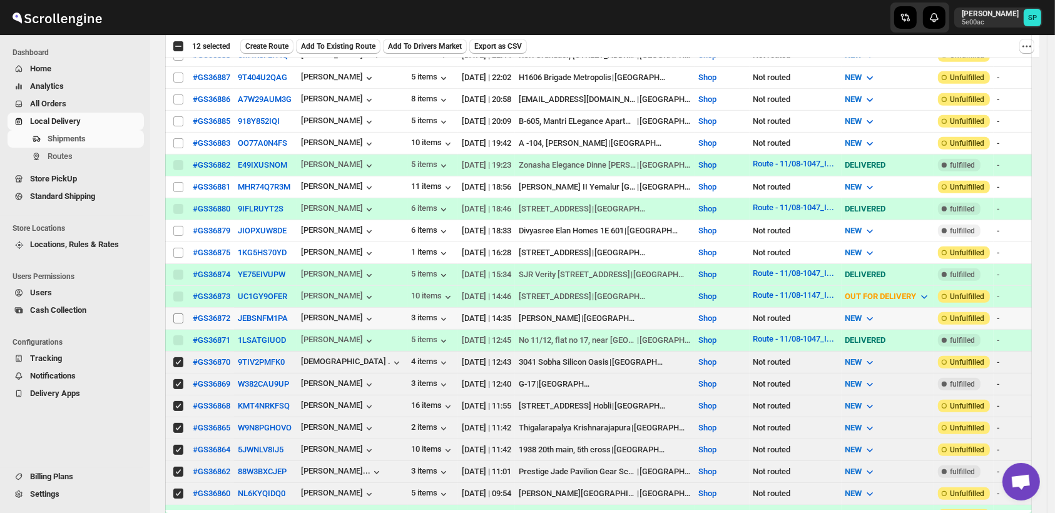
click at [175, 313] on input "Select shipment" at bounding box center [178, 318] width 10 height 10
checkbox input "true"
click at [178, 248] on input "Select shipment" at bounding box center [178, 253] width 10 height 10
checkbox input "true"
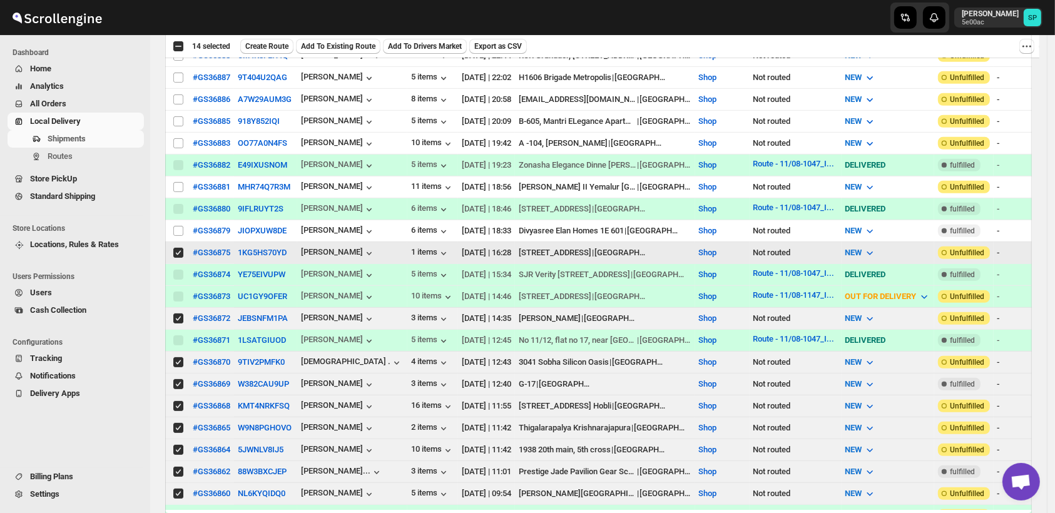
click at [175, 226] on input "Select shipment" at bounding box center [178, 231] width 10 height 10
checkbox input "true"
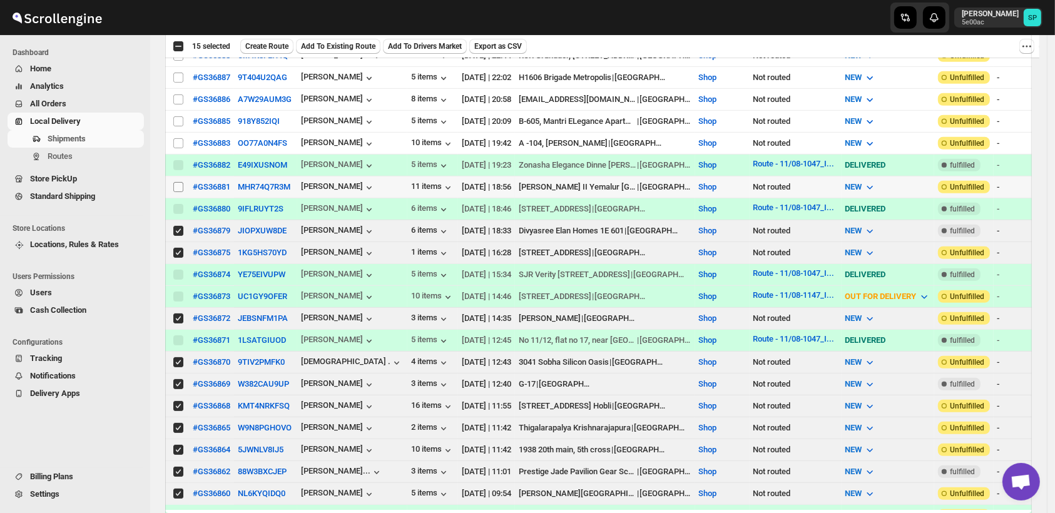
click at [180, 182] on input "Select shipment" at bounding box center [178, 187] width 10 height 10
checkbox input "true"
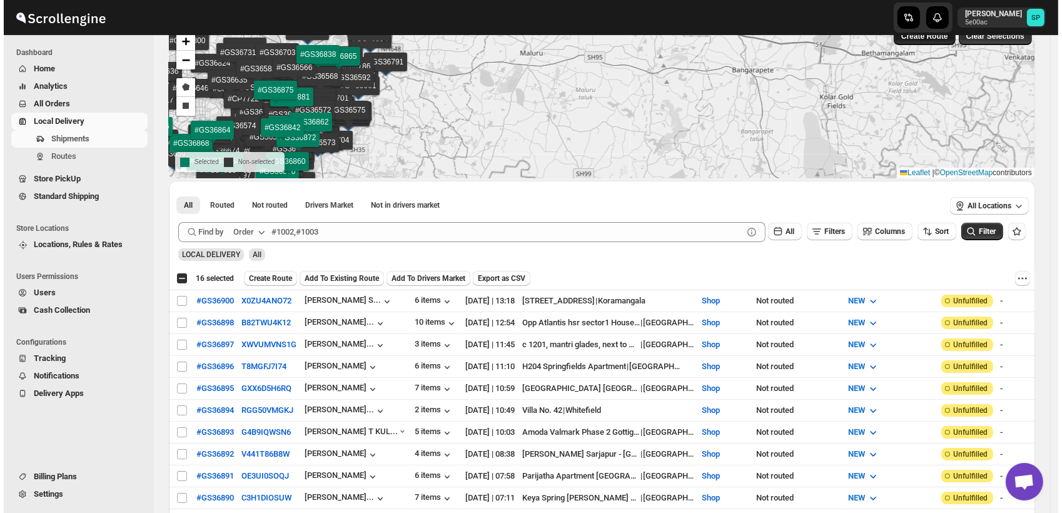
scroll to position [0, 0]
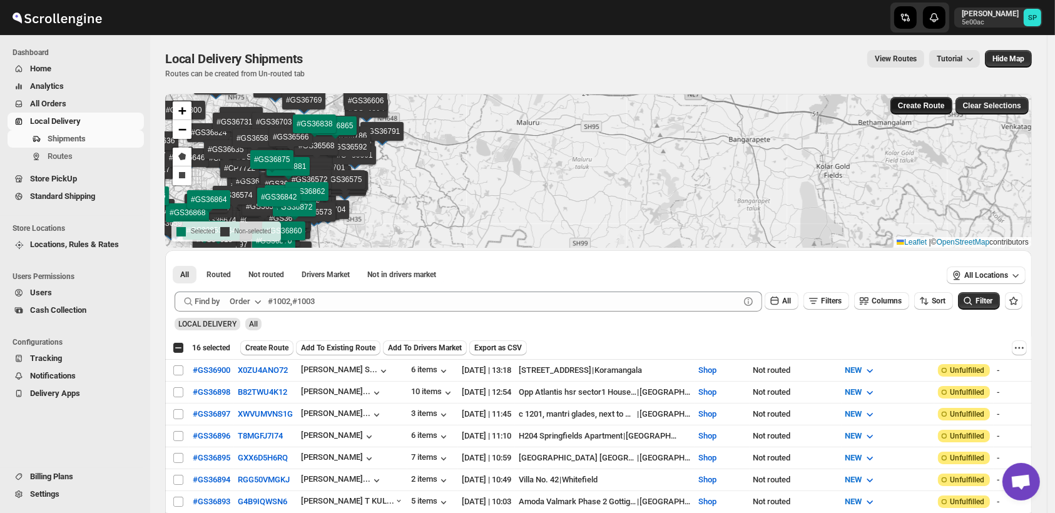
click at [930, 106] on span "Create Route" at bounding box center [921, 106] width 47 height 10
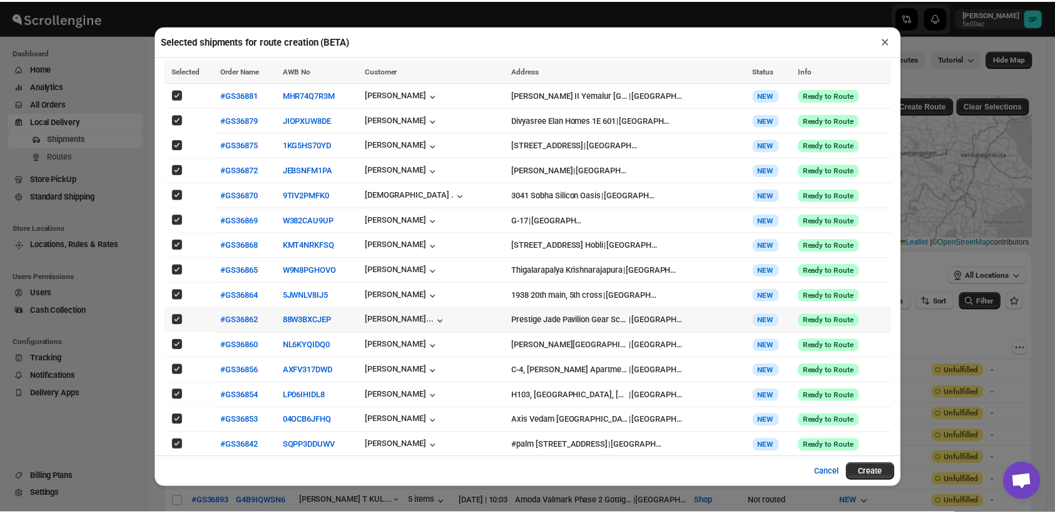
scroll to position [26, 0]
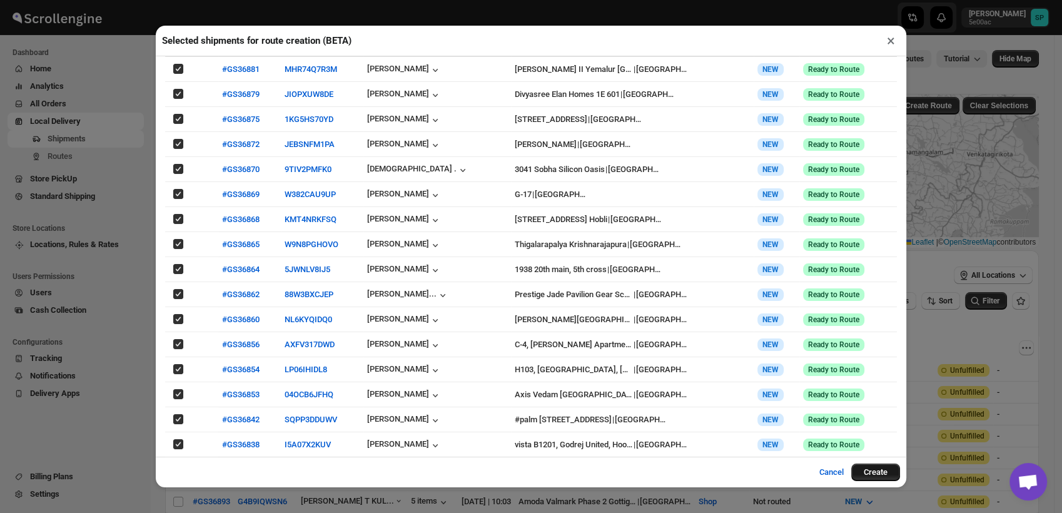
click at [864, 474] on button "Create" at bounding box center [875, 473] width 49 height 18
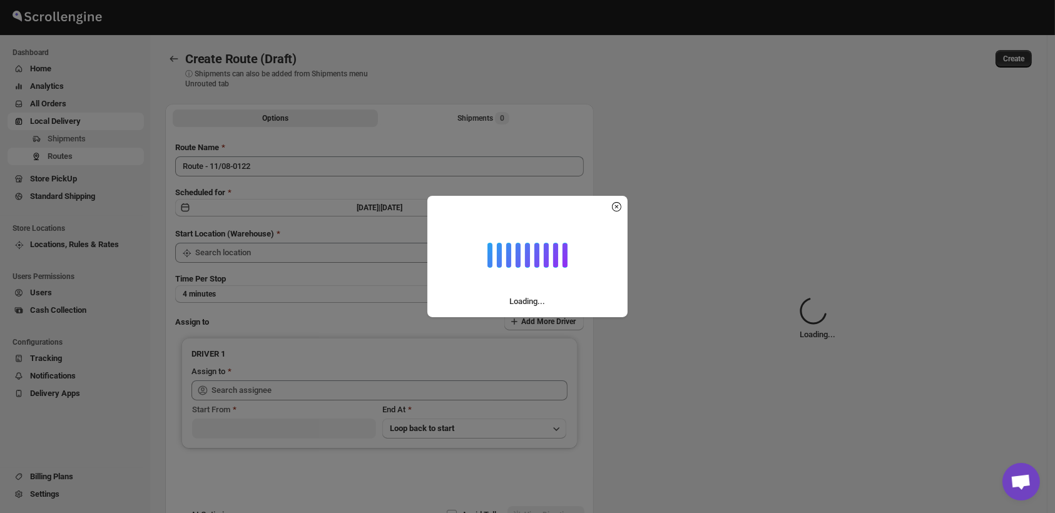
type input "Route - 11/08-0122"
type input "Shop"
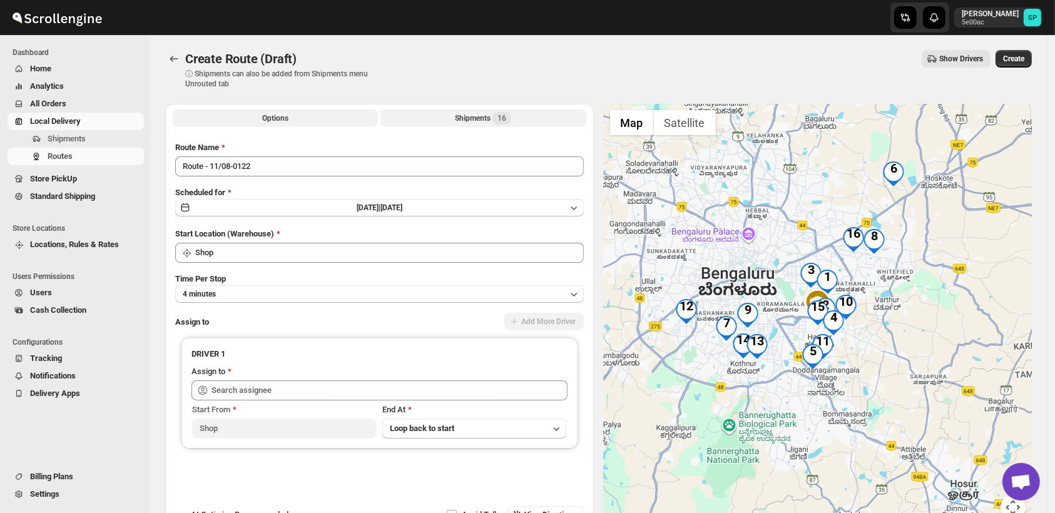
click at [483, 119] on div "Shipments 16" at bounding box center [483, 118] width 56 height 13
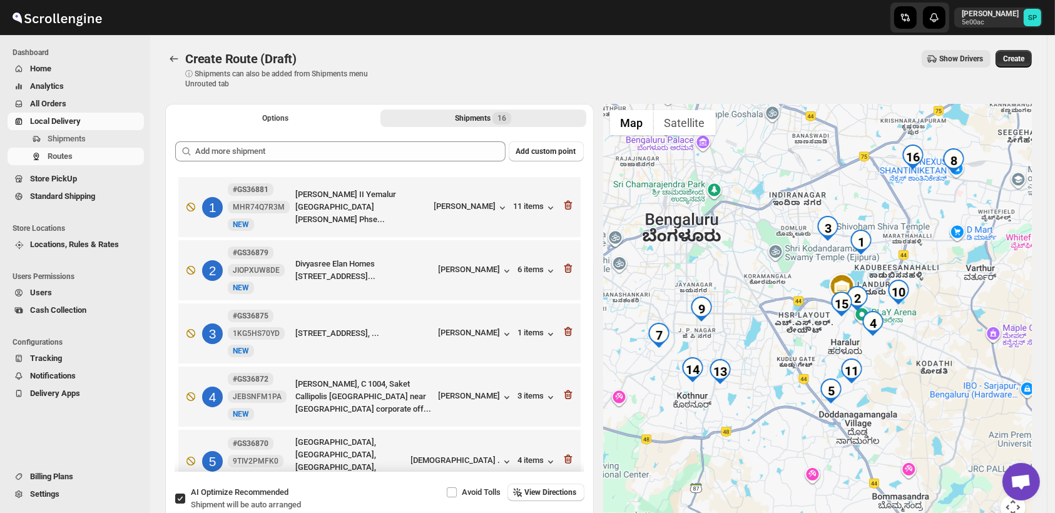
drag, startPoint x: 930, startPoint y: 335, endPoint x: 976, endPoint y: 354, distance: 50.2
click at [976, 354] on div at bounding box center [818, 319] width 428 height 431
click at [562, 206] on icon "button" at bounding box center [568, 205] width 13 height 13
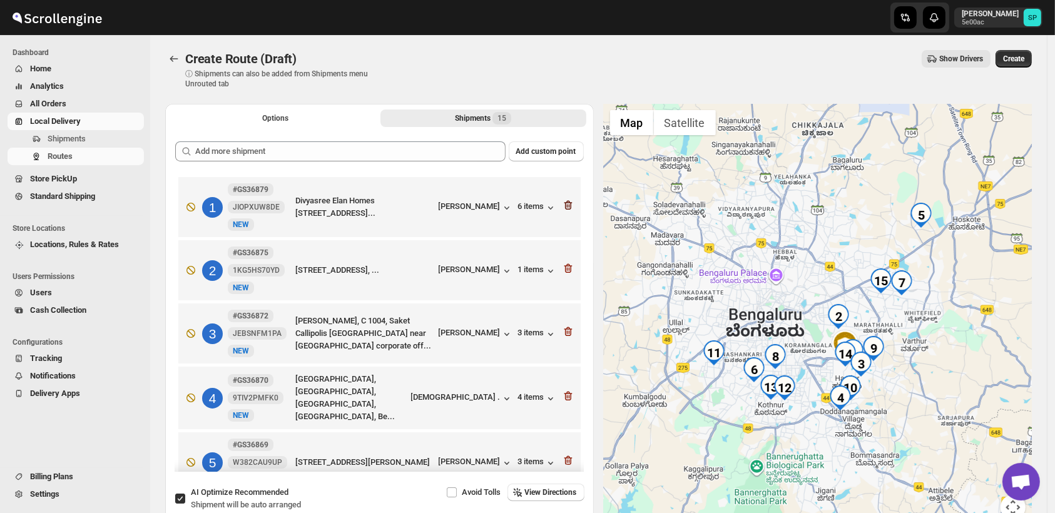
click at [564, 203] on icon "button" at bounding box center [568, 205] width 13 height 13
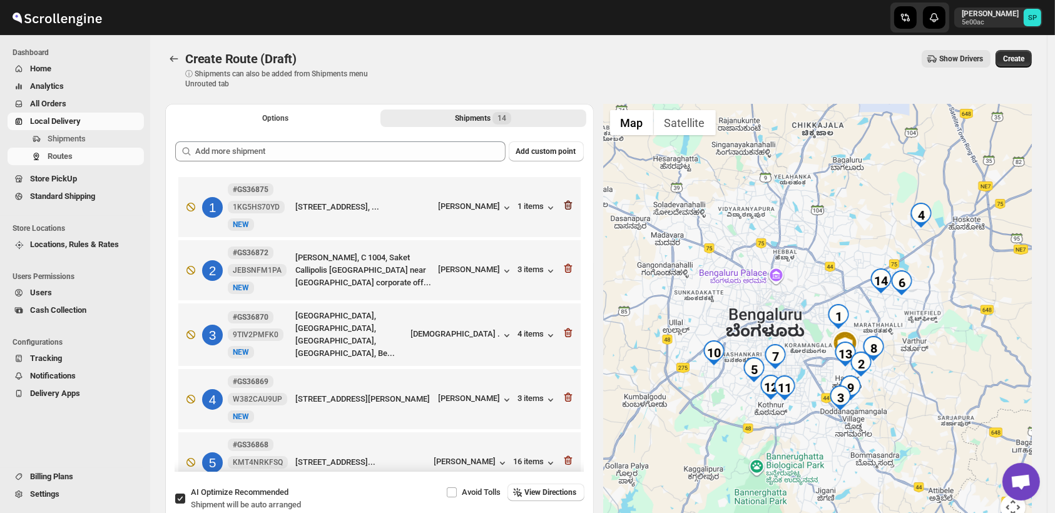
click at [564, 202] on icon "button" at bounding box center [568, 205] width 8 height 9
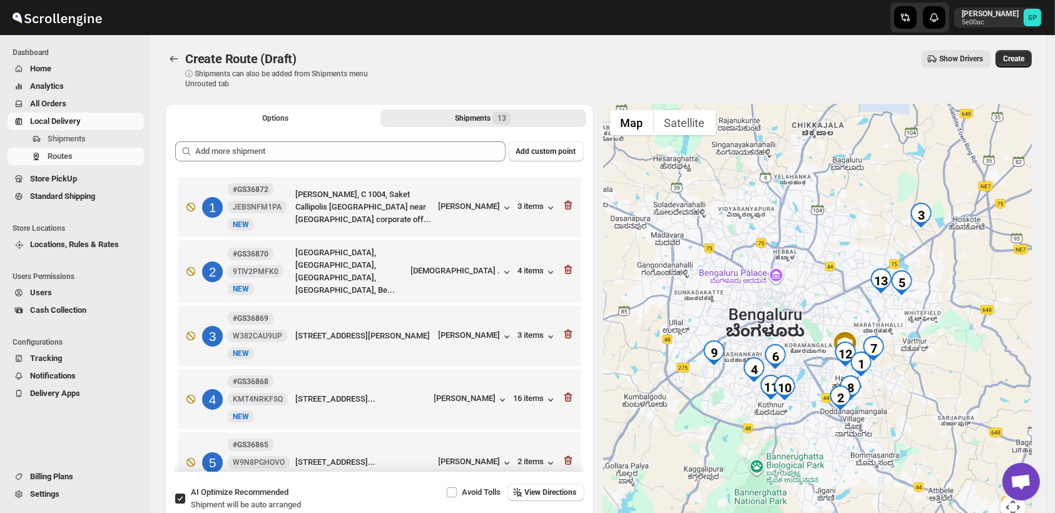
click at [564, 202] on icon "button" at bounding box center [568, 205] width 8 height 9
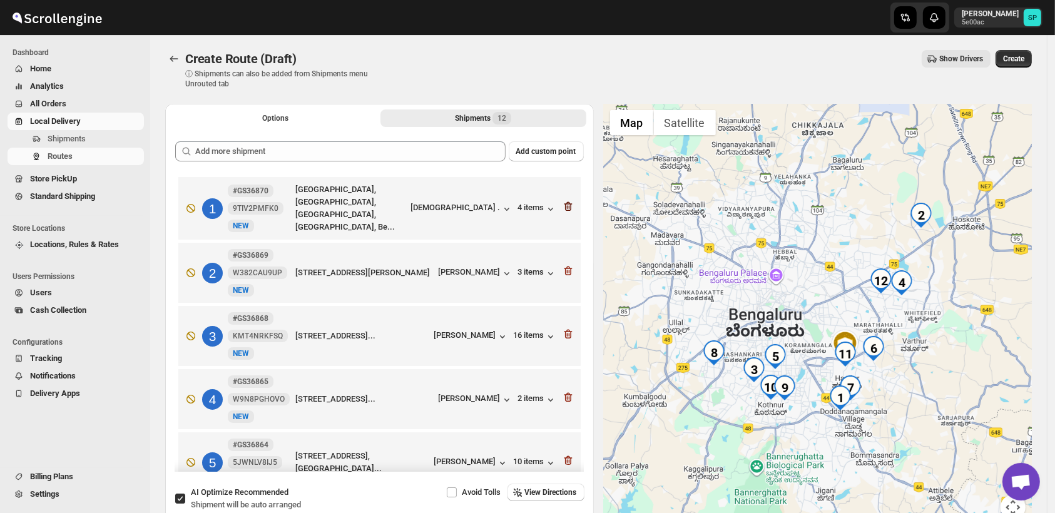
click at [562, 203] on icon "button" at bounding box center [568, 206] width 13 height 13
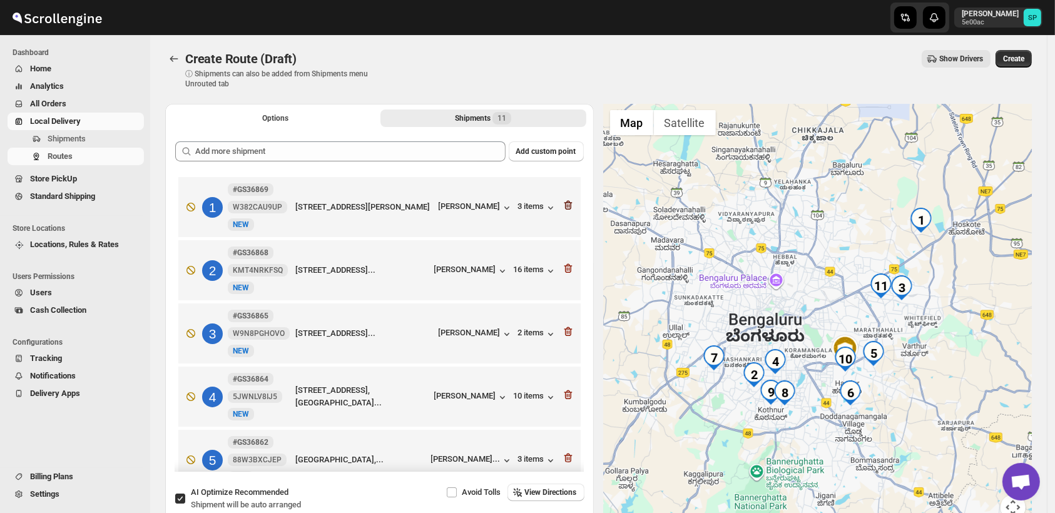
click at [564, 205] on icon "button" at bounding box center [568, 205] width 13 height 13
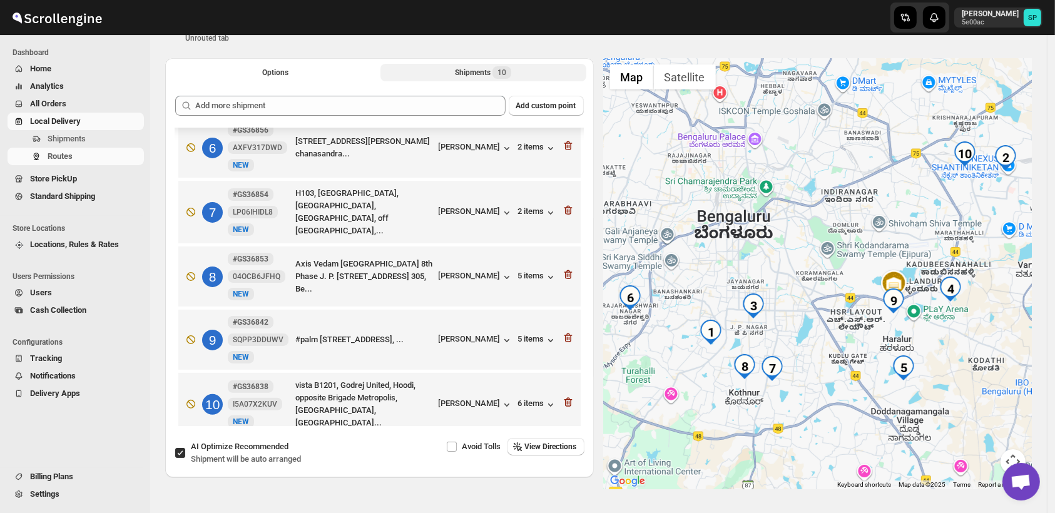
scroll to position [69, 0]
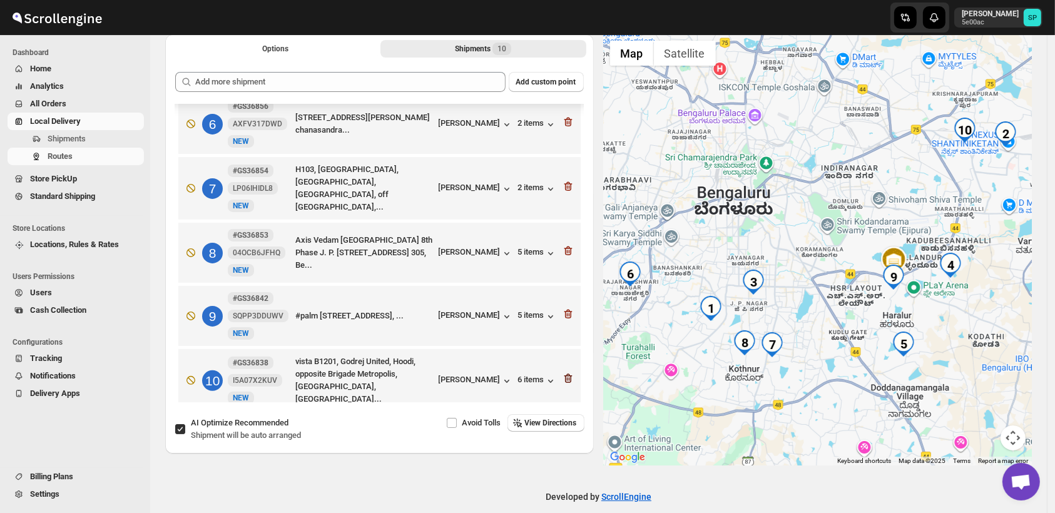
click at [564, 372] on icon "button" at bounding box center [568, 378] width 13 height 13
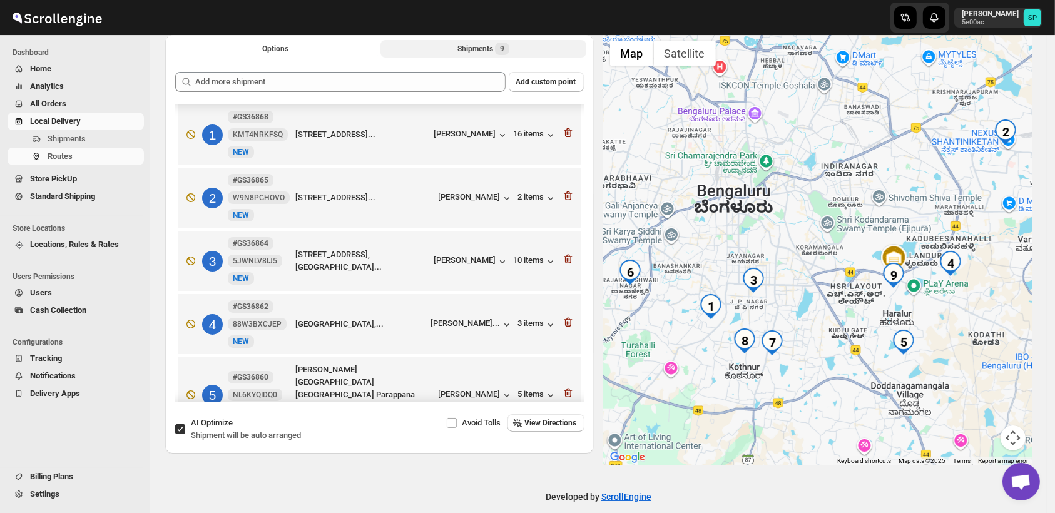
scroll to position [0, 0]
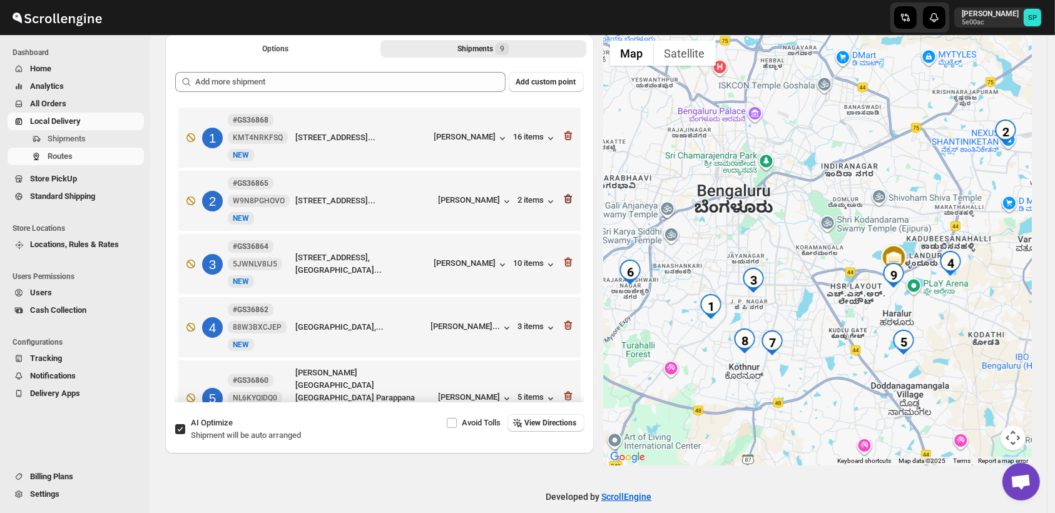
click at [562, 200] on icon "button" at bounding box center [568, 199] width 13 height 13
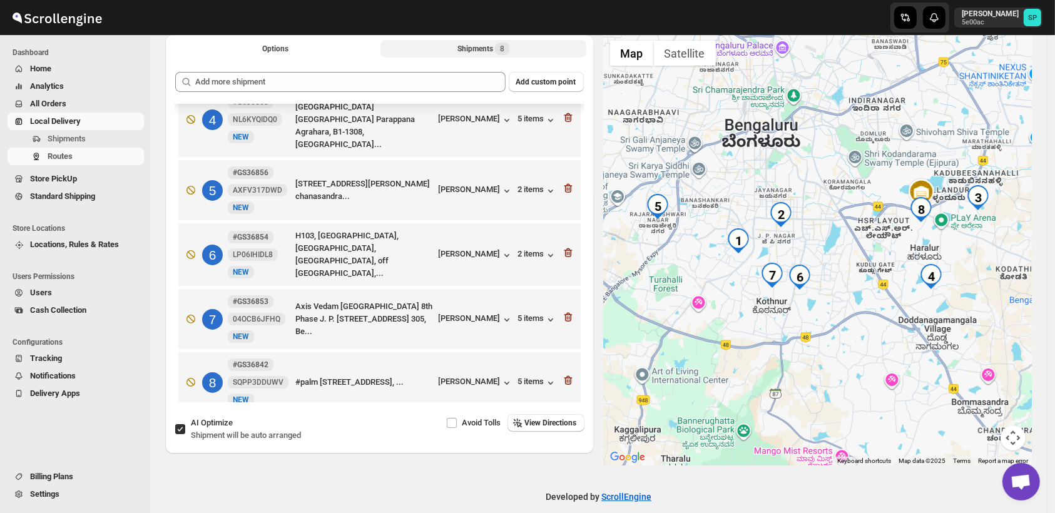
scroll to position [217, 0]
click at [566, 377] on icon "button" at bounding box center [566, 379] width 1 height 4
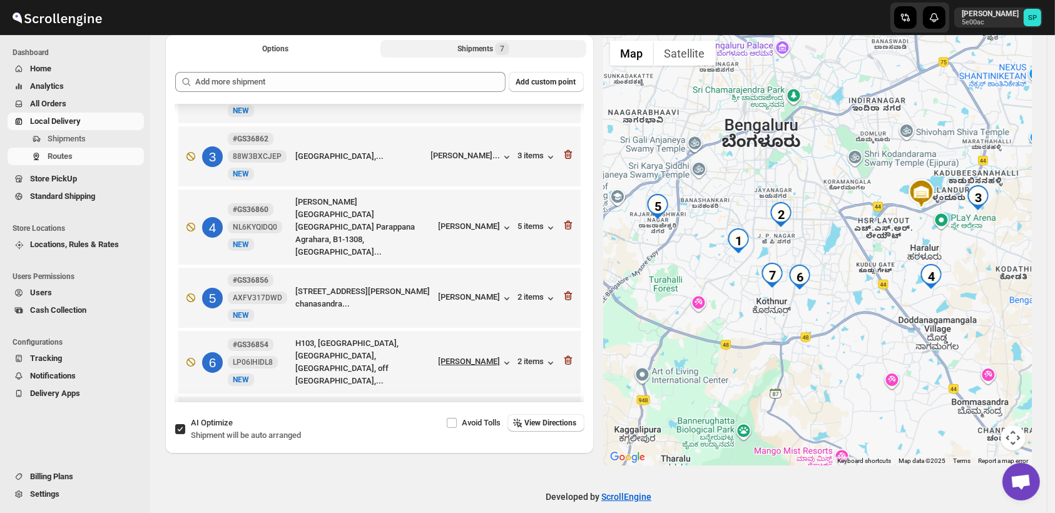
scroll to position [15, 0]
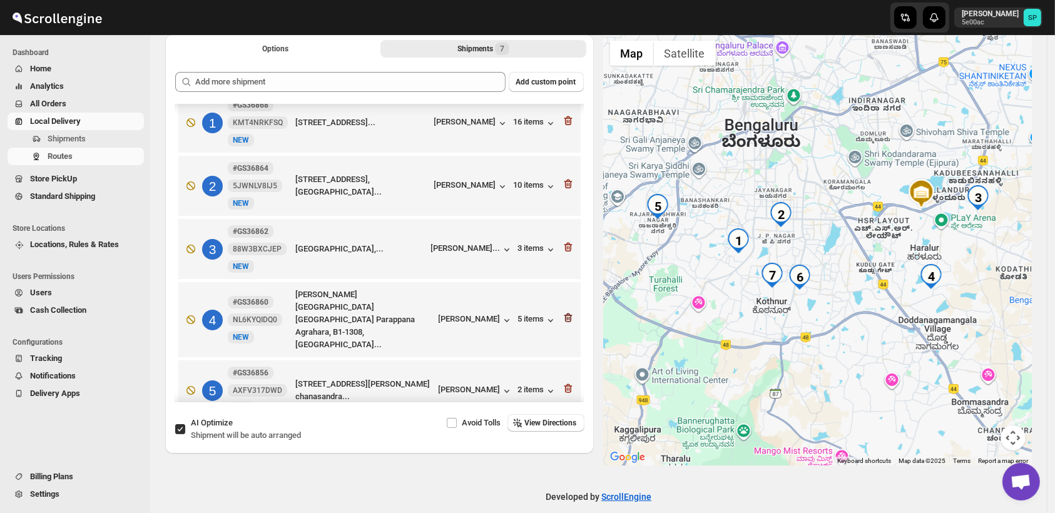
click at [562, 312] on icon "button" at bounding box center [568, 318] width 13 height 13
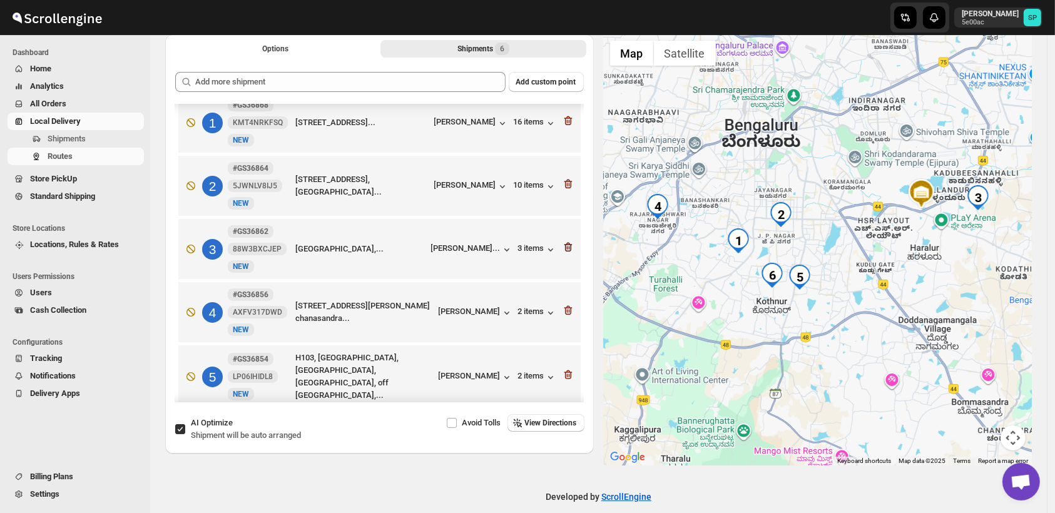
click at [564, 245] on icon "button" at bounding box center [568, 247] width 8 height 9
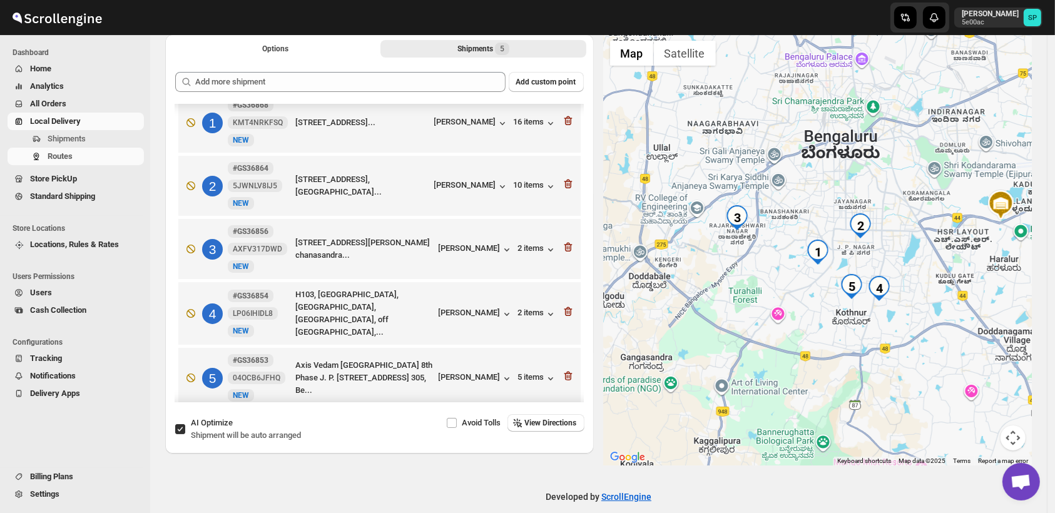
drag, startPoint x: 874, startPoint y: 324, endPoint x: 926, endPoint y: 338, distance: 53.7
click at [926, 338] on div at bounding box center [818, 249] width 428 height 431
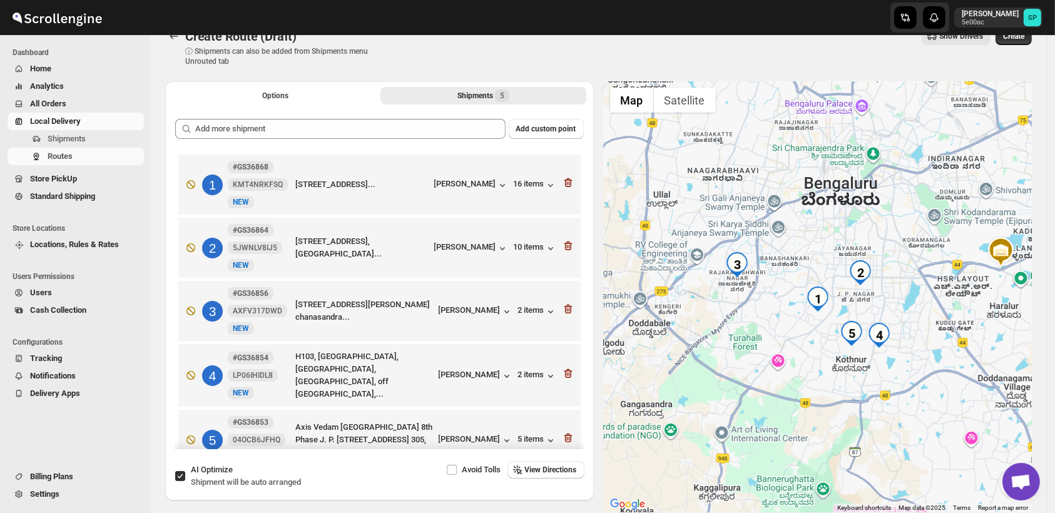
scroll to position [0, 0]
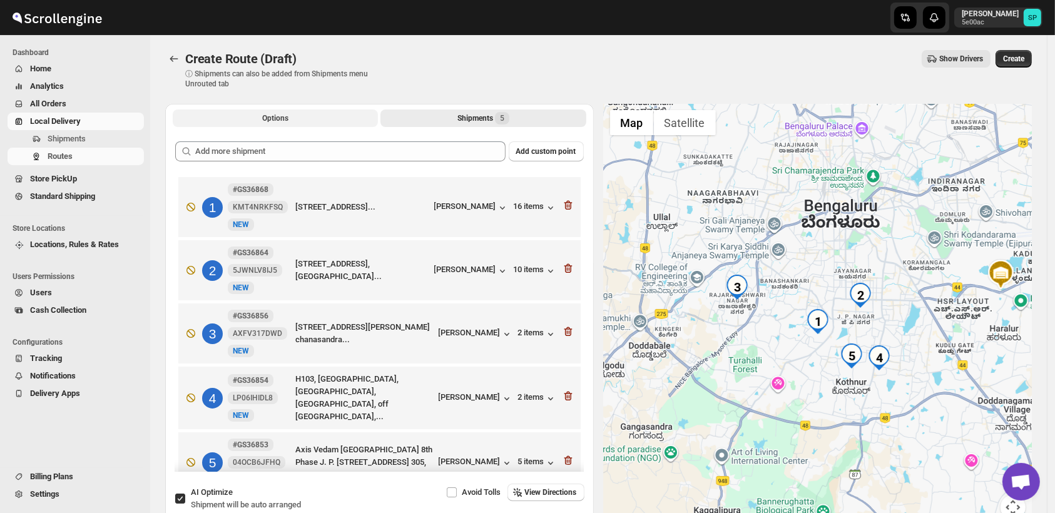
click at [293, 118] on button "Options" at bounding box center [275, 118] width 205 height 18
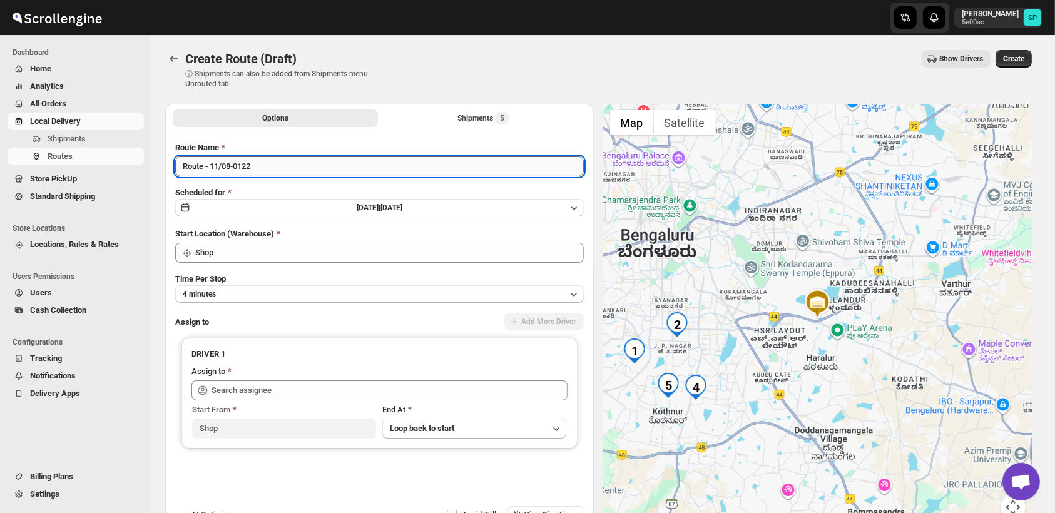
click at [310, 171] on input "Route - 11/08-0122" at bounding box center [379, 166] width 408 height 20
type input "Route - 11/08-0122_izmal _sendit"
click at [1024, 57] on span "Create" at bounding box center [1013, 59] width 21 height 10
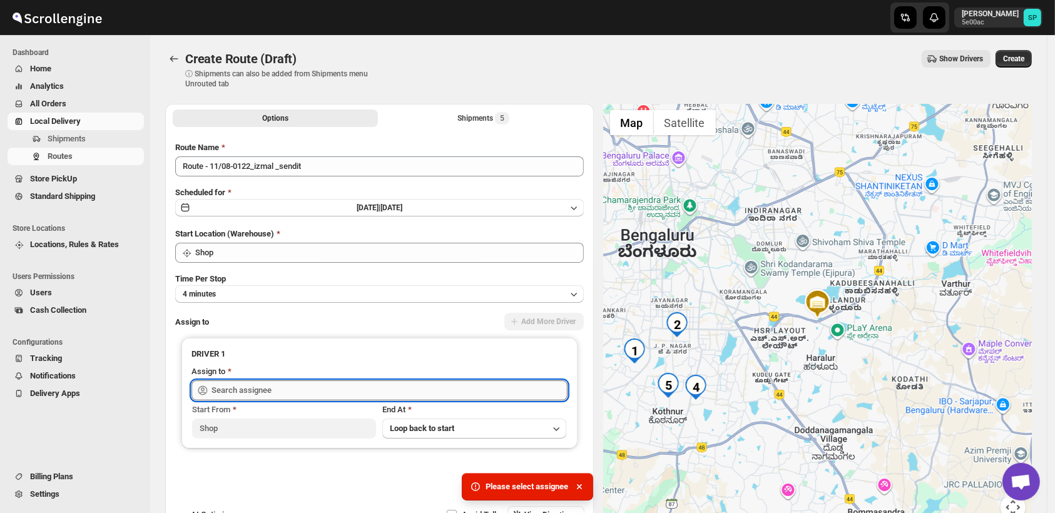
click at [370, 382] on input "text" at bounding box center [389, 390] width 356 height 20
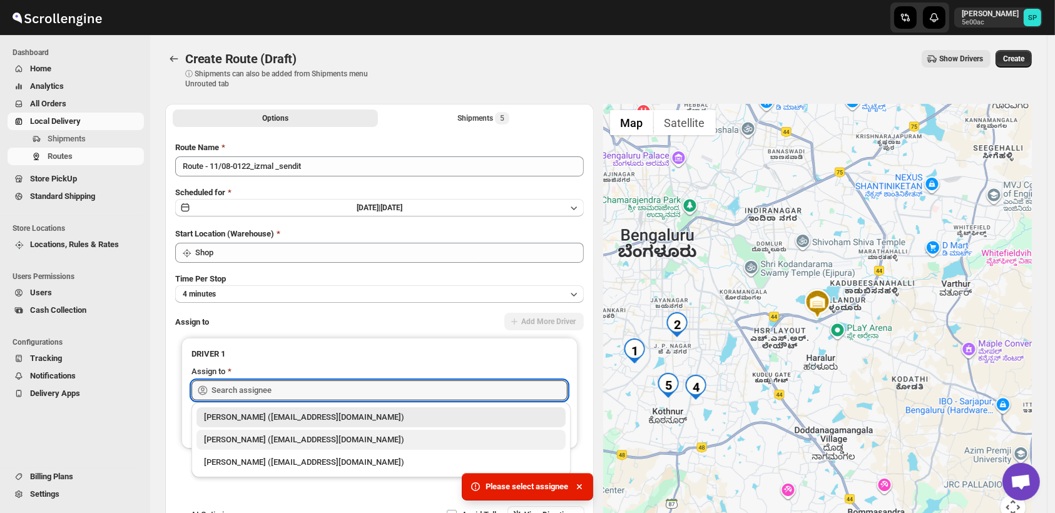
click at [325, 443] on div "[PERSON_NAME] ([EMAIL_ADDRESS][DOMAIN_NAME])" at bounding box center [381, 440] width 354 height 13
type input "[PERSON_NAME] ([EMAIL_ADDRESS][DOMAIN_NAME])"
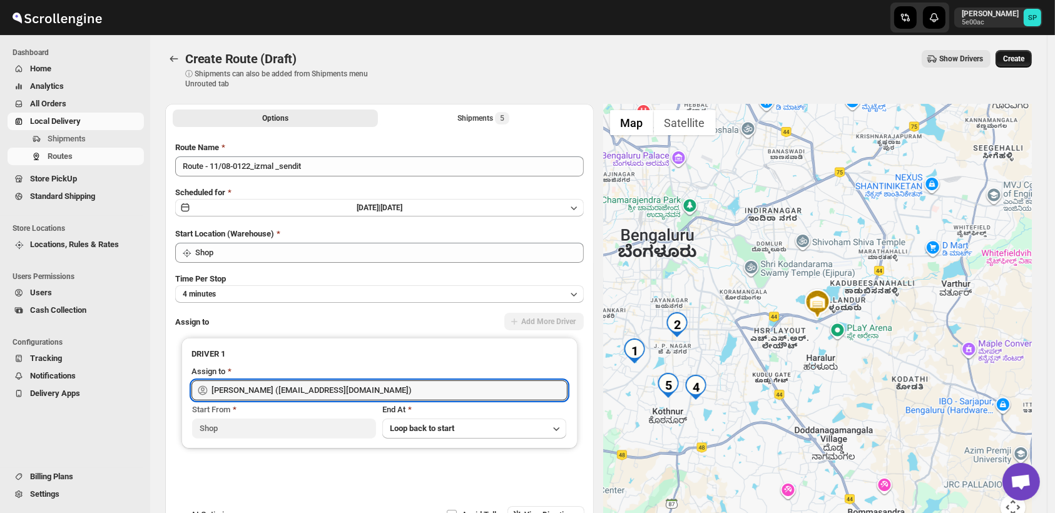
click at [1006, 54] on button "Create" at bounding box center [1013, 59] width 36 height 18
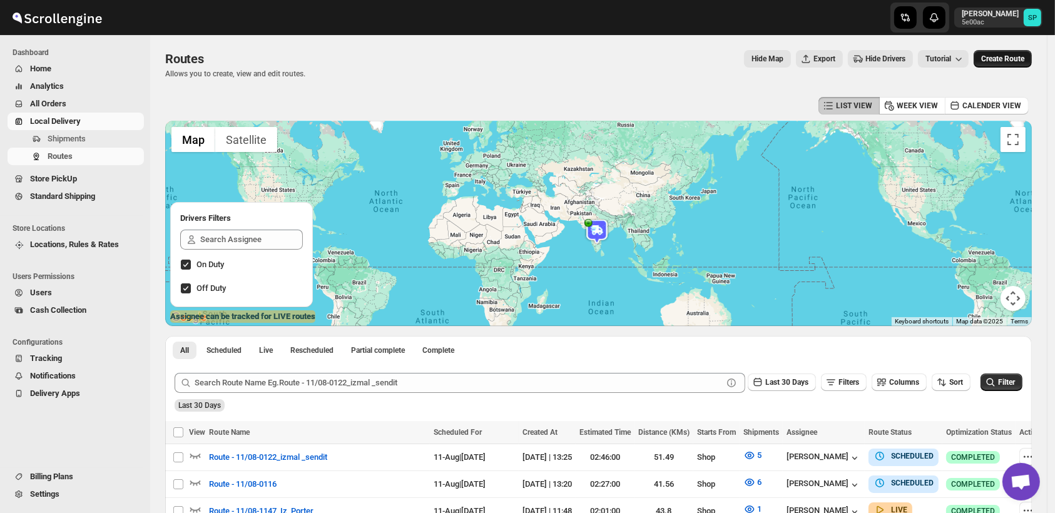
click at [999, 62] on span "Create Route" at bounding box center [1002, 59] width 43 height 10
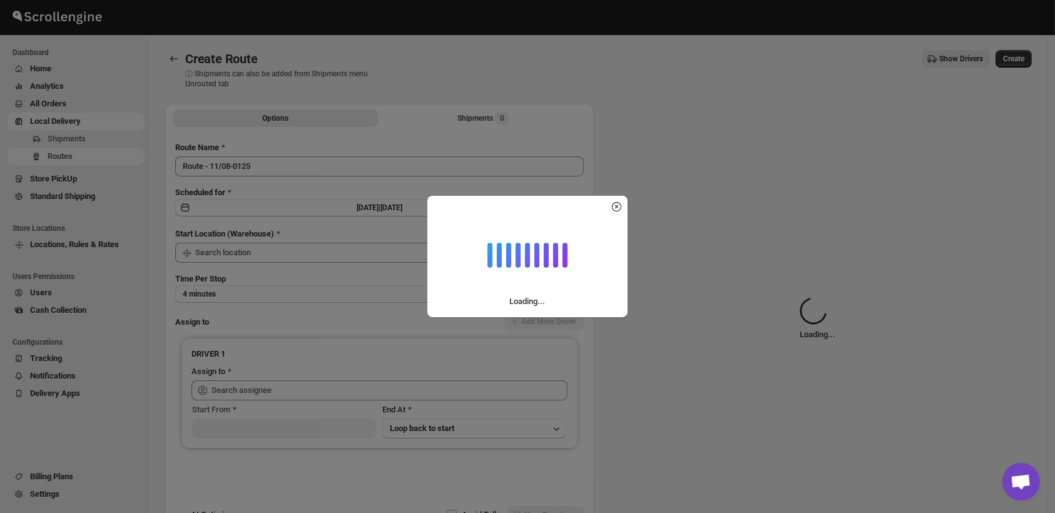
type input "Shop"
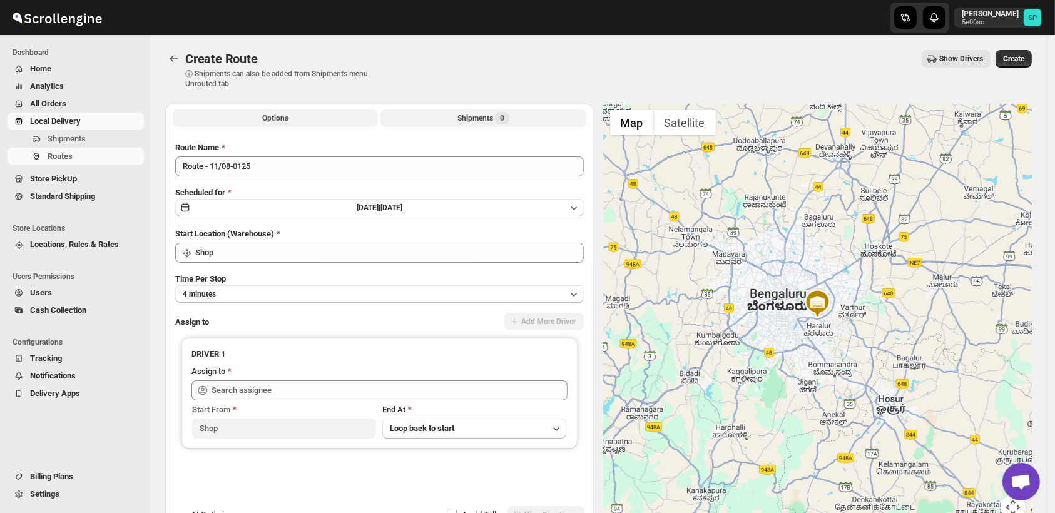
click at [487, 119] on div "Shipments 0" at bounding box center [483, 118] width 52 height 13
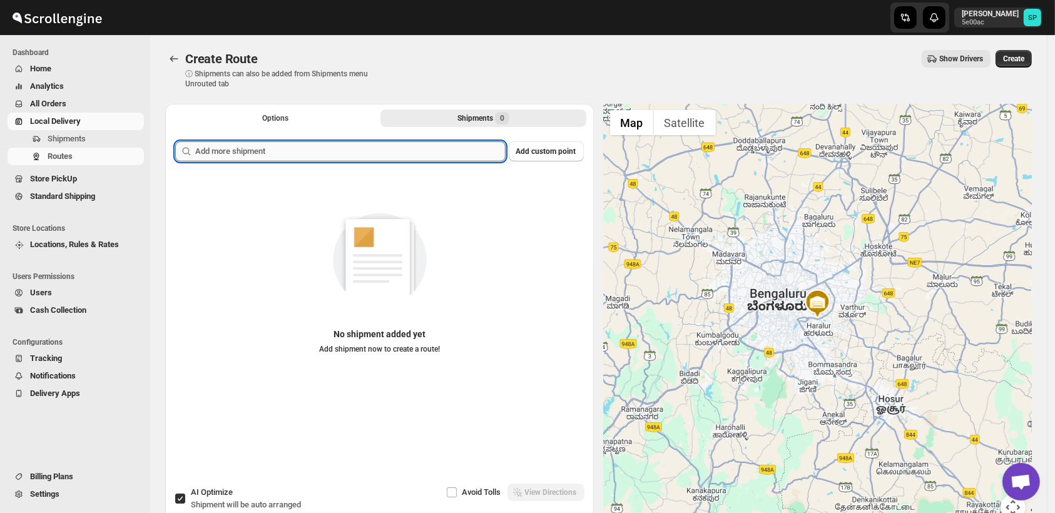
click at [387, 153] on input "text" at bounding box center [350, 151] width 310 height 20
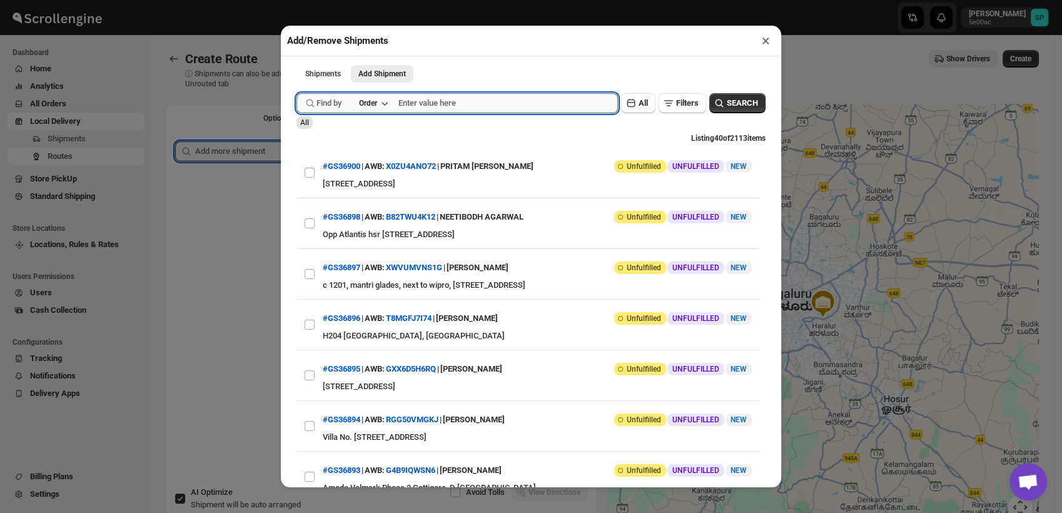
click at [418, 109] on input "text" at bounding box center [508, 103] width 220 height 20
type input "36870"
click at [741, 106] on span "SEARCH" at bounding box center [742, 103] width 31 height 13
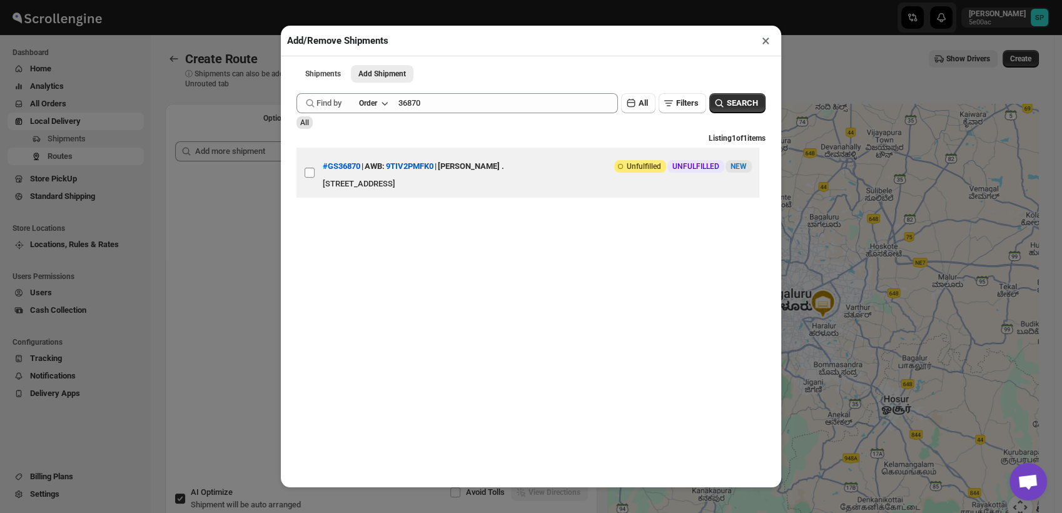
click at [307, 178] on input "View details for 68984698f7cd3703b5a9af7e" at bounding box center [310, 173] width 10 height 10
checkbox input "true"
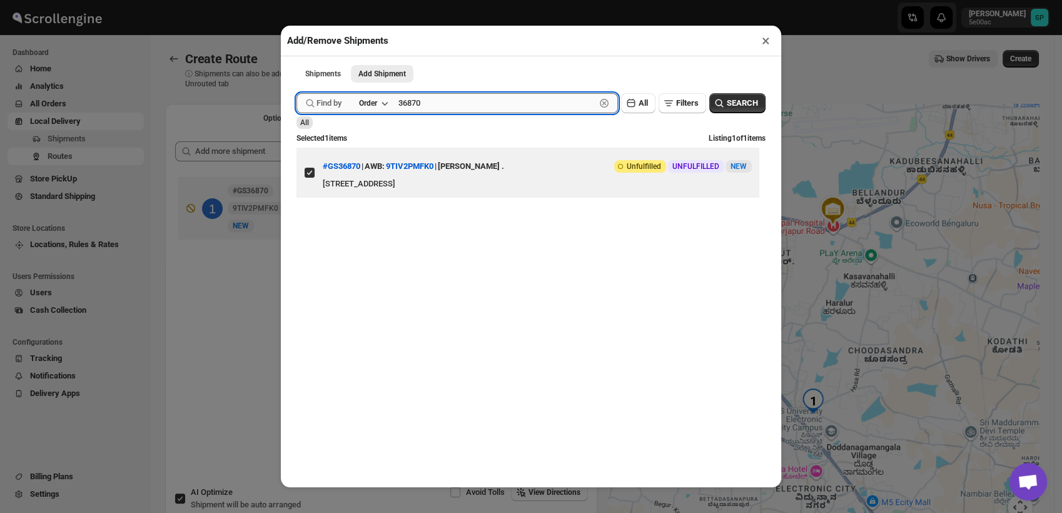
click at [435, 101] on input "36870" at bounding box center [496, 103] width 197 height 20
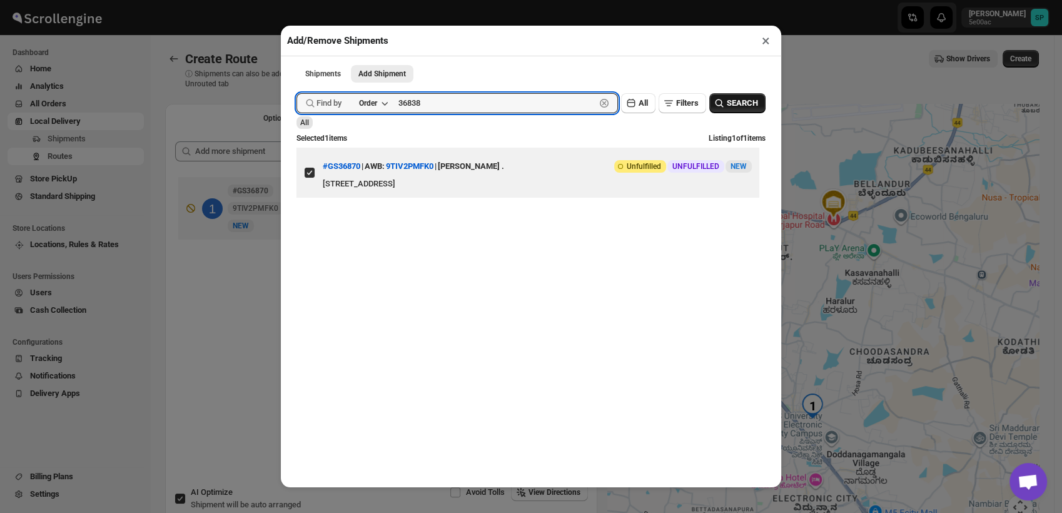
type input "36838"
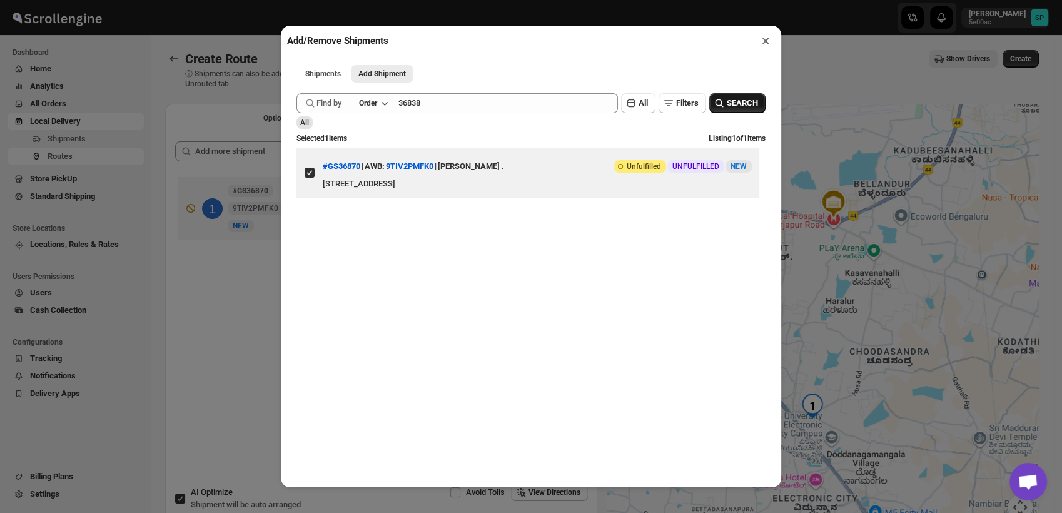
click at [713, 100] on icon "button" at bounding box center [719, 103] width 13 height 13
click at [313, 174] on input "View details for 68963eccf7cd3703b5a94fb2" at bounding box center [310, 173] width 10 height 10
checkbox input "true"
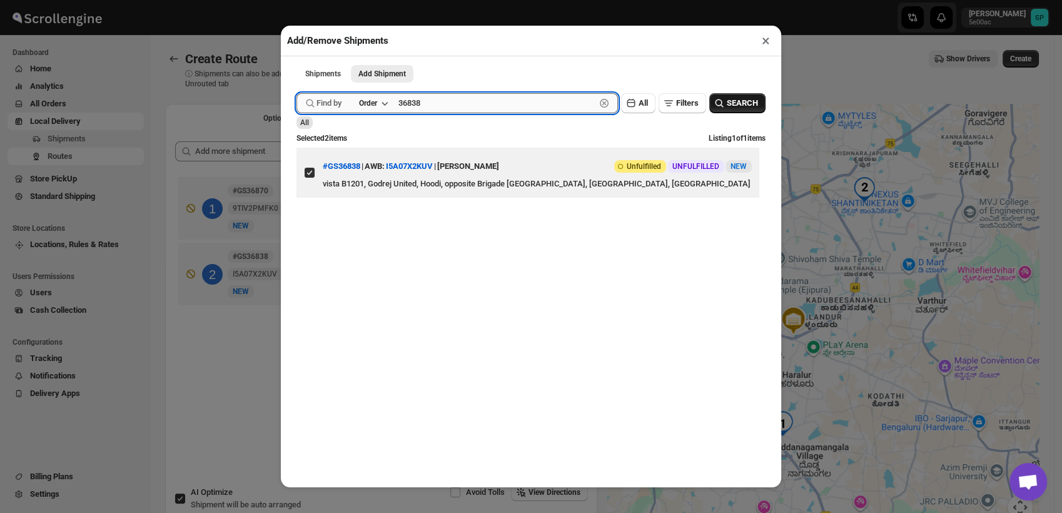
click at [440, 99] on input "36838" at bounding box center [496, 103] width 197 height 20
type input "36865"
click at [754, 94] on div "Submit Find by Order 36865 Clear All Filters SEARCH All Selected 2 items Listin…" at bounding box center [531, 158] width 469 height 142
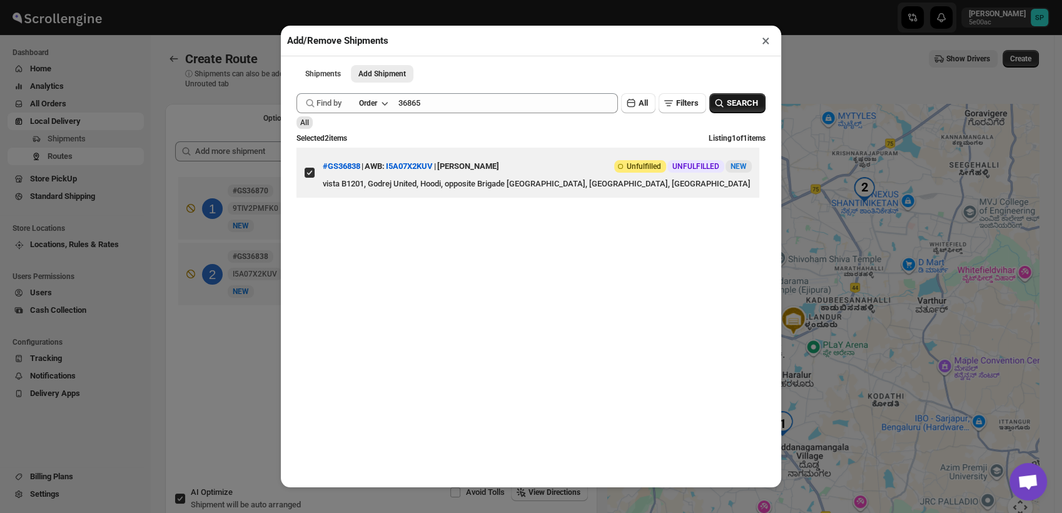
click at [747, 100] on span "SEARCH" at bounding box center [742, 103] width 31 height 13
click at [305, 173] on input "View details for 6898386df7cd3703b5a9aec2" at bounding box center [310, 173] width 10 height 10
checkbox input "true"
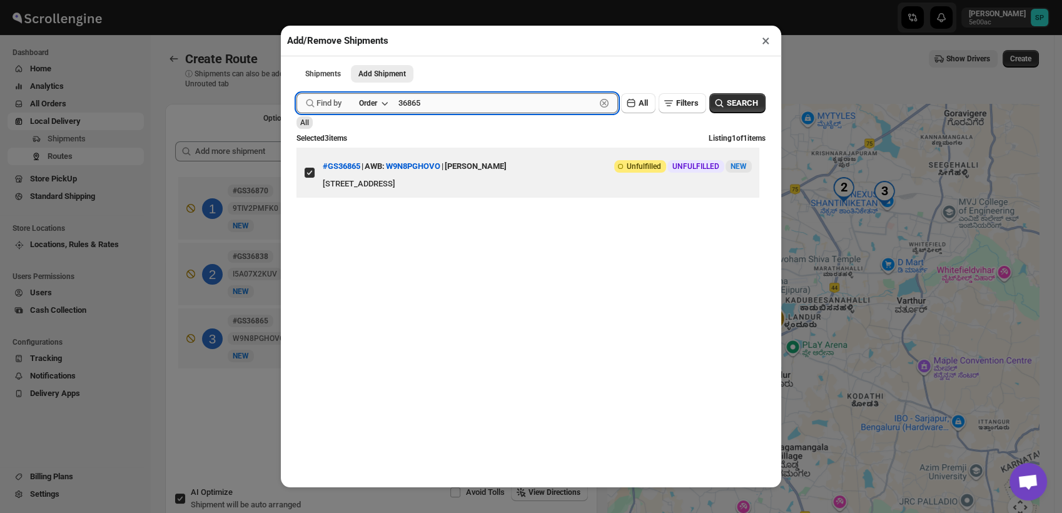
click at [459, 105] on input "36865" at bounding box center [496, 103] width 197 height 20
type input "36842"
click at [738, 102] on span "SEARCH" at bounding box center [742, 103] width 31 height 13
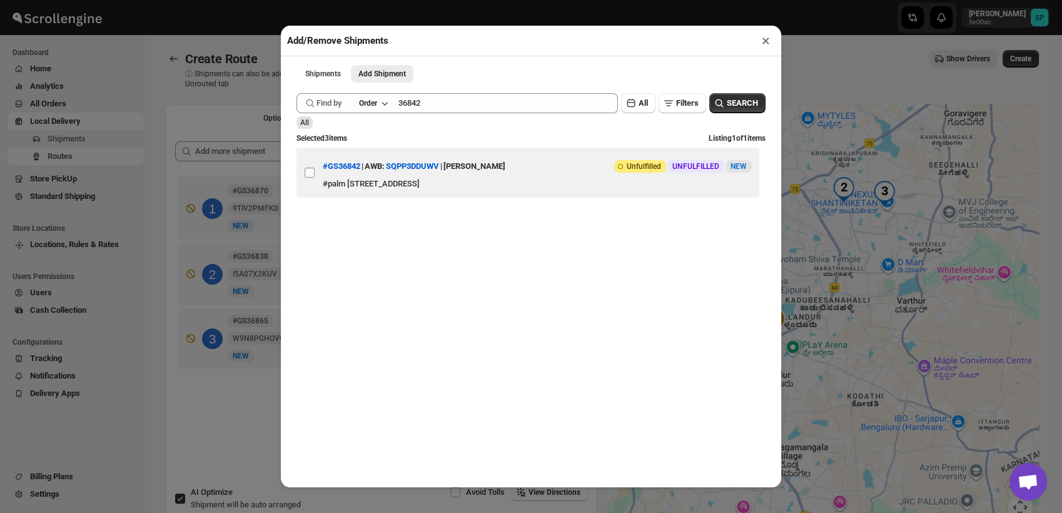
click at [312, 178] on input "View details for 6896d439f7cd3703b5a955e9" at bounding box center [310, 173] width 10 height 10
checkbox input "true"
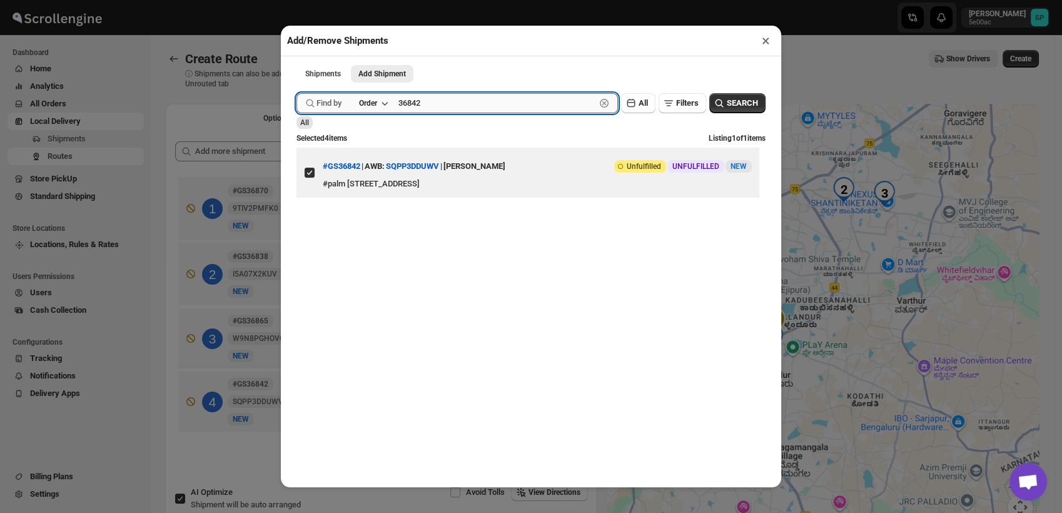
click at [453, 102] on input "36842" at bounding box center [496, 103] width 197 height 20
type input "36860"
click at [738, 101] on span "SEARCH" at bounding box center [742, 103] width 31 height 13
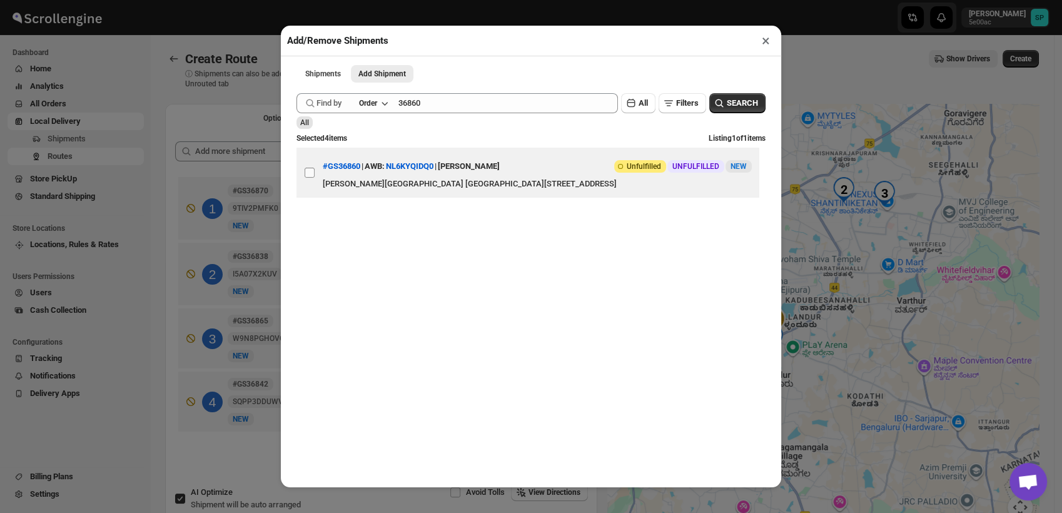
click at [314, 176] on input "View details for 68981eebf7cd3703b5a9adbe" at bounding box center [310, 173] width 10 height 10
checkbox input "true"
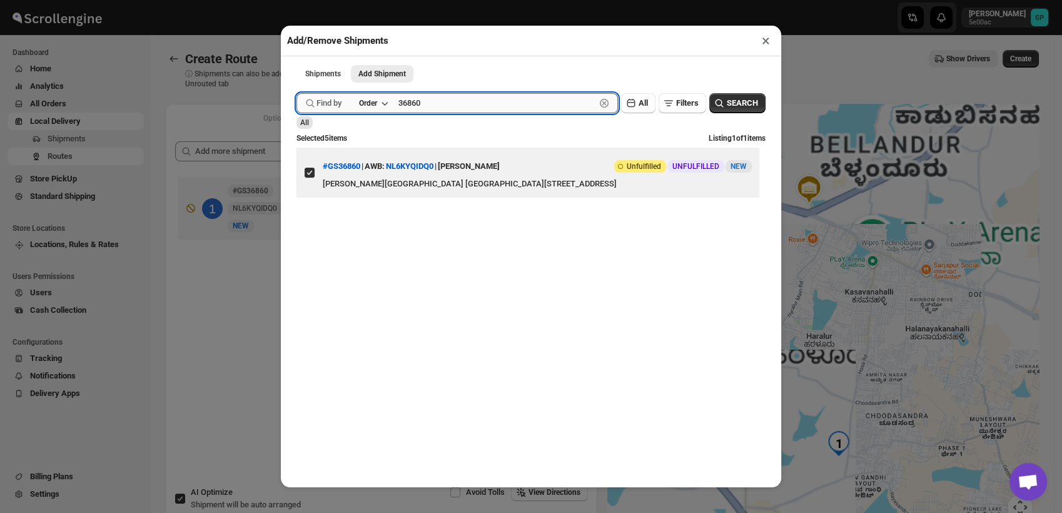
click at [453, 103] on input "36860" at bounding box center [496, 103] width 197 height 20
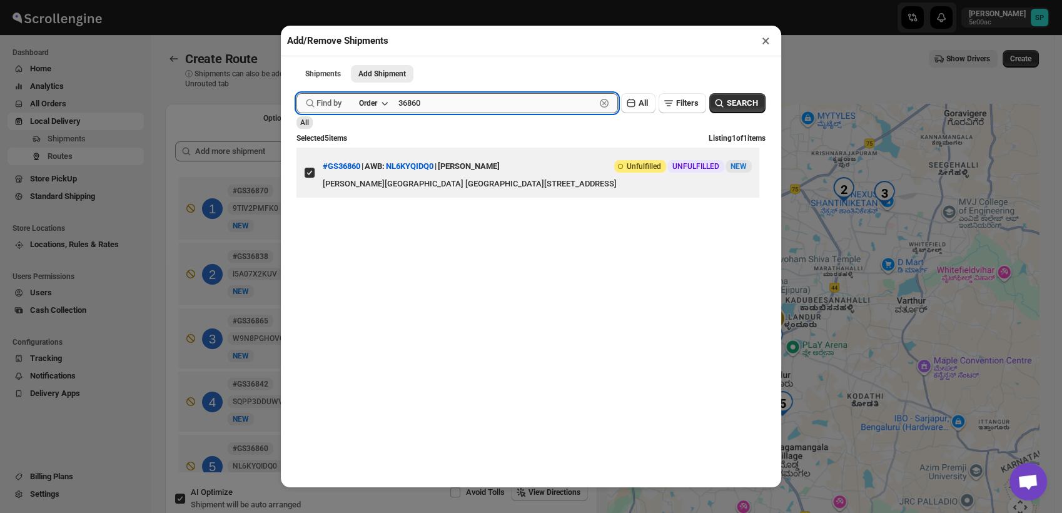
click at [451, 103] on input "36860" at bounding box center [496, 103] width 197 height 20
type input "36862"
click at [731, 100] on span "SEARCH" at bounding box center [742, 103] width 31 height 13
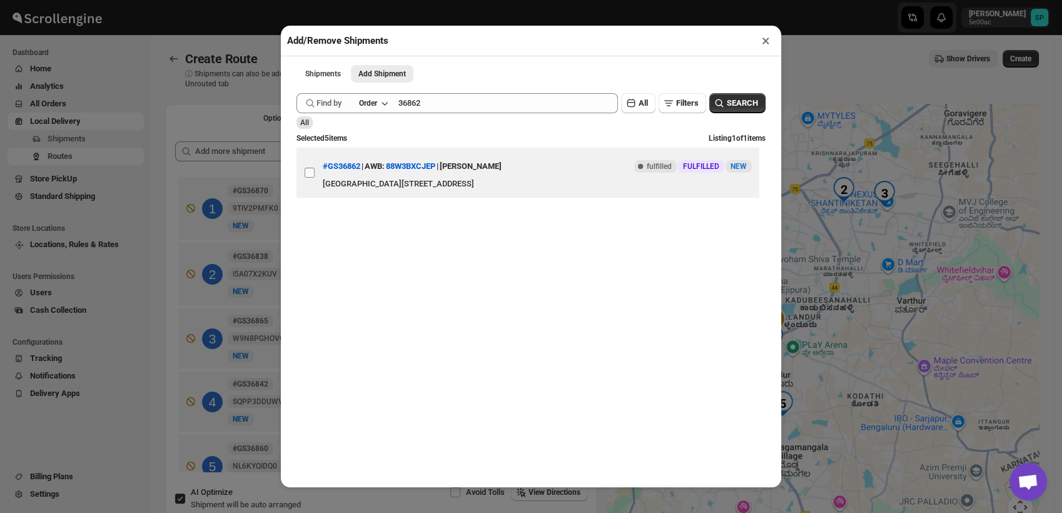
click at [305, 176] on input "View details for 68982ec4f7cd3703b5a9ae6f" at bounding box center [310, 173] width 10 height 10
checkbox input "true"
click at [765, 43] on button "×" at bounding box center [766, 41] width 18 height 18
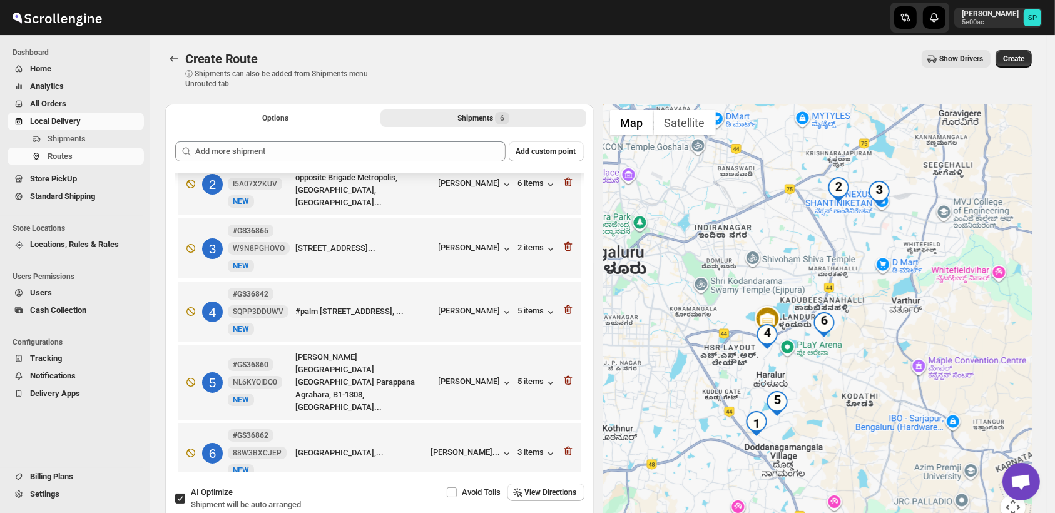
scroll to position [69, 0]
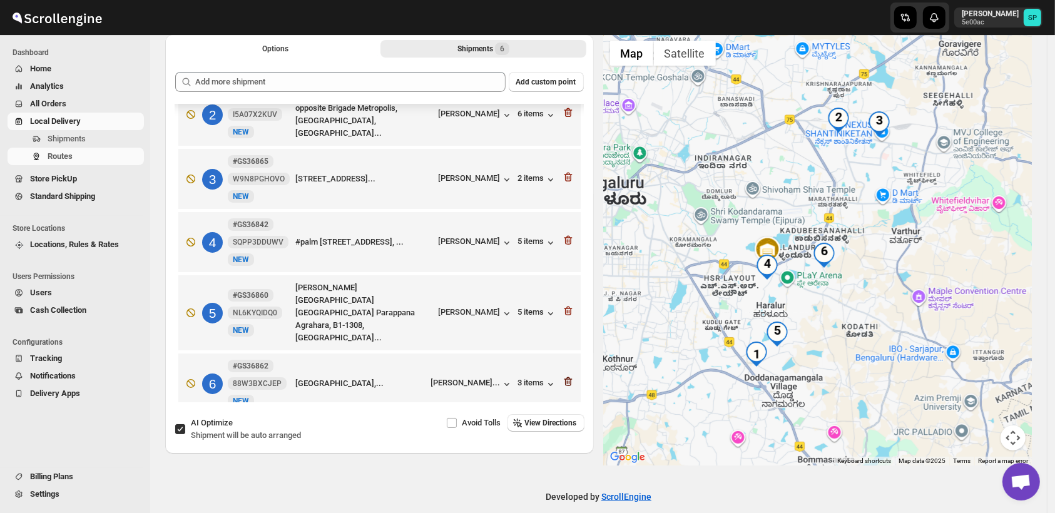
click at [564, 375] on icon "button" at bounding box center [568, 381] width 13 height 13
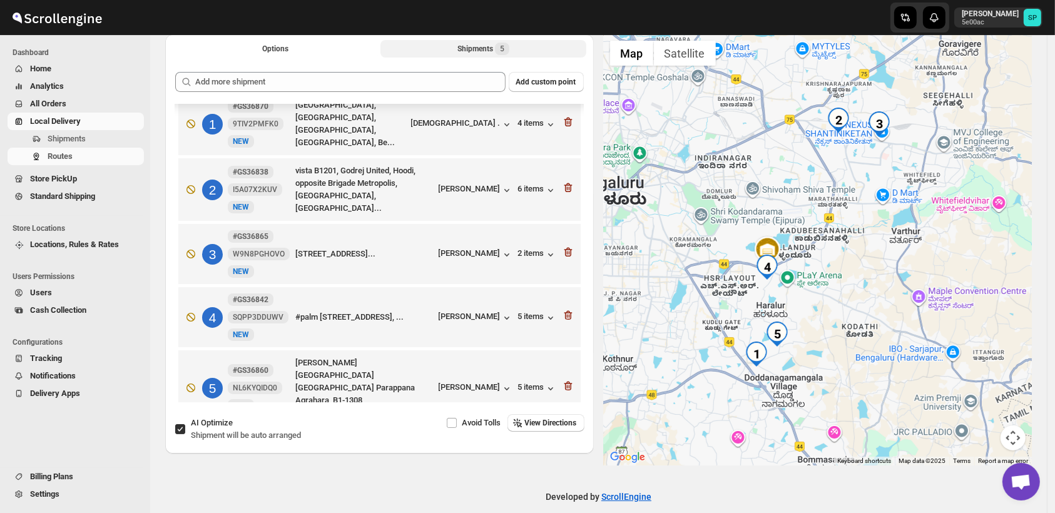
scroll to position [26, 0]
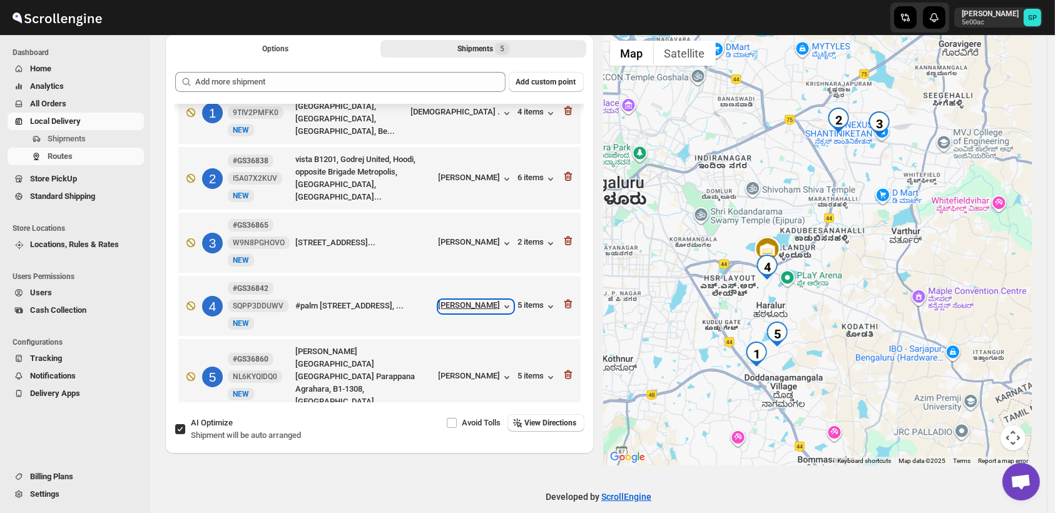
click at [495, 302] on div "[PERSON_NAME]" at bounding box center [476, 306] width 74 height 13
click at [562, 299] on icon "button" at bounding box center [568, 304] width 13 height 13
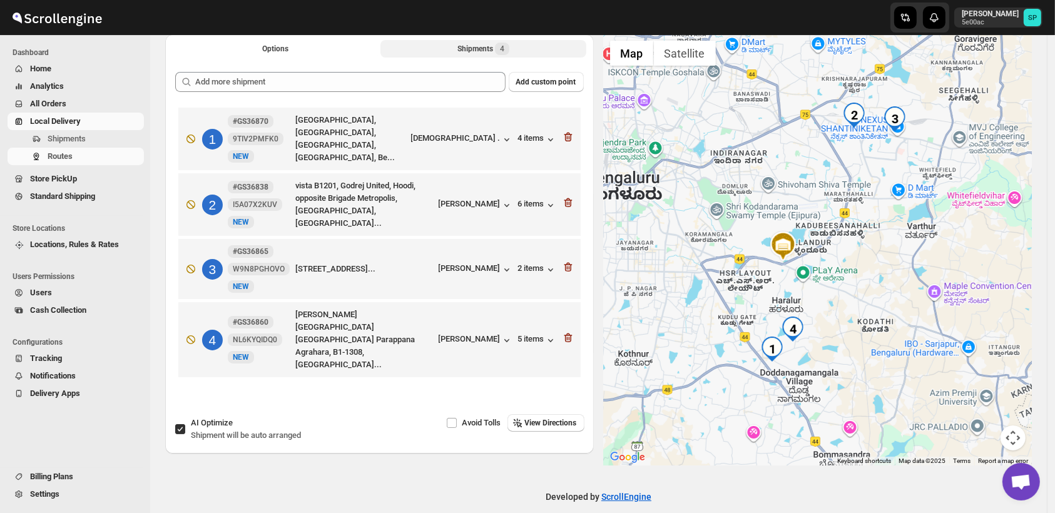
scroll to position [0, 0]
